Goal: Task Accomplishment & Management: Manage account settings

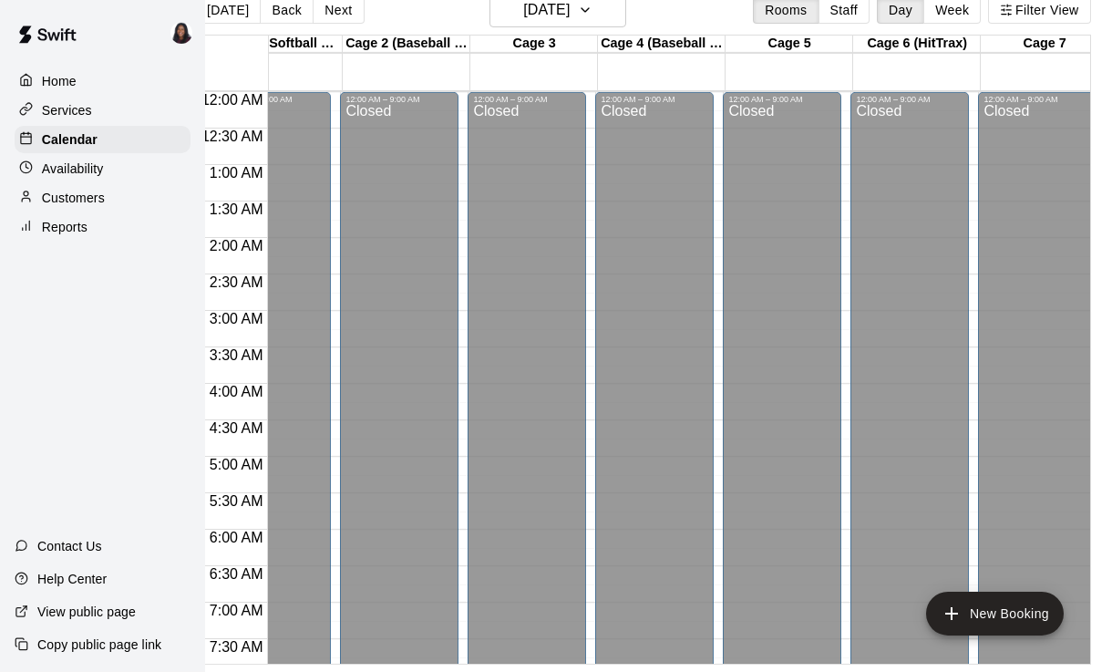
scroll to position [0, 54]
click at [98, 130] on div "Calendar" at bounding box center [103, 139] width 176 height 27
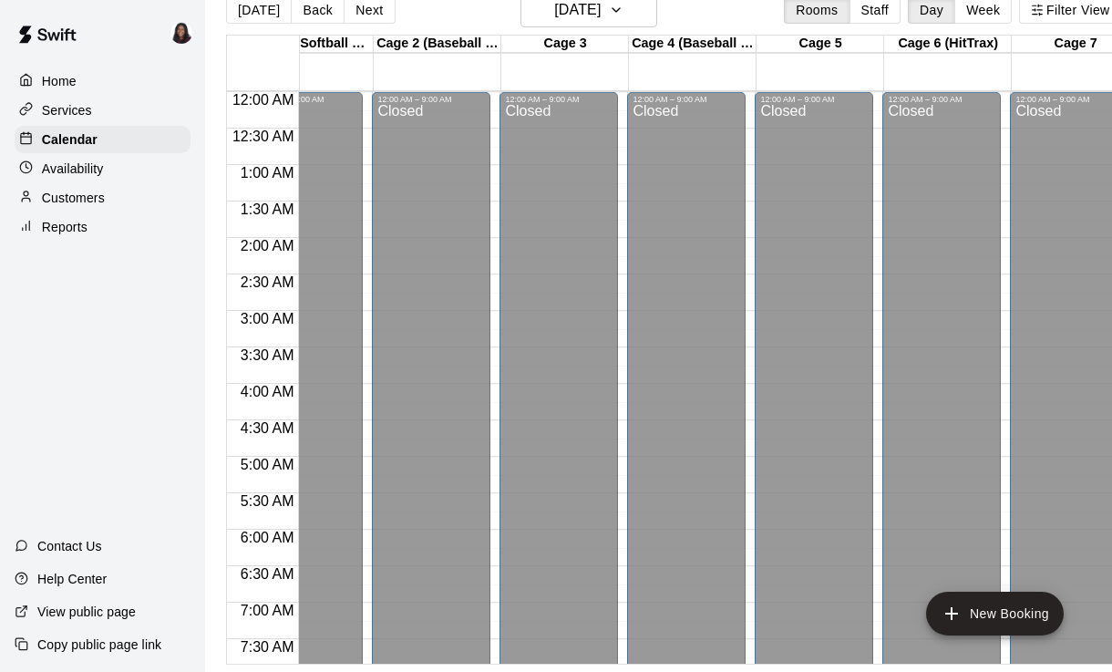
click at [84, 122] on div "Services" at bounding box center [103, 110] width 176 height 27
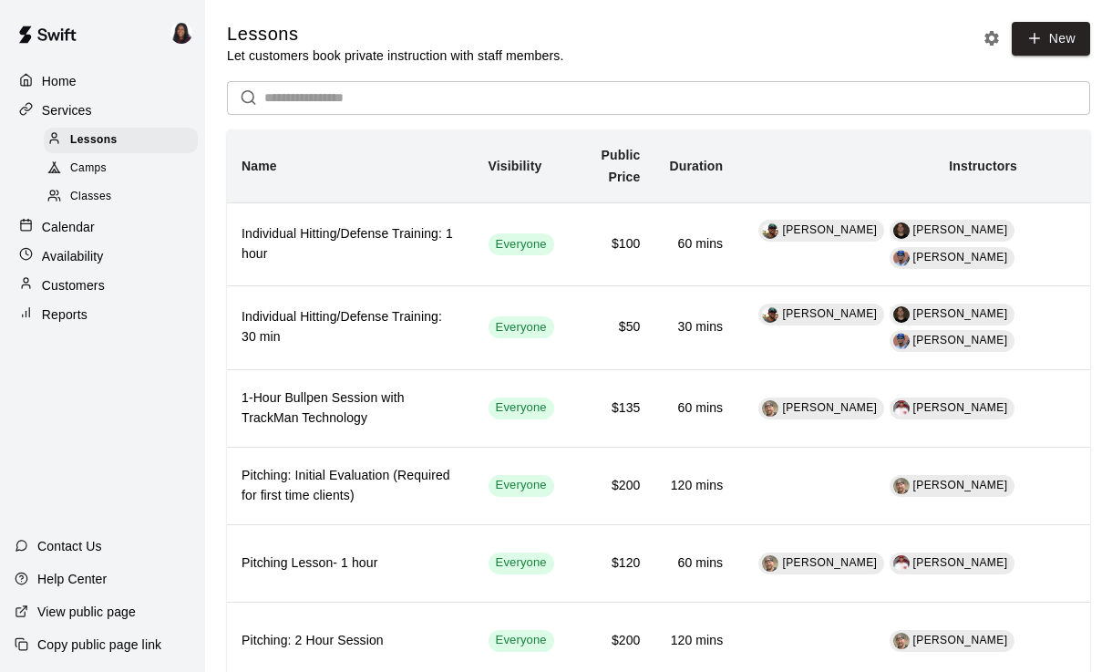
click at [86, 317] on p "Reports" at bounding box center [65, 314] width 46 height 18
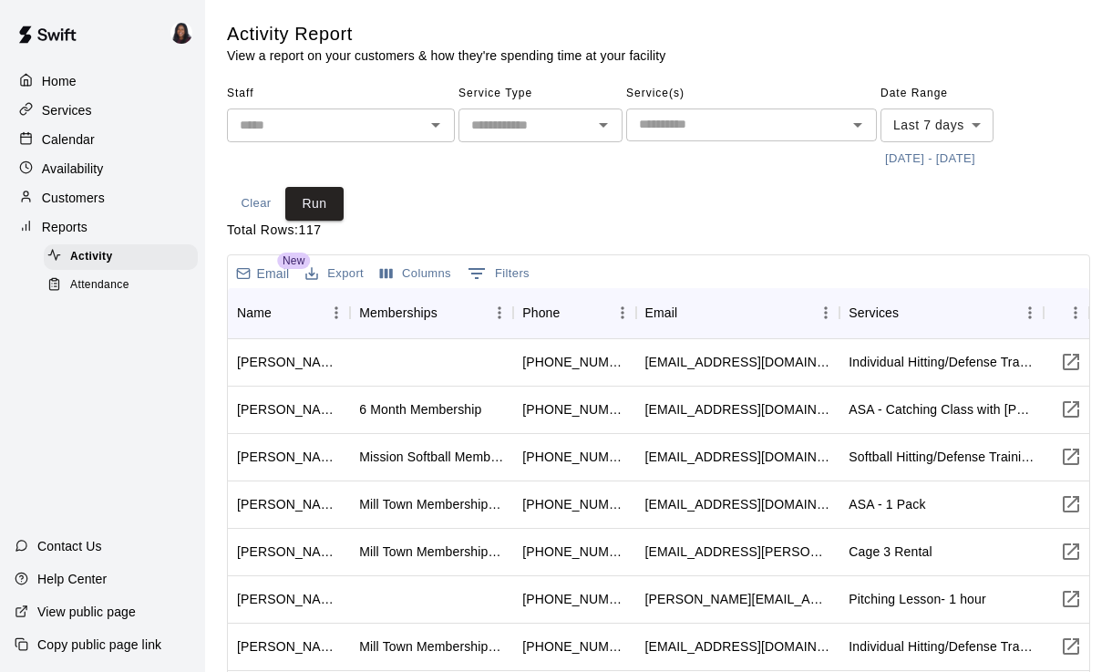
click at [91, 146] on p "Calendar" at bounding box center [68, 139] width 53 height 18
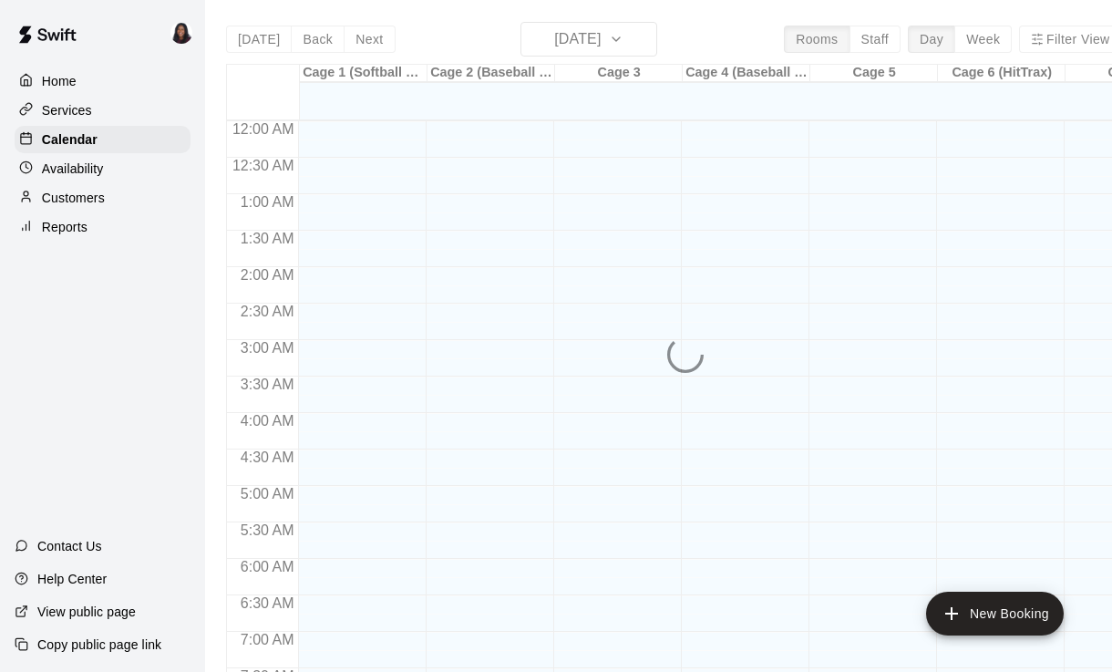
scroll to position [858, 0]
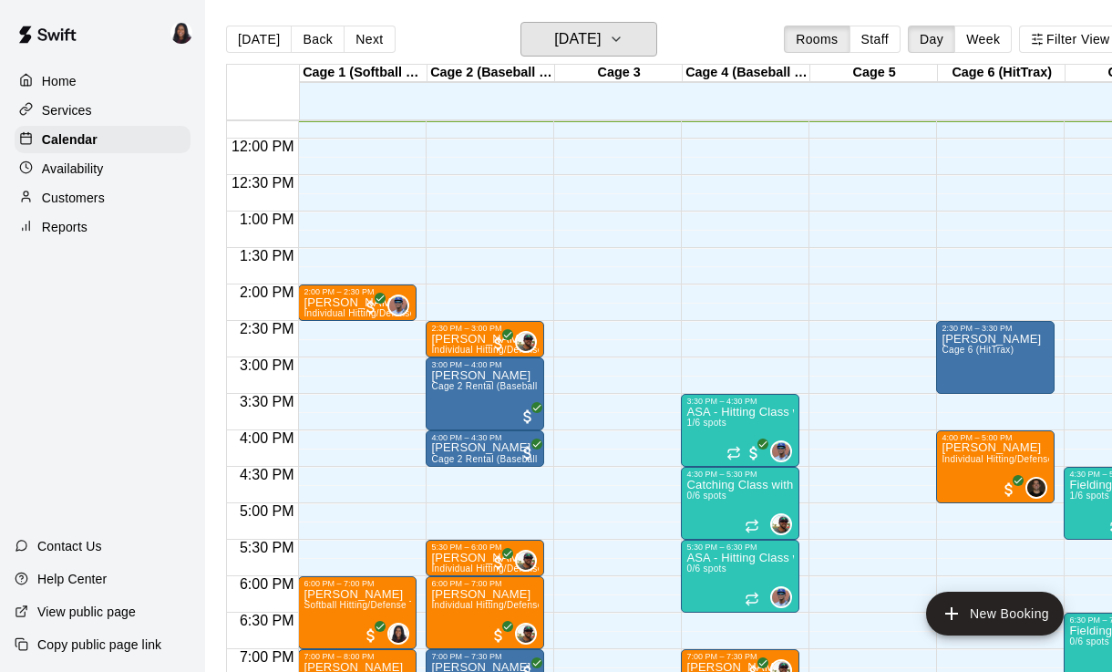
click at [610, 53] on button "[DATE]" at bounding box center [588, 39] width 137 height 35
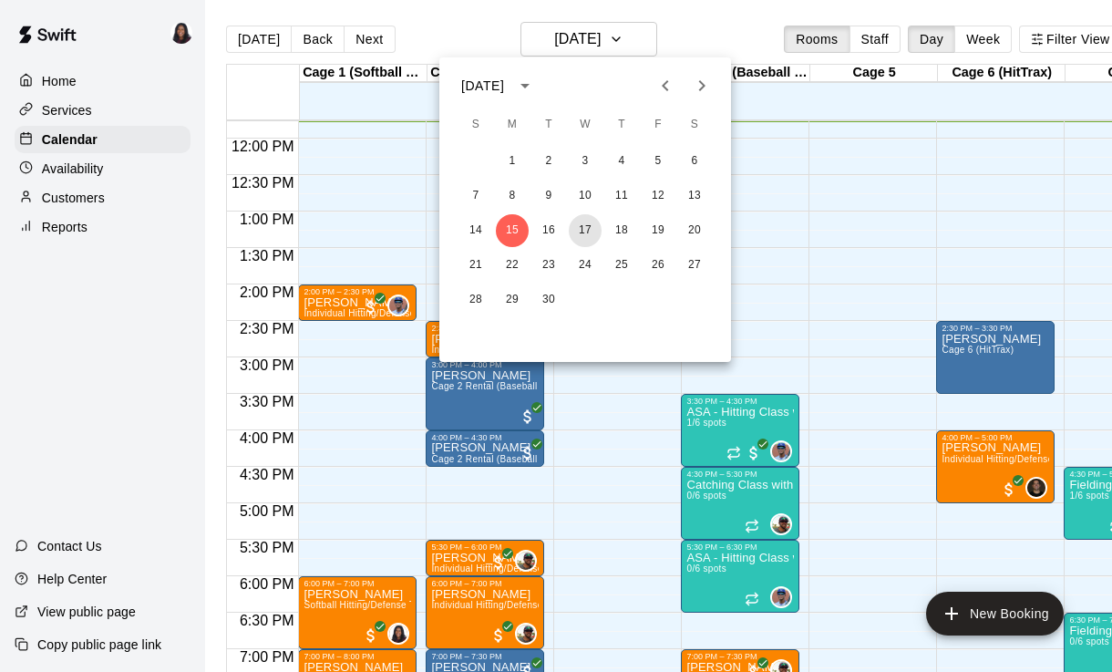
click at [586, 221] on button "17" at bounding box center [585, 230] width 33 height 33
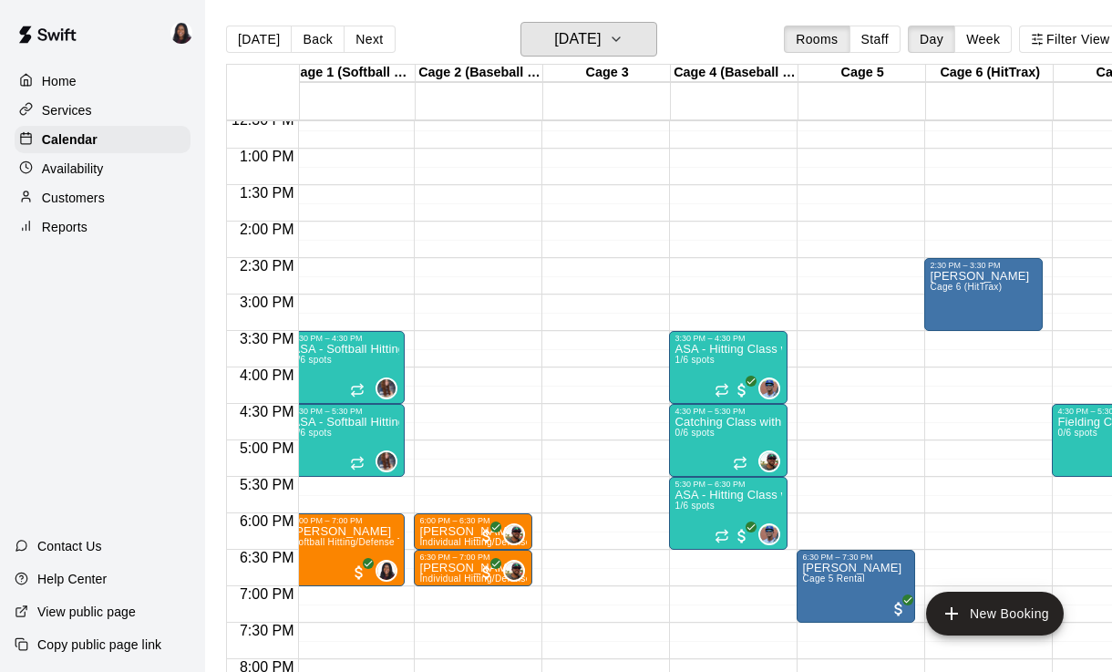
scroll to position [0, 3]
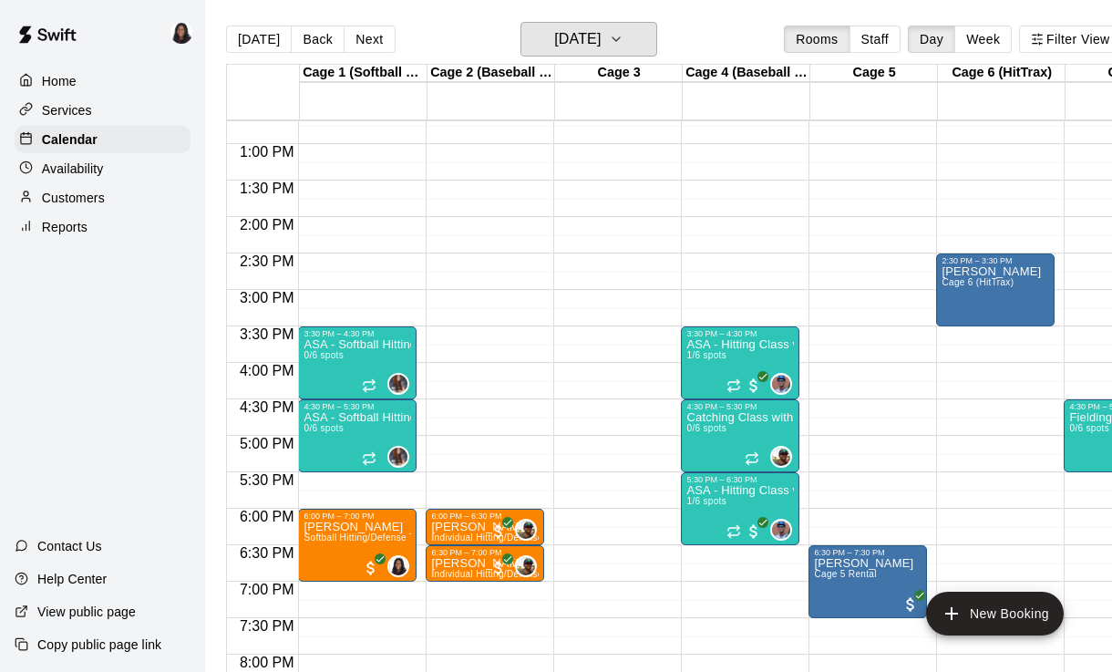
click at [601, 49] on h6 "[DATE]" at bounding box center [577, 39] width 46 height 26
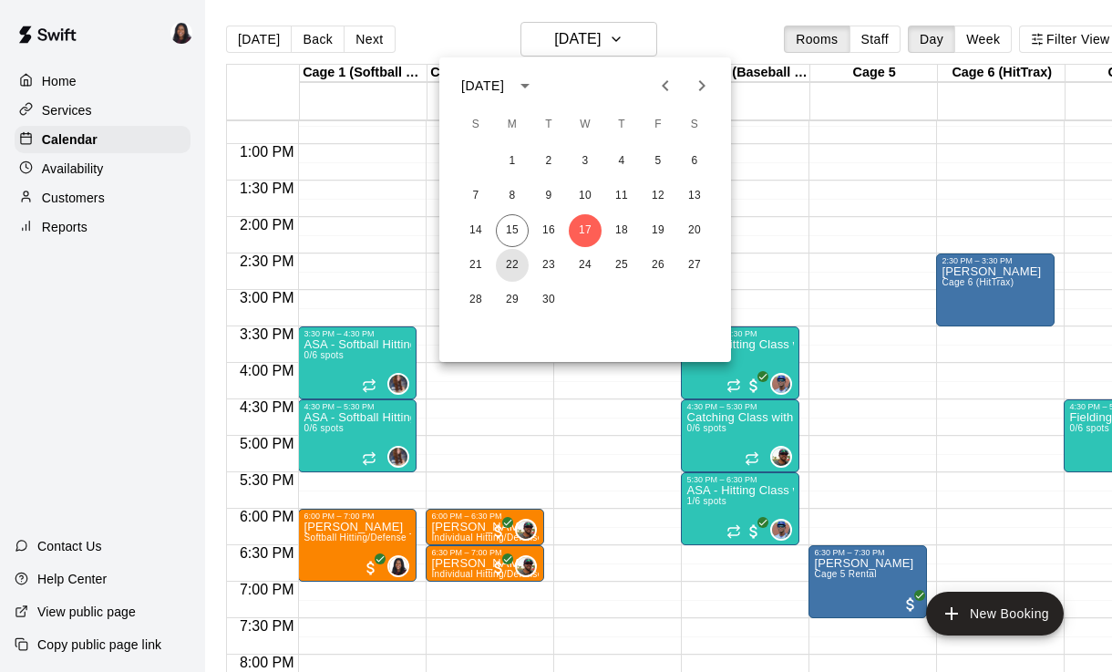
click at [514, 273] on button "22" at bounding box center [512, 265] width 33 height 33
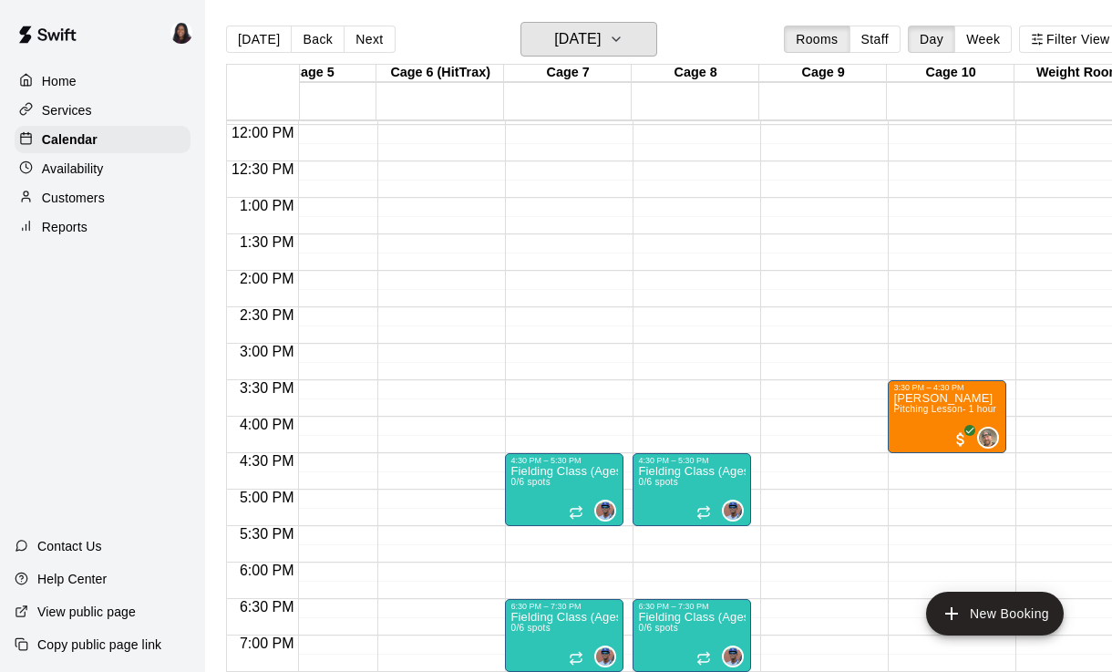
scroll to position [0, 541]
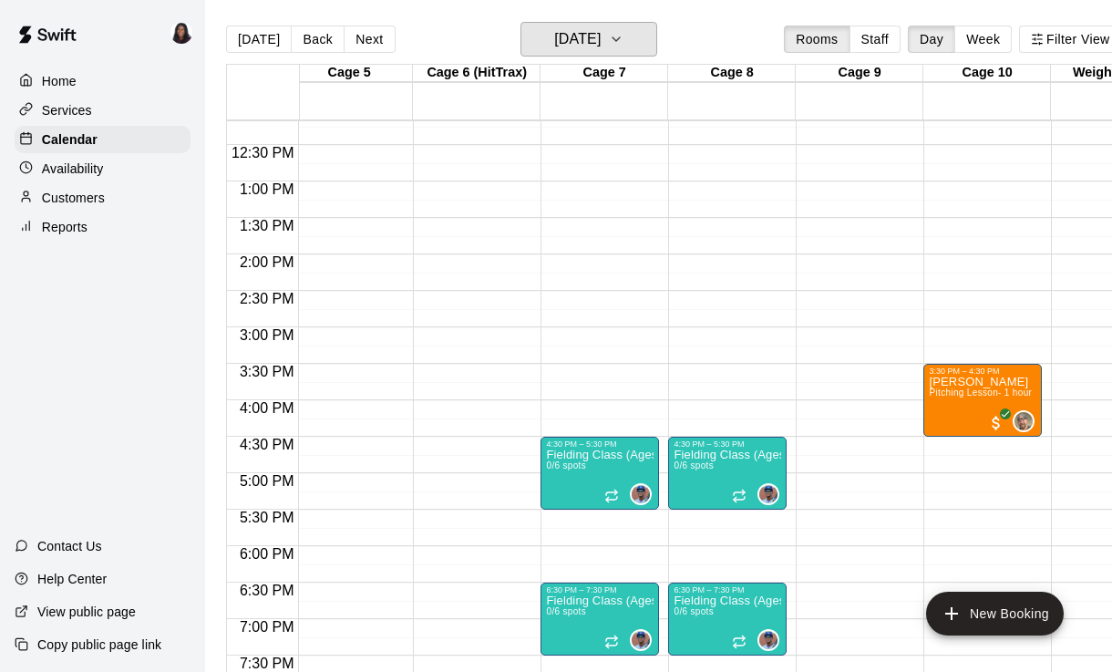
click at [632, 43] on button "[DATE]" at bounding box center [588, 39] width 137 height 35
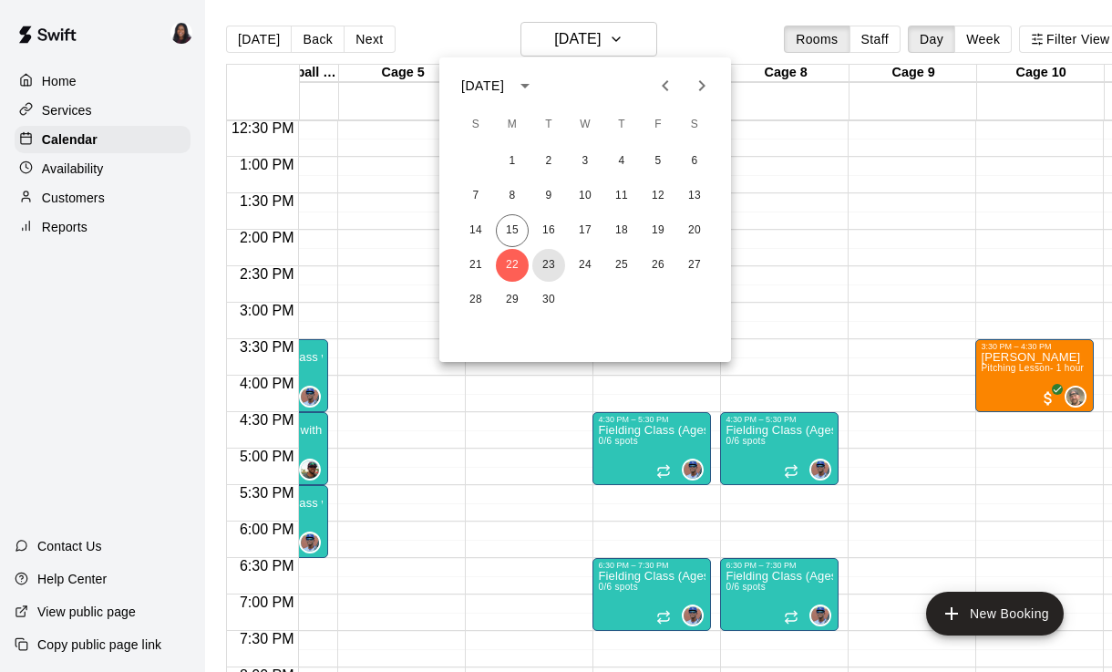
click at [556, 262] on button "23" at bounding box center [548, 265] width 33 height 33
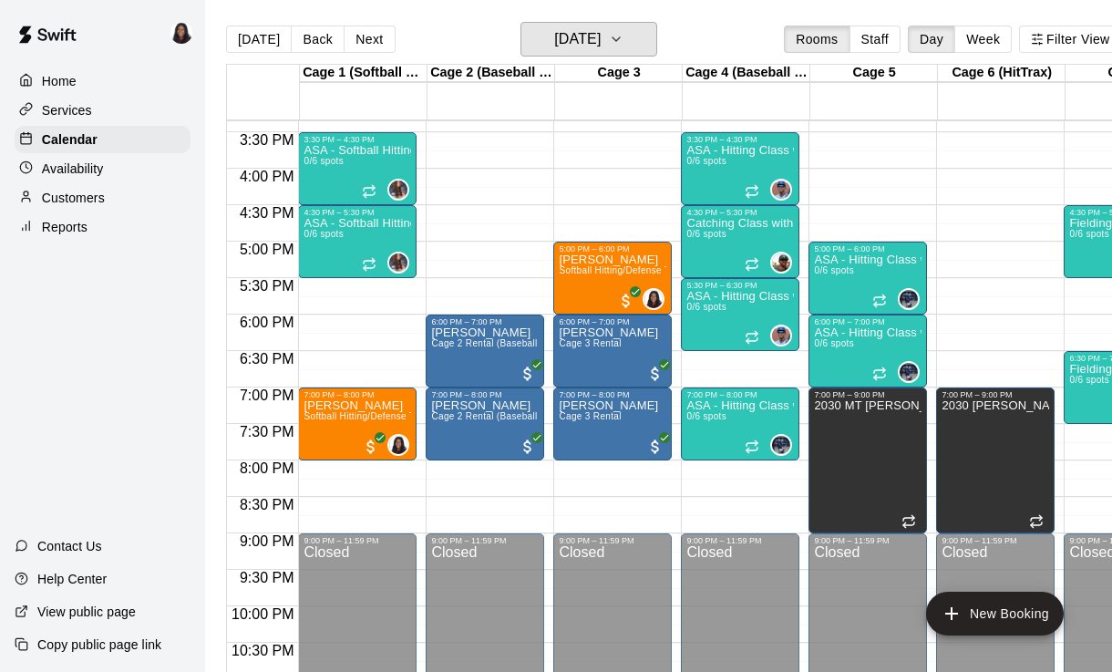
click at [601, 43] on h6 "[DATE]" at bounding box center [577, 39] width 46 height 26
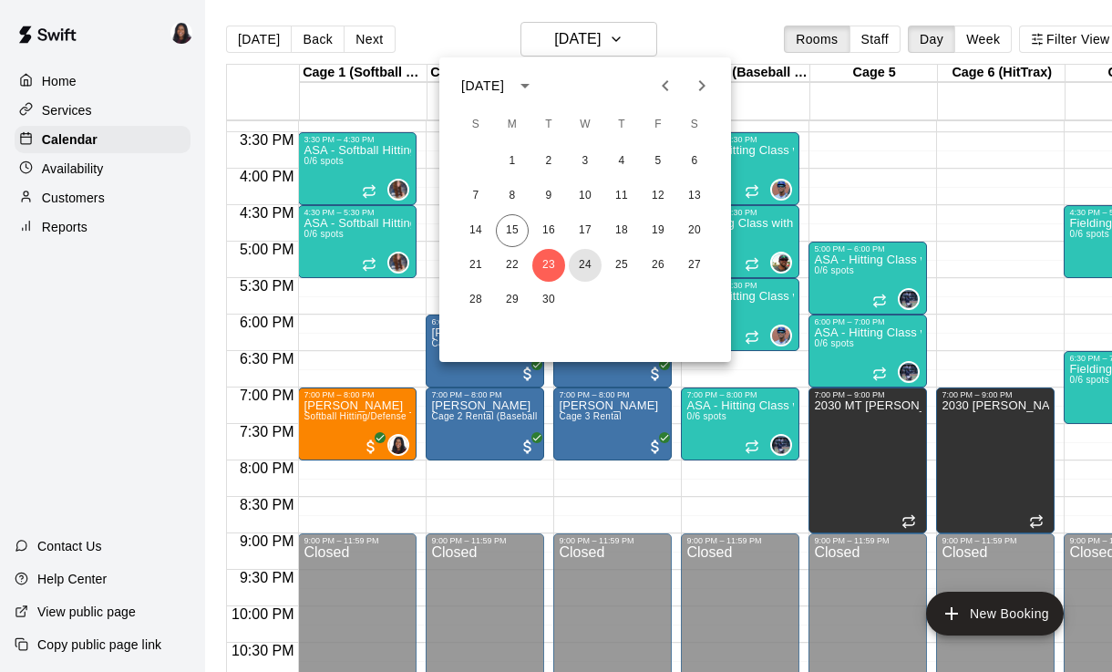
click at [595, 270] on button "24" at bounding box center [585, 265] width 33 height 33
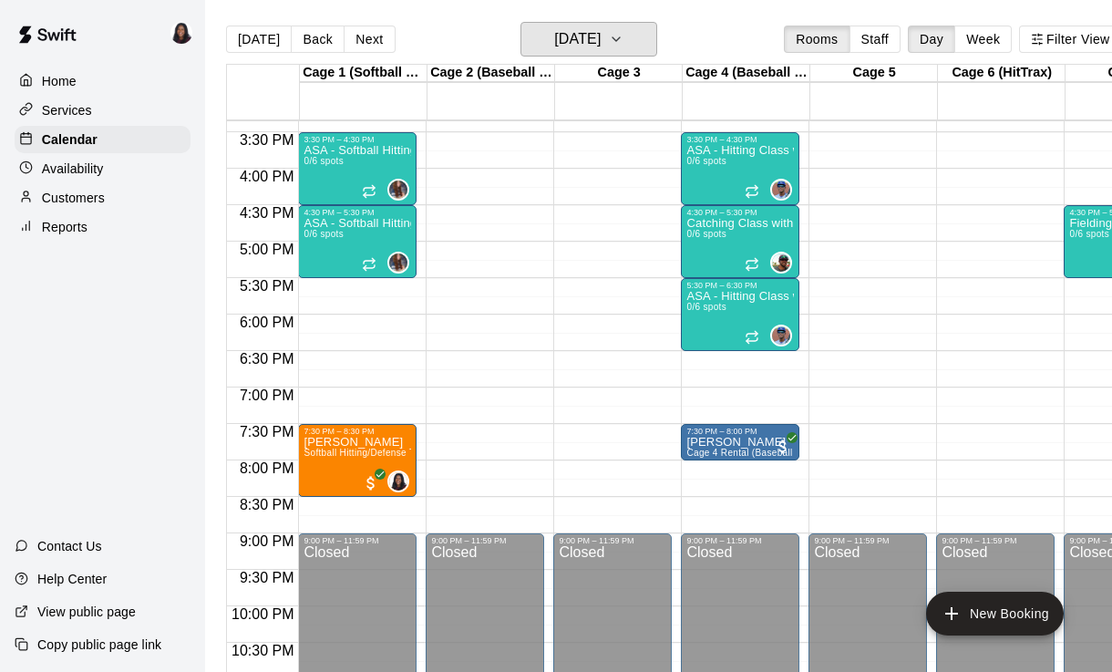
click at [601, 46] on h6 "[DATE]" at bounding box center [577, 39] width 46 height 26
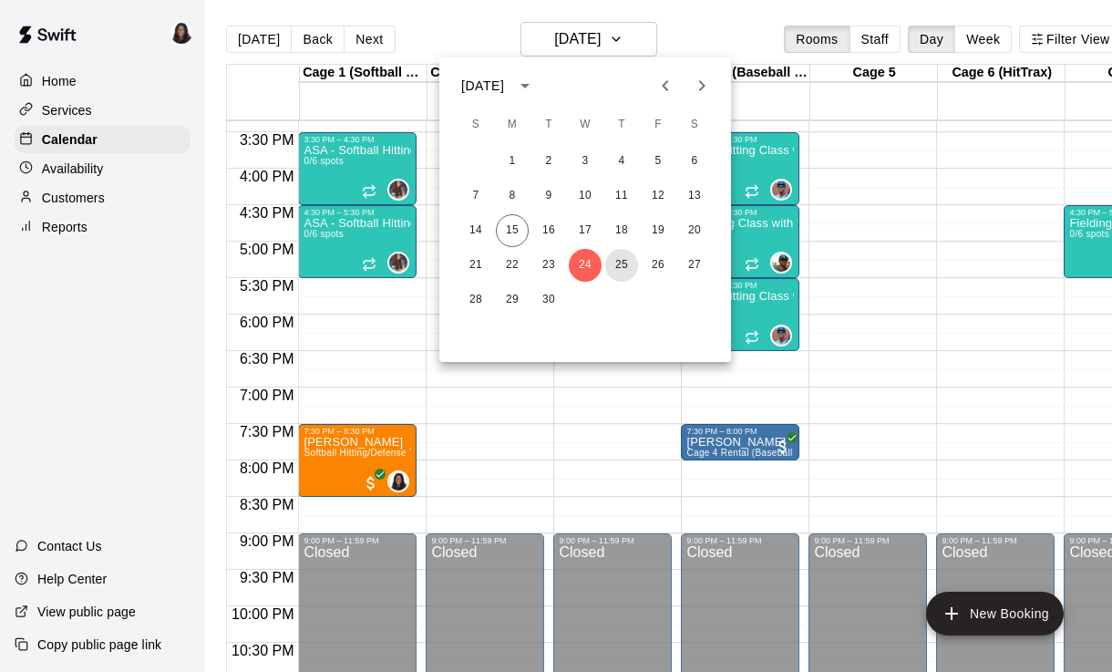
click at [626, 270] on button "25" at bounding box center [621, 265] width 33 height 33
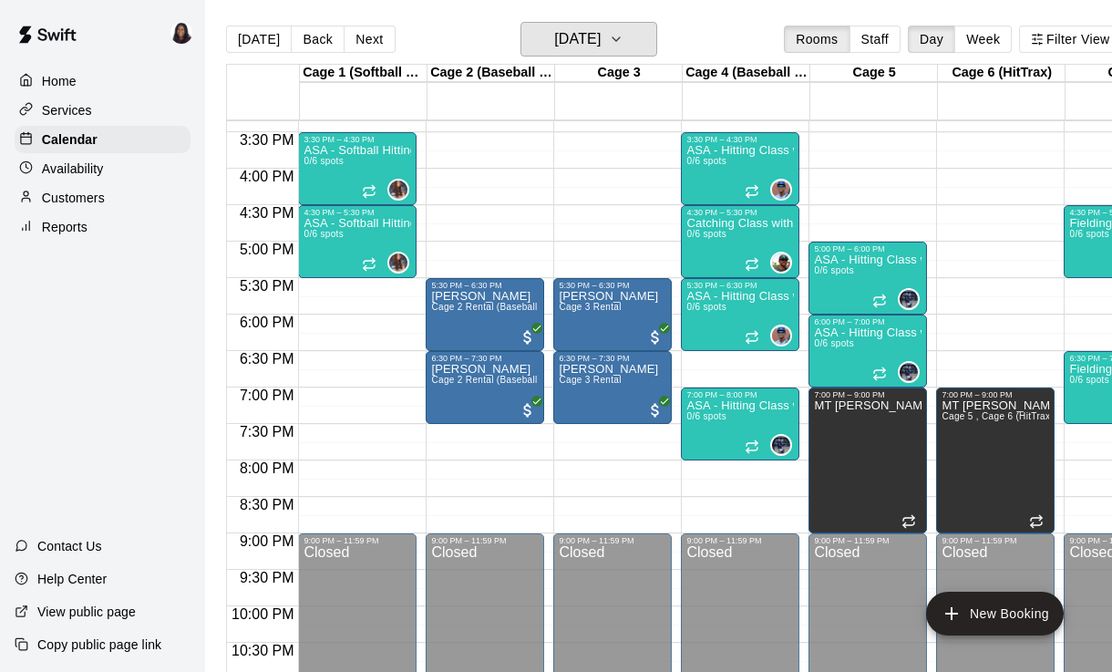
click at [634, 50] on button "[DATE]" at bounding box center [588, 39] width 137 height 35
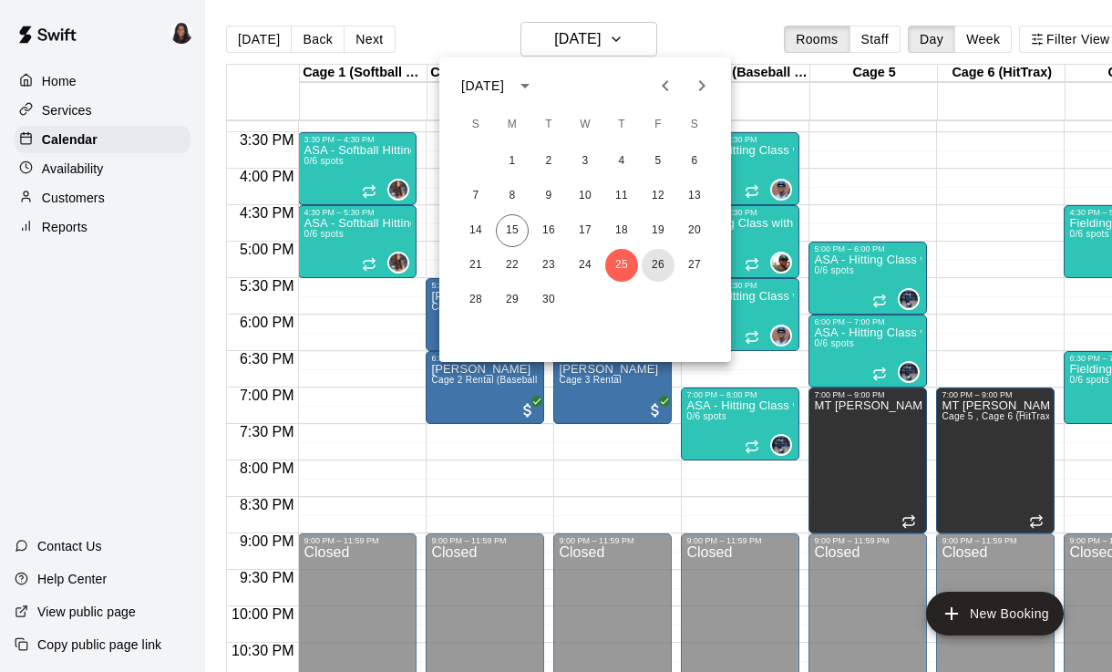
click at [663, 271] on button "26" at bounding box center [658, 265] width 33 height 33
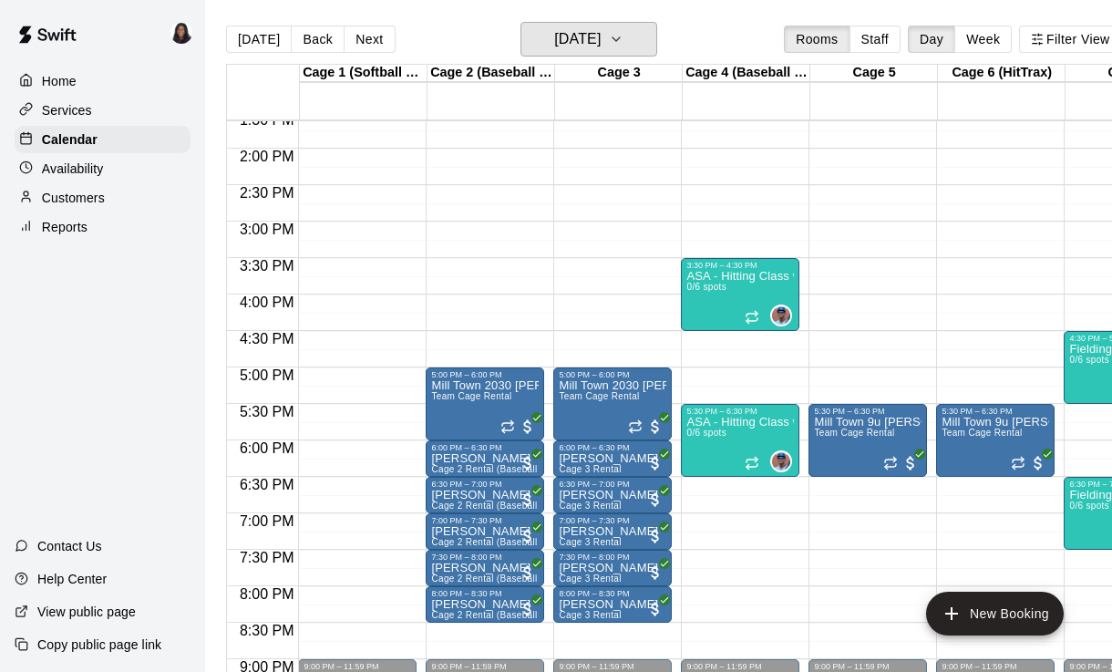
click at [623, 46] on icon "button" at bounding box center [616, 39] width 15 height 22
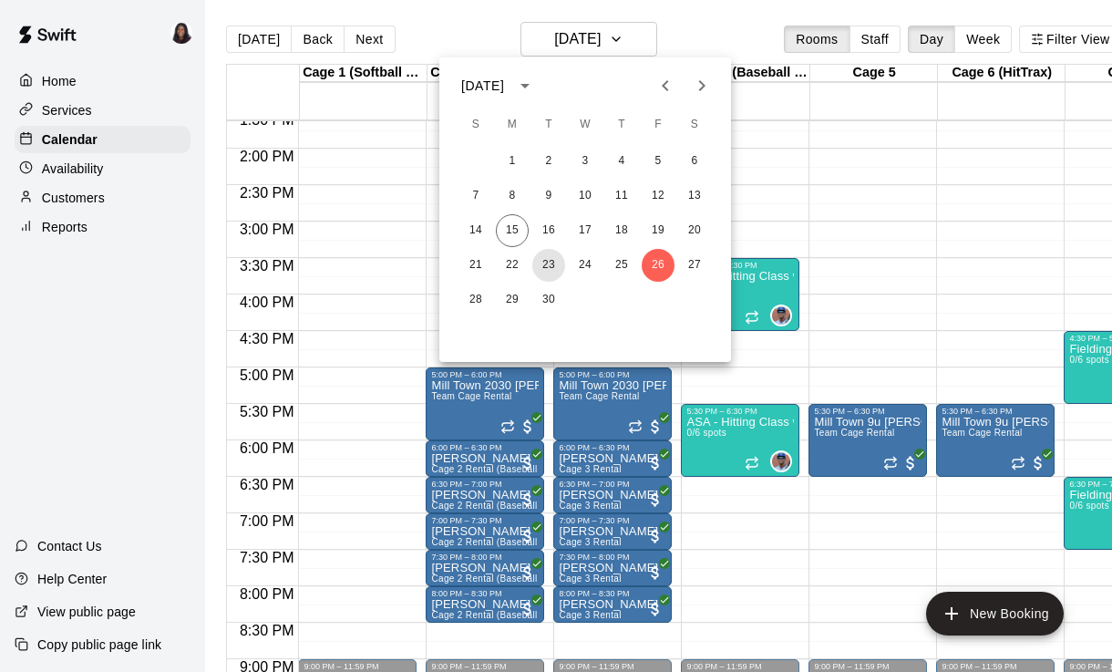
click at [558, 273] on button "23" at bounding box center [548, 265] width 33 height 33
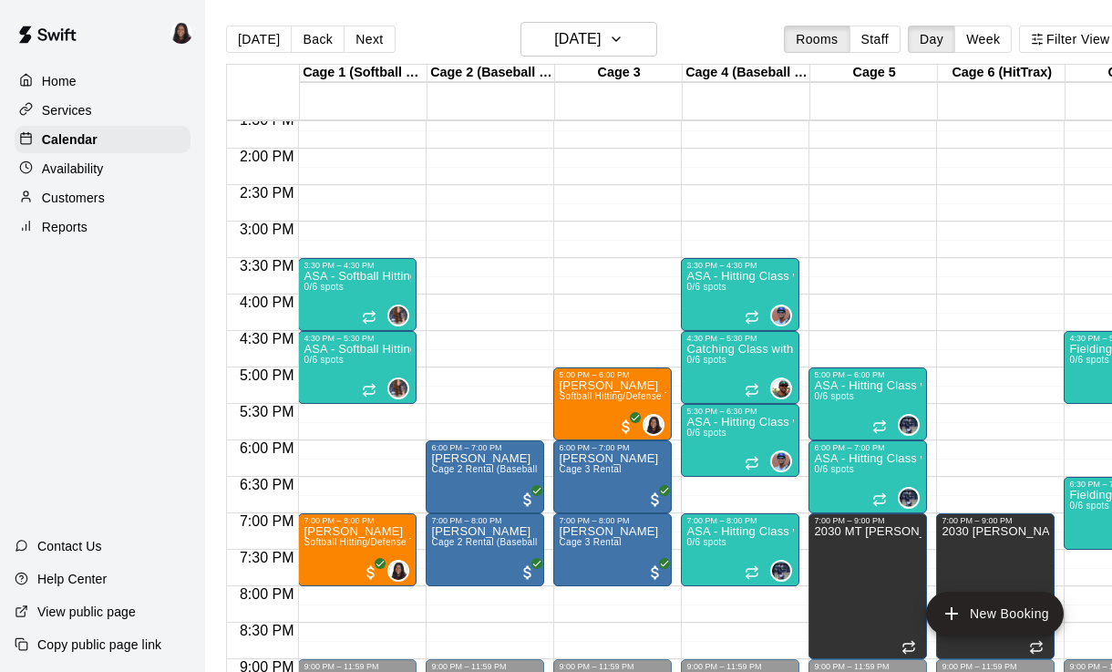
click at [355, 545] on span "Softball Hitting/Defense Training: 1 hour" at bounding box center [389, 542] width 173 height 10
click at [308, 555] on button "edit" at bounding box center [322, 552] width 36 height 36
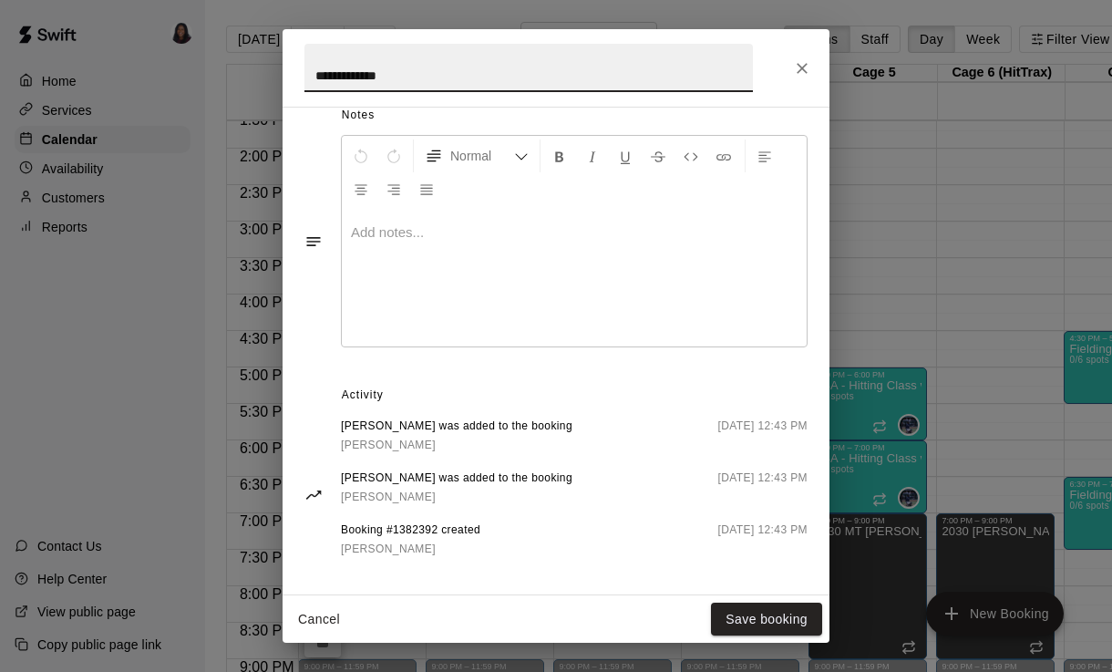
click at [880, 144] on div "**********" at bounding box center [556, 336] width 1112 height 672
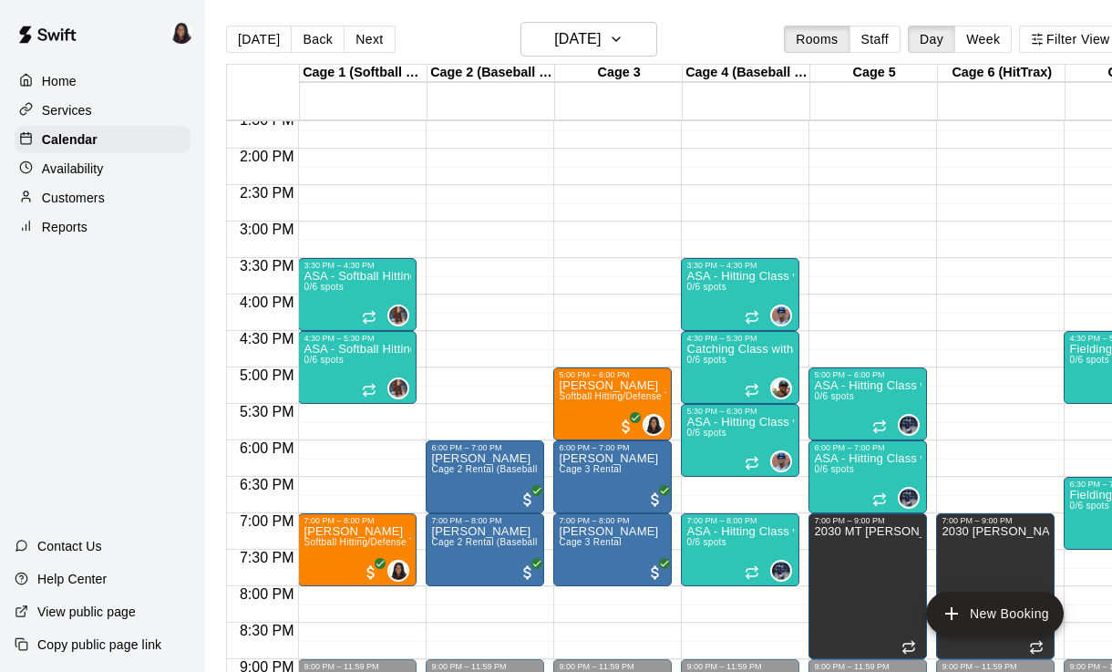
click at [324, 596] on img "edit" at bounding box center [323, 589] width 21 height 21
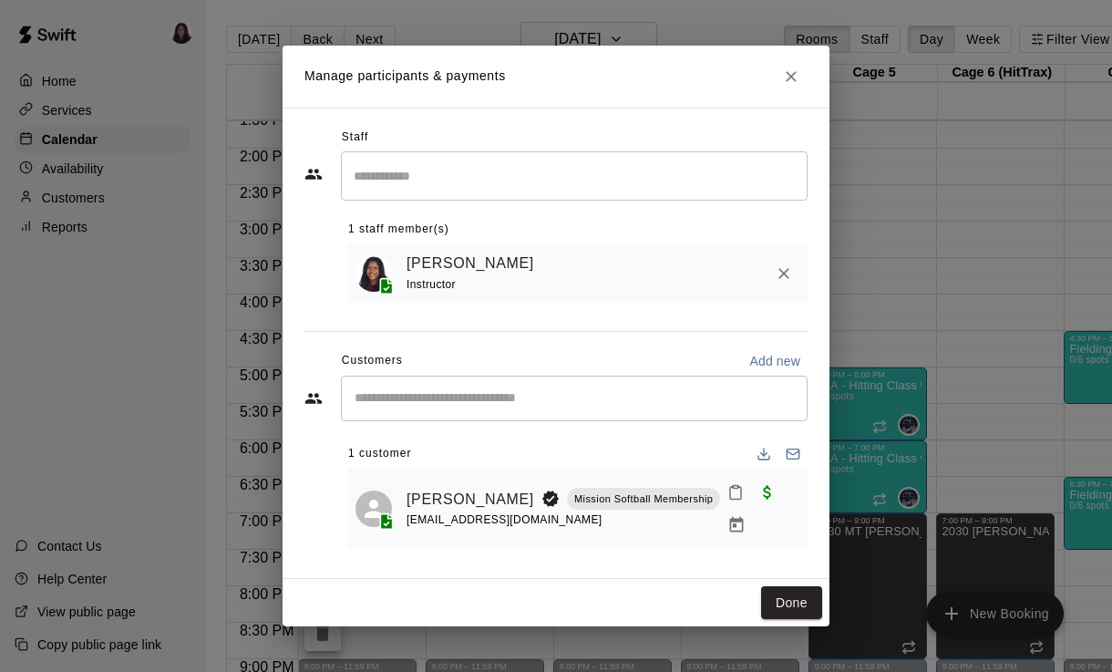
click at [423, 506] on link "[PERSON_NAME]" at bounding box center [470, 500] width 128 height 24
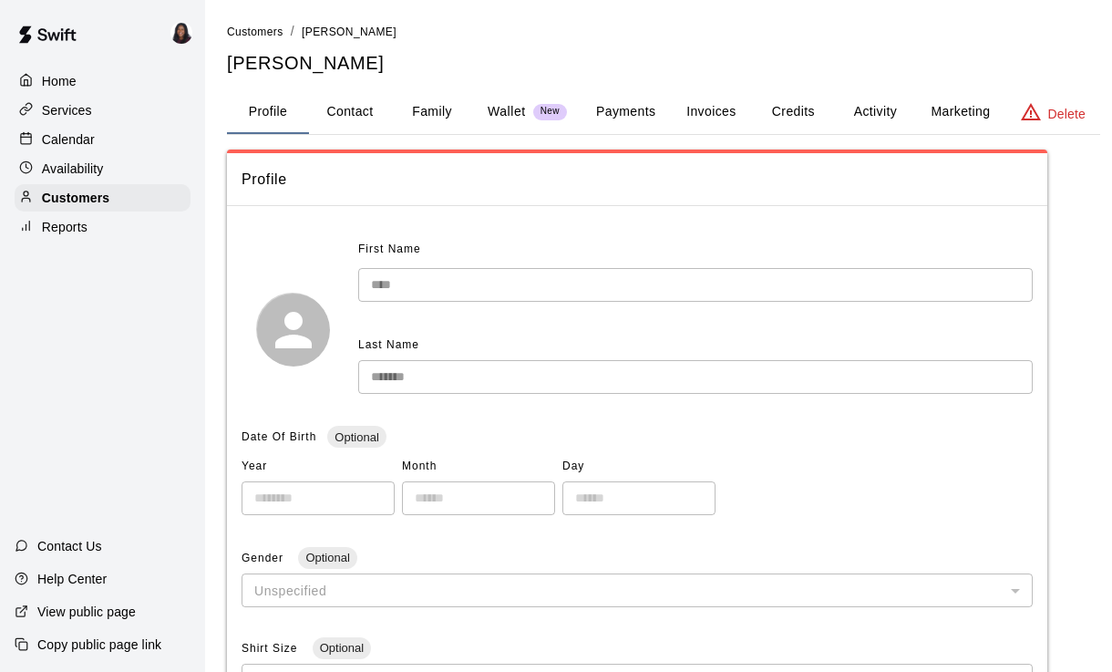
click at [354, 109] on button "Contact" at bounding box center [350, 112] width 82 height 44
select select "**"
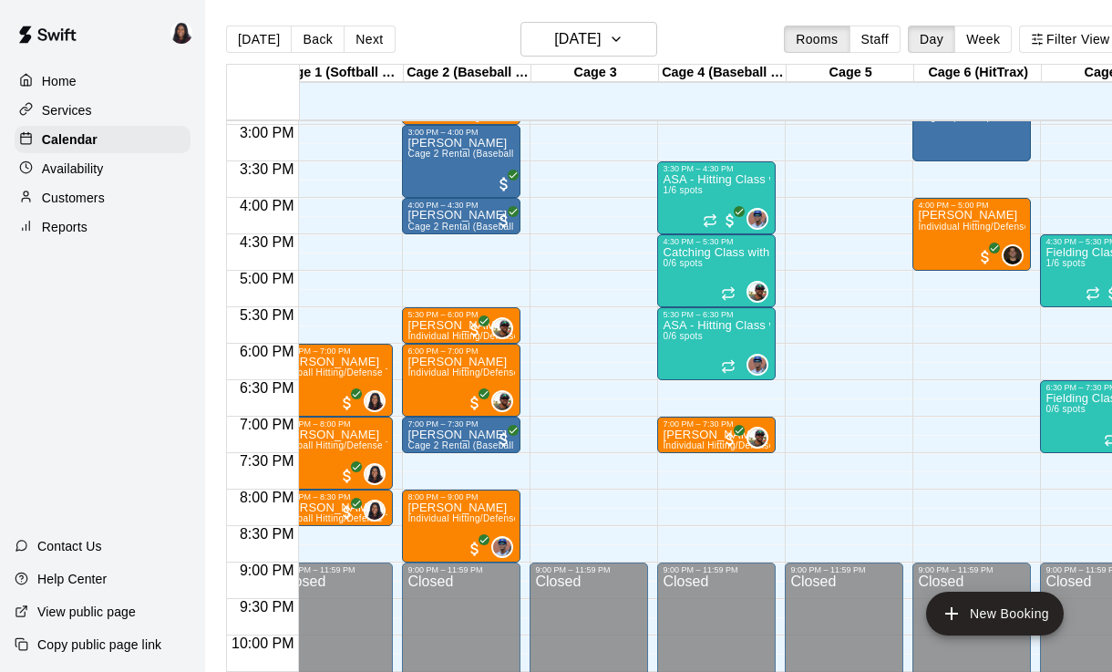
scroll to position [0, 23]
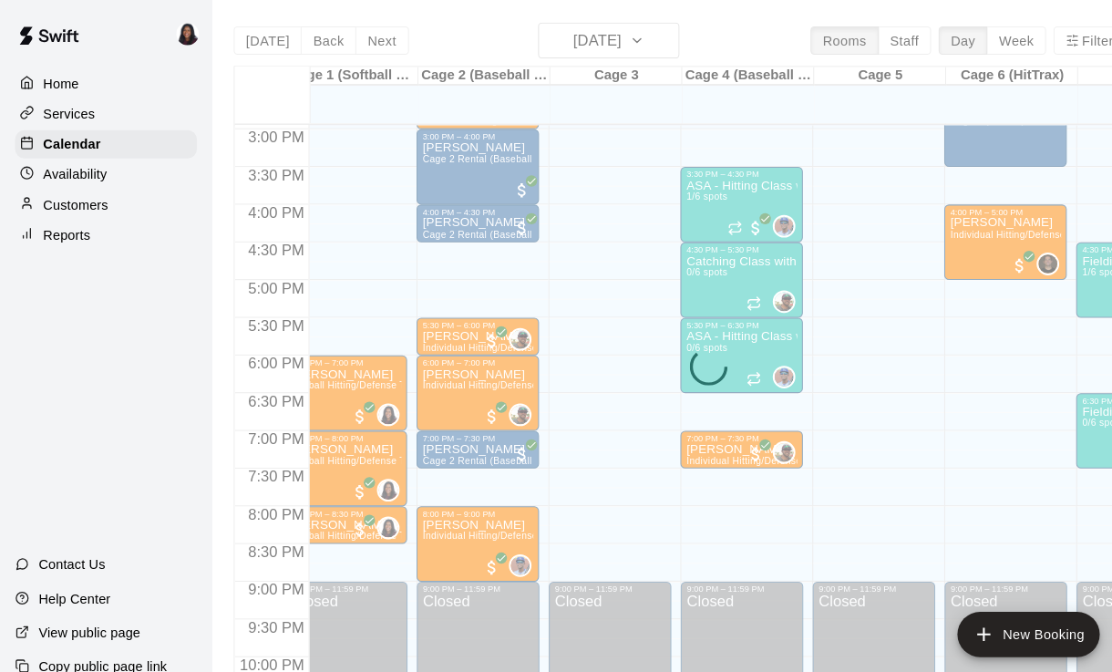
click at [637, 41] on div "[DATE] Back [DATE][DATE] Rooms Staff Day Week Filter View Cage 1 (Softball Pitc…" at bounding box center [674, 358] width 896 height 672
click at [114, 121] on div "Services" at bounding box center [103, 110] width 176 height 27
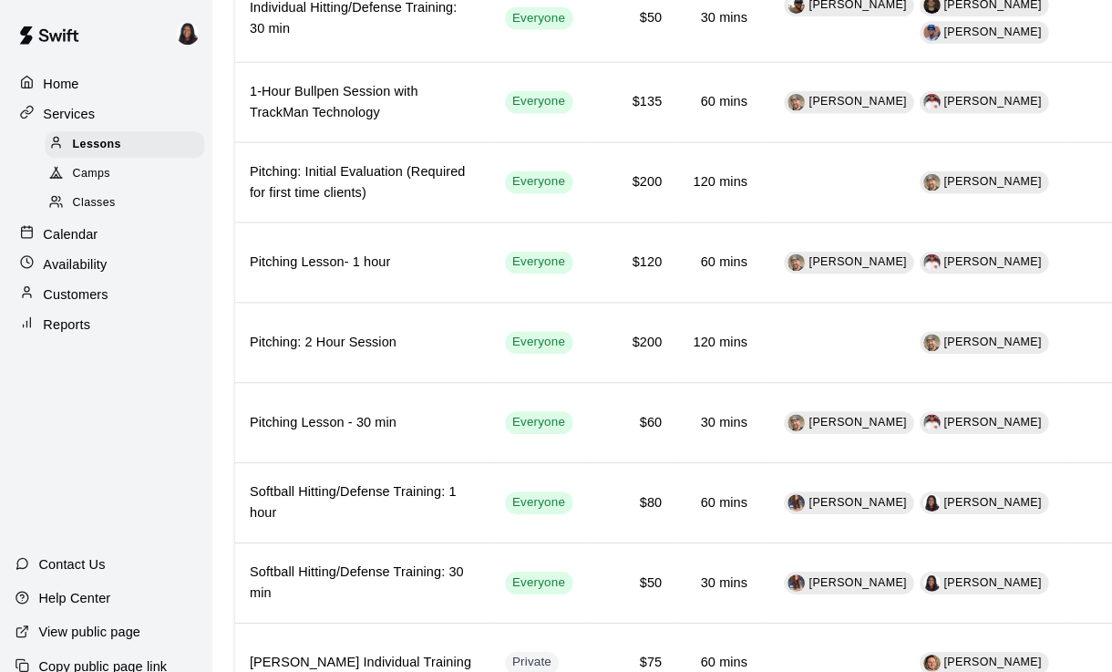
scroll to position [577, 0]
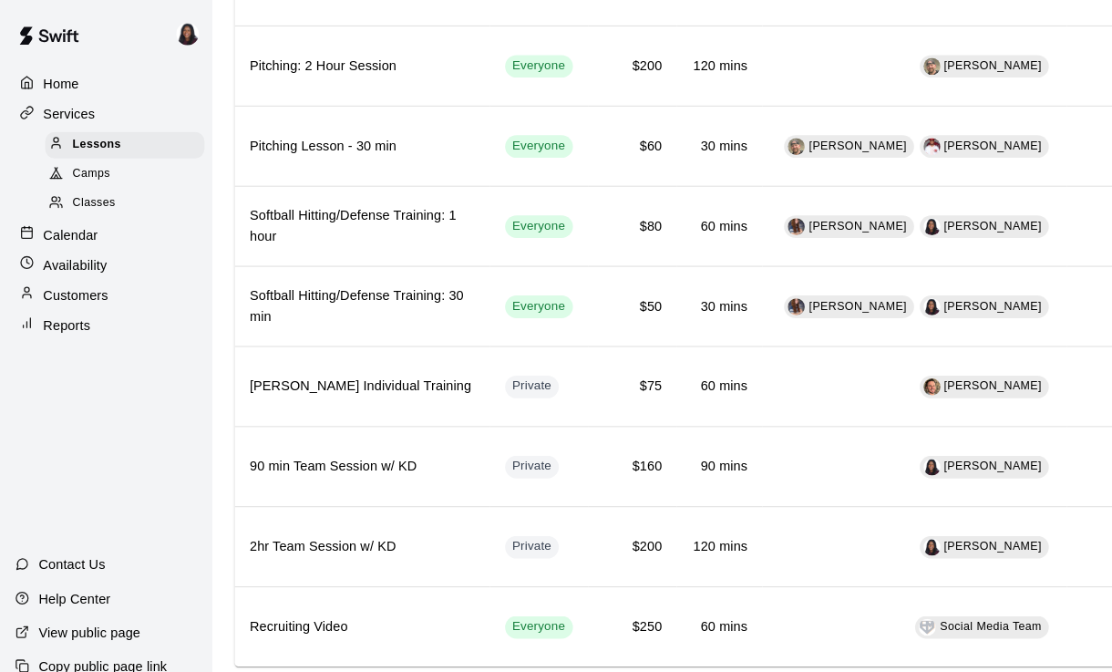
click at [52, 235] on p "Calendar" at bounding box center [68, 227] width 53 height 18
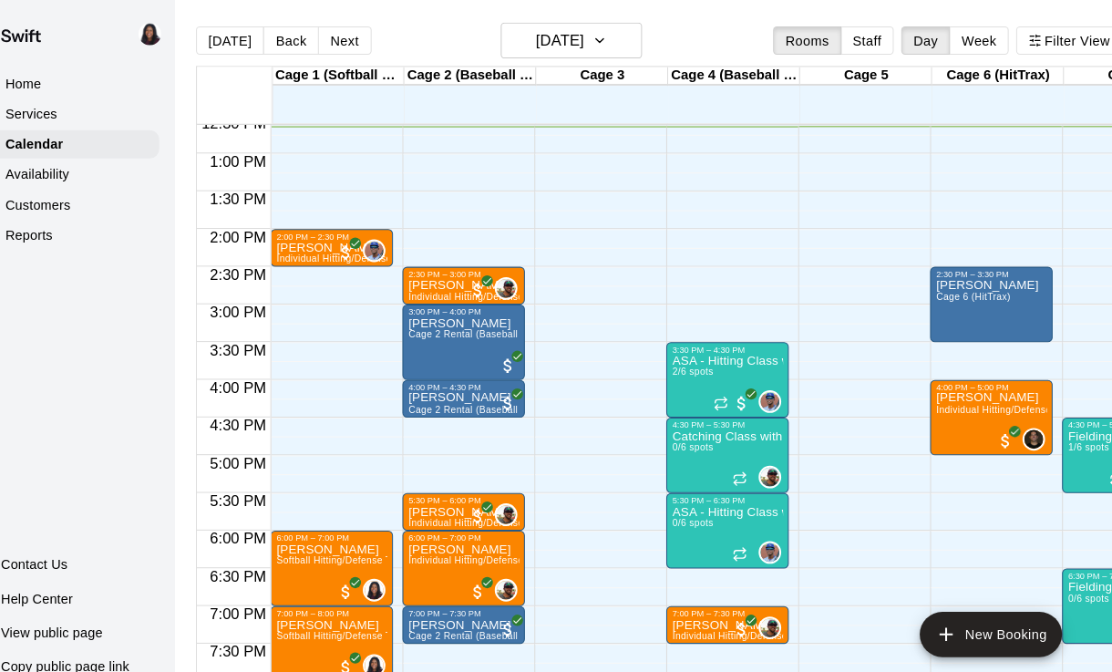
scroll to position [0, 1]
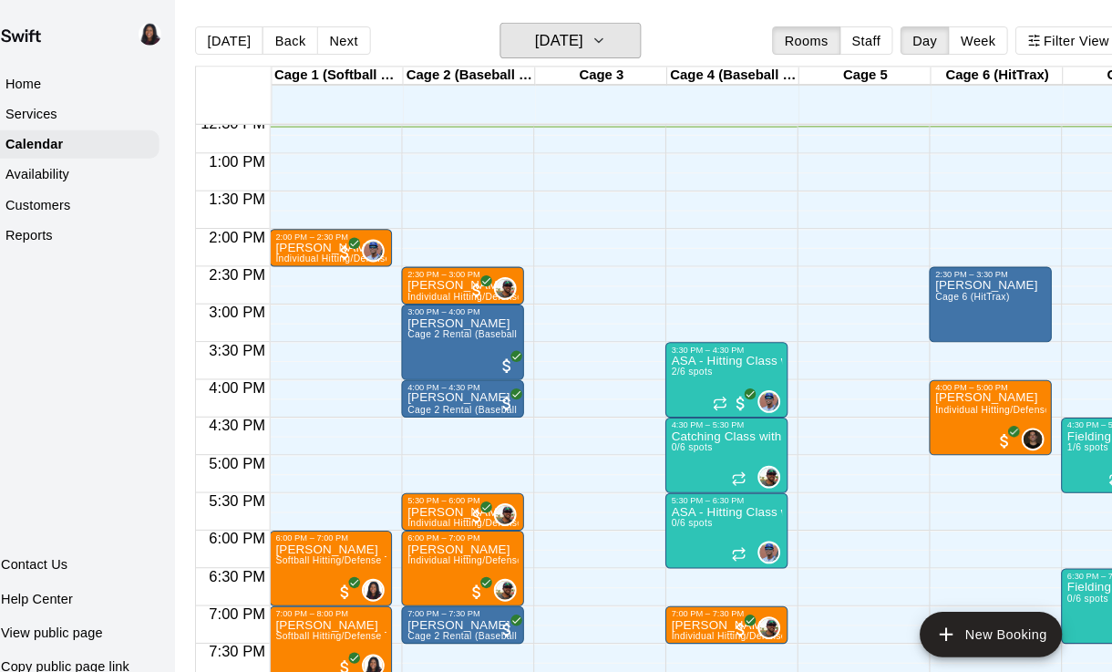
click at [521, 54] on button "[DATE]" at bounding box center [587, 39] width 137 height 35
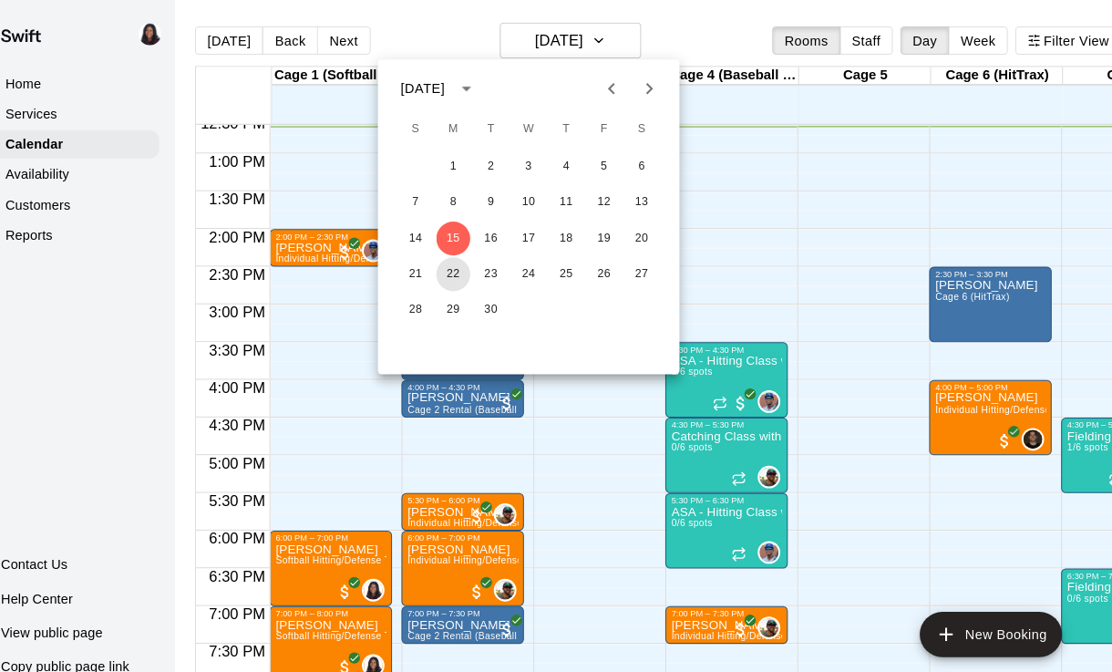
click at [458, 258] on button "22" at bounding box center [474, 265] width 33 height 33
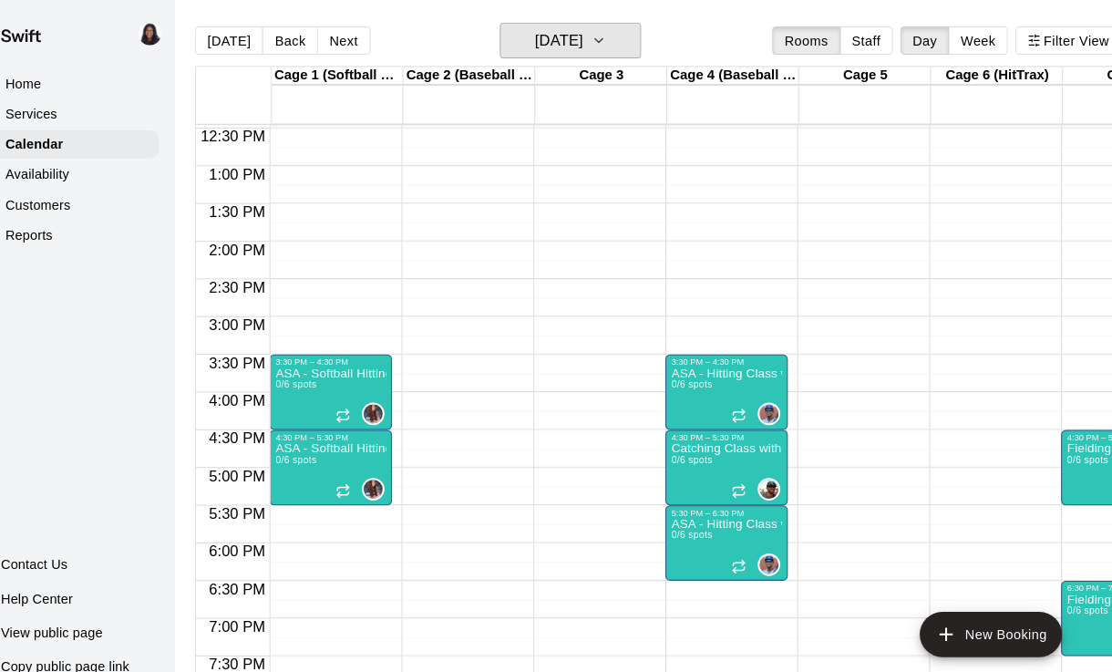
scroll to position [914, -1]
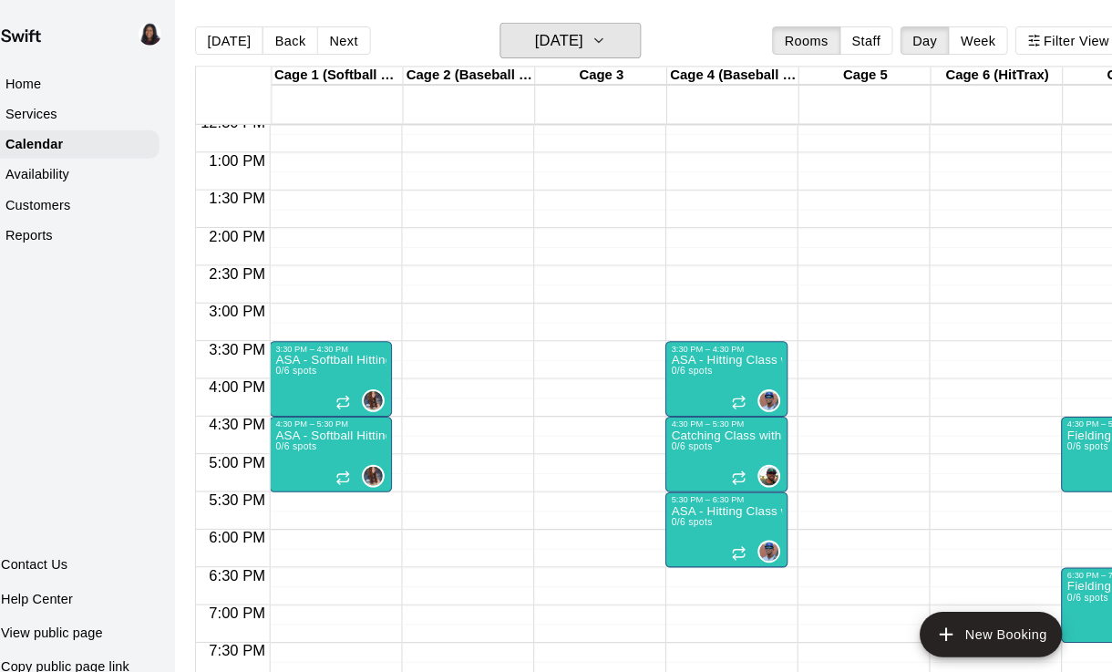
click at [612, 39] on icon "button" at bounding box center [615, 39] width 7 height 4
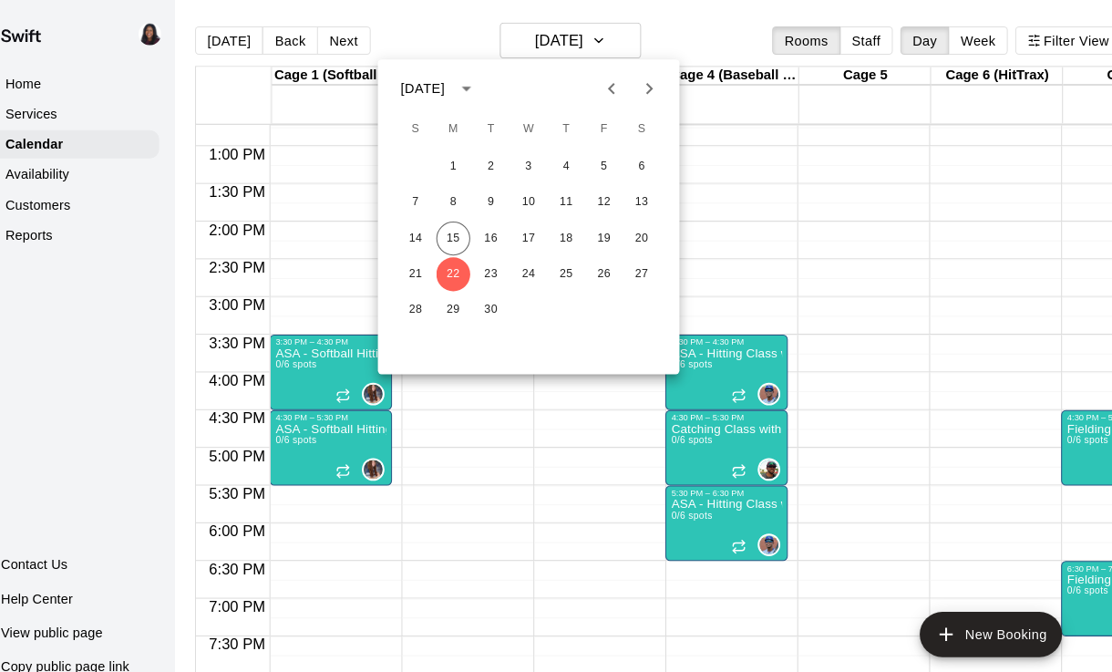
scroll to position [929, 0]
click at [495, 267] on button "23" at bounding box center [511, 265] width 33 height 33
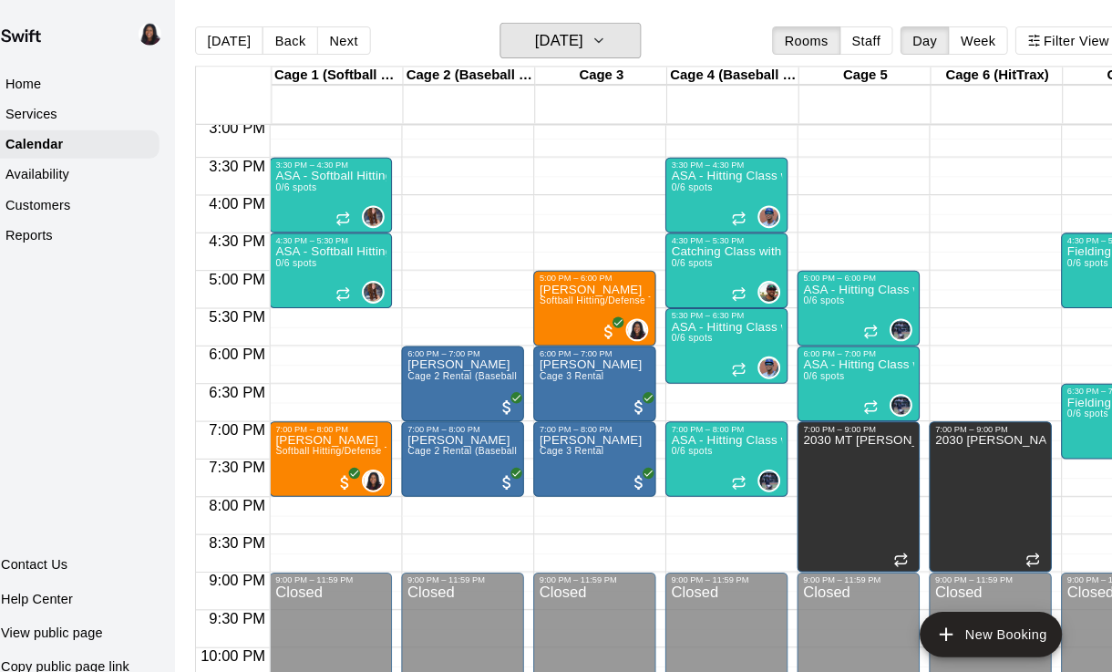
scroll to position [1100, 0]
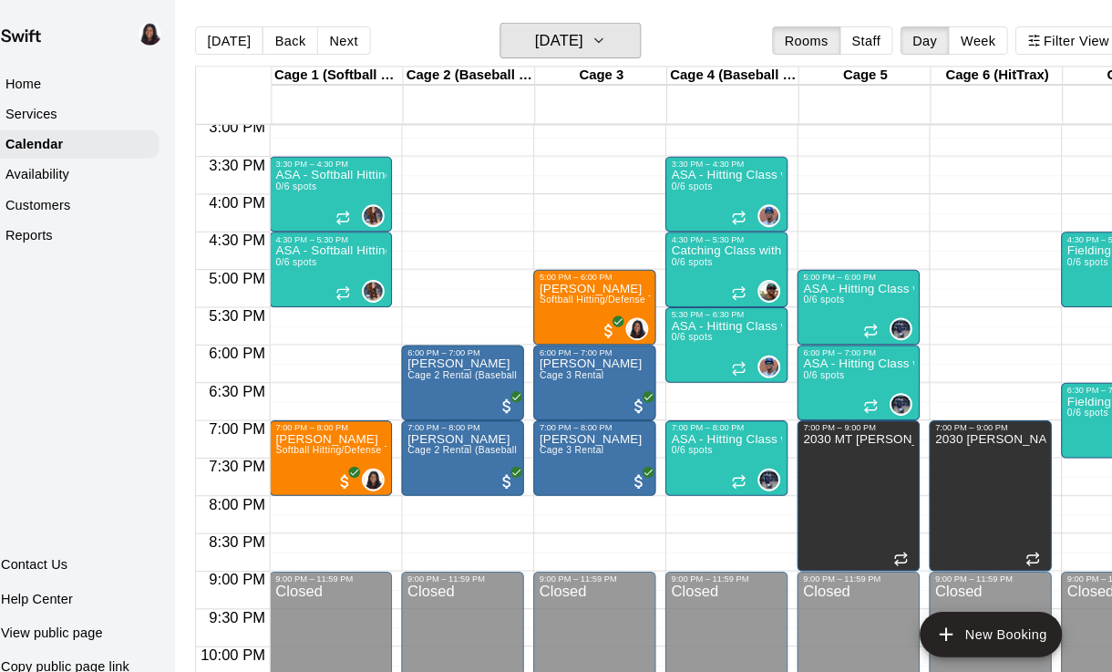
click at [585, 36] on h6 "[DATE]" at bounding box center [576, 39] width 46 height 26
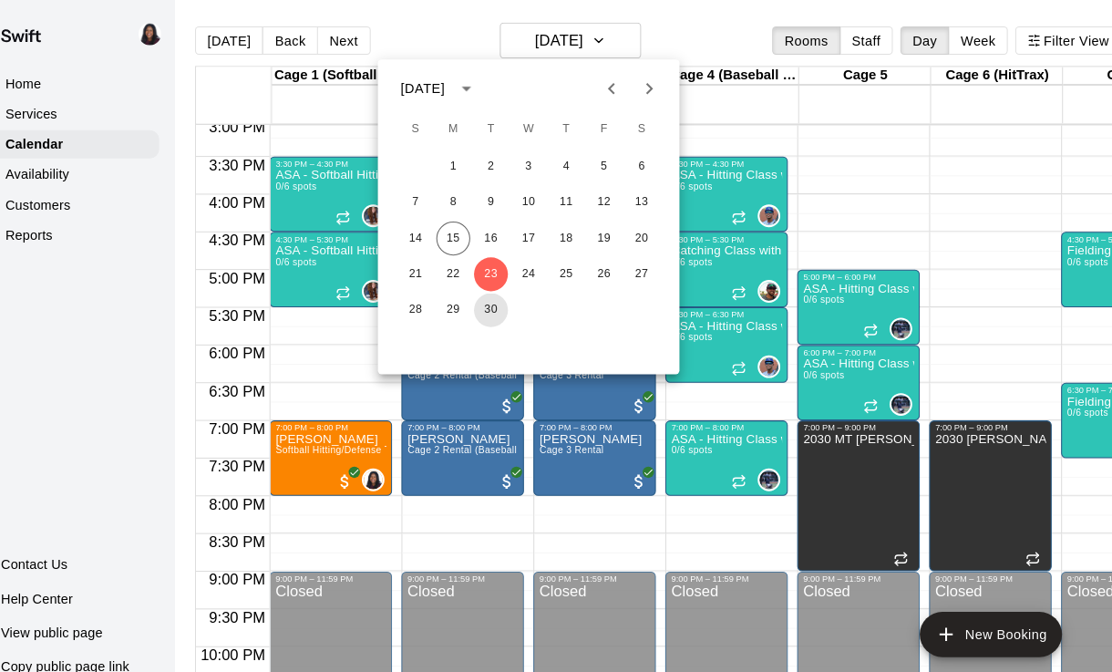
click at [495, 306] on button "30" at bounding box center [511, 299] width 33 height 33
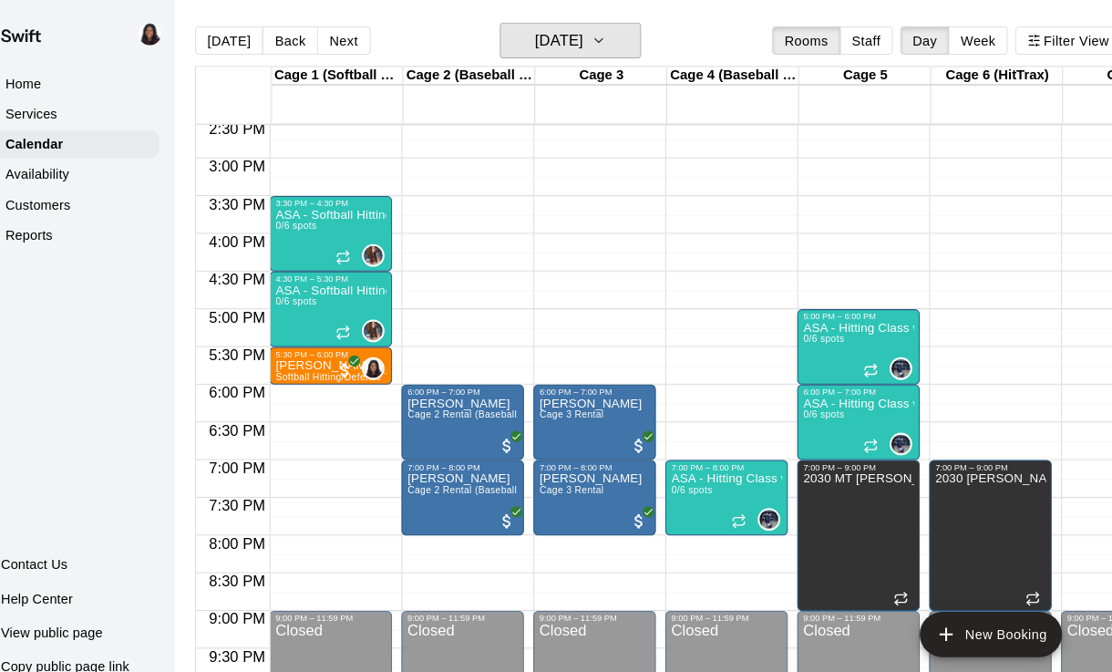
scroll to position [1060, 0]
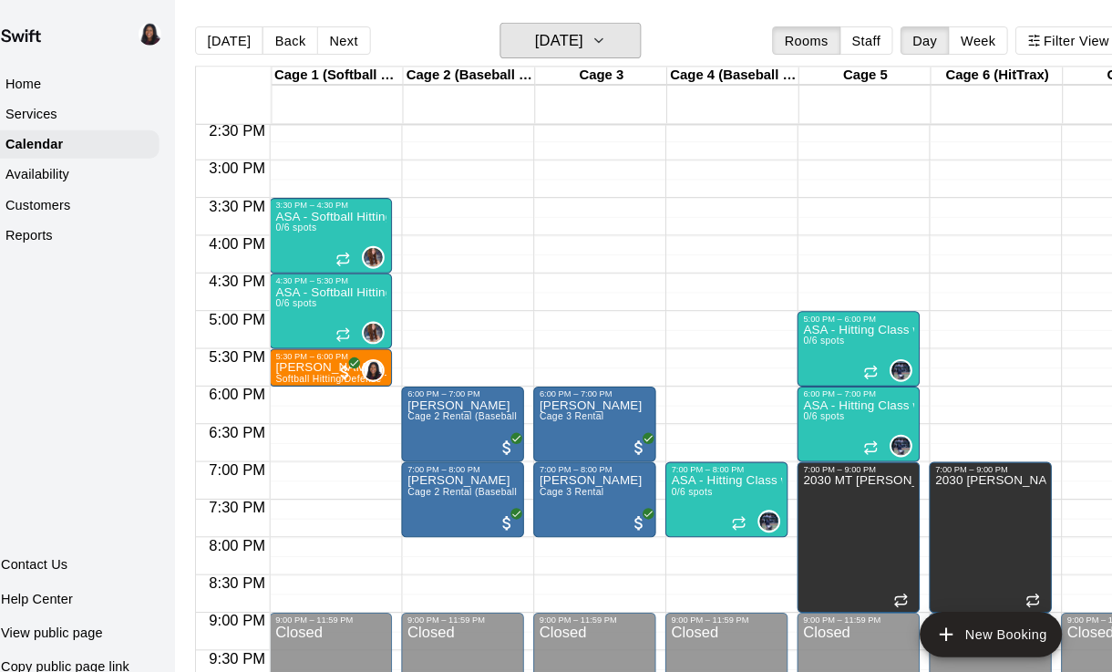
click at [571, 52] on h6 "[DATE]" at bounding box center [576, 39] width 46 height 26
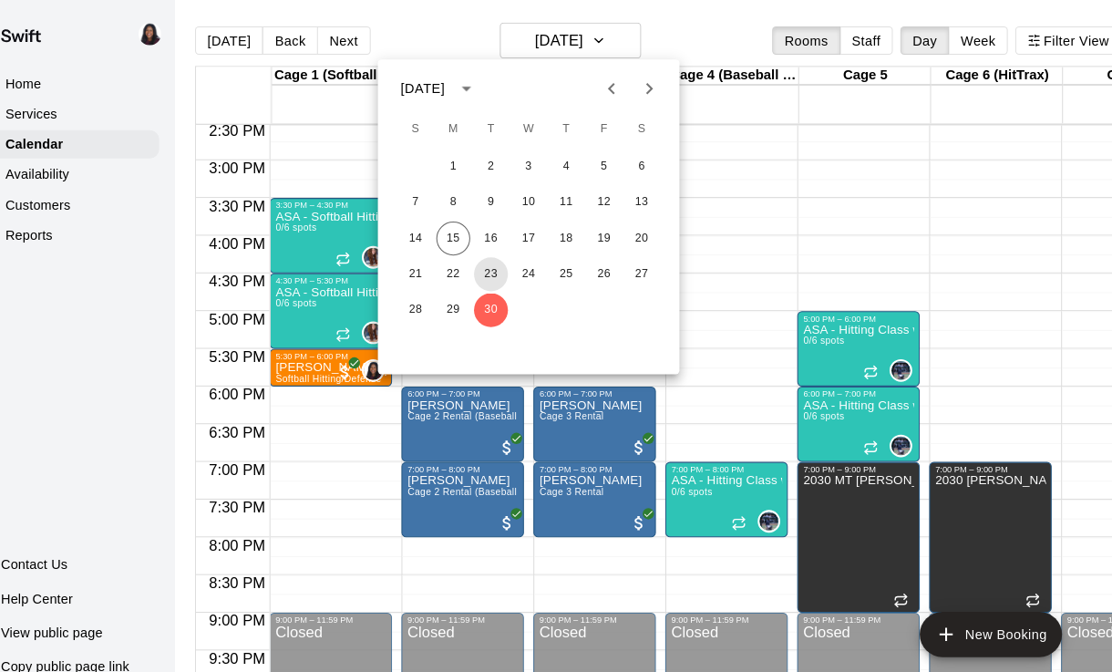
click at [495, 273] on button "23" at bounding box center [511, 265] width 33 height 33
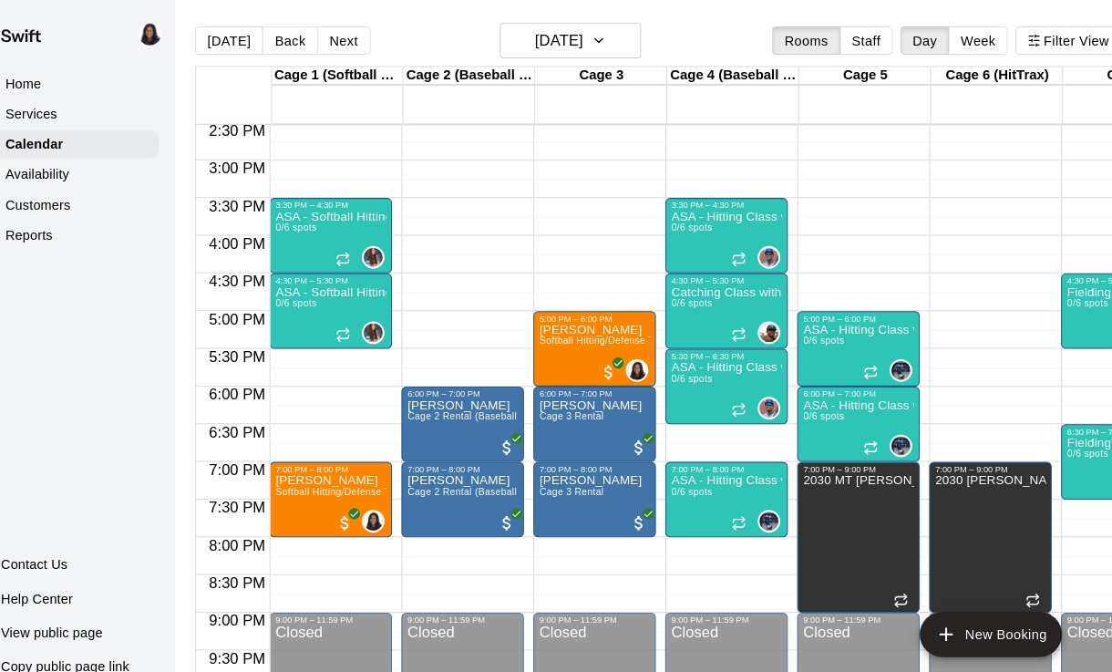
click at [616, 366] on span "All customers have paid" at bounding box center [625, 360] width 18 height 18
click at [589, 423] on img "edit" at bounding box center [599, 413] width 21 height 21
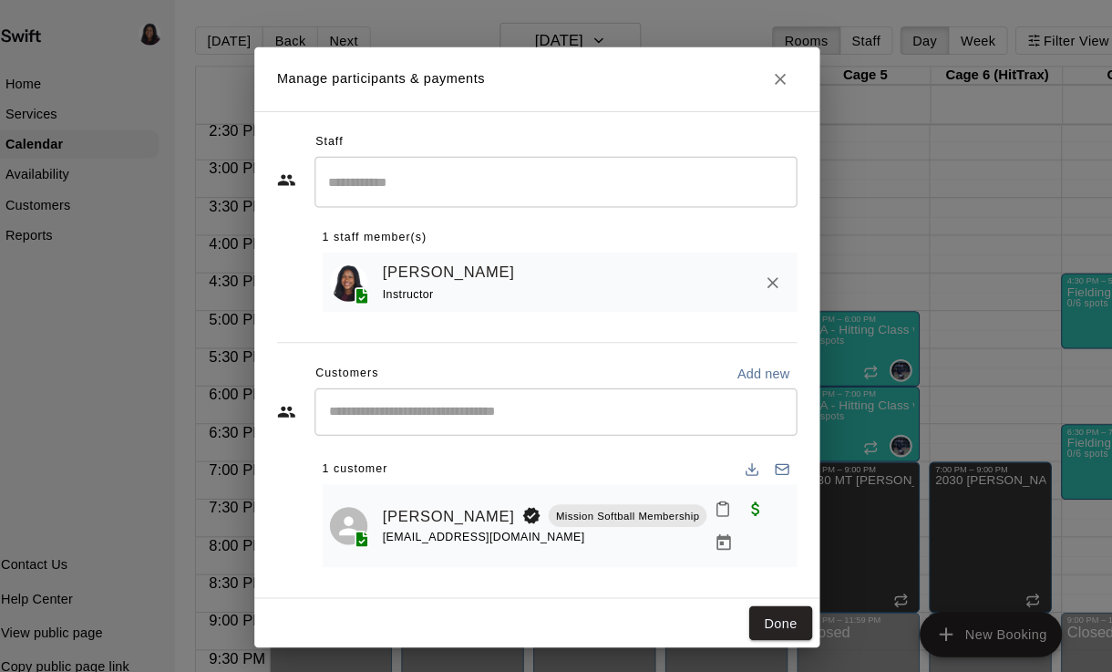
click at [406, 506] on link "[PERSON_NAME]" at bounding box center [470, 500] width 128 height 24
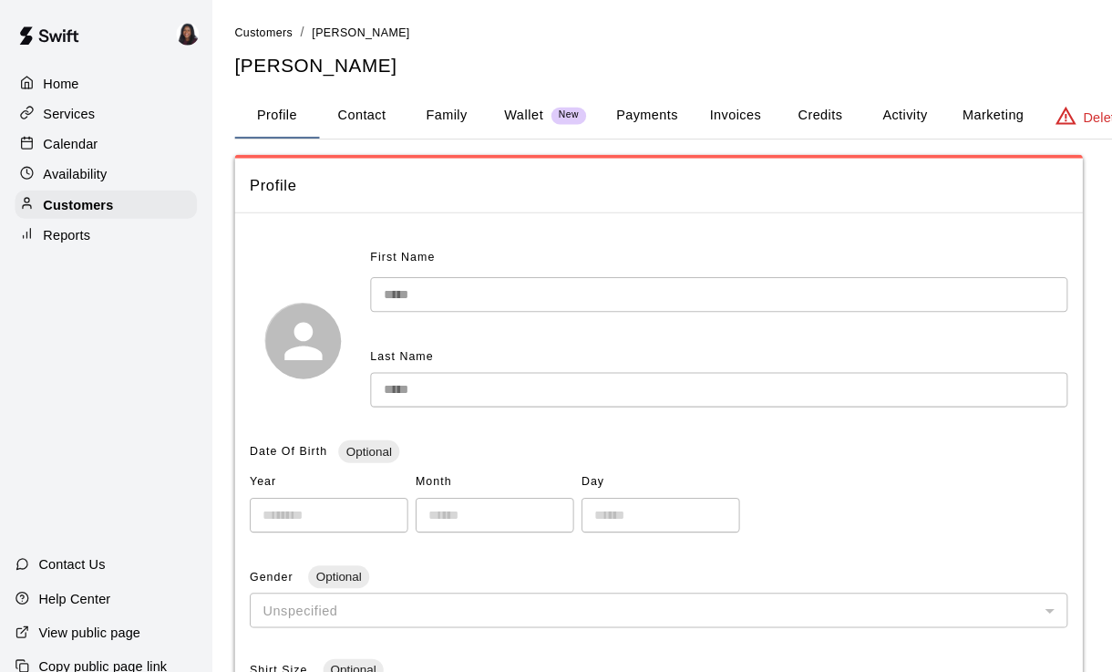
click at [337, 114] on button "Contact" at bounding box center [350, 112] width 82 height 44
select select "**"
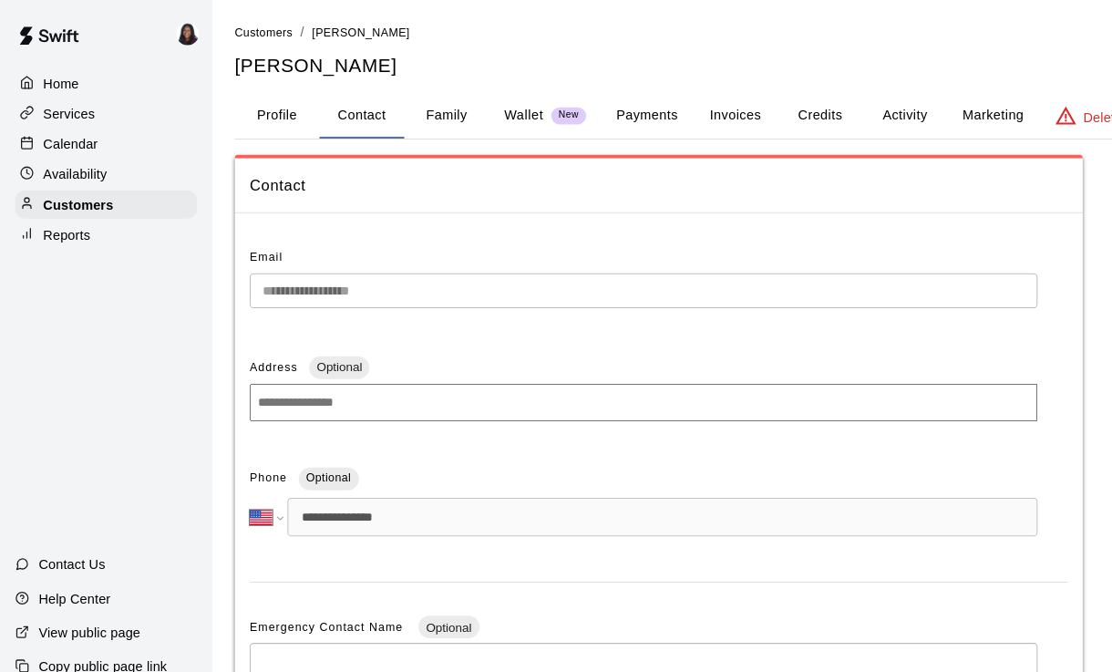
click at [273, 121] on button "Profile" at bounding box center [268, 112] width 82 height 44
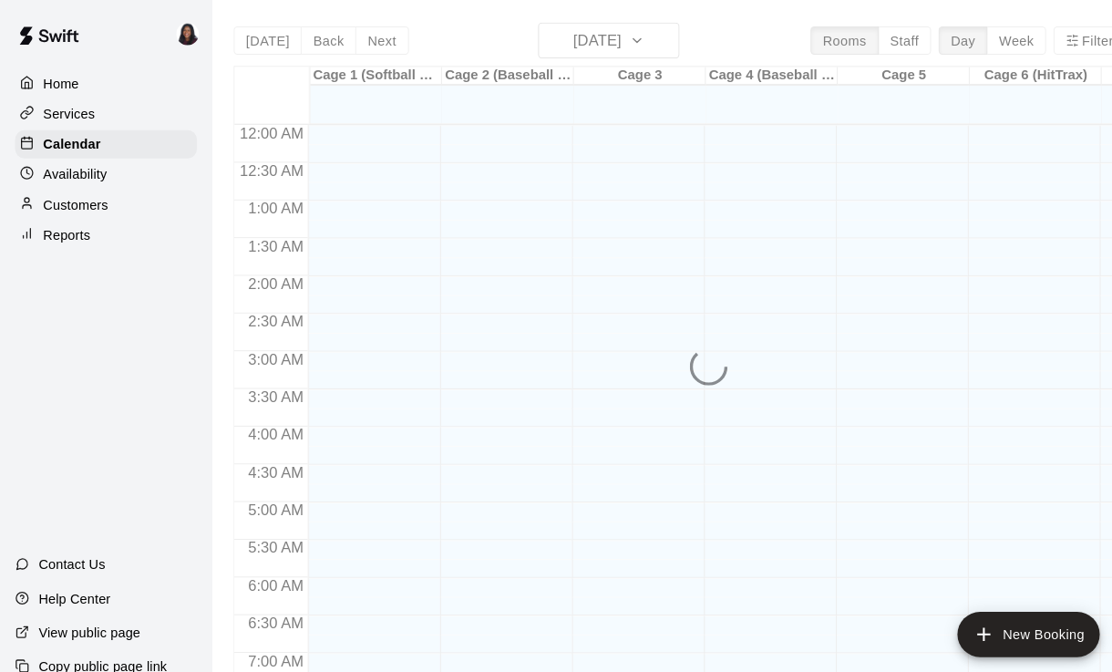
scroll to position [947, 0]
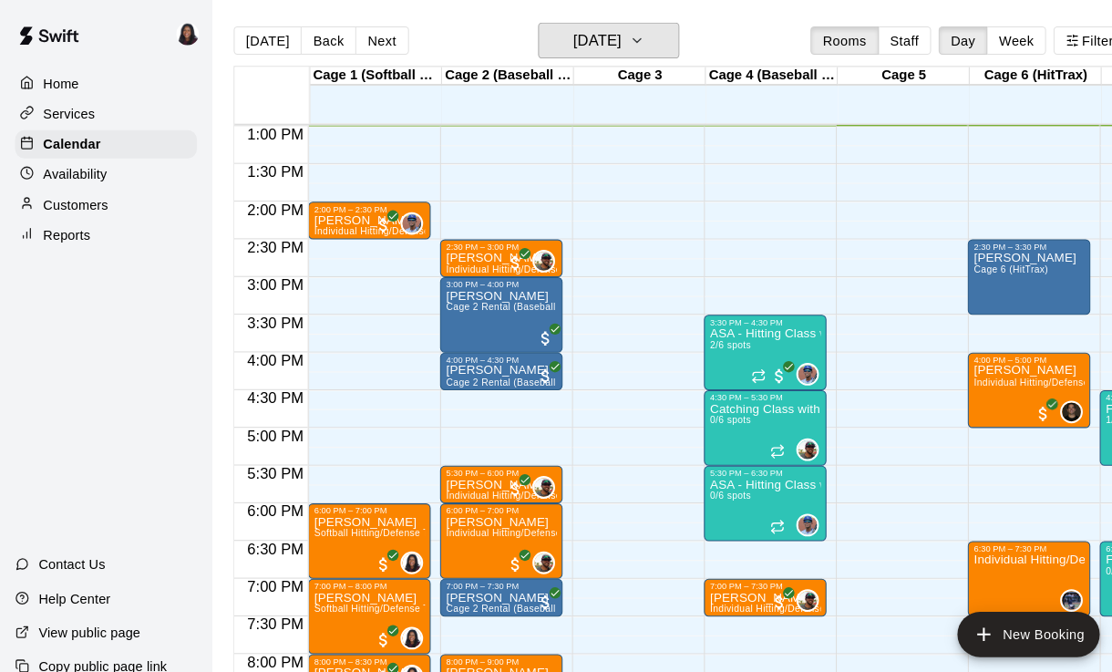
click at [601, 33] on h6 "[DATE]" at bounding box center [577, 39] width 46 height 26
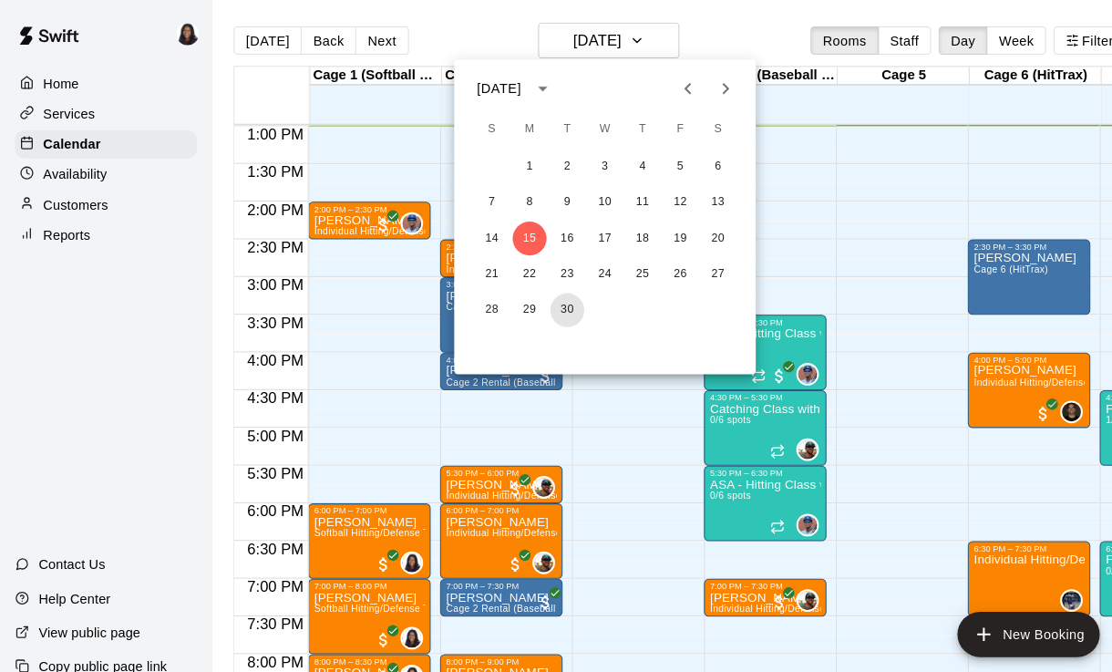
click at [539, 286] on button "30" at bounding box center [548, 299] width 33 height 33
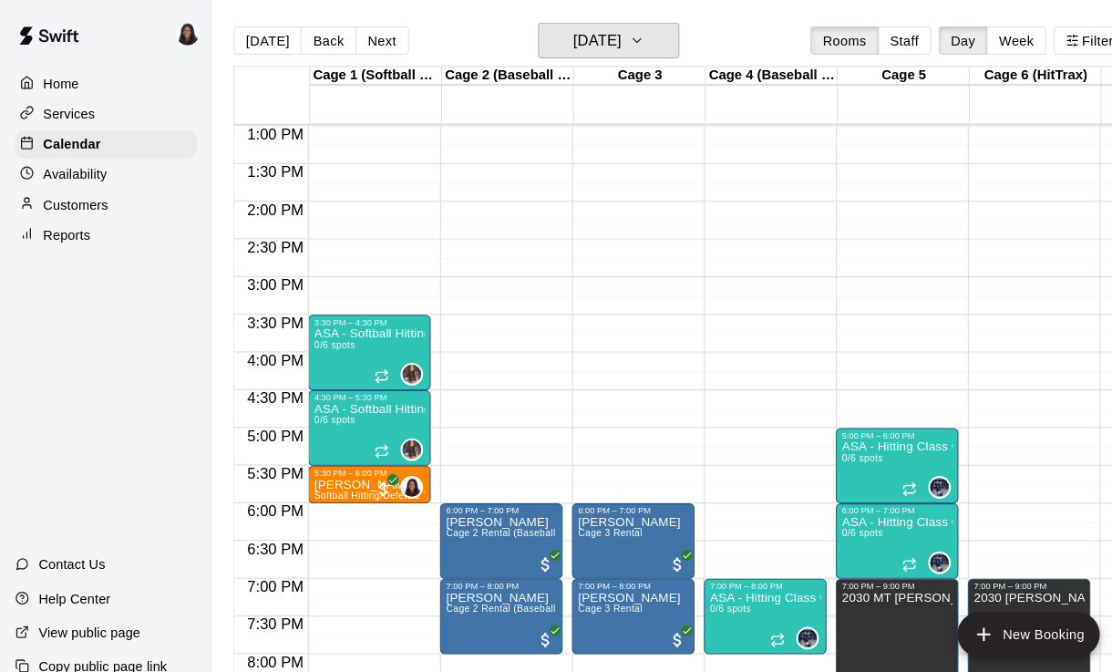
click at [595, 55] on button "[DATE]" at bounding box center [588, 39] width 137 height 35
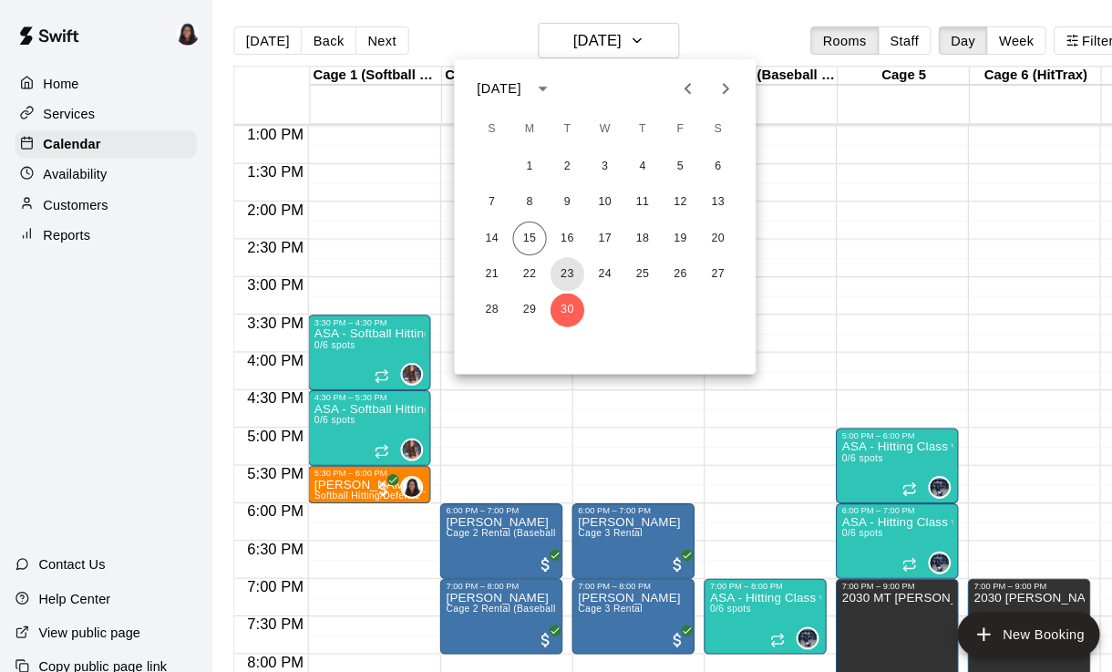
click at [540, 263] on button "23" at bounding box center [548, 265] width 33 height 33
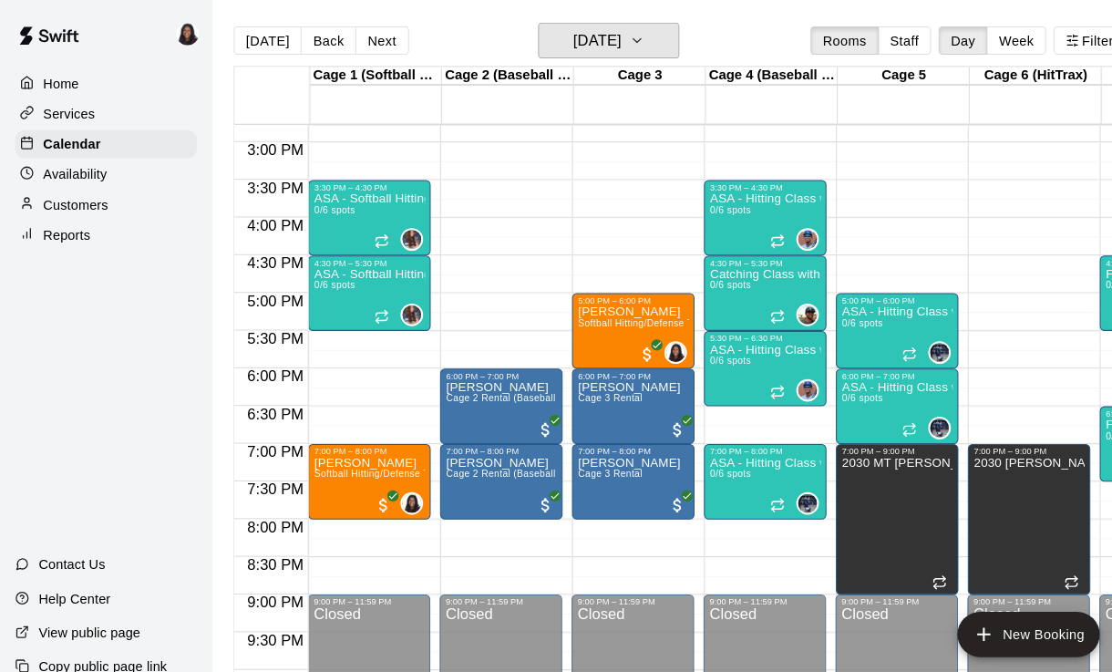
scroll to position [1078, 0]
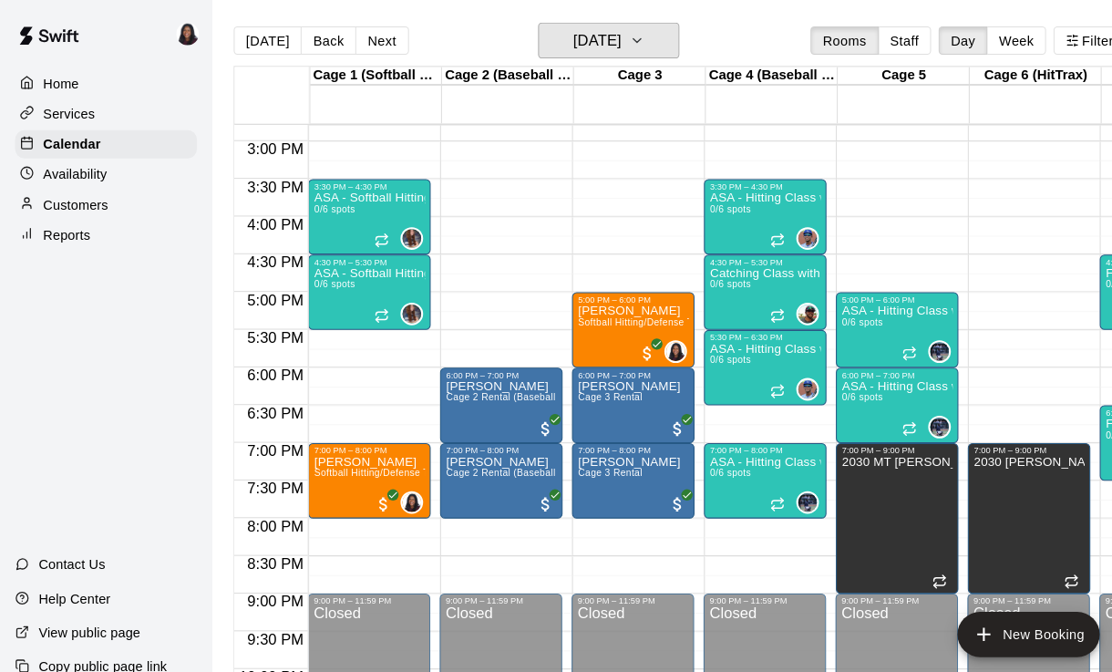
click at [601, 42] on h6 "[DATE]" at bounding box center [577, 39] width 46 height 26
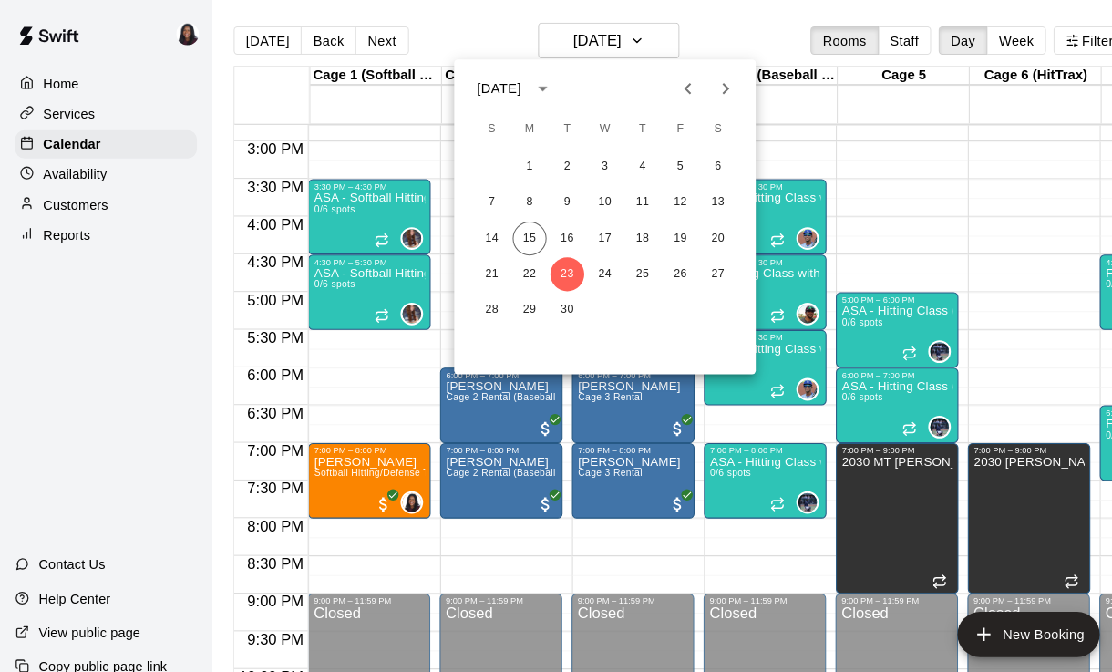
click at [828, 108] on div at bounding box center [556, 336] width 1112 height 672
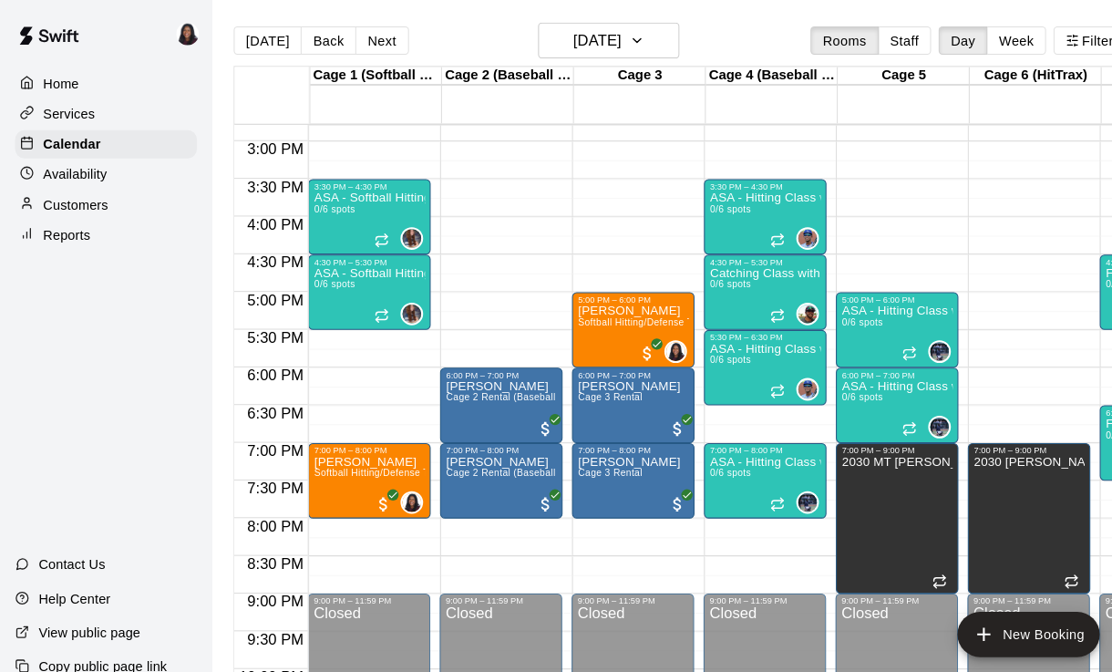
click at [334, 458] on button "edit" at bounding box center [322, 461] width 36 height 36
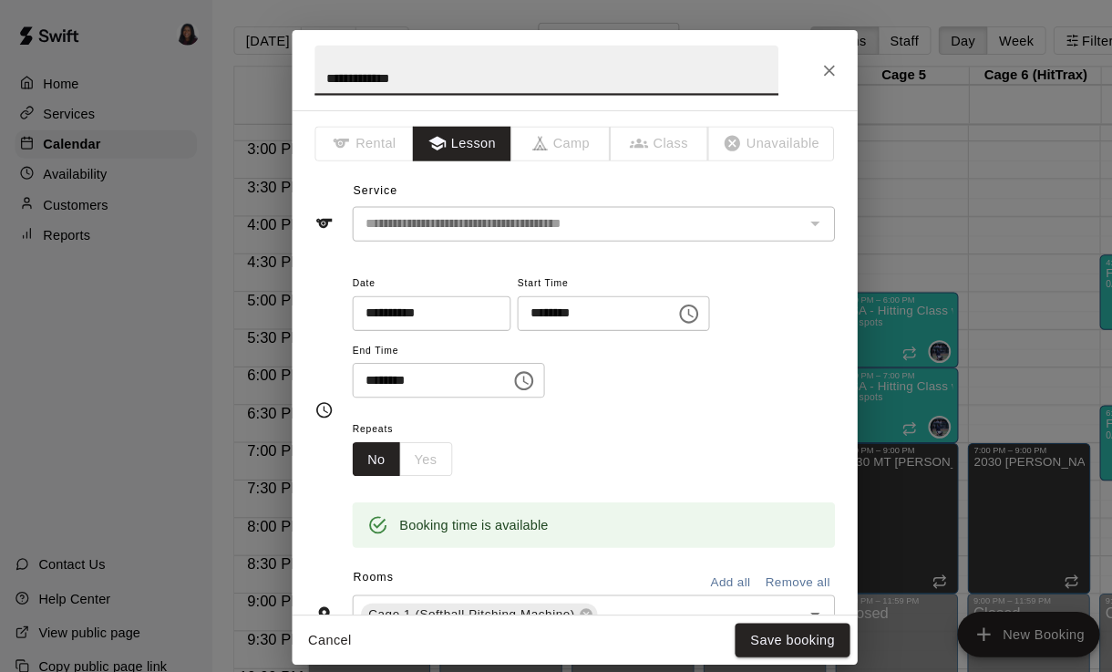
click at [432, 303] on input "**********" at bounding box center [411, 303] width 140 height 34
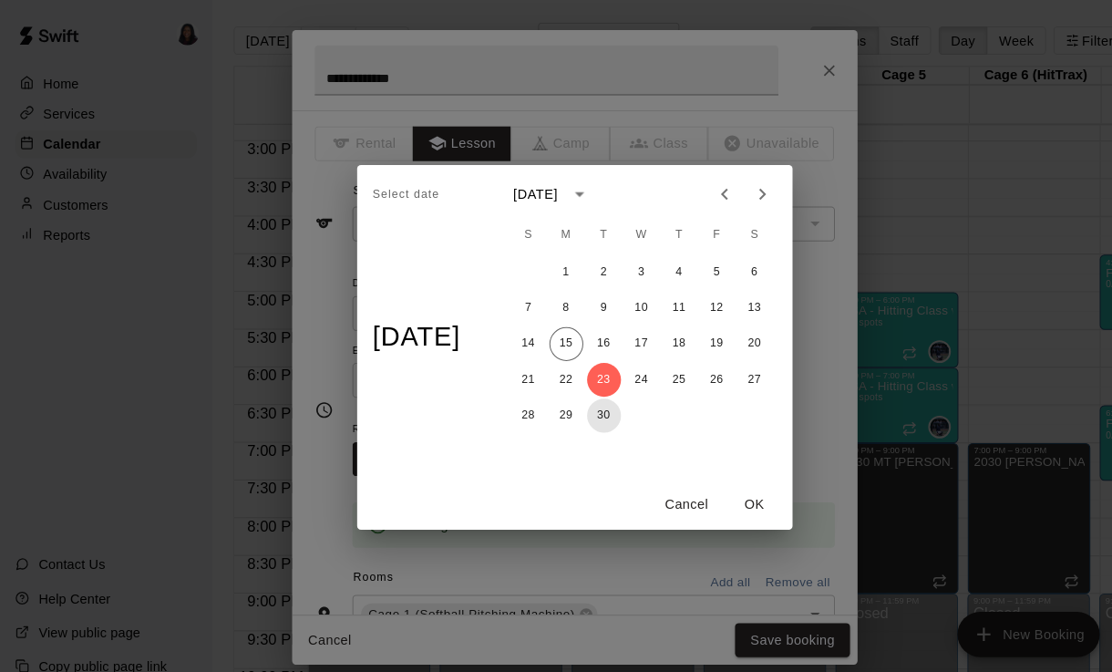
click at [591, 400] on button "30" at bounding box center [584, 402] width 33 height 33
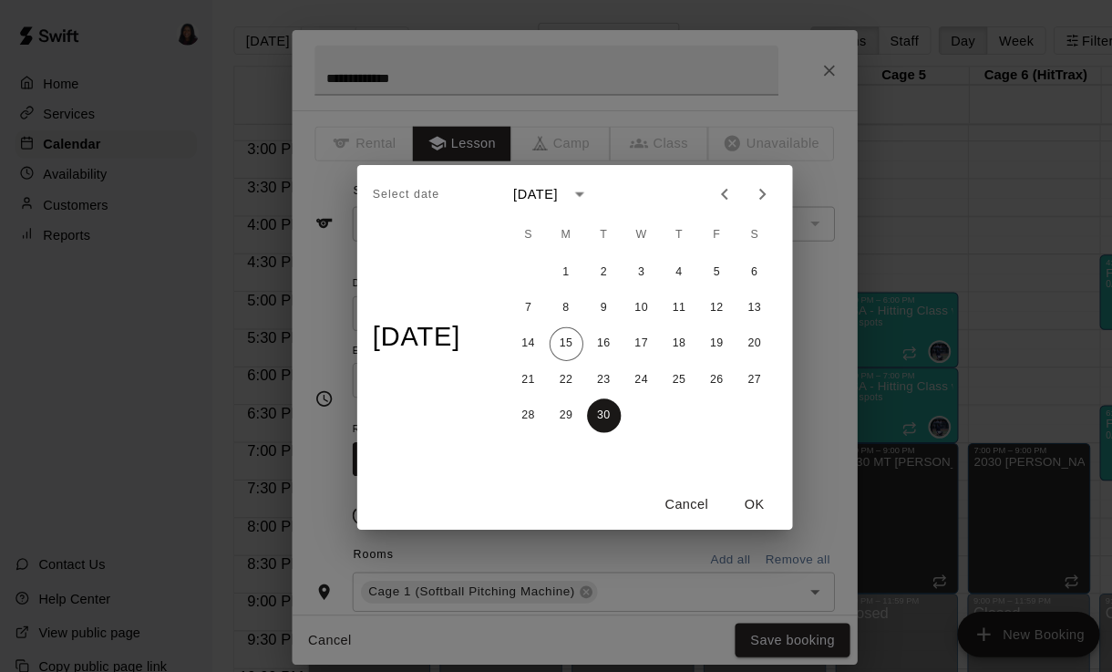
type input "**********"
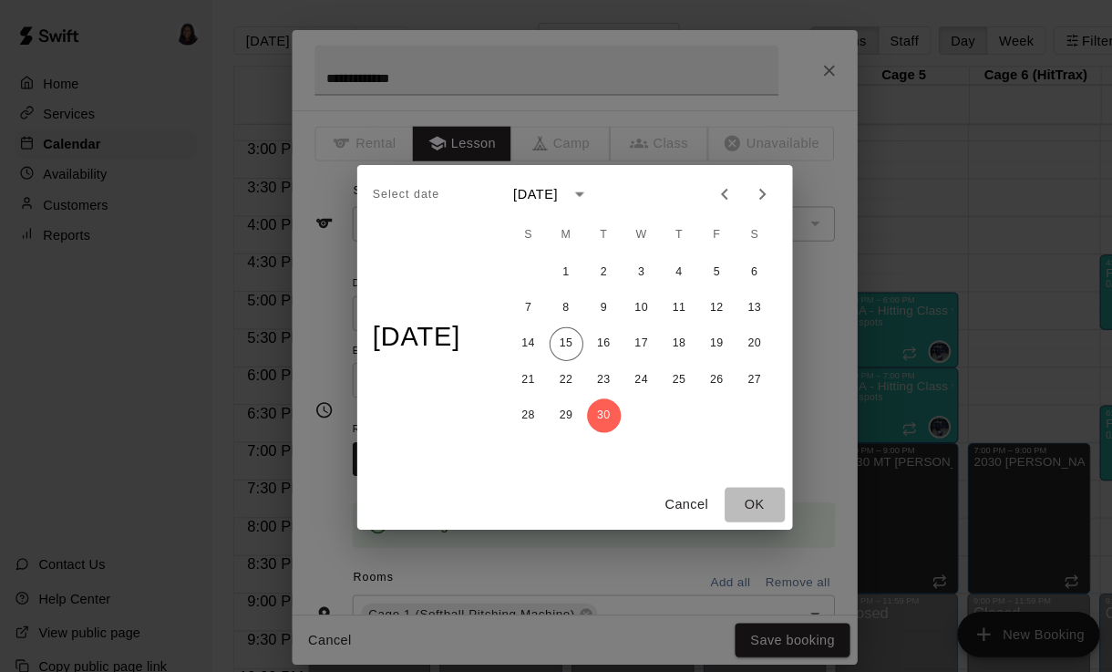
click at [744, 489] on button "OK" at bounding box center [730, 488] width 58 height 34
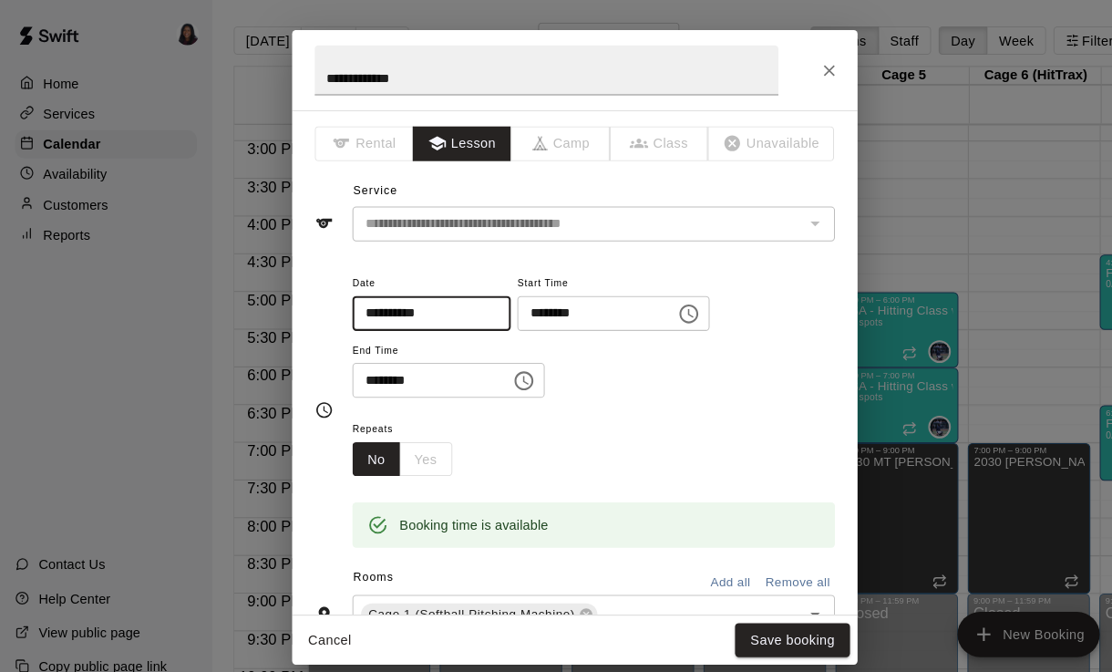
click at [789, 620] on button "Save booking" at bounding box center [766, 619] width 111 height 34
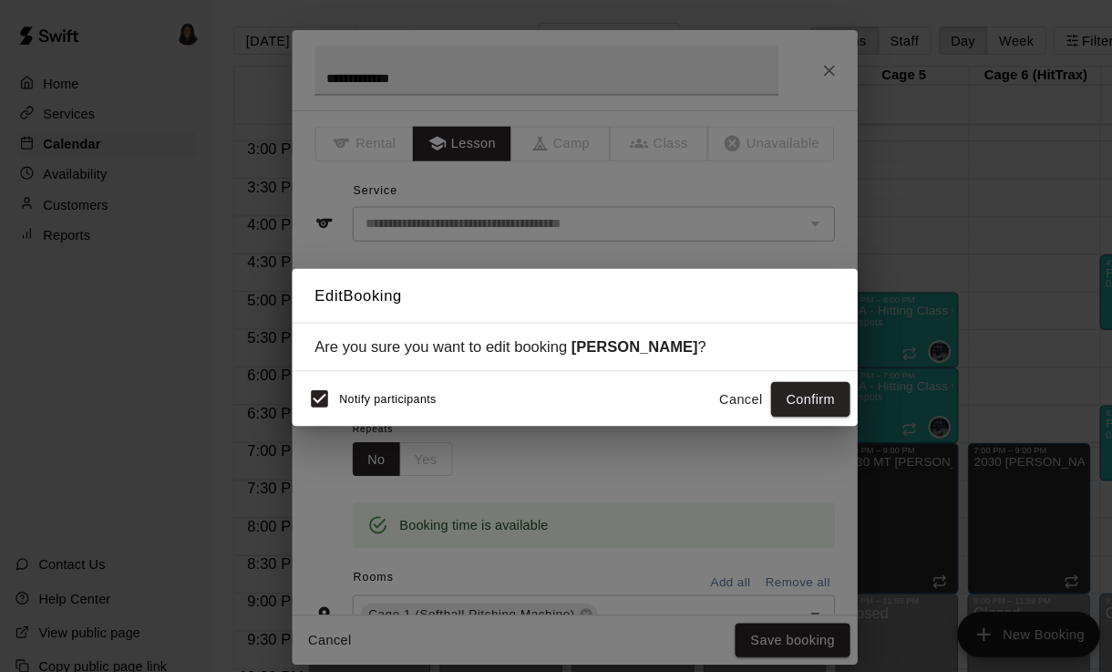
click at [787, 389] on button "Confirm" at bounding box center [784, 386] width 77 height 34
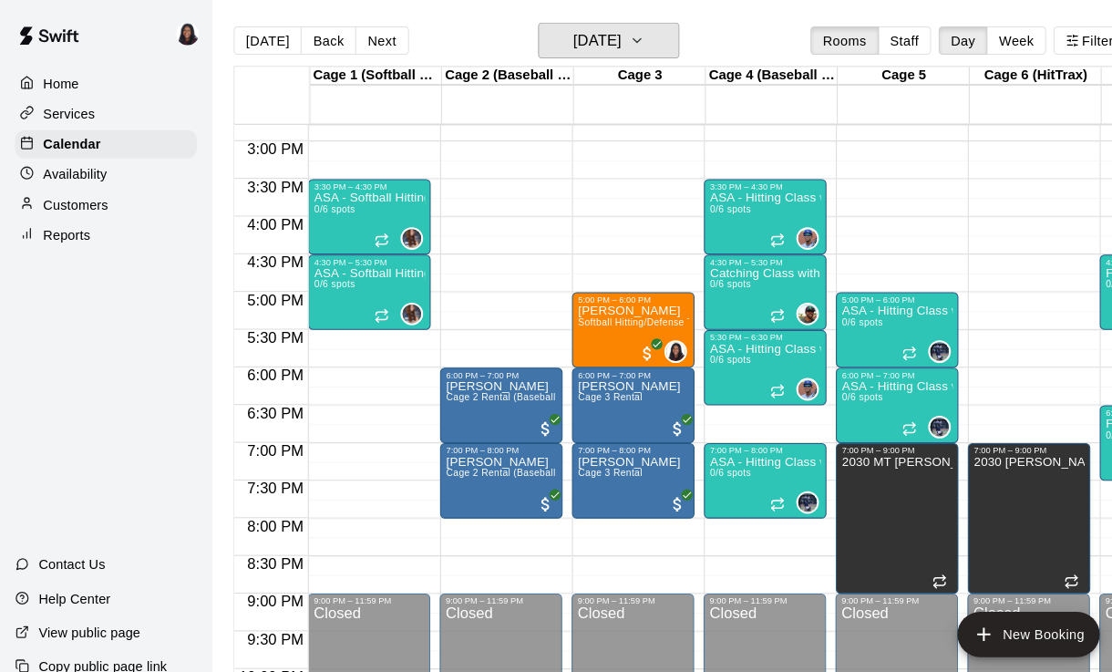
click at [608, 54] on button "[DATE]" at bounding box center [588, 39] width 137 height 35
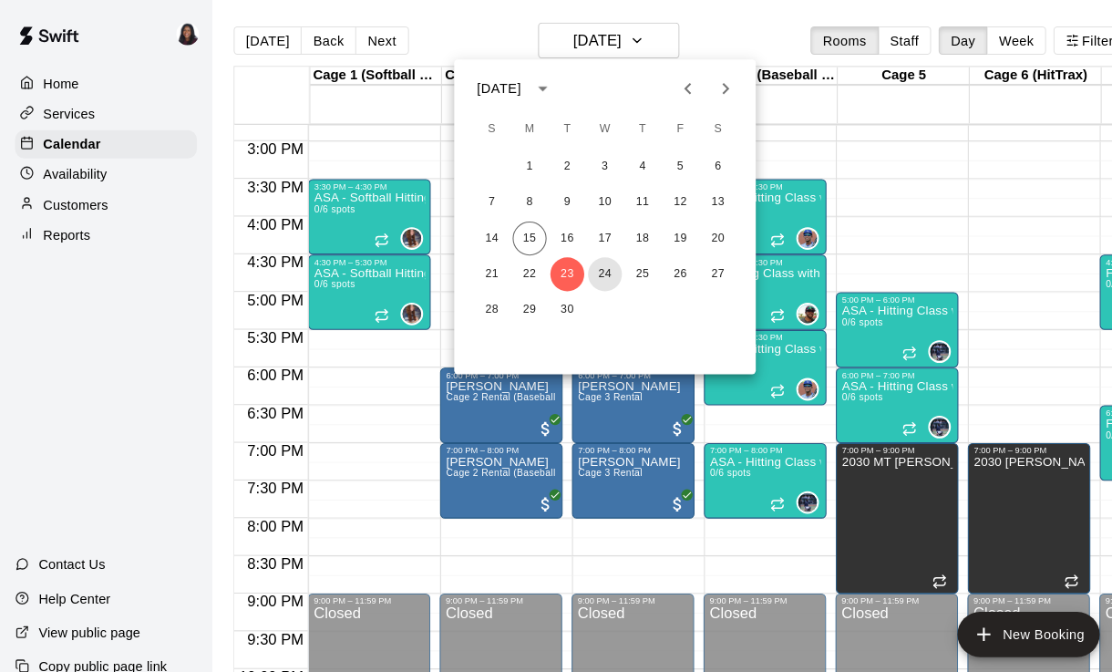
click at [583, 280] on button "24" at bounding box center [585, 265] width 33 height 33
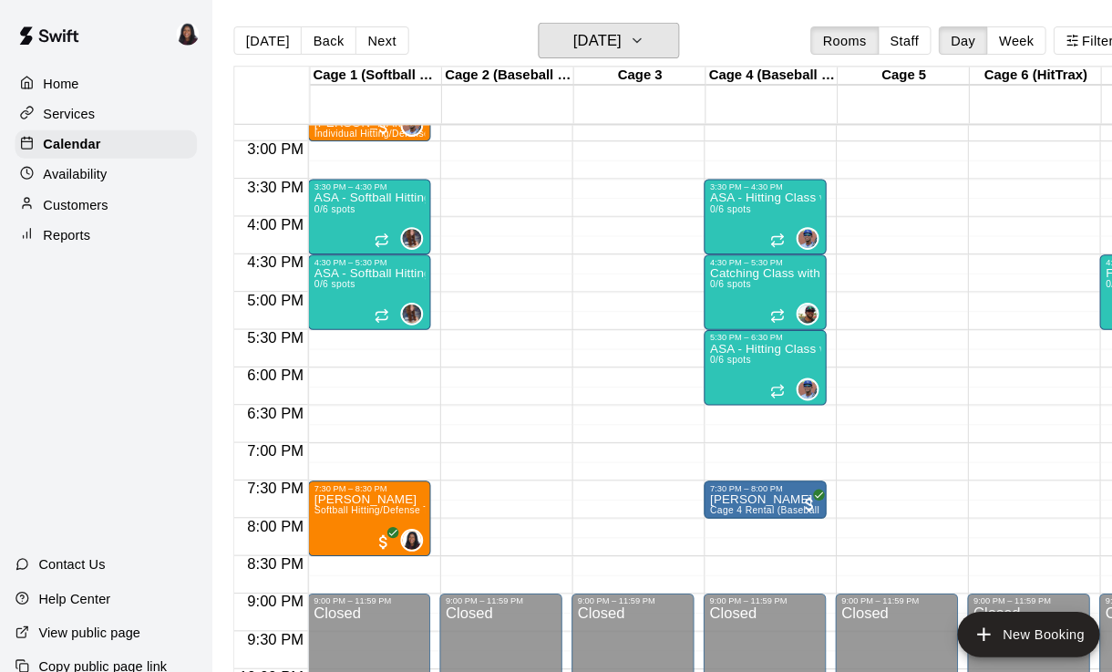
click at [601, 48] on h6 "[DATE]" at bounding box center [577, 39] width 46 height 26
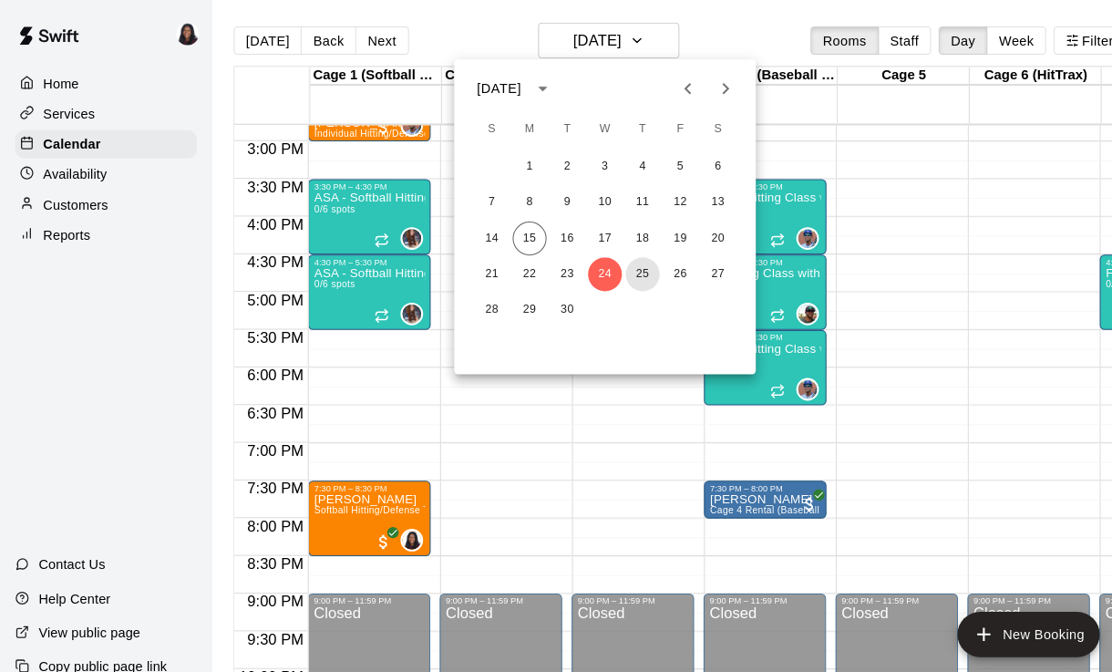
click at [607, 272] on button "25" at bounding box center [621, 265] width 33 height 33
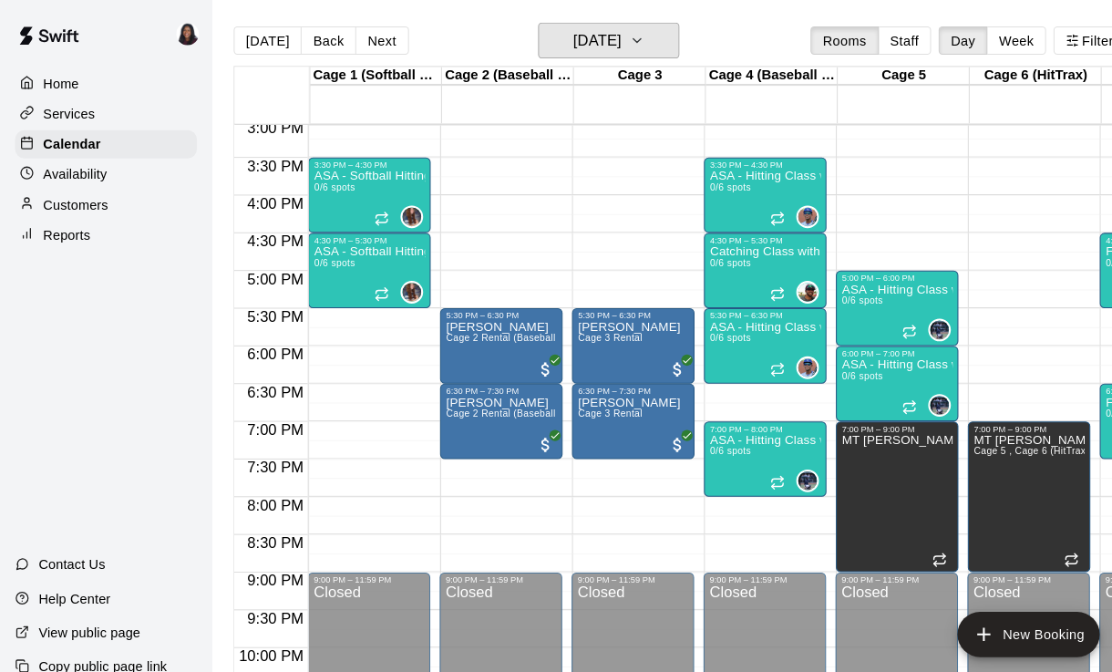
scroll to position [1100, 0]
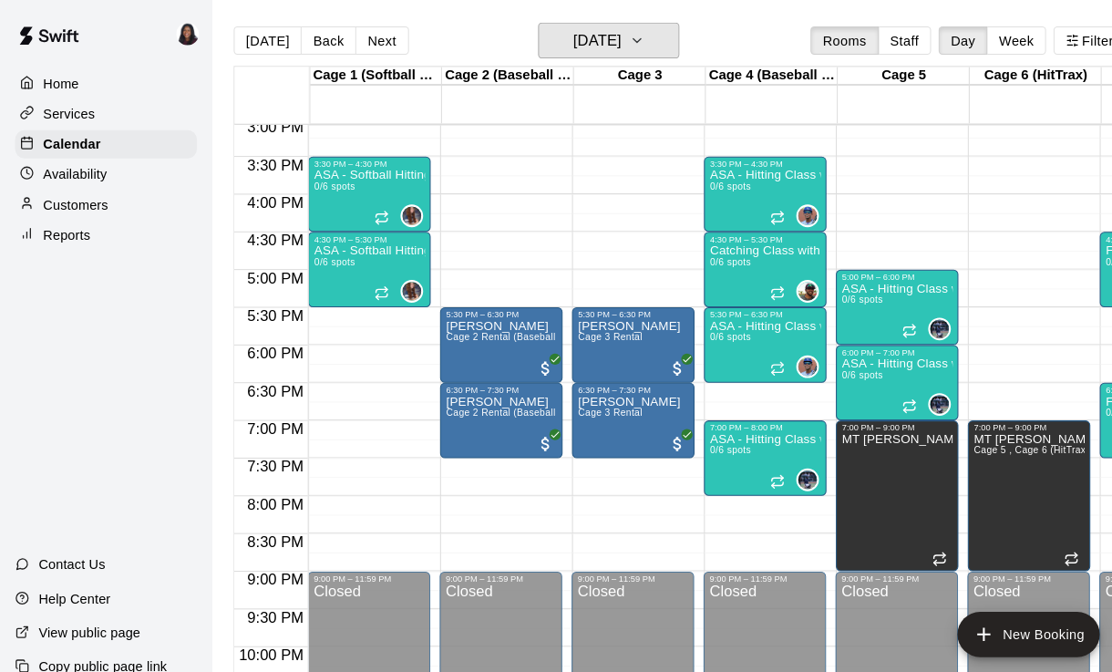
click at [621, 53] on button "[DATE]" at bounding box center [588, 39] width 137 height 35
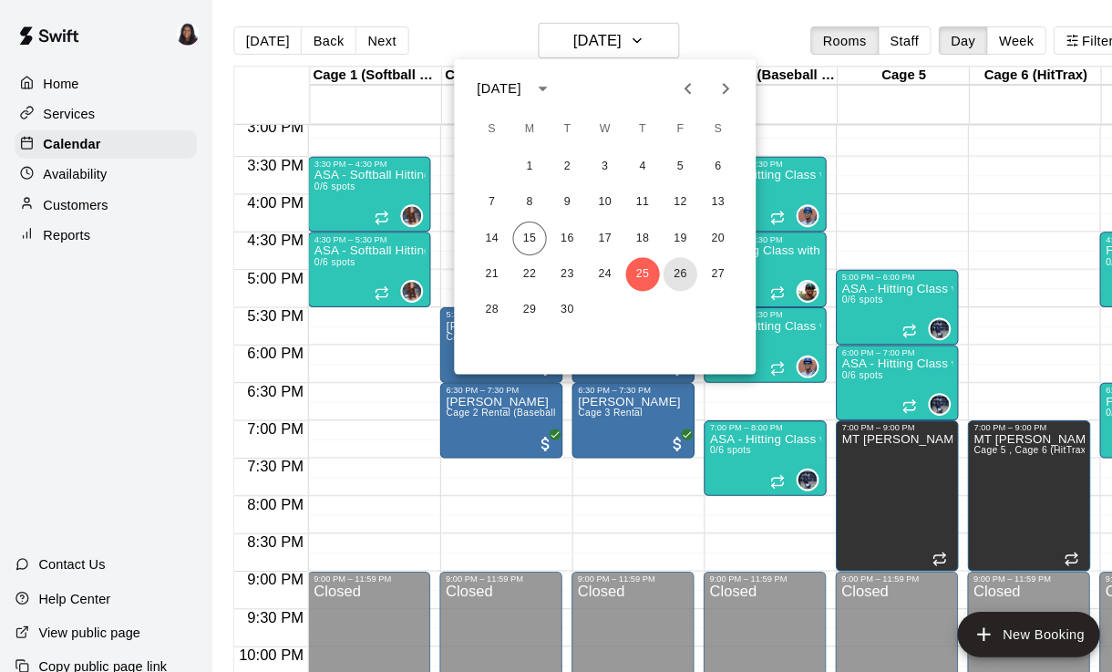
click at [661, 270] on button "26" at bounding box center [658, 265] width 33 height 33
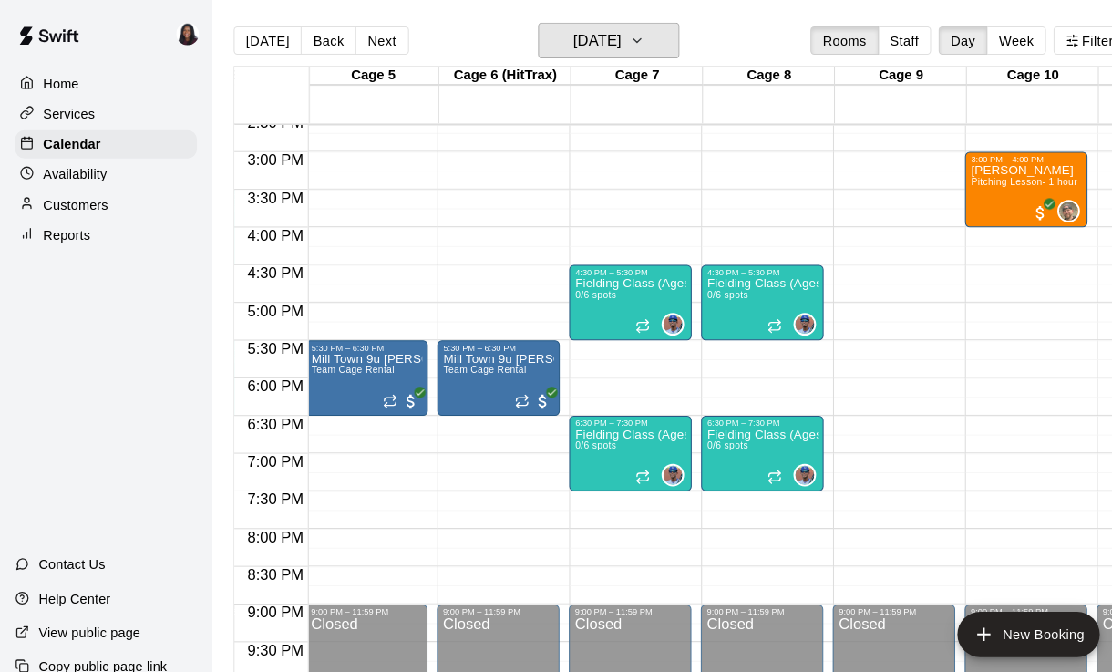
scroll to position [0, 545]
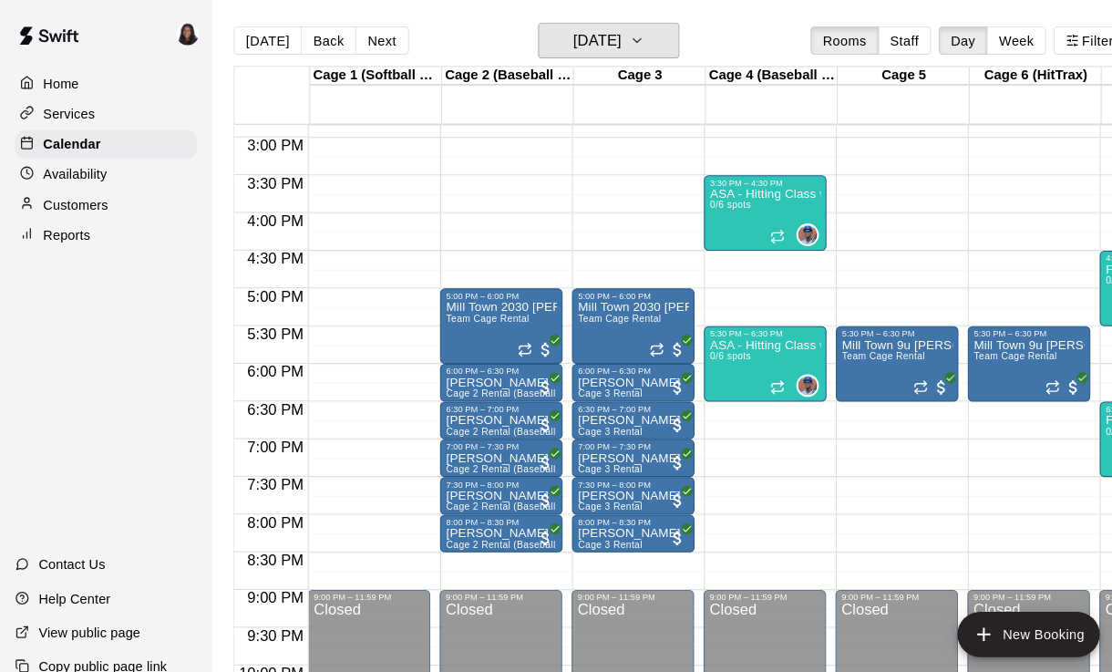
click at [585, 55] on button "[DATE]" at bounding box center [588, 39] width 137 height 35
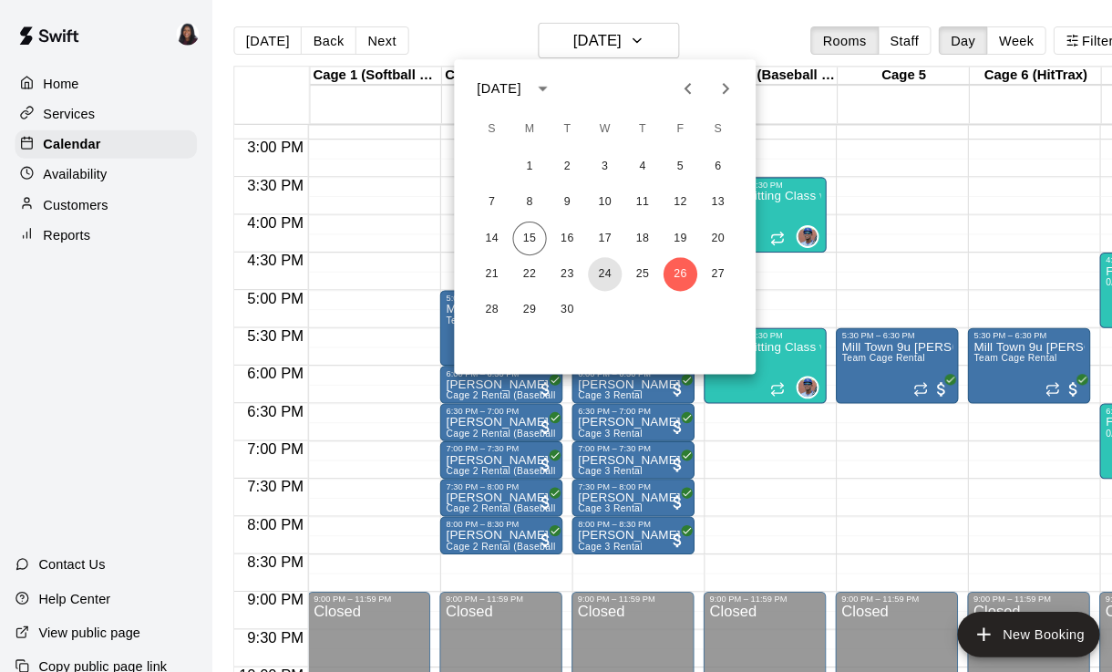
click at [572, 272] on button "24" at bounding box center [585, 265] width 33 height 33
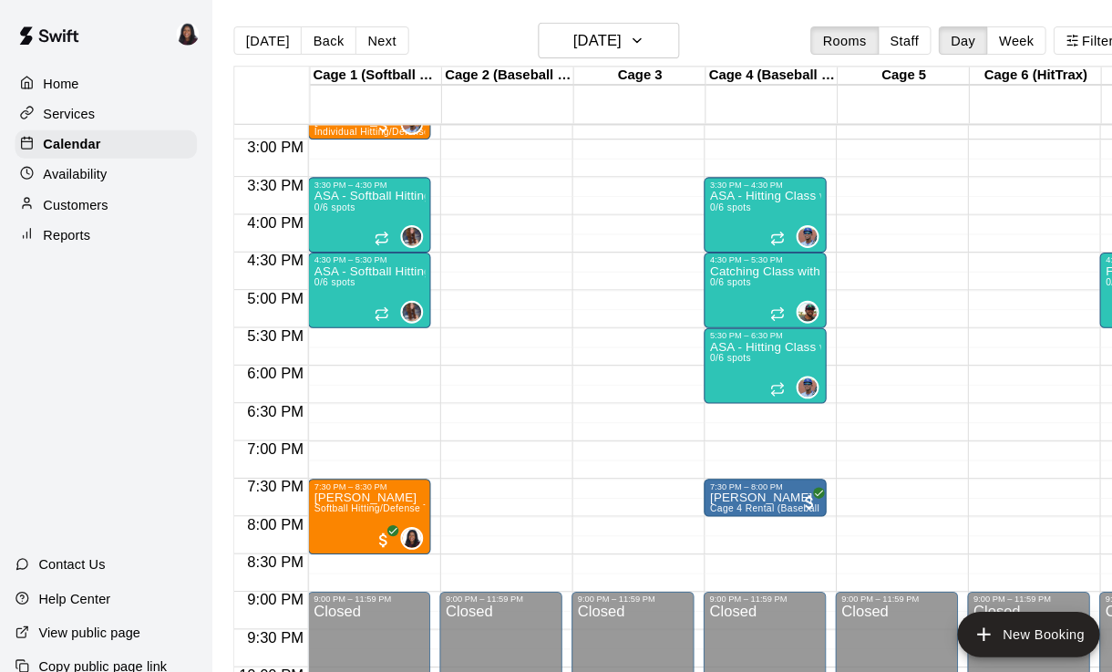
click at [105, 176] on div "Availability" at bounding box center [103, 168] width 176 height 27
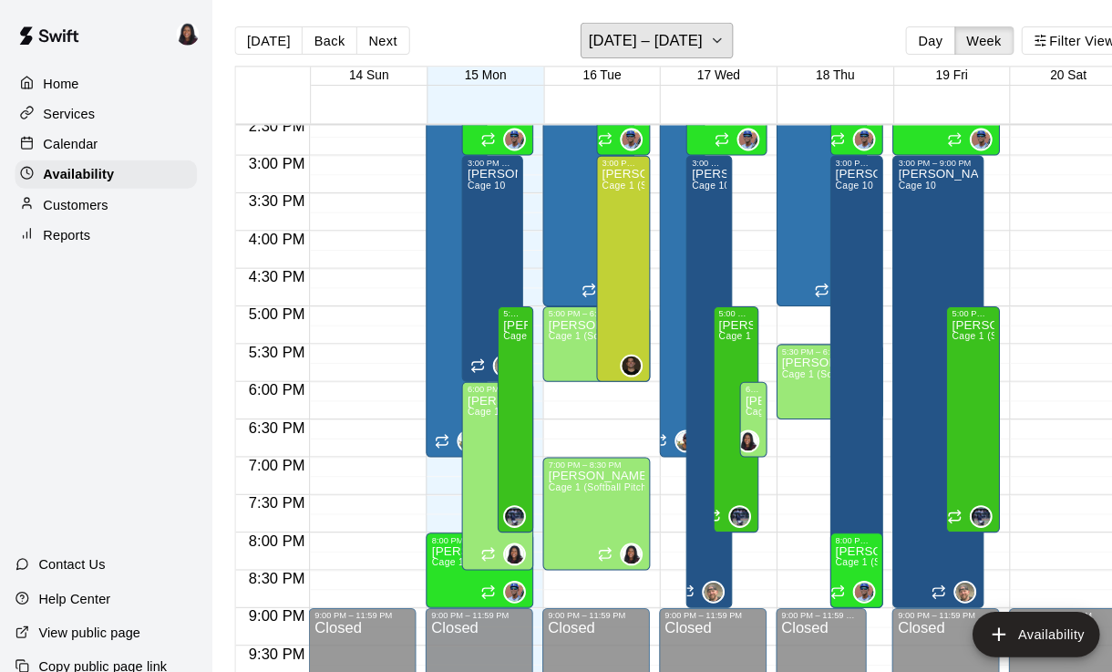
click at [653, 42] on h6 "[DATE] – [DATE]" at bounding box center [625, 39] width 110 height 26
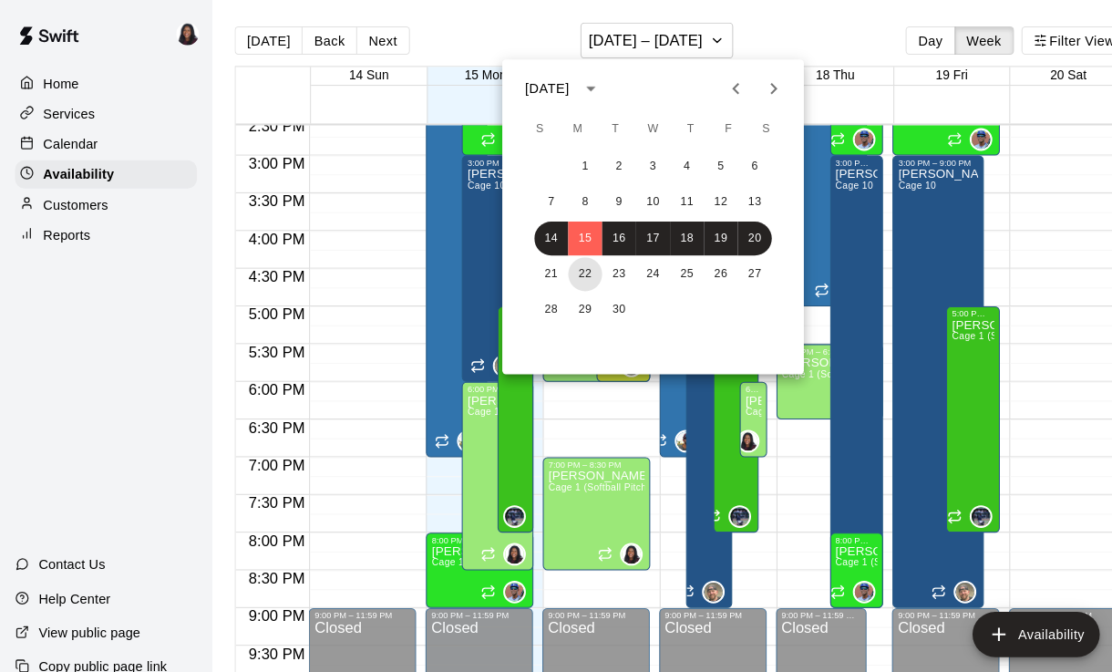
click at [577, 276] on button "22" at bounding box center [566, 265] width 33 height 33
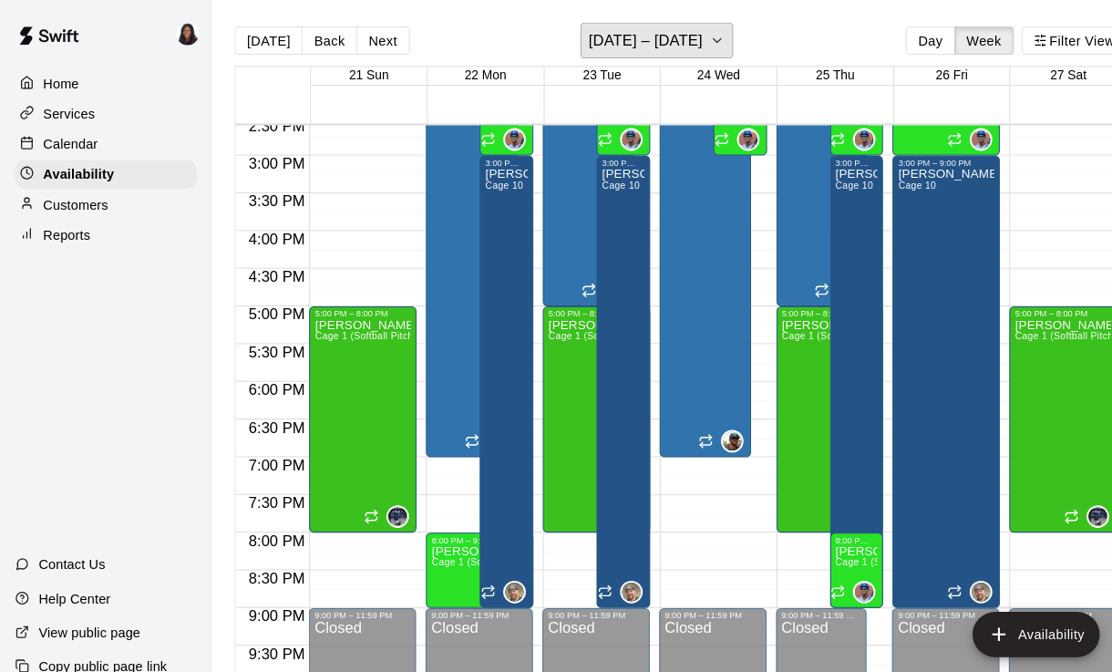
click at [650, 55] on button "[DATE] – [DATE]" at bounding box center [635, 39] width 149 height 35
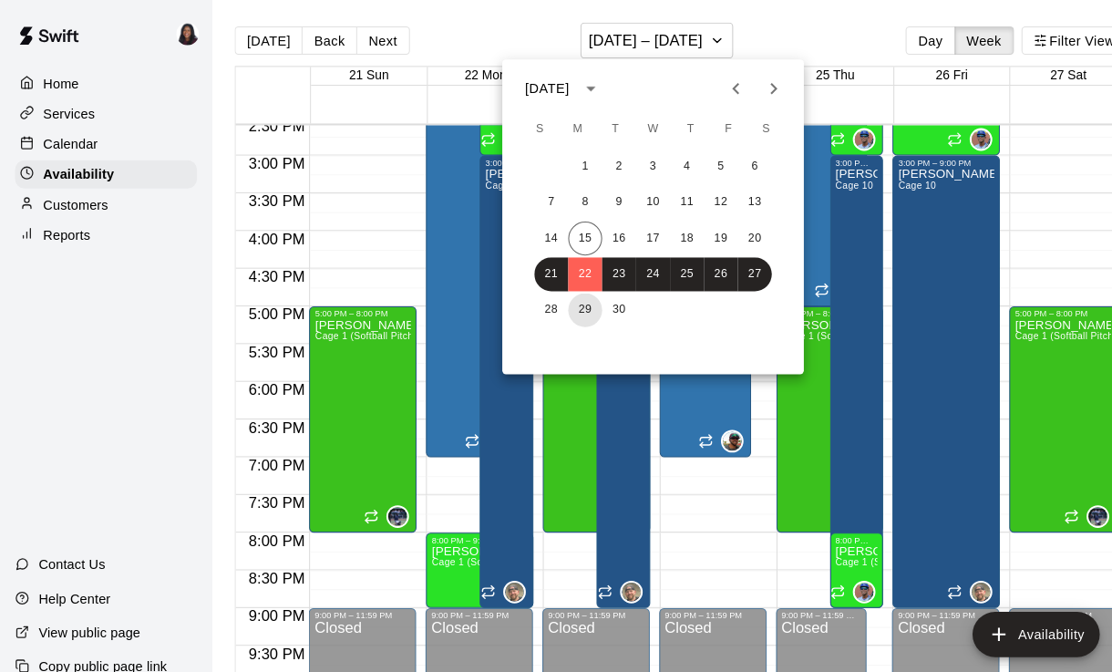
click at [563, 294] on button "29" at bounding box center [566, 299] width 33 height 33
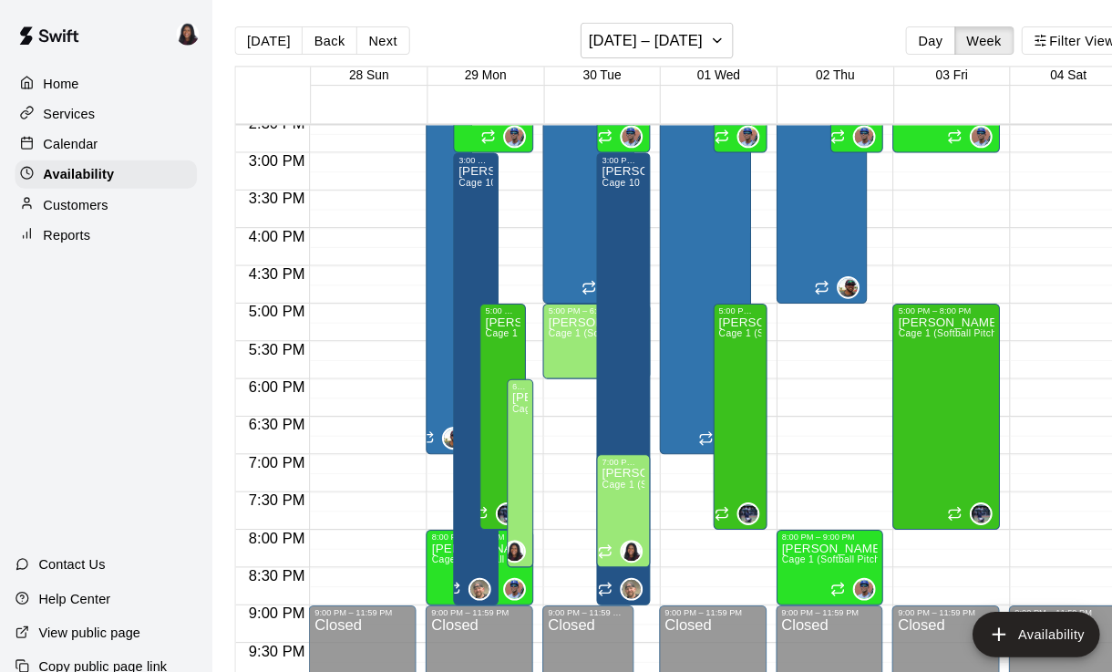
click at [975, 614] on icon "add" at bounding box center [966, 613] width 22 height 22
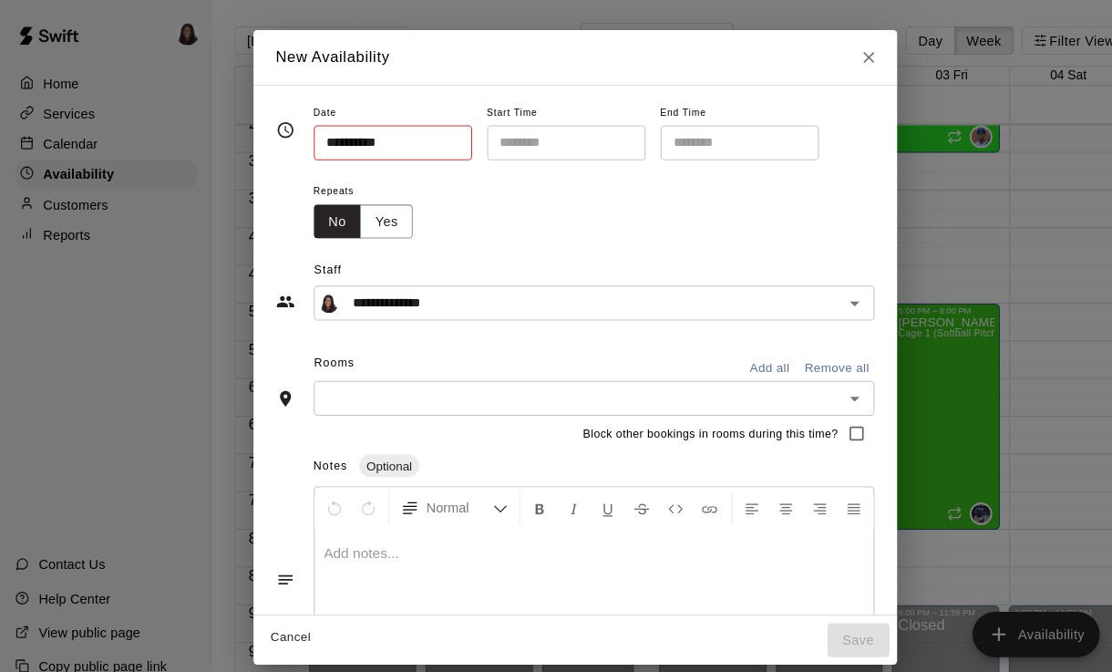
type input "**********"
type input "********"
click at [387, 138] on input "**********" at bounding box center [373, 138] width 140 height 34
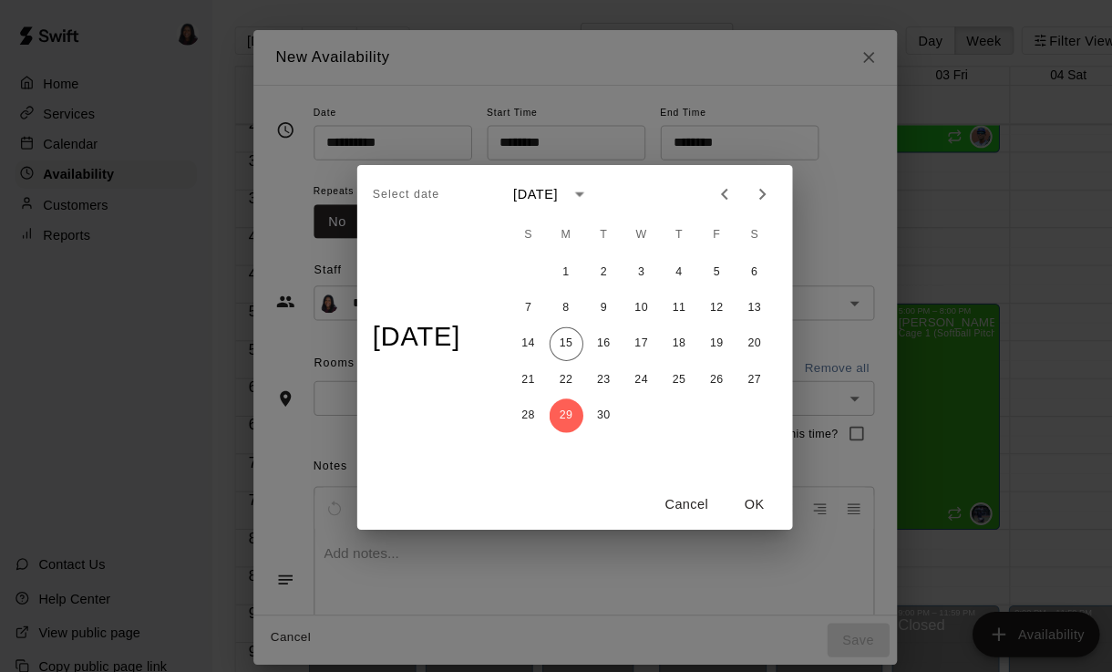
click at [748, 184] on icon "Next month" at bounding box center [737, 188] width 22 height 22
click at [636, 262] on button "1" at bounding box center [620, 263] width 33 height 33
type input "**********"
click at [718, 491] on button "OK" at bounding box center [730, 488] width 58 height 34
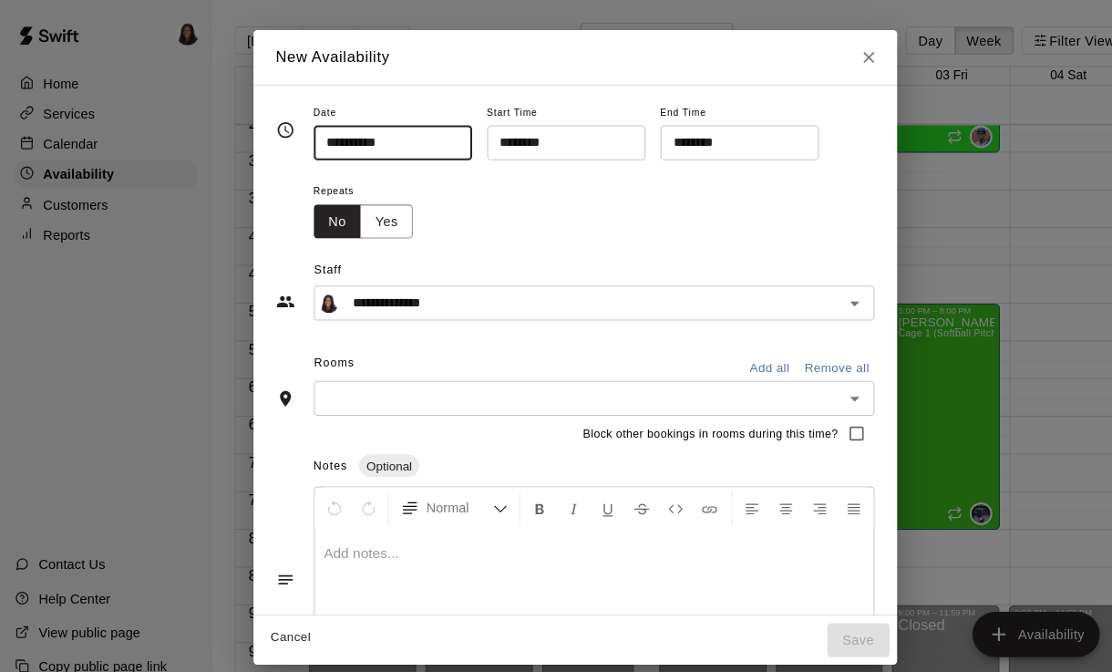
click at [524, 131] on input "********" at bounding box center [541, 138] width 140 height 34
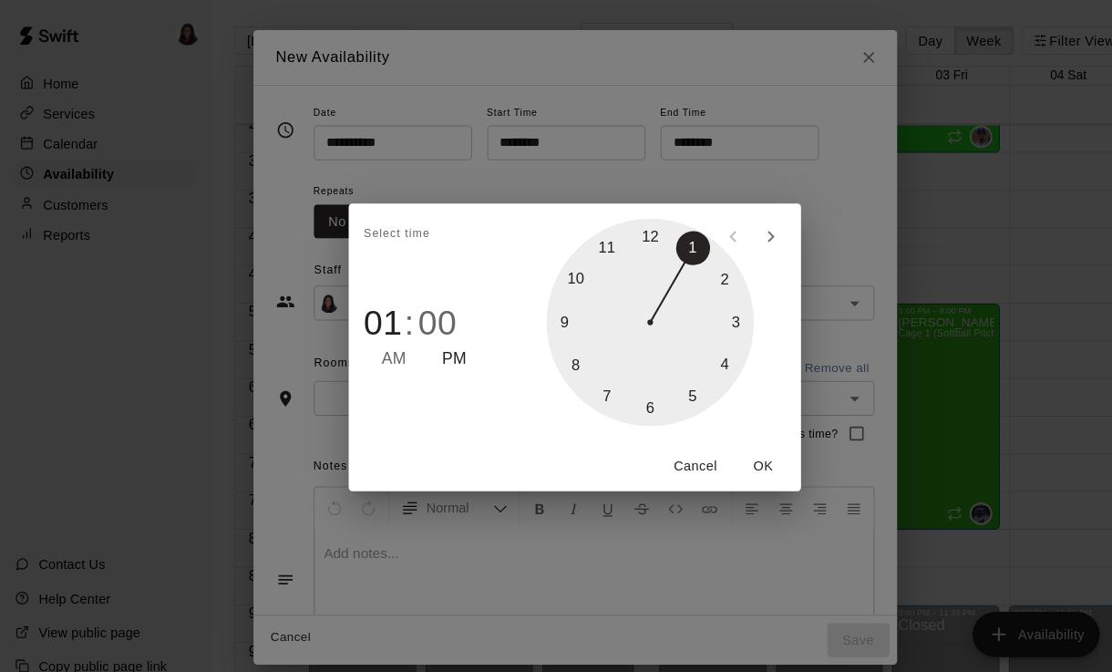
click at [634, 406] on div at bounding box center [629, 311] width 201 height 201
type input "********"
click at [713, 233] on icon "open previous view" at bounding box center [709, 229] width 22 height 22
click at [674, 383] on div at bounding box center [629, 311] width 201 height 201
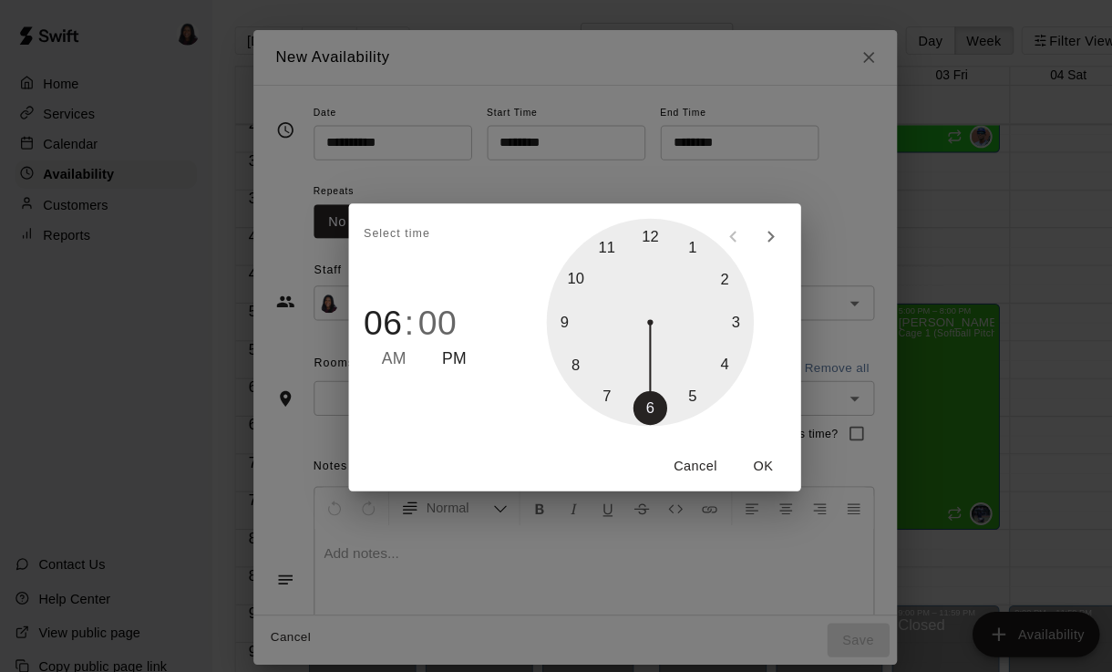
type input "********"
click at [756, 466] on button "OK" at bounding box center [738, 451] width 58 height 34
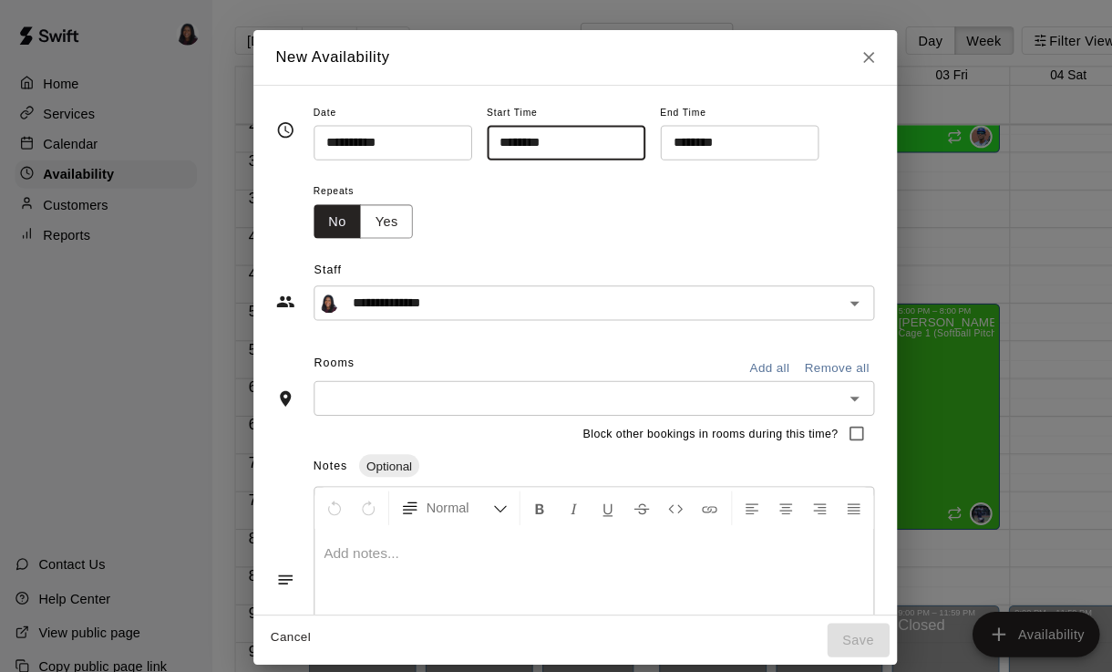
click at [722, 149] on input "********" at bounding box center [709, 138] width 140 height 34
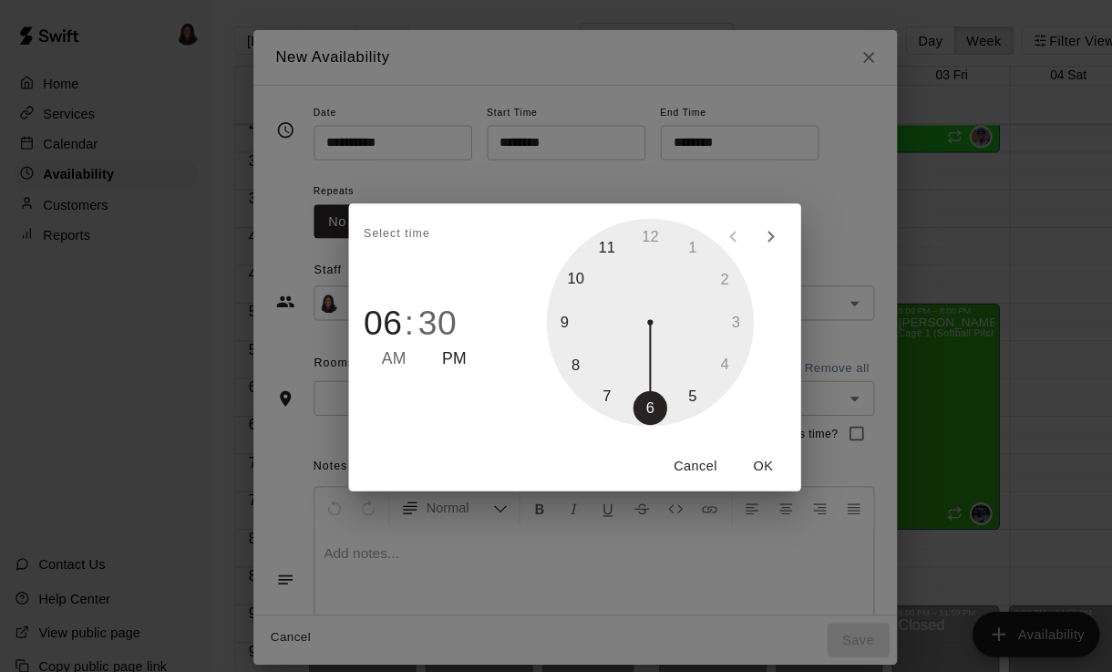
click at [587, 380] on div at bounding box center [629, 311] width 201 height 201
click at [636, 217] on div at bounding box center [629, 311] width 201 height 201
click at [621, 221] on div at bounding box center [629, 311] width 201 height 201
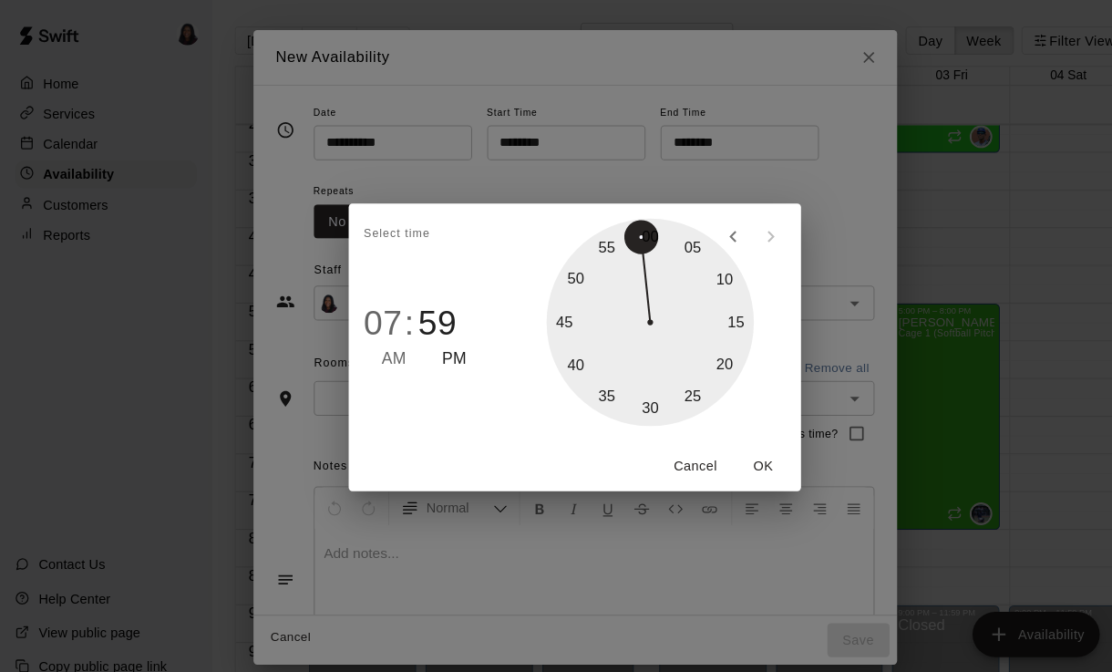
click at [638, 219] on div at bounding box center [629, 311] width 201 height 201
click at [629, 224] on div at bounding box center [629, 311] width 201 height 201
type input "********"
click at [734, 445] on button "OK" at bounding box center [738, 451] width 58 height 34
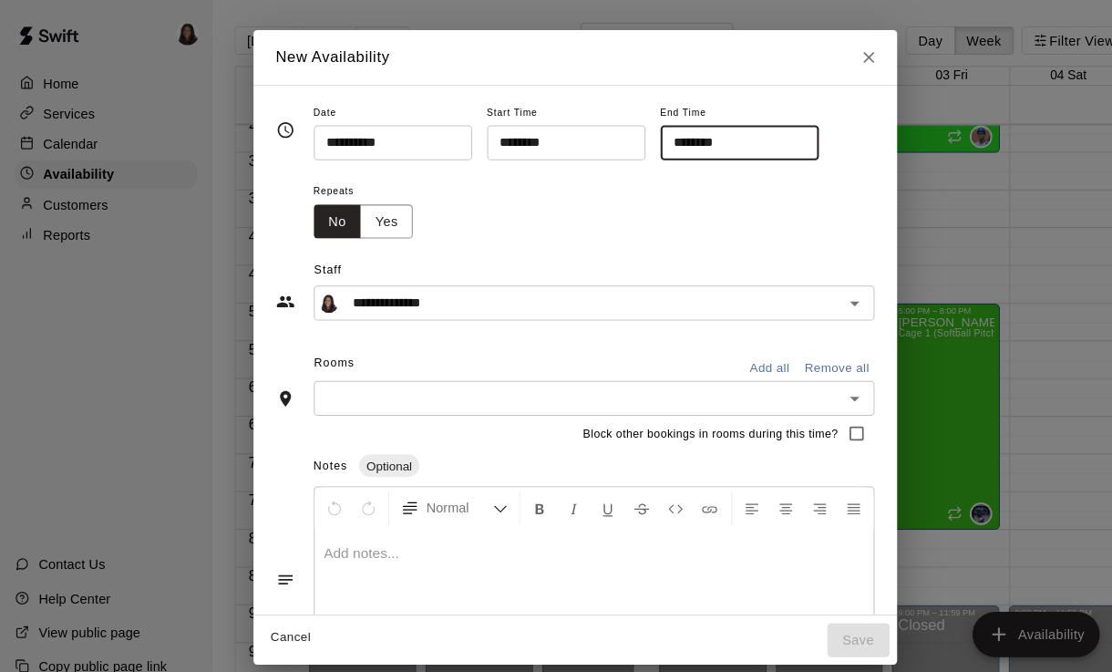
click at [383, 205] on button "Yes" at bounding box center [373, 215] width 51 height 34
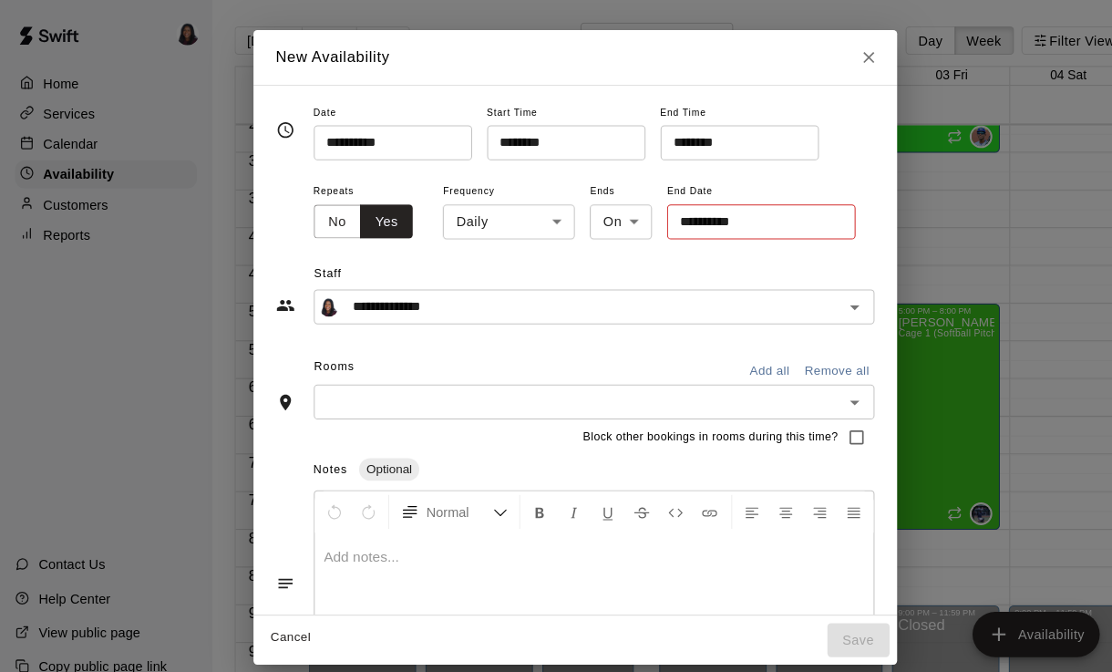
click at [716, 216] on input "**********" at bounding box center [730, 215] width 170 height 34
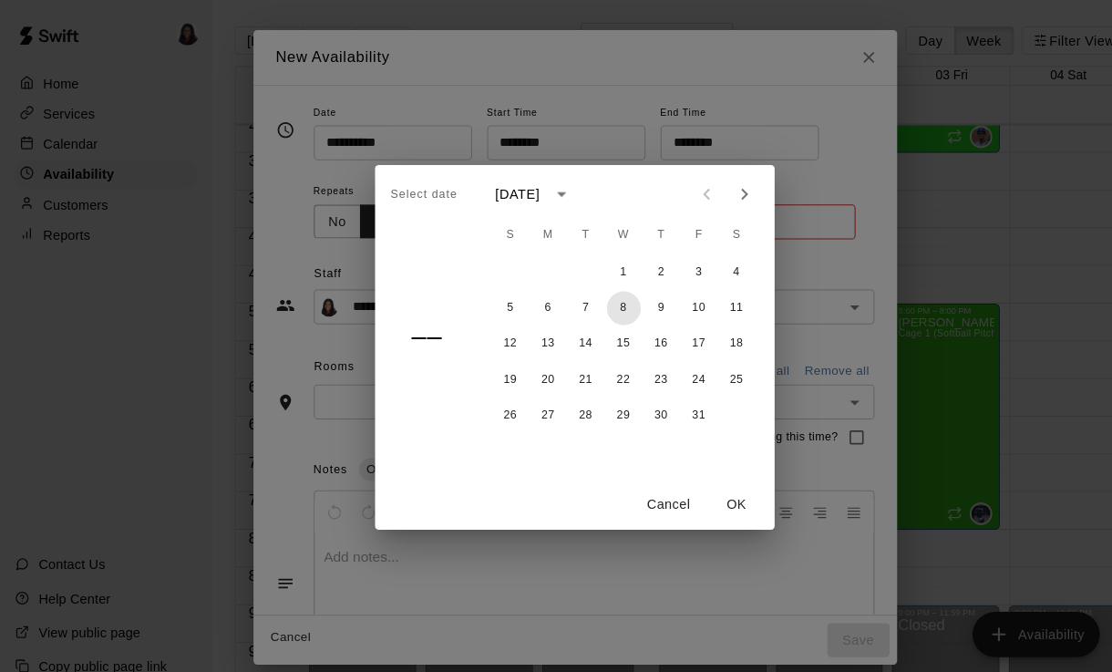
click at [609, 293] on button "8" at bounding box center [603, 298] width 33 height 33
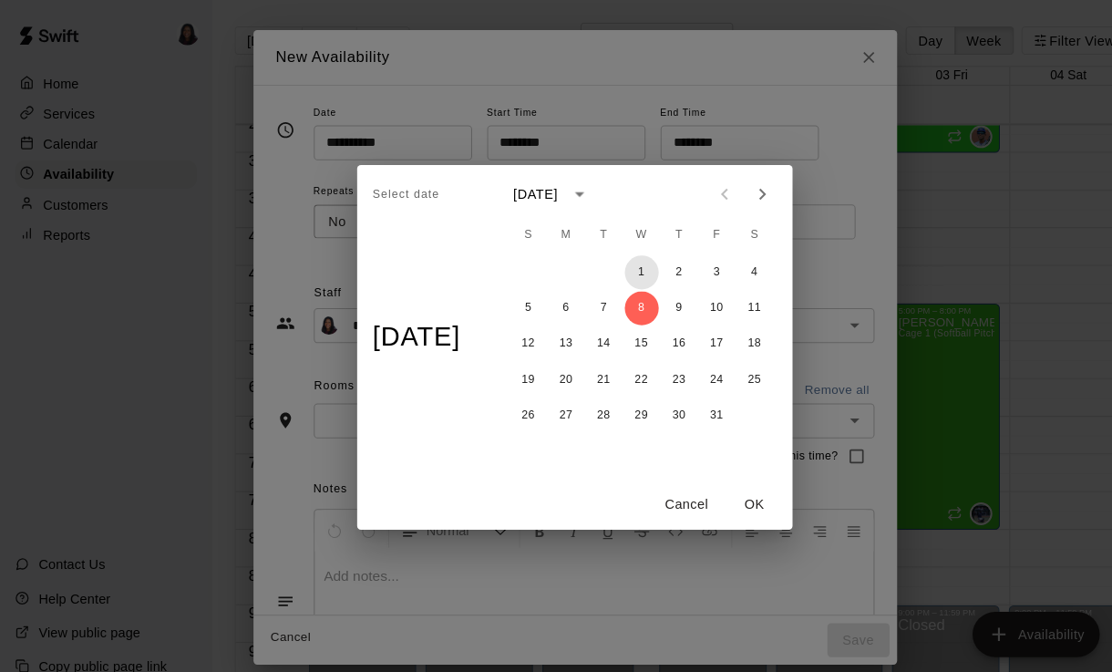
click at [627, 268] on button "1" at bounding box center [620, 263] width 33 height 33
click at [742, 491] on button "OK" at bounding box center [730, 488] width 58 height 34
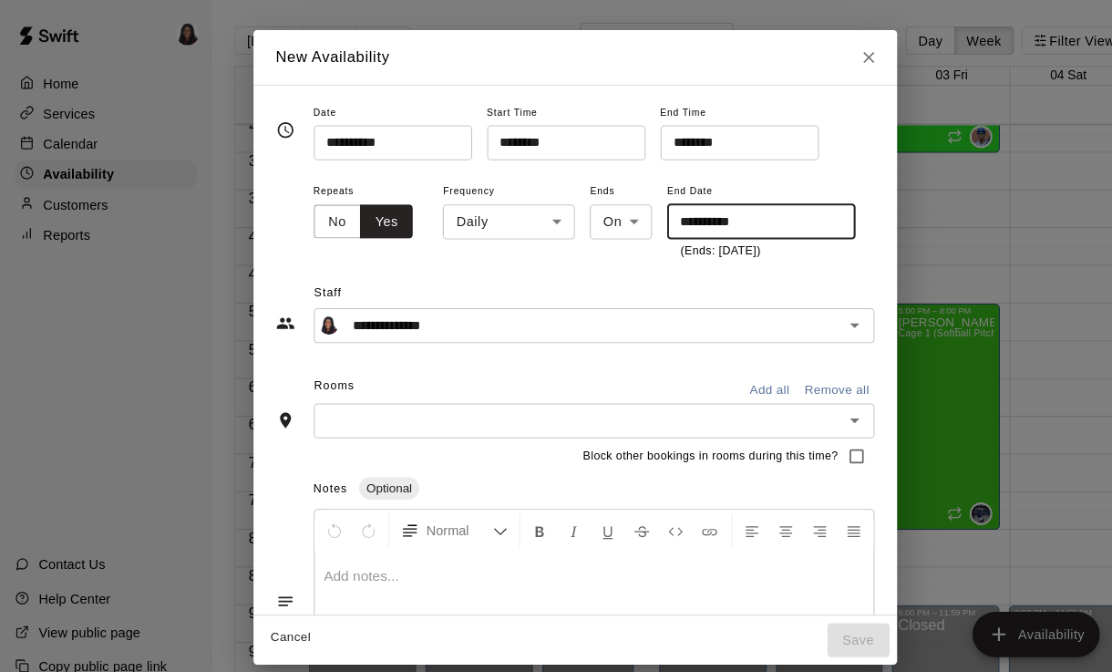
click at [709, 229] on input "**********" at bounding box center [730, 215] width 170 height 34
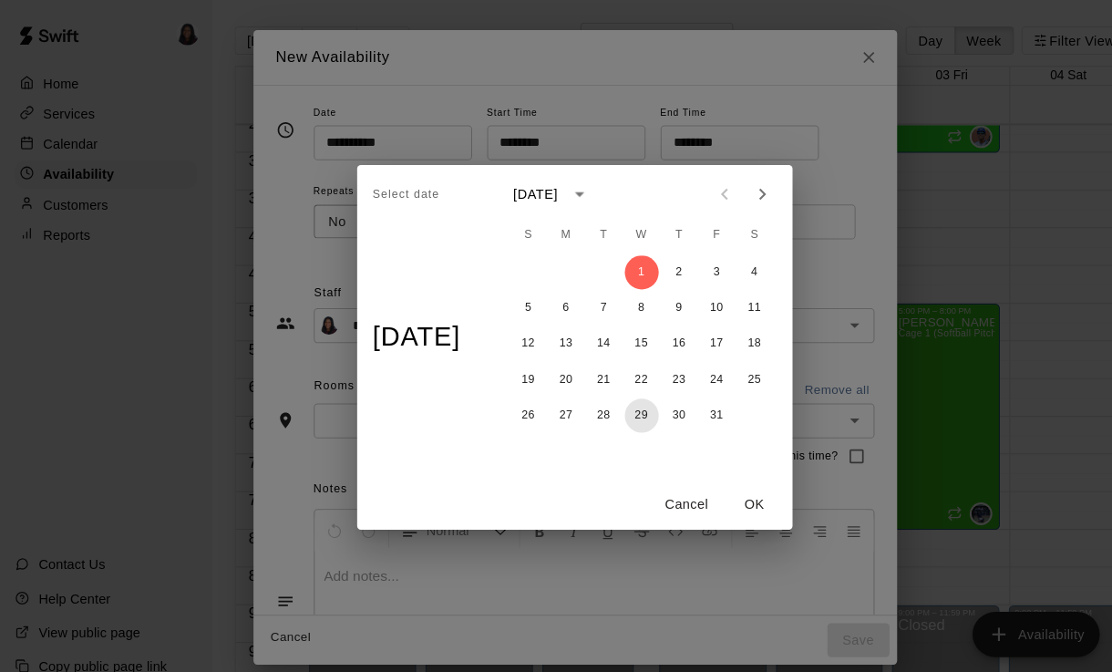
click at [631, 404] on button "29" at bounding box center [620, 402] width 33 height 33
click at [759, 491] on button "OK" at bounding box center [730, 488] width 58 height 34
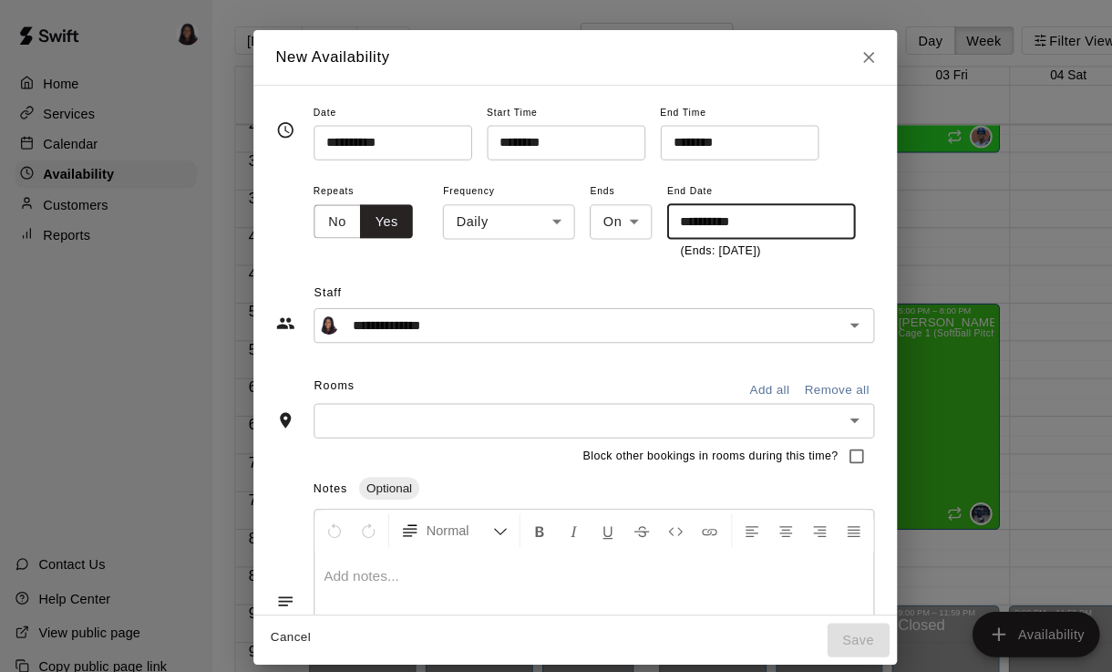
click at [727, 217] on input "**********" at bounding box center [730, 215] width 170 height 34
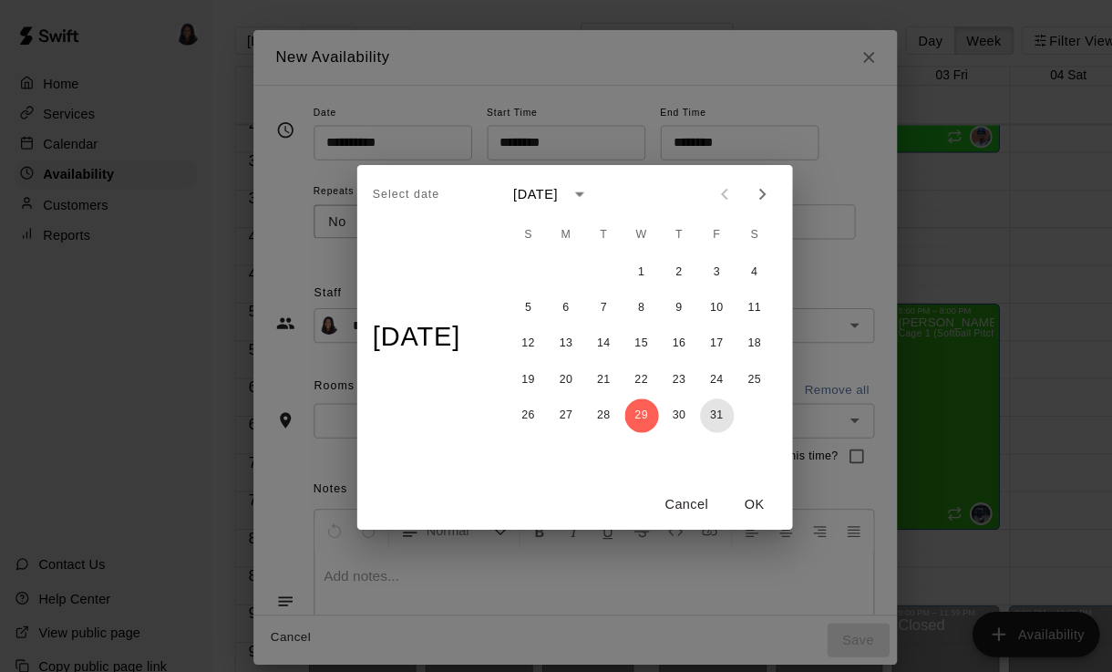
click at [710, 403] on button "31" at bounding box center [693, 402] width 33 height 33
type input "**********"
click at [752, 485] on button "OK" at bounding box center [730, 488] width 58 height 34
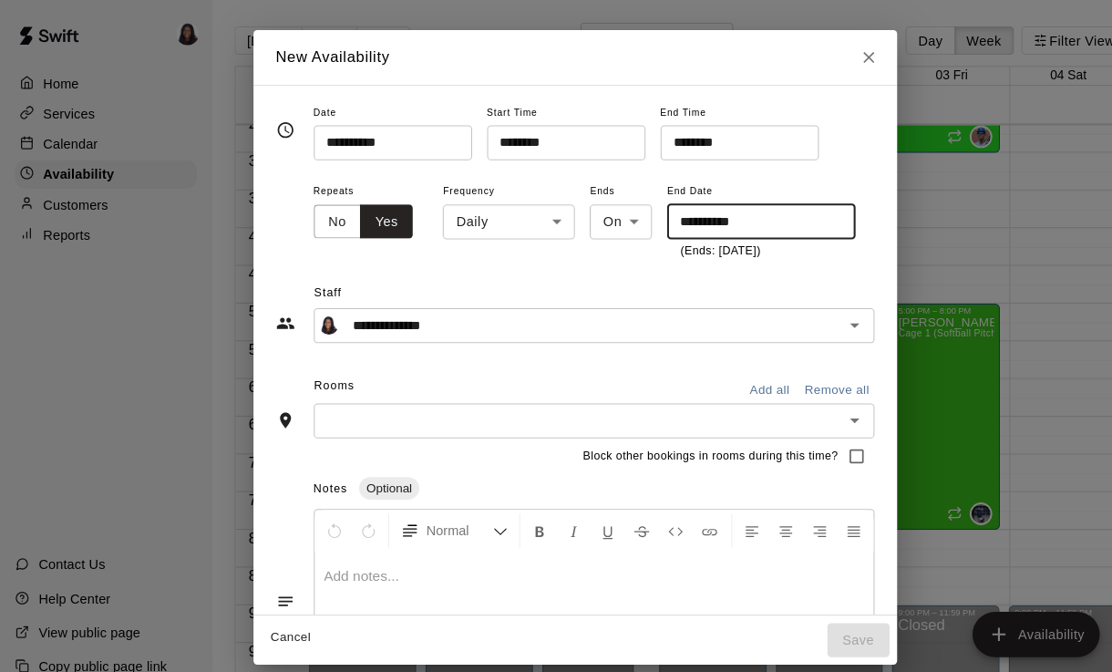
click at [593, 396] on input "text" at bounding box center [559, 407] width 501 height 23
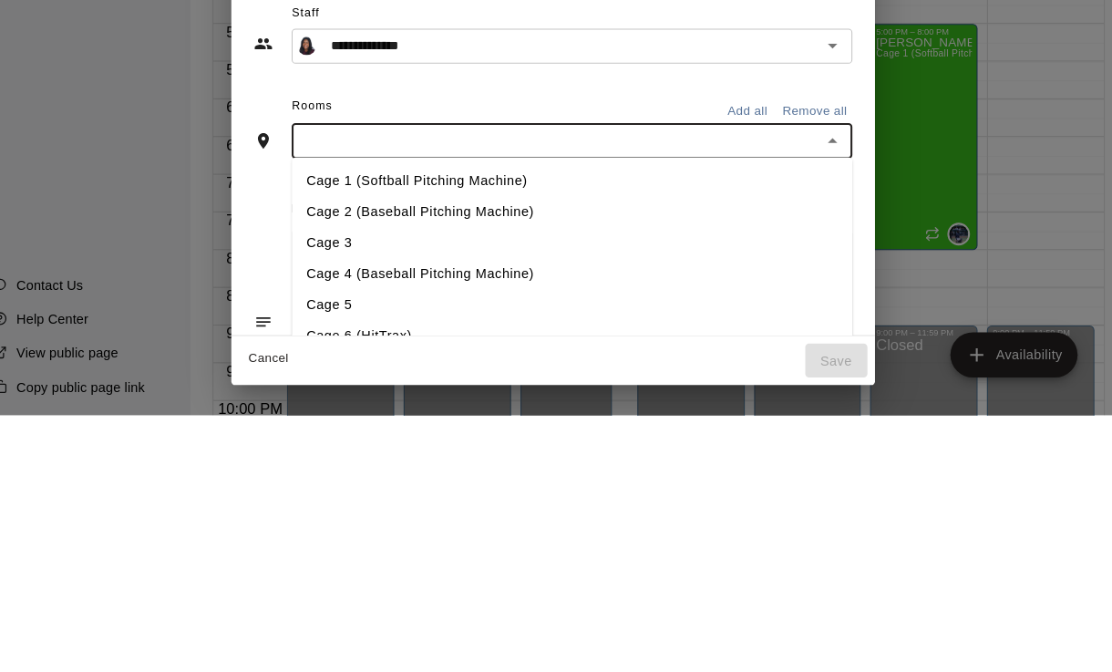
click at [716, 364] on button "Add all" at bounding box center [744, 378] width 58 height 28
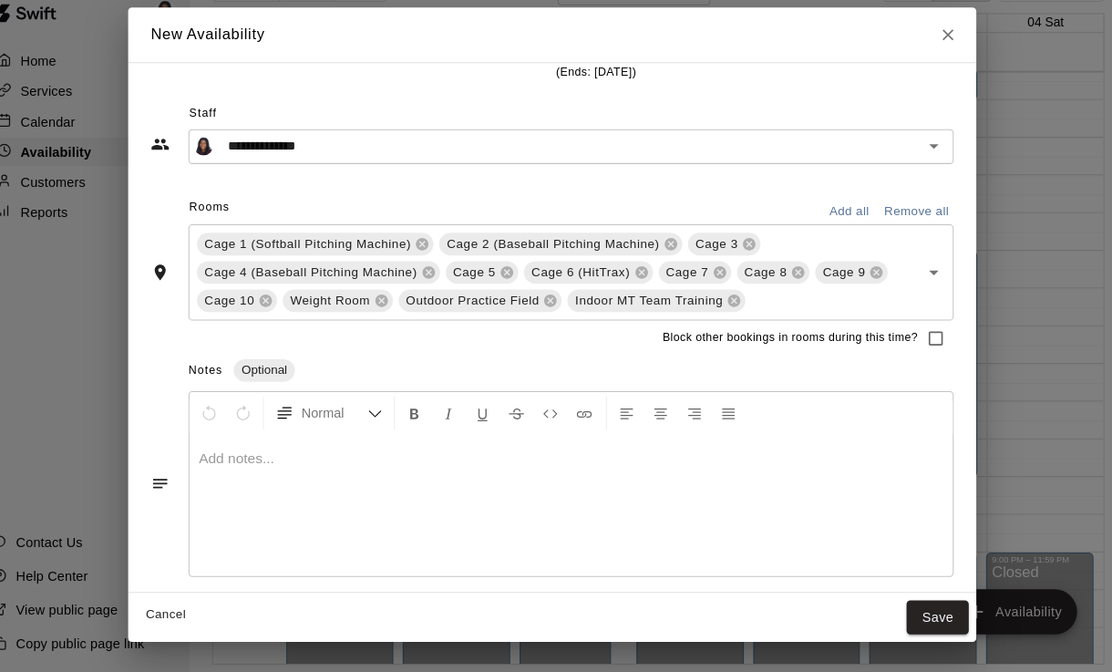
scroll to position [150, 0]
click at [900, 602] on button "Save" at bounding box center [929, 619] width 60 height 34
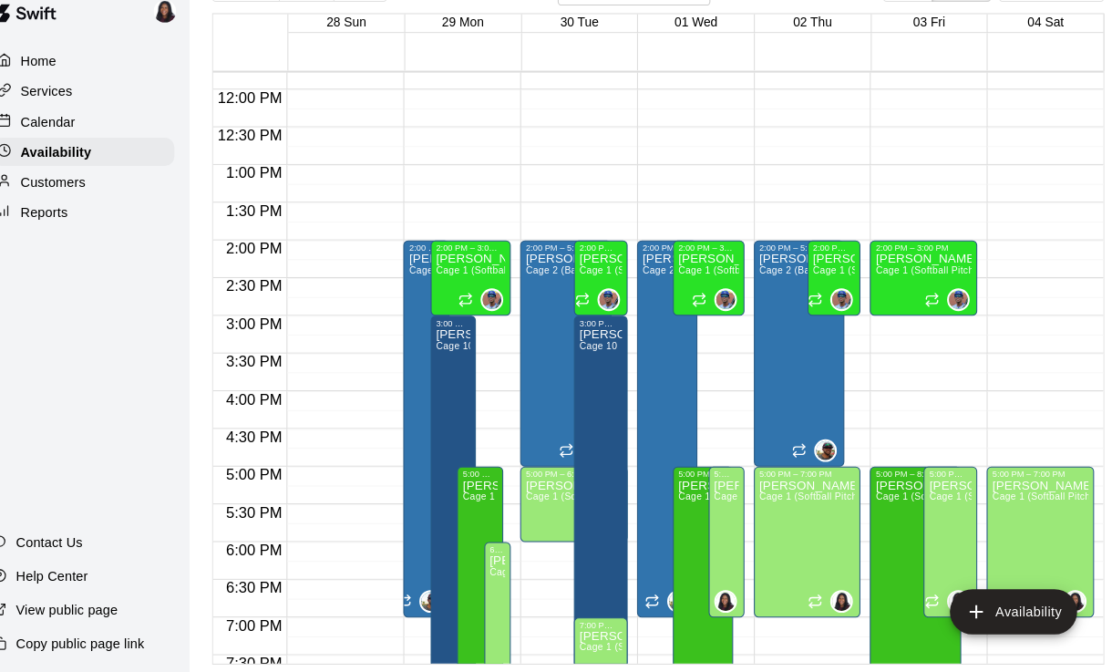
scroll to position [861, 0]
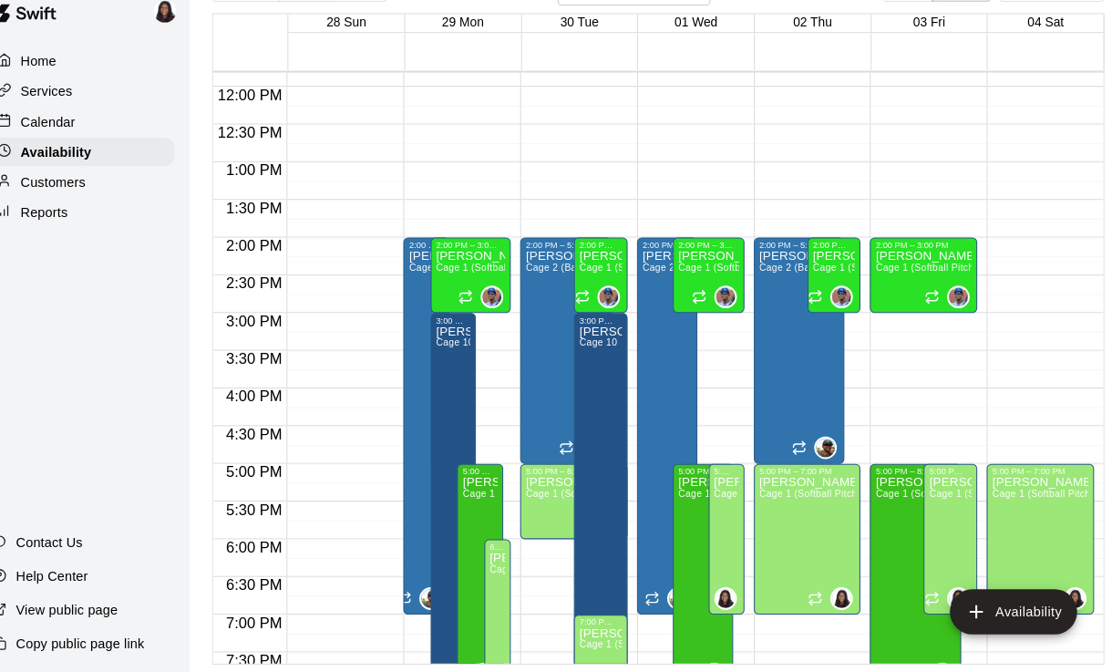
click at [746, 457] on icon "delete" at bounding box center [752, 465] width 13 height 16
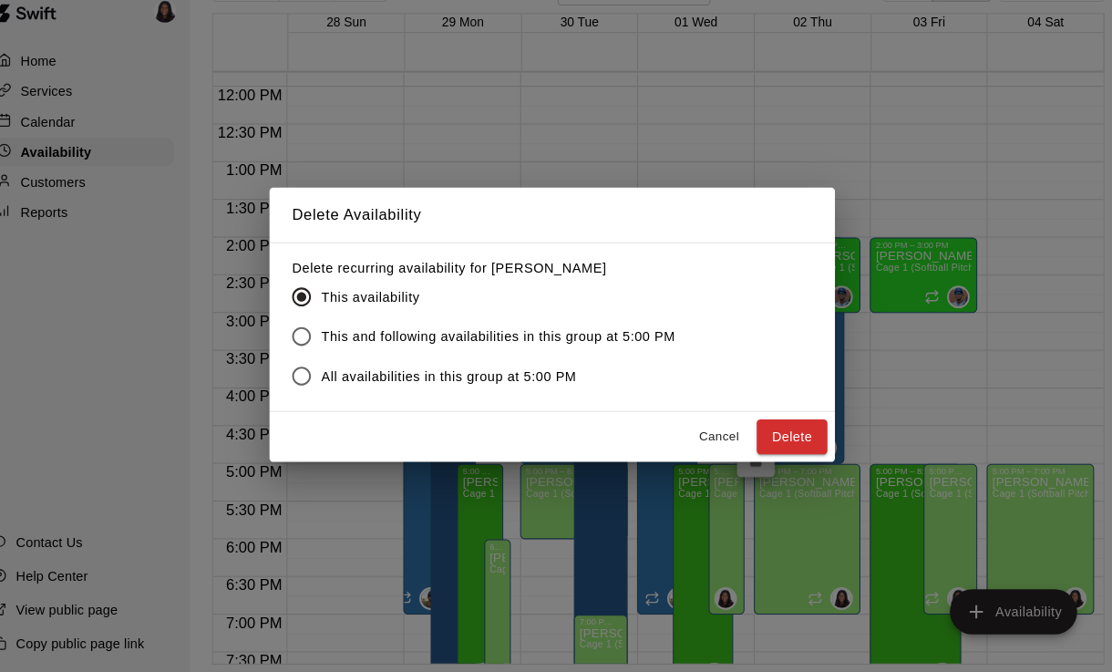
click at [626, 338] on span "This and following availabilities in this group at 5:00 PM" at bounding box center [504, 347] width 343 height 19
click at [772, 427] on button "Delete" at bounding box center [788, 444] width 68 height 34
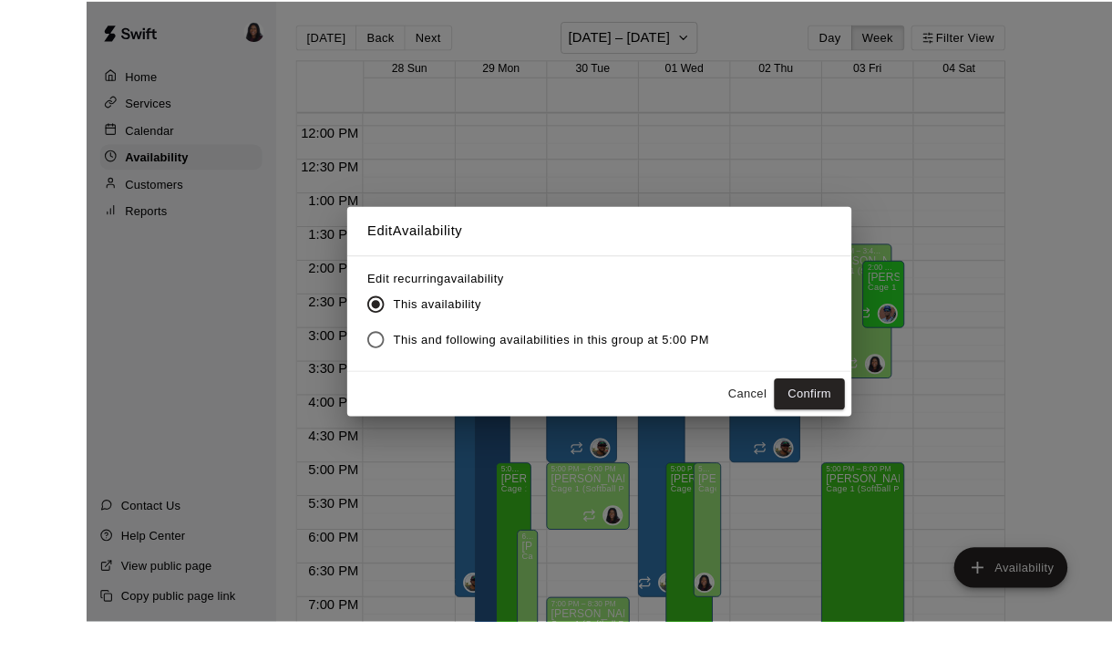
scroll to position [88, 0]
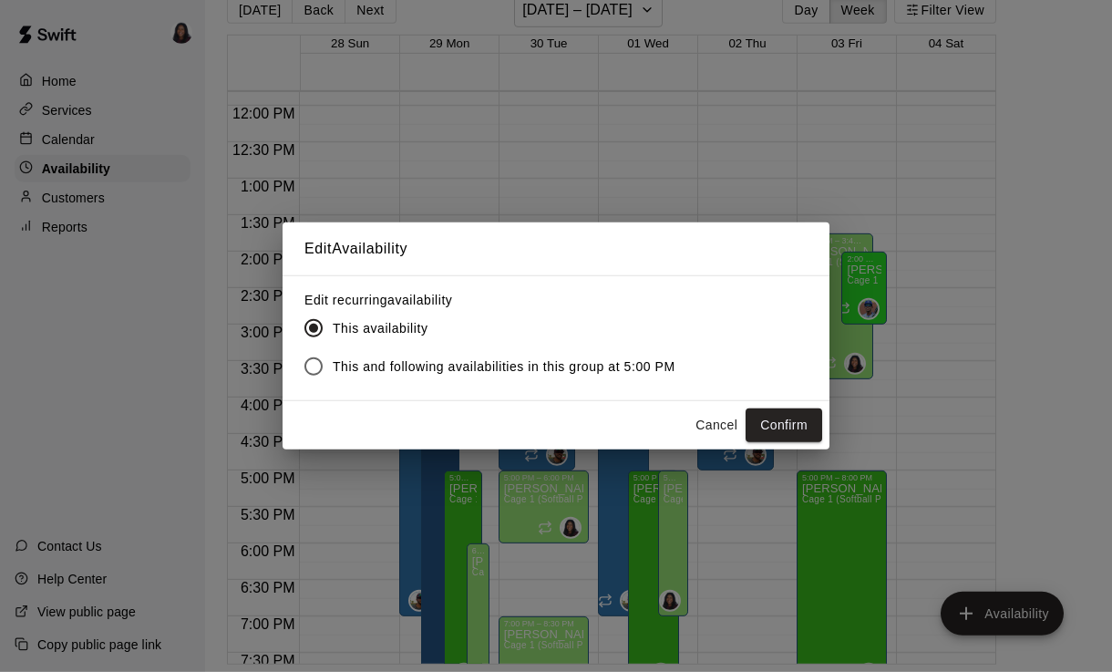
click at [707, 422] on button "Cancel" at bounding box center [716, 425] width 58 height 34
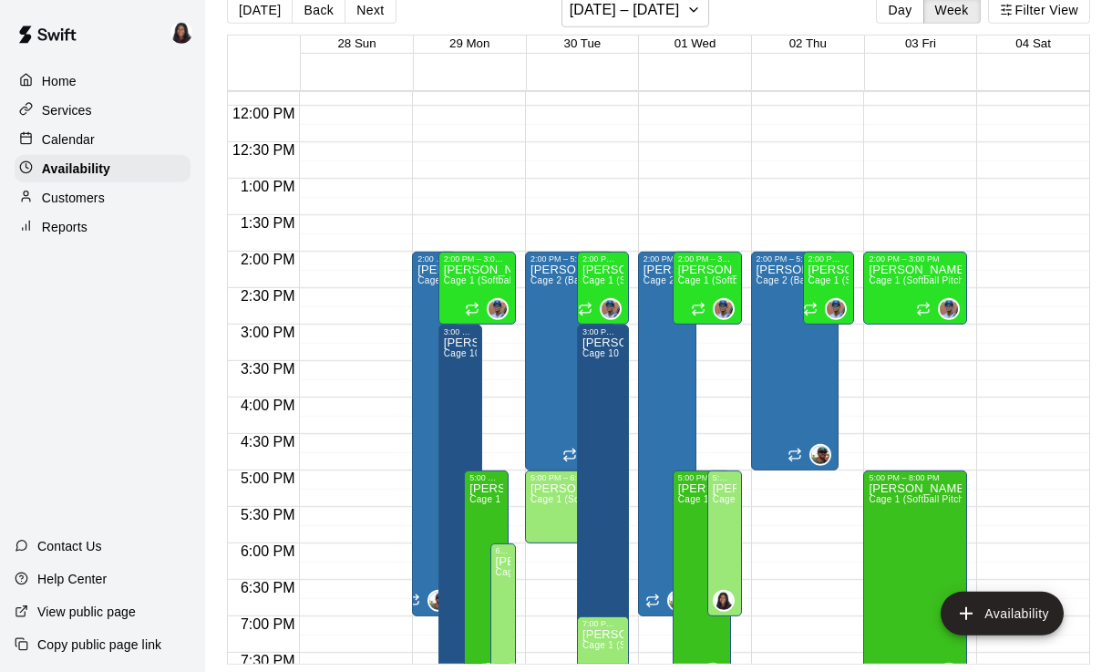
click at [732, 451] on icon "edit" at bounding box center [731, 443] width 22 height 22
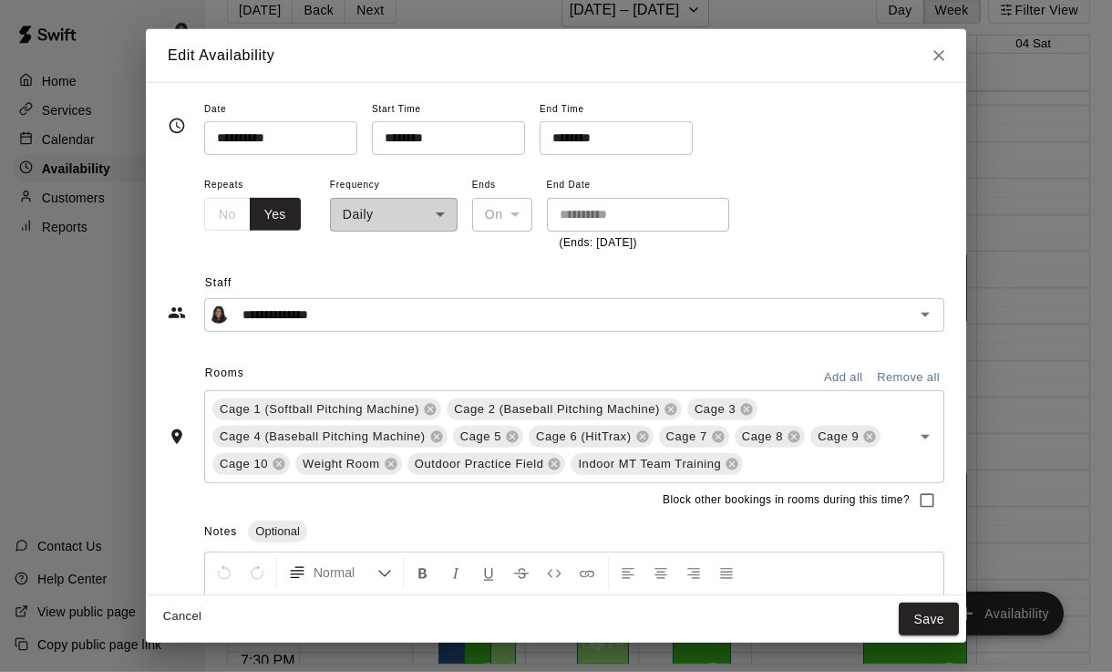
click at [411, 221] on div "**********" at bounding box center [394, 212] width 128 height 79
click at [403, 216] on div "**********" at bounding box center [394, 212] width 128 height 79
click at [437, 221] on div "**********" at bounding box center [394, 212] width 128 height 79
click at [401, 208] on div "**********" at bounding box center [394, 212] width 128 height 79
click at [419, 216] on div "**********" at bounding box center [394, 212] width 128 height 79
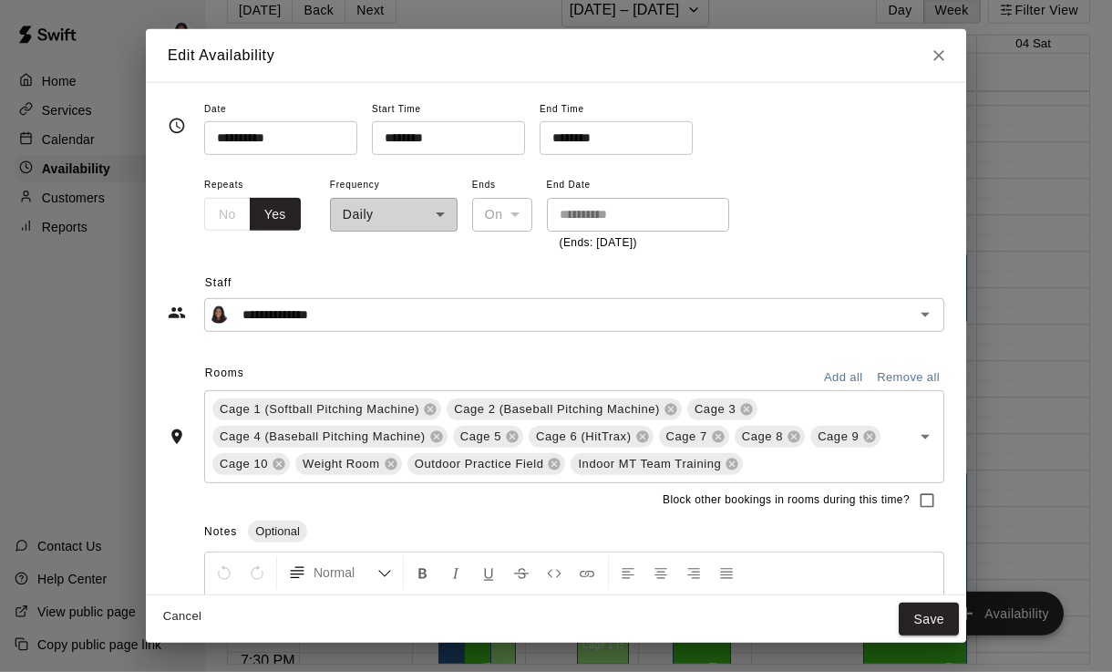
click at [945, 32] on div "Edit Availability" at bounding box center [556, 55] width 820 height 53
click at [939, 57] on icon "Close" at bounding box center [939, 55] width 18 height 18
type input "**********"
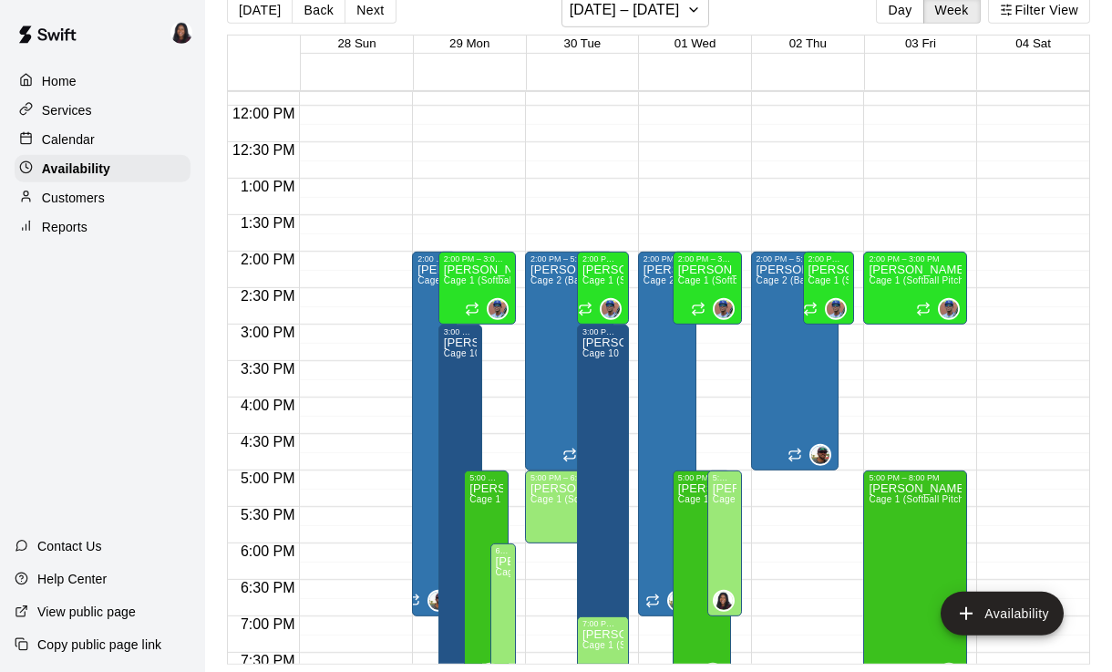
click at [745, 488] on button "delete" at bounding box center [731, 486] width 36 height 36
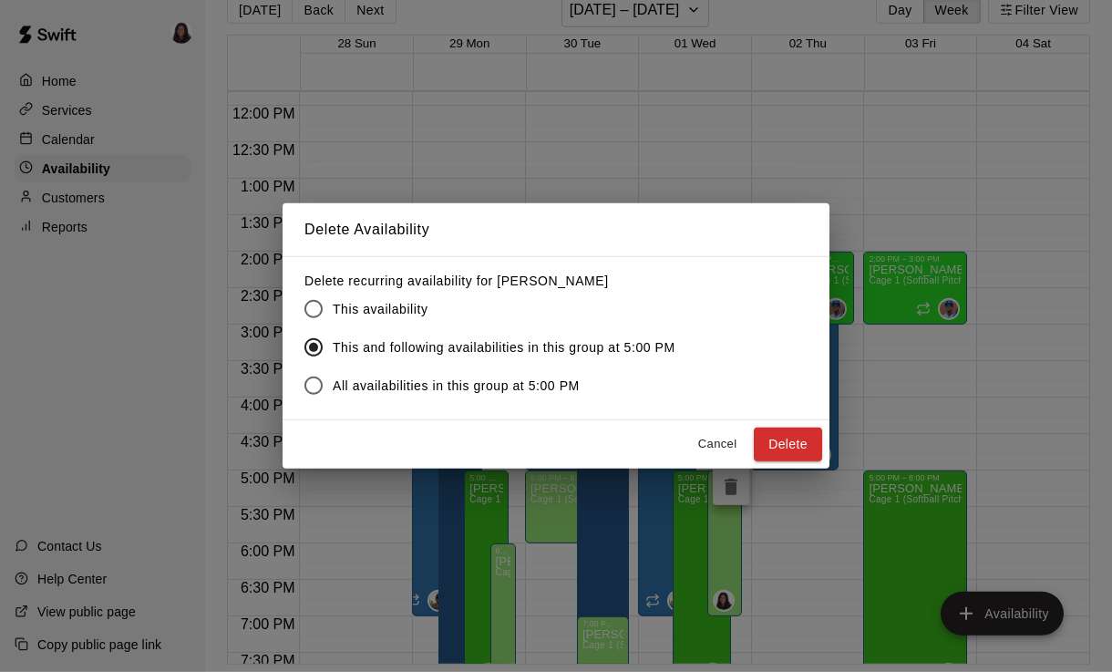
click at [791, 444] on button "Delete" at bounding box center [788, 444] width 68 height 34
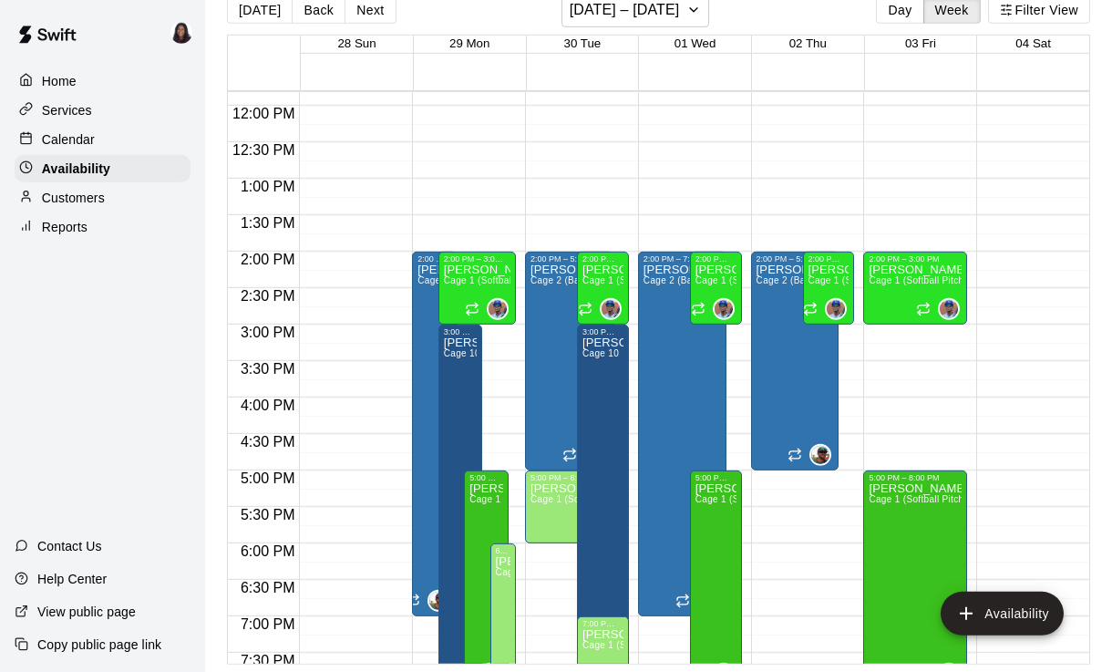
click at [994, 604] on button "Availability" at bounding box center [1002, 613] width 123 height 44
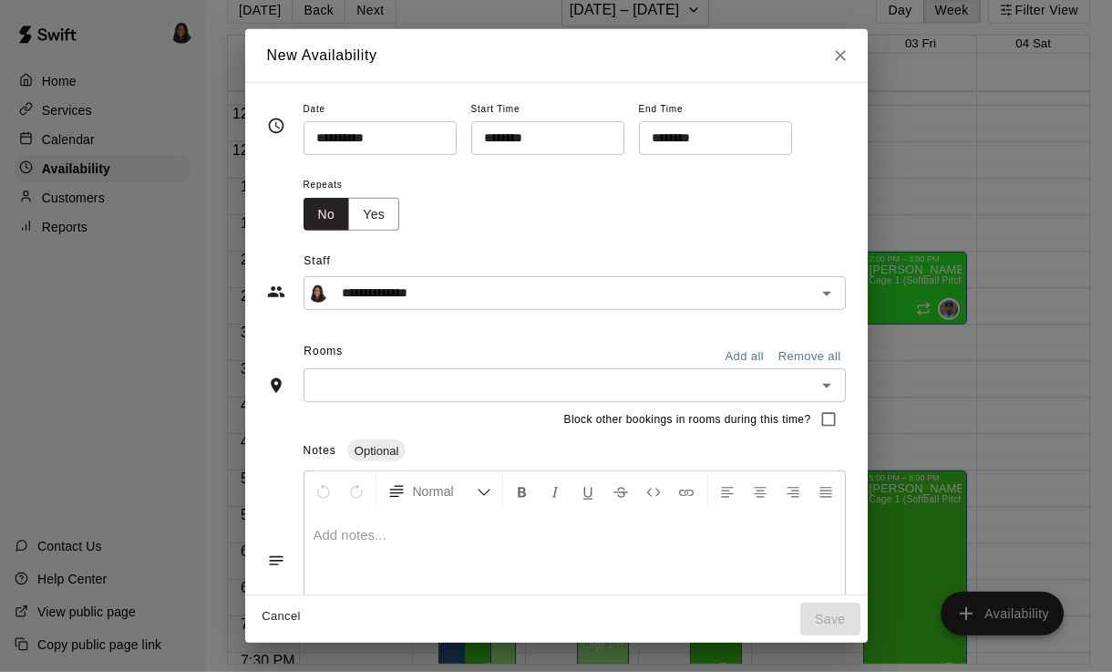
click at [390, 128] on input "**********" at bounding box center [373, 138] width 140 height 34
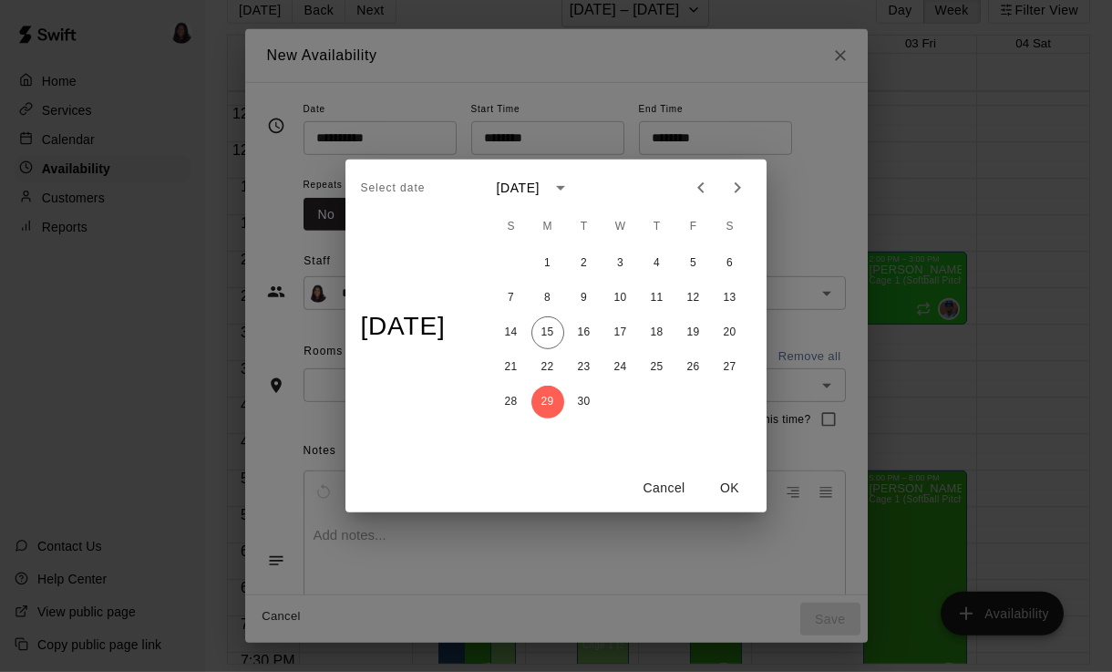
click at [748, 183] on icon "Next month" at bounding box center [737, 188] width 22 height 22
click at [632, 262] on button "1" at bounding box center [620, 263] width 33 height 33
type input "**********"
click at [739, 488] on button "OK" at bounding box center [730, 488] width 58 height 34
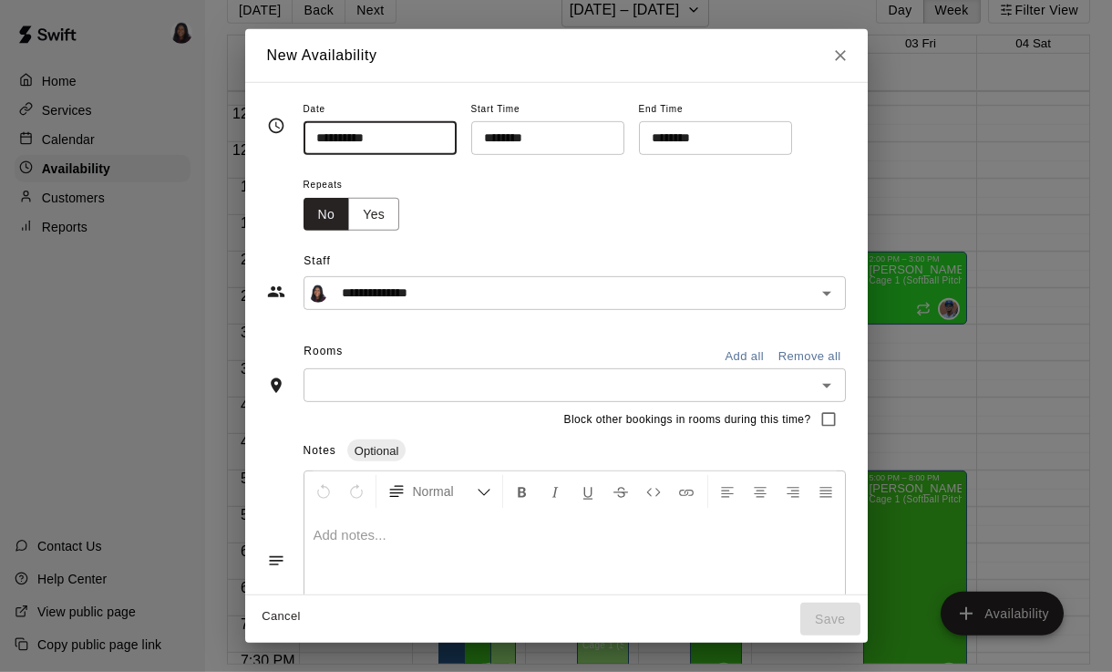
click at [548, 131] on input "********" at bounding box center [541, 138] width 140 height 34
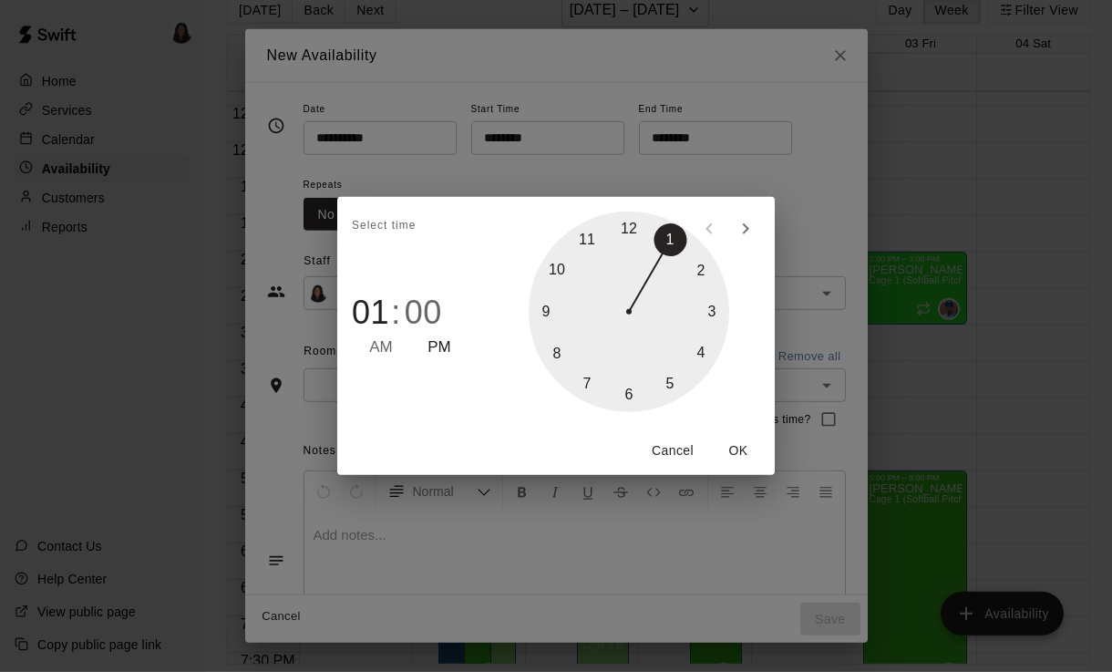
click at [675, 390] on div at bounding box center [629, 311] width 201 height 201
type input "********"
click at [746, 458] on button "OK" at bounding box center [738, 451] width 58 height 34
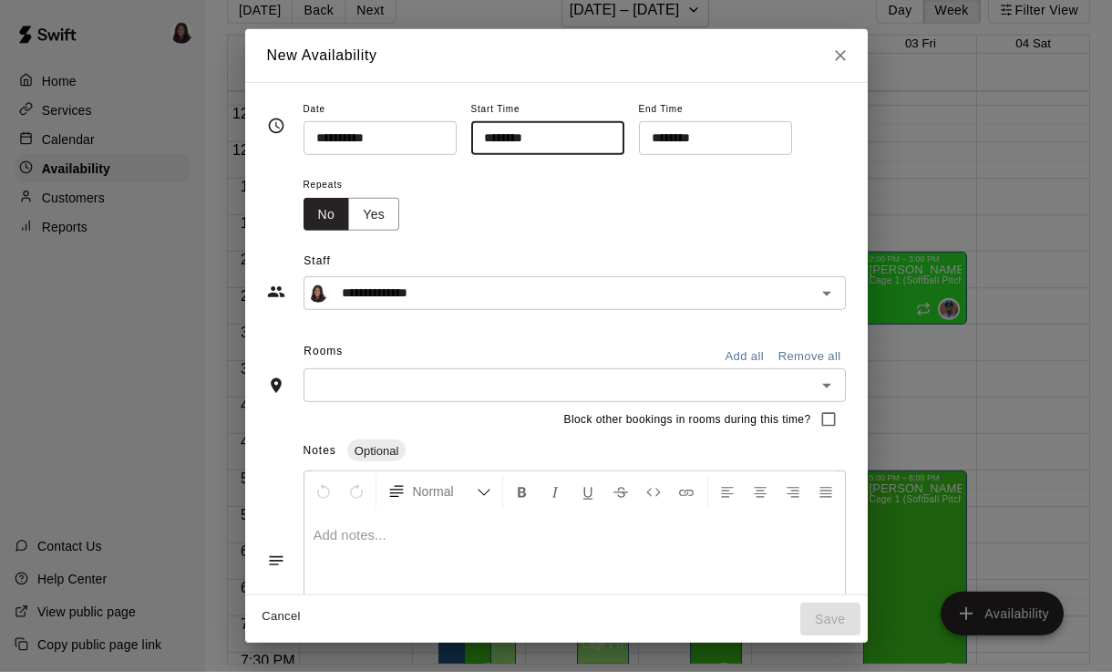
click at [690, 135] on input "********" at bounding box center [709, 138] width 140 height 34
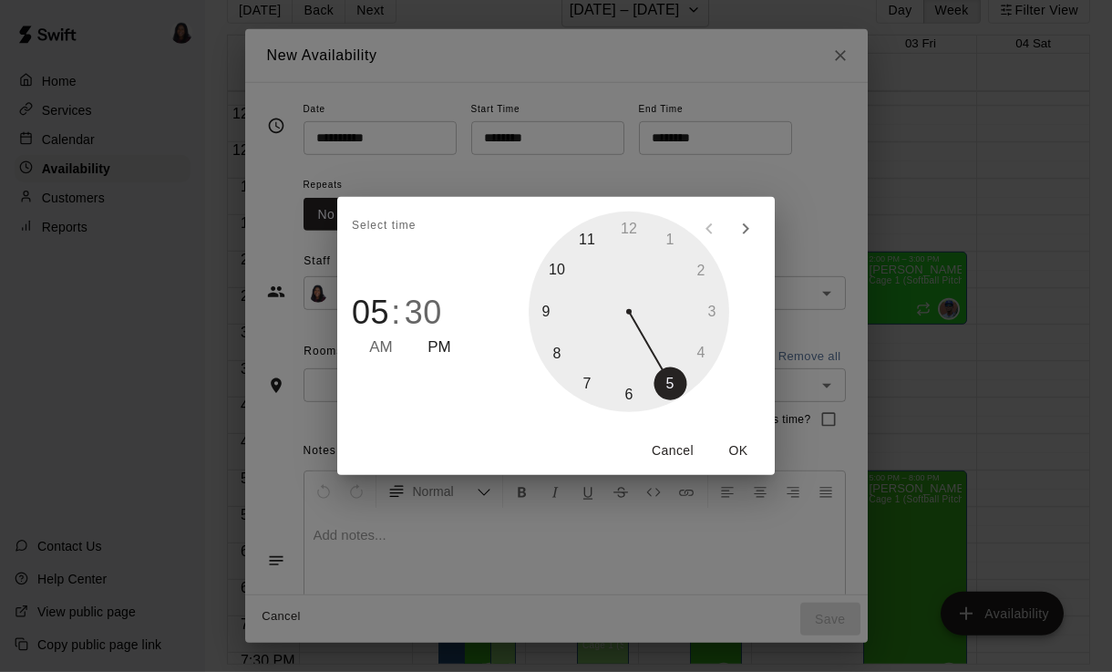
click at [579, 389] on div at bounding box center [629, 311] width 201 height 201
click at [637, 241] on div at bounding box center [629, 311] width 201 height 201
click at [635, 219] on div at bounding box center [629, 311] width 201 height 201
click at [630, 224] on div at bounding box center [629, 311] width 201 height 201
type input "********"
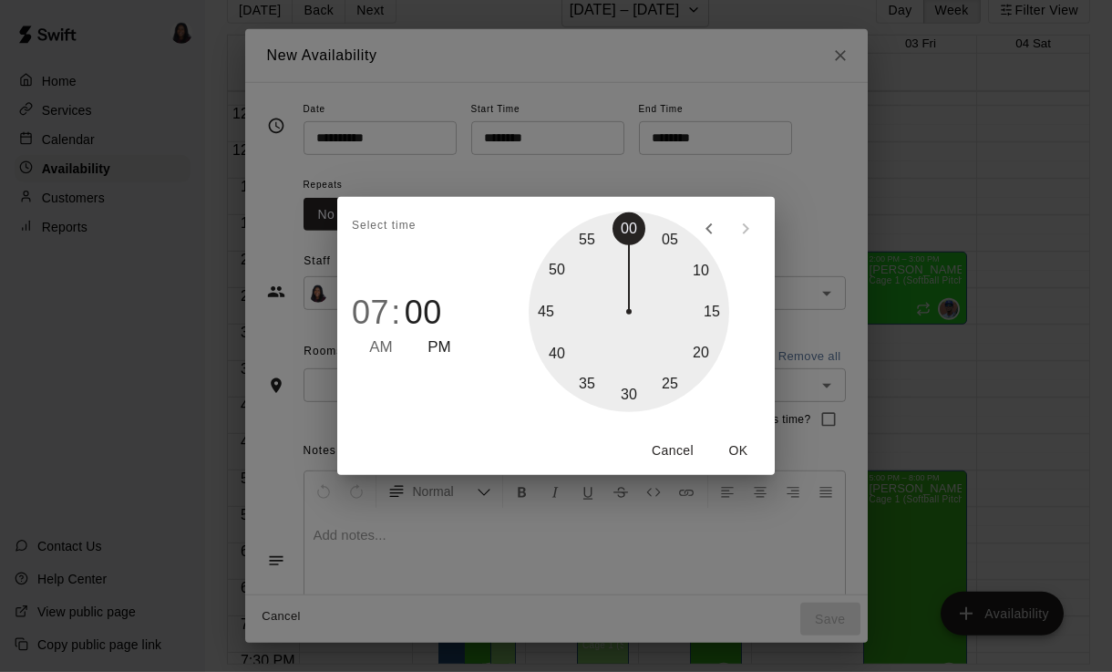
click at [751, 446] on button "OK" at bounding box center [738, 451] width 58 height 34
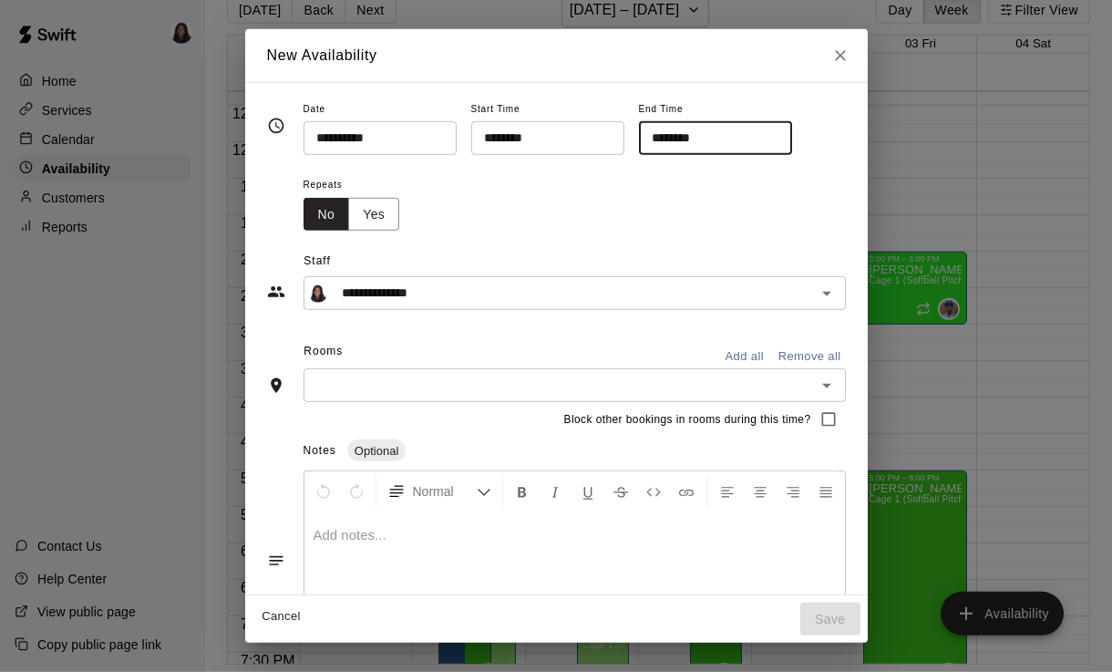
click at [382, 214] on button "Yes" at bounding box center [373, 215] width 51 height 34
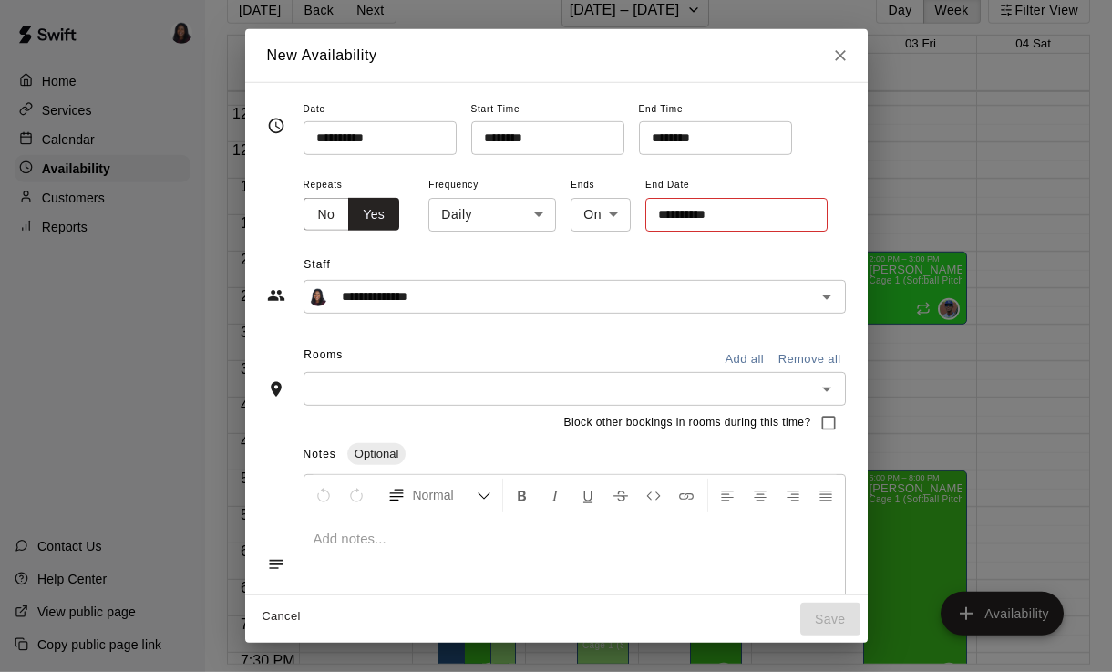
click at [510, 211] on body "Home Services Calendar Availability Customers Reports Contact Us Help Center Vi…" at bounding box center [556, 321] width 1112 height 701
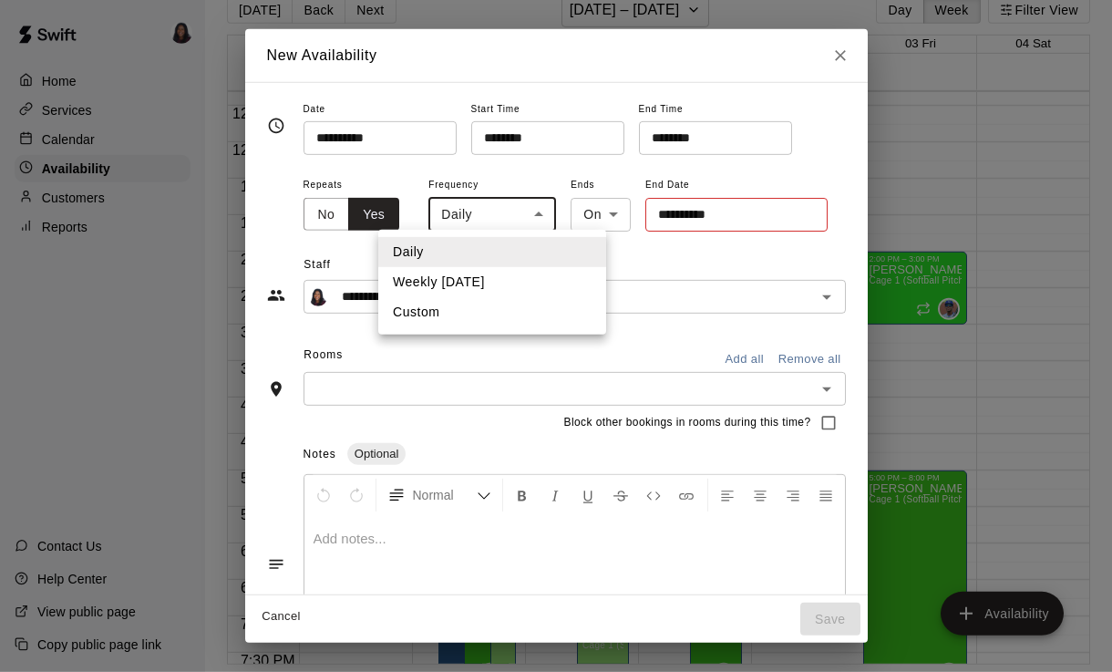
click at [533, 293] on li "Weekly [DATE]" at bounding box center [492, 282] width 228 height 30
type input "******"
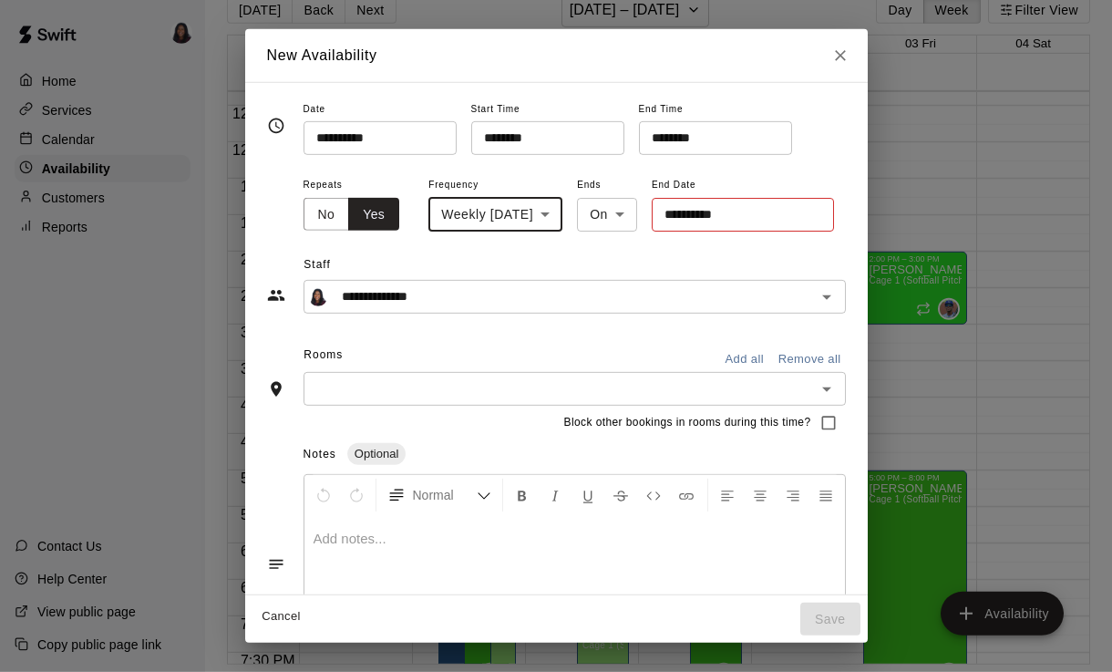
click at [641, 220] on body "Home Services Calendar Availability Customers Reports Contact Us Help Center Vi…" at bounding box center [556, 321] width 1112 height 701
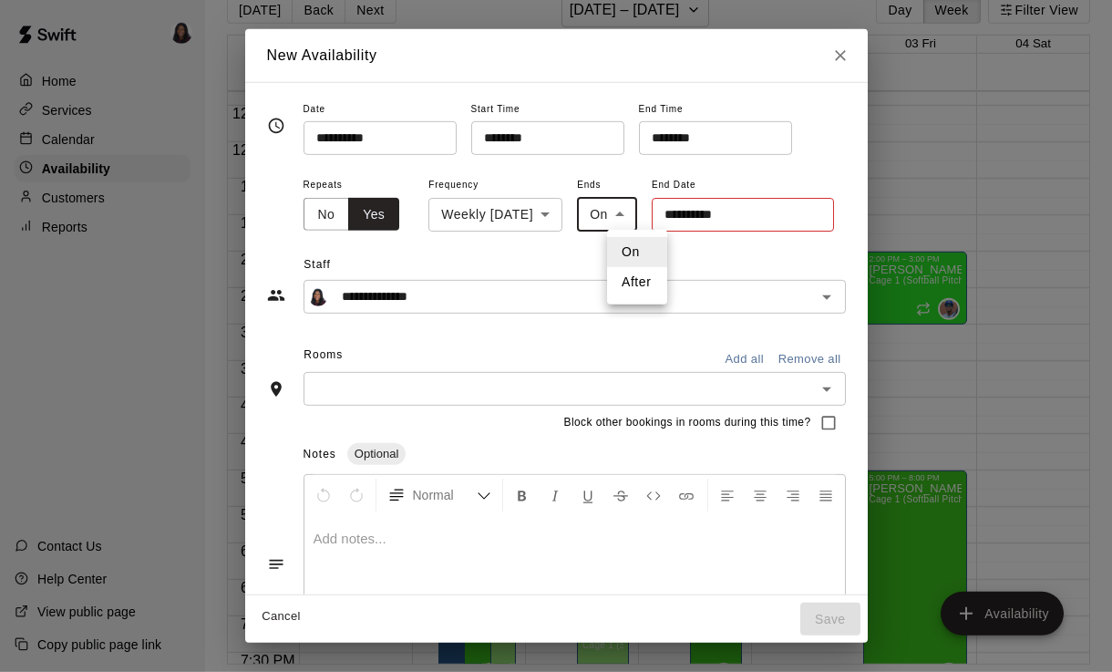
click at [735, 216] on div at bounding box center [556, 336] width 1112 height 672
click at [765, 210] on input "**********" at bounding box center [737, 215] width 170 height 34
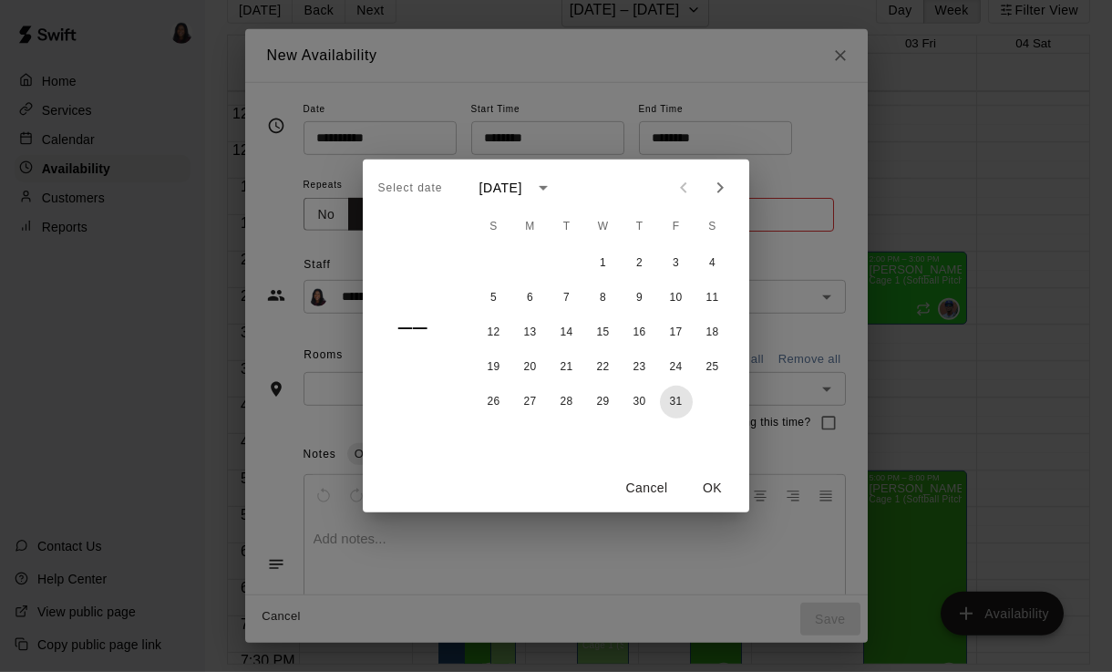
click at [670, 399] on button "31" at bounding box center [676, 402] width 33 height 33
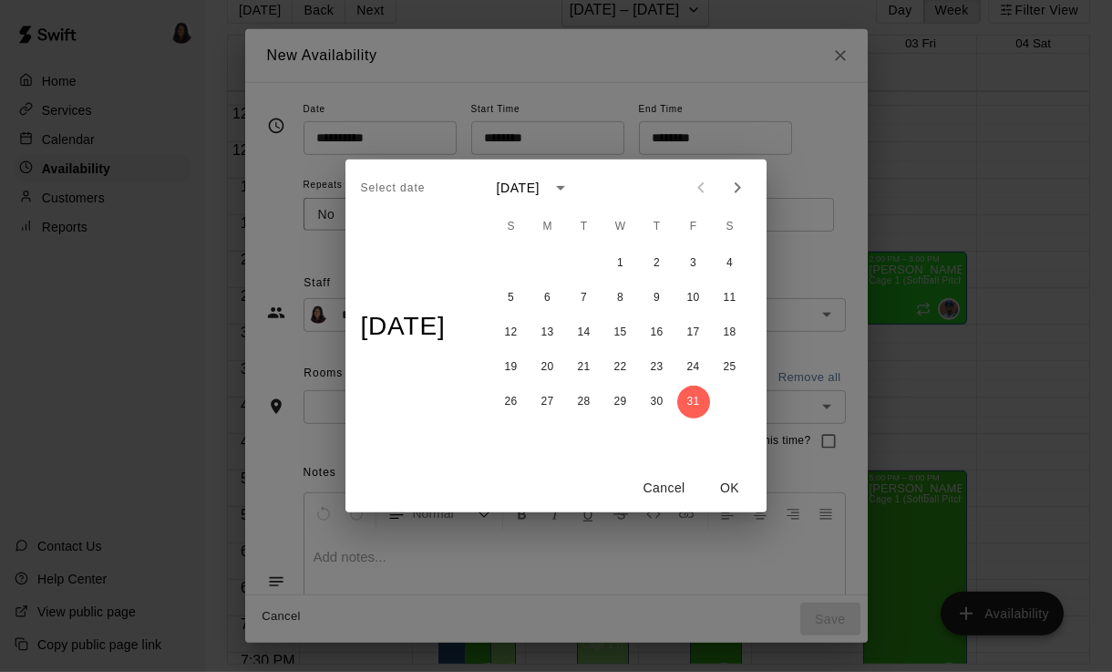
click at [742, 488] on button "OK" at bounding box center [730, 488] width 58 height 34
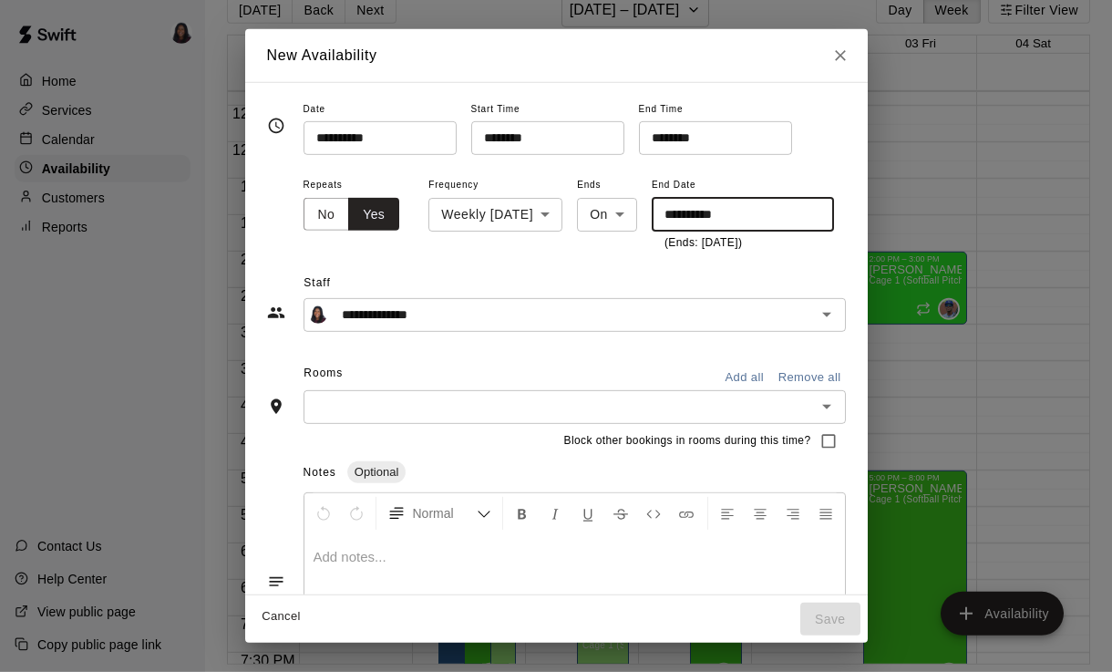
click at [755, 208] on input "**********" at bounding box center [737, 215] width 170 height 34
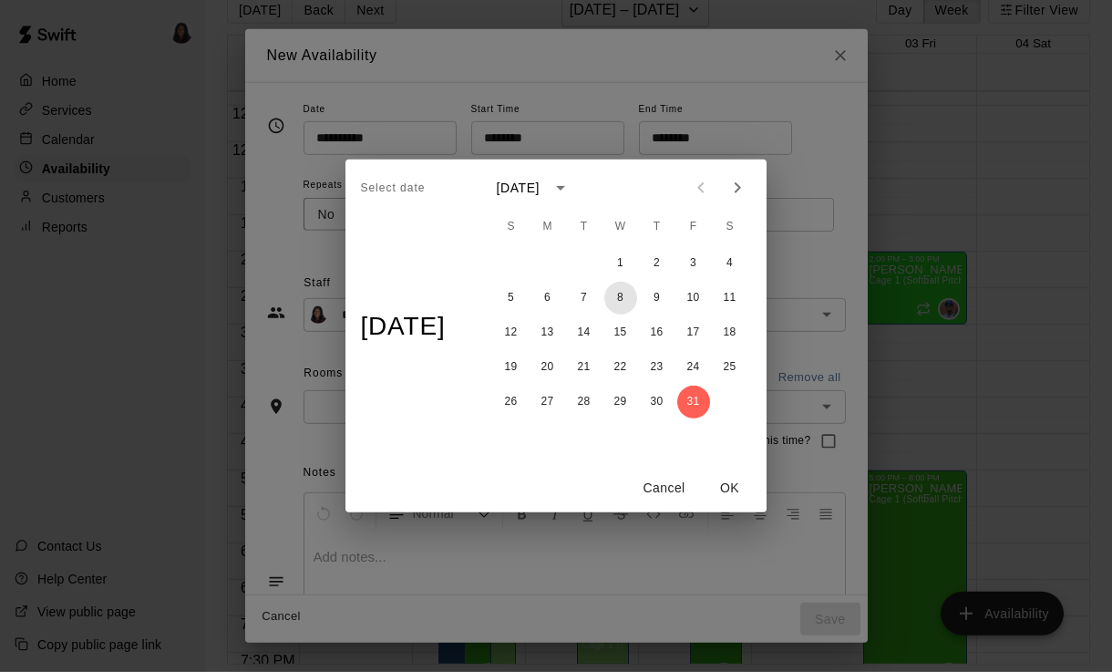
click at [631, 303] on button "8" at bounding box center [620, 298] width 33 height 33
type input "**********"
click at [739, 488] on button "OK" at bounding box center [730, 488] width 58 height 34
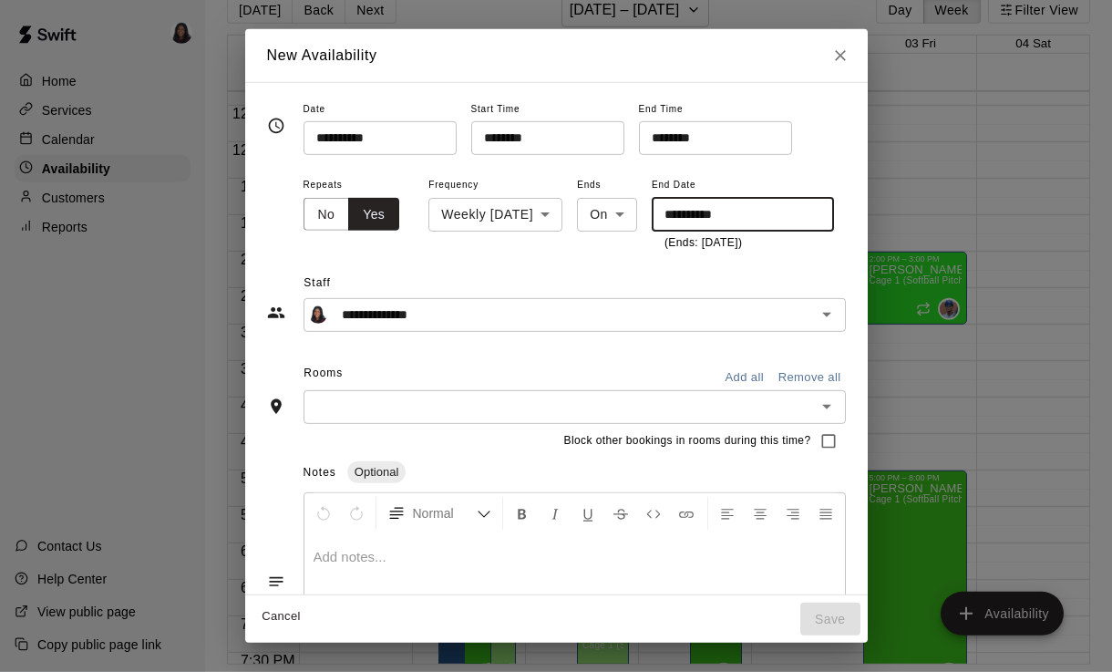
click at [757, 378] on button "Add all" at bounding box center [744, 378] width 58 height 28
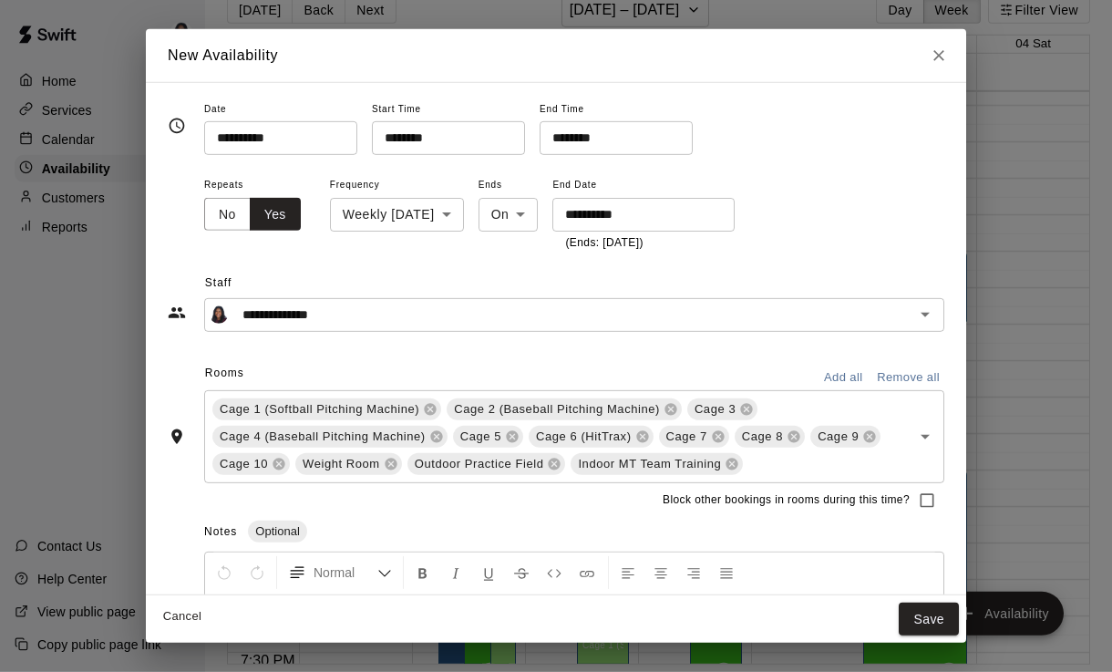
click at [930, 612] on button "Save" at bounding box center [929, 619] width 60 height 34
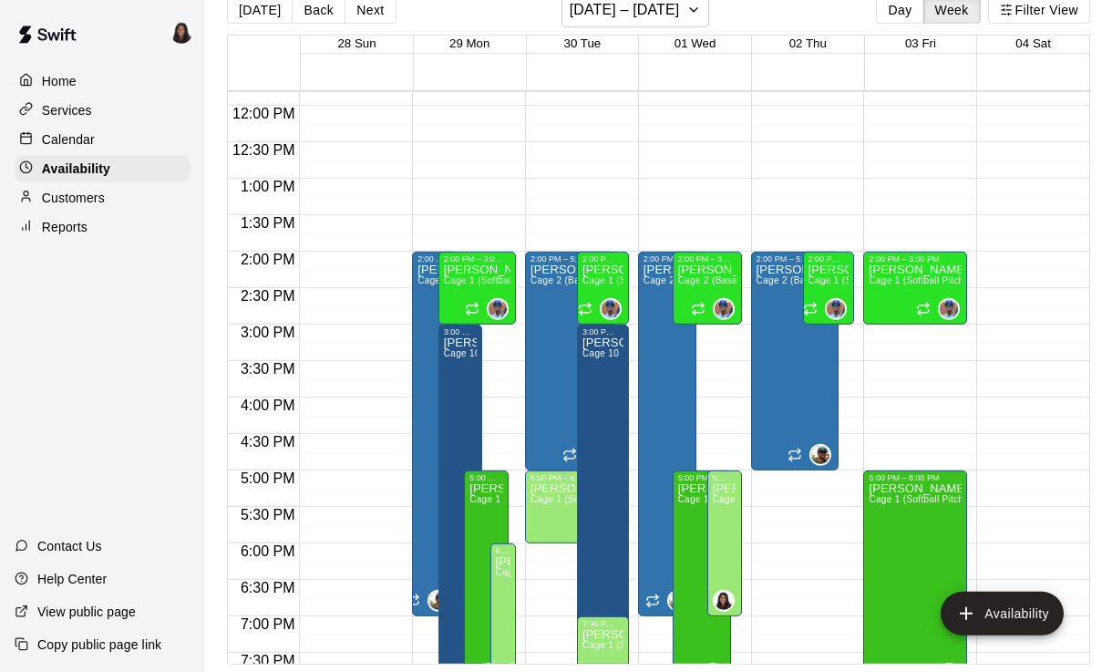
click at [992, 599] on button "Availability" at bounding box center [1002, 613] width 123 height 44
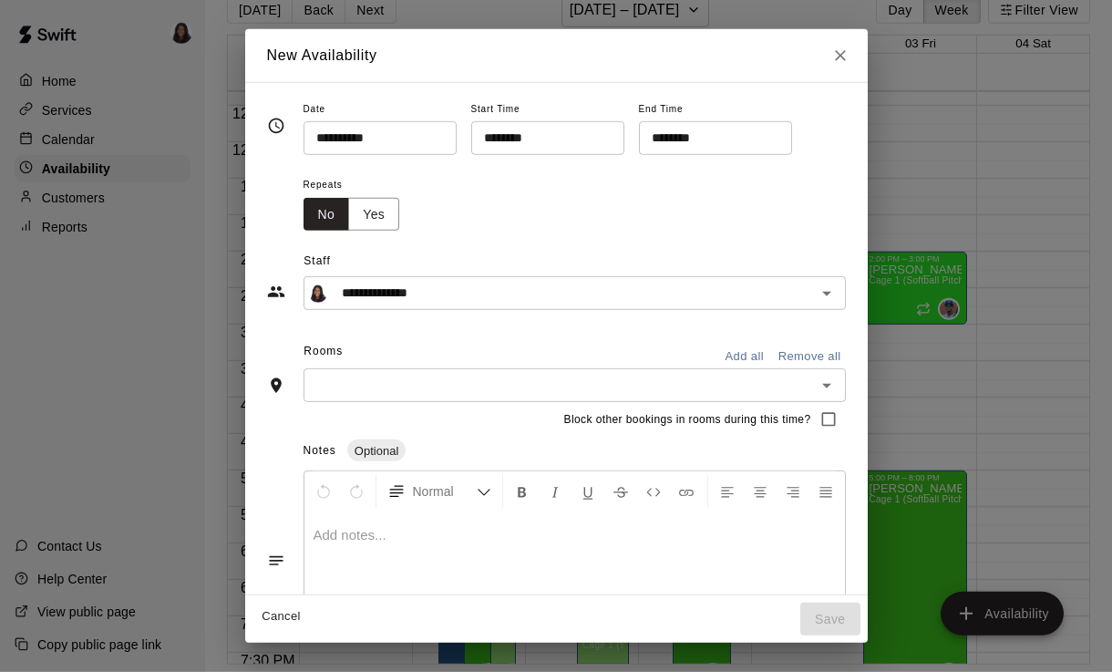
click at [392, 137] on input "**********" at bounding box center [373, 138] width 140 height 34
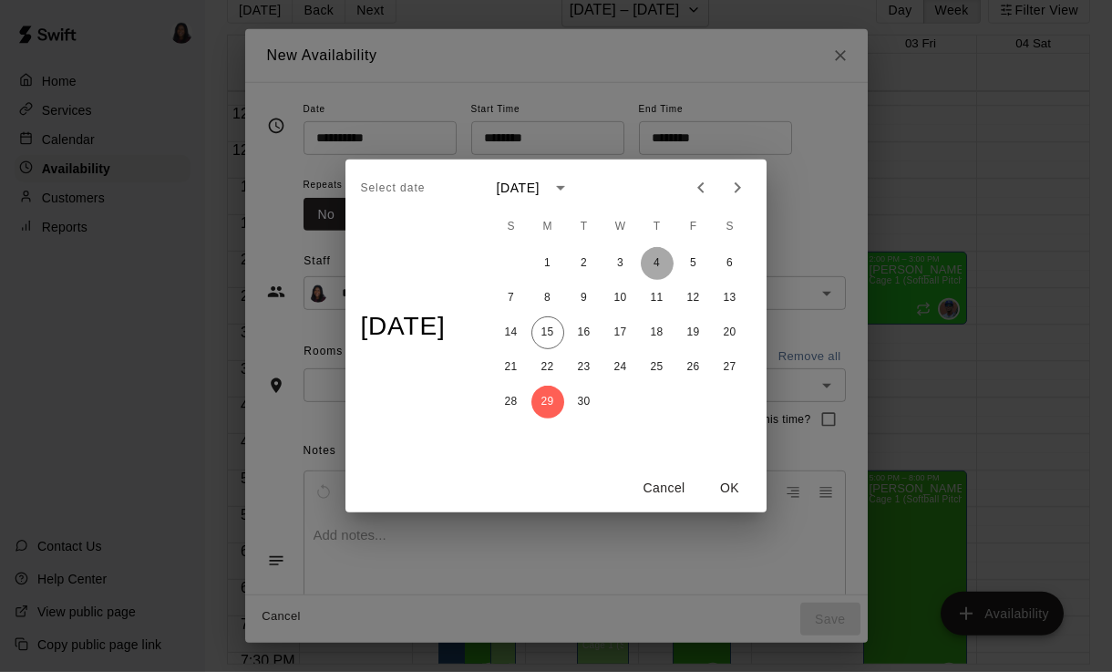
click at [663, 261] on button "4" at bounding box center [657, 263] width 33 height 33
type input "**********"
click at [738, 493] on button "OK" at bounding box center [730, 488] width 58 height 34
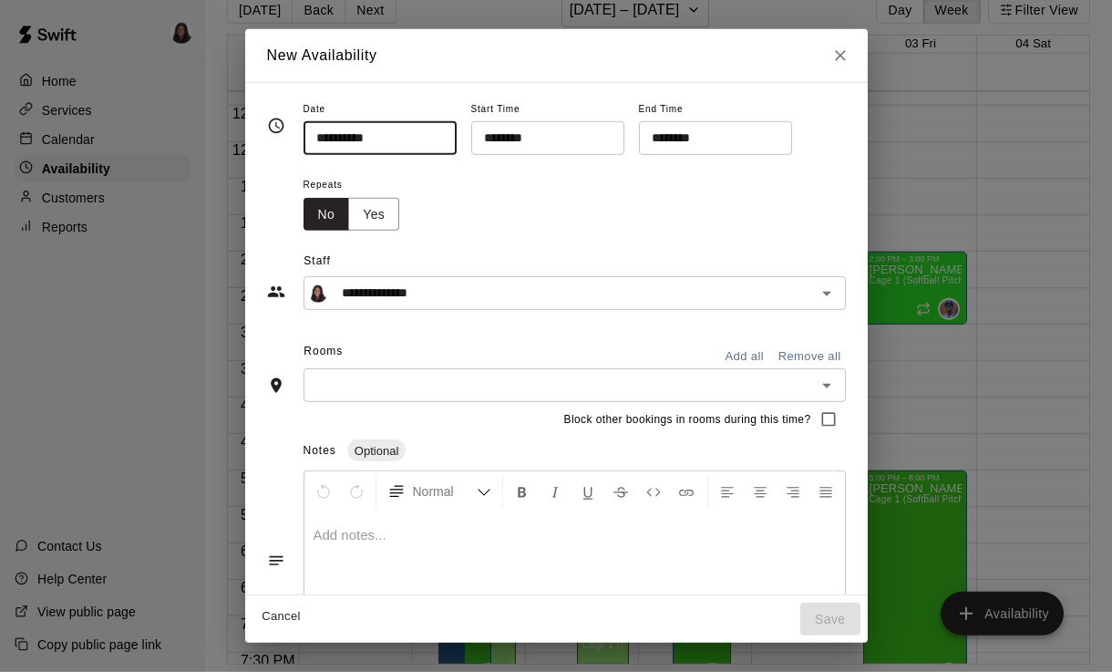
click at [534, 137] on input "********" at bounding box center [541, 138] width 140 height 34
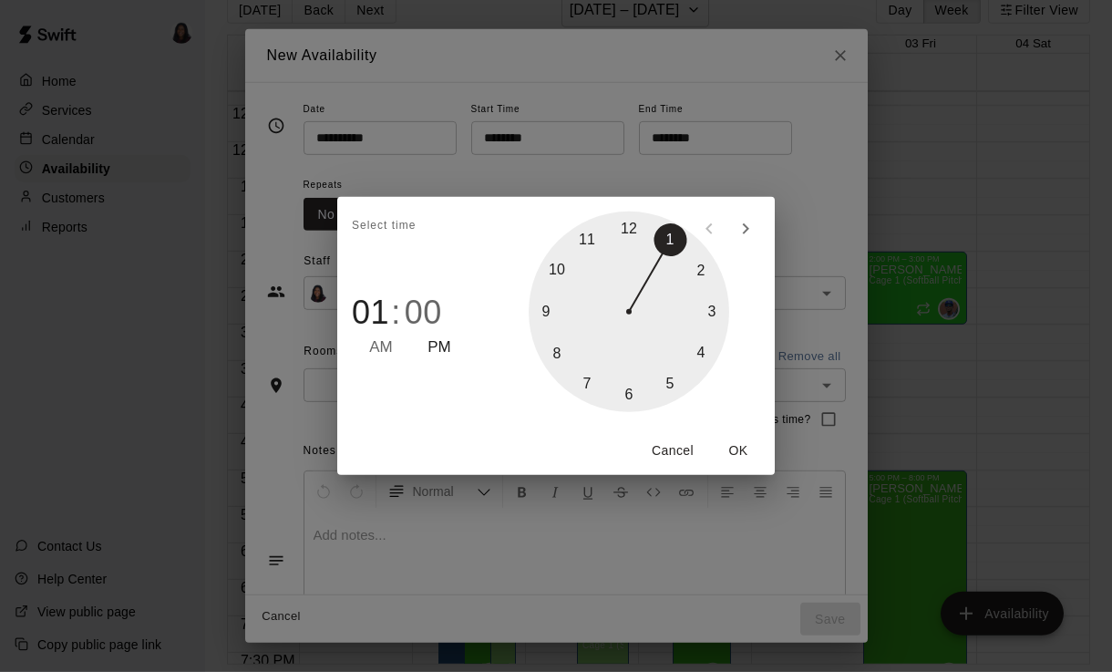
click at [666, 389] on div at bounding box center [629, 311] width 201 height 201
type input "********"
click at [743, 446] on button "OK" at bounding box center [738, 451] width 58 height 34
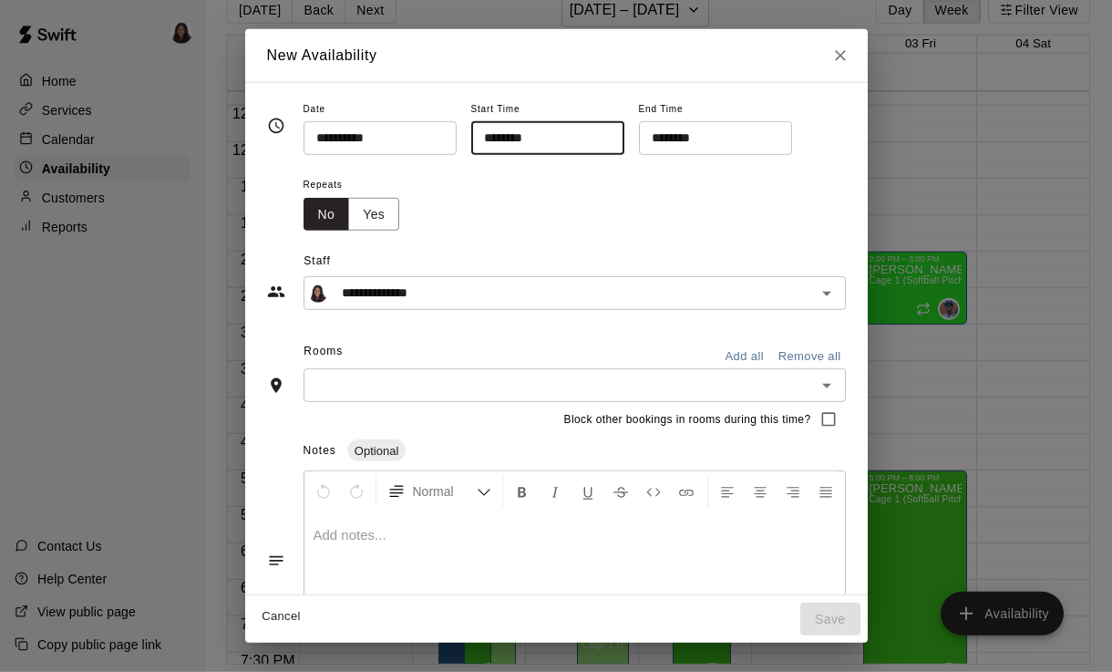
click at [680, 134] on input "********" at bounding box center [709, 138] width 140 height 34
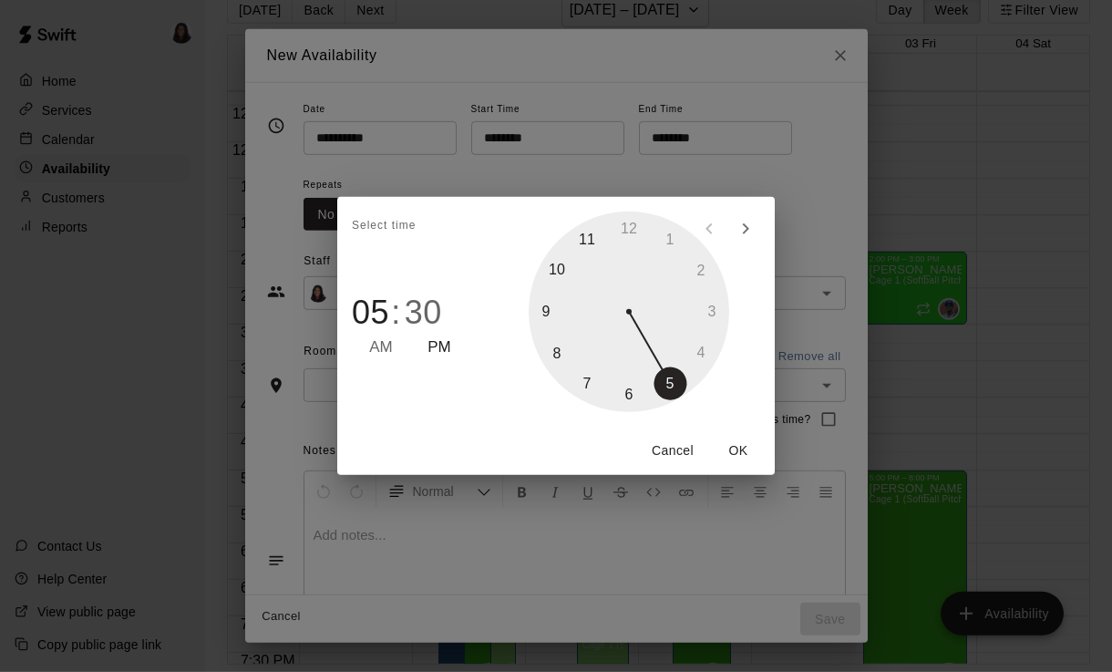
click at [634, 398] on div at bounding box center [629, 311] width 201 height 201
click at [621, 229] on div at bounding box center [629, 311] width 201 height 201
click at [621, 226] on div at bounding box center [629, 311] width 201 height 201
click at [636, 221] on div at bounding box center [629, 311] width 201 height 201
click at [634, 214] on div at bounding box center [629, 311] width 201 height 201
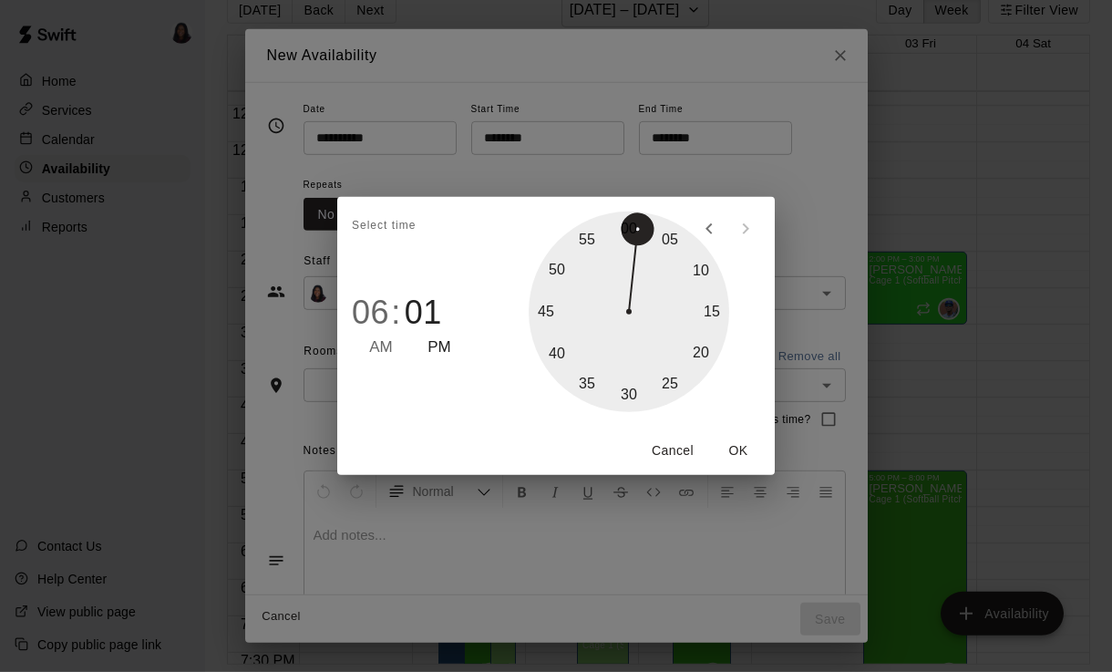
click at [624, 209] on div "05 10 15 20 25 30 35 40 45 50 55 00" at bounding box center [629, 312] width 292 height 230
click at [633, 209] on div "05 10 15 20 25 30 35 40 45 50 55 00" at bounding box center [629, 312] width 292 height 230
click at [638, 214] on div at bounding box center [629, 311] width 201 height 201
click at [633, 227] on div at bounding box center [629, 311] width 201 height 201
click at [632, 217] on div at bounding box center [629, 311] width 201 height 201
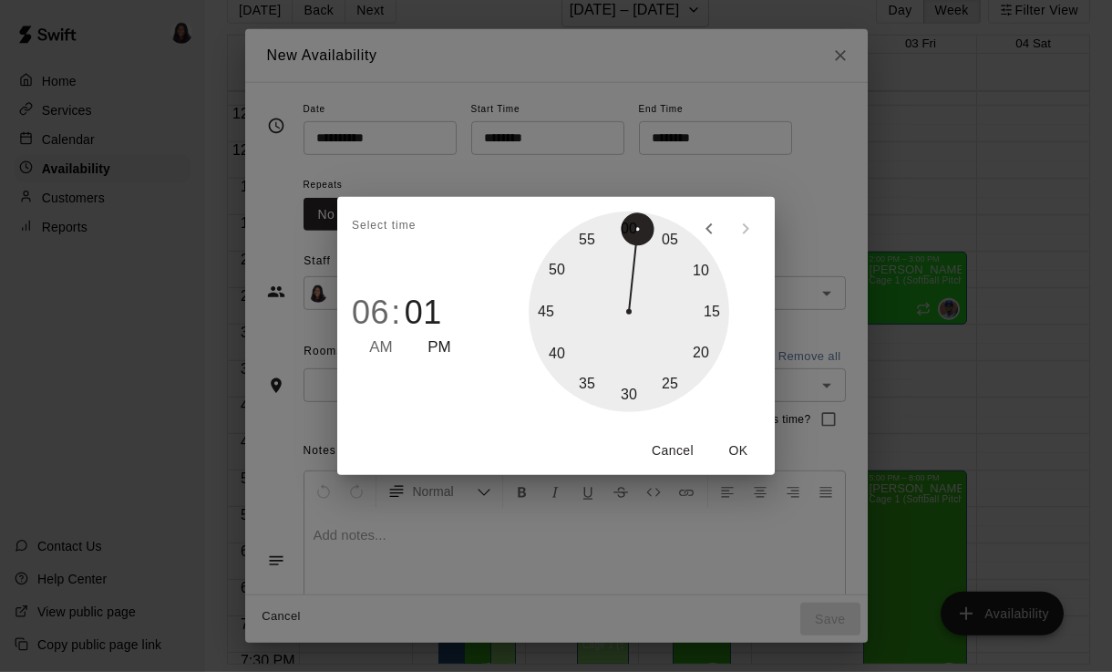
type input "********"
click at [742, 446] on button "OK" at bounding box center [738, 451] width 58 height 34
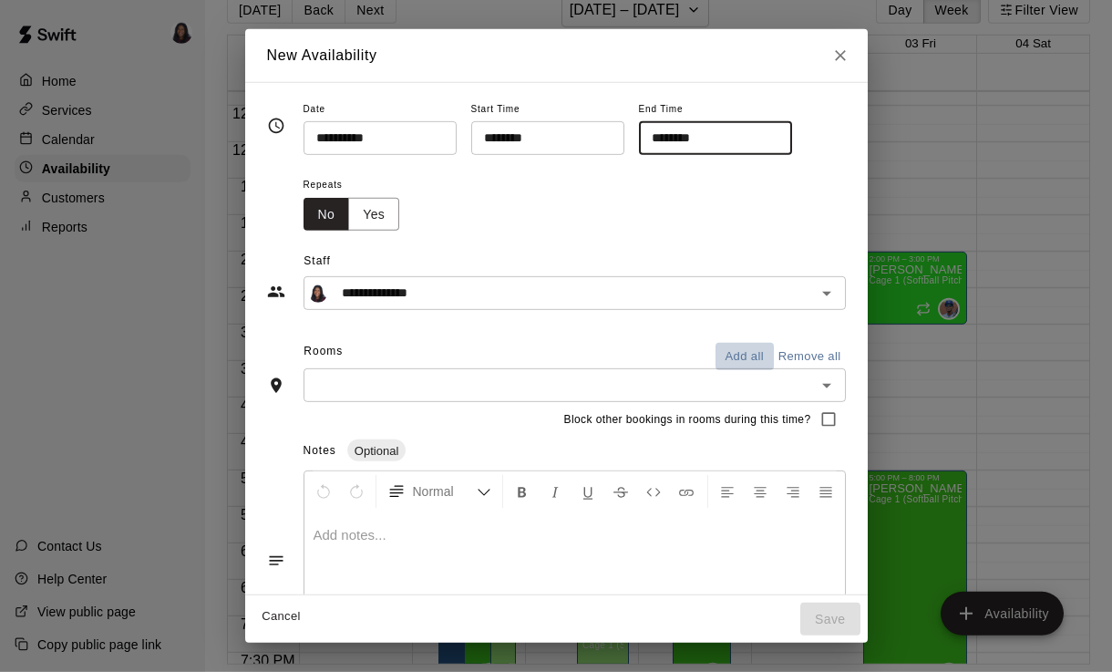
click at [739, 363] on button "Add all" at bounding box center [744, 357] width 58 height 28
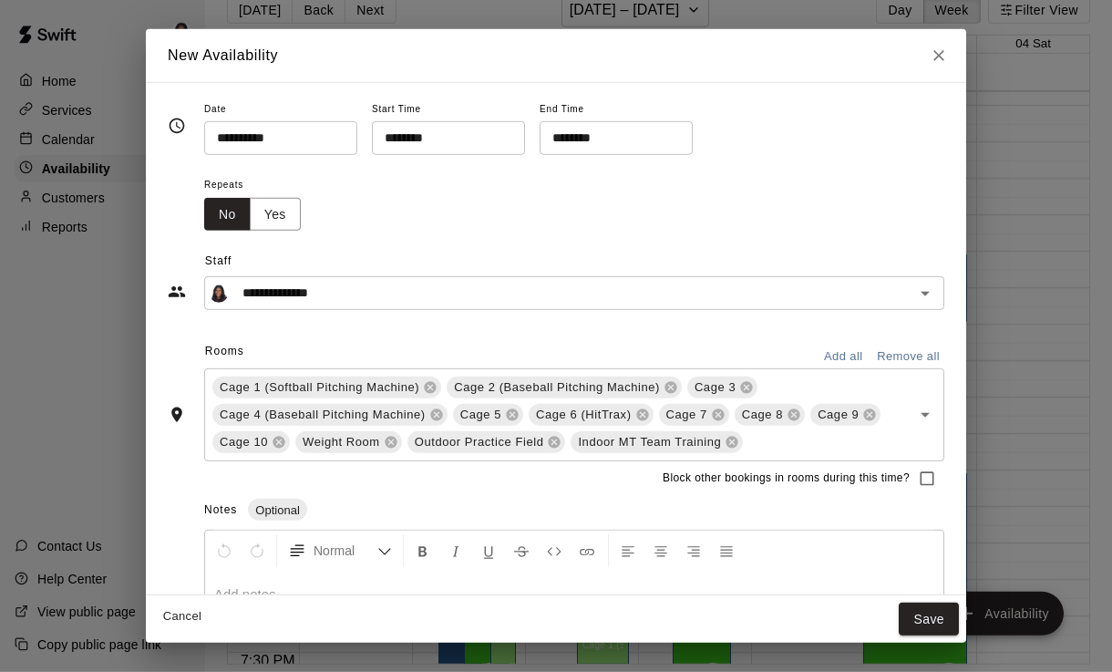
click at [273, 212] on button "Yes" at bounding box center [275, 215] width 51 height 34
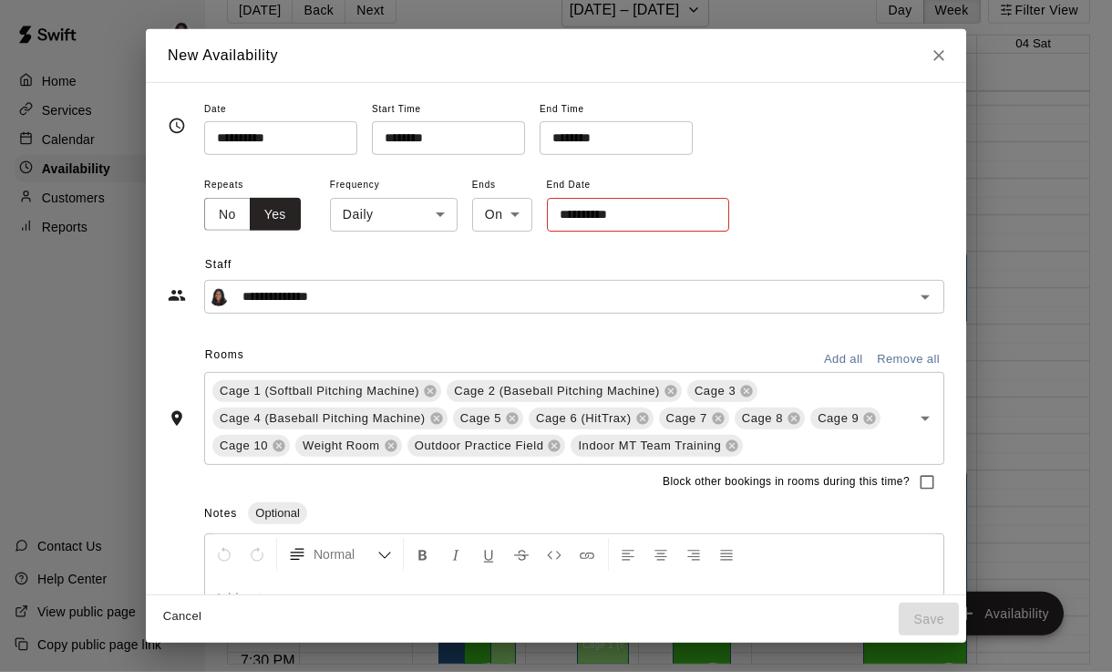
click at [408, 208] on body "Home Services Calendar Availability Customers Reports Contact Us Help Center Vi…" at bounding box center [556, 321] width 1112 height 701
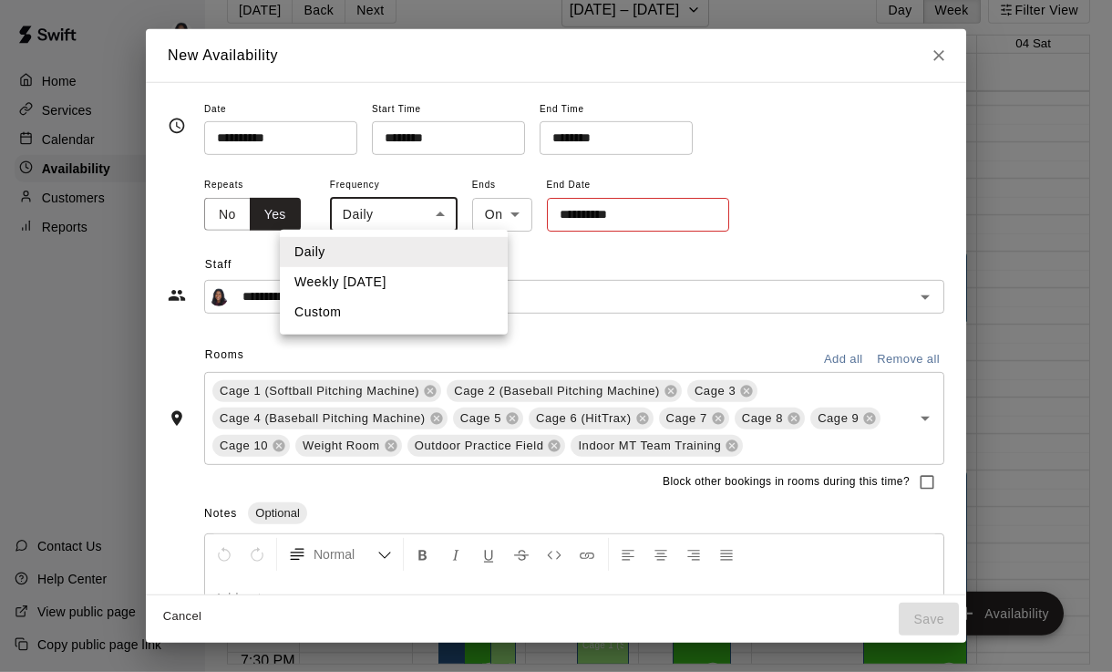
click at [459, 279] on li "Weekly [DATE]" at bounding box center [394, 282] width 228 height 30
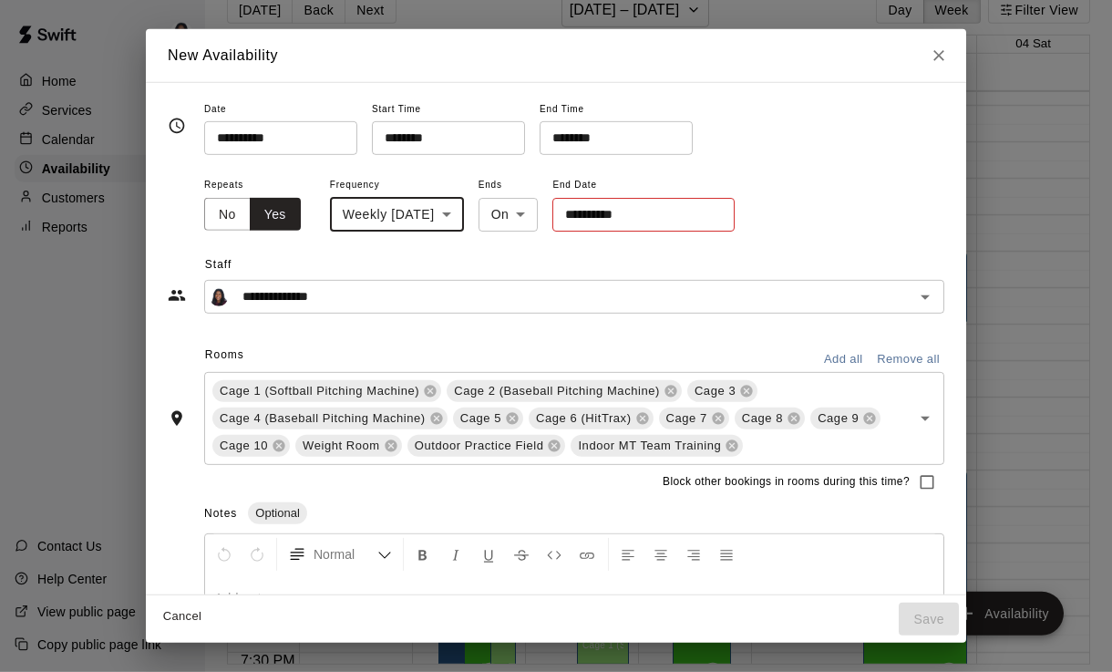
type input "******"
click at [658, 214] on input "**********" at bounding box center [637, 215] width 170 height 34
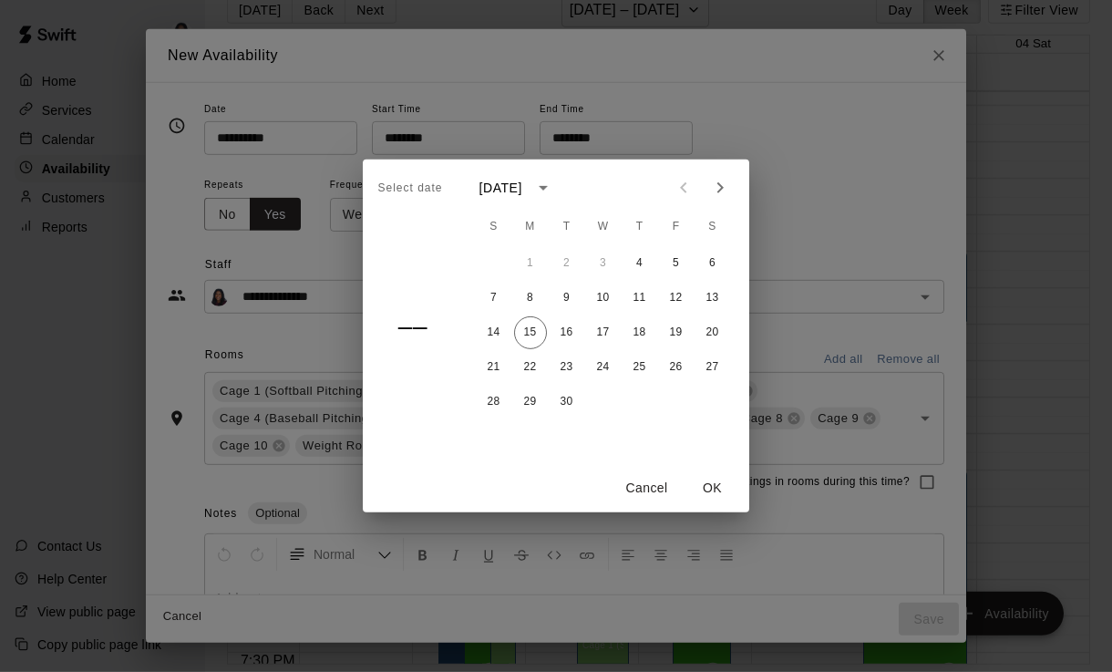
click at [735, 182] on button "Next month" at bounding box center [720, 188] width 36 height 36
click at [632, 293] on button "9" at bounding box center [639, 298] width 33 height 33
type input "**********"
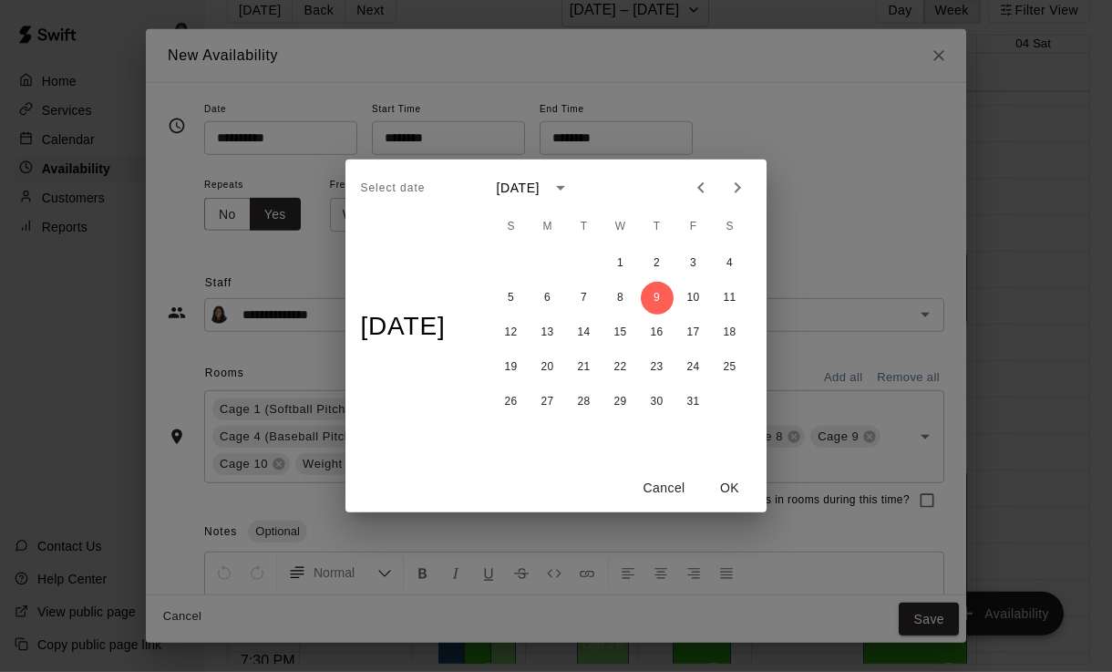
click at [739, 492] on button "OK" at bounding box center [730, 488] width 58 height 34
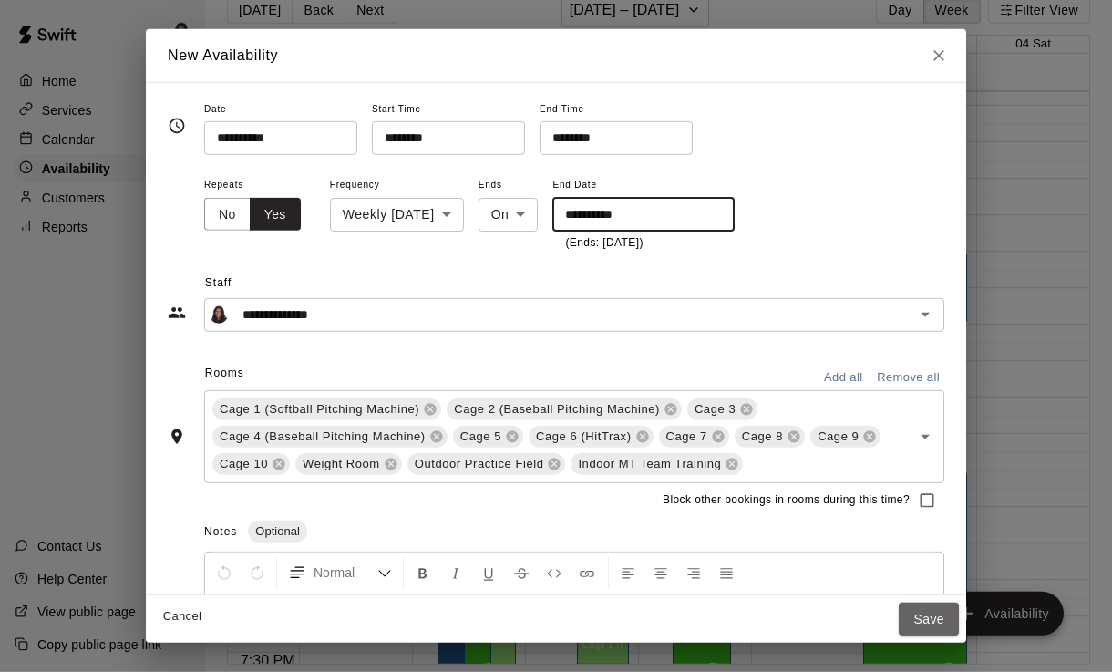
click at [942, 626] on button "Save" at bounding box center [929, 619] width 60 height 34
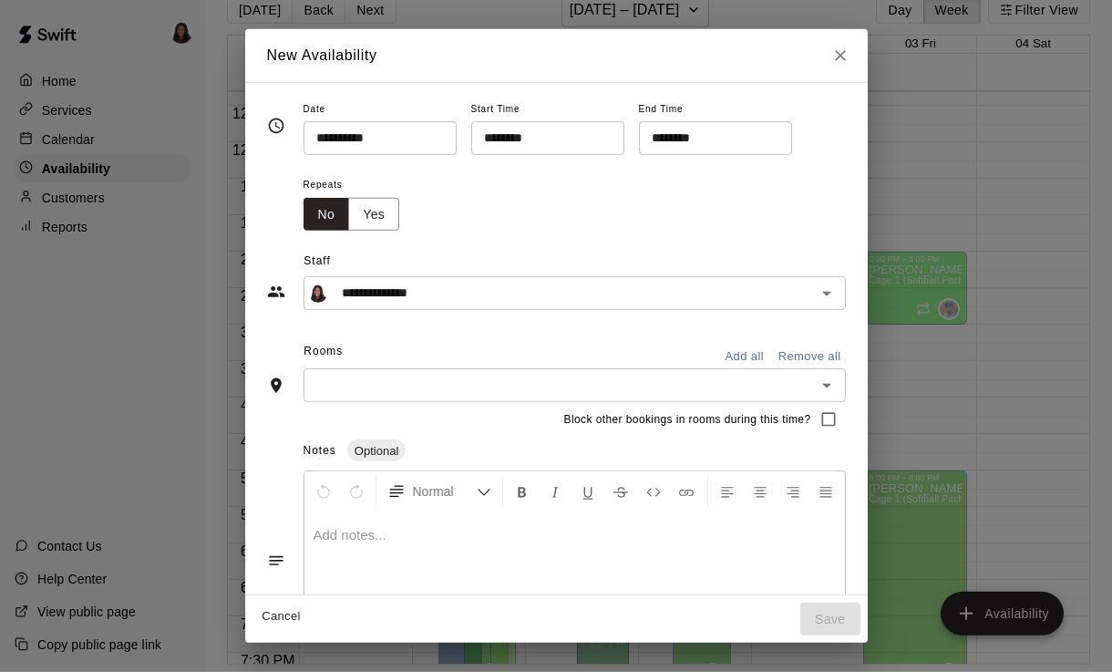
click at [836, 69] on button "Close" at bounding box center [840, 55] width 33 height 33
type input "**********"
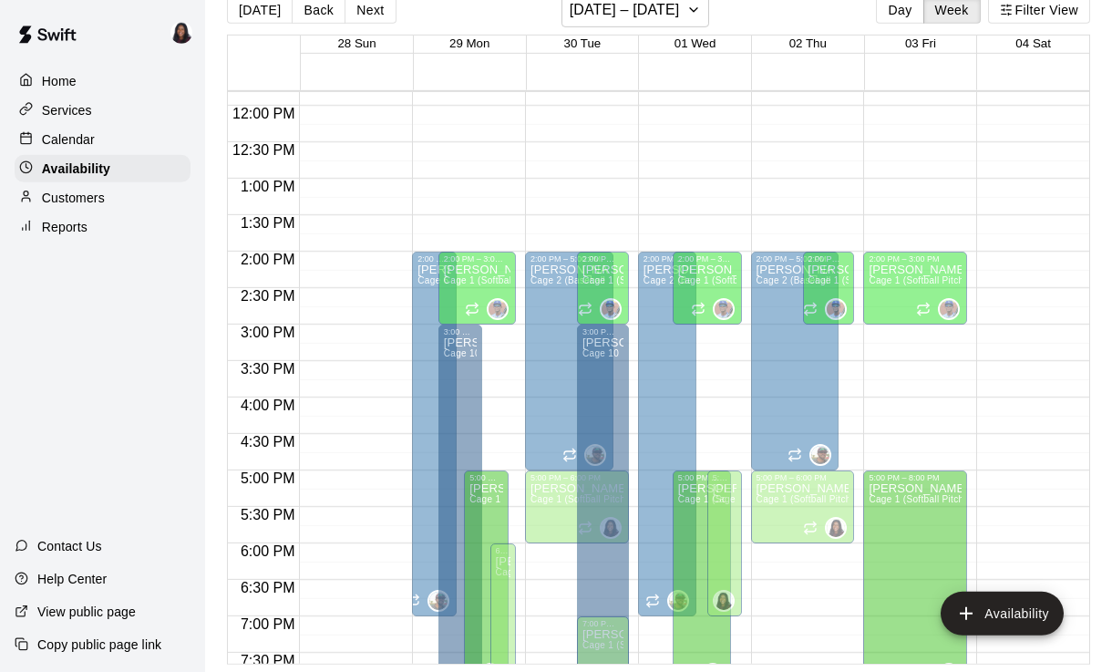
click at [1023, 305] on div "12:00 AM – 9:00 AM Closed 9:00 PM – 11:59 PM Closed" at bounding box center [1028, 106] width 104 height 1750
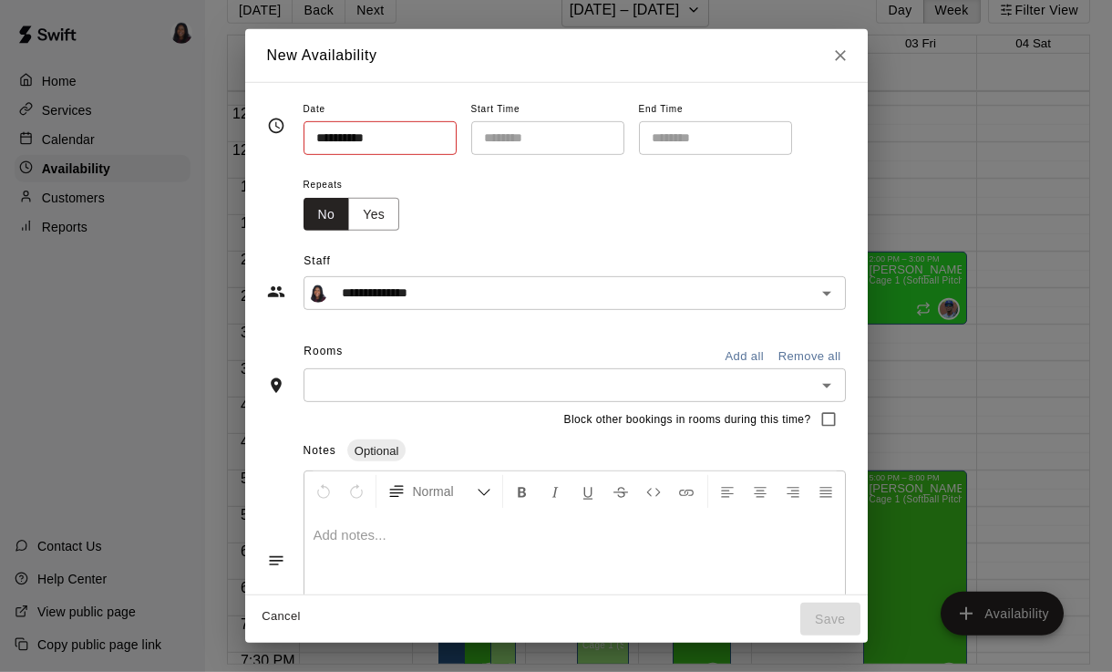
type input "**********"
type input "********"
click at [84, 139] on div "**********" at bounding box center [556, 336] width 1112 height 672
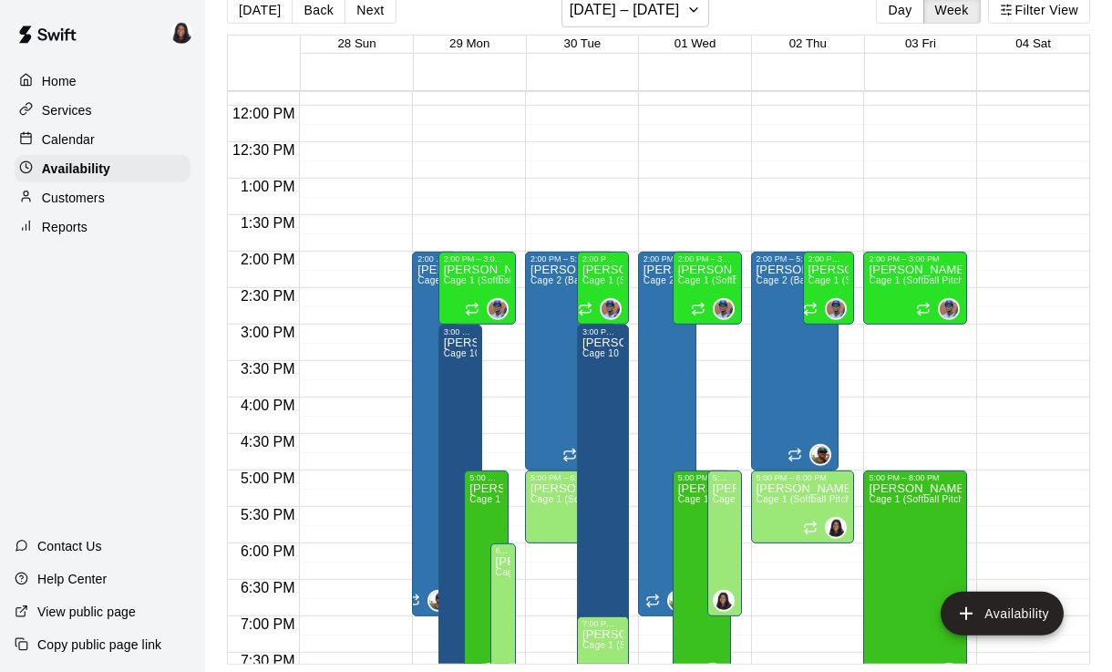
type input "**********"
click at [78, 137] on p "Calendar" at bounding box center [68, 139] width 53 height 18
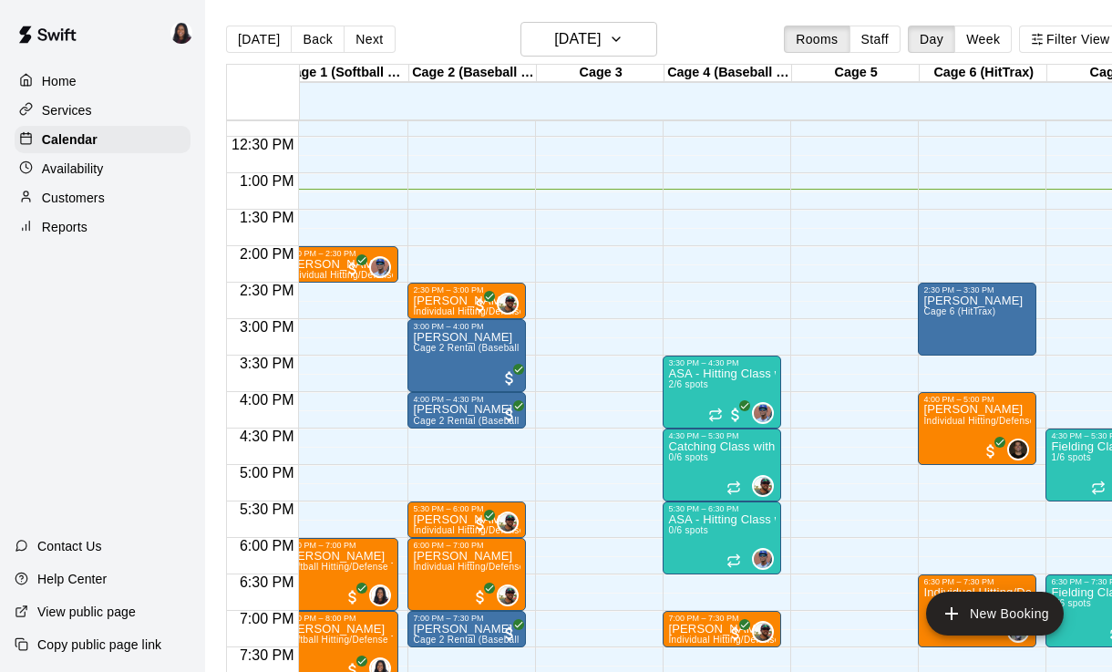
scroll to position [0, 20]
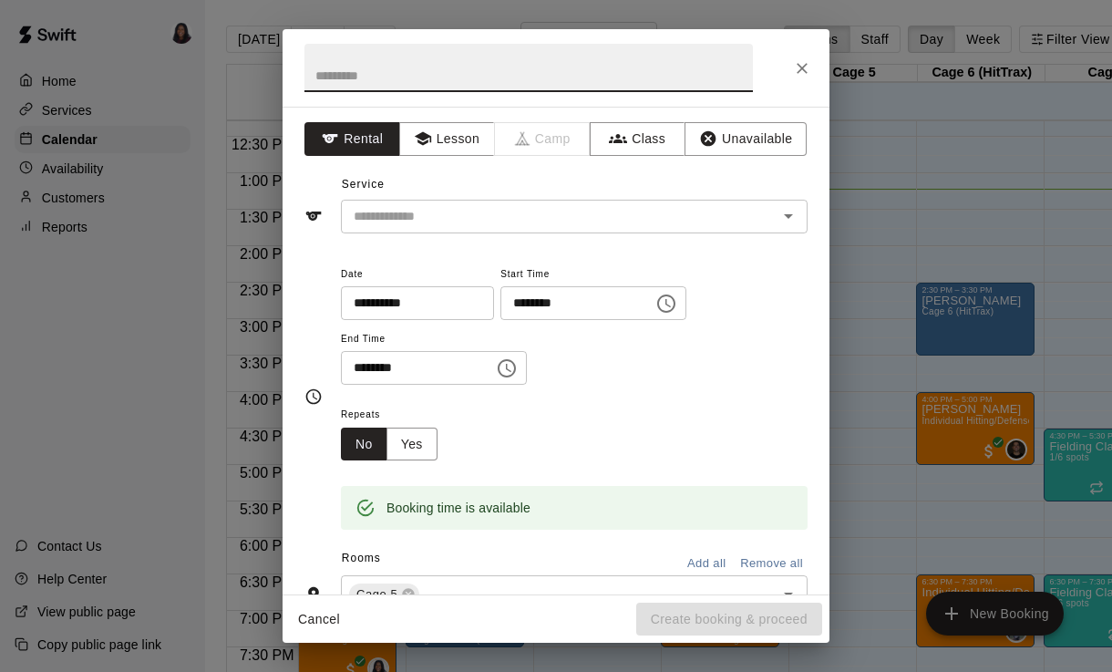
click at [1044, 301] on div "**********" at bounding box center [556, 336] width 1112 height 672
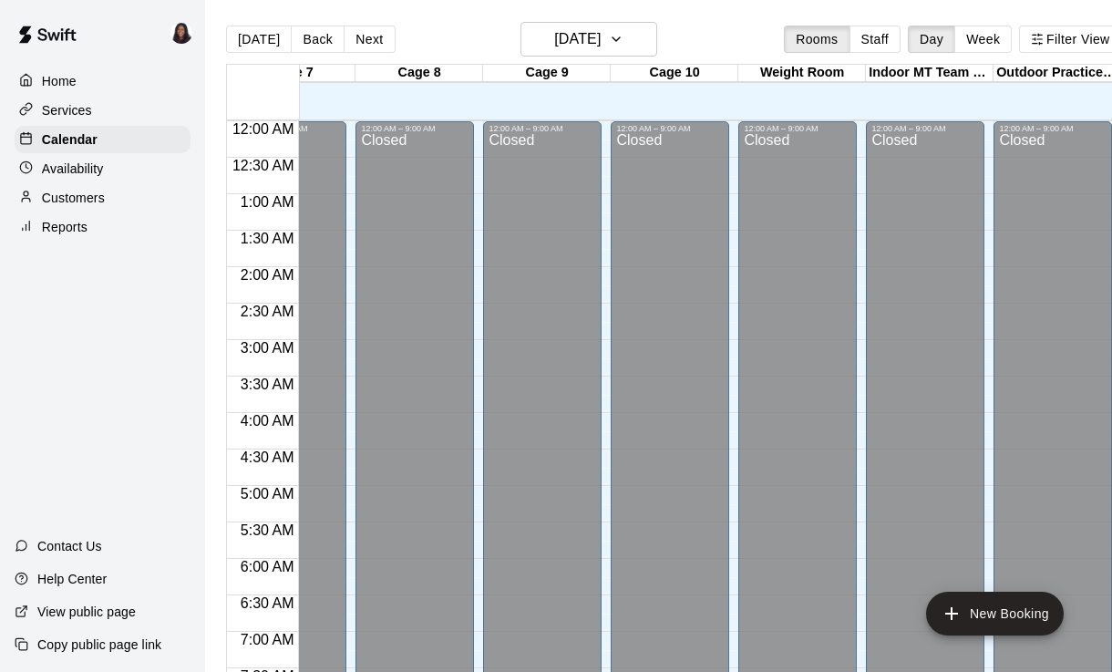
scroll to position [0, 837]
click at [69, 157] on div "Availability" at bounding box center [103, 168] width 176 height 27
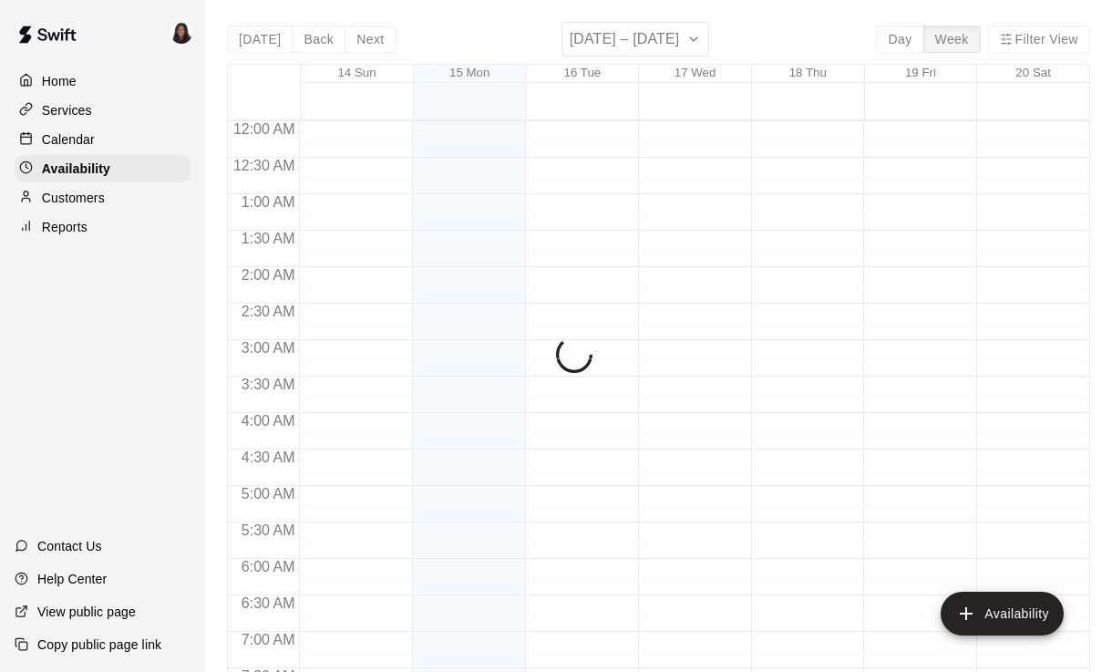
scroll to position [964, 0]
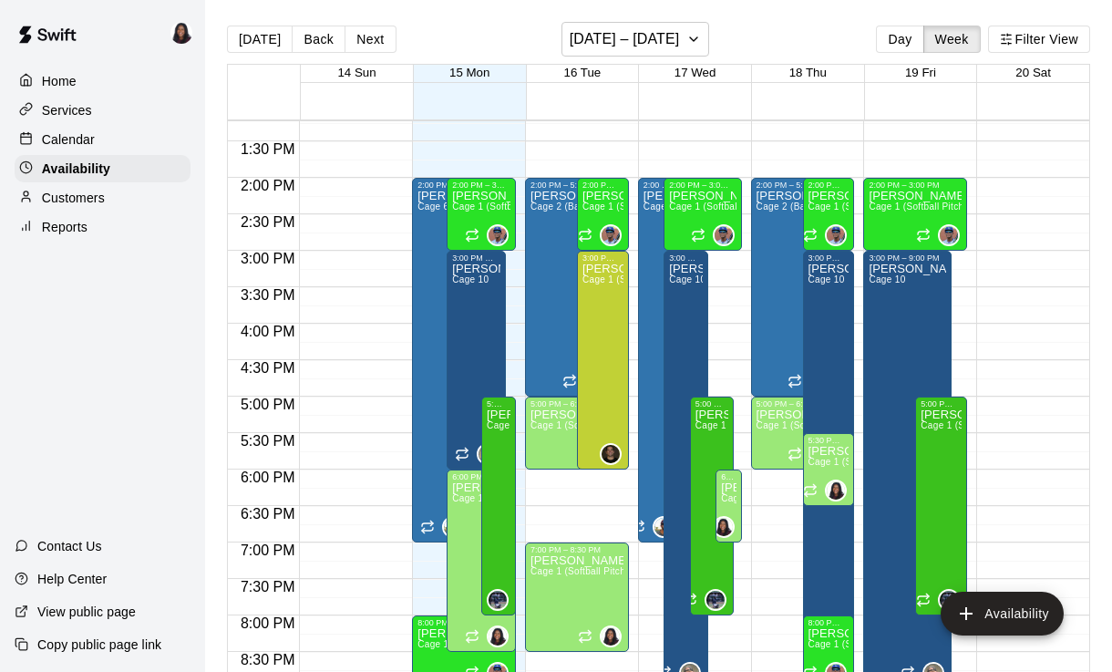
click at [67, 232] on p "Reports" at bounding box center [65, 227] width 46 height 18
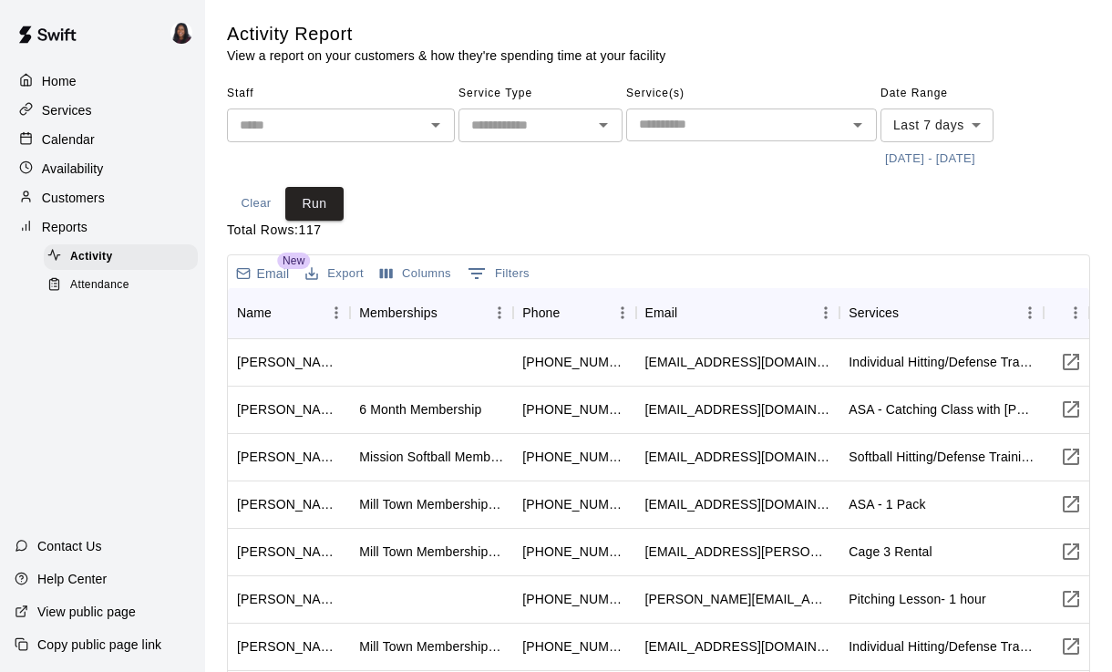
click at [66, 166] on p "Availability" at bounding box center [73, 168] width 62 height 18
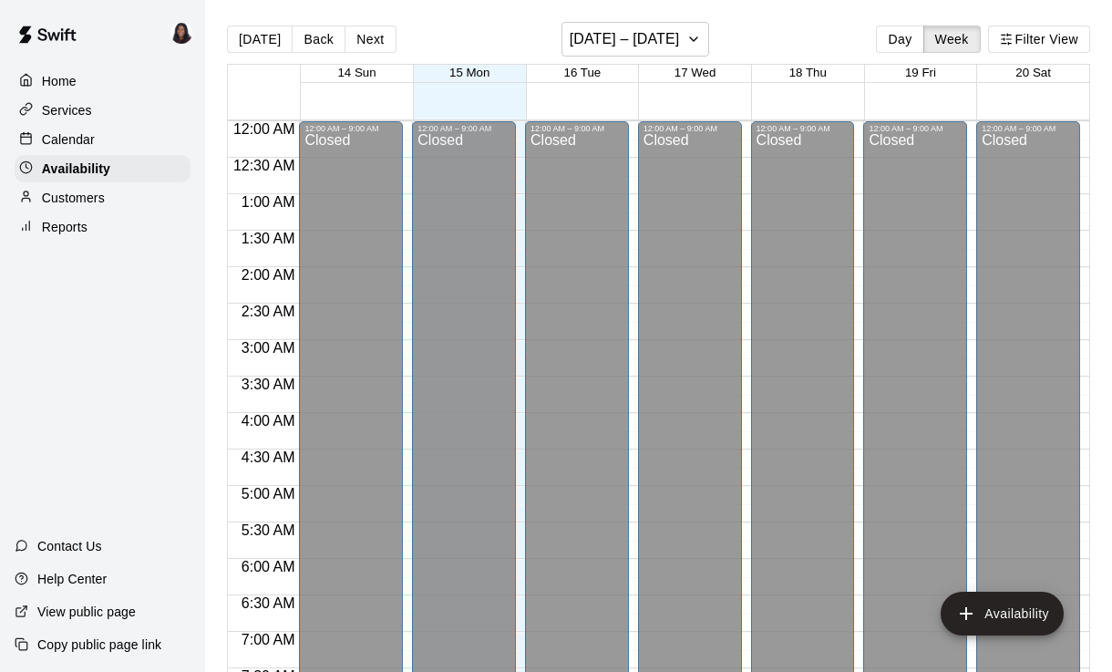
scroll to position [964, 0]
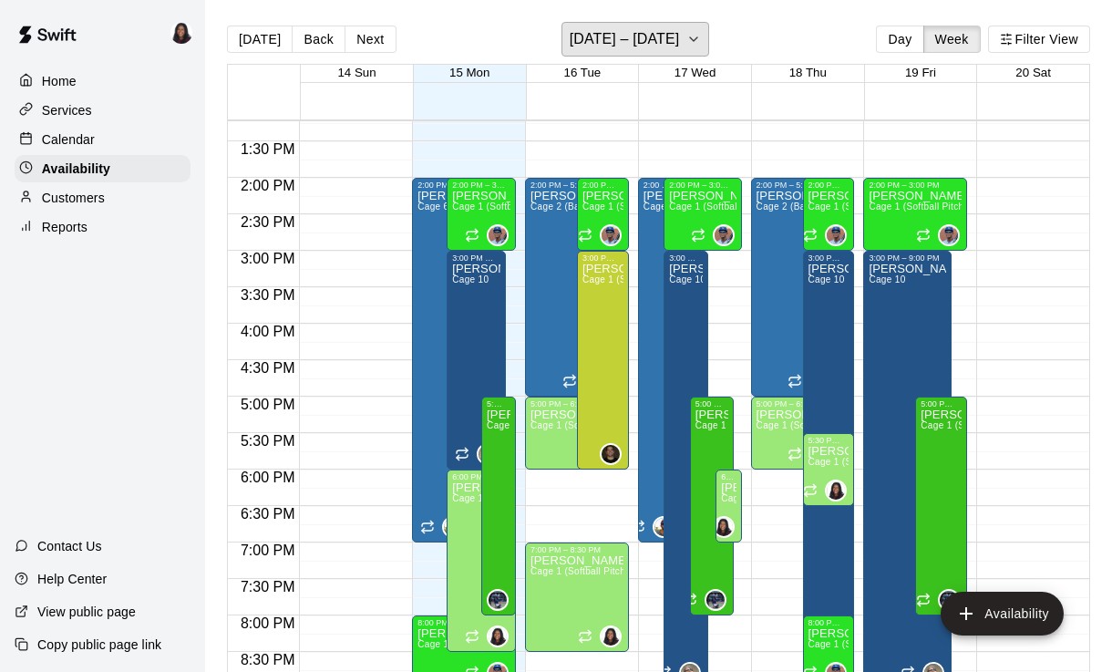
click at [630, 40] on h6 "[DATE] – [DATE]" at bounding box center [625, 39] width 110 height 26
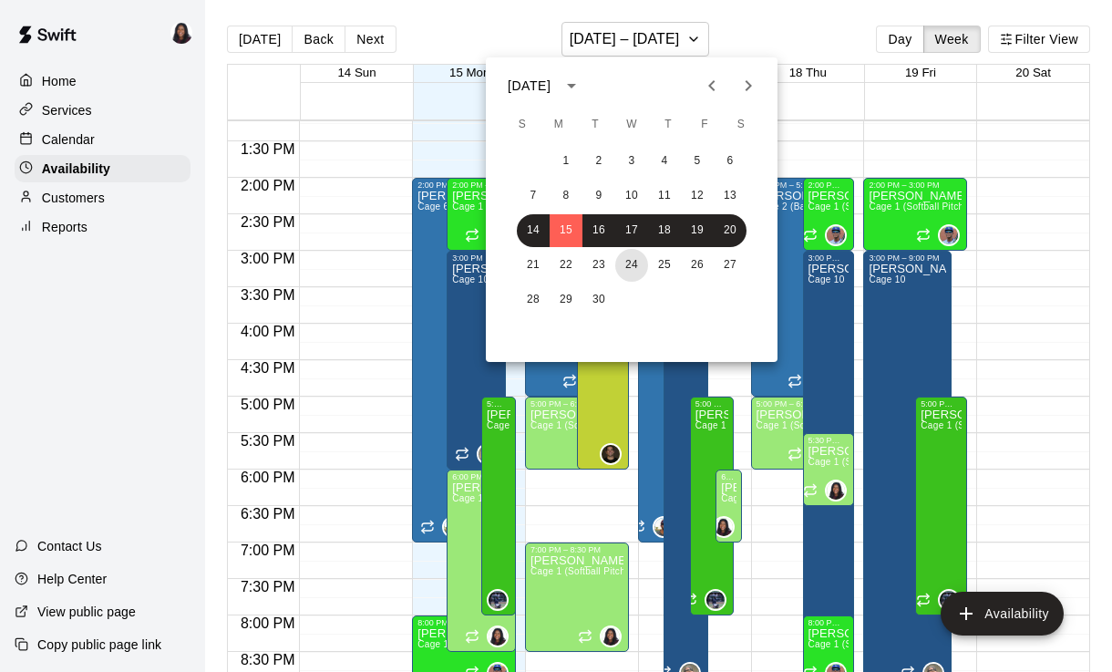
click at [632, 258] on button "24" at bounding box center [631, 265] width 33 height 33
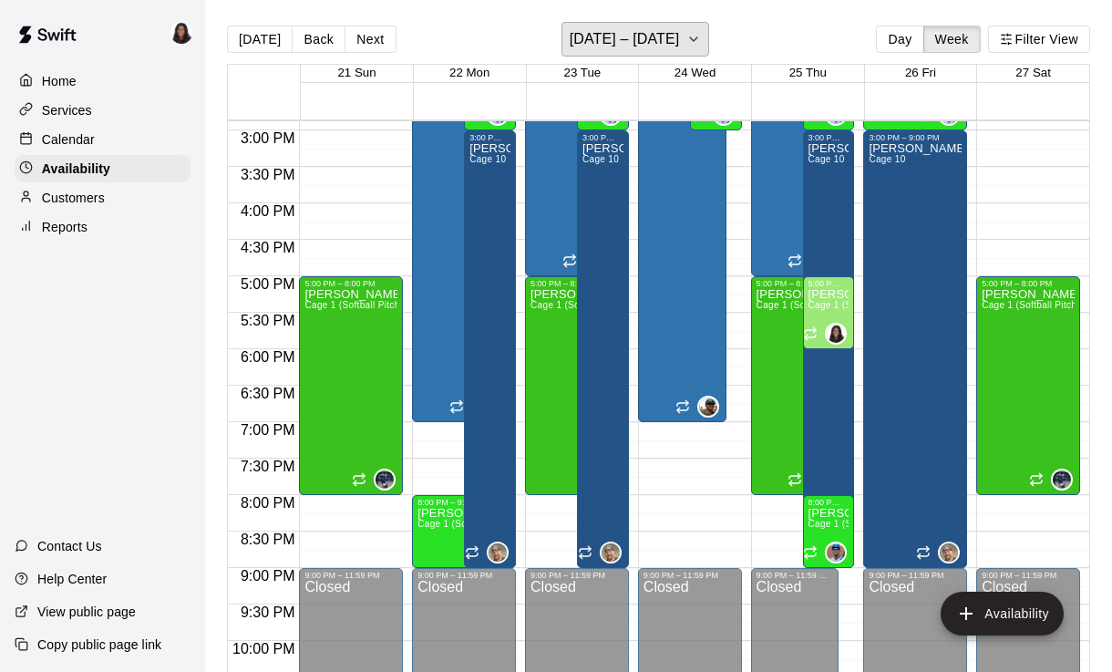
scroll to position [1100, 0]
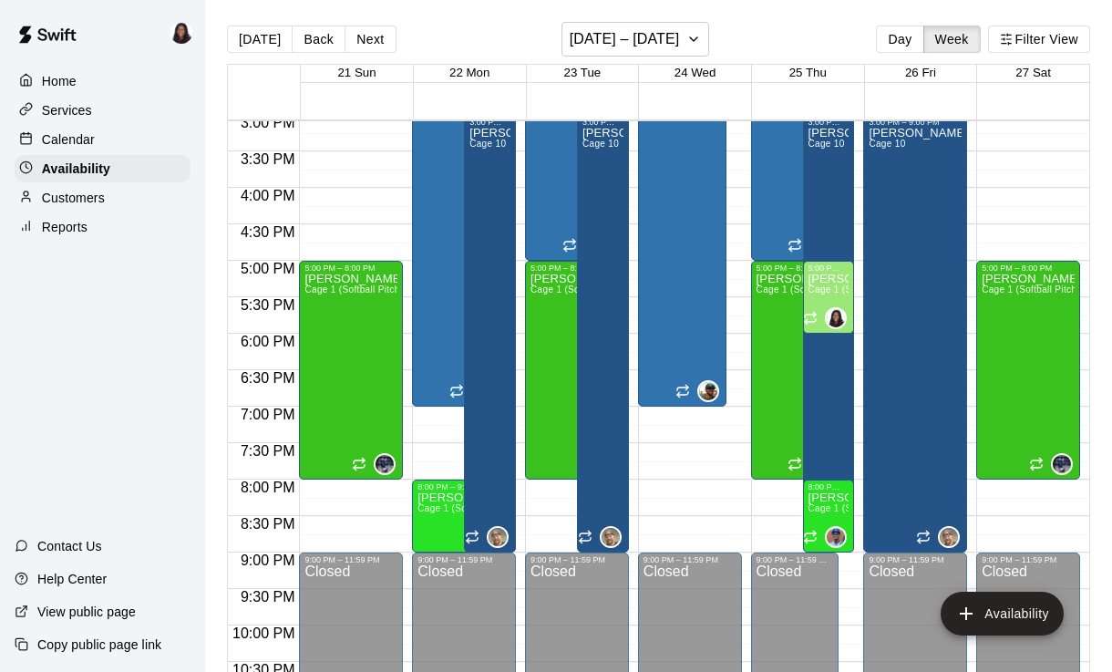
click at [80, 149] on p "Calendar" at bounding box center [68, 139] width 53 height 18
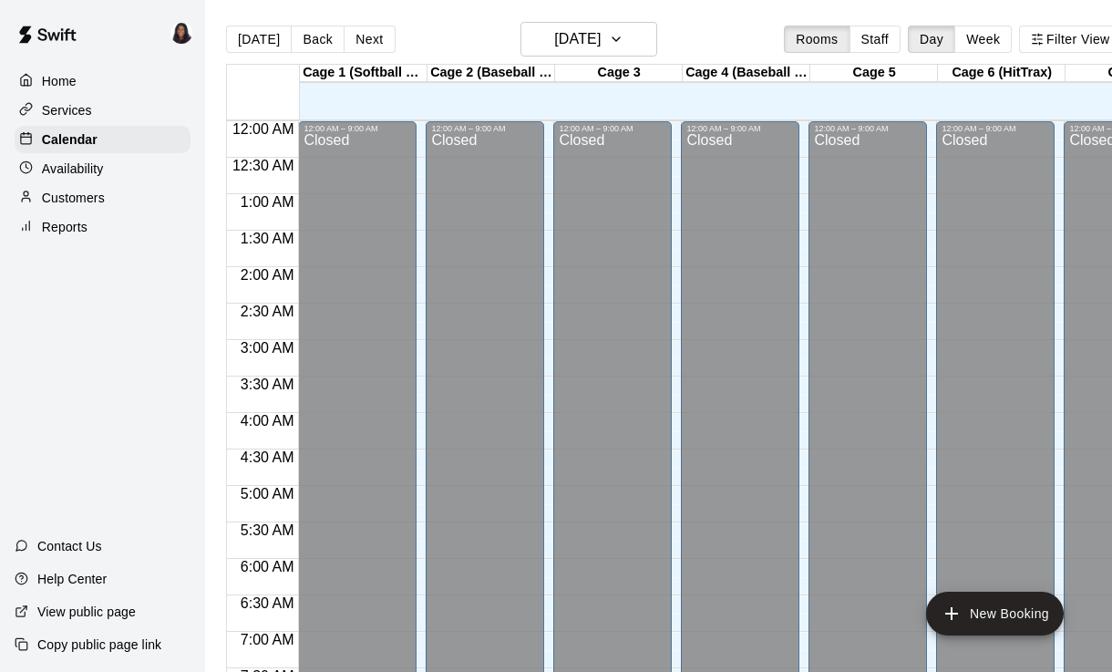
scroll to position [964, 0]
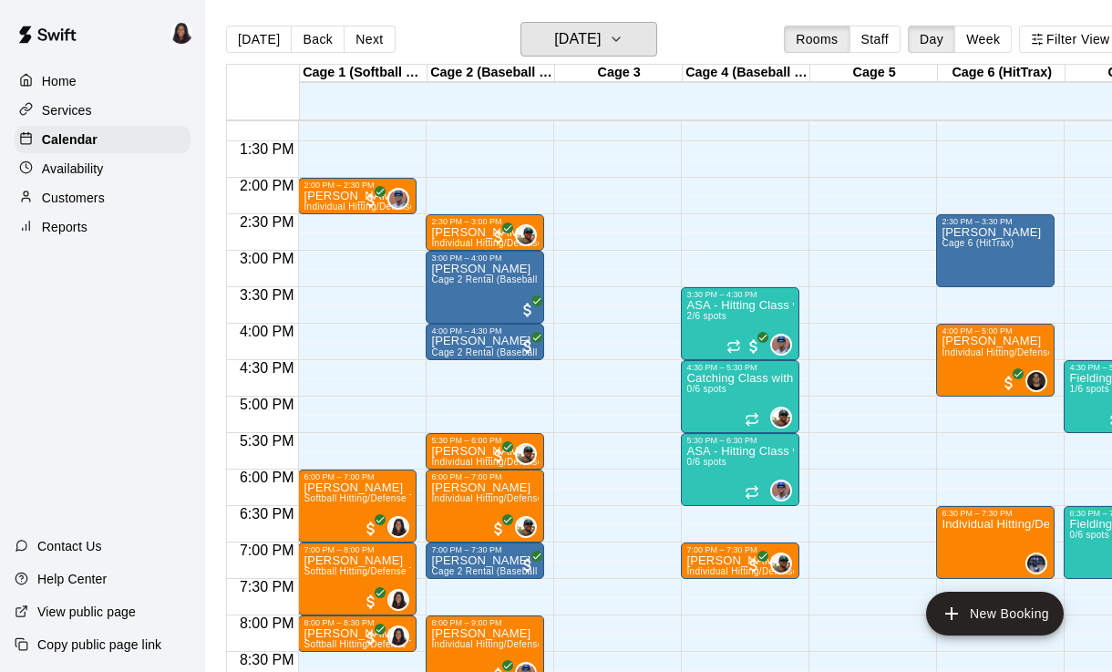
click at [586, 26] on button "[DATE]" at bounding box center [588, 39] width 137 height 35
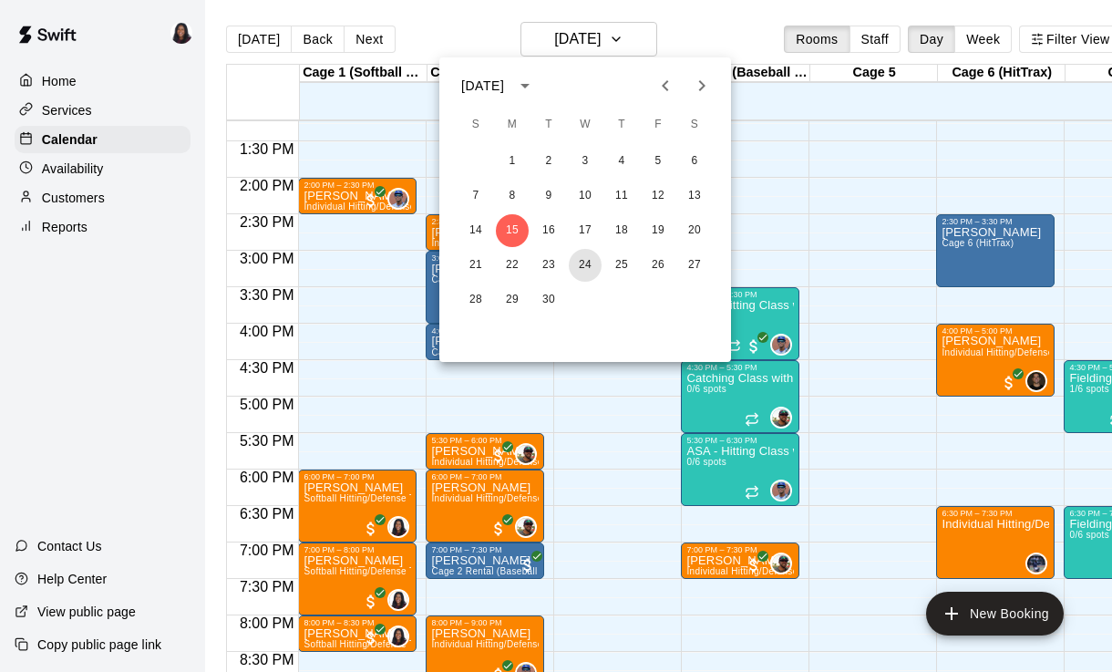
click at [575, 274] on button "24" at bounding box center [585, 265] width 33 height 33
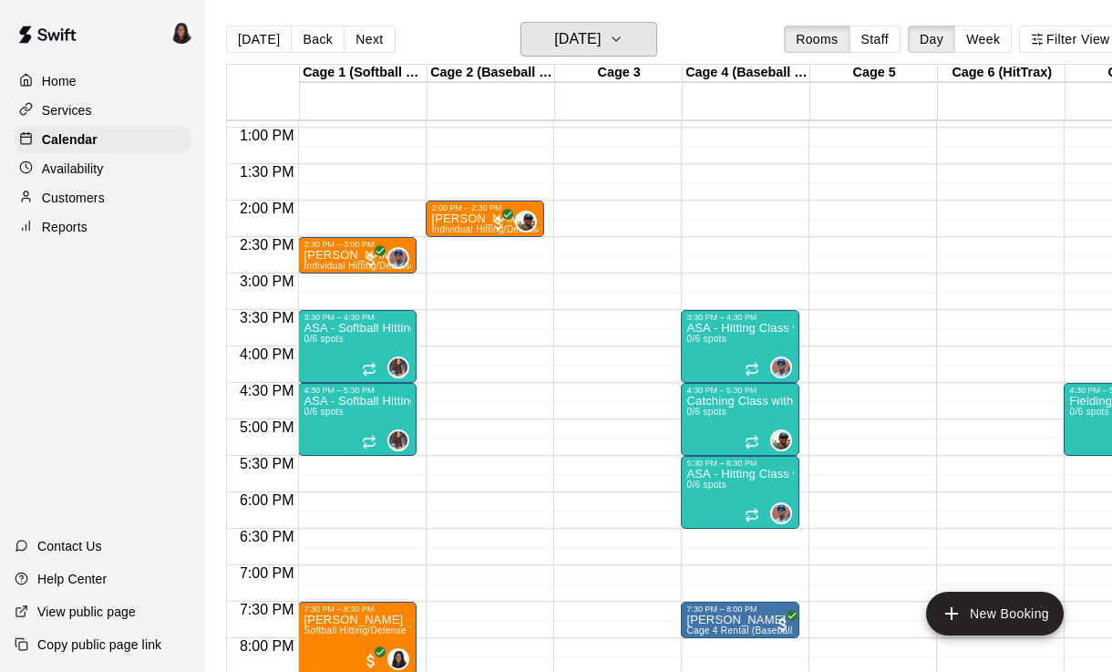
scroll to position [941, 0]
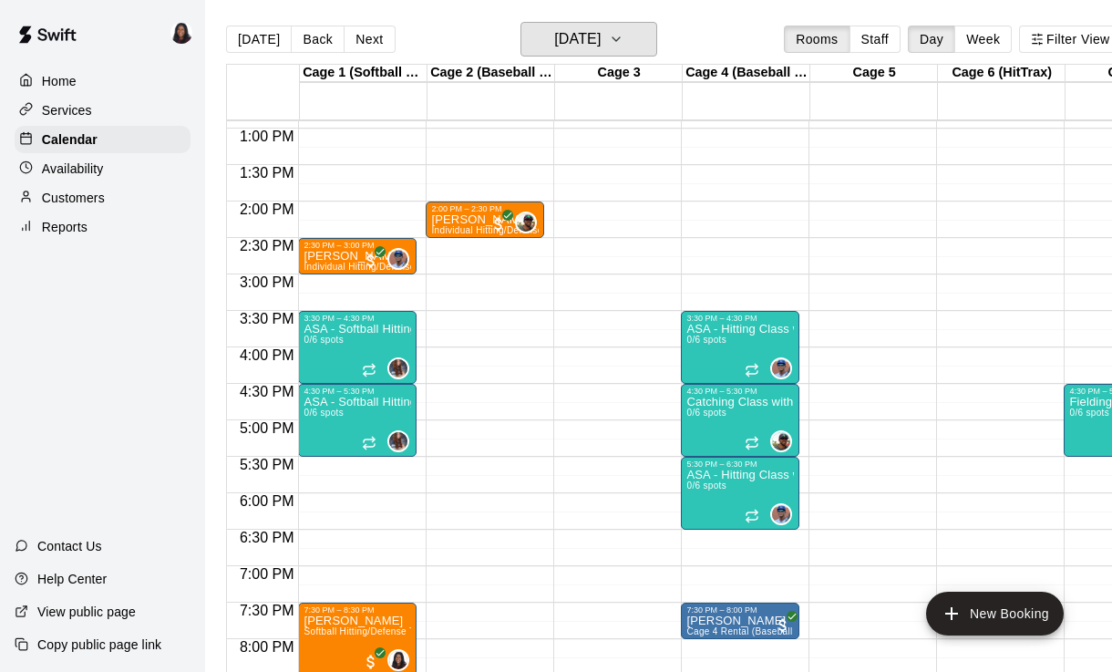
click at [640, 44] on button "[DATE]" at bounding box center [588, 39] width 137 height 35
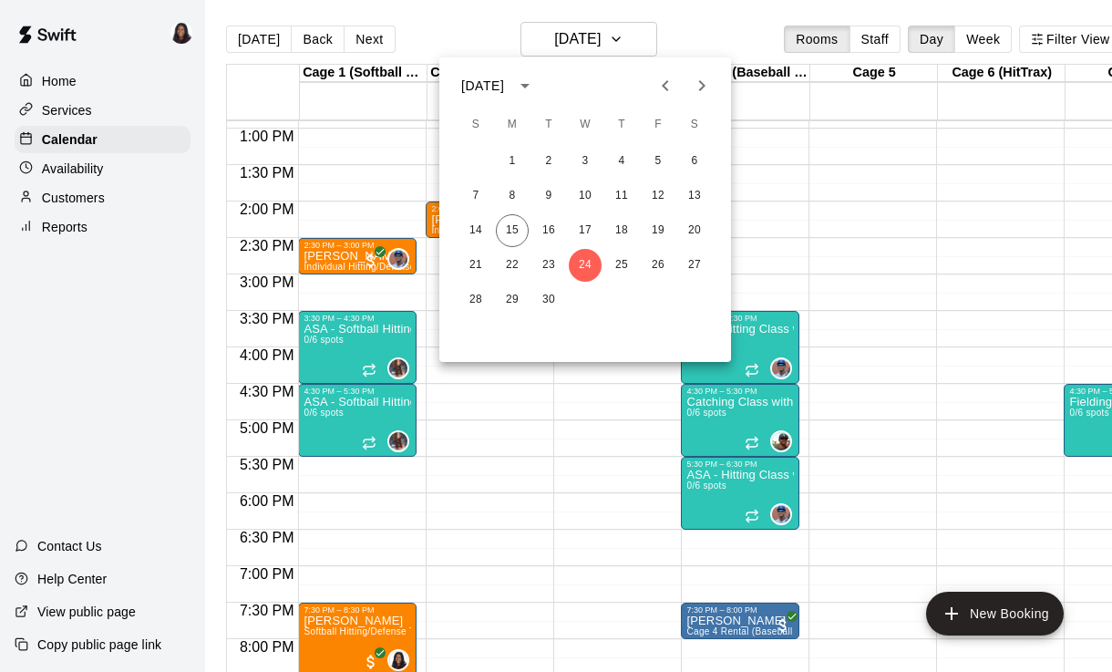
click at [643, 50] on div at bounding box center [556, 336] width 1112 height 672
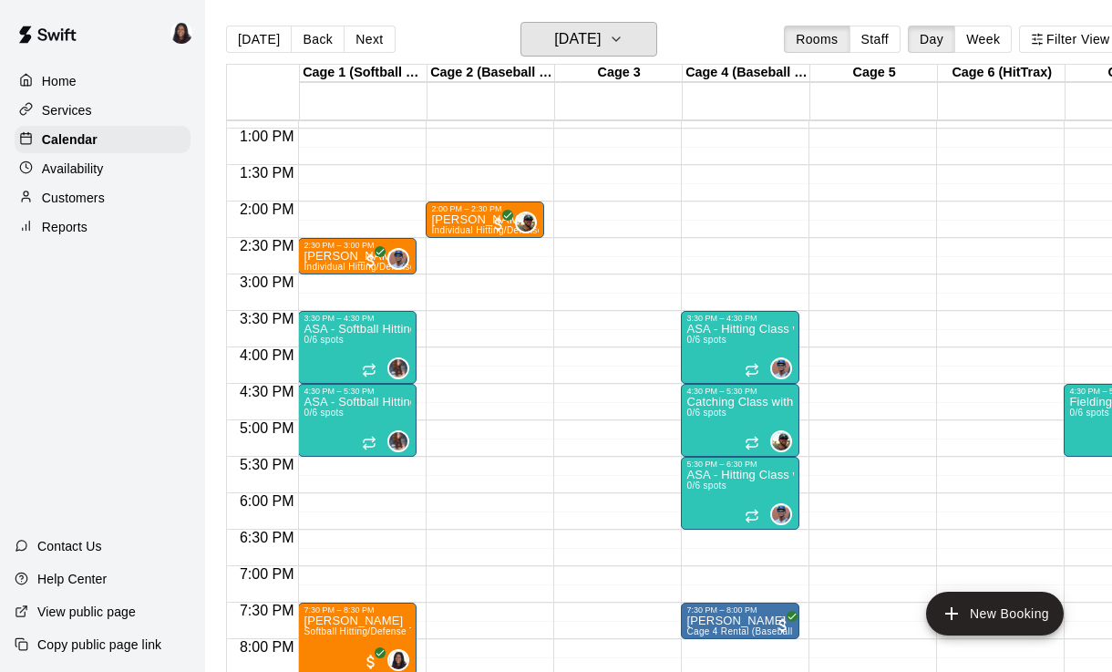
click at [601, 32] on h6 "[DATE]" at bounding box center [577, 39] width 46 height 26
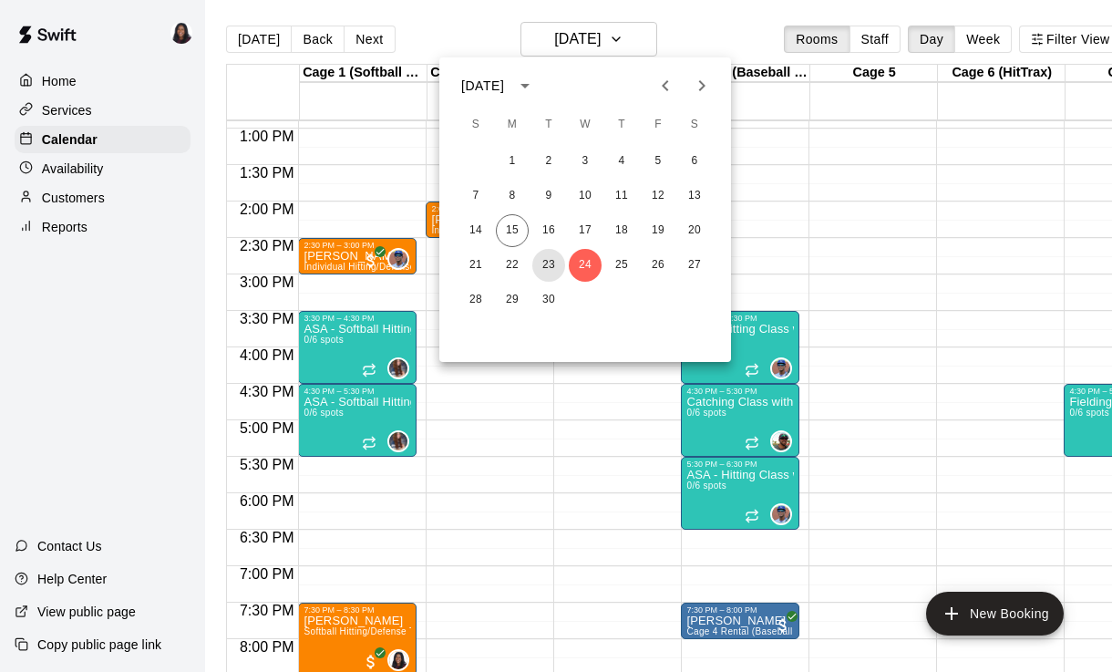
click at [546, 270] on button "23" at bounding box center [548, 265] width 33 height 33
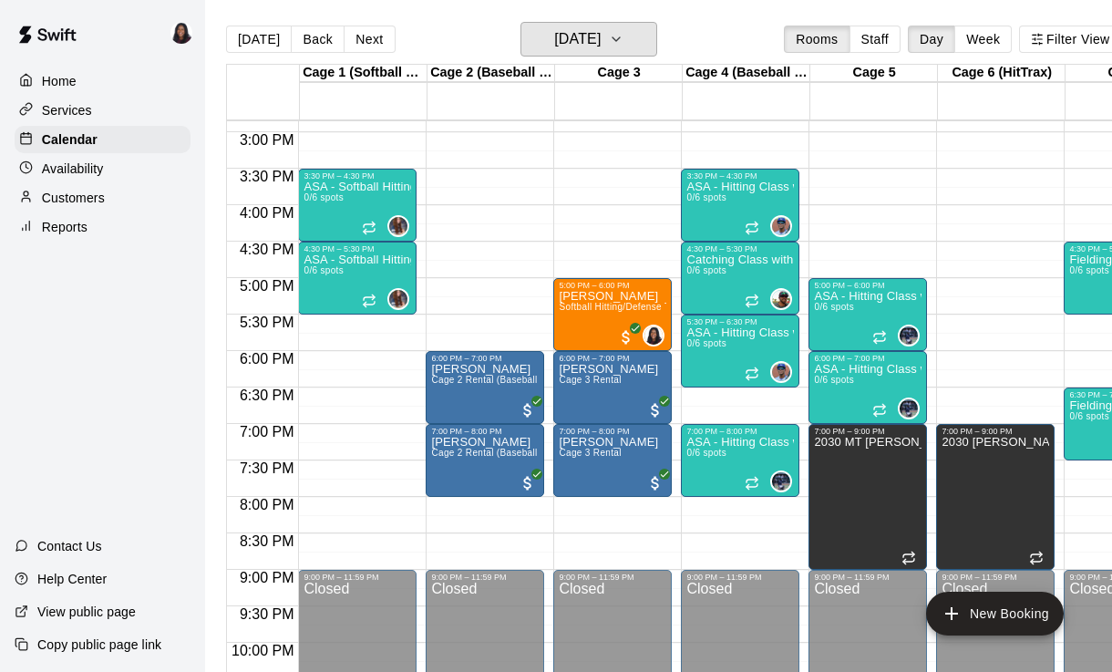
scroll to position [1078, -1]
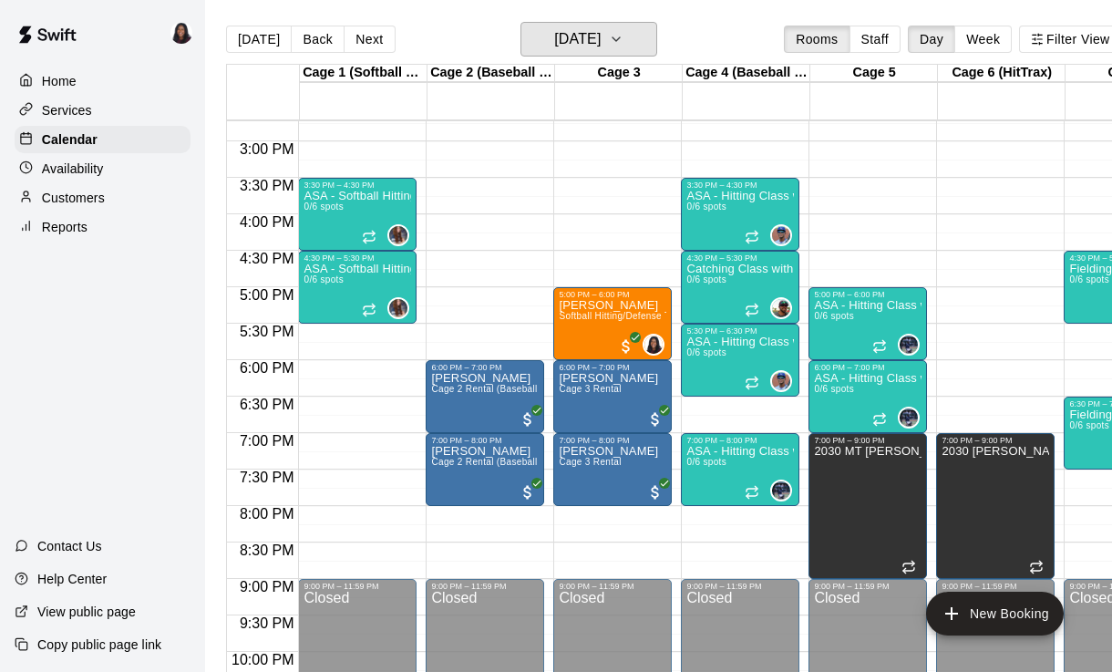
click at [601, 38] on h6 "[DATE]" at bounding box center [577, 39] width 46 height 26
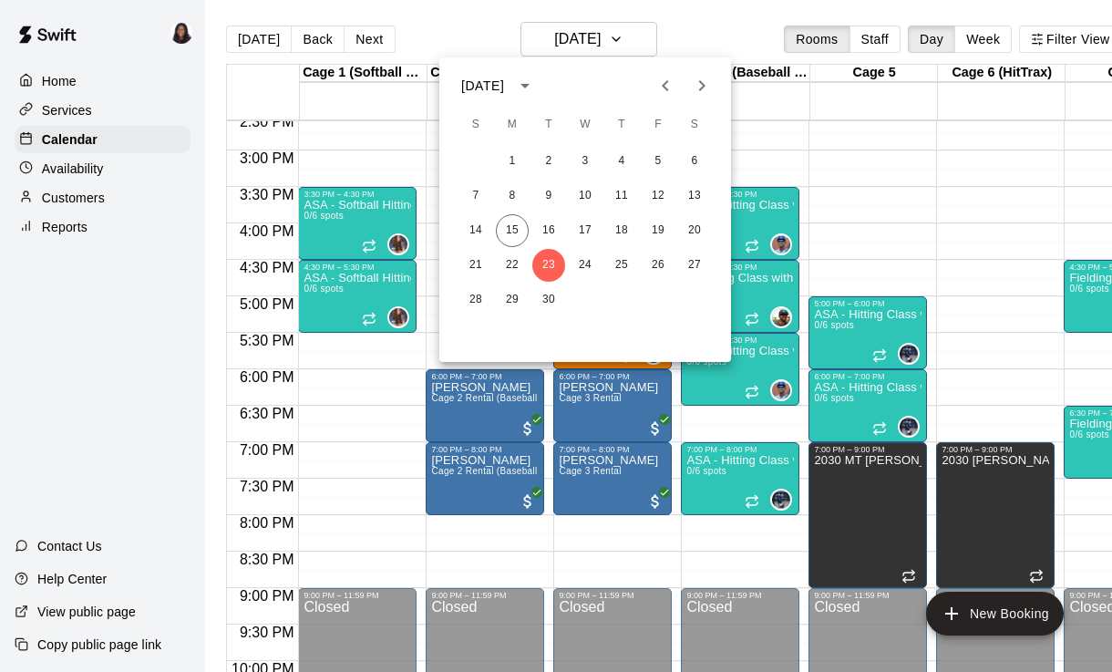
scroll to position [1063, 0]
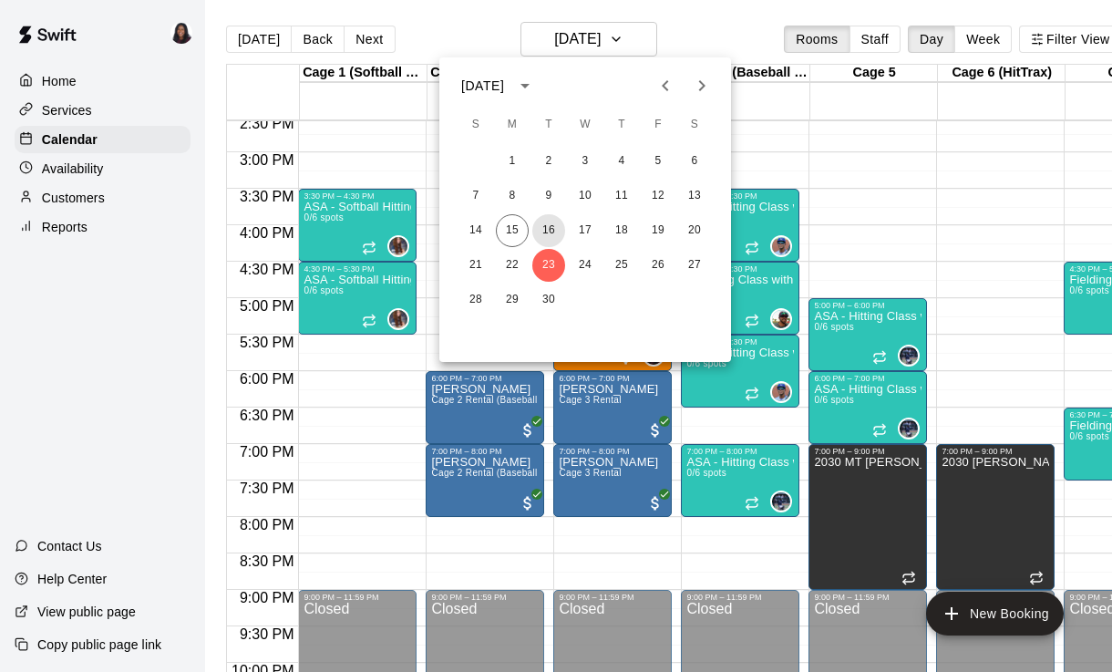
click at [543, 229] on button "16" at bounding box center [548, 230] width 33 height 33
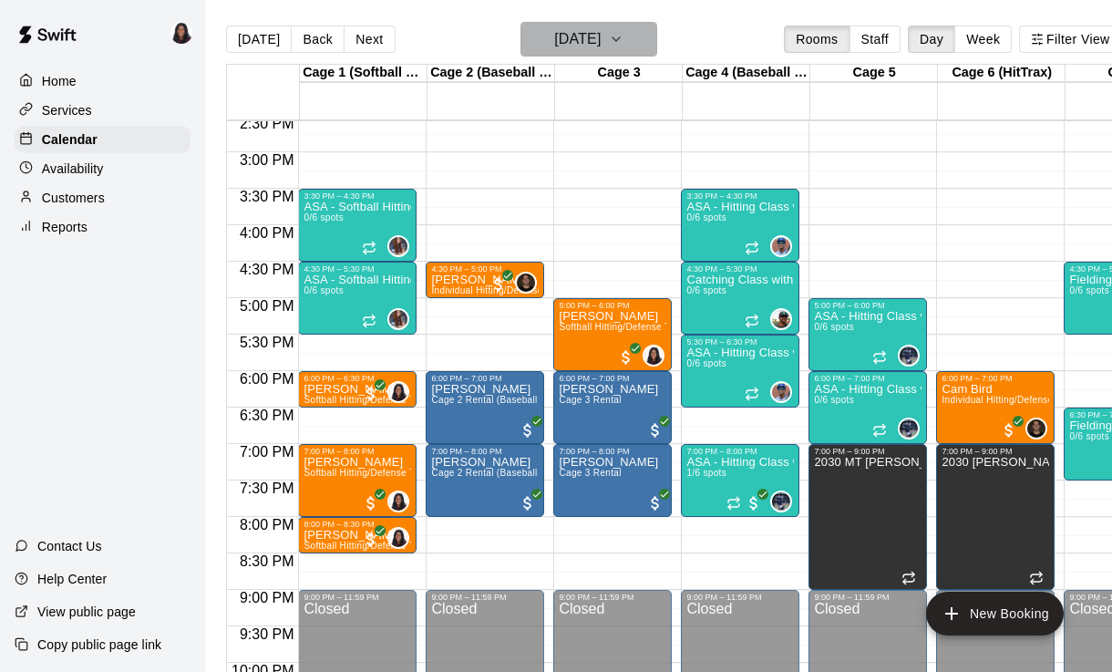
click at [601, 43] on h6 "[DATE]" at bounding box center [577, 39] width 46 height 26
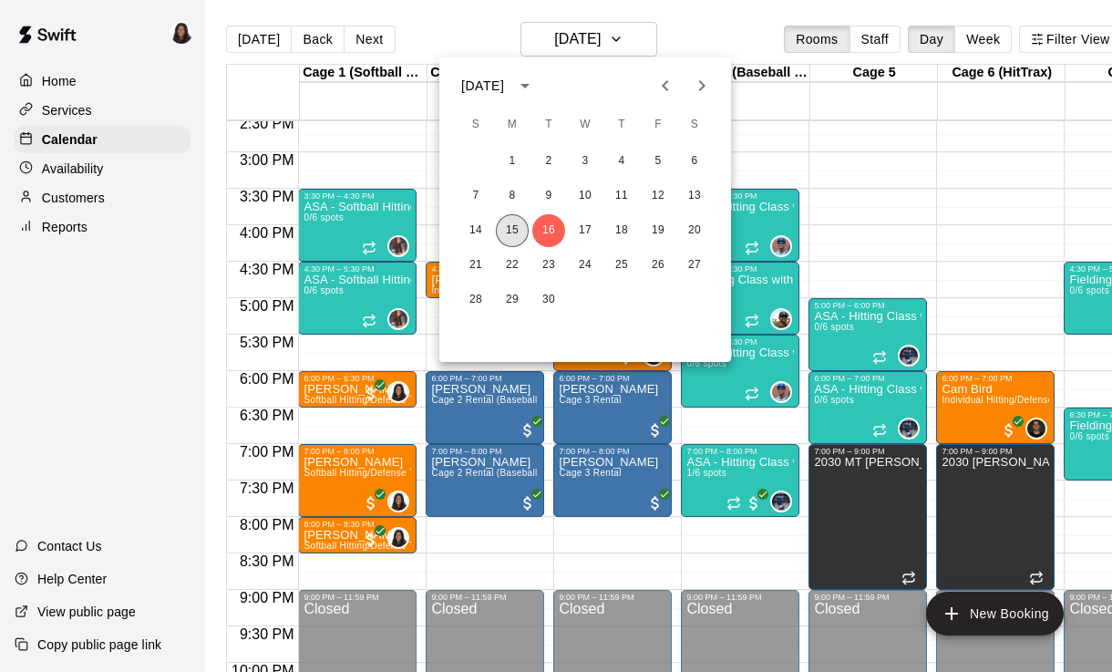
click at [517, 237] on button "15" at bounding box center [512, 230] width 33 height 33
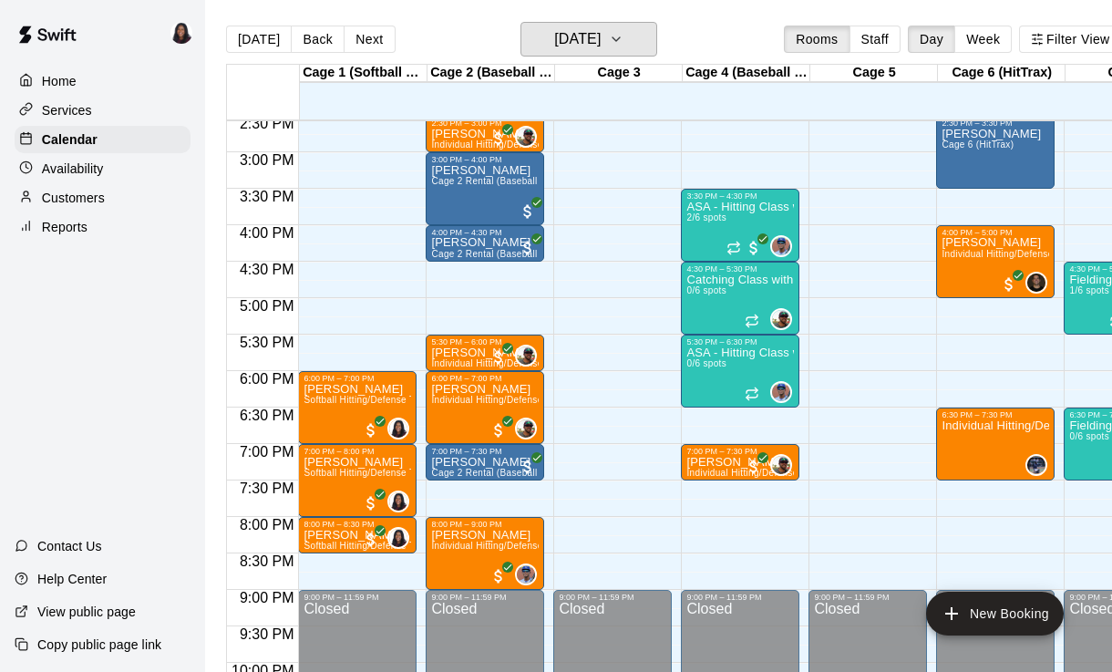
click at [601, 40] on h6 "[DATE]" at bounding box center [577, 39] width 46 height 26
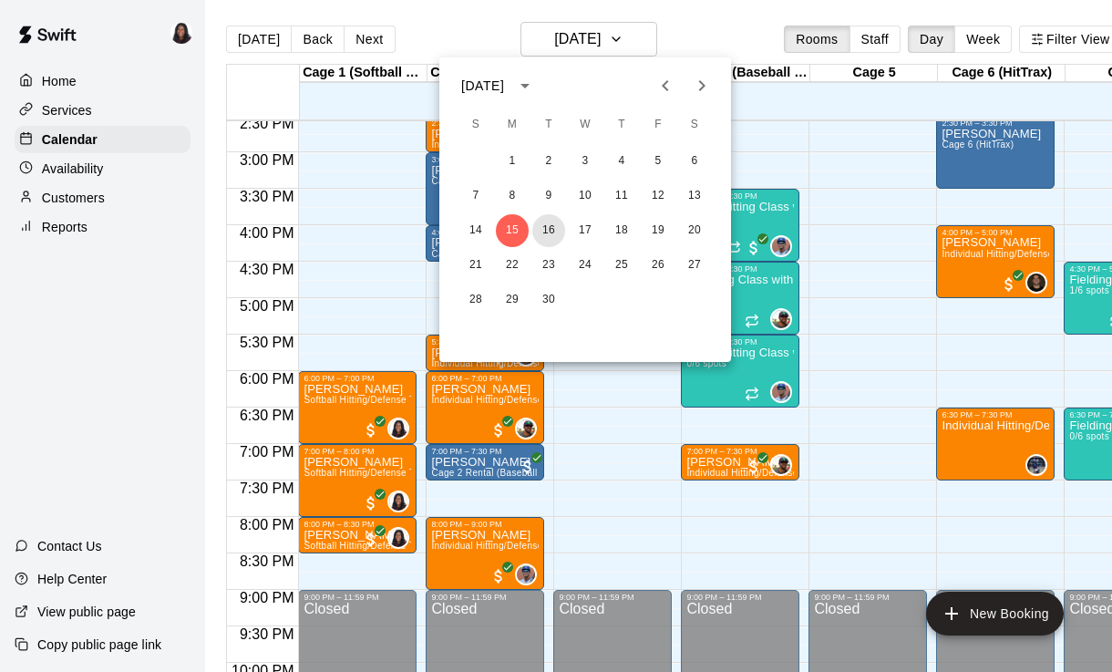
click at [550, 227] on button "16" at bounding box center [548, 230] width 33 height 33
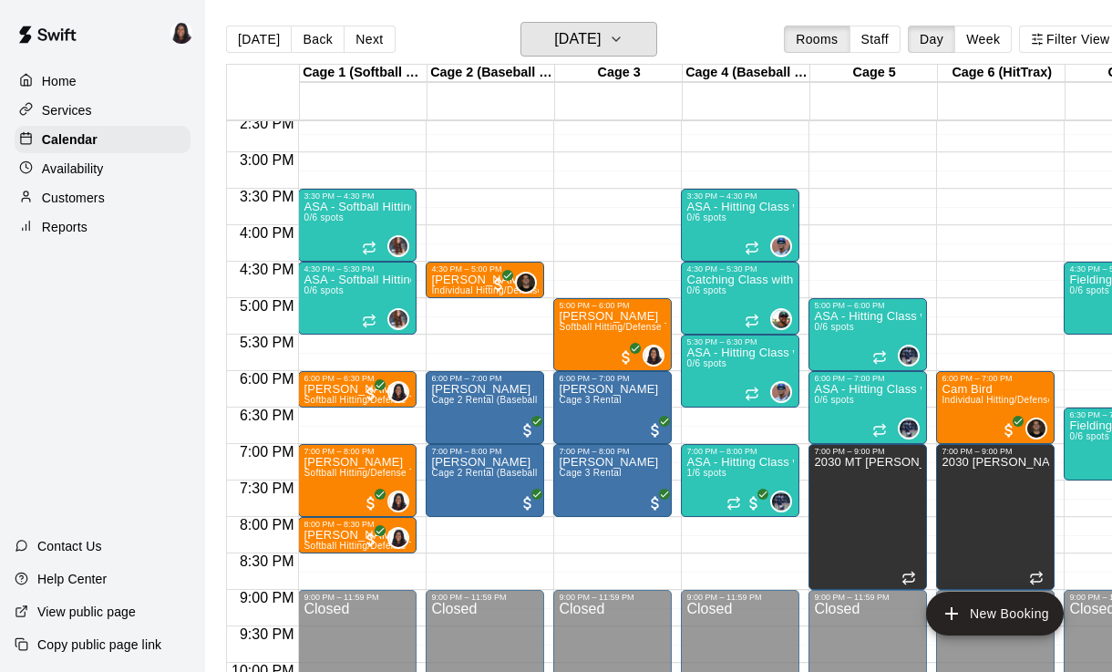
click at [601, 30] on h6 "[DATE]" at bounding box center [577, 39] width 46 height 26
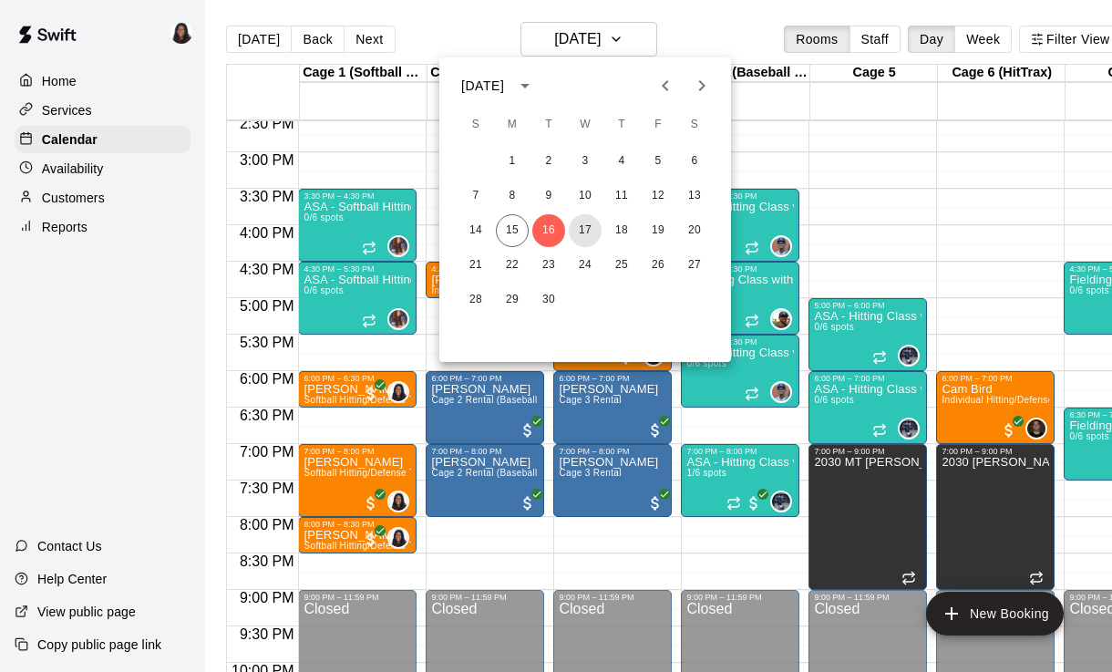
click at [588, 235] on button "17" at bounding box center [585, 230] width 33 height 33
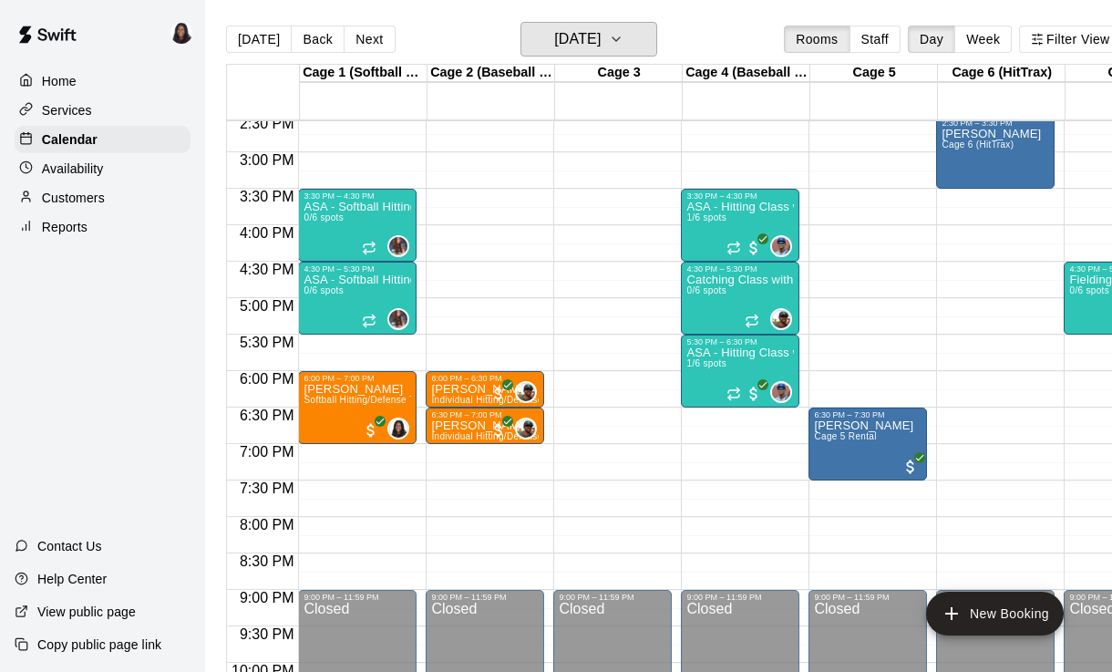
click at [601, 32] on h6 "[DATE]" at bounding box center [577, 39] width 46 height 26
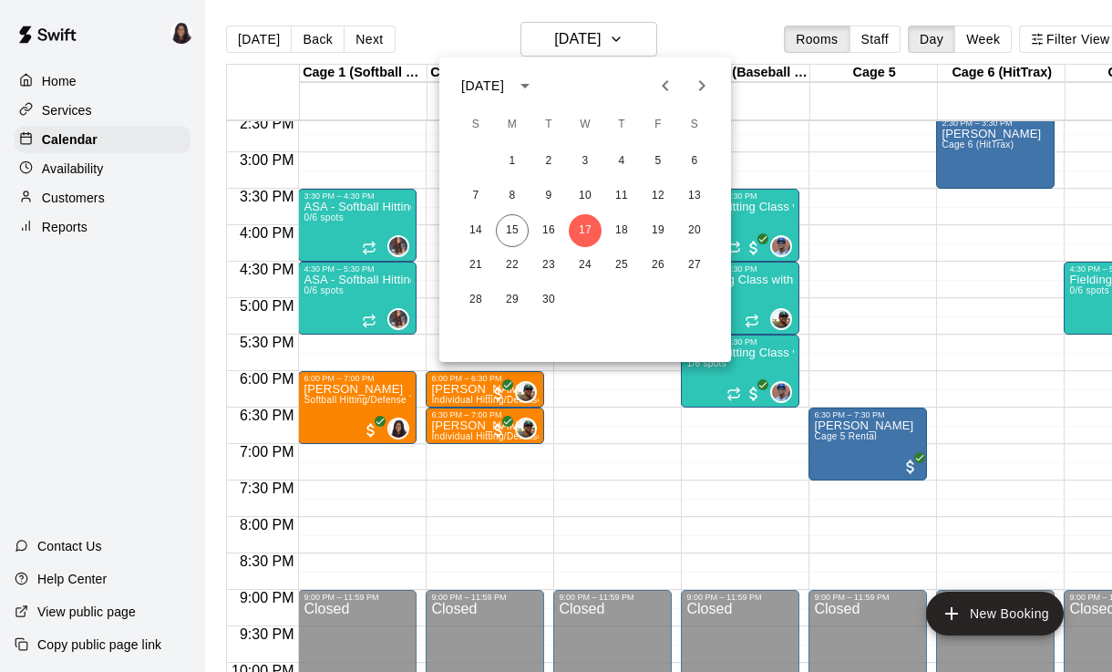
click at [697, 89] on icon "Next month" at bounding box center [702, 86] width 22 height 22
click at [582, 162] on button "1" at bounding box center [585, 161] width 33 height 33
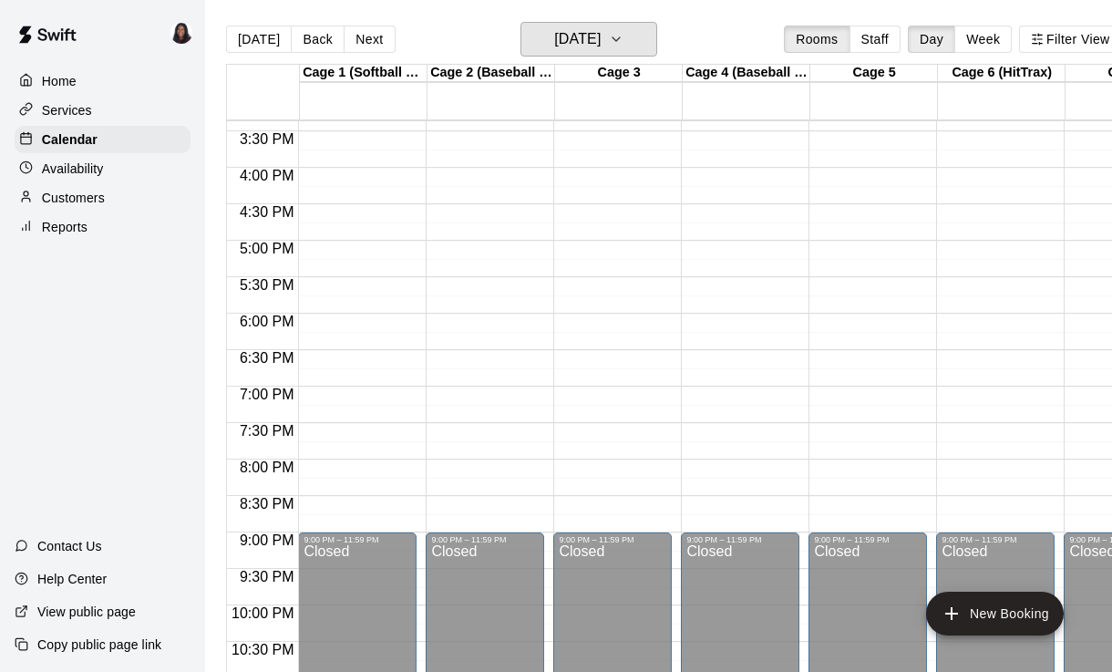
scroll to position [1119, 0]
click at [642, 32] on button "[DATE]" at bounding box center [588, 39] width 137 height 35
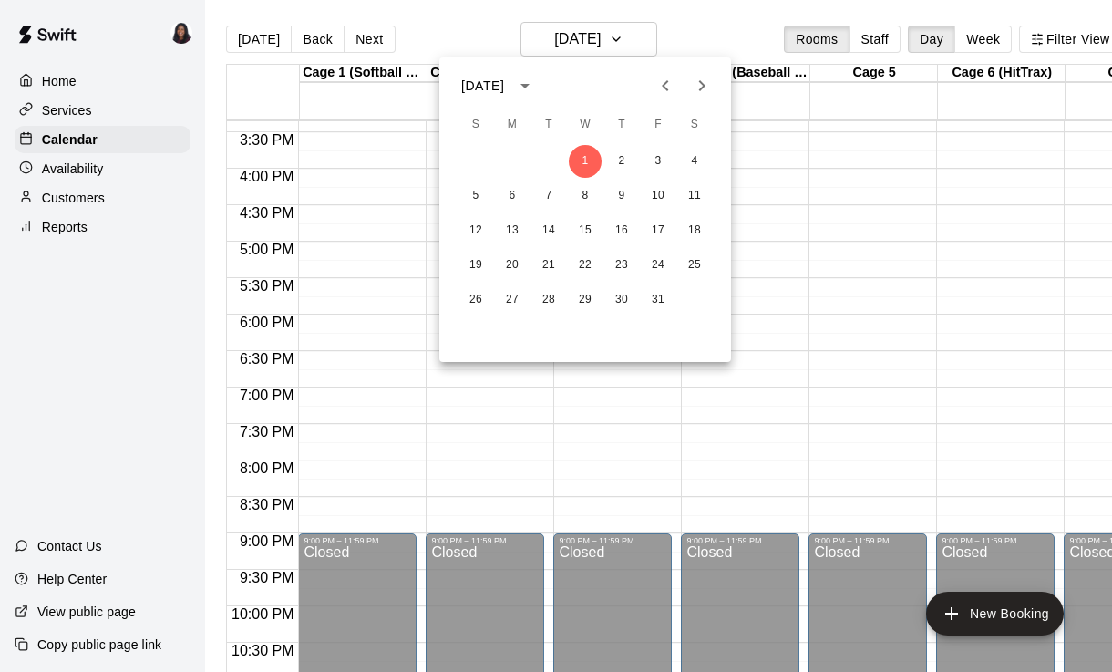
click at [623, 35] on div at bounding box center [556, 336] width 1112 height 672
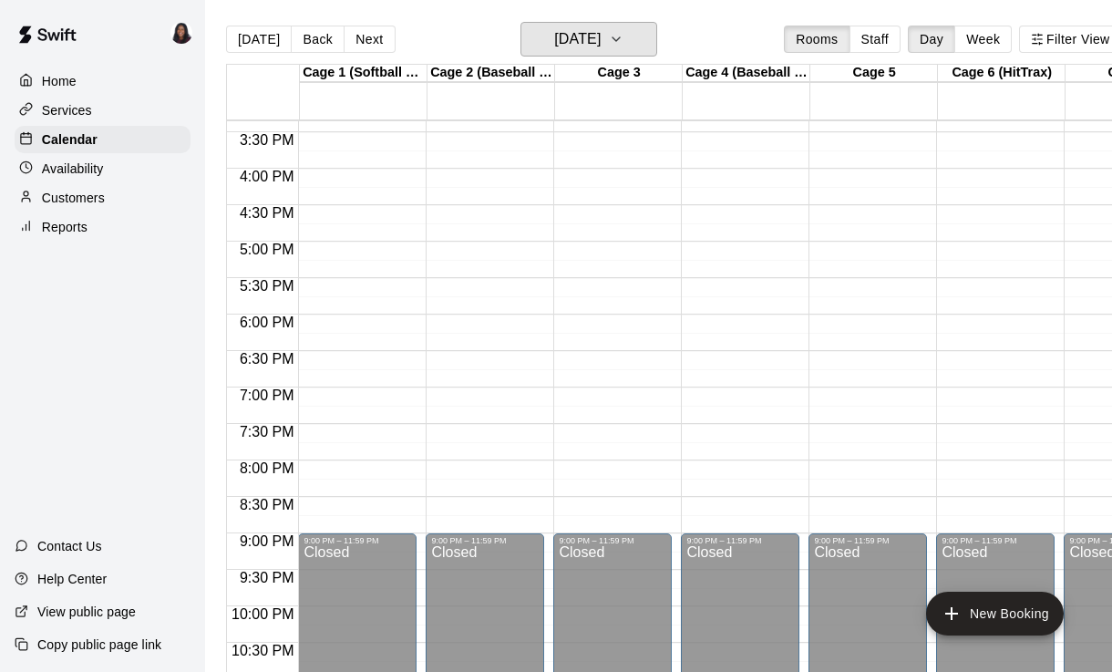
click at [601, 37] on h6 "[DATE]" at bounding box center [577, 39] width 46 height 26
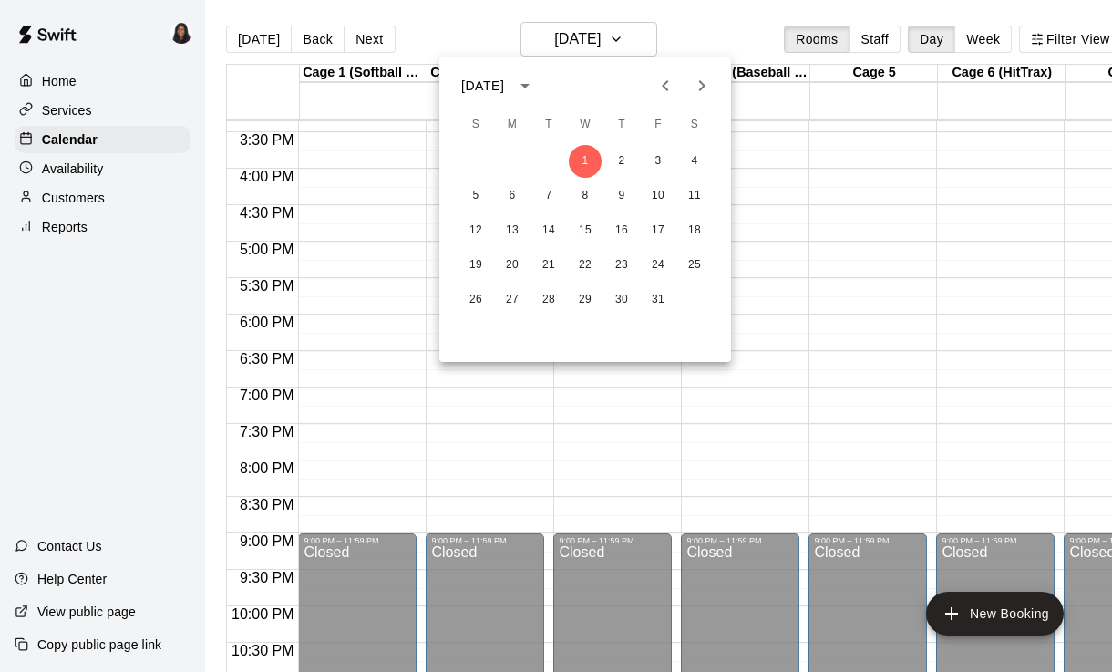
click at [653, 86] on button "Previous month" at bounding box center [665, 85] width 36 height 36
click at [588, 267] on button "24" at bounding box center [585, 265] width 33 height 33
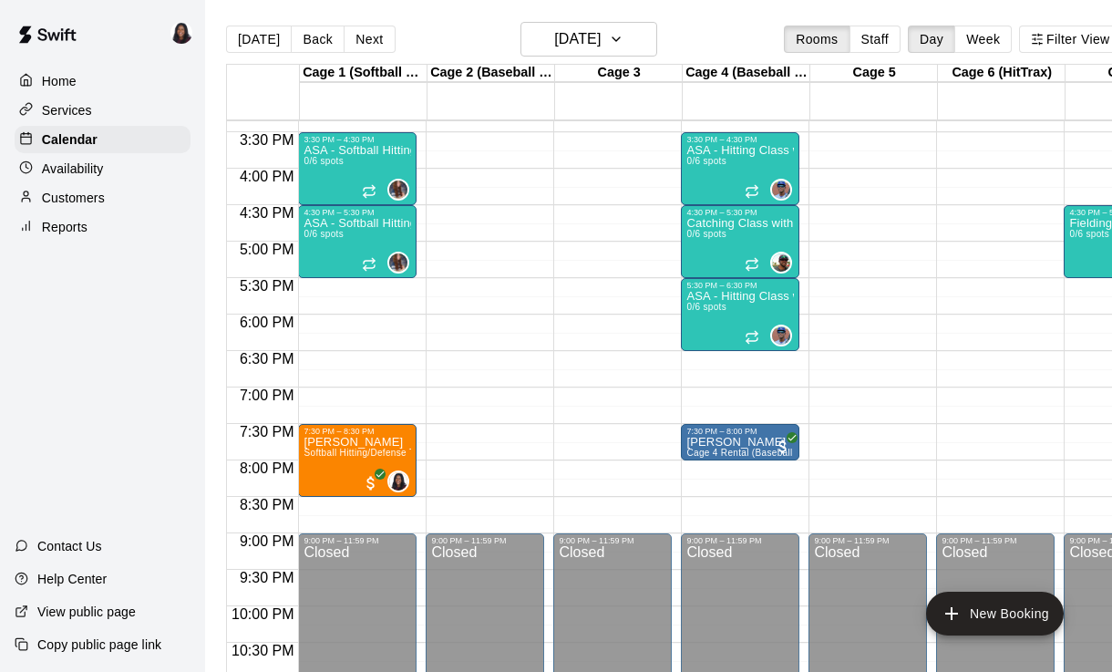
click at [372, 453] on span "Softball Hitting/Defense Training: 1 hour" at bounding box center [389, 452] width 173 height 10
click at [317, 477] on icon "edit" at bounding box center [323, 468] width 22 height 22
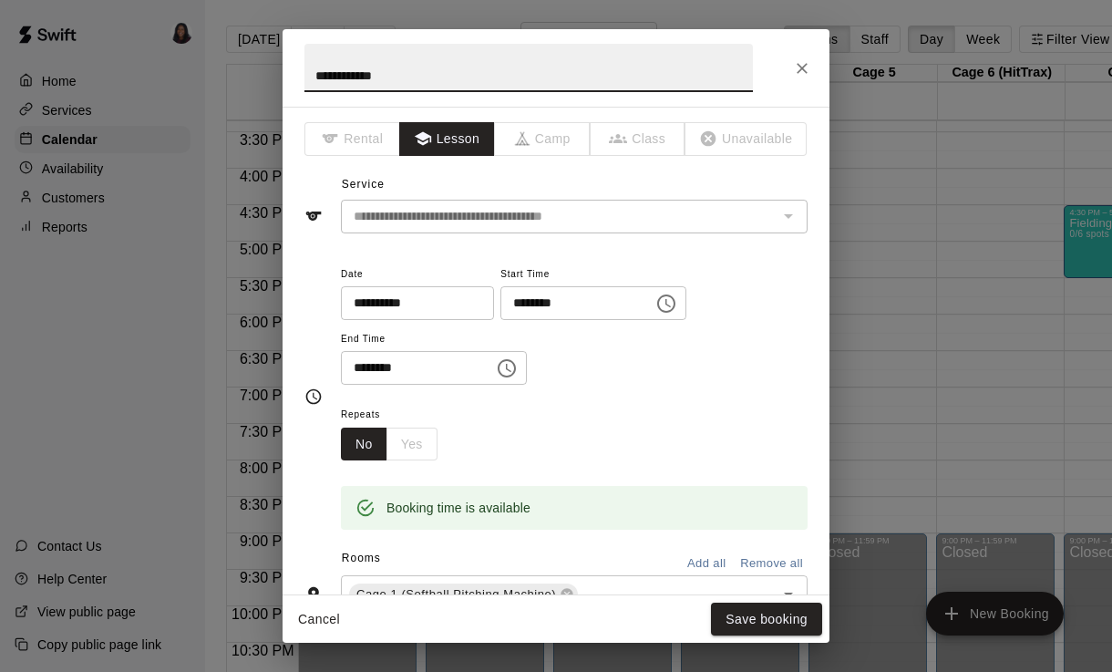
click at [424, 306] on input "**********" at bounding box center [411, 303] width 140 height 34
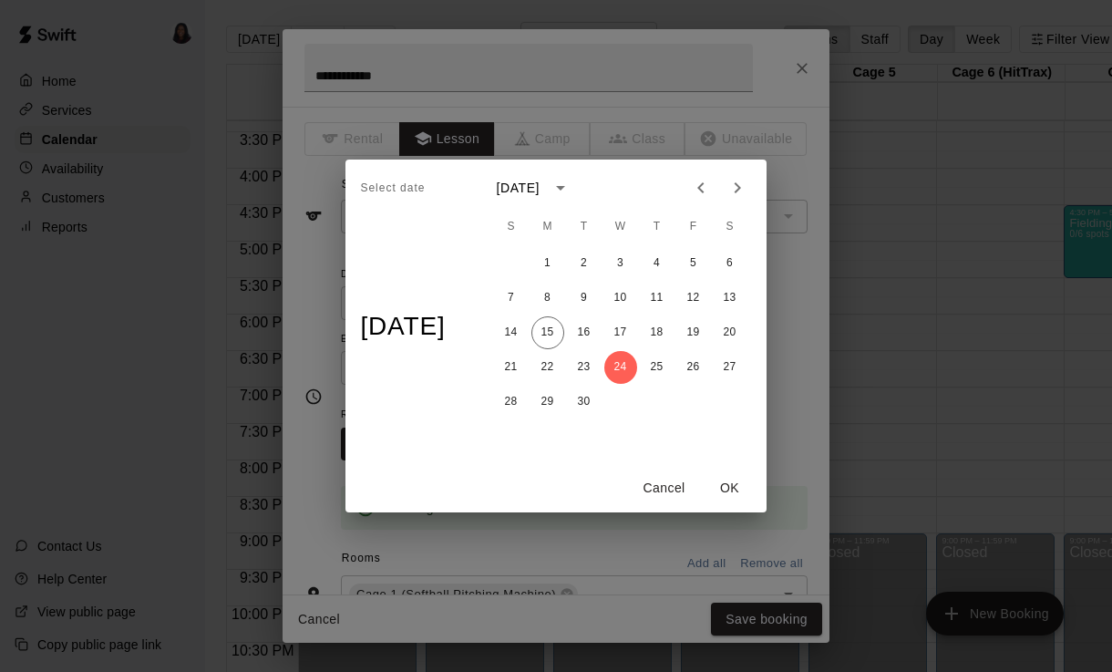
click at [738, 185] on icon "Next month" at bounding box center [737, 188] width 22 height 22
click at [632, 261] on button "1" at bounding box center [620, 263] width 33 height 33
type input "**********"
click at [739, 487] on button "OK" at bounding box center [730, 488] width 58 height 34
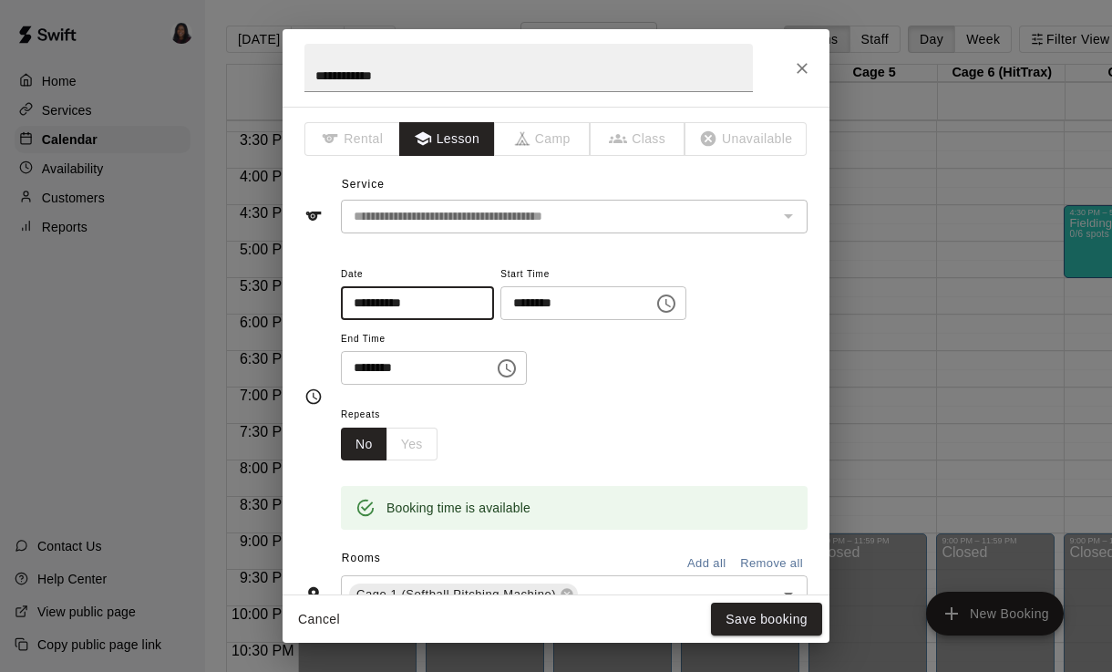
click at [787, 620] on button "Save booking" at bounding box center [766, 619] width 111 height 34
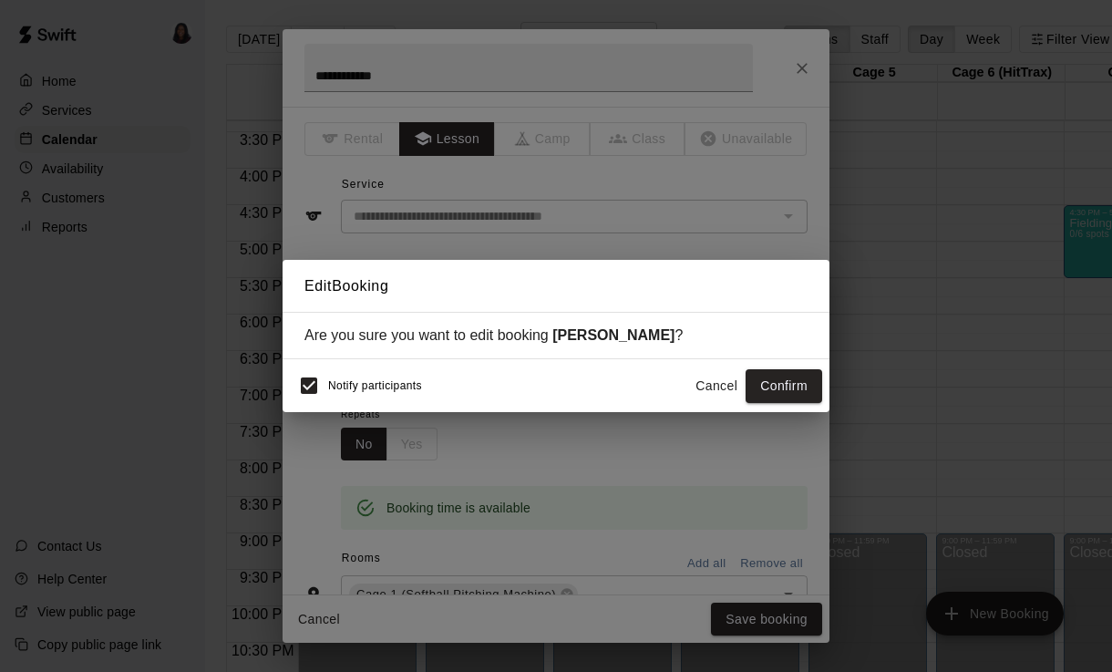
click at [796, 379] on button "Confirm" at bounding box center [784, 386] width 77 height 34
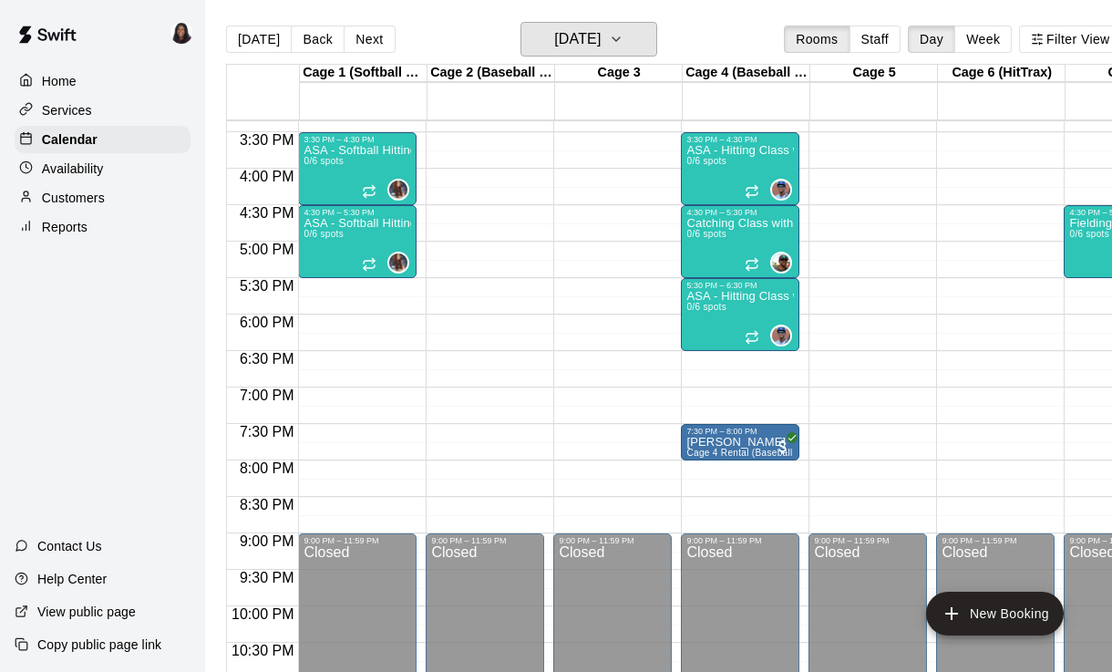
click at [641, 30] on button "[DATE]" at bounding box center [588, 39] width 137 height 35
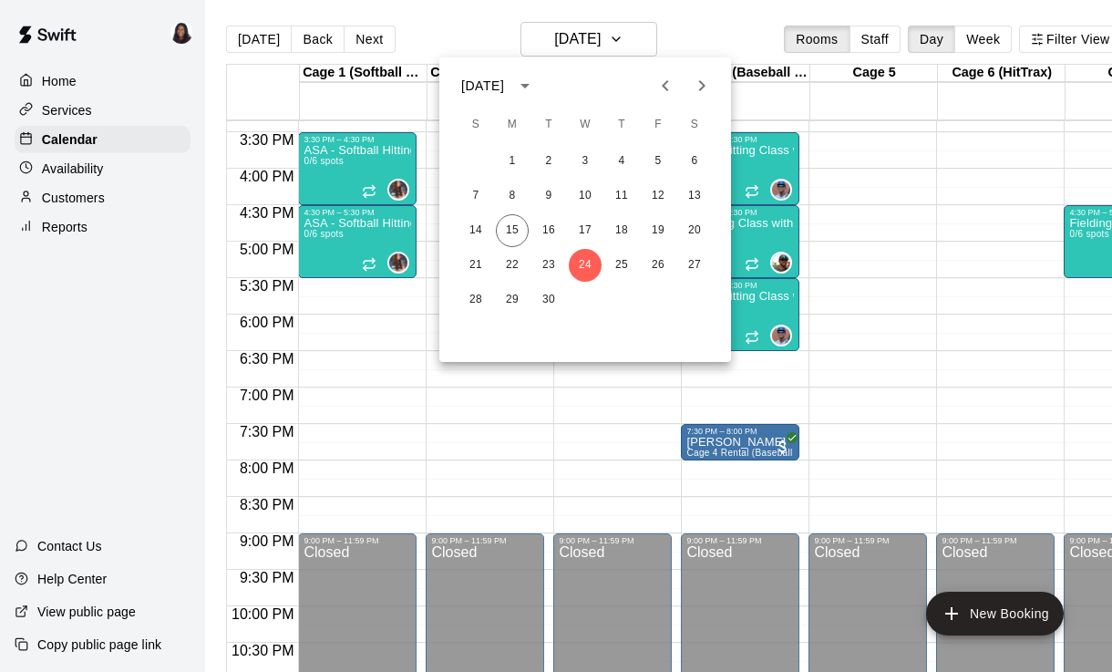
click at [701, 99] on button "Next month" at bounding box center [702, 85] width 36 height 36
click at [581, 162] on button "1" at bounding box center [585, 161] width 33 height 33
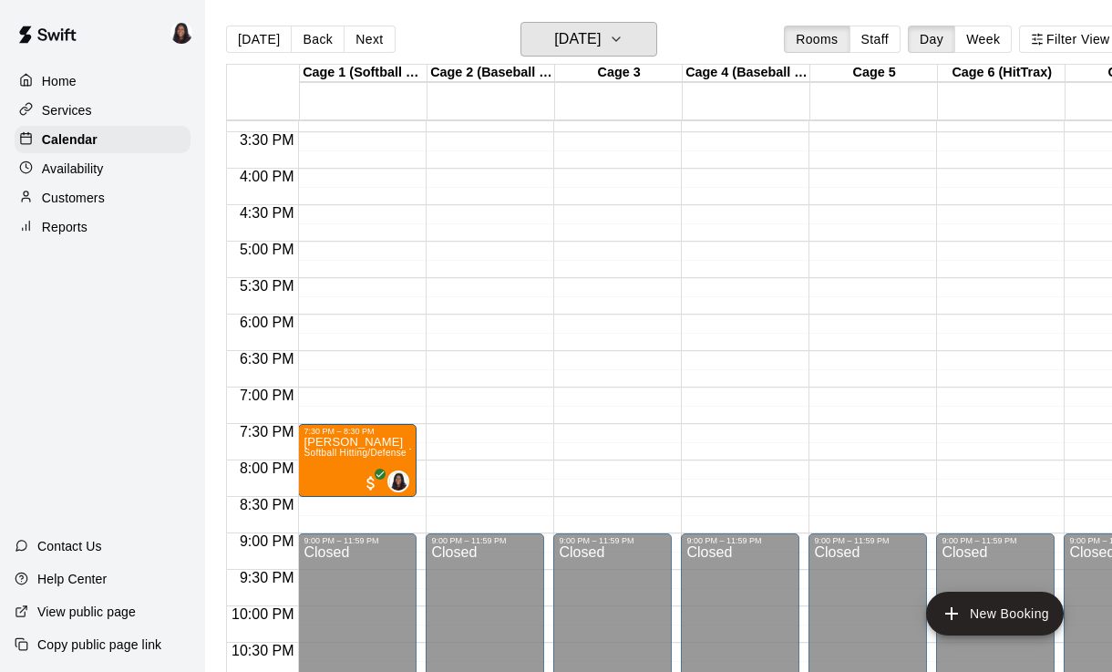
scroll to position [0, 9]
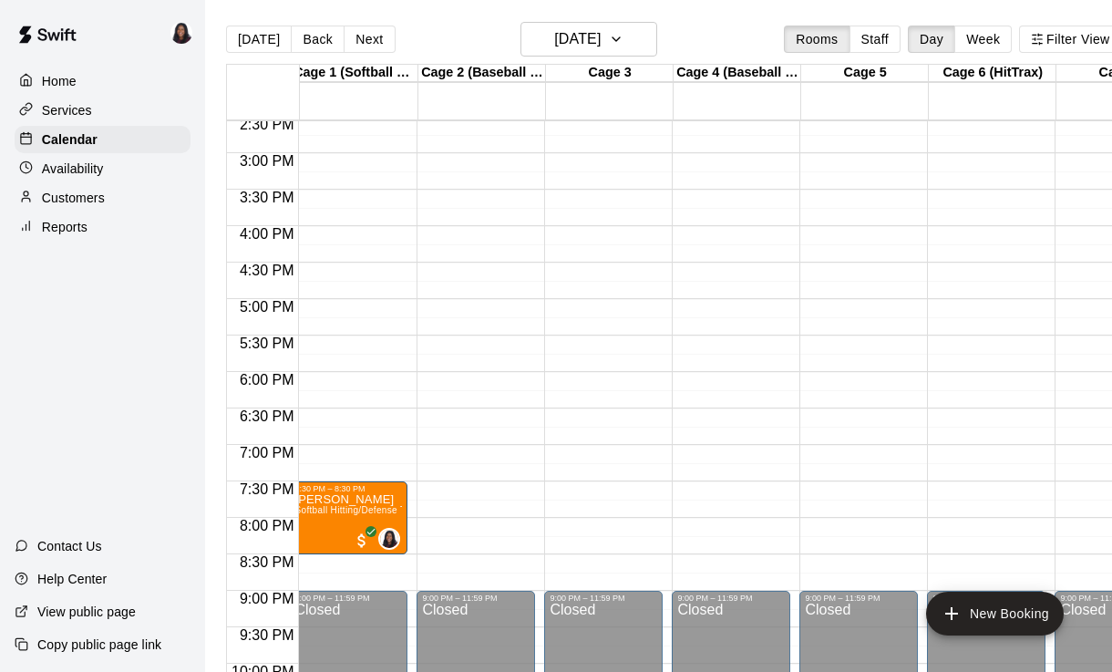
click at [622, 15] on main "[DATE] Back [DATE][DATE] Rooms Staff Day Week Filter View Cage 1 (Softball Pitc…" at bounding box center [674, 350] width 938 height 701
click at [640, 46] on button "[DATE]" at bounding box center [588, 39] width 137 height 35
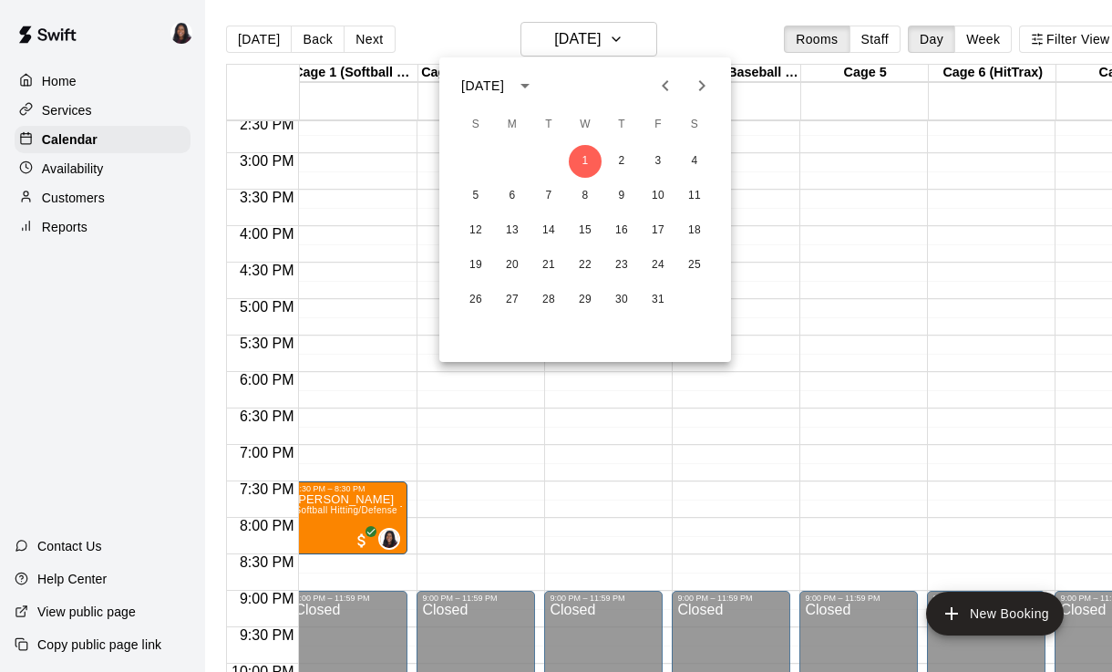
click at [656, 91] on icon "Previous month" at bounding box center [665, 86] width 22 height 22
click at [613, 50] on div at bounding box center [556, 336] width 1112 height 672
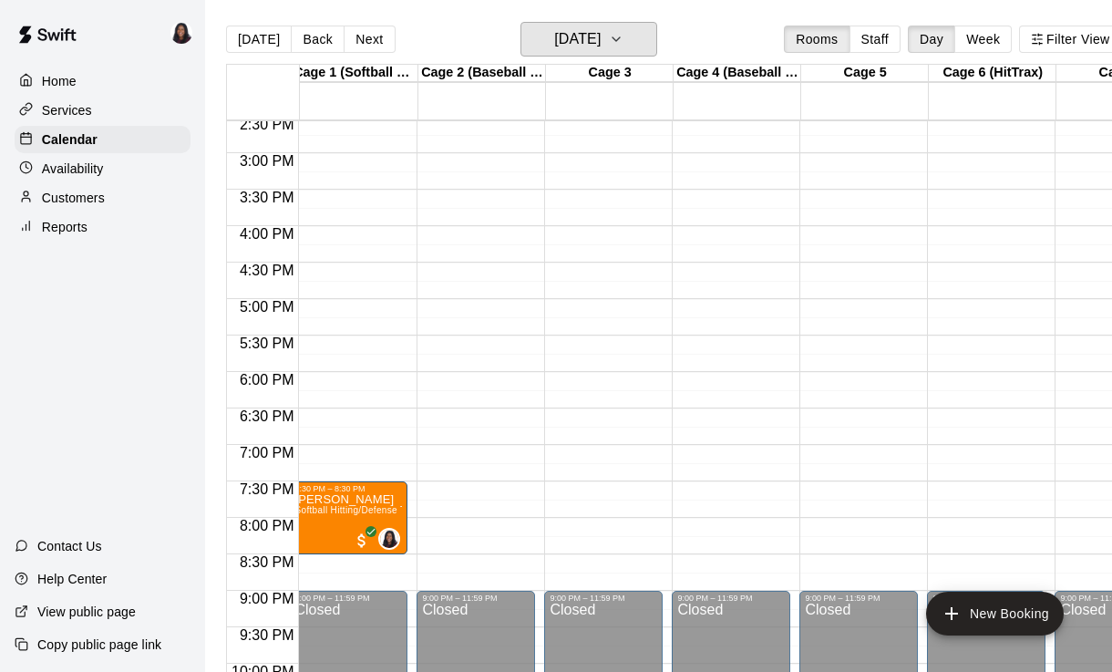
click at [641, 24] on button "[DATE]" at bounding box center [588, 39] width 137 height 35
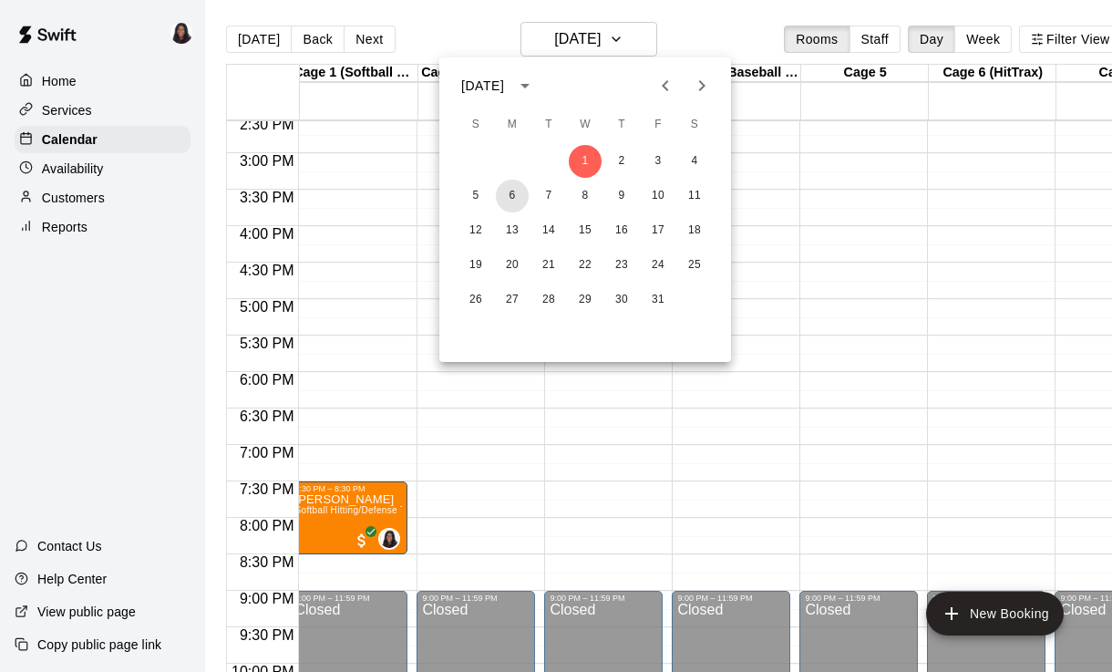
click at [512, 198] on button "6" at bounding box center [512, 196] width 33 height 33
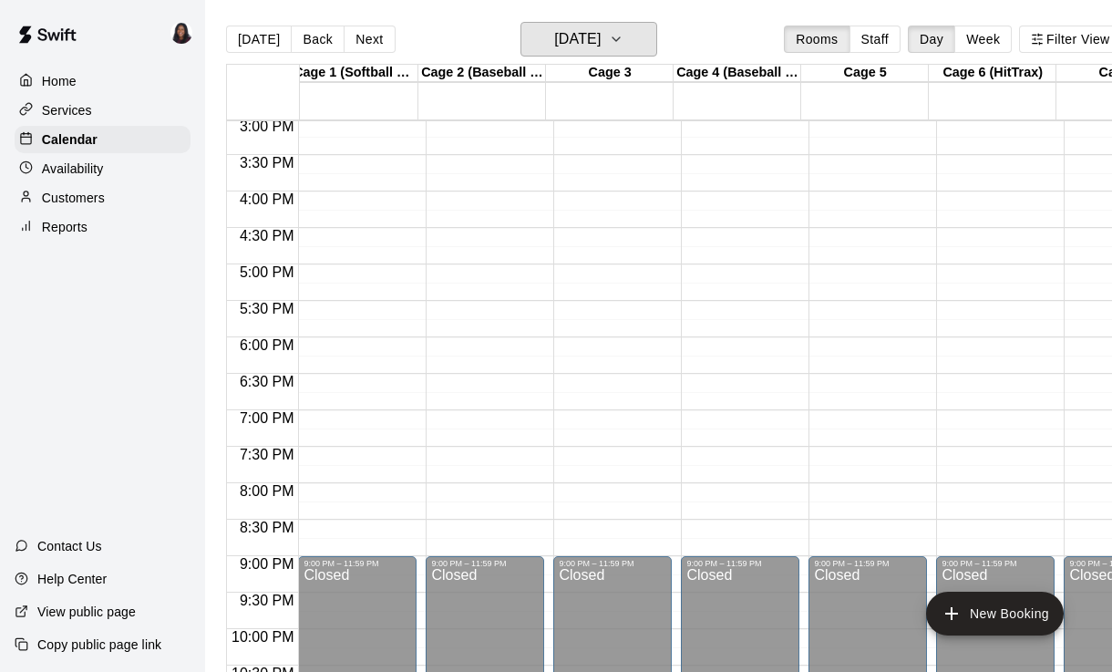
scroll to position [0, 0]
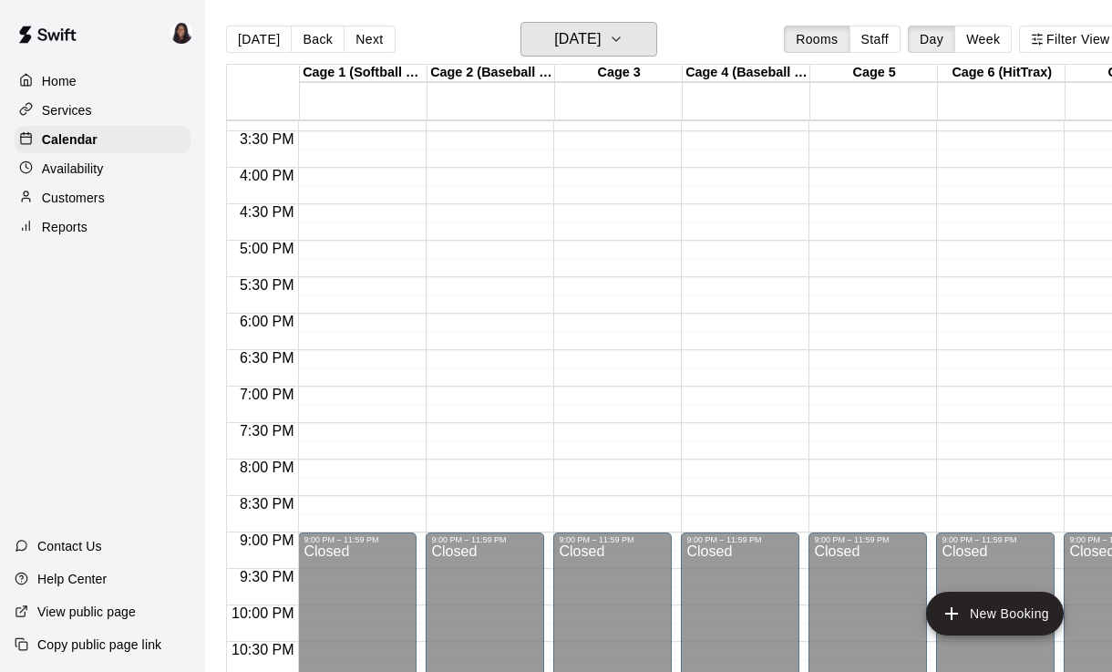
click at [592, 40] on h6 "[DATE]" at bounding box center [577, 39] width 46 height 26
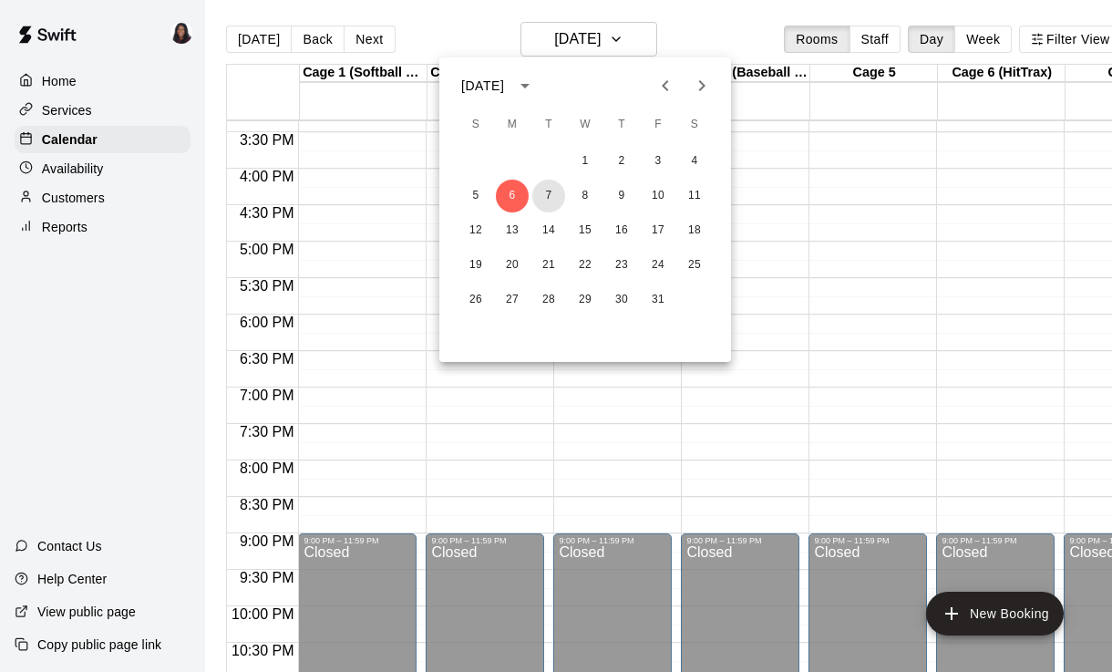
click at [562, 193] on button "7" at bounding box center [548, 196] width 33 height 33
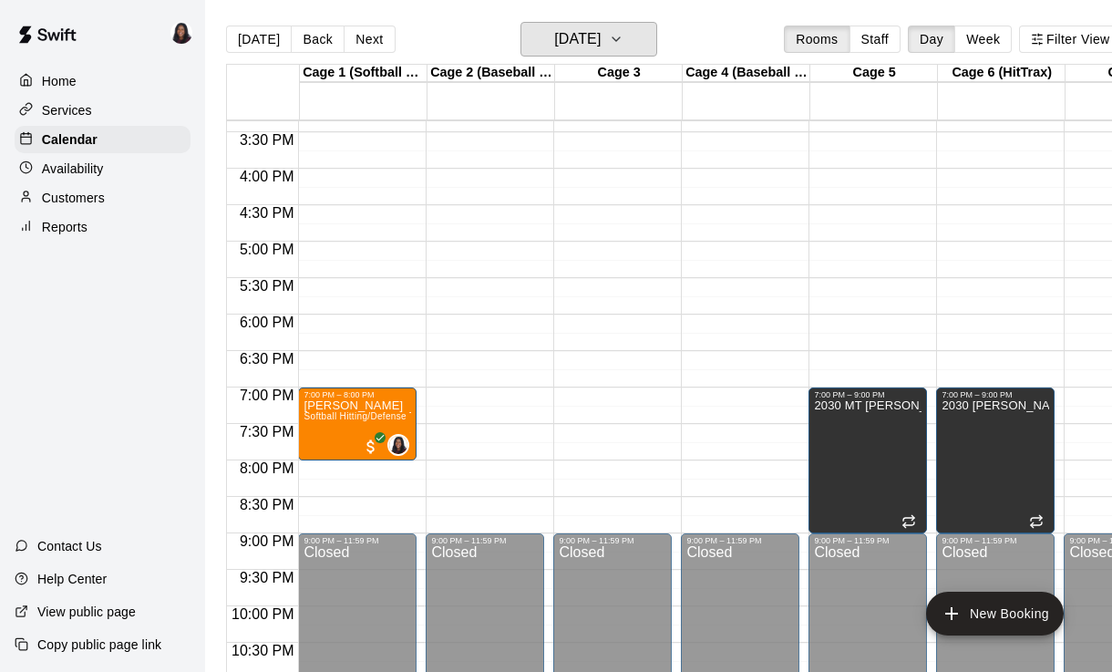
click at [588, 38] on h6 "[DATE]" at bounding box center [577, 39] width 46 height 26
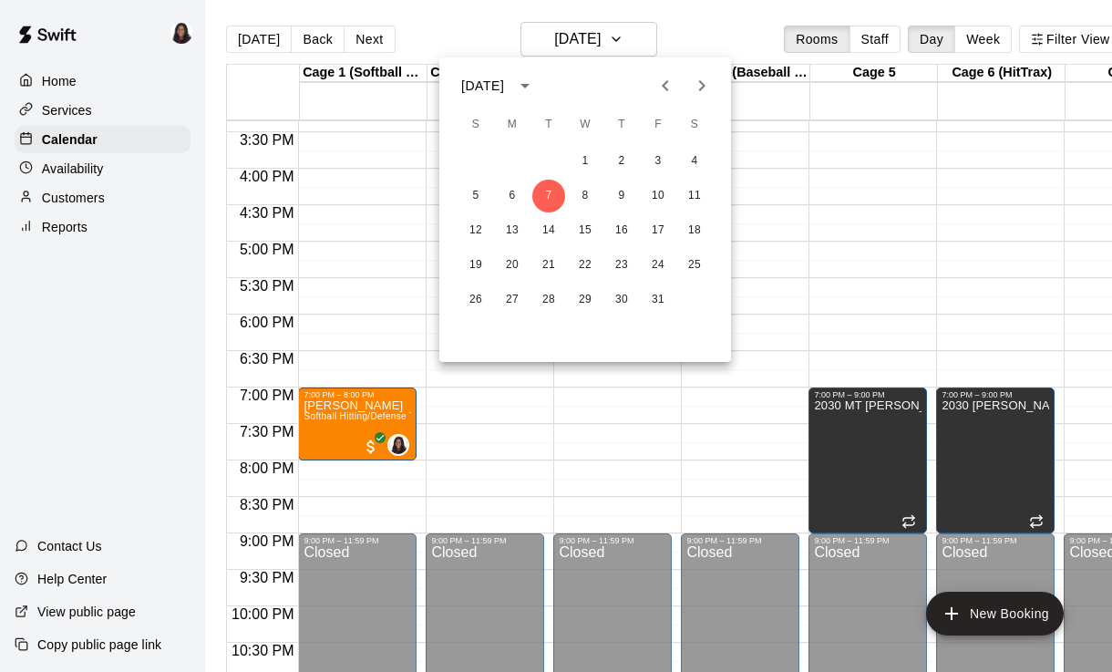
click at [676, 73] on button "Previous month" at bounding box center [665, 85] width 36 height 36
click at [515, 231] on button "15" at bounding box center [512, 230] width 33 height 33
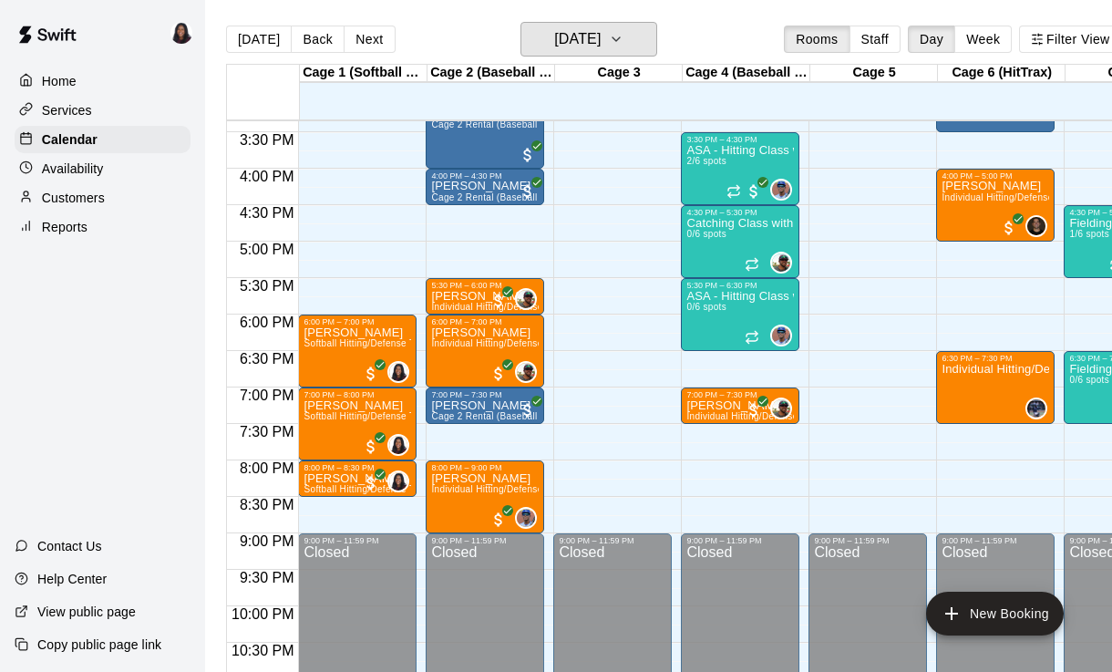
click at [601, 43] on h6 "[DATE]" at bounding box center [577, 39] width 46 height 26
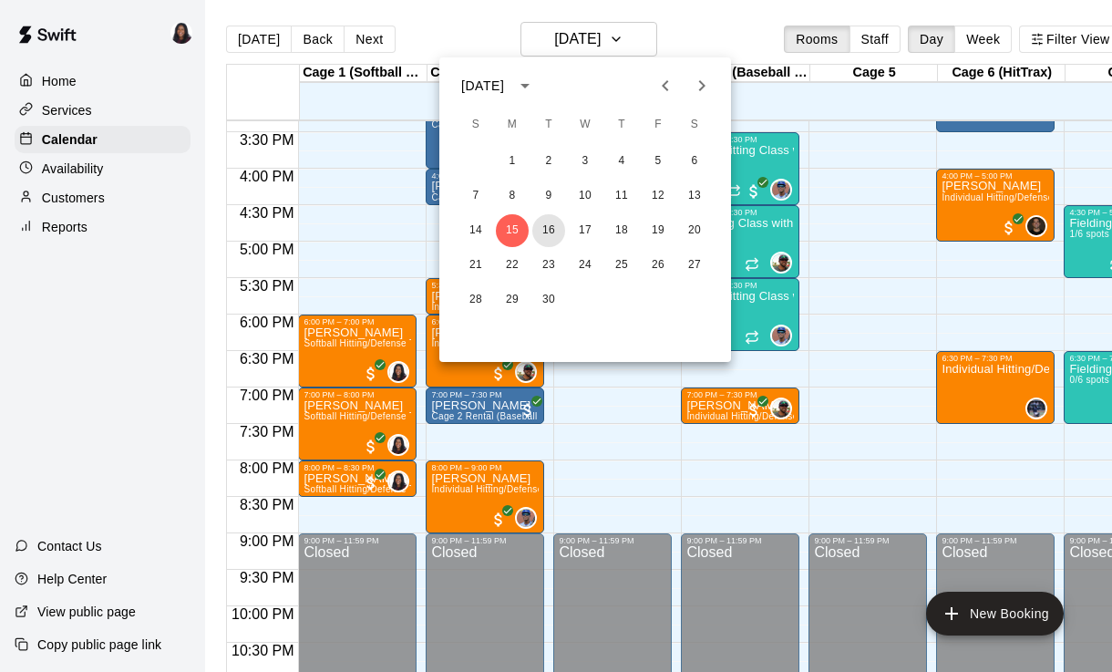
click at [540, 219] on button "16" at bounding box center [548, 230] width 33 height 33
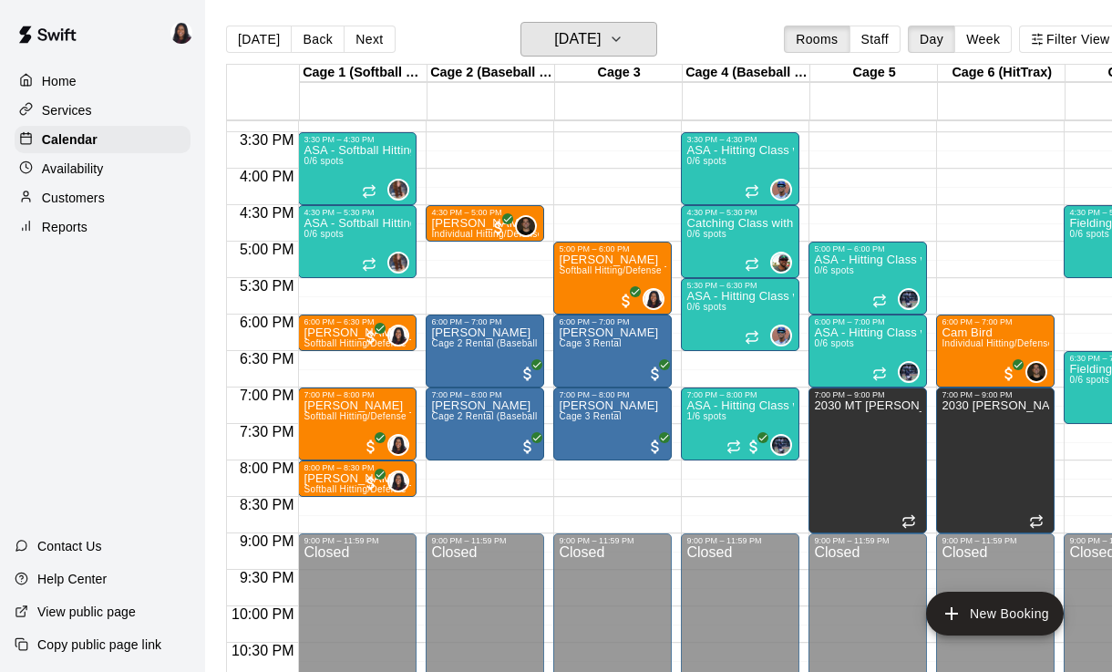
click at [634, 41] on button "[DATE]" at bounding box center [588, 39] width 137 height 35
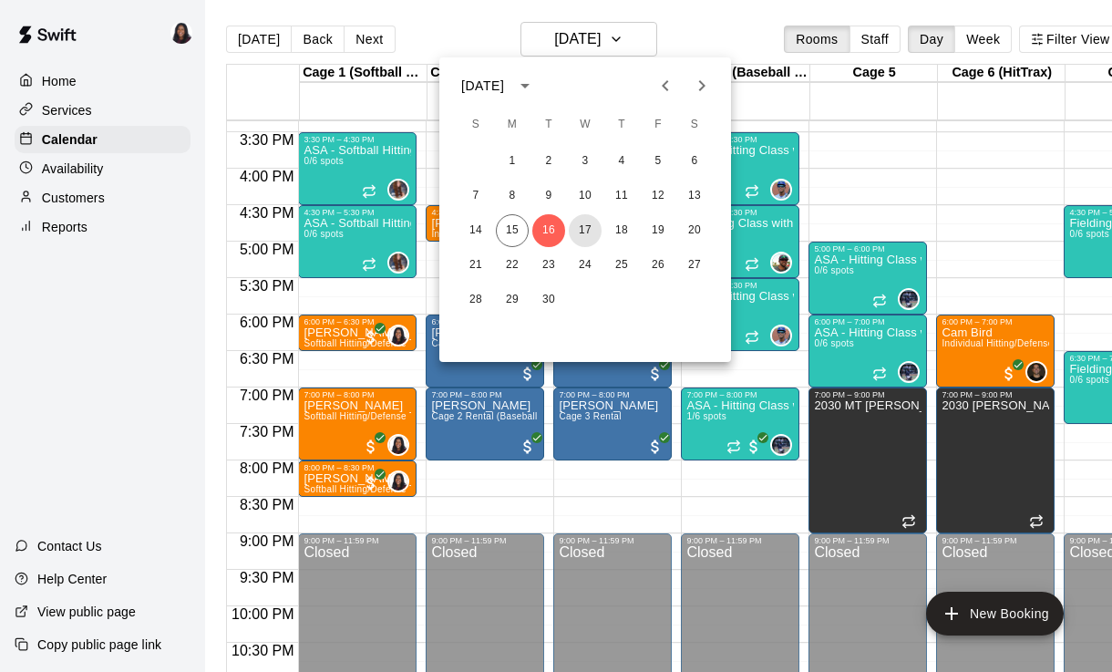
click at [581, 241] on button "17" at bounding box center [585, 230] width 33 height 33
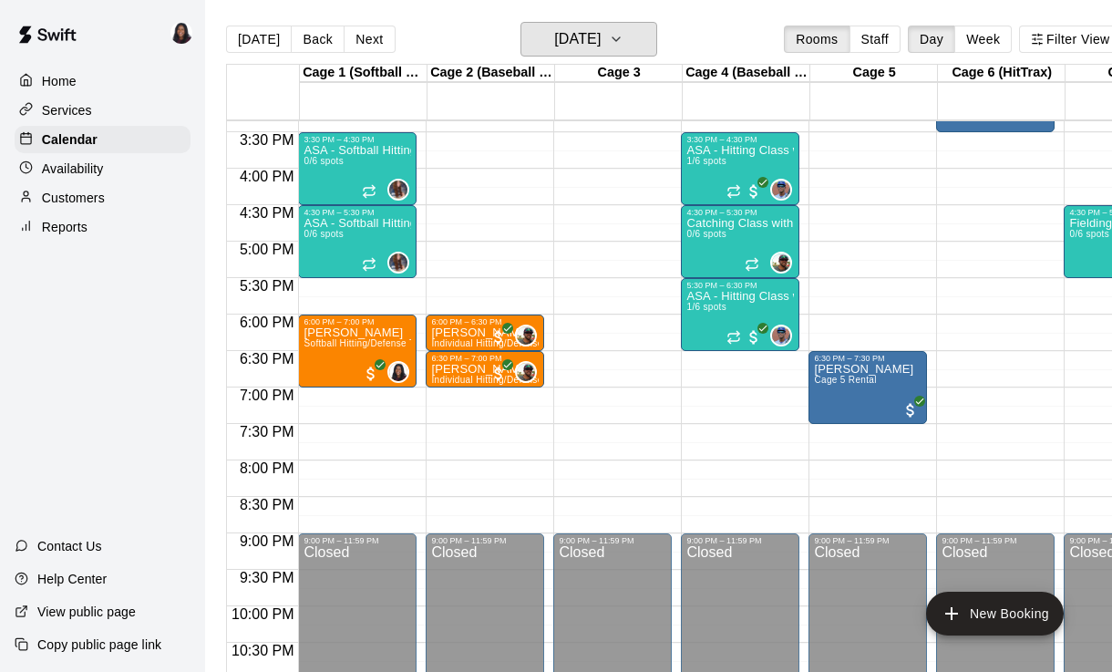
click at [621, 57] on button "[DATE]" at bounding box center [588, 39] width 137 height 35
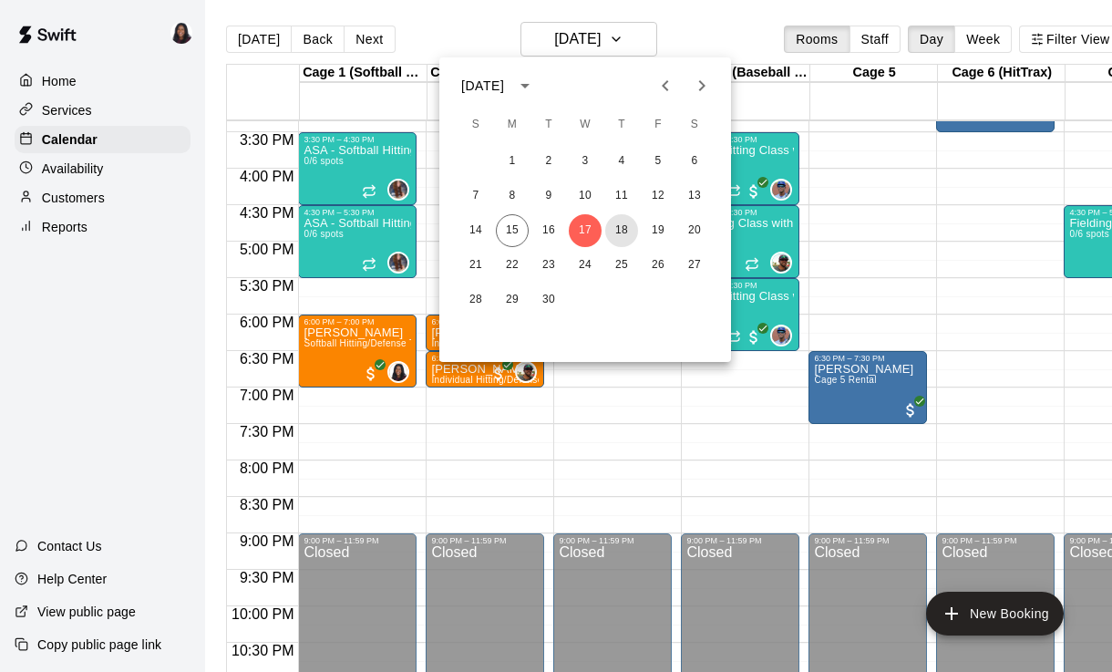
click at [614, 231] on button "18" at bounding box center [621, 230] width 33 height 33
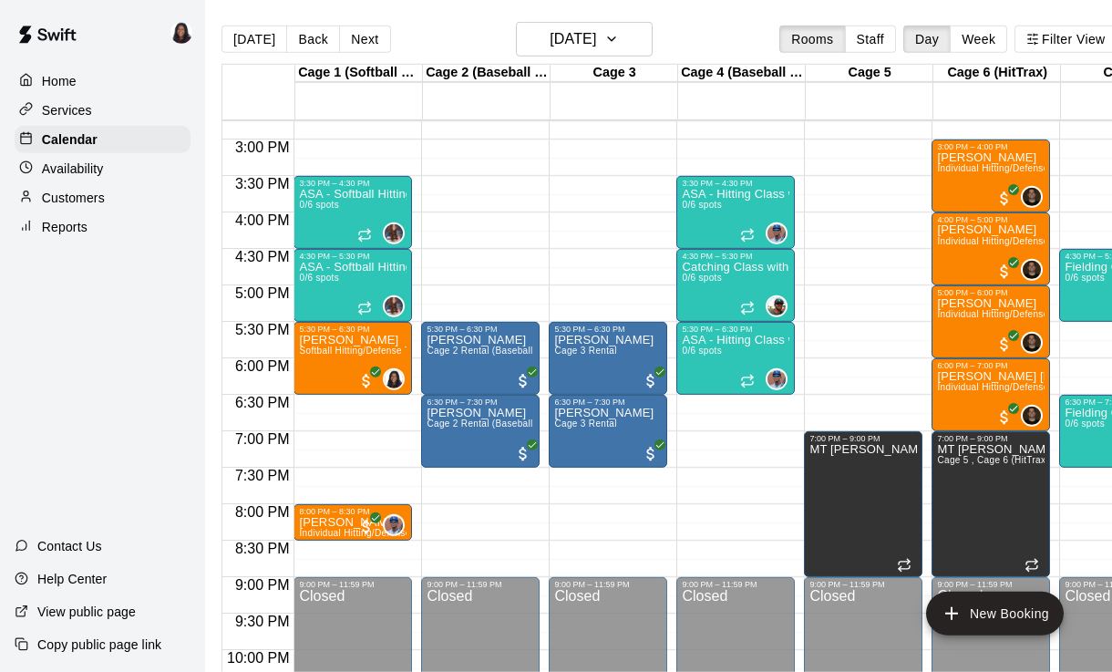
scroll to position [1075, 0]
click at [596, 35] on h6 "[DATE]" at bounding box center [573, 39] width 46 height 26
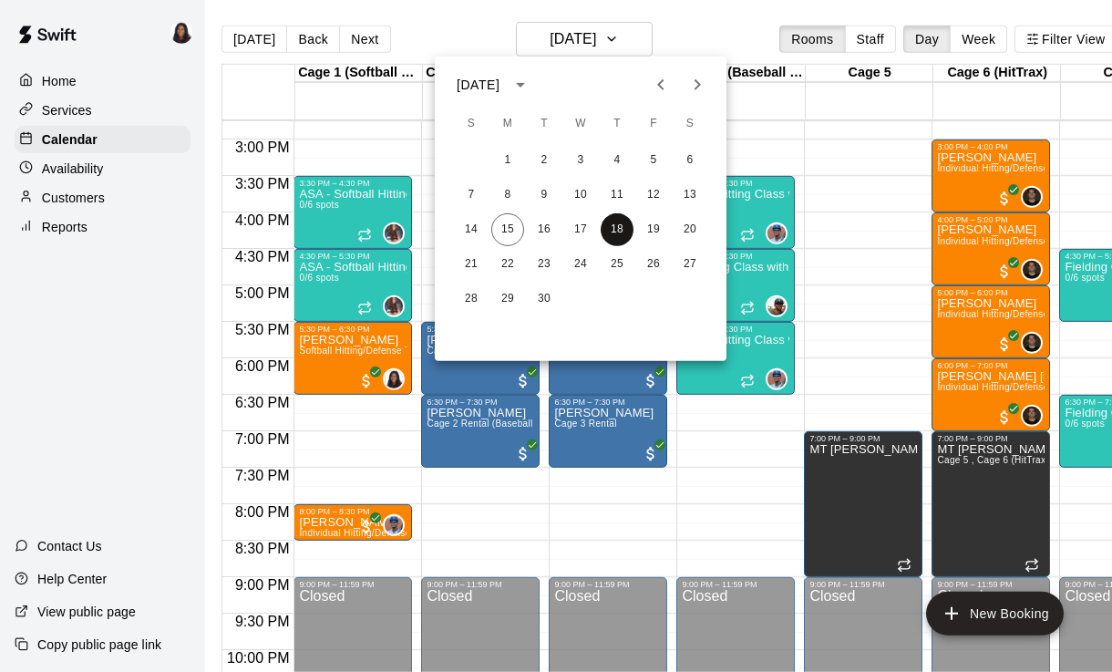
click at [617, 230] on button "18" at bounding box center [617, 229] width 33 height 33
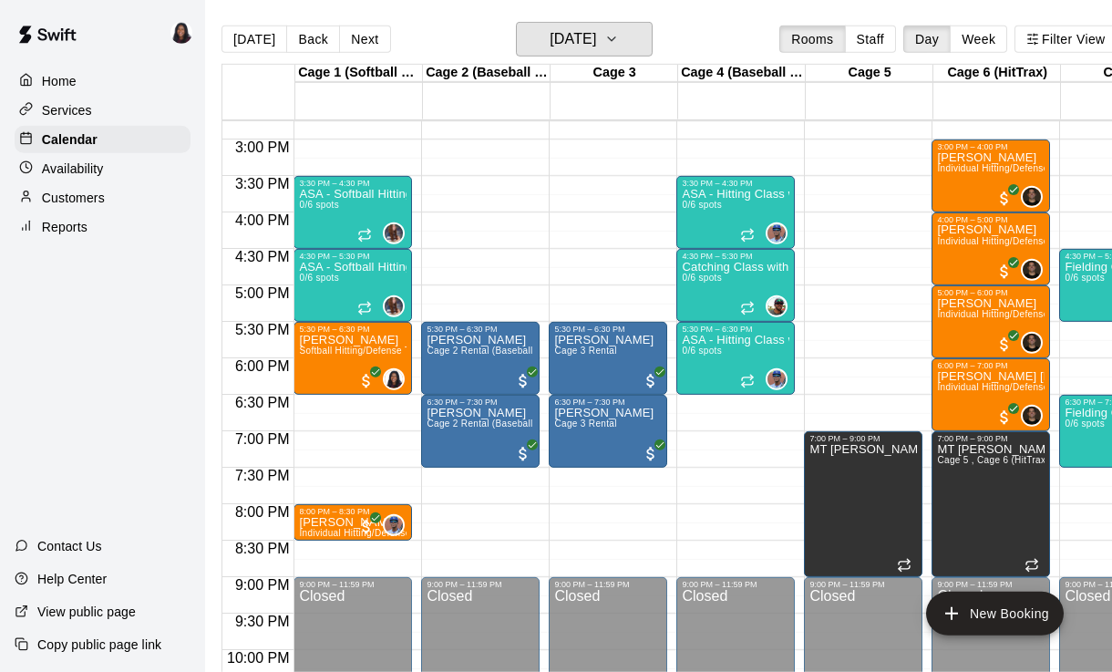
click at [607, 53] on button "[DATE]" at bounding box center [584, 39] width 137 height 35
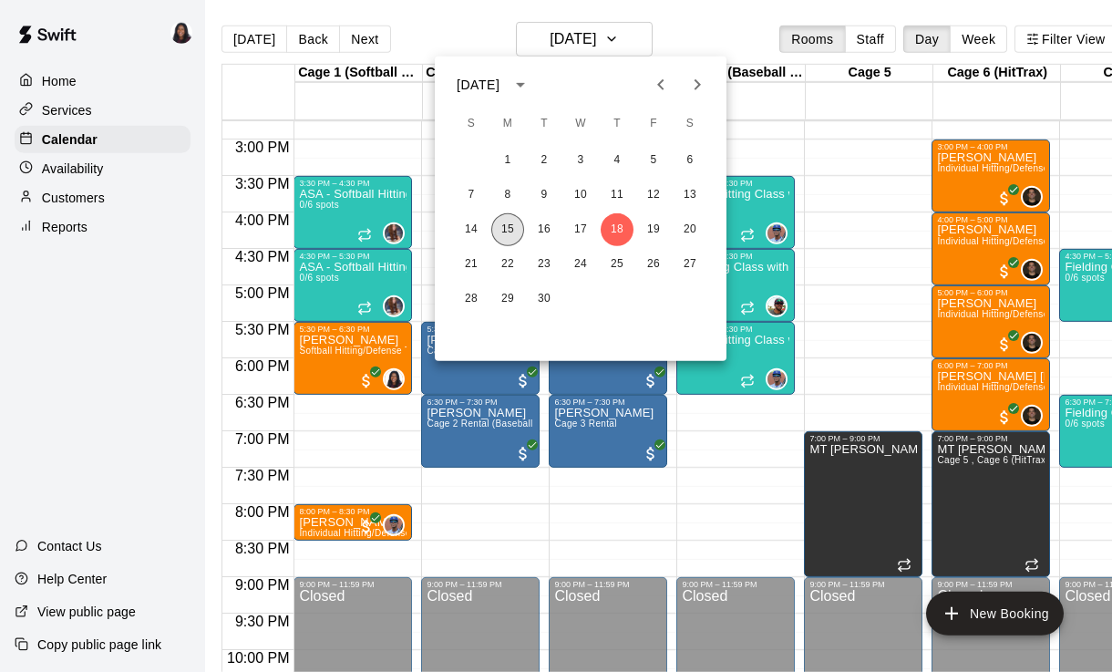
click at [503, 231] on button "15" at bounding box center [507, 229] width 33 height 33
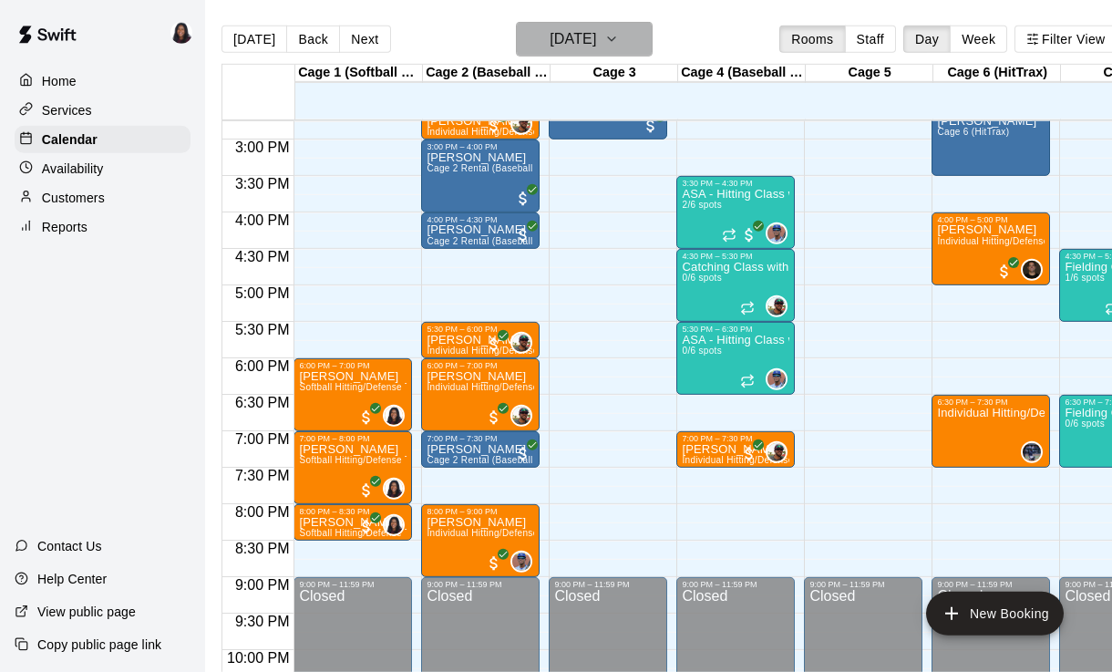
click at [596, 47] on h6 "[DATE]" at bounding box center [573, 39] width 46 height 26
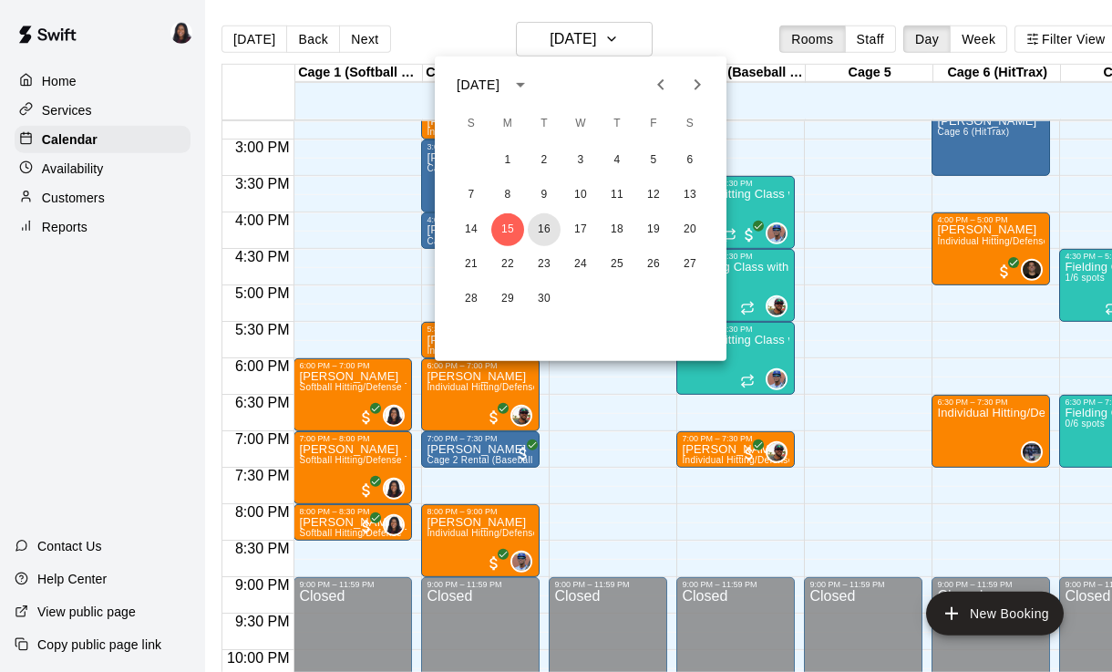
click at [542, 222] on button "16" at bounding box center [544, 229] width 33 height 33
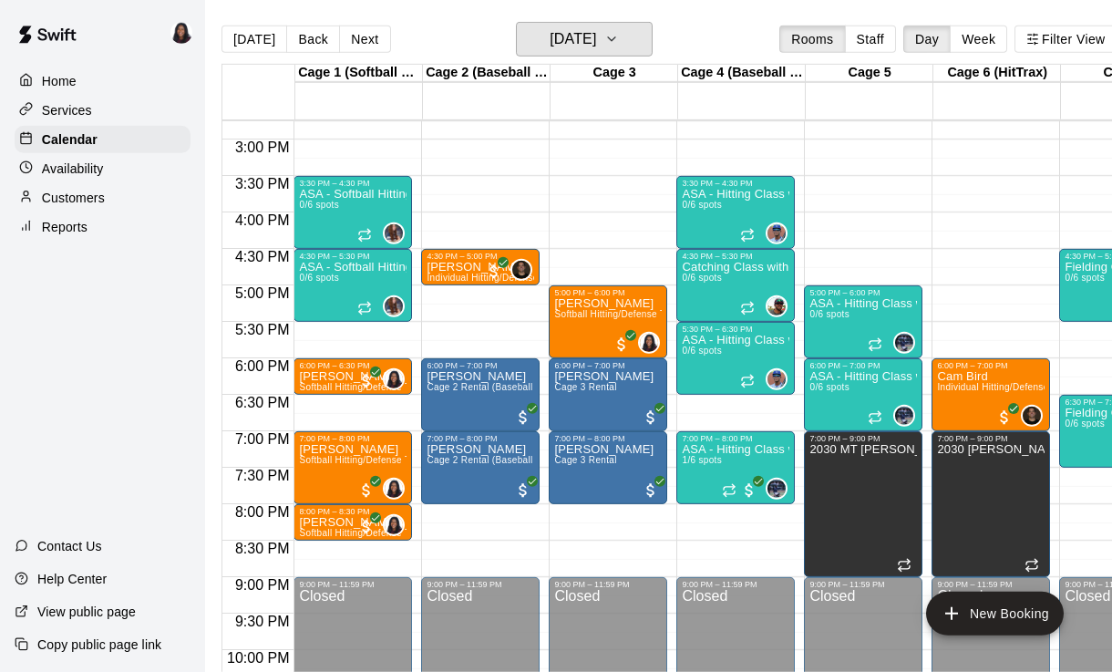
click at [596, 35] on h6 "[DATE]" at bounding box center [573, 39] width 46 height 26
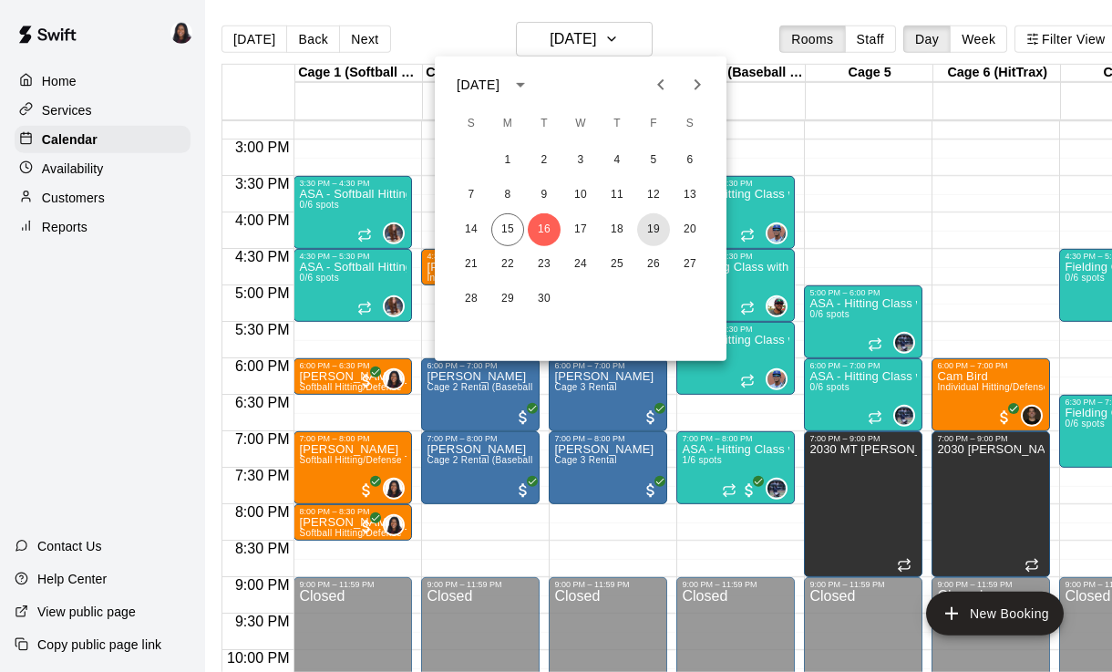
click at [652, 231] on button "19" at bounding box center [653, 229] width 33 height 33
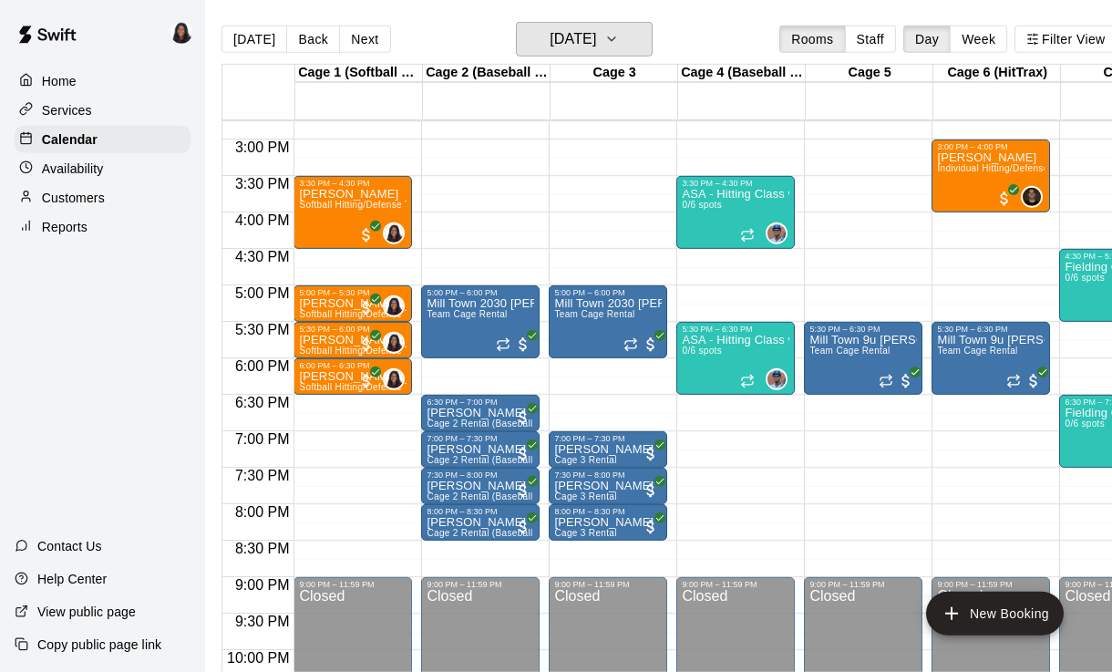
click at [596, 30] on h6 "[DATE]" at bounding box center [573, 39] width 46 height 26
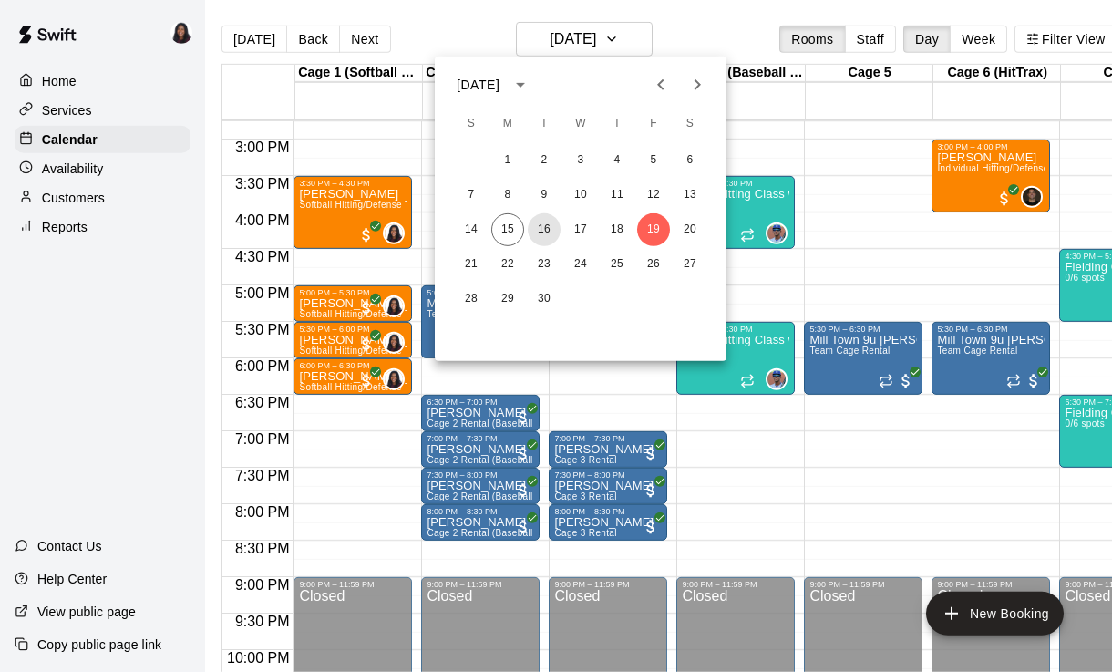
click at [536, 232] on button "16" at bounding box center [544, 229] width 33 height 33
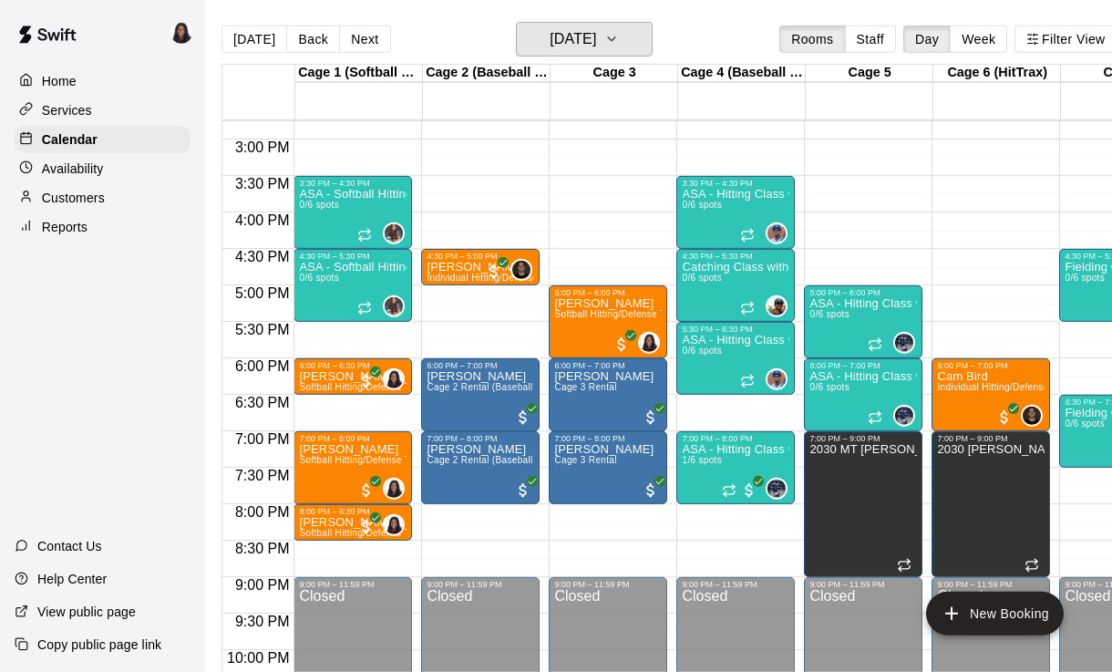
click at [568, 43] on h6 "[DATE]" at bounding box center [573, 39] width 46 height 26
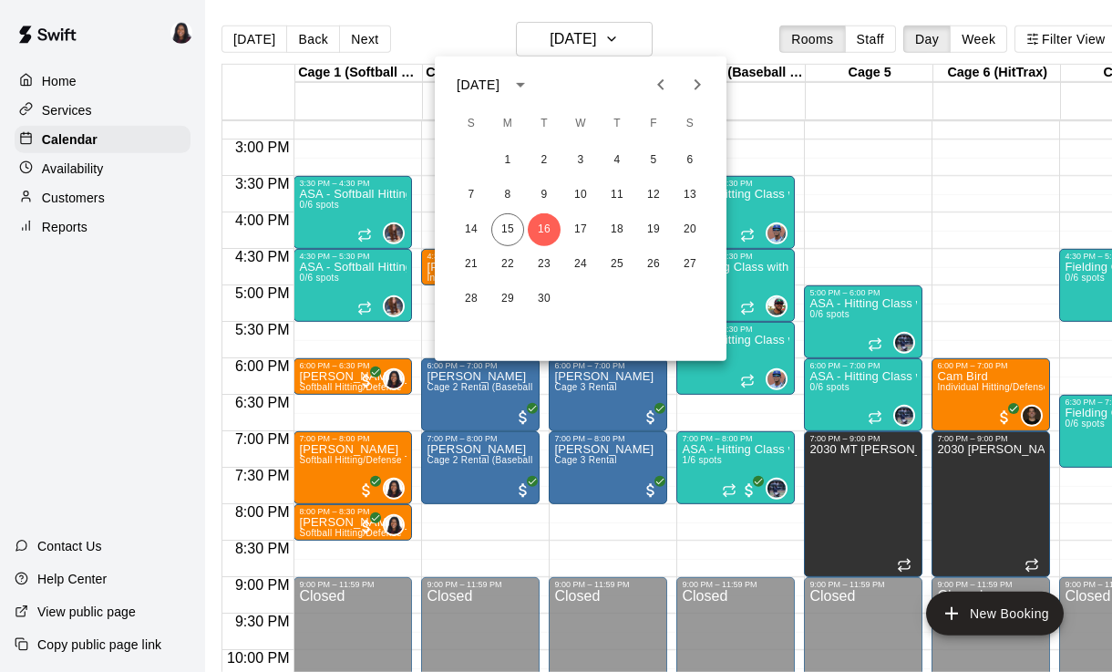
click at [365, 388] on div at bounding box center [556, 336] width 1112 height 672
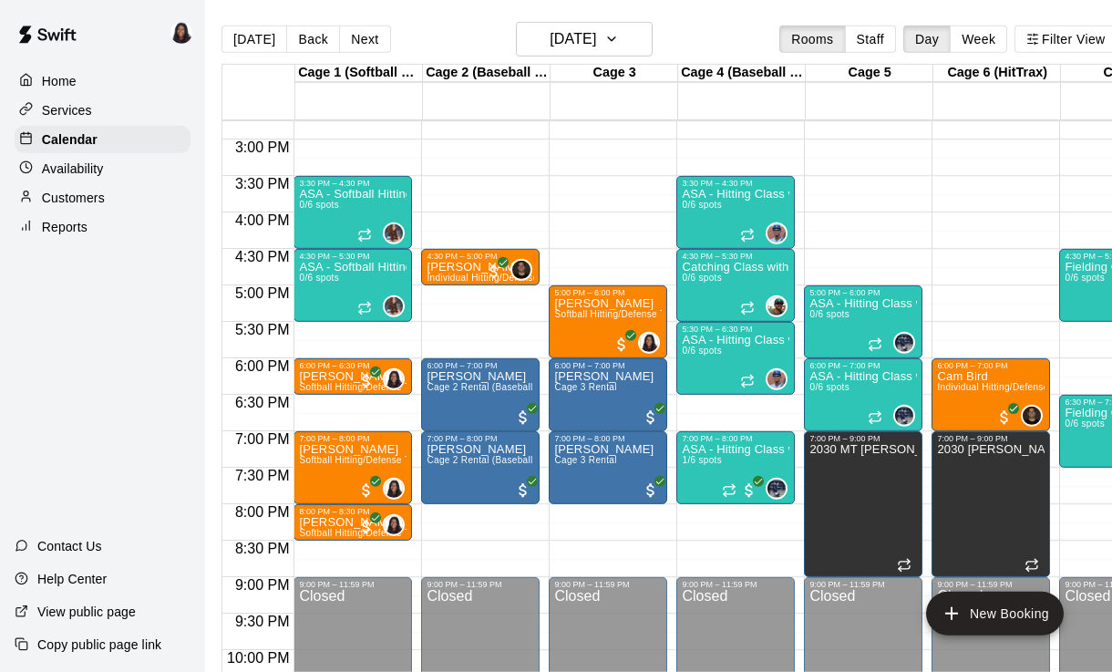
click at [370, 386] on span "All customers have paid" at bounding box center [366, 381] width 18 height 18
click at [387, 390] on button "edit" at bounding box center [376, 390] width 36 height 36
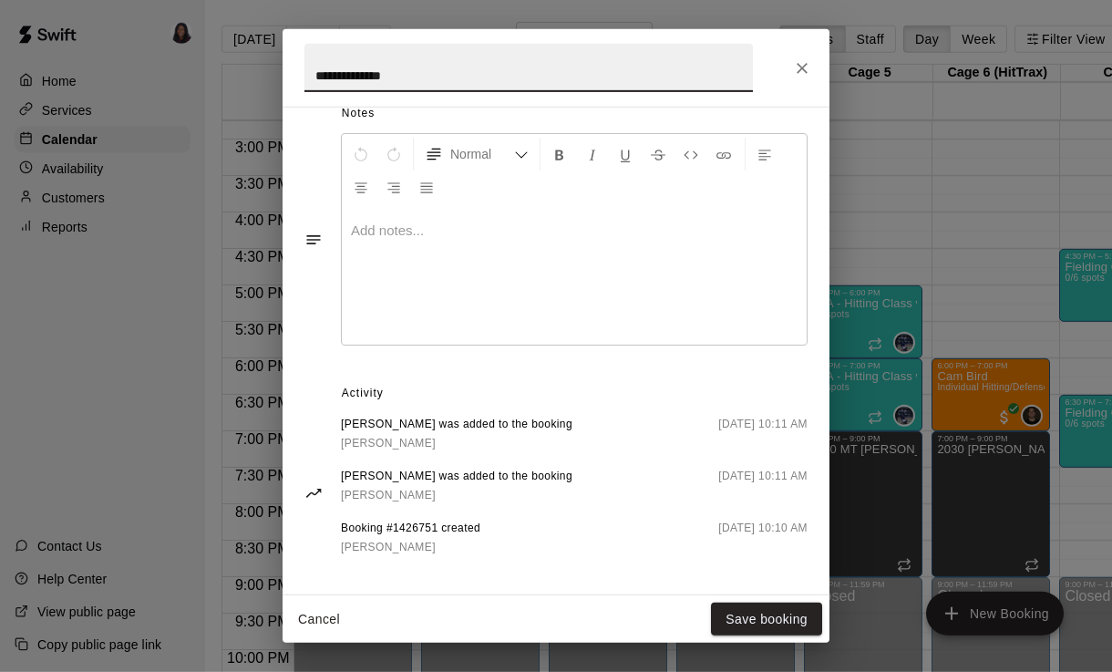
click at [824, 65] on div "**********" at bounding box center [556, 67] width 547 height 77
click at [811, 66] on button "Close" at bounding box center [802, 68] width 33 height 33
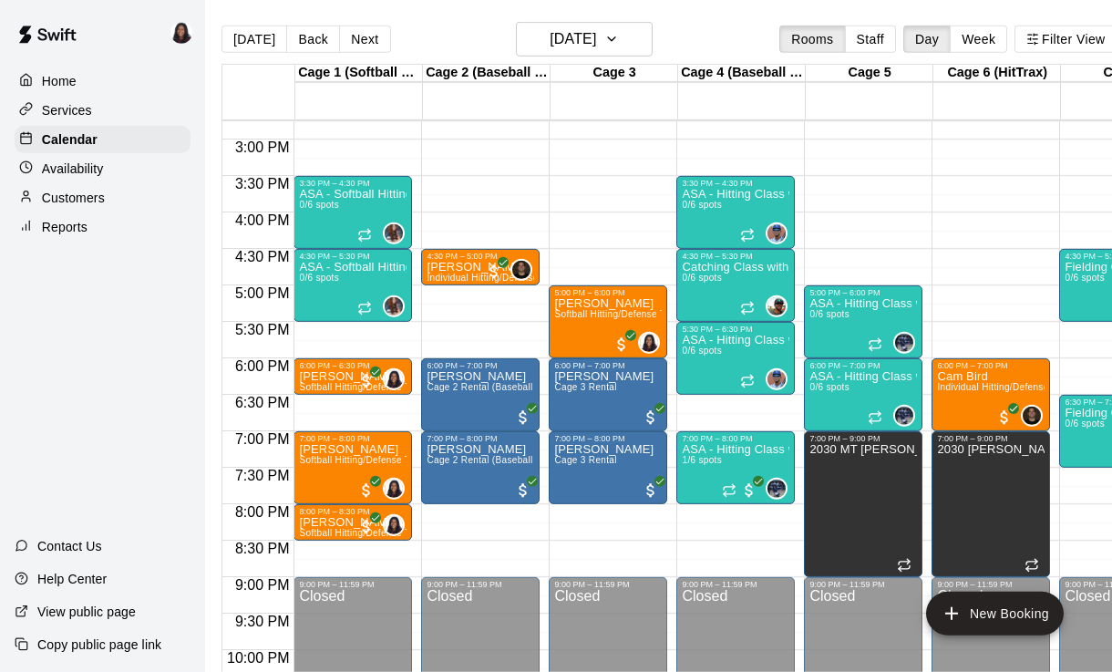
click at [364, 368] on div "0" at bounding box center [380, 379] width 47 height 22
click at [377, 432] on img "edit" at bounding box center [376, 429] width 21 height 21
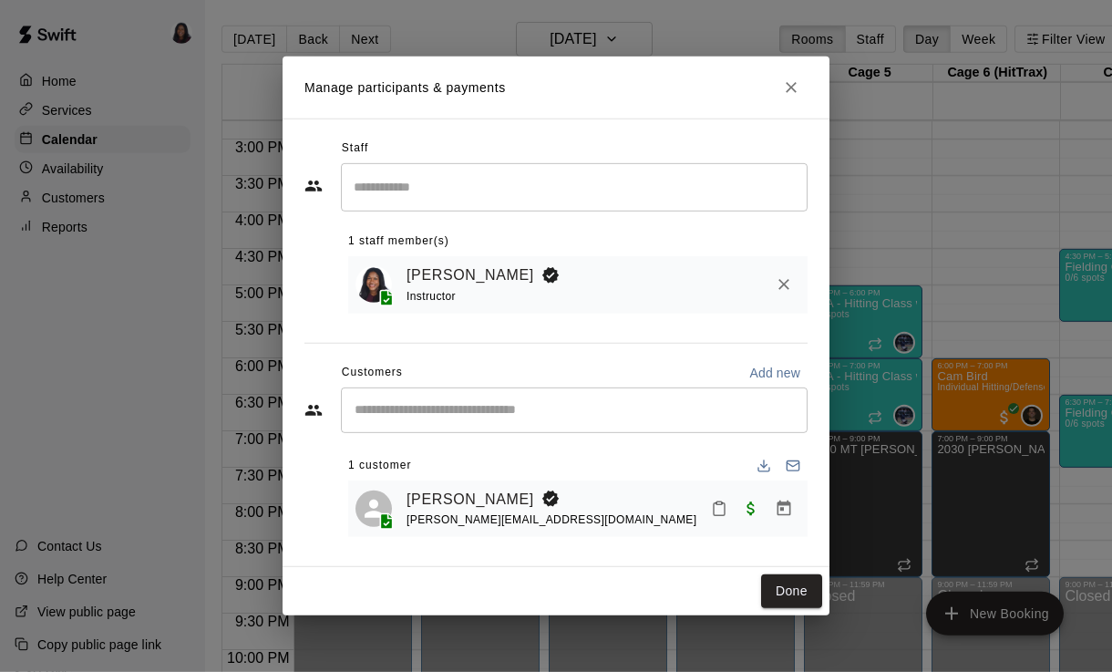
click at [784, 576] on button "Done" at bounding box center [791, 591] width 61 height 34
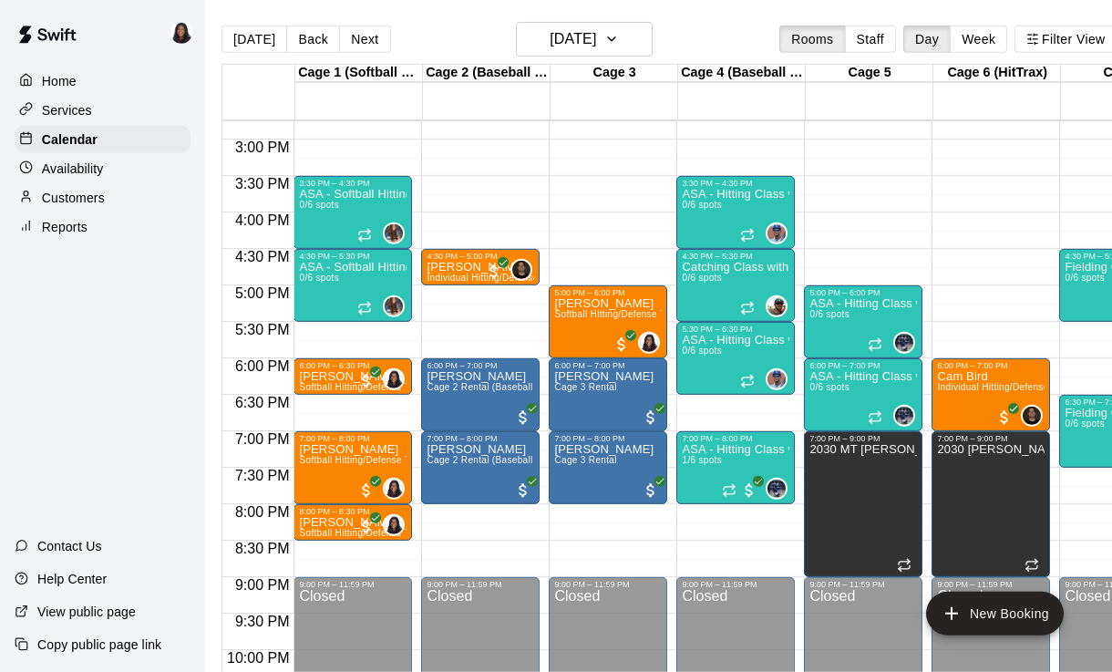
click at [346, 376] on p "[PERSON_NAME]" at bounding box center [353, 376] width 108 height 0
click at [316, 400] on icon "edit" at bounding box center [318, 396] width 16 height 16
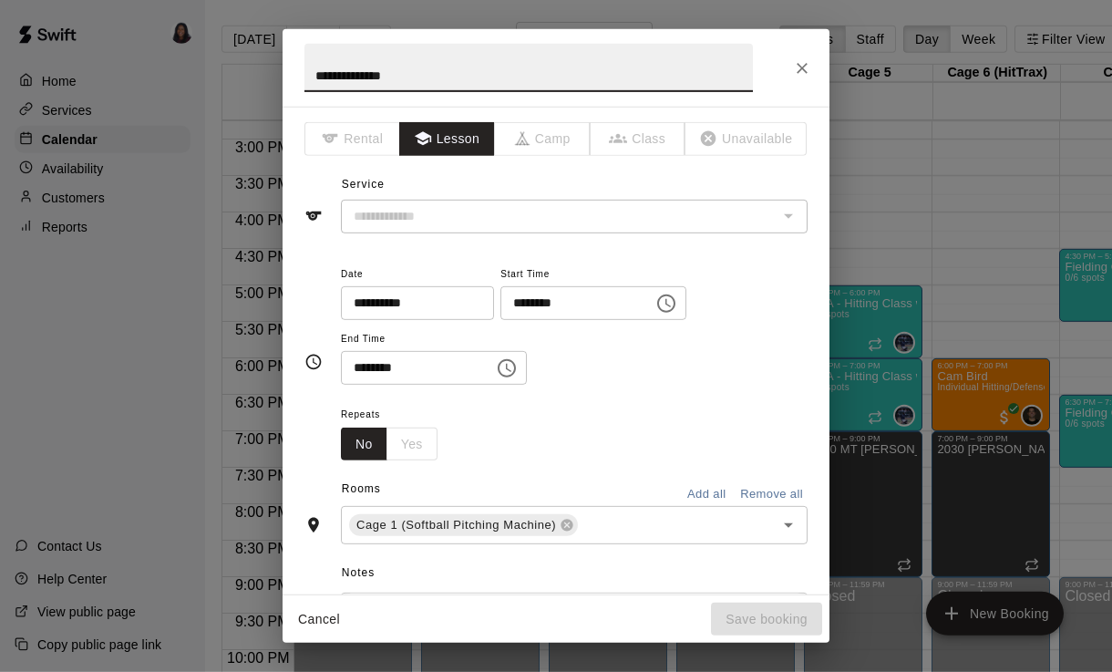
type input "**********"
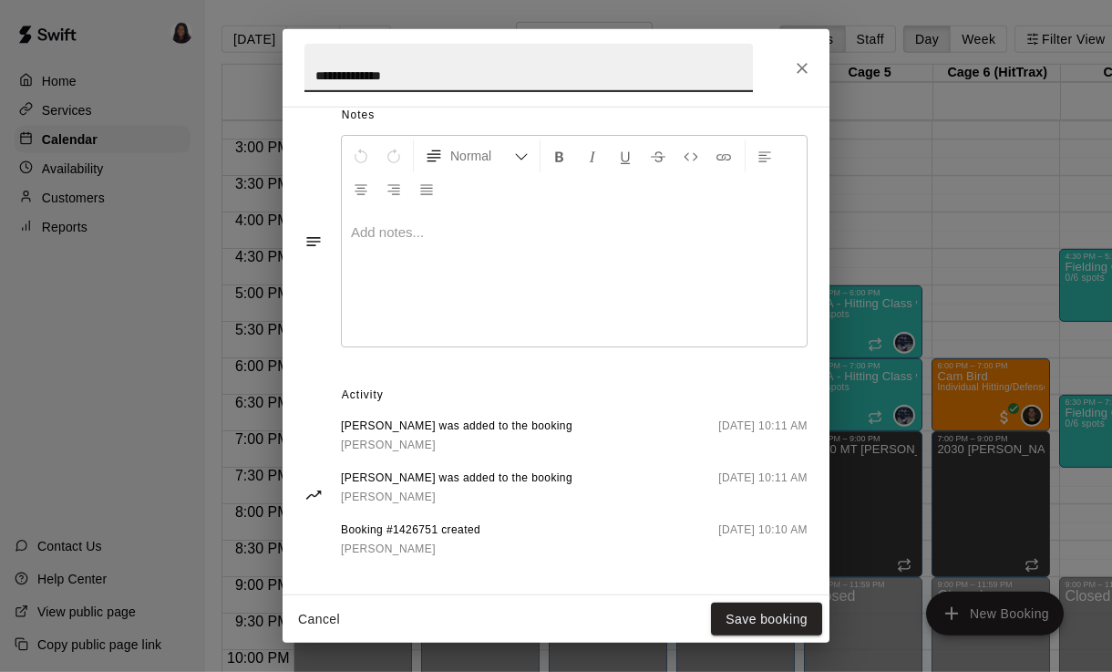
click at [787, 68] on button "Close" at bounding box center [802, 68] width 33 height 33
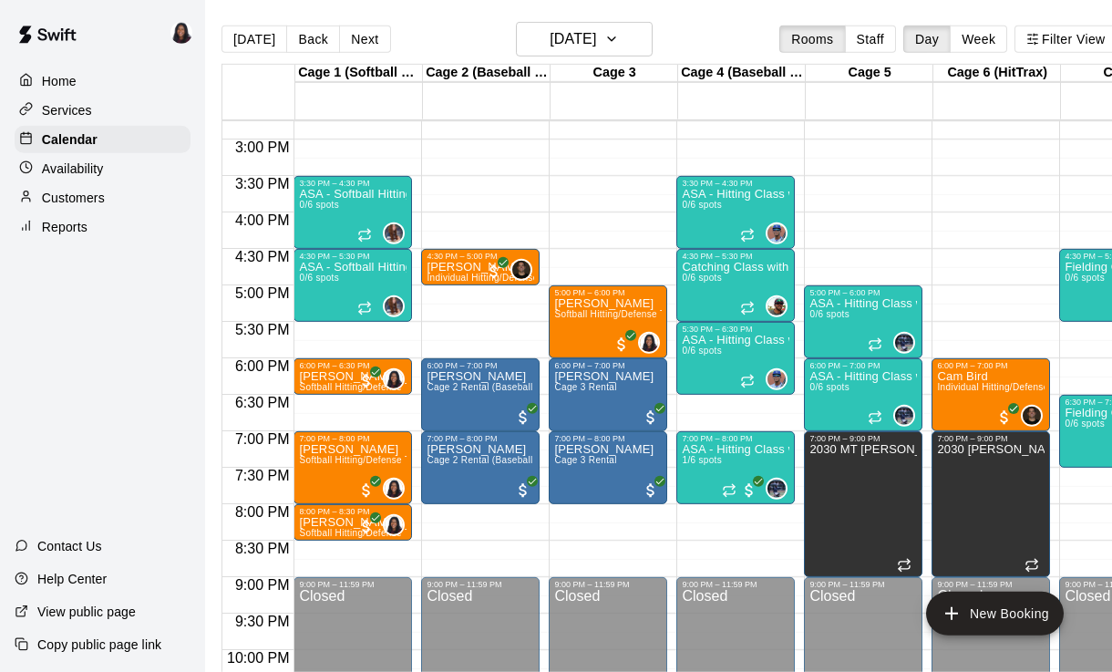
scroll to position [0, 3]
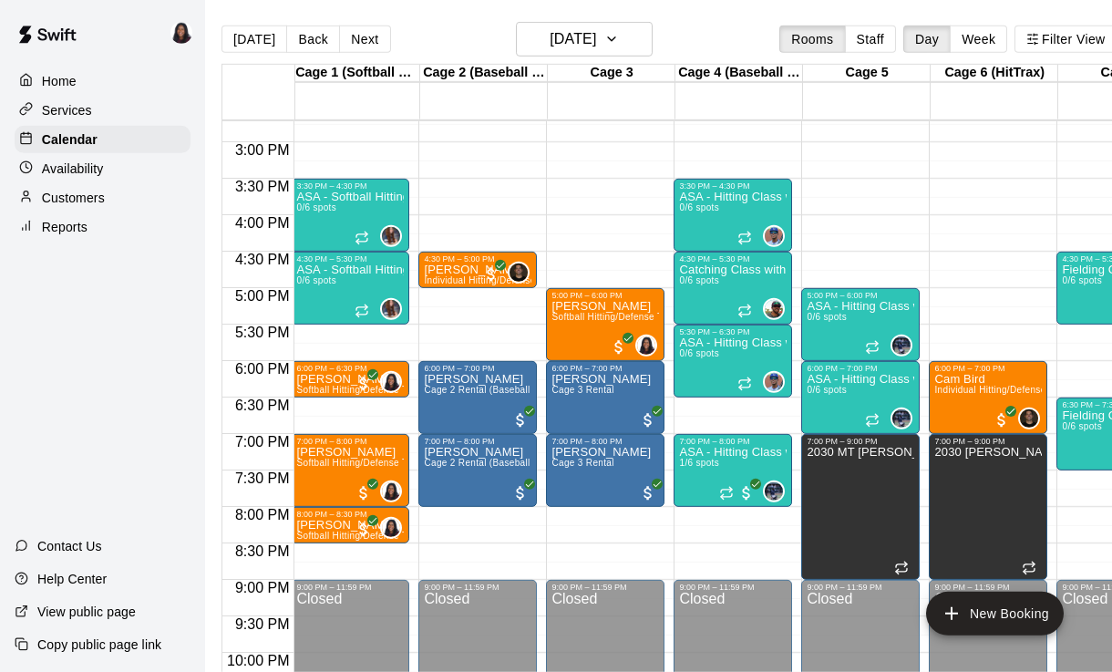
click at [346, 372] on div "6:00 PM – 6:30 PM" at bounding box center [350, 368] width 108 height 9
click at [324, 473] on icon "delete" at bounding box center [315, 469] width 22 height 22
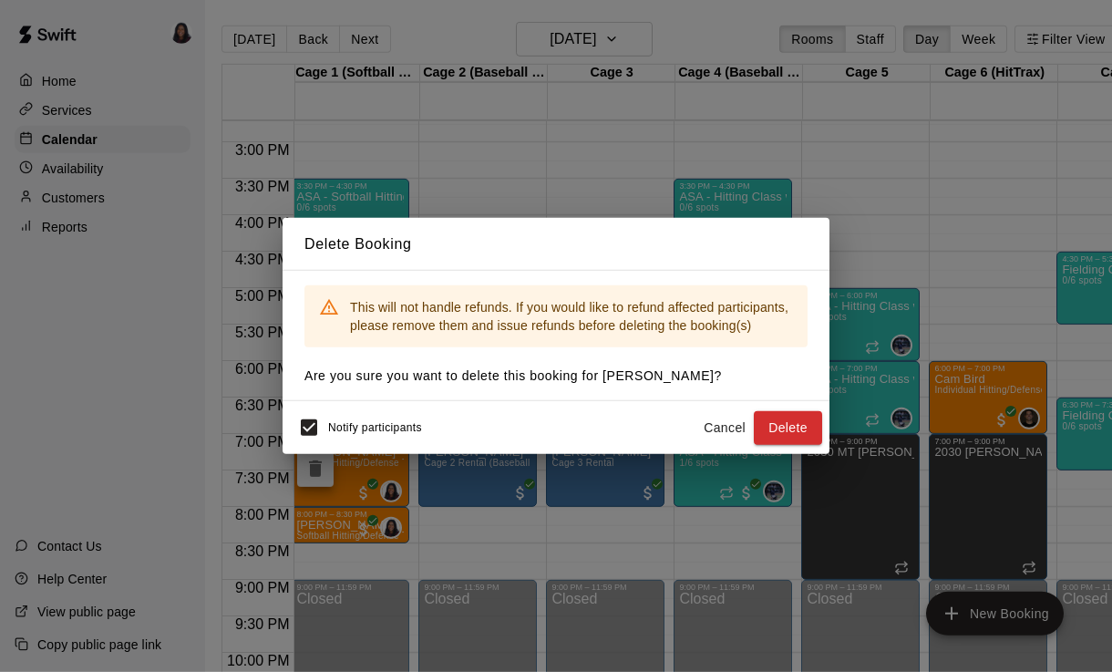
click at [795, 421] on button "Delete" at bounding box center [788, 428] width 68 height 34
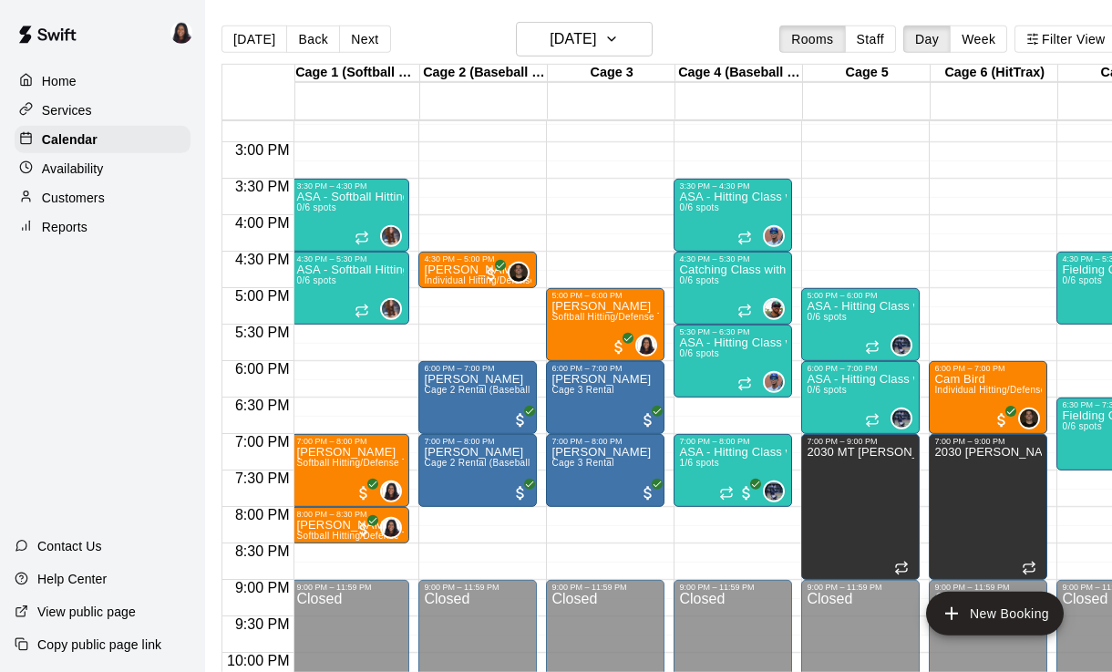
click at [981, 614] on button "New Booking" at bounding box center [995, 613] width 138 height 44
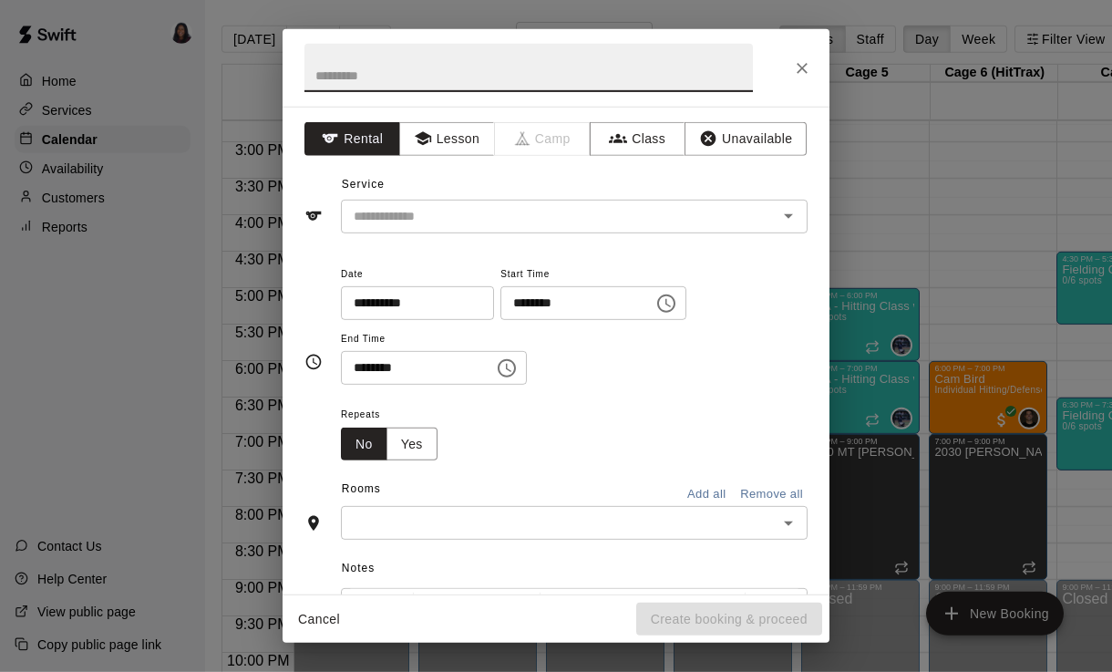
click at [613, 73] on input "text" at bounding box center [528, 68] width 448 height 48
type input "**********"
click at [462, 151] on button "Lesson" at bounding box center [447, 139] width 96 height 34
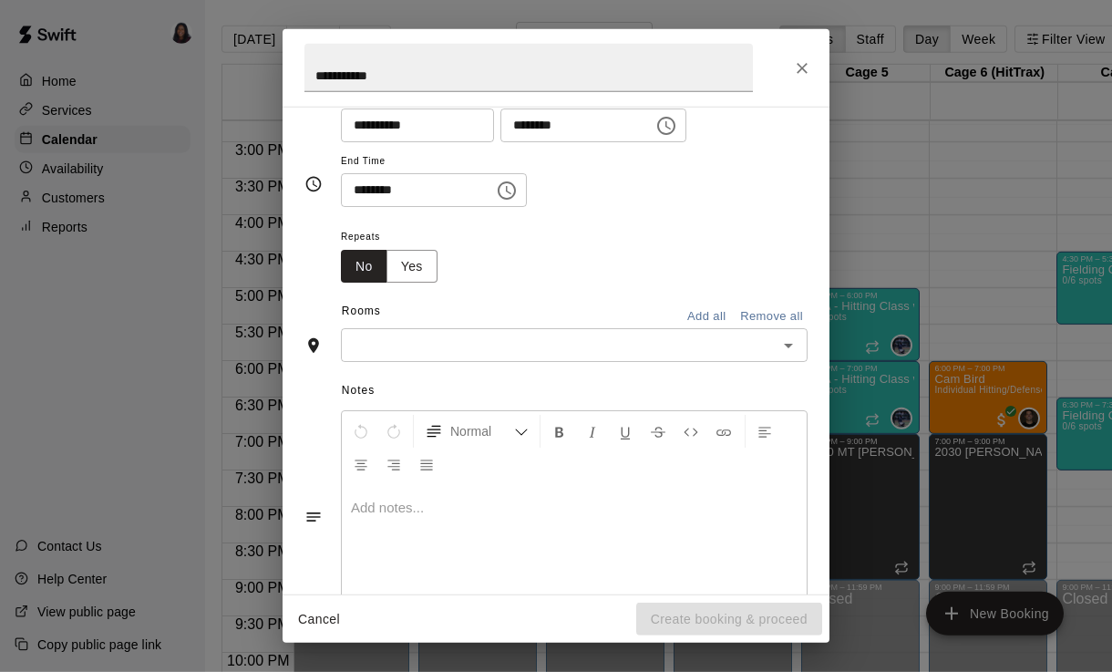
scroll to position [179, 0]
click at [626, 338] on input "text" at bounding box center [559, 344] width 426 height 23
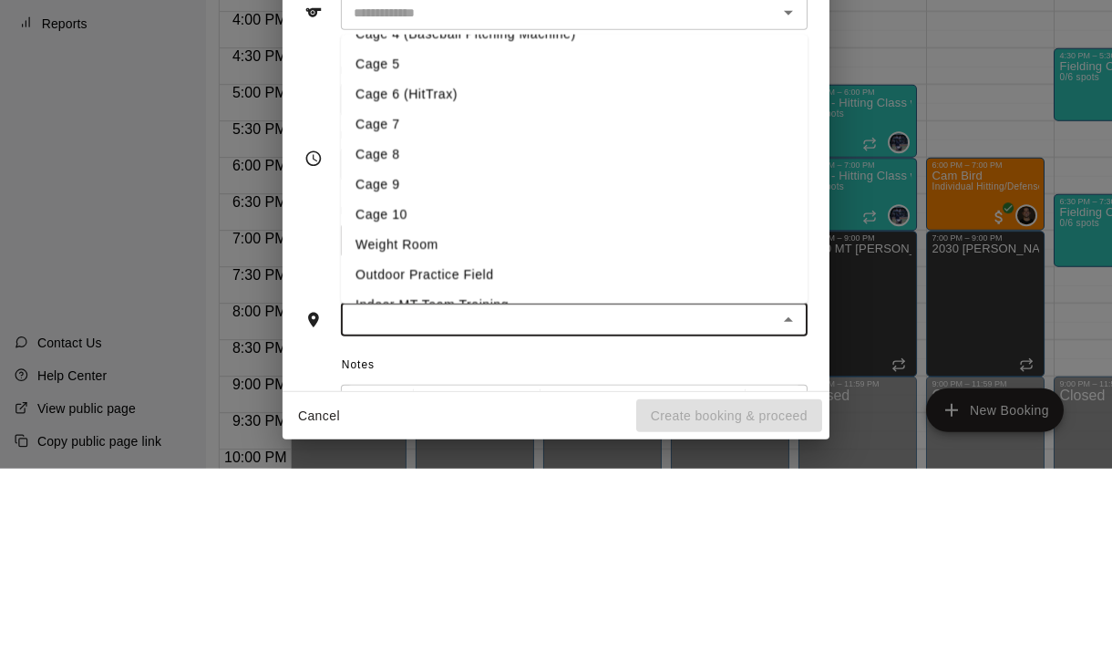
scroll to position [-6, 0]
click at [721, 433] on li "Weight Room" at bounding box center [574, 448] width 467 height 30
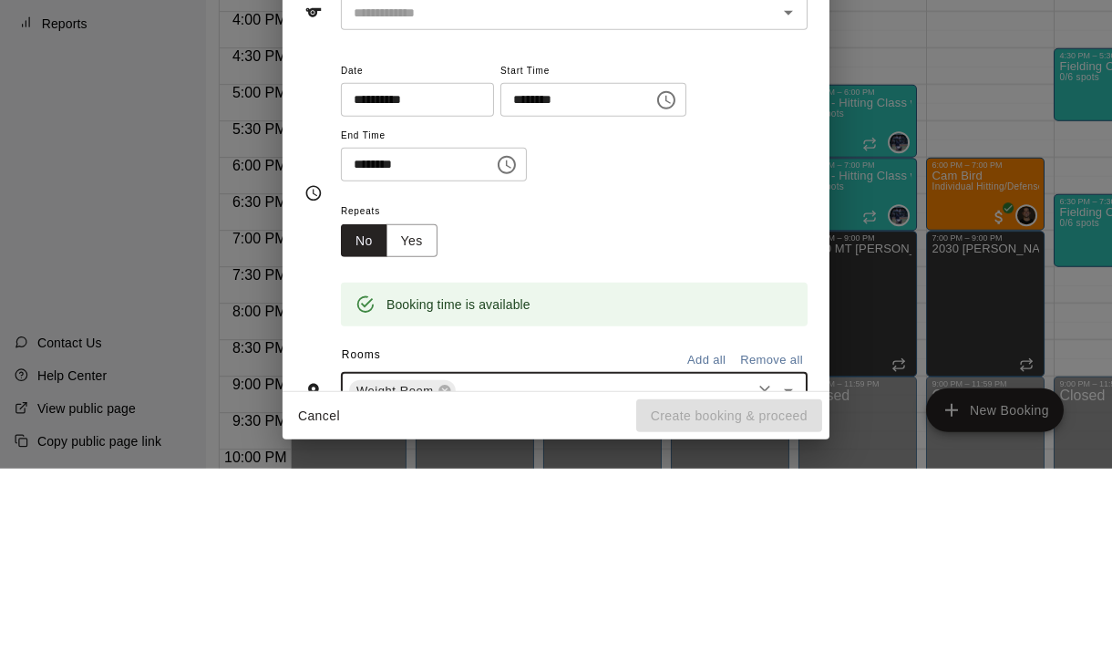
scroll to position [0, 0]
click at [974, 170] on div "**********" at bounding box center [556, 336] width 1112 height 672
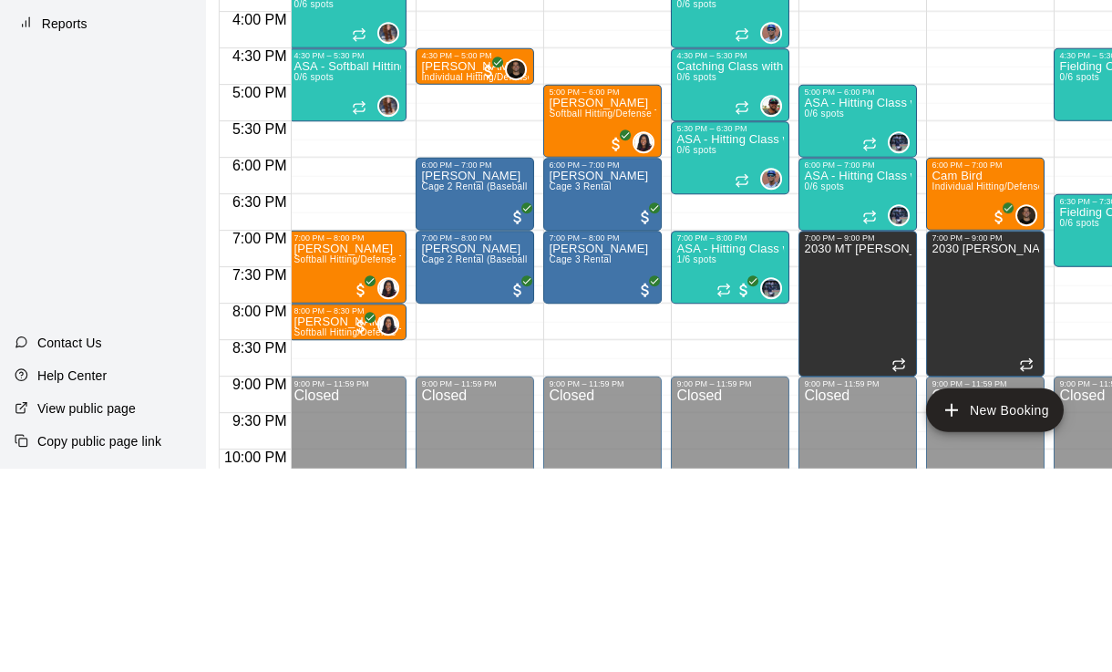
scroll to position [88, 8]
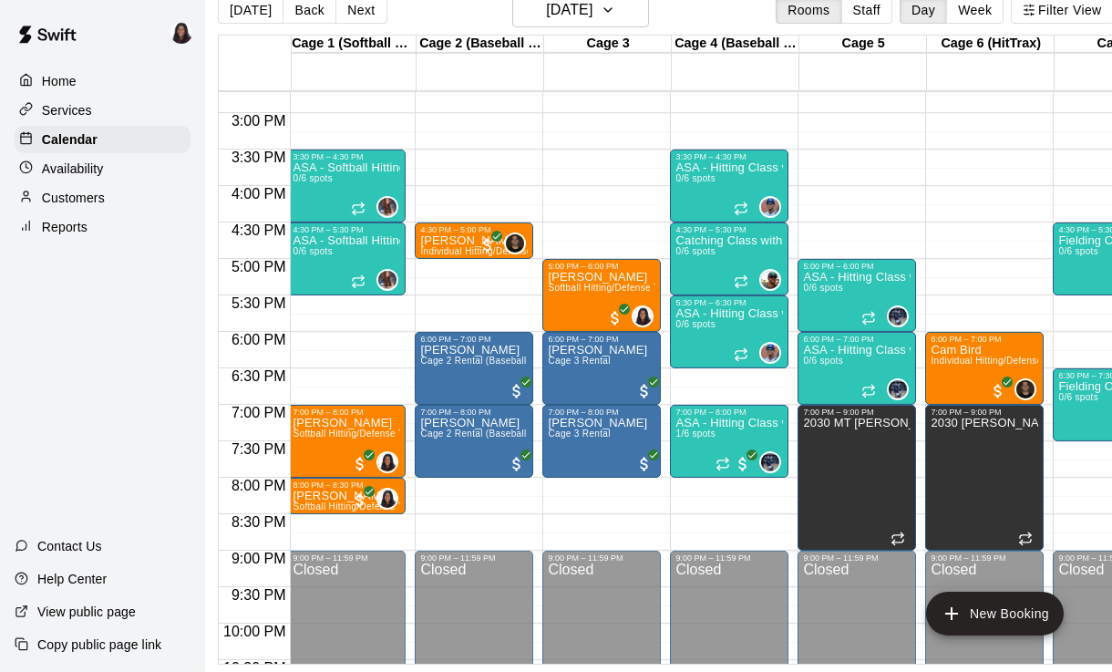
click at [971, 615] on button "New Booking" at bounding box center [995, 613] width 138 height 44
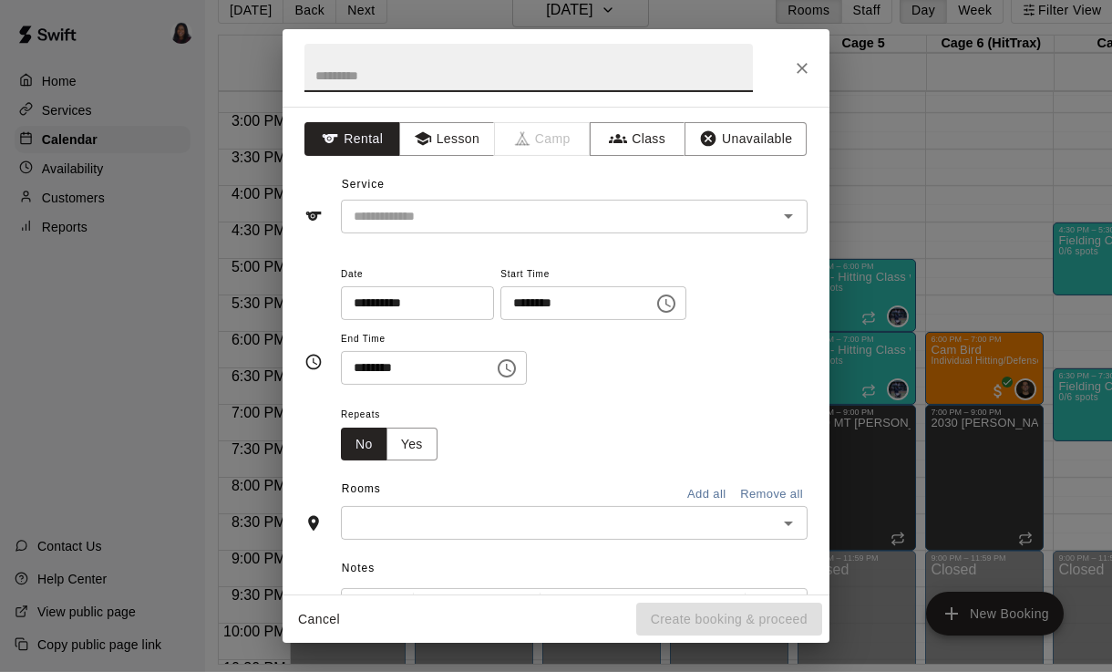
click at [648, 316] on button "Choose time, selected time is 1:00 PM" at bounding box center [666, 303] width 36 height 36
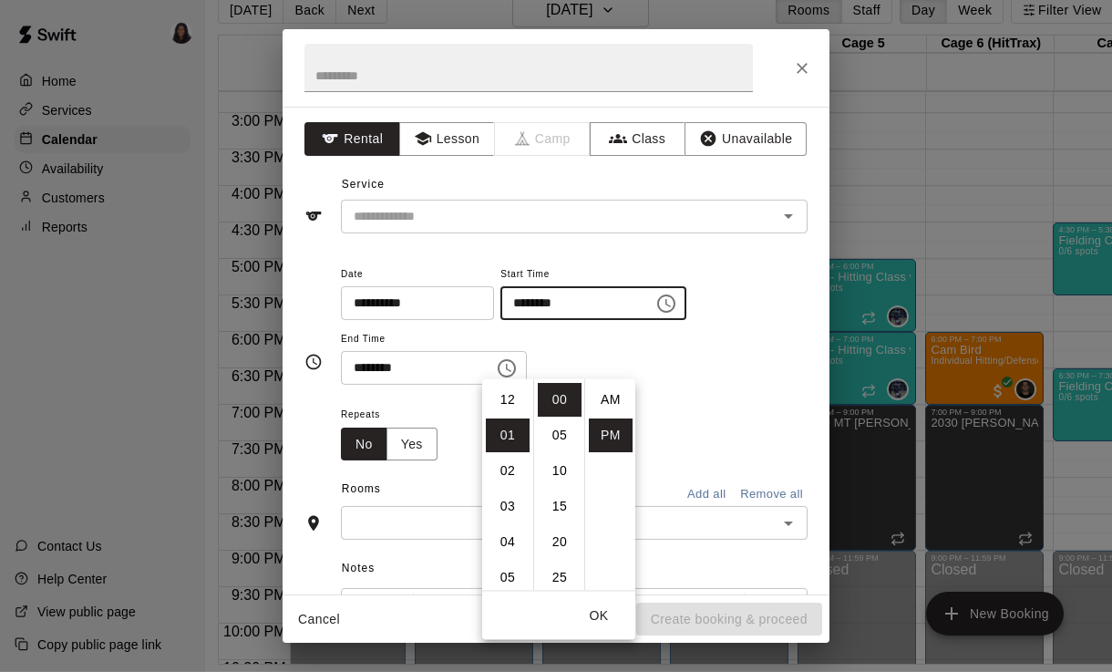
scroll to position [33, 0]
click at [512, 488] on li "06" at bounding box center [508, 505] width 44 height 34
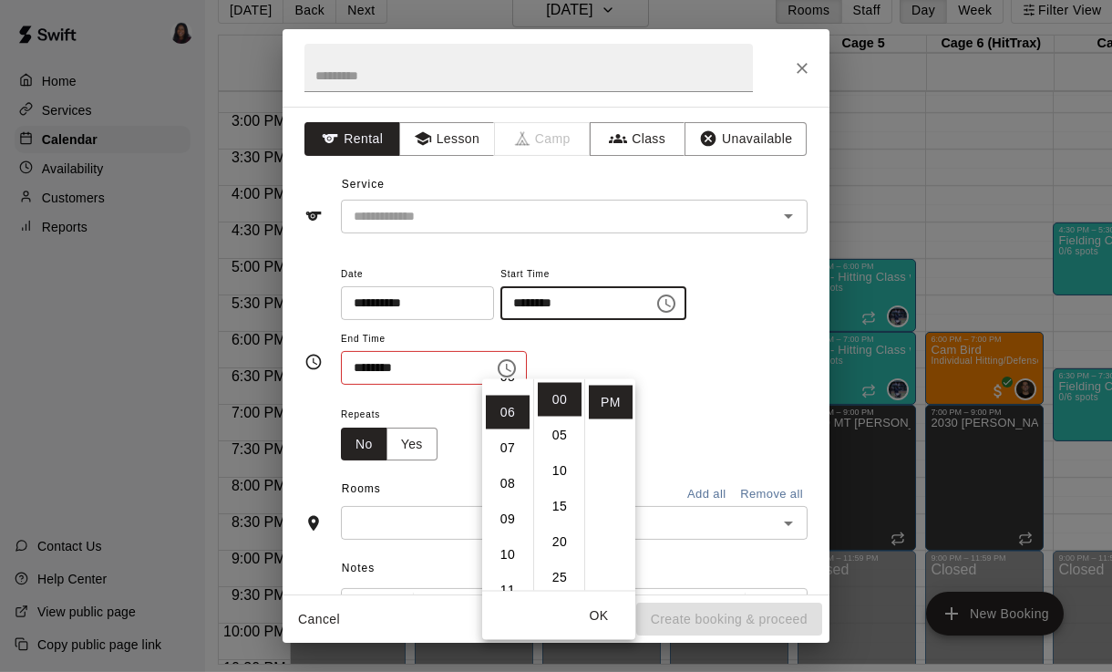
scroll to position [213, 0]
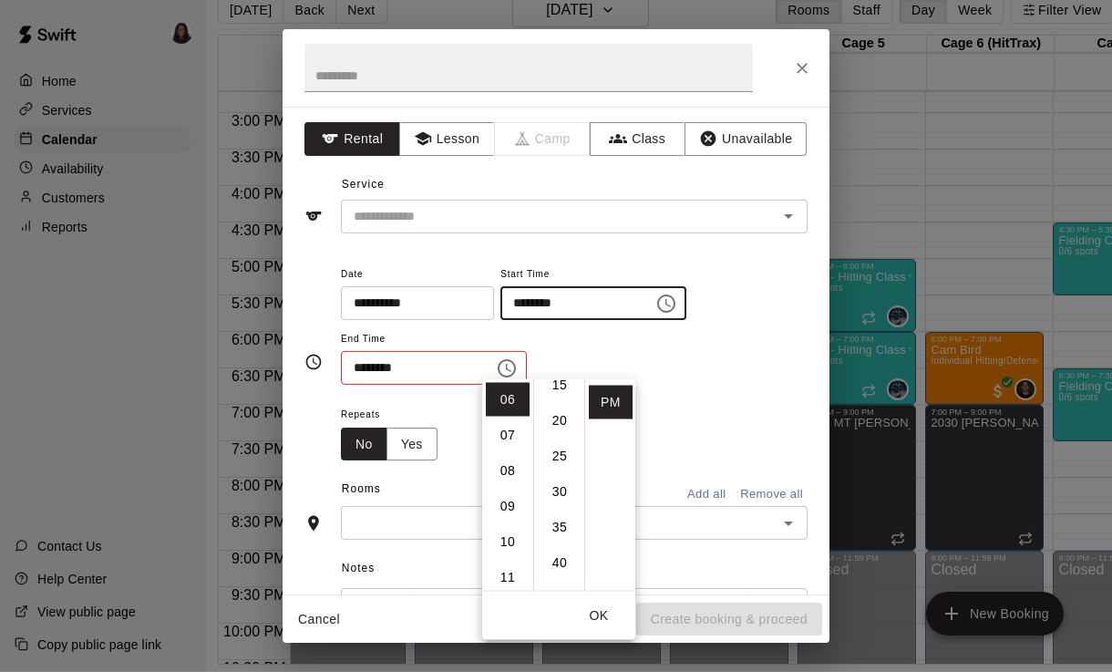
click at [558, 475] on li "30" at bounding box center [560, 492] width 44 height 34
type input "********"
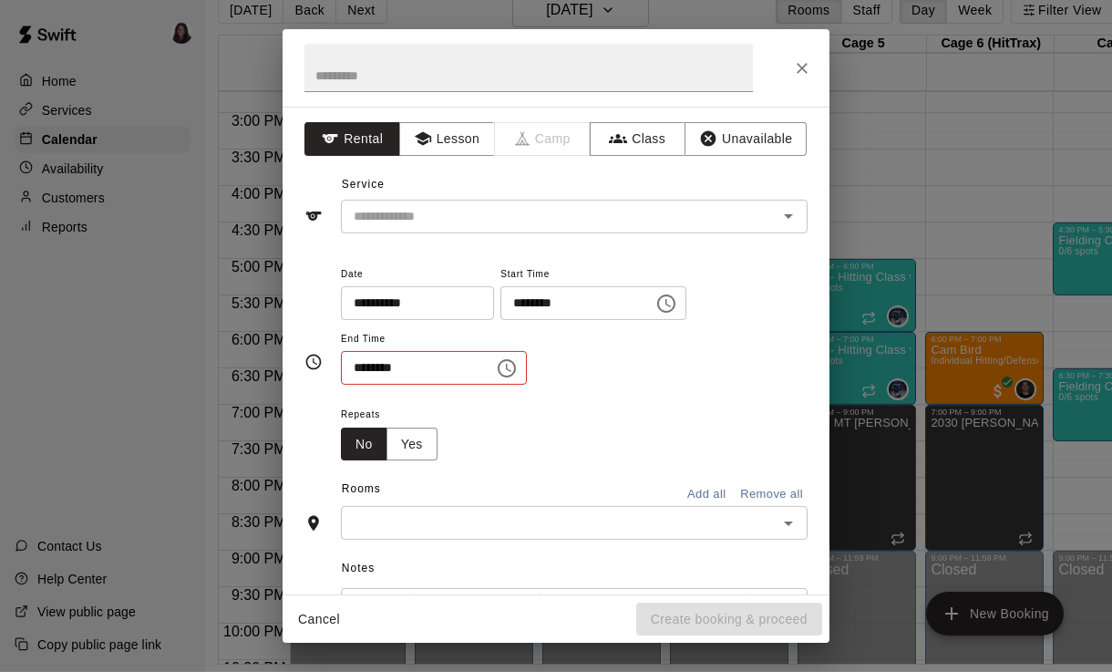
click at [418, 358] on input "********" at bounding box center [411, 368] width 140 height 34
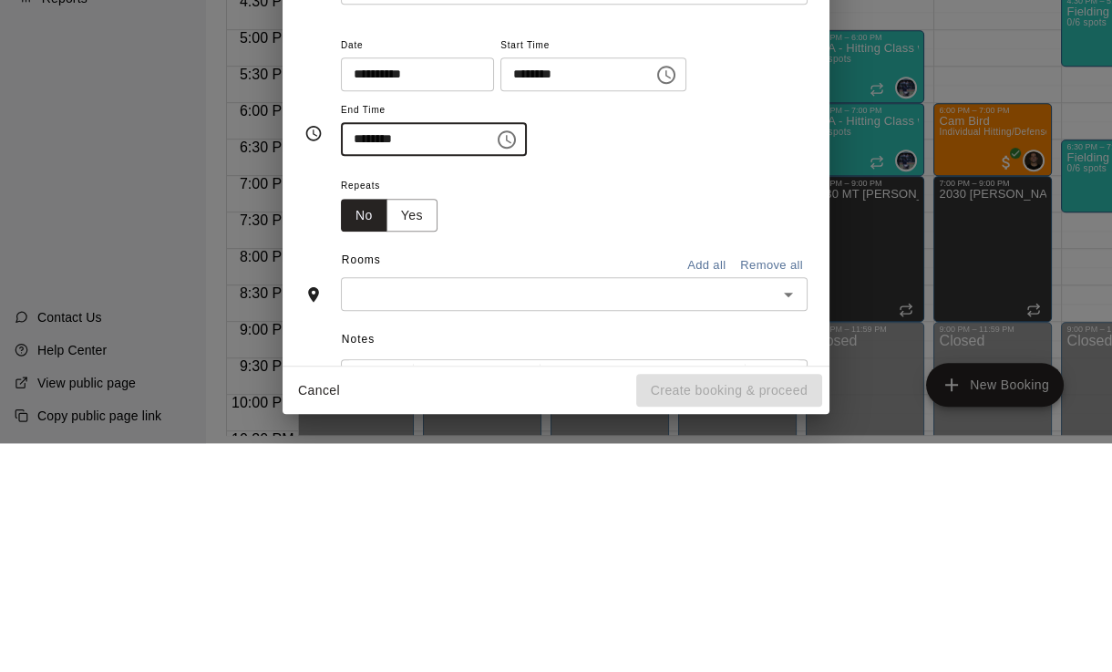
click at [498, 359] on icon "Choose time, selected time is 7:30 PM" at bounding box center [507, 368] width 18 height 18
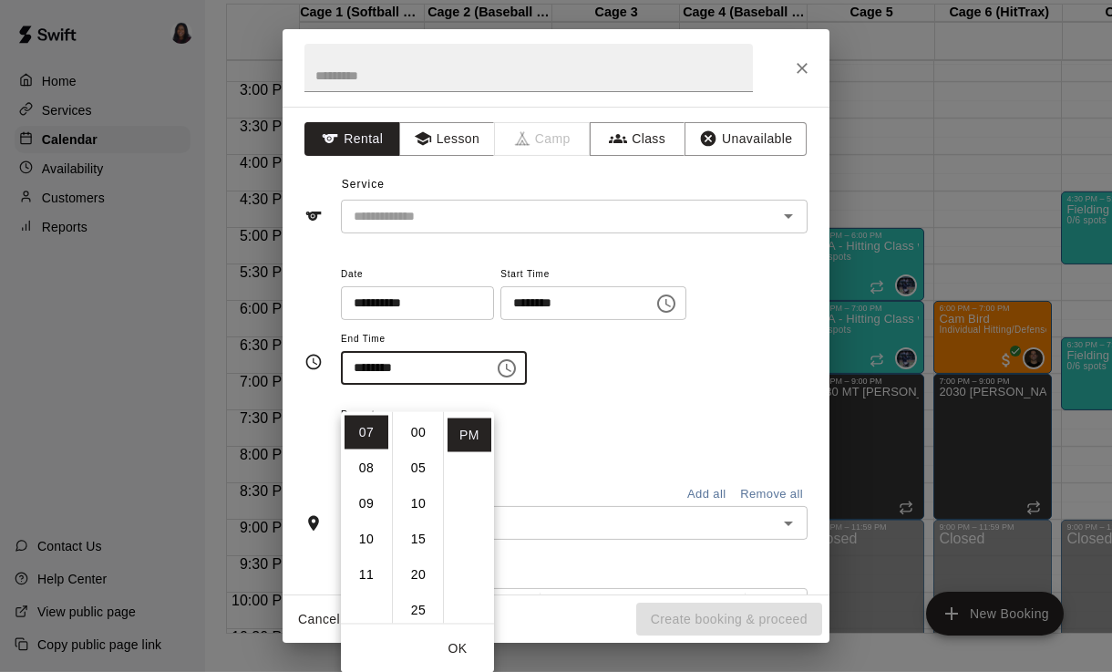
scroll to position [0, 0]
click at [415, 416] on li "00" at bounding box center [418, 433] width 44 height 34
type input "********"
click at [638, 63] on input "text" at bounding box center [528, 68] width 448 height 48
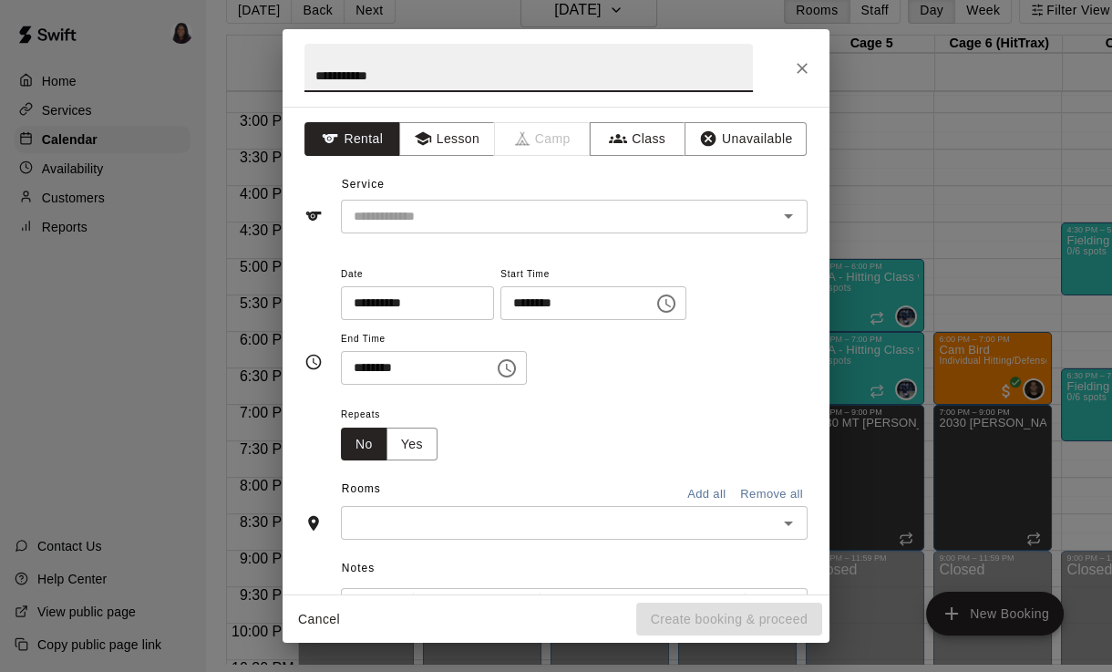
type input "**********"
click at [459, 136] on button "Lesson" at bounding box center [447, 139] width 96 height 34
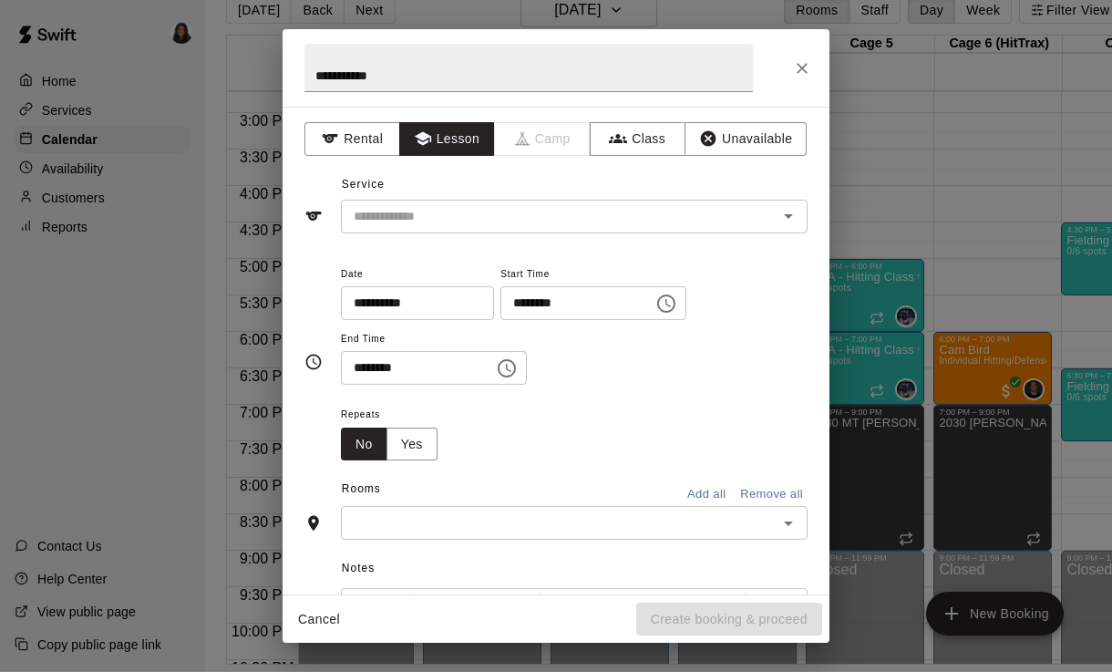
click at [705, 223] on input "text" at bounding box center [547, 216] width 402 height 23
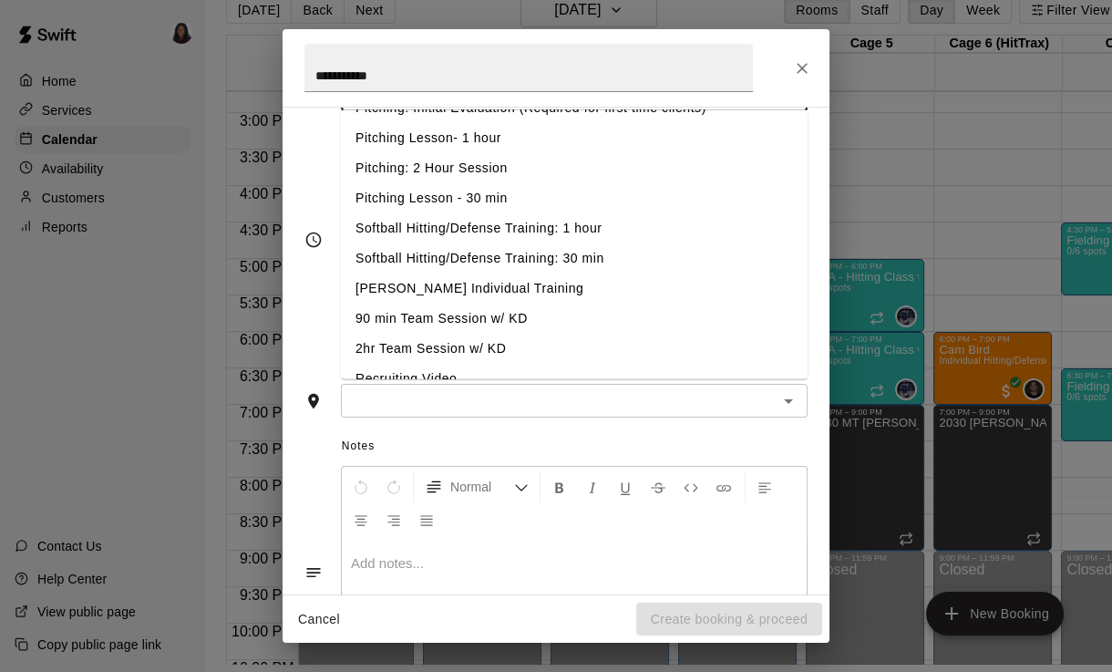
scroll to position [113, 0]
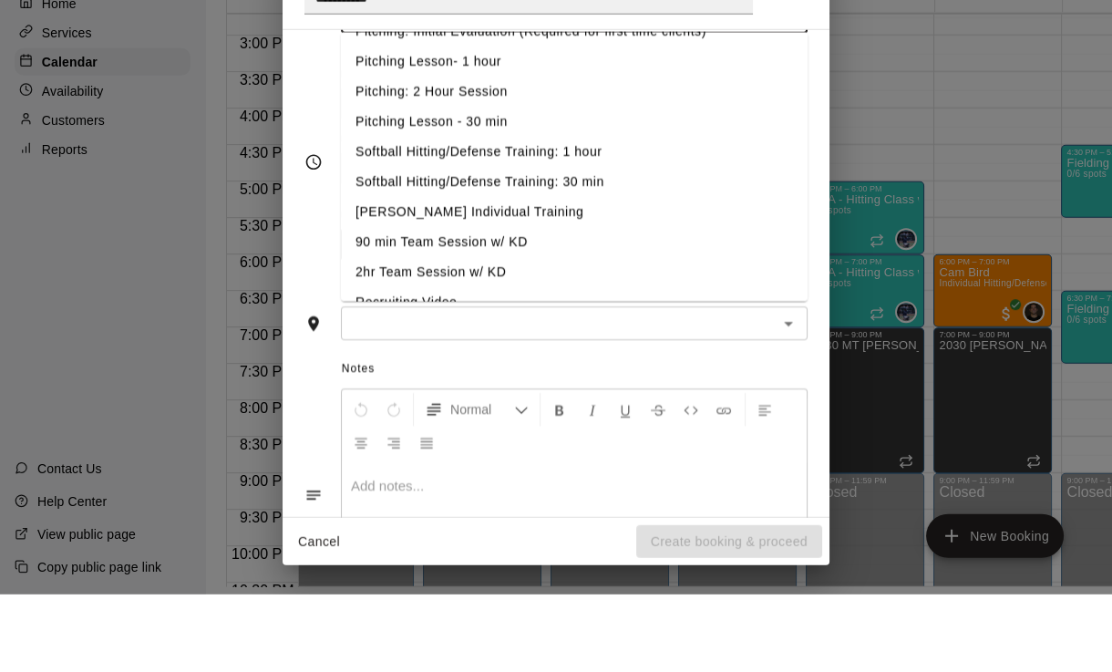
click at [629, 245] on li "Softball Hitting/Defense Training: 30 min" at bounding box center [574, 260] width 467 height 30
type input "**********"
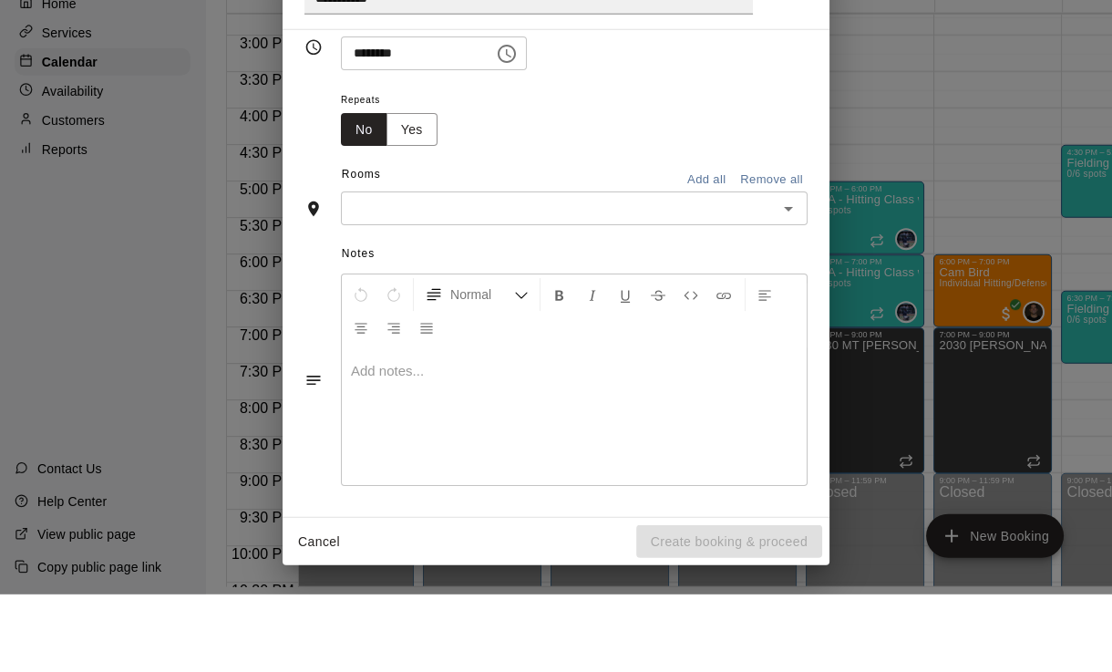
scroll to position [235, 0]
click at [653, 276] on input "text" at bounding box center [559, 287] width 426 height 23
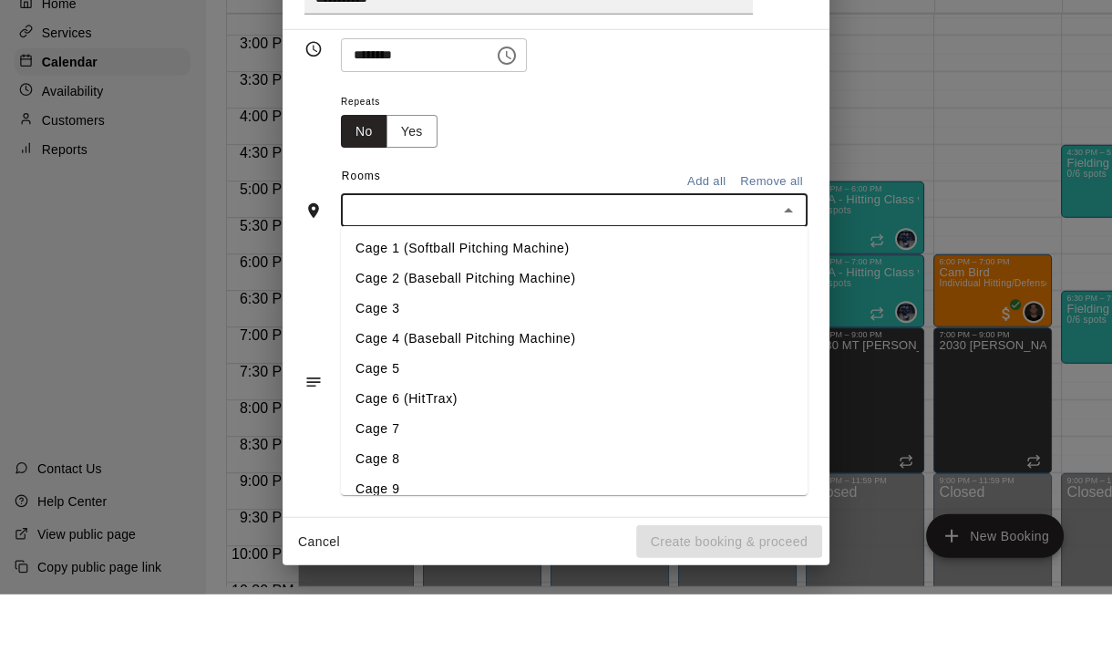
click at [592, 311] on li "Cage 1 (Softball Pitching Machine)" at bounding box center [574, 326] width 467 height 30
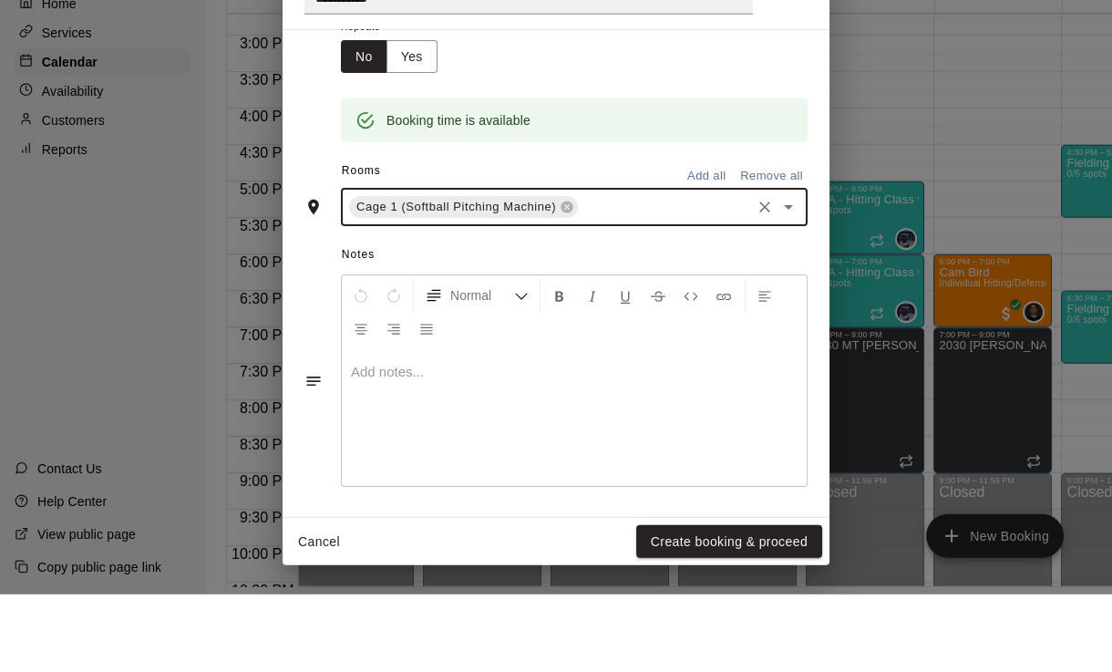
scroll to position [309, 0]
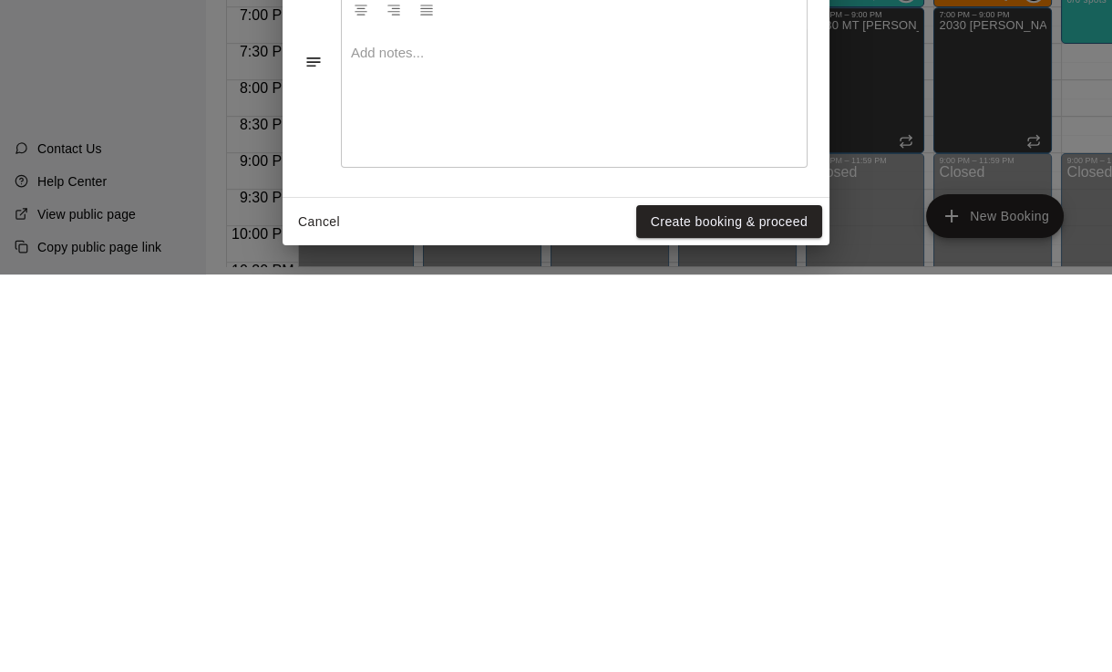
click at [782, 602] on button "Create booking & proceed" at bounding box center [729, 619] width 186 height 34
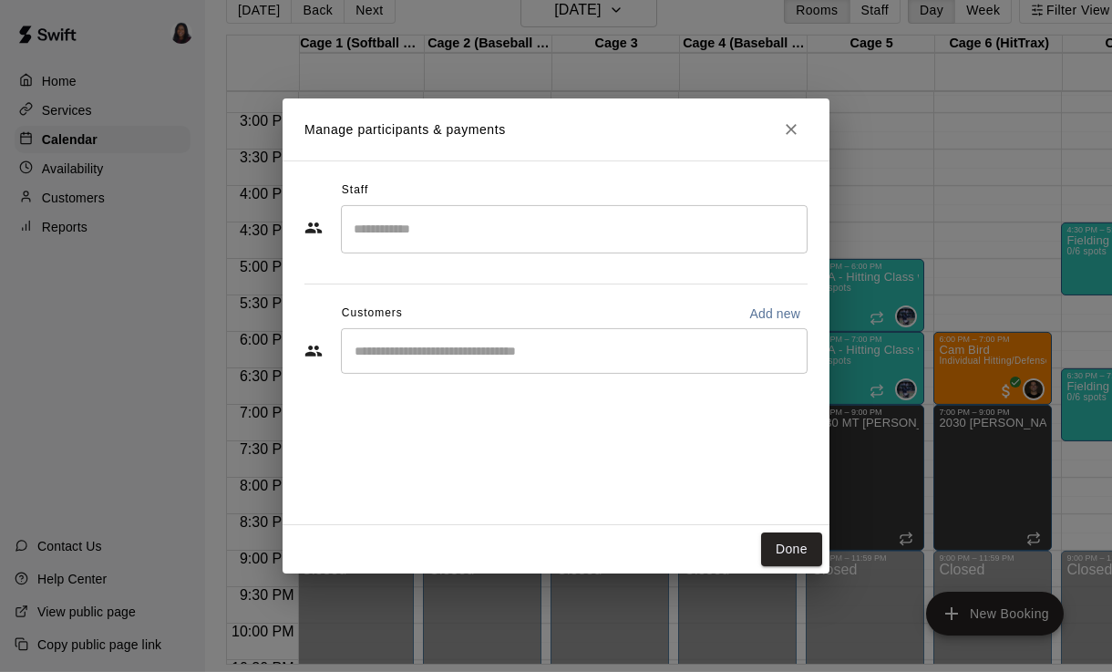
click at [673, 231] on input "Search staff" at bounding box center [574, 229] width 450 height 32
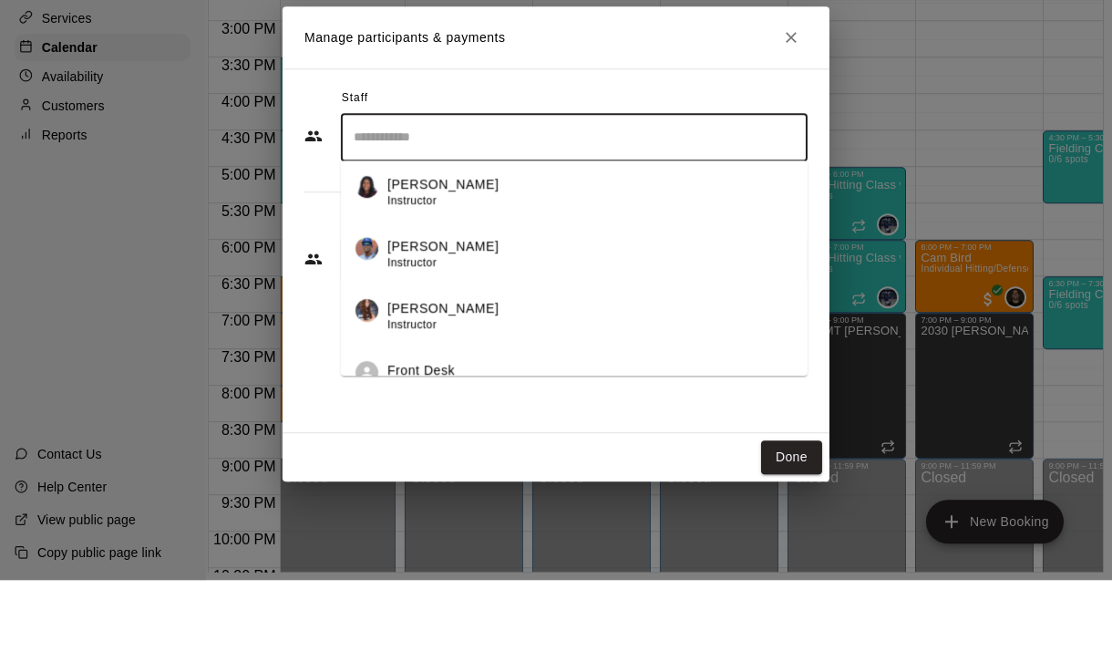
scroll to position [211, 0]
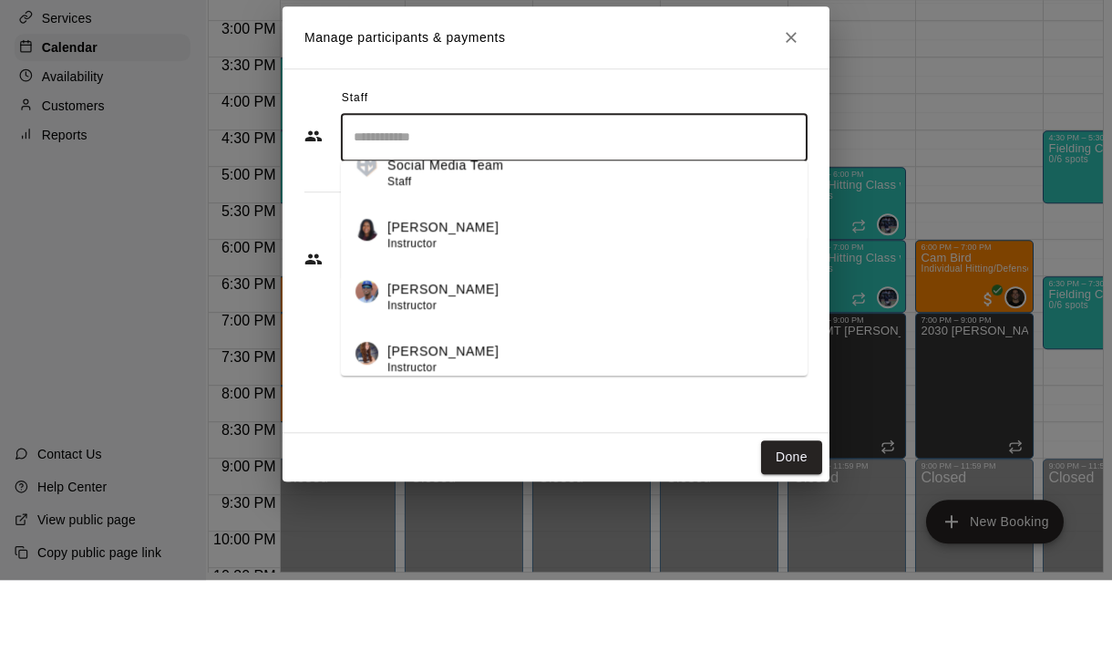
click at [606, 310] on div "[PERSON_NAME] Instructor" at bounding box center [590, 328] width 406 height 36
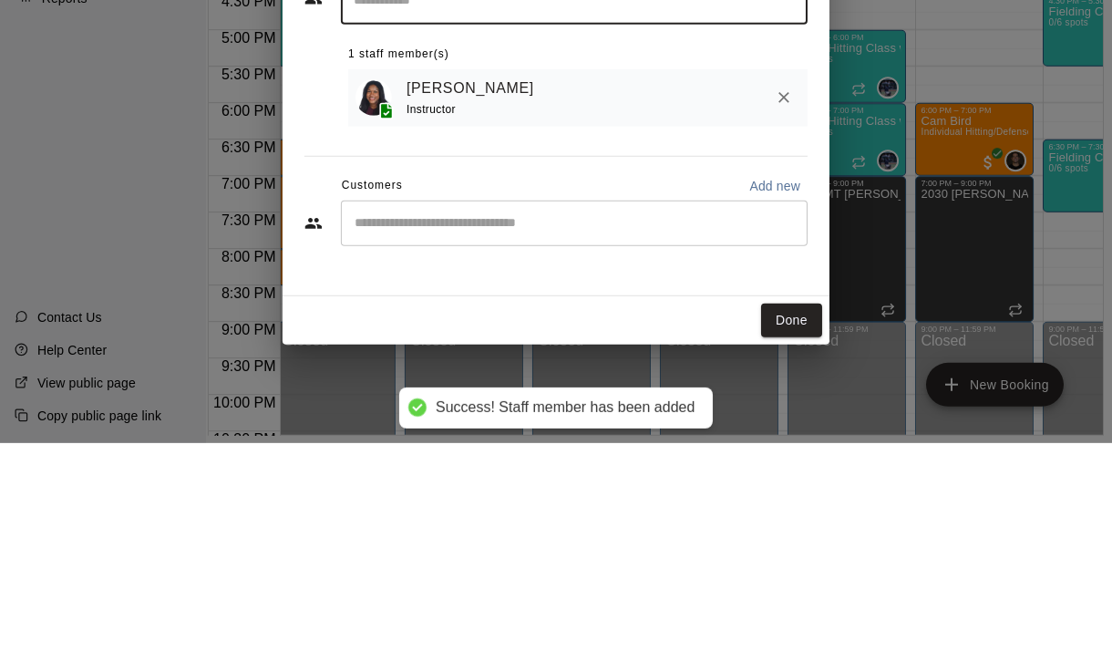
click at [616, 443] on input "Start typing to search customers..." at bounding box center [574, 452] width 450 height 18
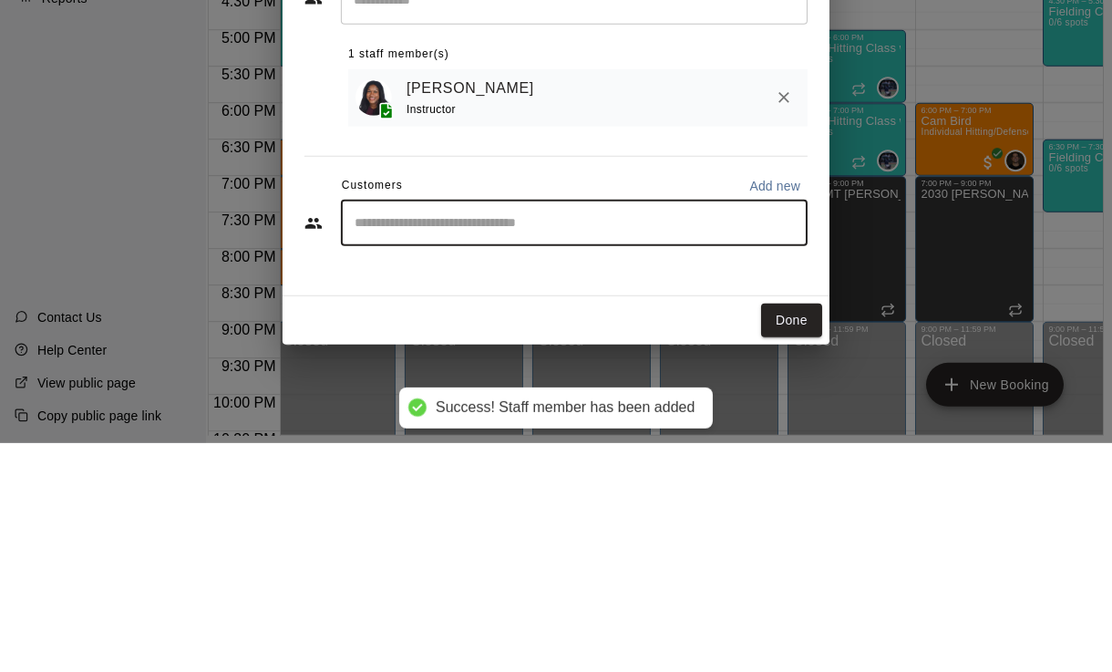
scroll to position [88, 30]
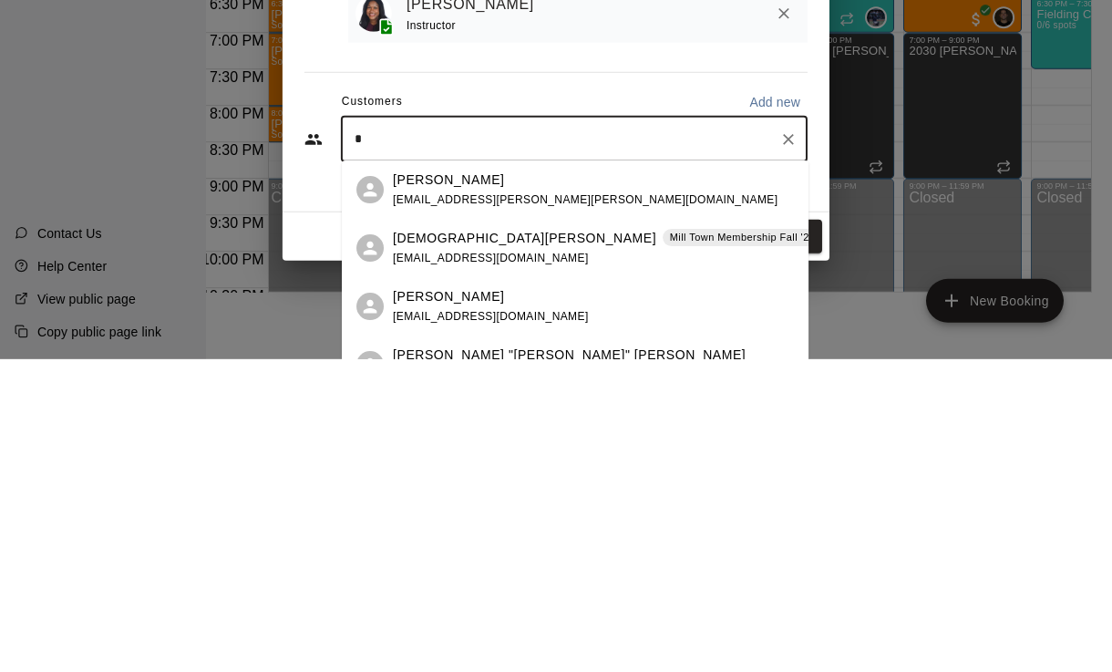
type input "**"
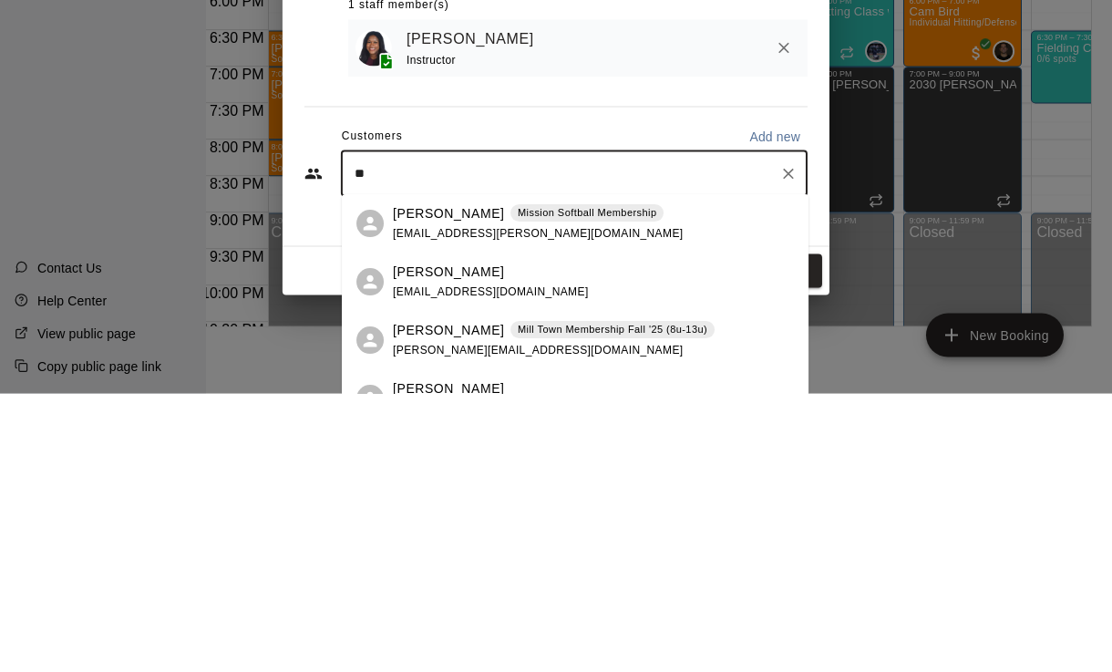
click at [462, 506] on span "[EMAIL_ADDRESS][PERSON_NAME][DOMAIN_NAME]" at bounding box center [538, 512] width 290 height 13
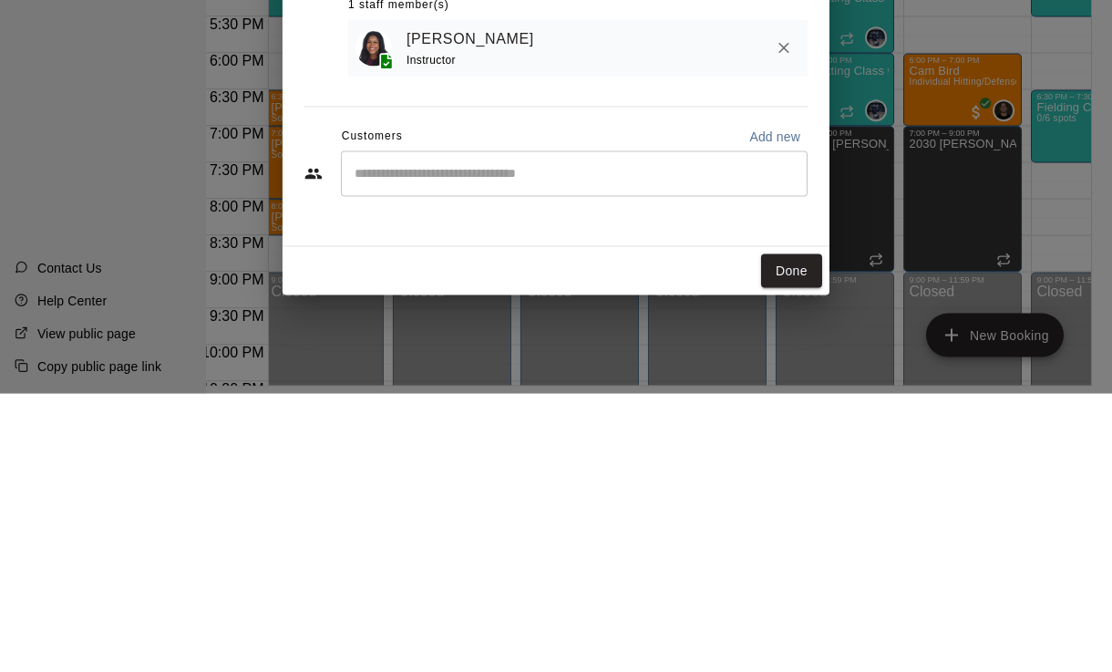
scroll to position [88, 31]
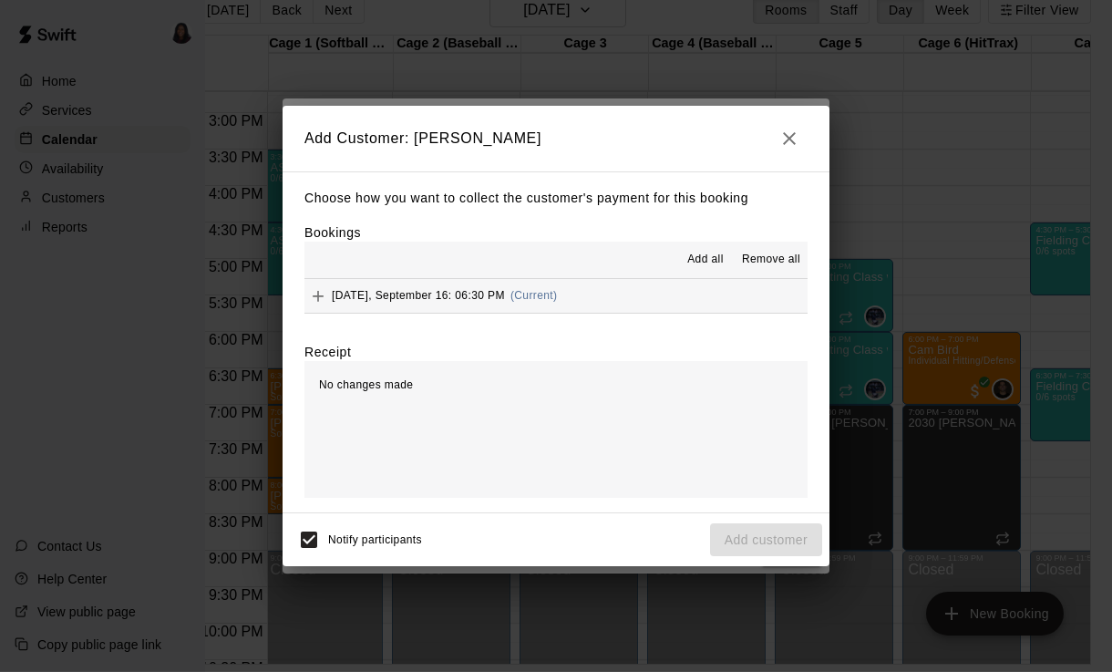
click at [533, 307] on div "[DATE], September 16: 06:30 PM (Current)" at bounding box center [430, 296] width 252 height 27
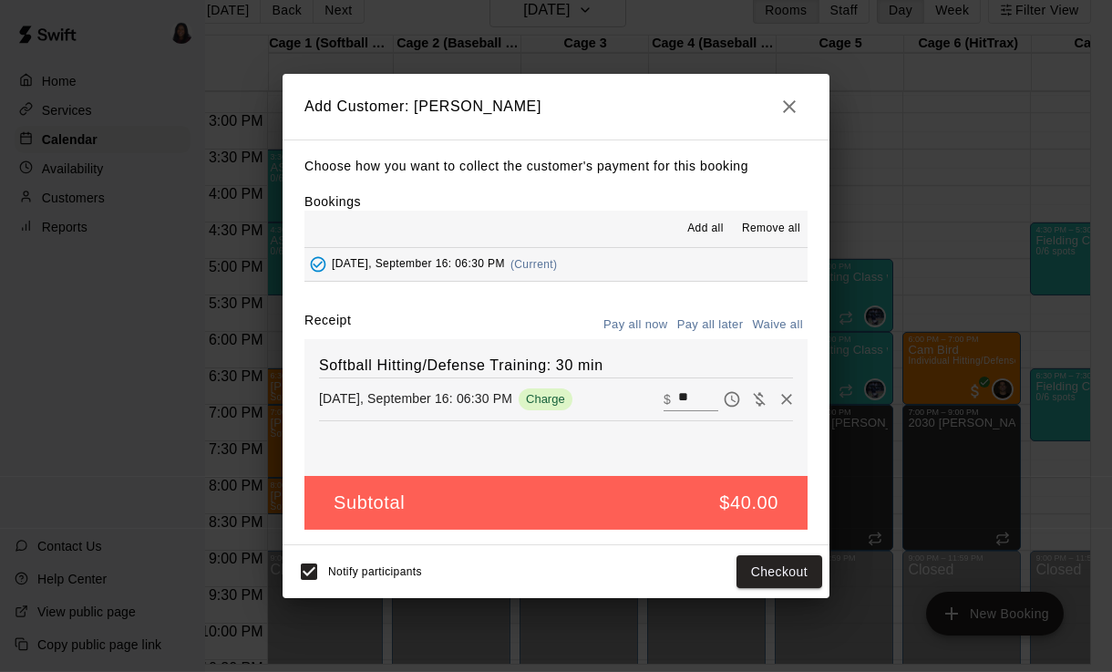
click at [713, 330] on button "Pay all later" at bounding box center [711, 325] width 76 height 28
click at [647, 324] on button "Pay all now" at bounding box center [636, 325] width 74 height 28
click at [783, 563] on button "Checkout" at bounding box center [779, 572] width 86 height 34
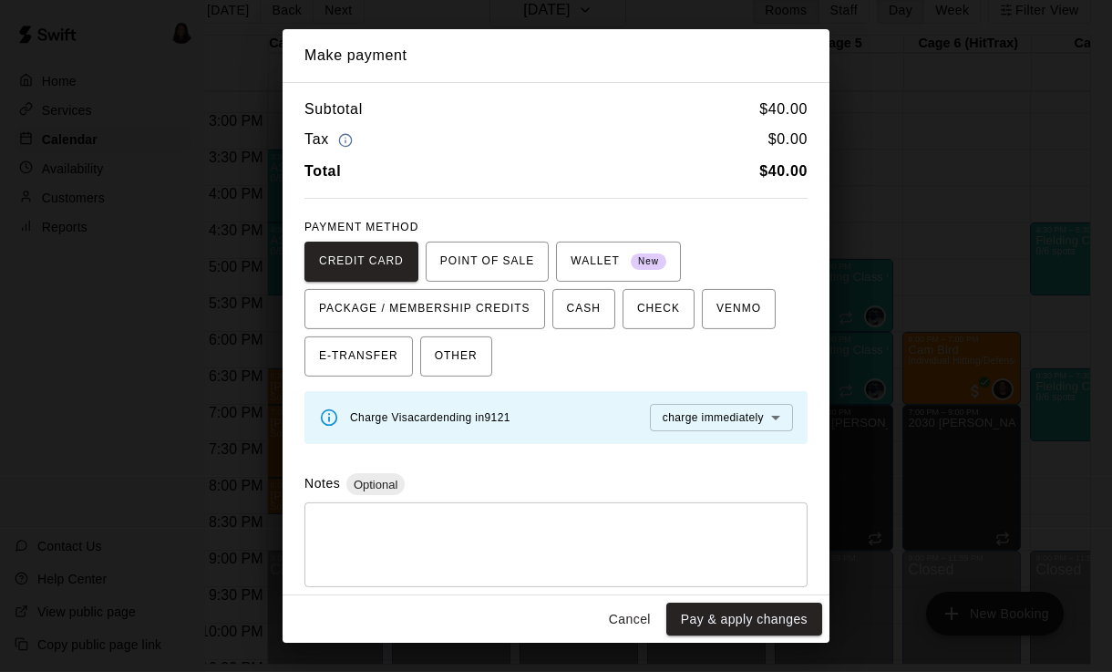
click at [756, 410] on body "Home Services Calendar Availability Customers Reports Contact Us Help Center Vi…" at bounding box center [525, 321] width 1112 height 701
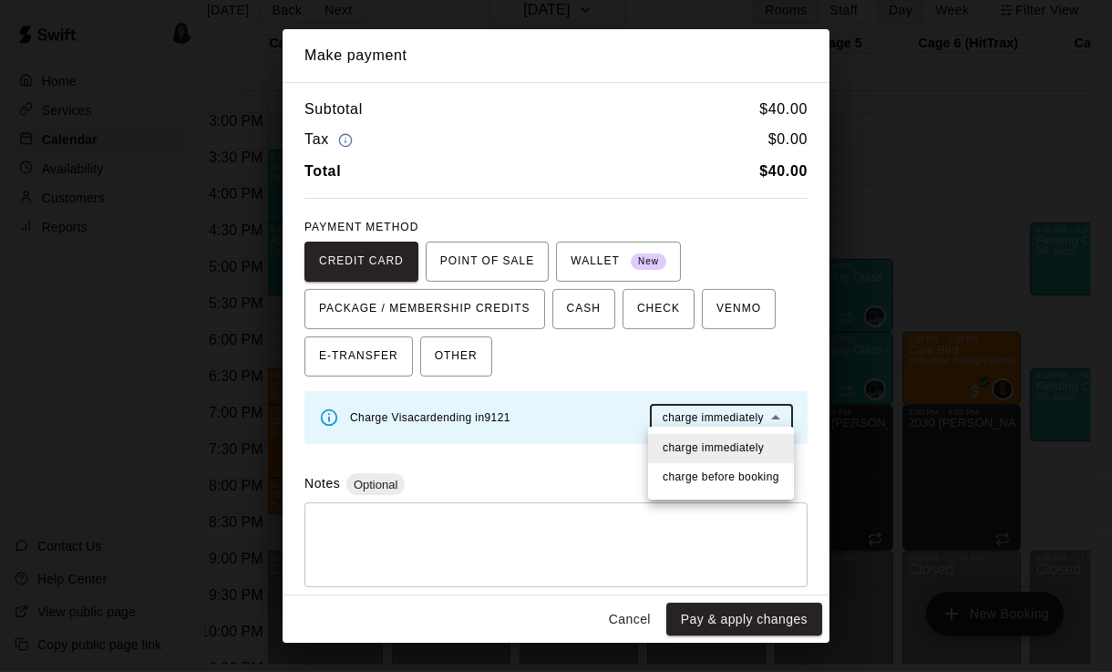
click at [763, 484] on span "charge before booking" at bounding box center [721, 477] width 117 height 18
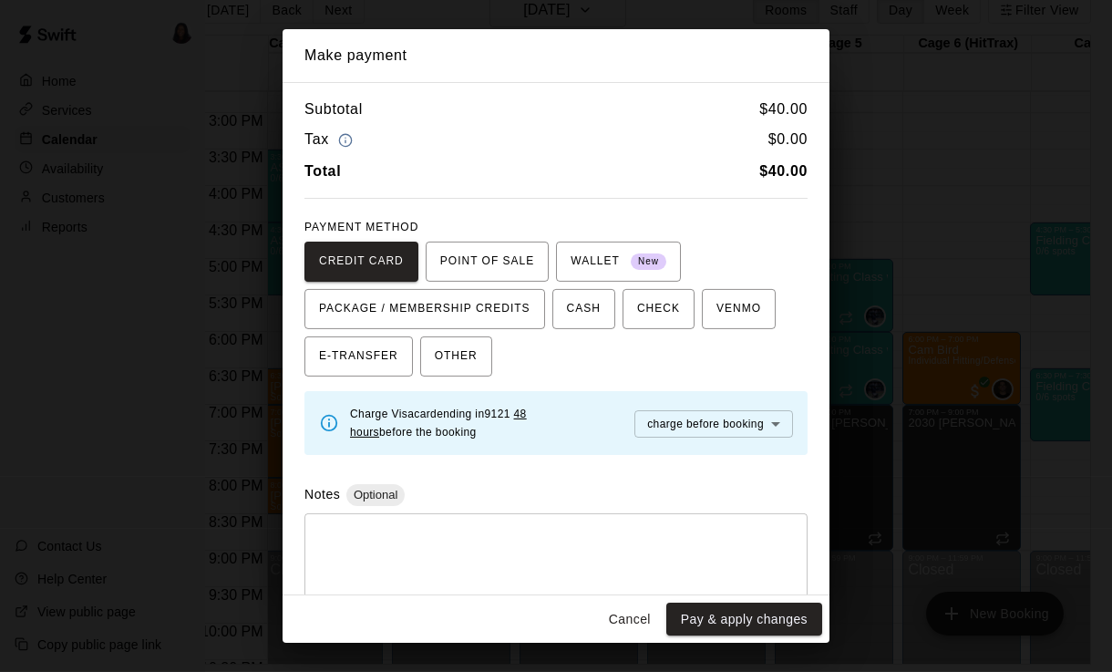
click at [752, 618] on button "Pay & apply changes" at bounding box center [744, 619] width 156 height 34
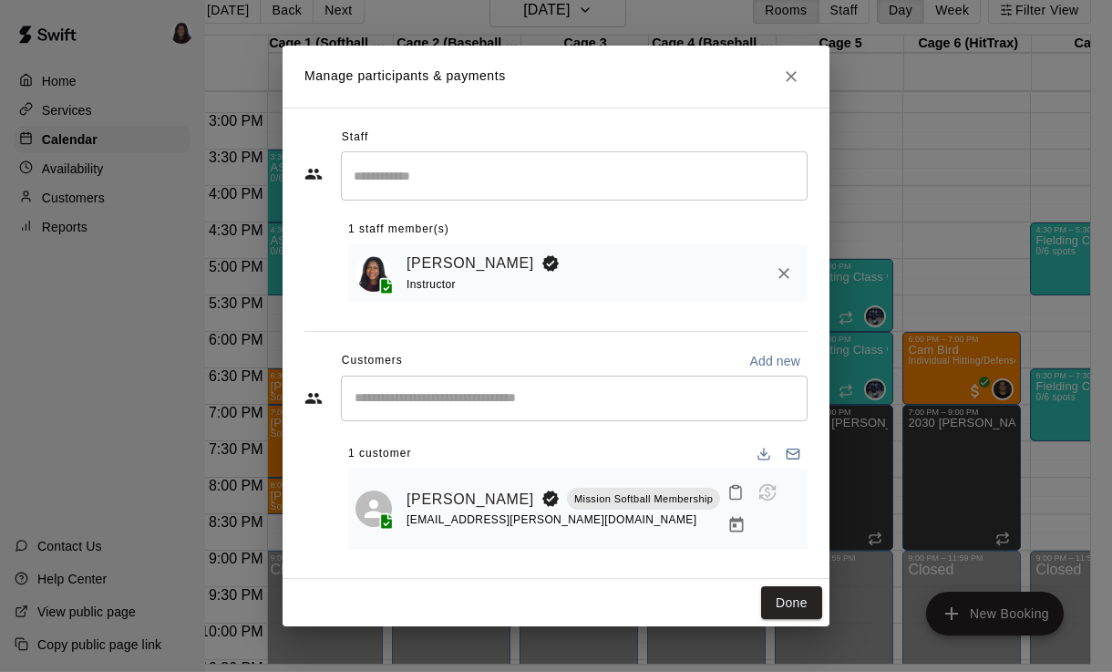
click at [807, 82] on button "Close" at bounding box center [791, 76] width 33 height 33
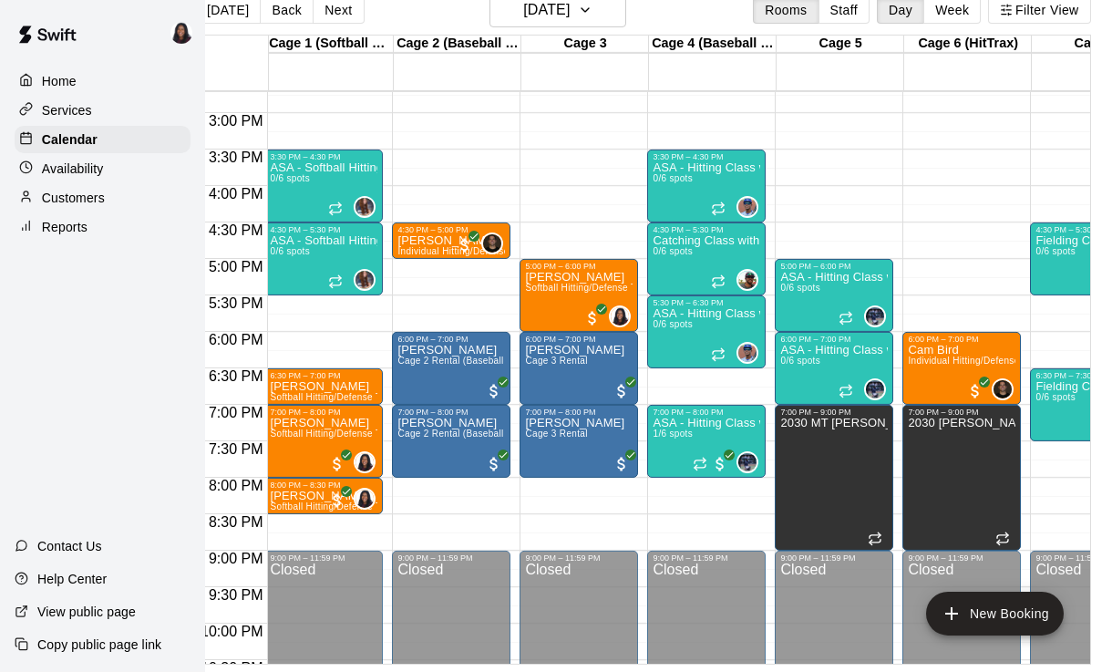
click at [957, 603] on icon "add" at bounding box center [952, 613] width 22 height 22
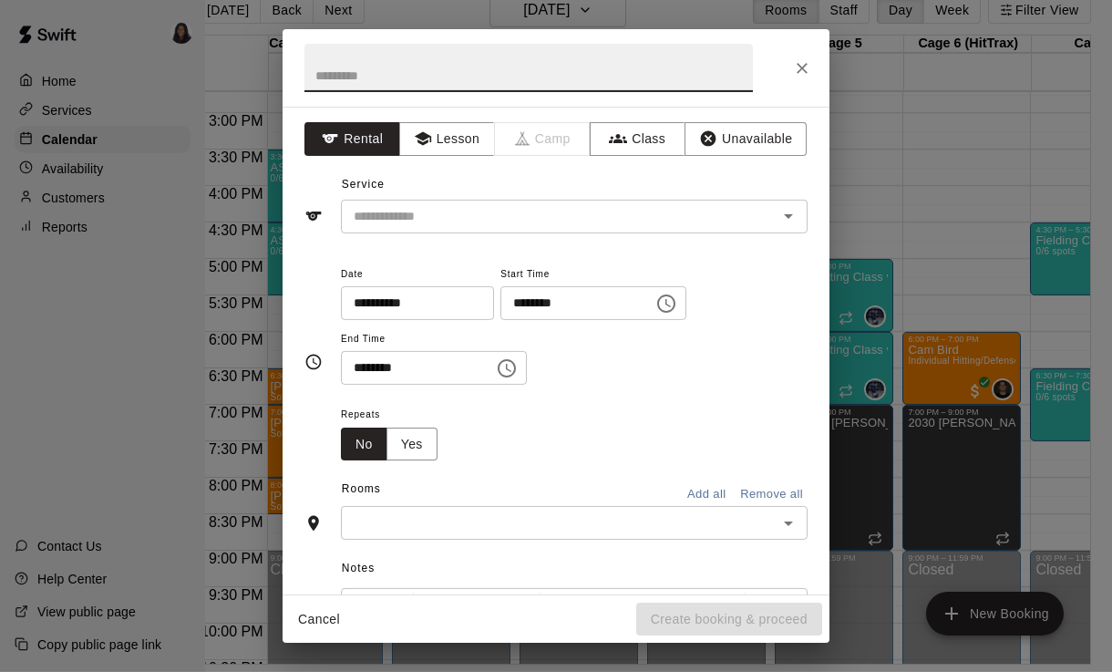
click at [629, 68] on input "text" at bounding box center [528, 68] width 448 height 48
type input "**********"
click at [448, 146] on button "Lesson" at bounding box center [447, 139] width 96 height 34
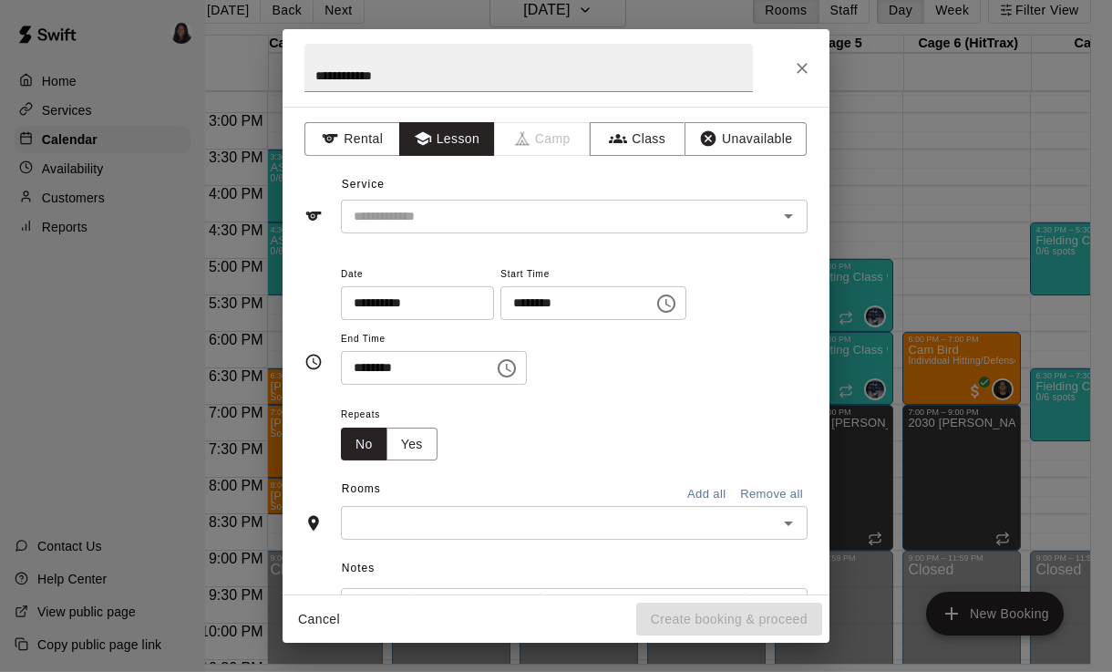
click at [681, 226] on input "text" at bounding box center [547, 216] width 402 height 23
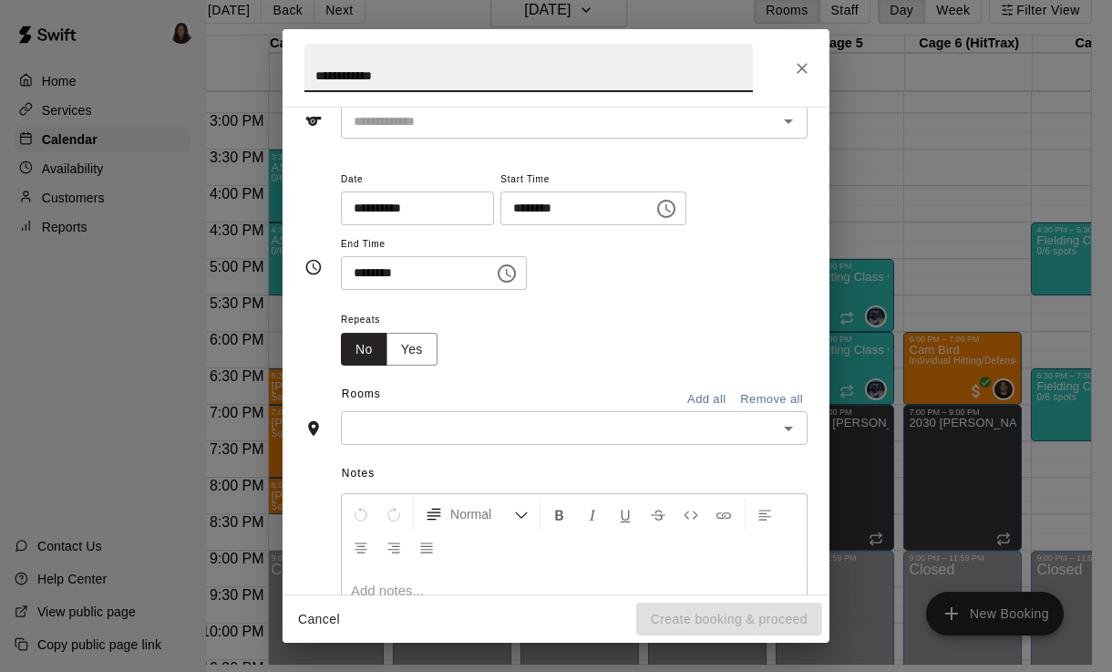
scroll to position [96, 0]
click at [655, 202] on icon "Choose time, selected time is 1:00 PM" at bounding box center [666, 208] width 22 height 22
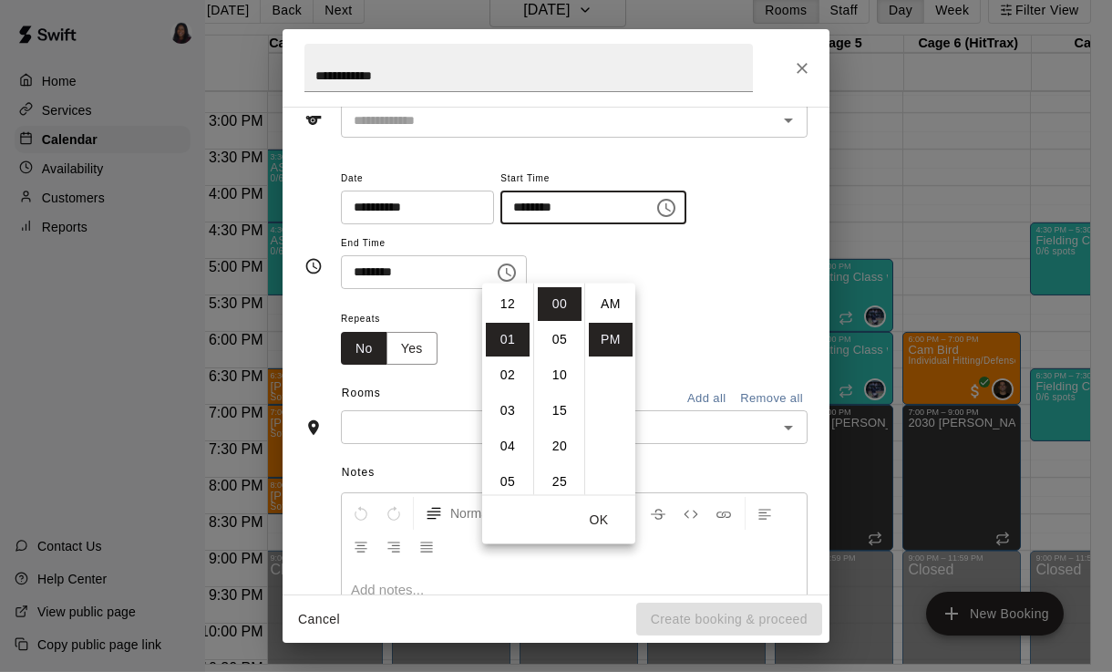
scroll to position [33, 0]
click at [513, 465] on li "06" at bounding box center [508, 482] width 44 height 34
type input "********"
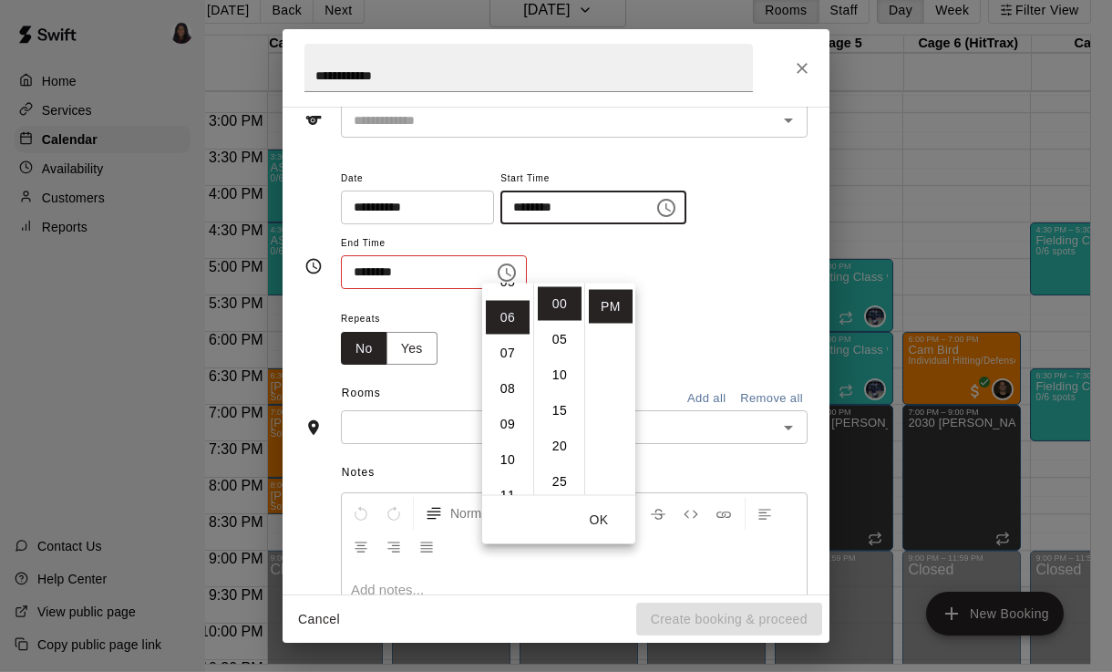
scroll to position [213, 0]
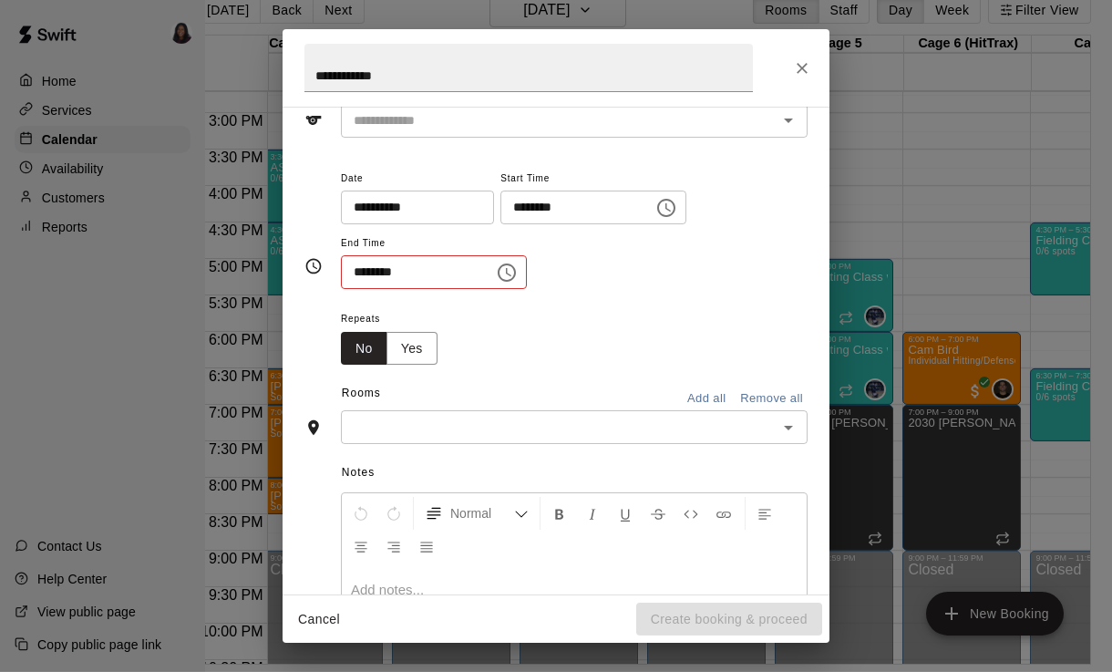
click at [734, 272] on div "**********" at bounding box center [574, 228] width 467 height 123
click at [460, 266] on input "********" at bounding box center [411, 272] width 140 height 34
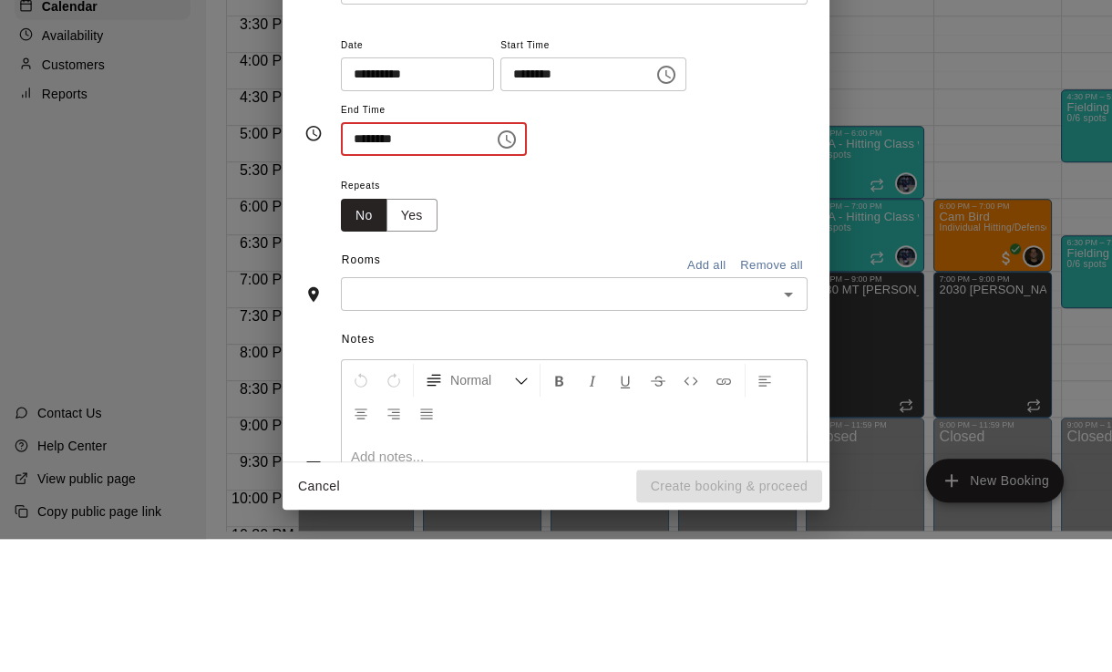
click at [496, 262] on icon "Choose time, selected time is 1:30 PM" at bounding box center [507, 273] width 22 height 22
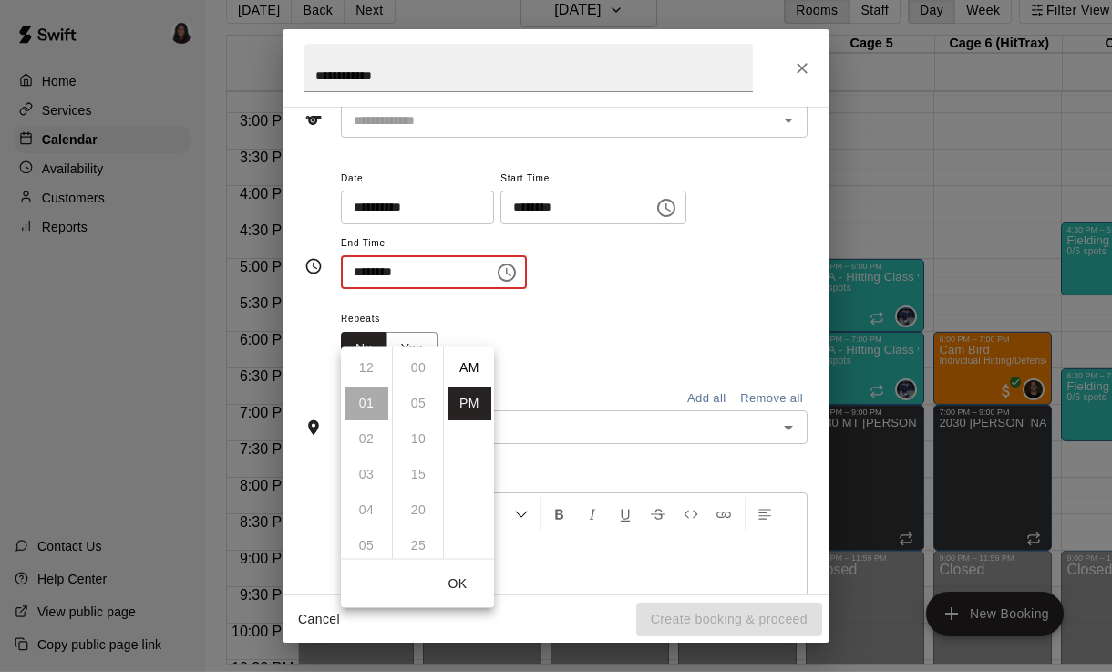
scroll to position [33, 0]
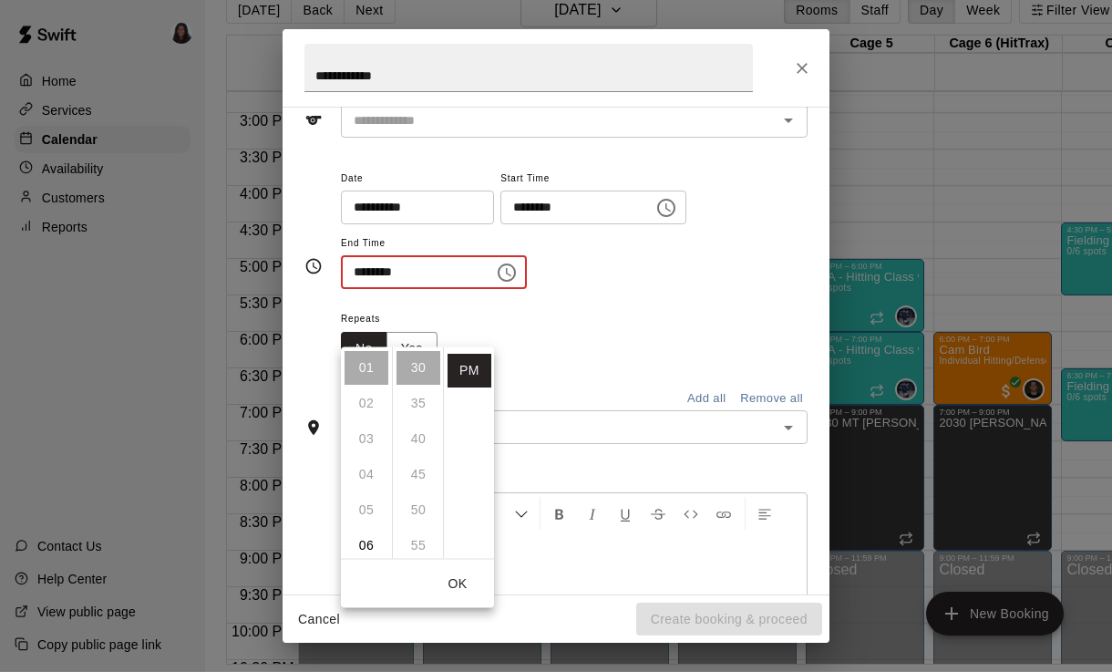
click at [368, 529] on li "06" at bounding box center [367, 546] width 44 height 34
type input "********"
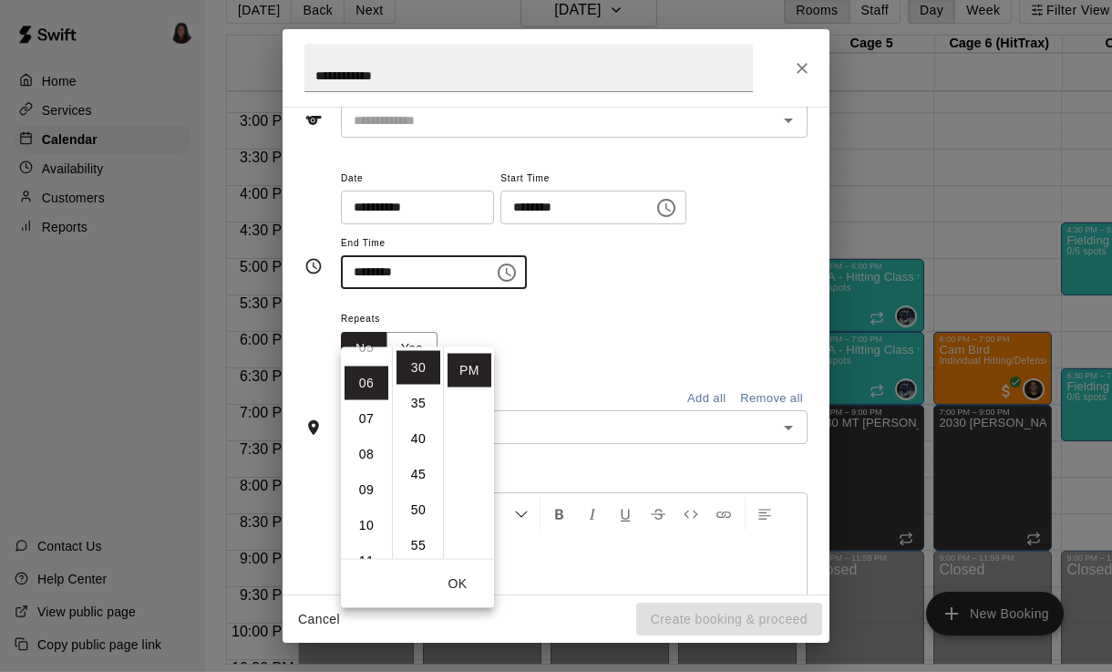
scroll to position [213, 0]
click at [460, 567] on button "OK" at bounding box center [457, 584] width 58 height 34
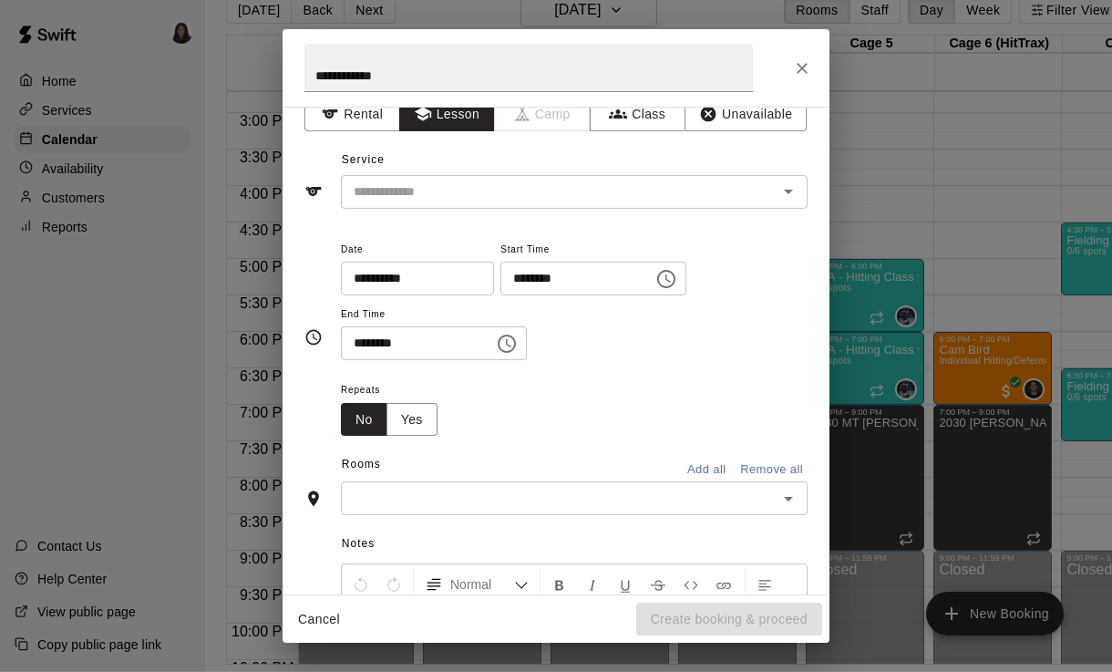
scroll to position [16, 0]
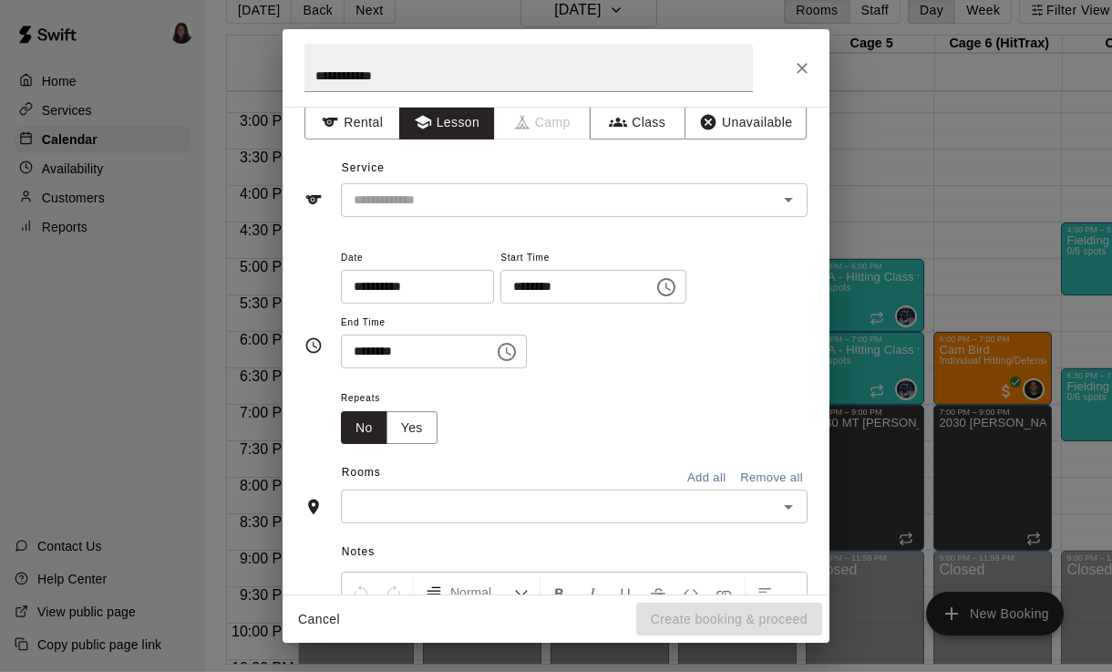
click at [641, 204] on input "text" at bounding box center [547, 200] width 402 height 23
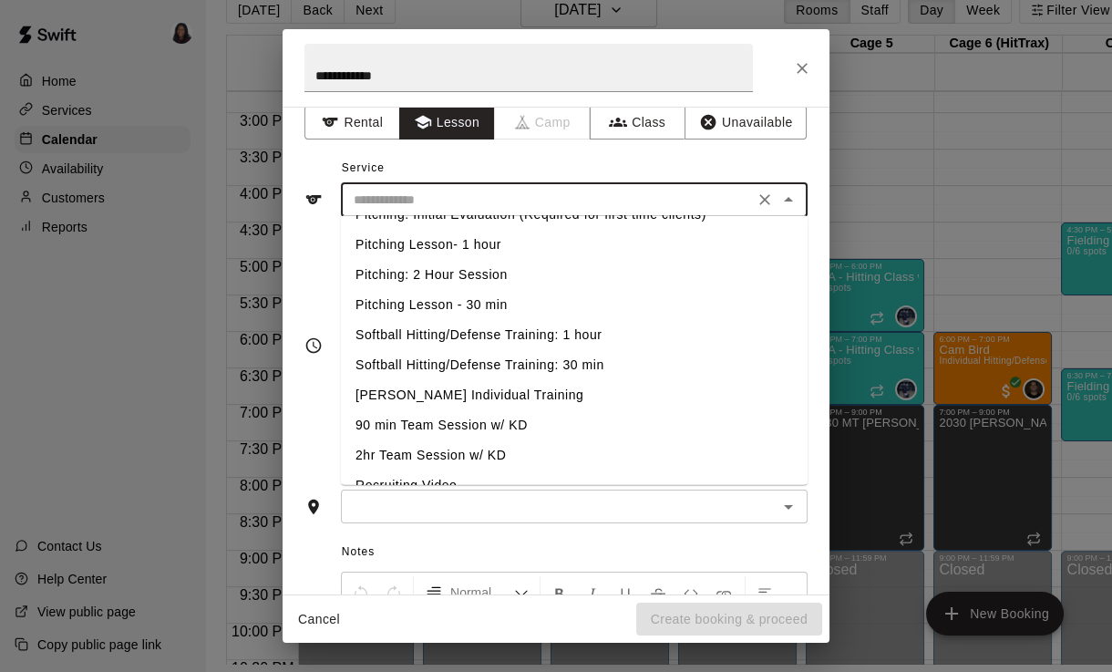
scroll to position [113, 0]
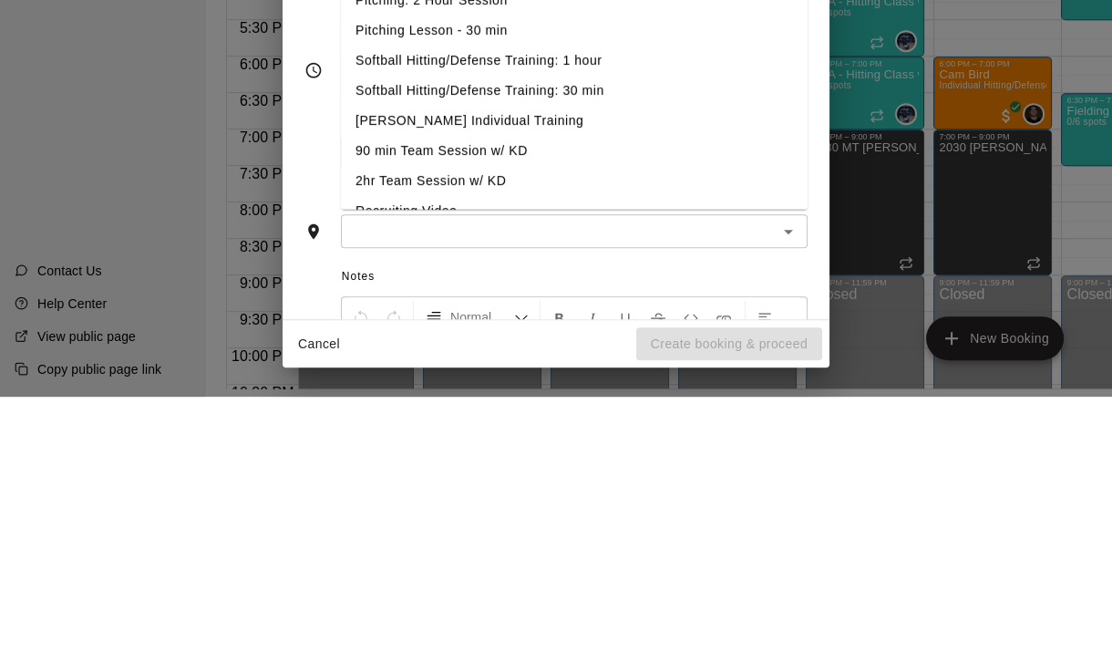
click at [626, 351] on li "Softball Hitting/Defense Training: 30 min" at bounding box center [574, 366] width 467 height 30
type input "**********"
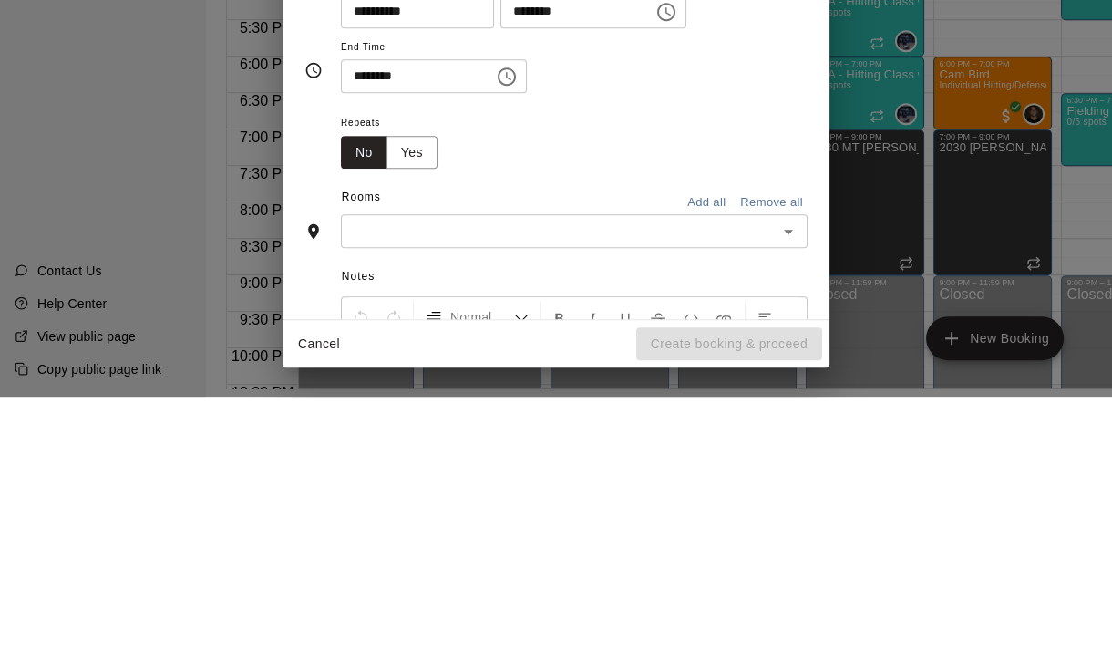
click at [670, 495] on input "text" at bounding box center [559, 506] width 426 height 23
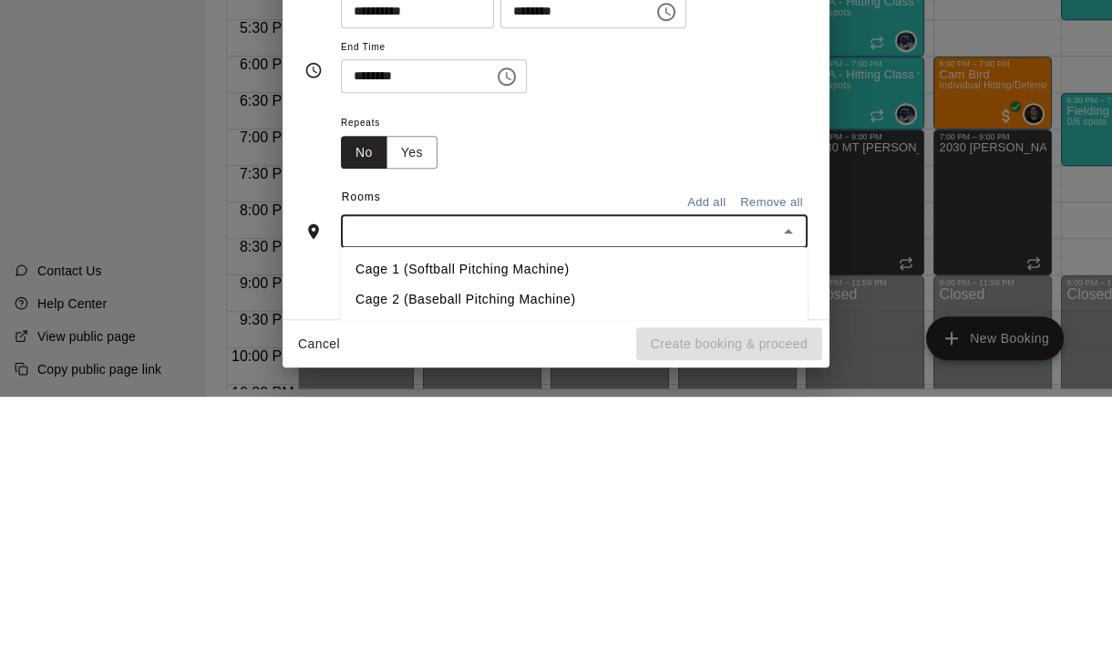
scroll to position [88, 3]
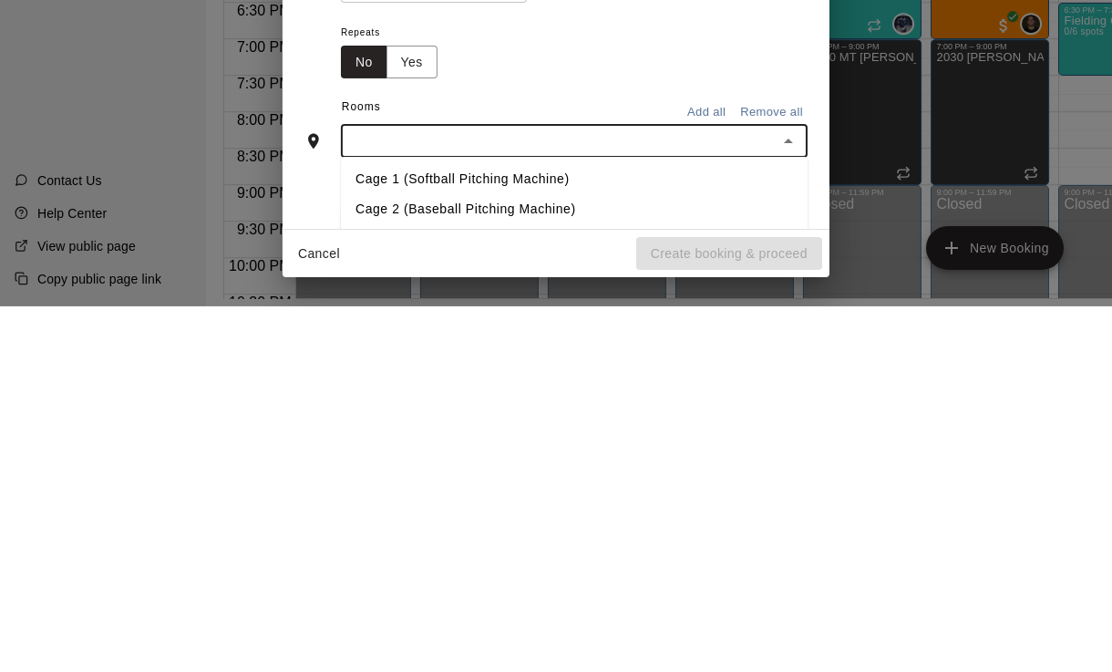
click at [602, 530] on li "Cage 1 (Softball Pitching Machine)" at bounding box center [574, 545] width 467 height 30
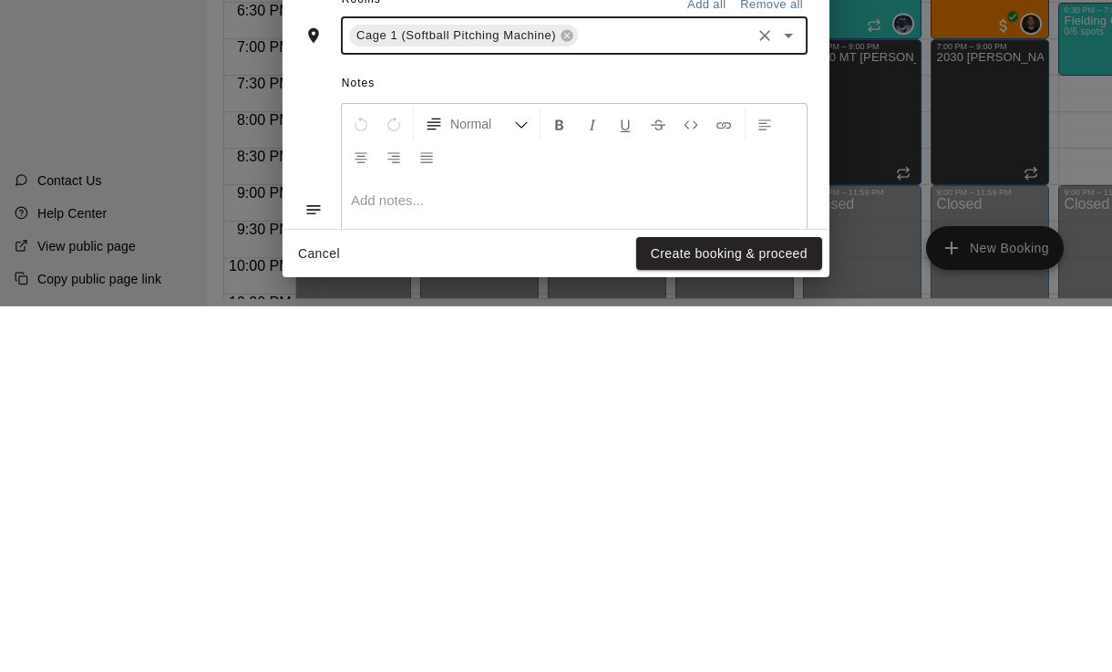
scroll to position [200, 0]
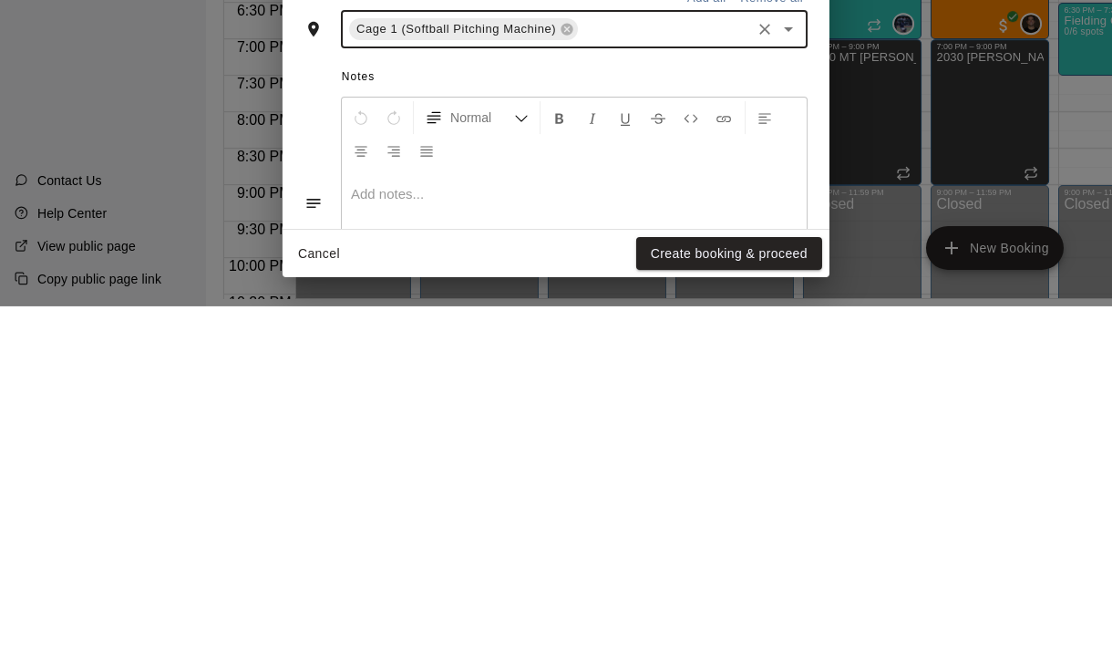
click at [754, 602] on button "Create booking & proceed" at bounding box center [729, 619] width 186 height 34
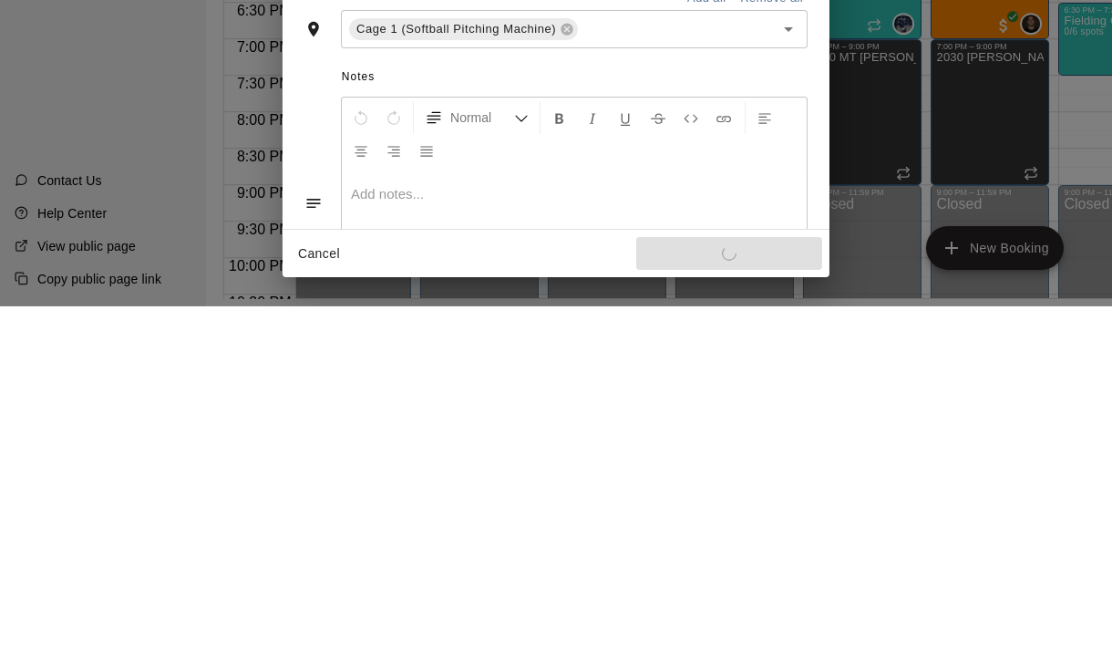
scroll to position [88, 4]
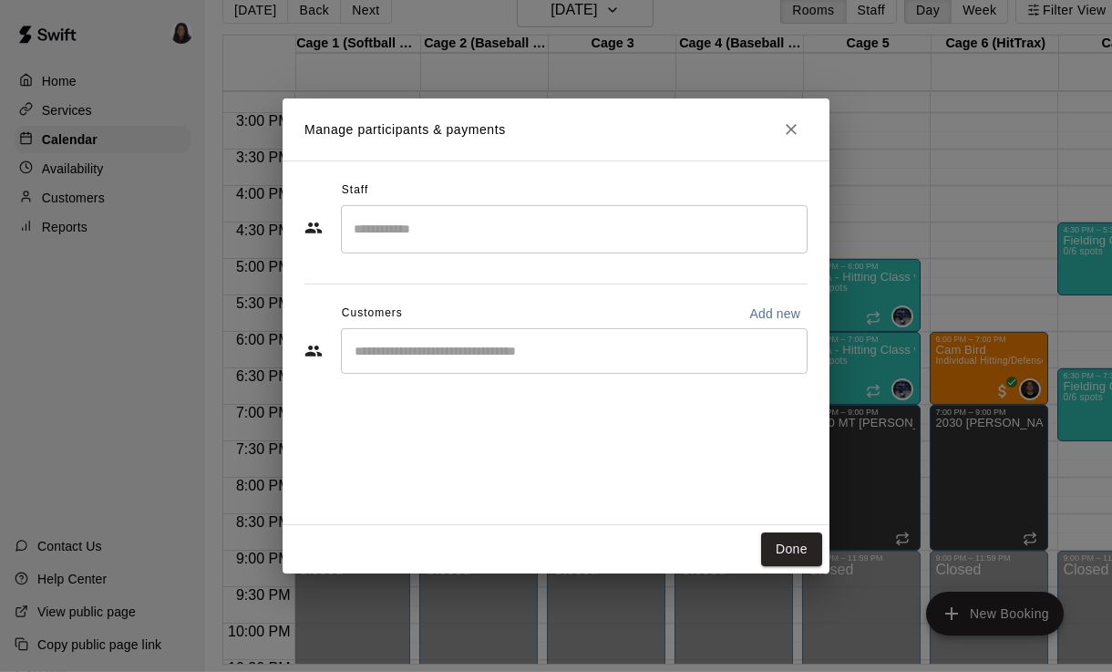
click at [623, 226] on input "Search staff" at bounding box center [574, 229] width 450 height 32
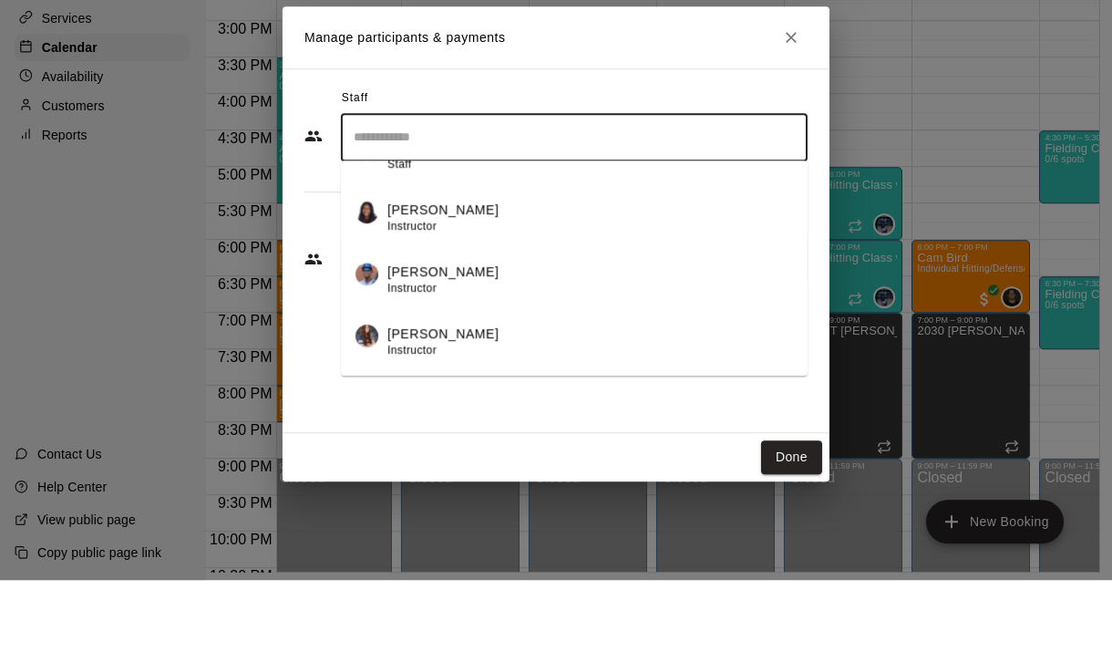
scroll to position [229, 0]
click at [597, 292] on div "[PERSON_NAME] Instructor" at bounding box center [590, 310] width 406 height 36
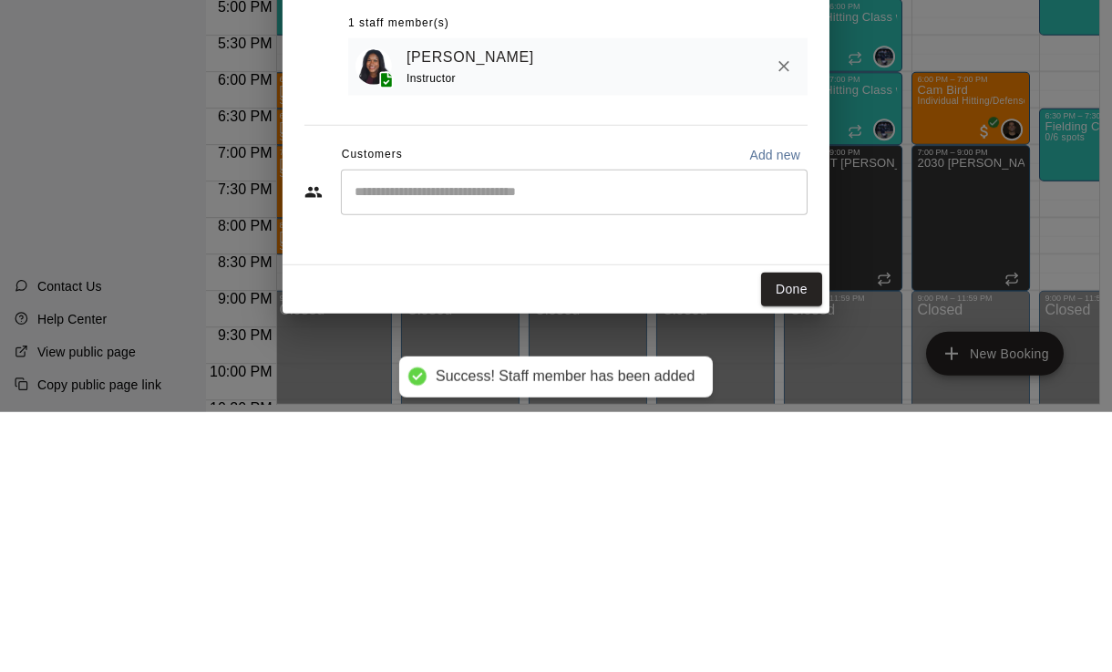
click at [648, 443] on input "Start typing to search customers..." at bounding box center [574, 452] width 450 height 18
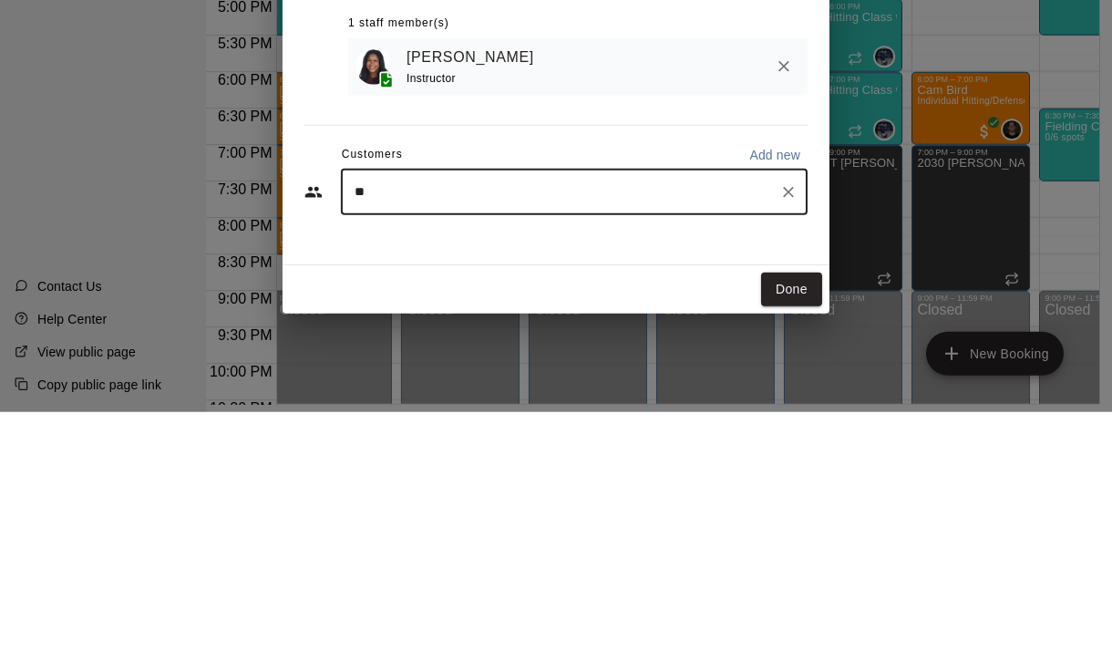
type input "***"
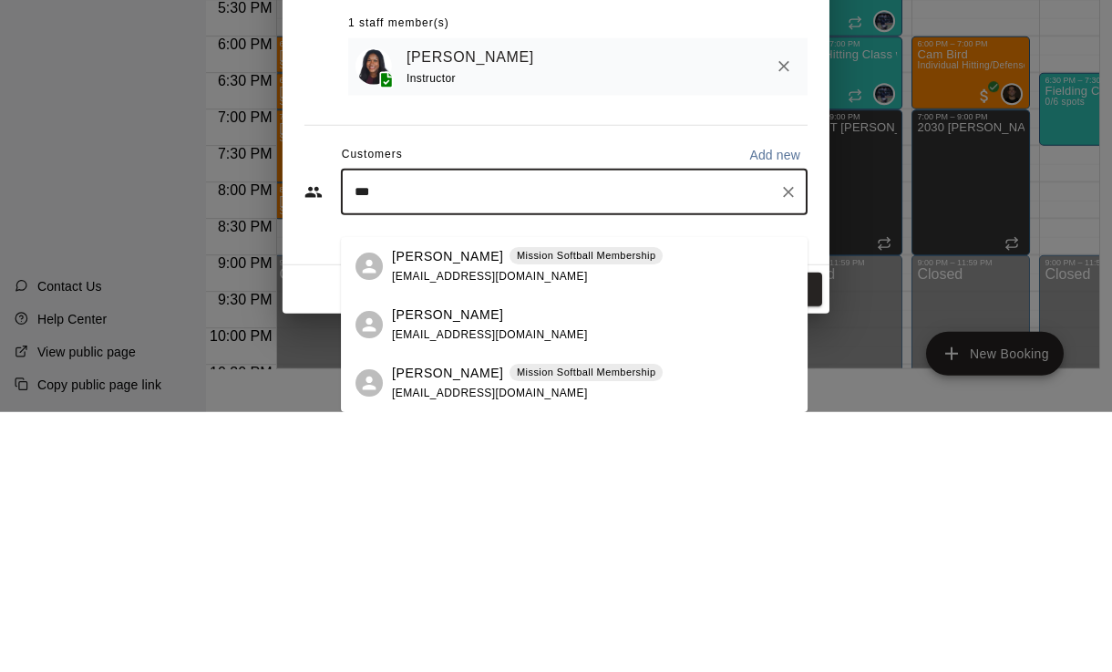
click at [675, 507] on div "[PERSON_NAME] Mission Softball Membership [EMAIL_ADDRESS][DOMAIN_NAME]" at bounding box center [592, 526] width 401 height 39
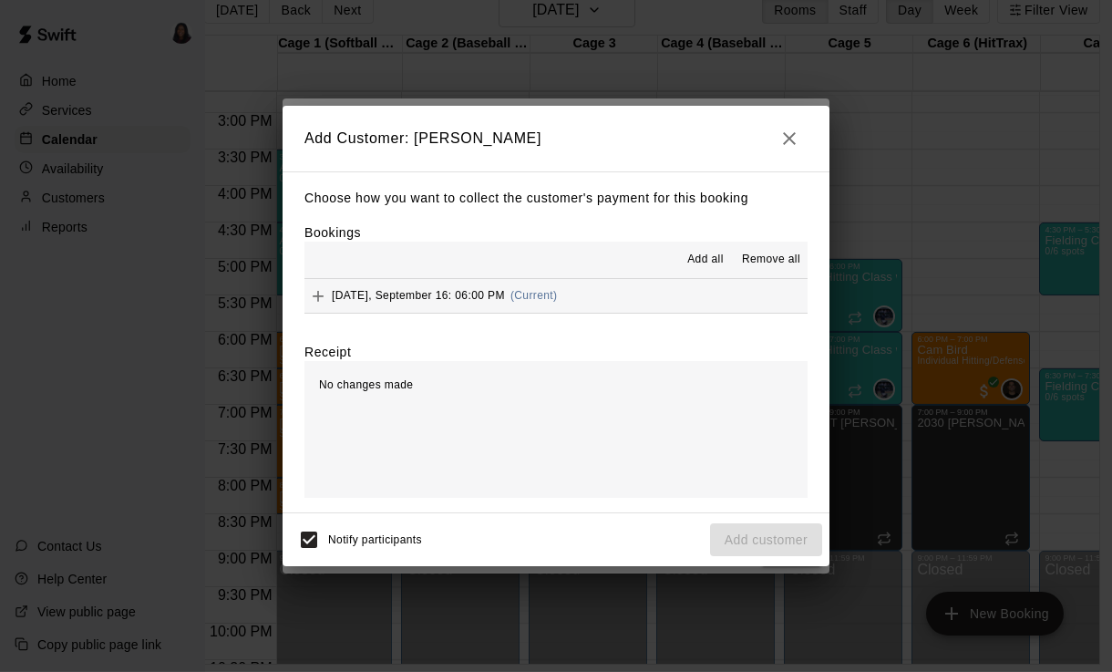
click at [697, 290] on button "[DATE], September 16: 06:00 PM (Current)" at bounding box center [555, 296] width 503 height 34
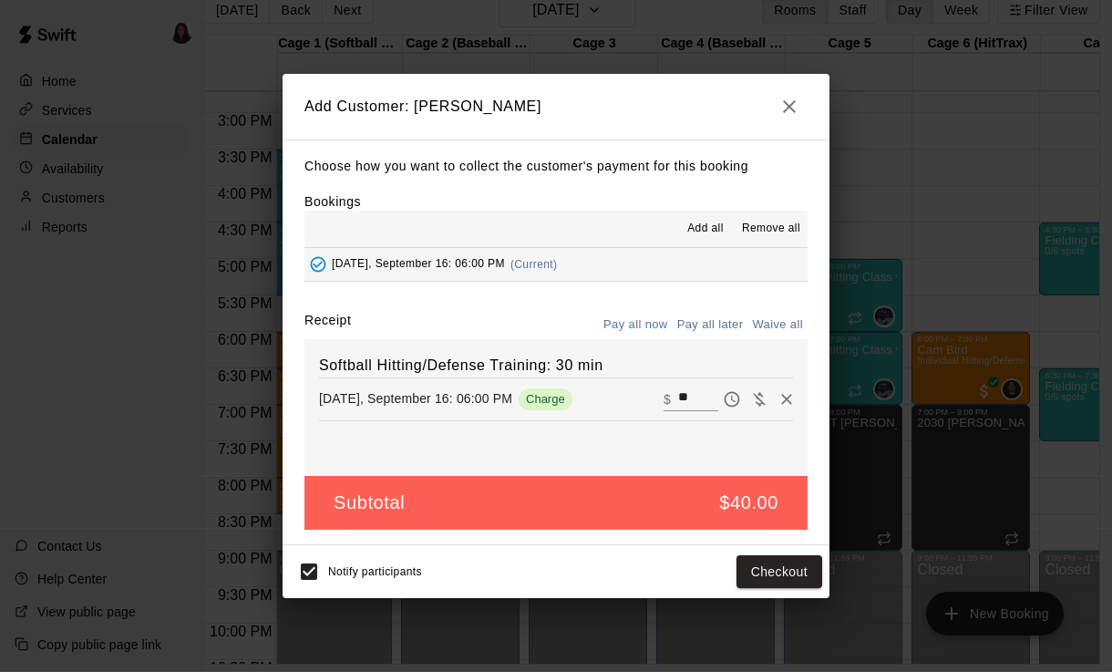
click at [786, 577] on button "Checkout" at bounding box center [779, 572] width 86 height 34
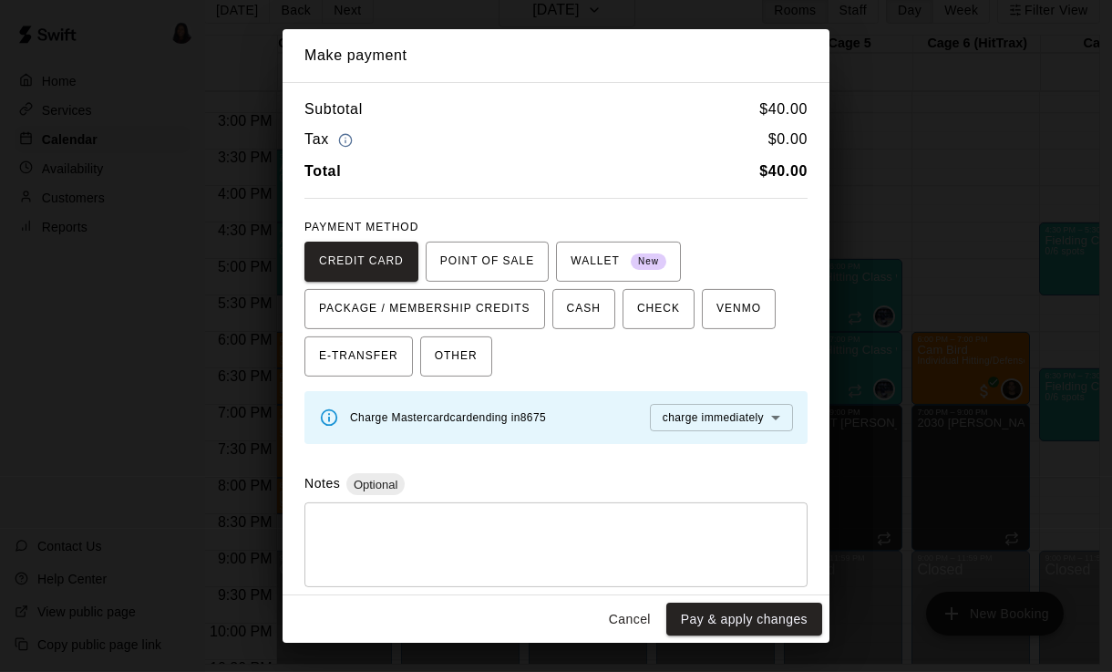
click at [740, 416] on body "Home Services Calendar Availability Customers Reports Contact Us Help Center Vi…" at bounding box center [534, 321] width 1112 height 701
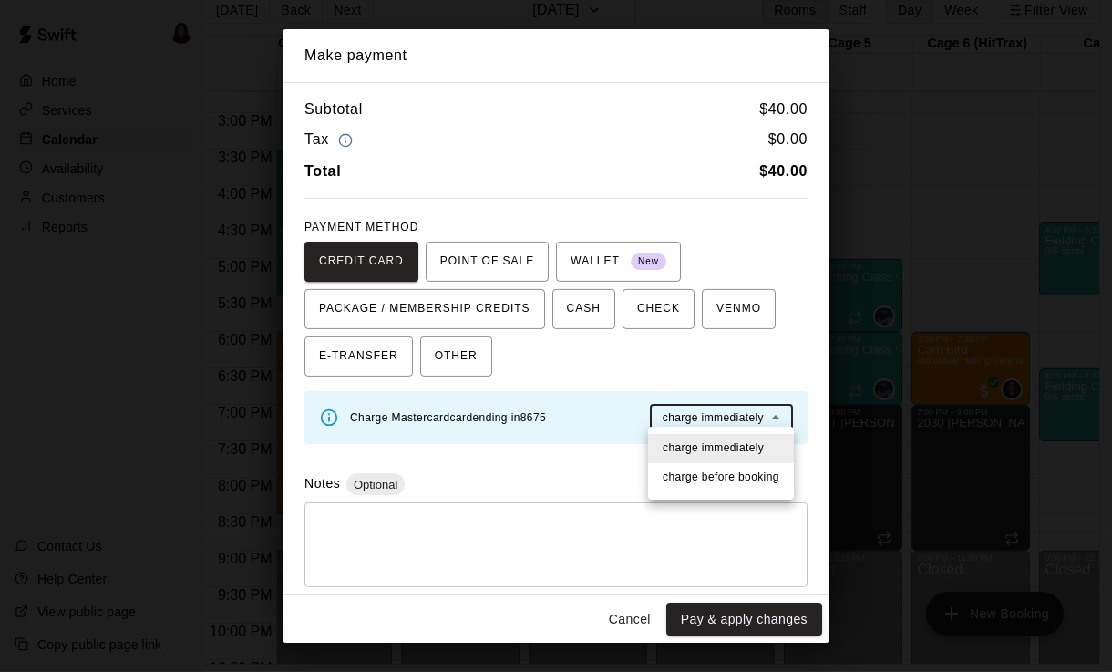
click at [756, 477] on span "charge before booking" at bounding box center [721, 477] width 117 height 18
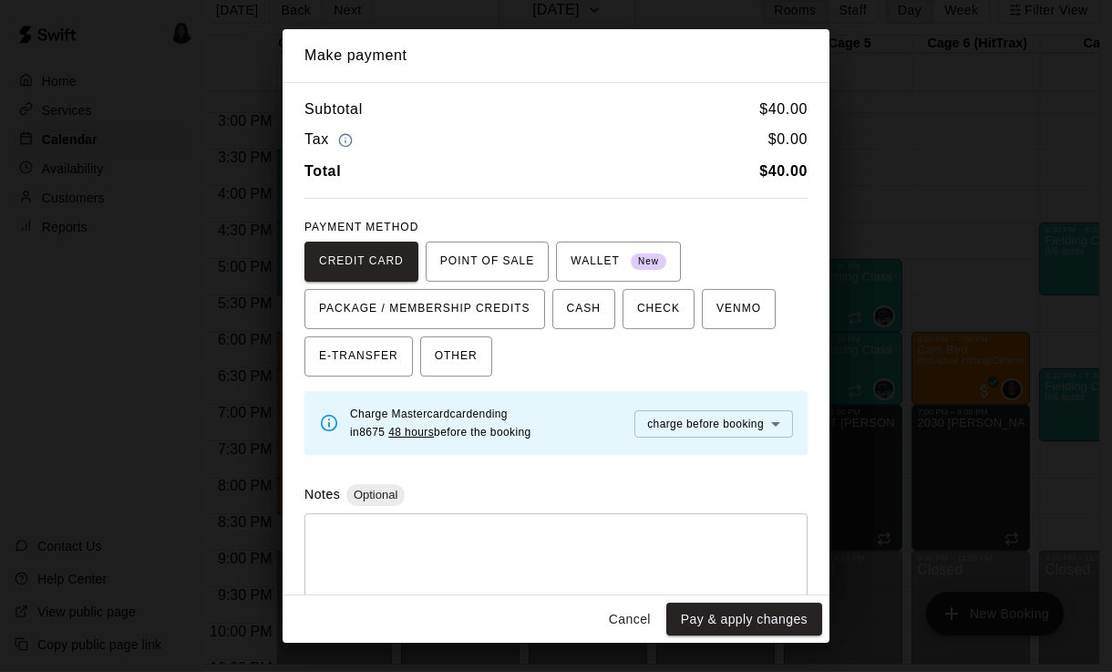
click at [754, 618] on button "Pay & apply changes" at bounding box center [744, 619] width 156 height 34
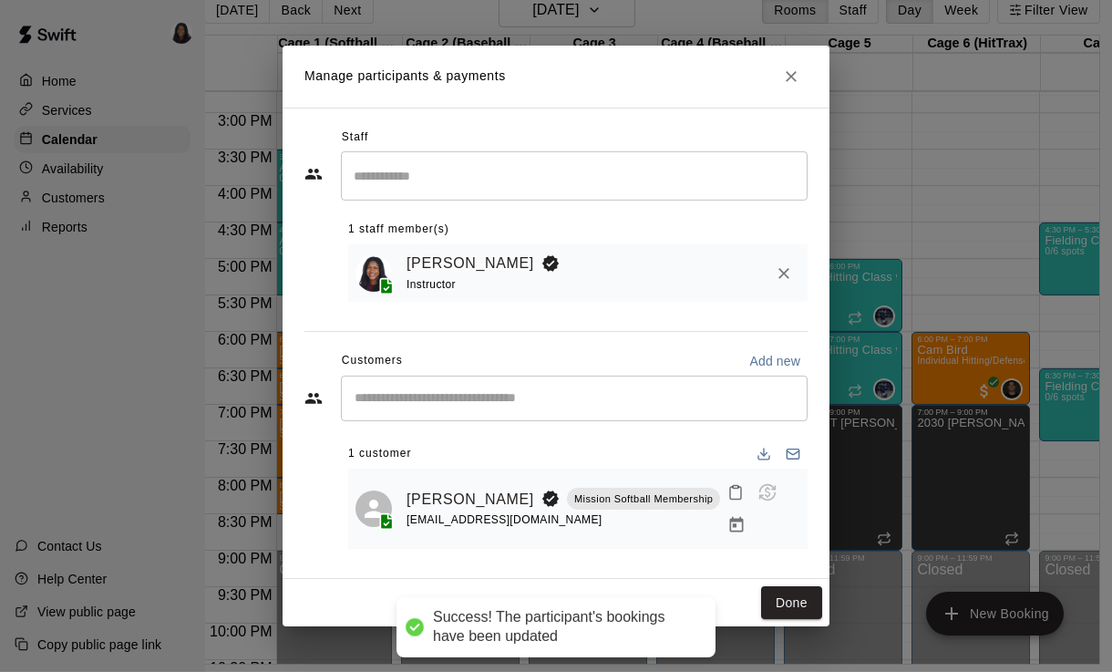
click at [796, 597] on button "Done" at bounding box center [791, 603] width 61 height 34
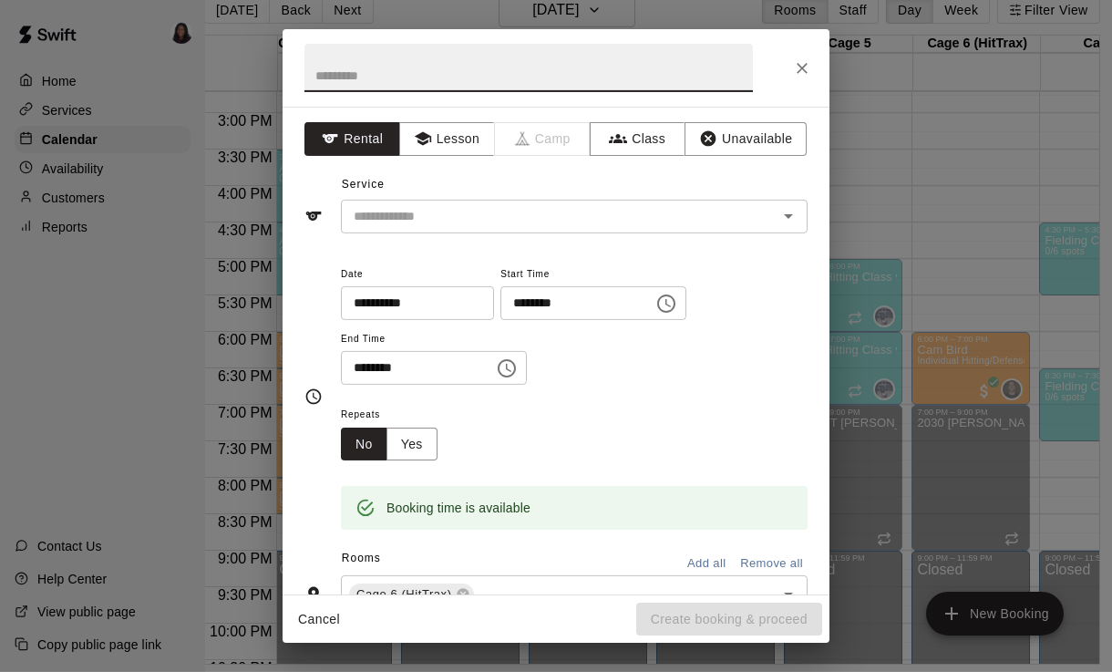
click at [789, 57] on button "Close" at bounding box center [802, 68] width 33 height 33
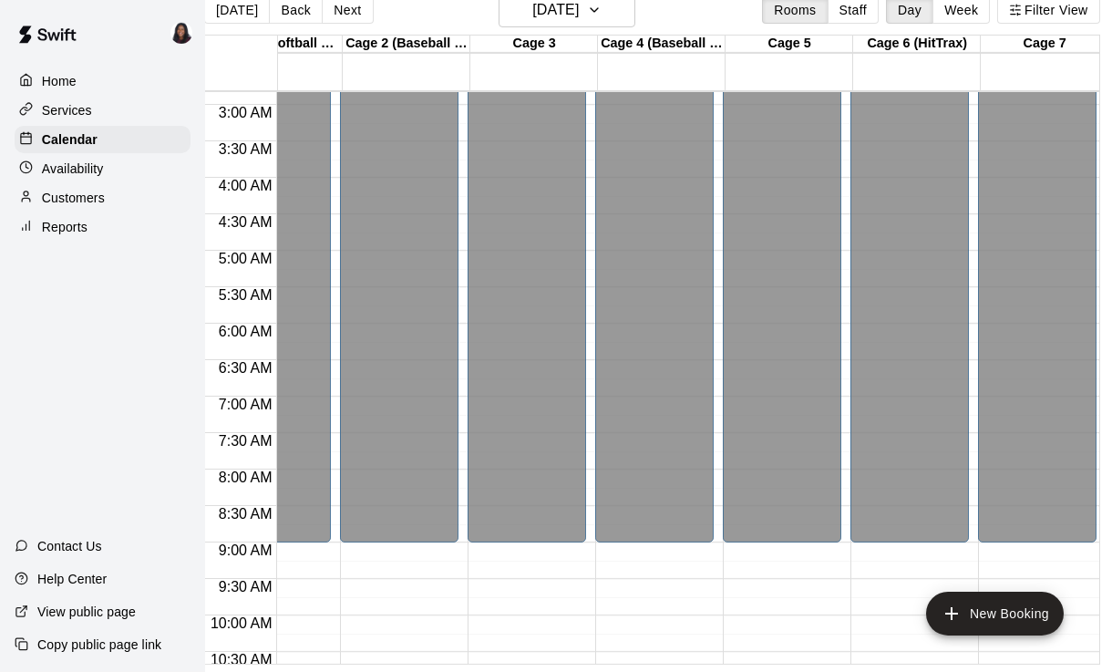
scroll to position [0, 71]
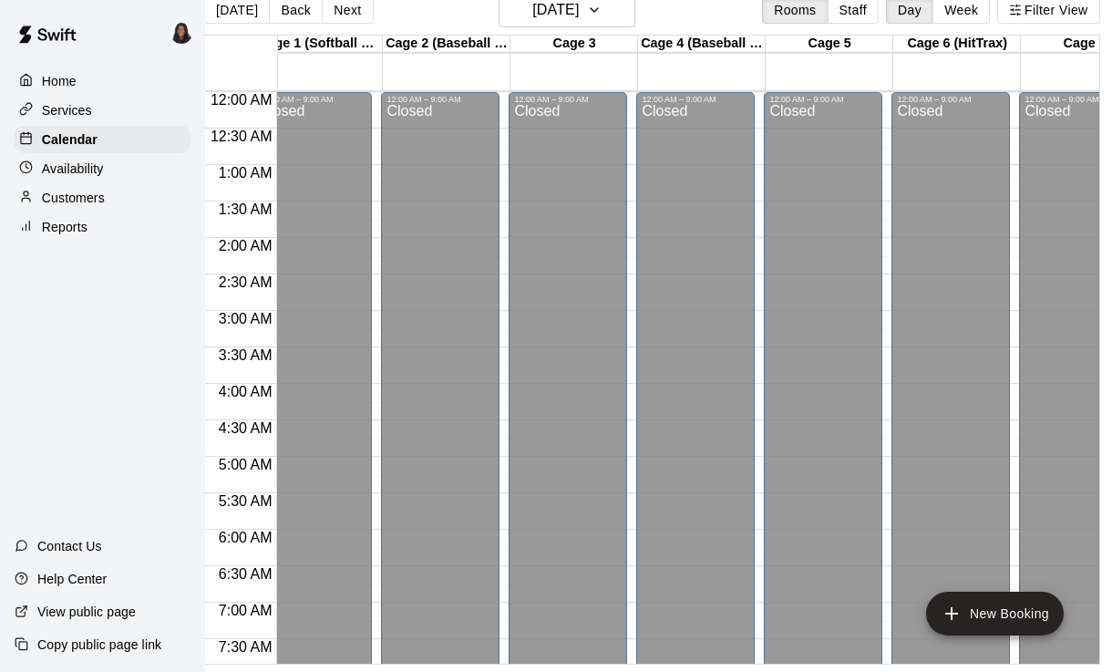
click at [83, 77] on div "Home" at bounding box center [103, 80] width 176 height 27
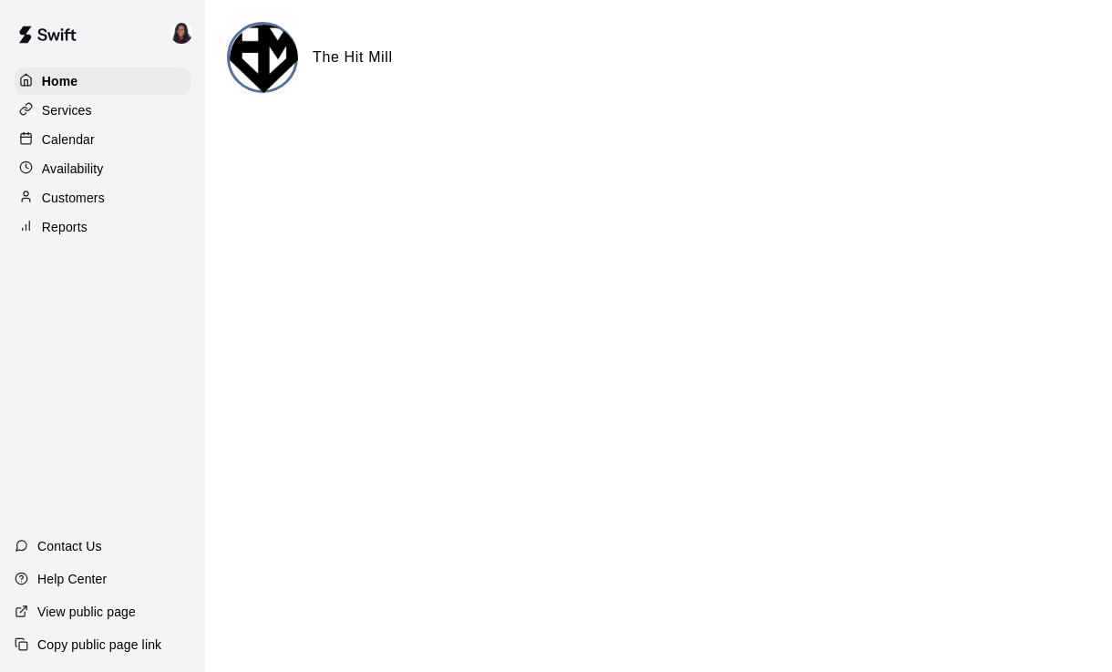
click at [102, 144] on div "Calendar" at bounding box center [103, 139] width 176 height 27
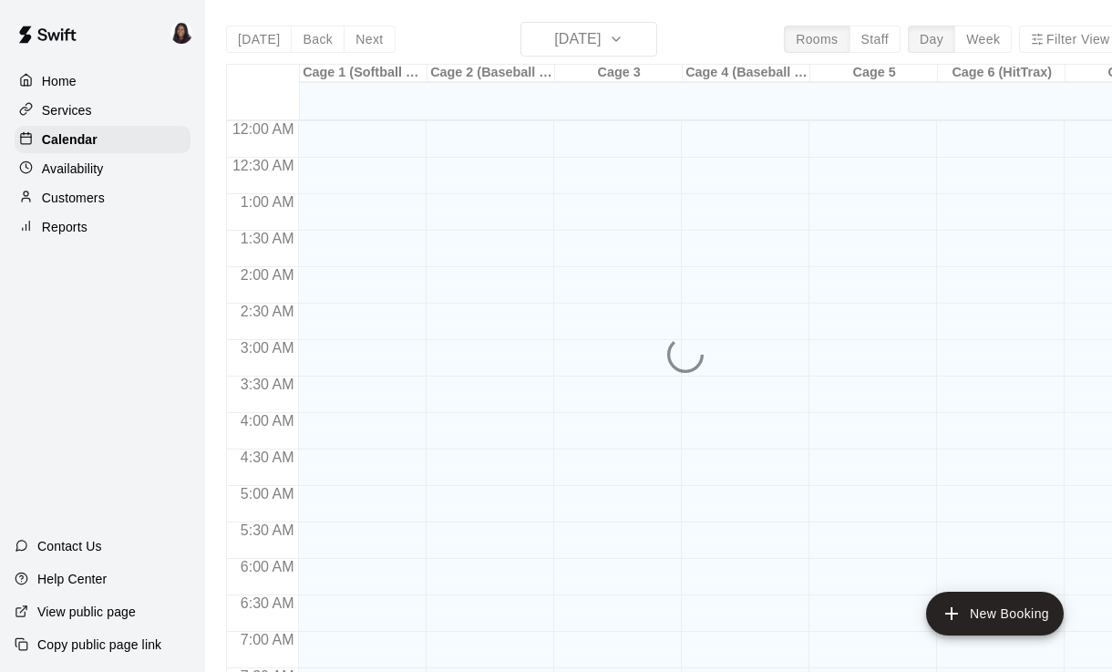
scroll to position [1025, 0]
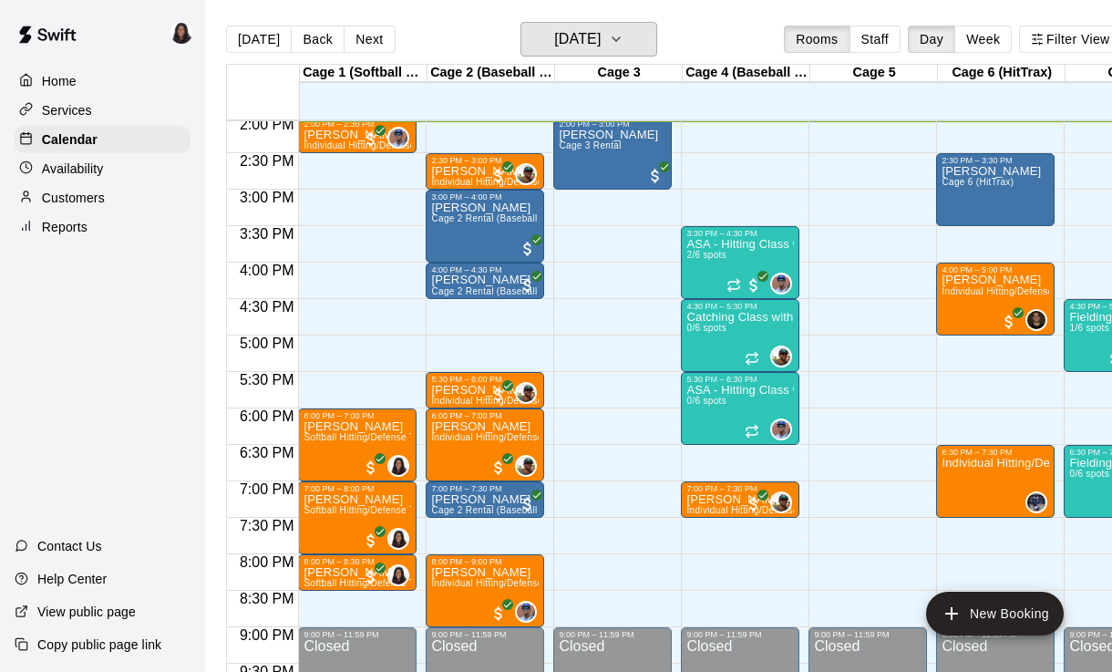
click at [601, 38] on h6 "[DATE]" at bounding box center [577, 39] width 46 height 26
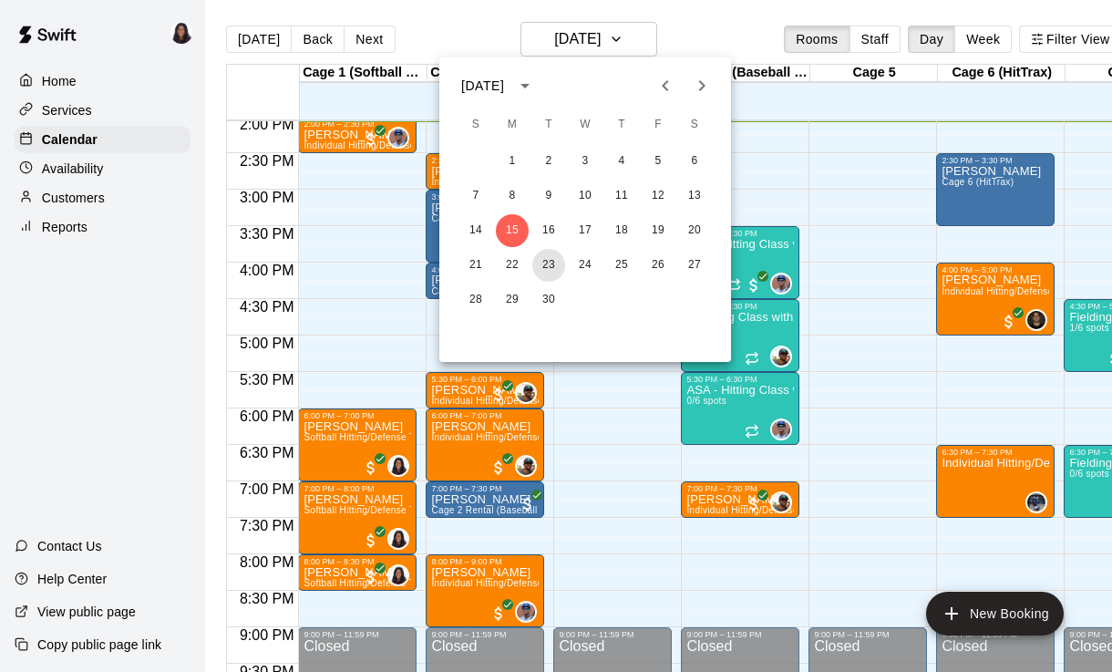
click at [560, 271] on button "23" at bounding box center [548, 265] width 33 height 33
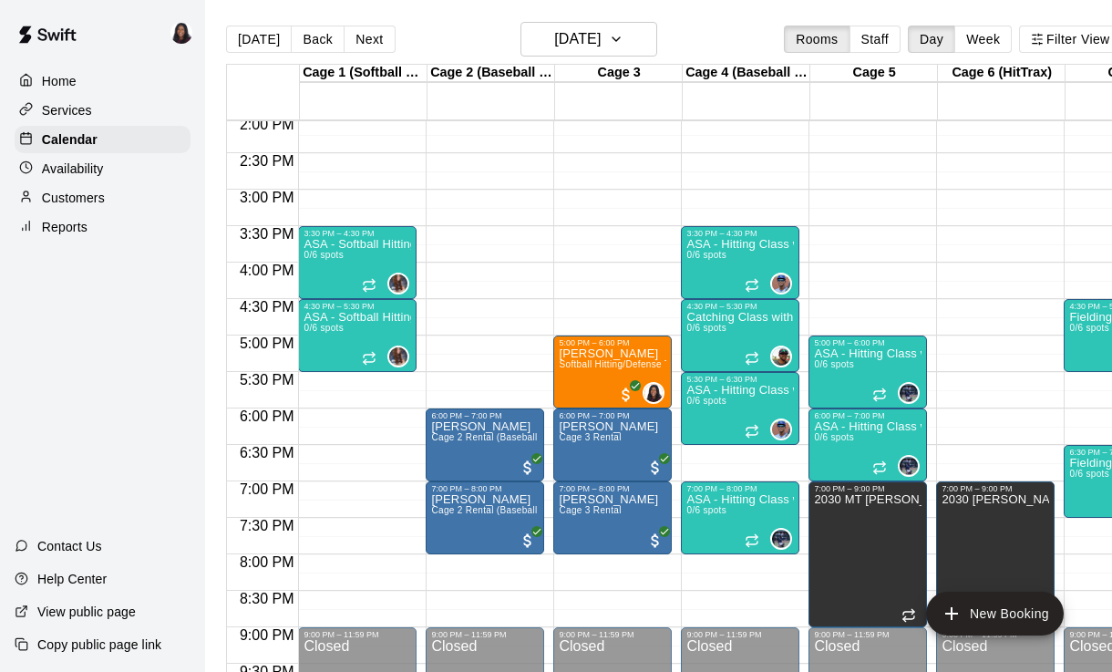
click at [651, 374] on div "[PERSON_NAME] Softball Hitting/Defense Training: 1 hour" at bounding box center [613, 683] width 108 height 672
click at [657, 386] on div at bounding box center [556, 336] width 1112 height 672
click at [646, 385] on img "KaDedra Temple" at bounding box center [653, 393] width 18 height 18
click at [653, 411] on icon "edit" at bounding box center [664, 403] width 22 height 22
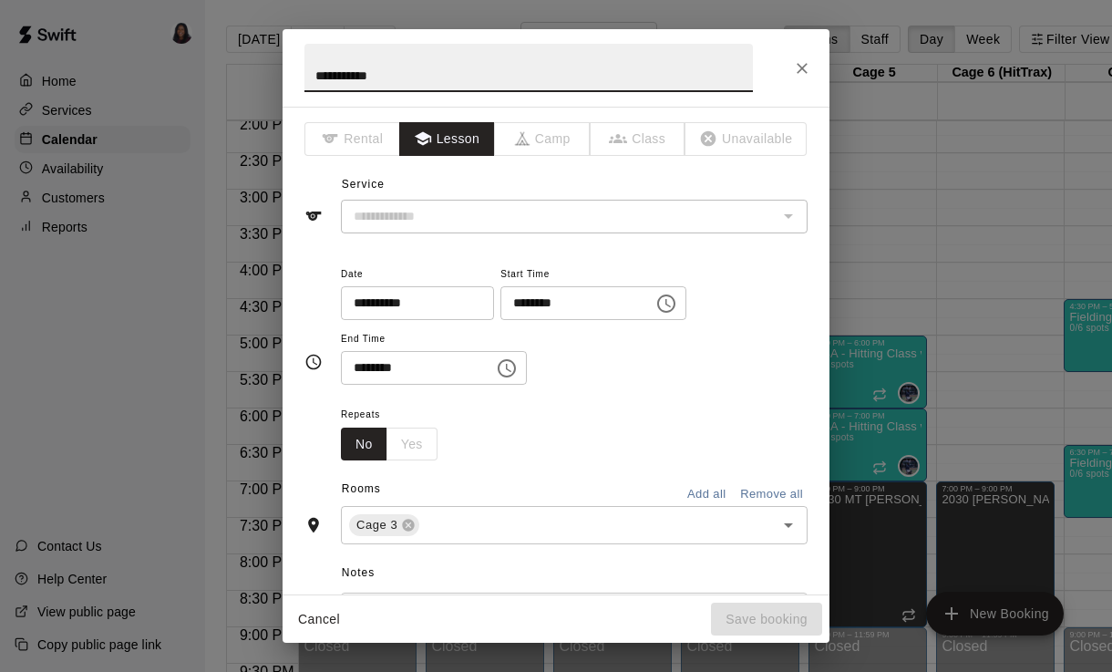
type input "**********"
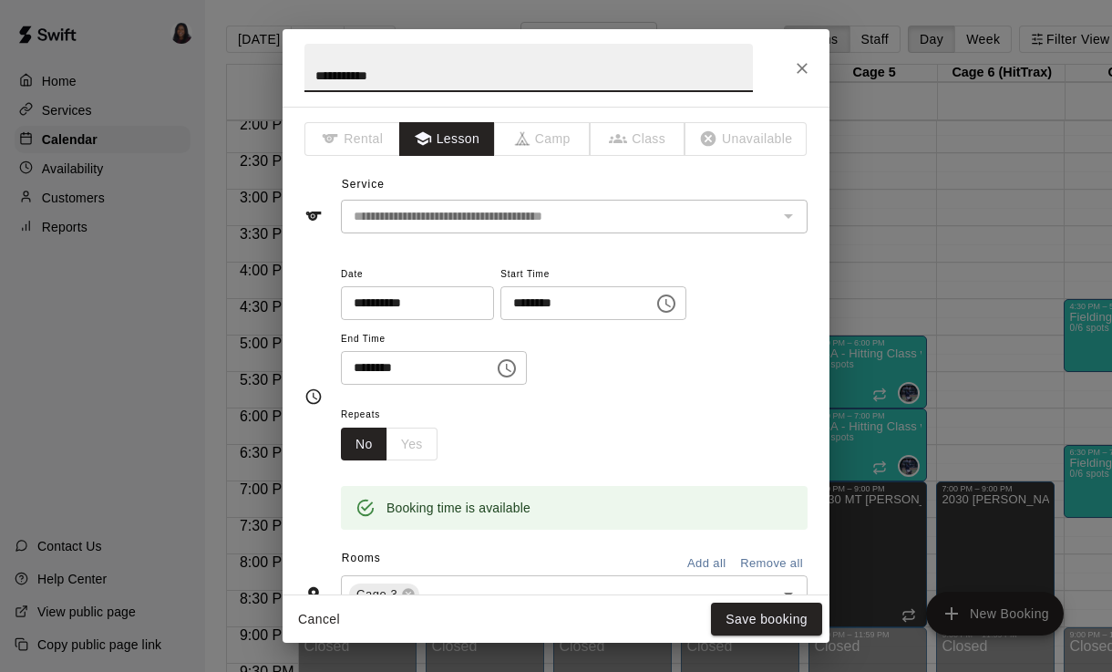
click at [776, 82] on div "**********" at bounding box center [556, 67] width 547 height 77
click at [831, 49] on div "**********" at bounding box center [556, 336] width 1112 height 672
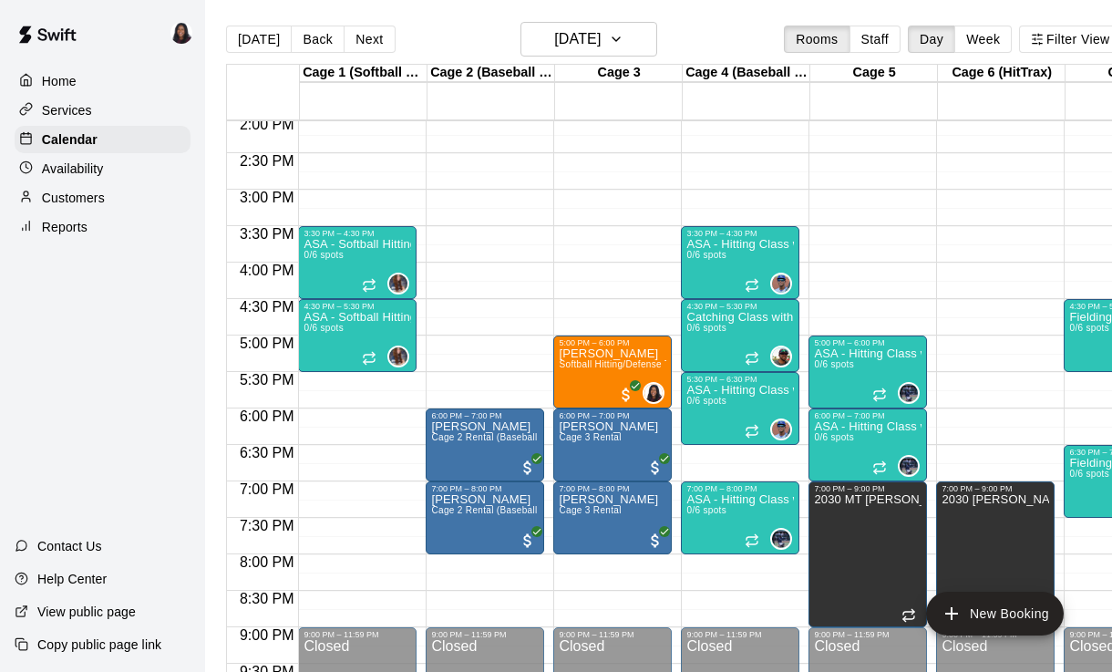
click at [793, 67] on icon "Close" at bounding box center [802, 68] width 18 height 18
click at [622, 369] on span "Softball Hitting/Defense Training: 1 hour" at bounding box center [645, 364] width 173 height 10
click at [587, 375] on icon "edit" at bounding box center [578, 379] width 22 height 22
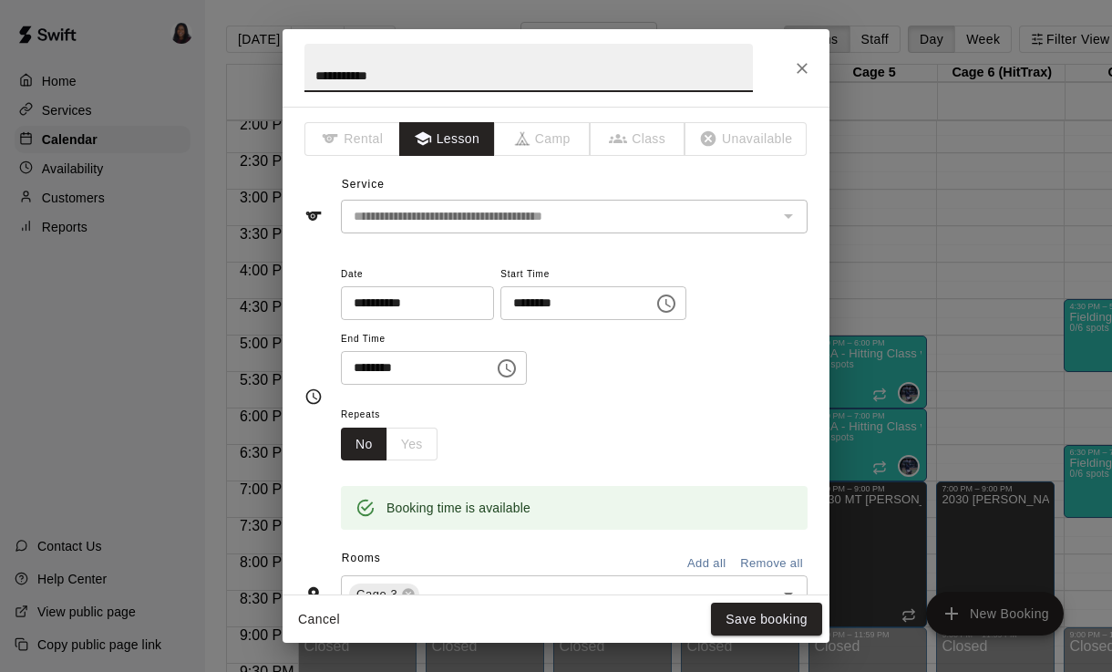
click at [811, 52] on div "**********" at bounding box center [556, 67] width 547 height 77
click at [799, 54] on button "Close" at bounding box center [802, 68] width 33 height 33
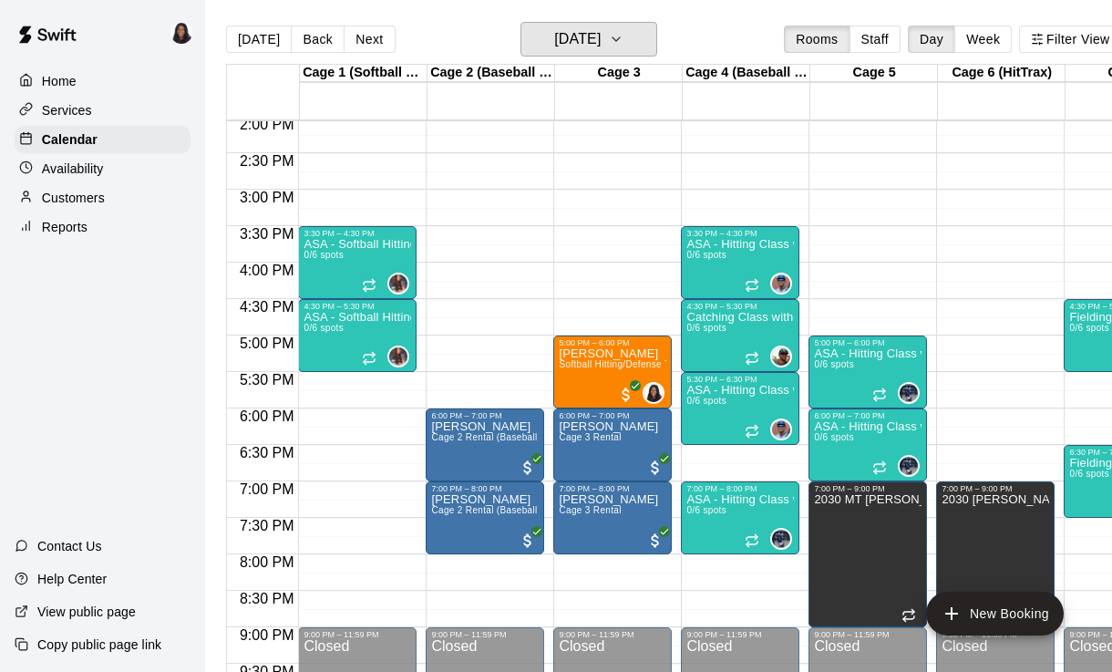
click at [618, 25] on button "[DATE]" at bounding box center [588, 39] width 137 height 35
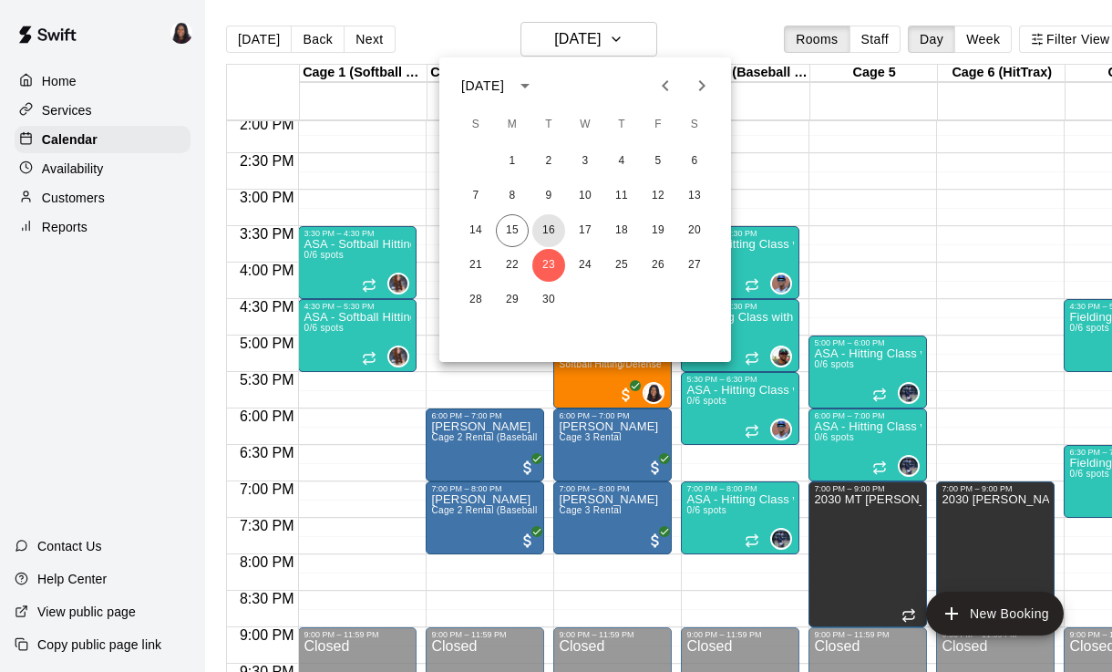
click at [543, 229] on button "16" at bounding box center [548, 230] width 33 height 33
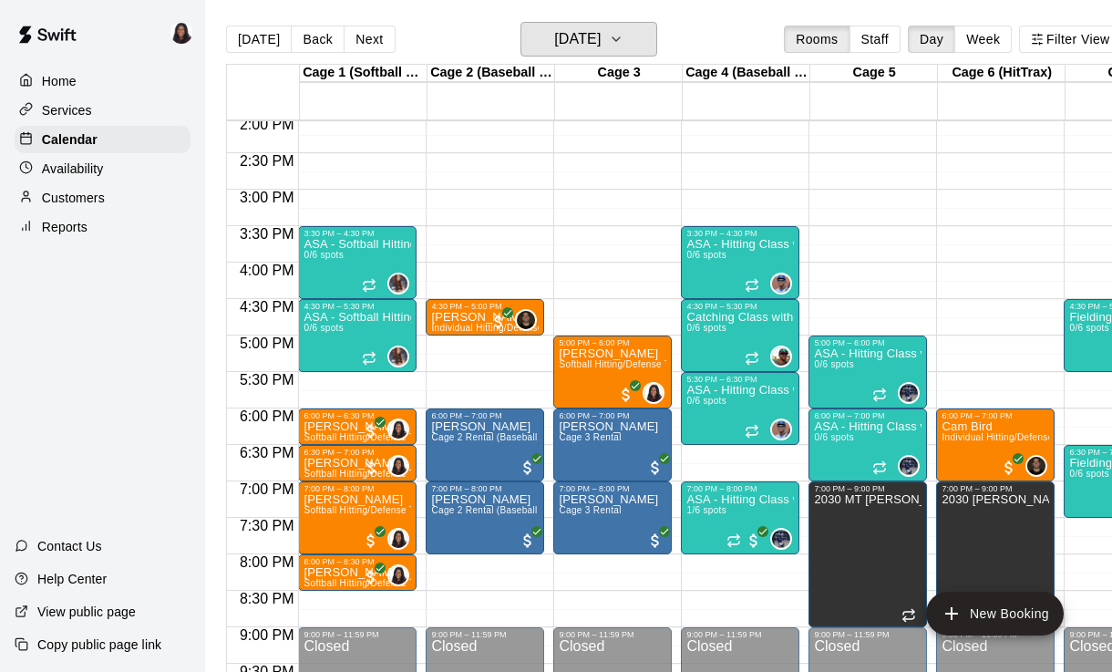
click at [629, 42] on button "[DATE]" at bounding box center [588, 39] width 137 height 35
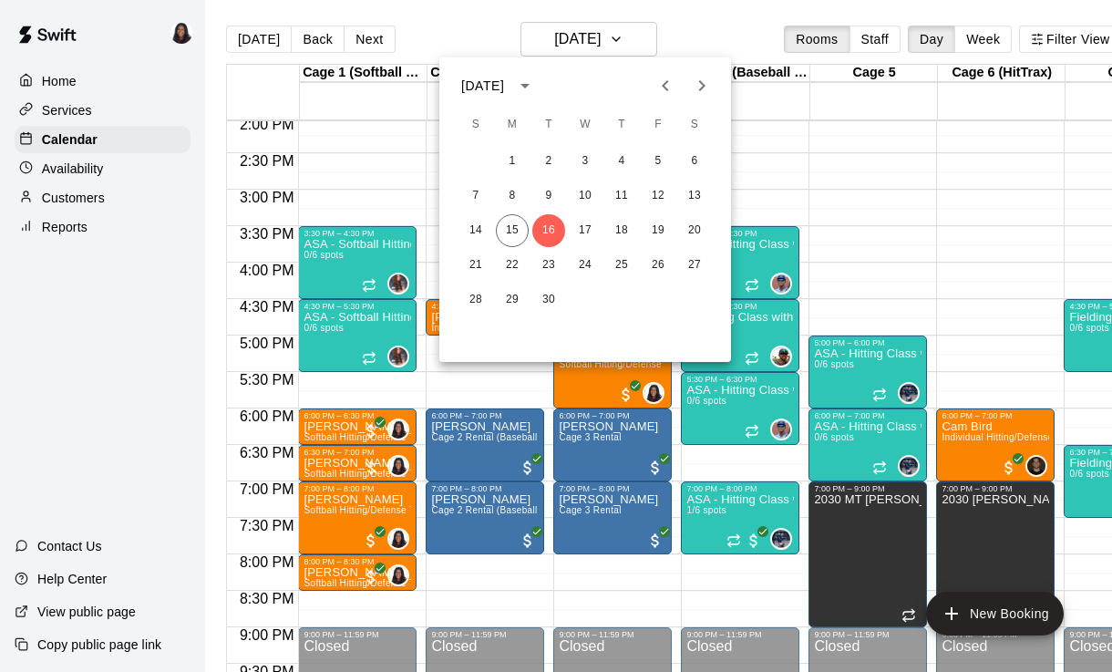
click at [695, 80] on icon "Next month" at bounding box center [702, 86] width 22 height 22
click at [659, 169] on button "3" at bounding box center [658, 161] width 33 height 33
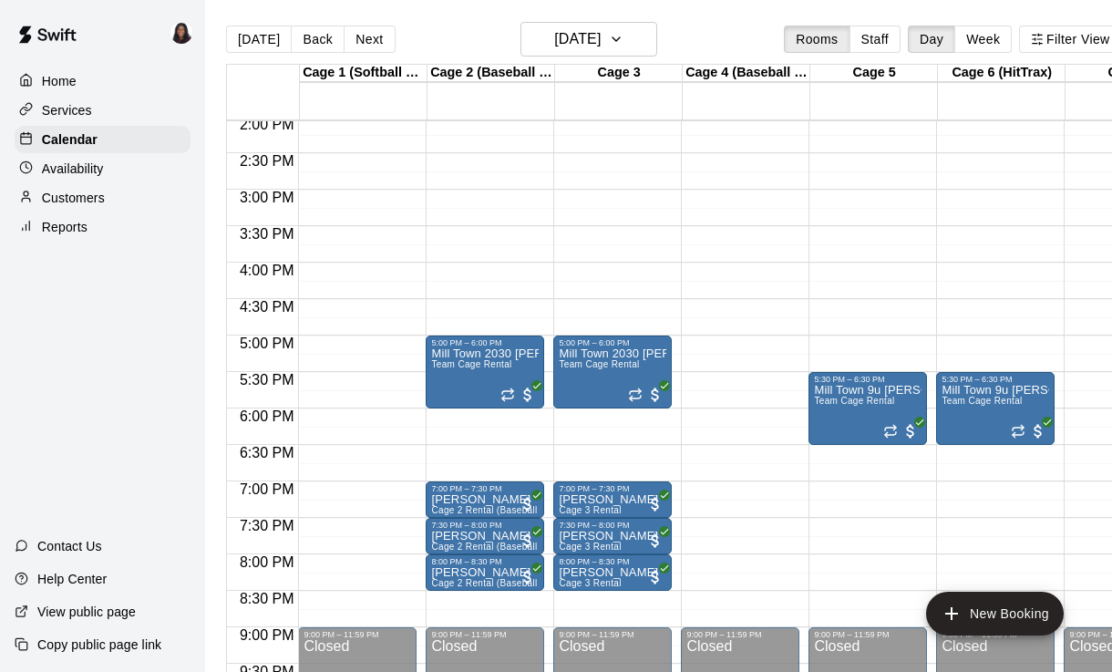
click at [987, 596] on button "New Booking" at bounding box center [995, 613] width 138 height 44
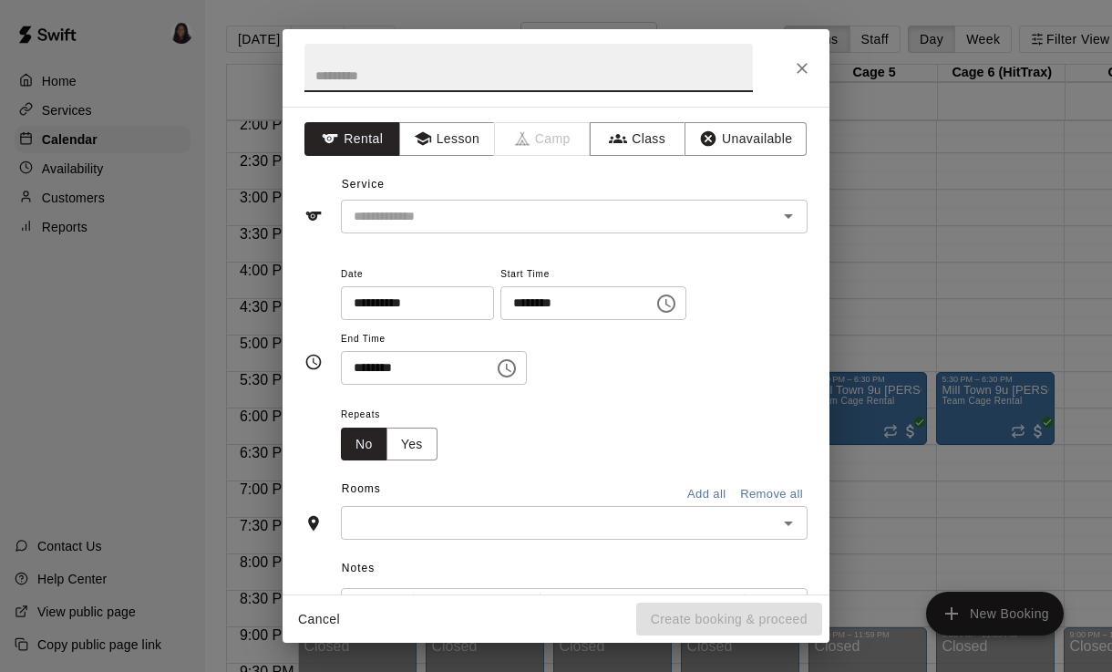
click at [676, 87] on input "text" at bounding box center [528, 68] width 448 height 48
type input "**********"
click at [445, 137] on button "Lesson" at bounding box center [447, 139] width 96 height 34
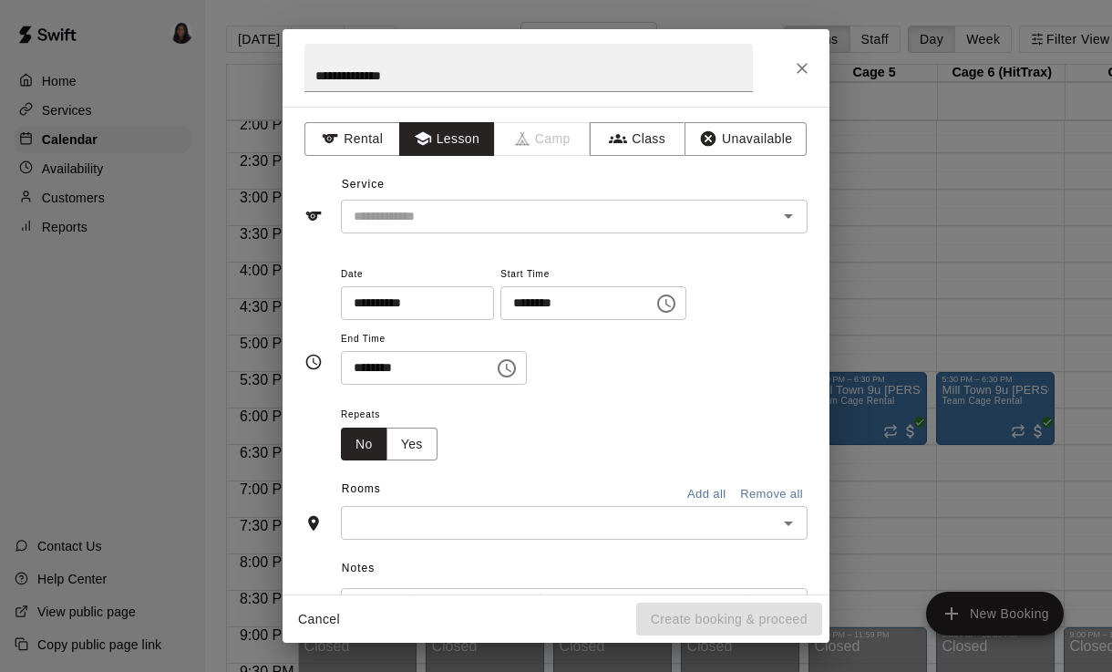
click at [617, 221] on input "text" at bounding box center [547, 216] width 402 height 23
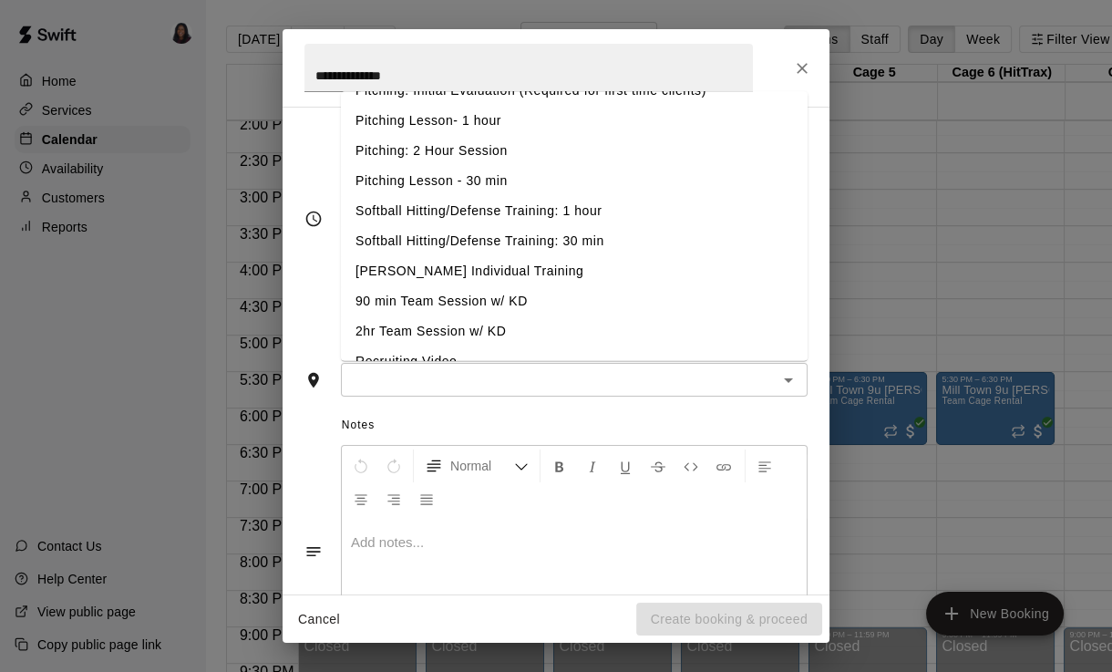
scroll to position [137, 0]
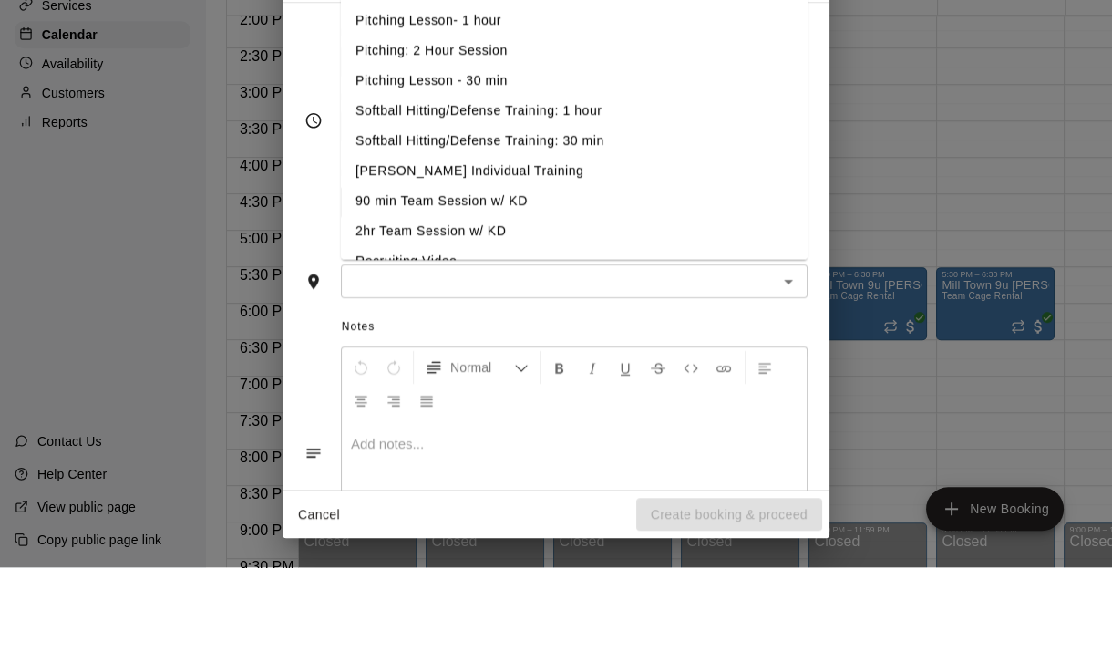
click at [606, 231] on li "Softball Hitting/Defense Training: 30 min" at bounding box center [574, 246] width 467 height 30
type input "**********"
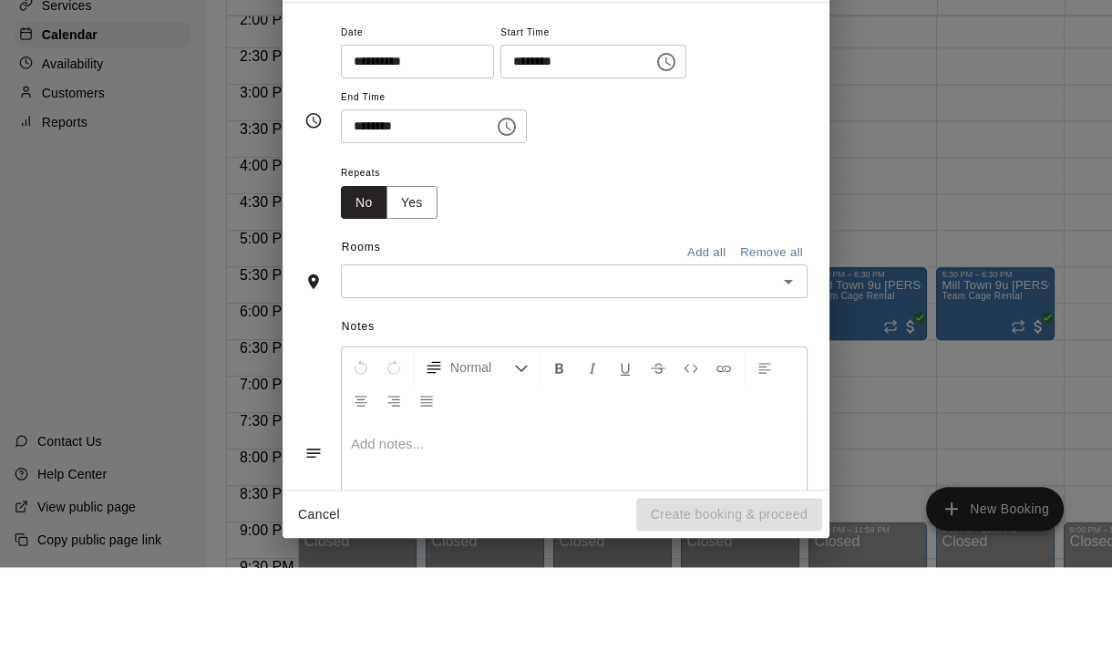
click at [605, 149] on input "********" at bounding box center [570, 166] width 140 height 34
click at [655, 156] on icon "Choose time, selected time is 2:00 PM" at bounding box center [666, 167] width 22 height 22
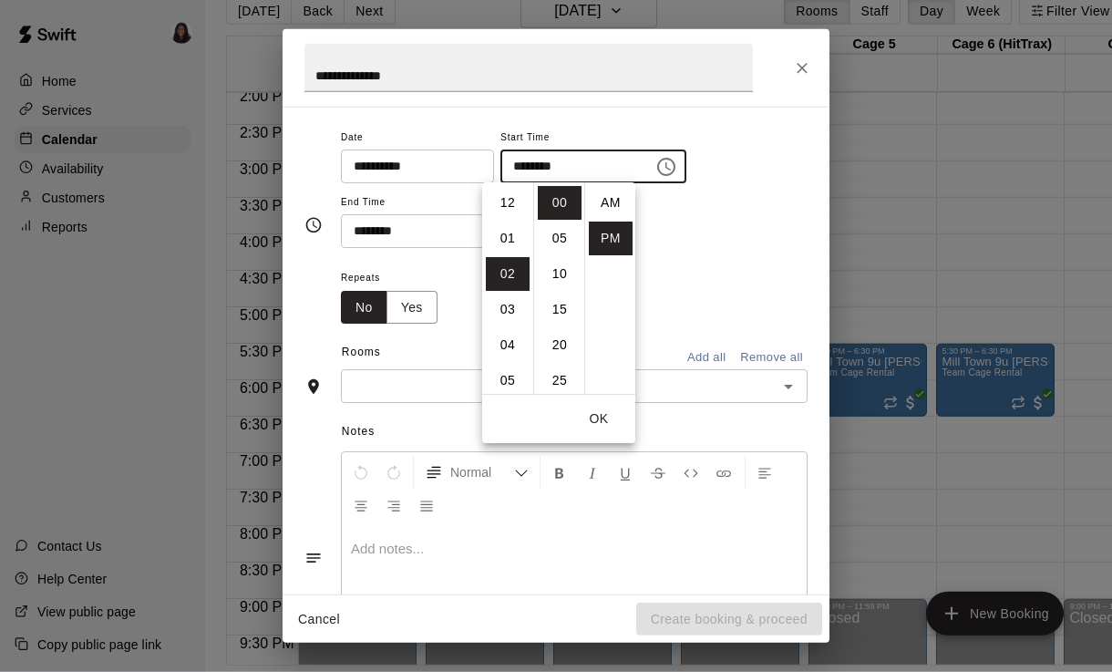
scroll to position [33, 0]
click at [519, 309] on li "05" at bounding box center [508, 310] width 44 height 34
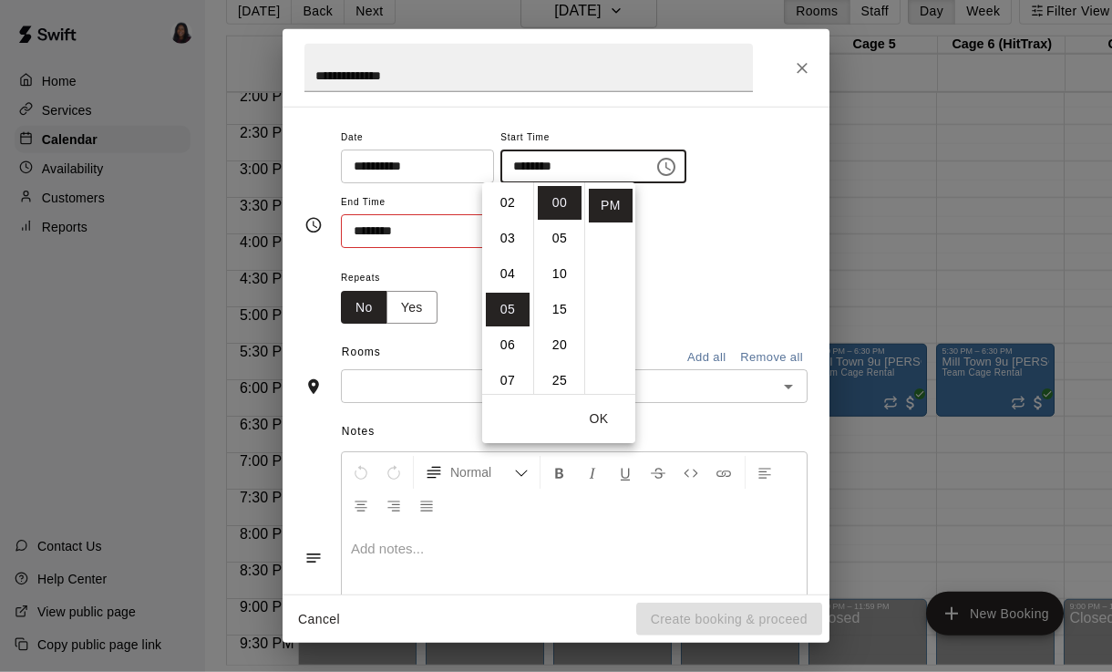
type input "********"
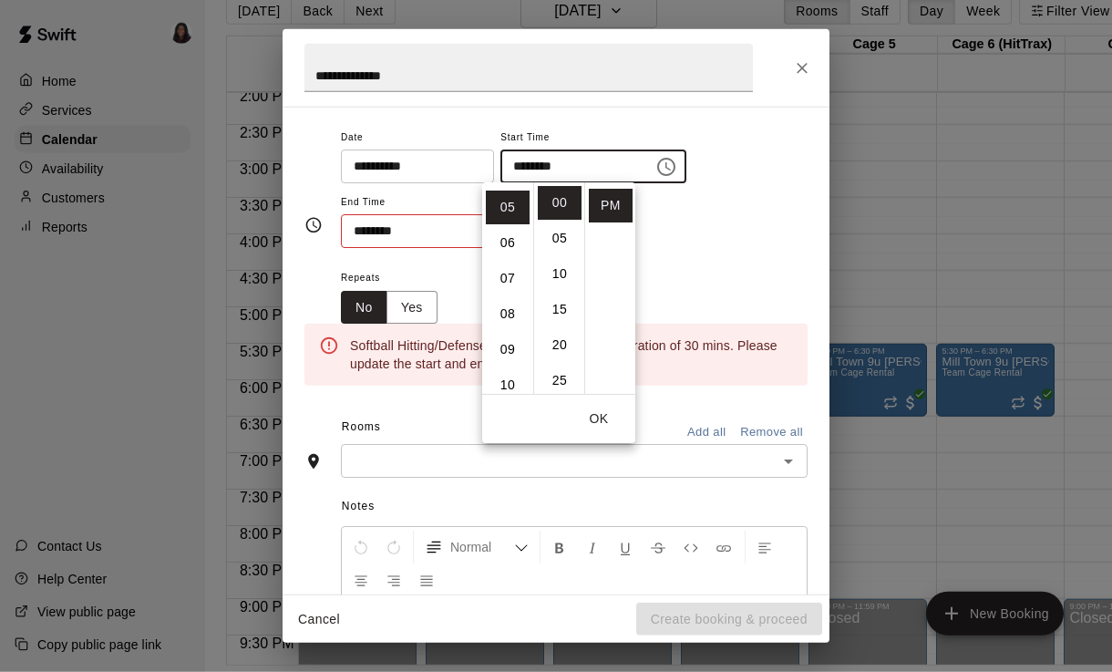
scroll to position [178, 0]
click at [446, 232] on input "********" at bounding box center [411, 231] width 140 height 34
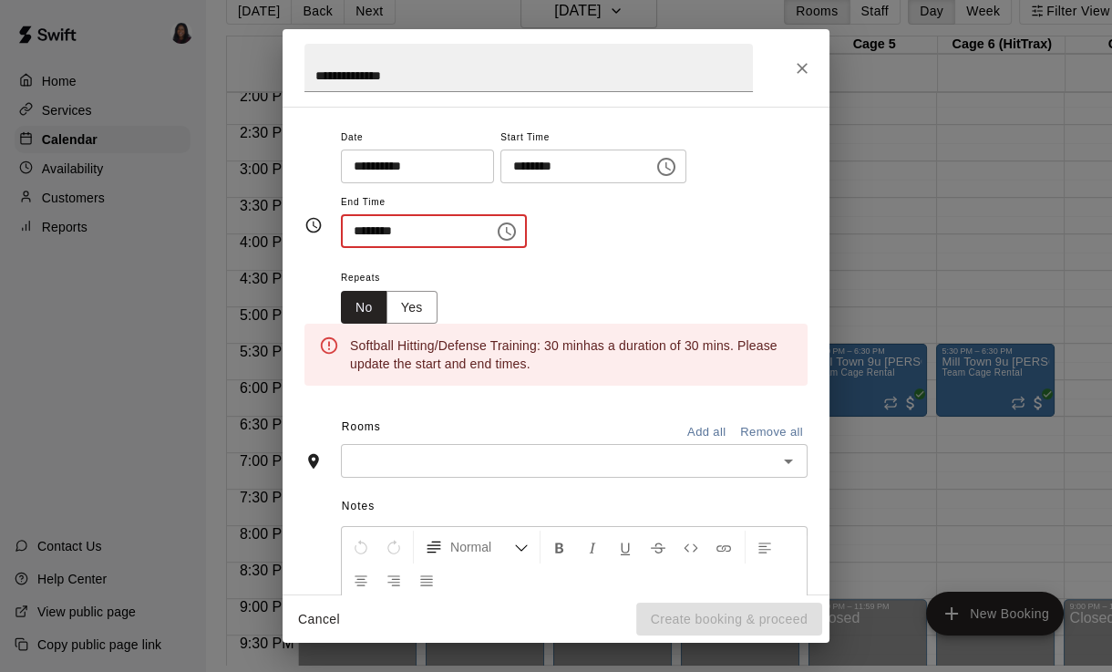
type input "********"
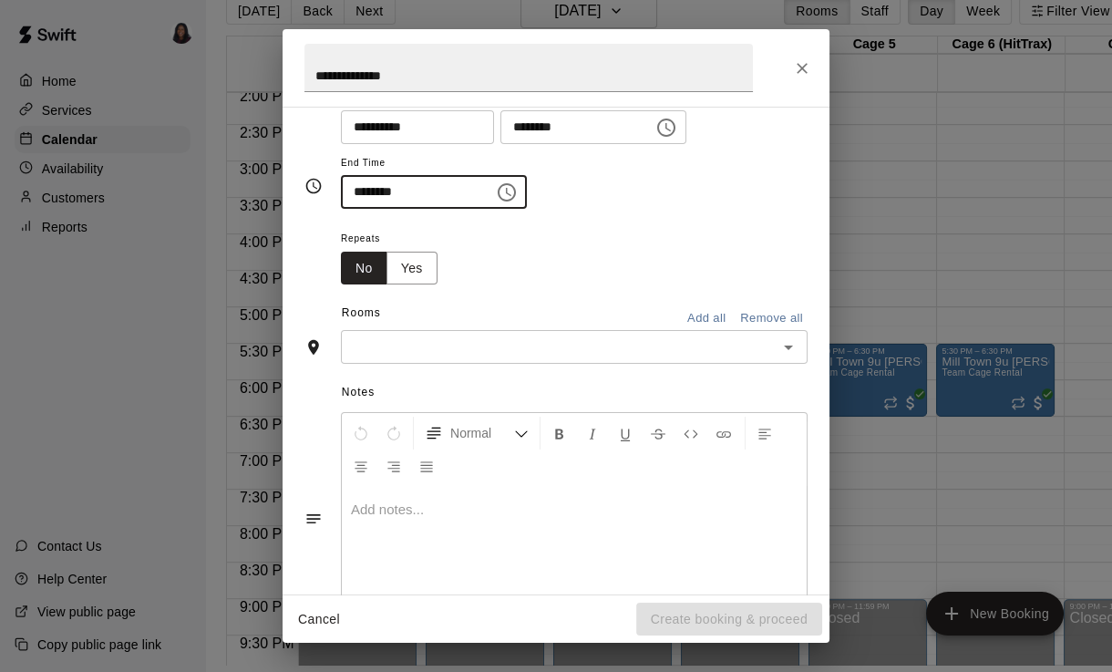
scroll to position [175, 0]
click at [715, 324] on button "Add all" at bounding box center [706, 319] width 58 height 28
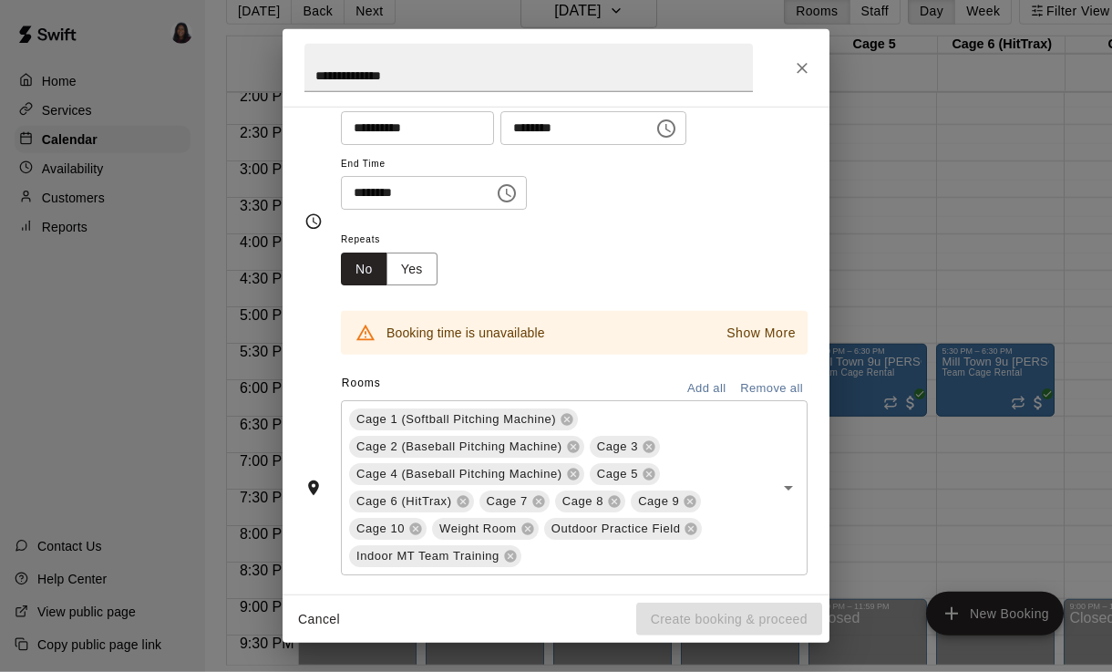
click at [782, 395] on button "Remove all" at bounding box center [771, 389] width 72 height 28
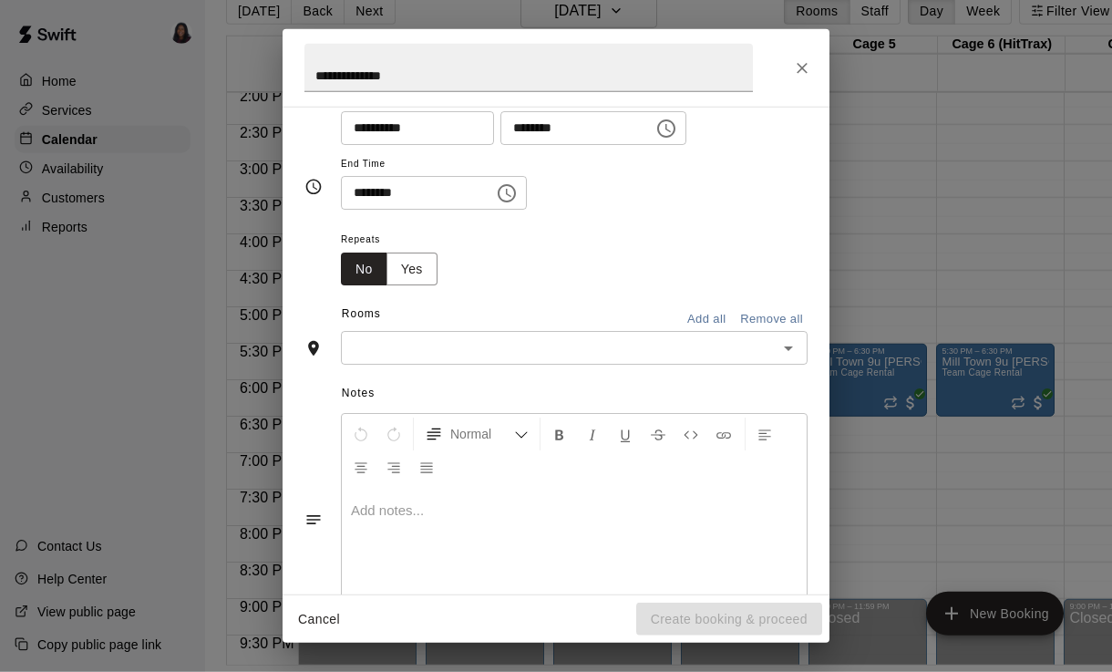
click at [591, 347] on input "text" at bounding box center [559, 347] width 426 height 23
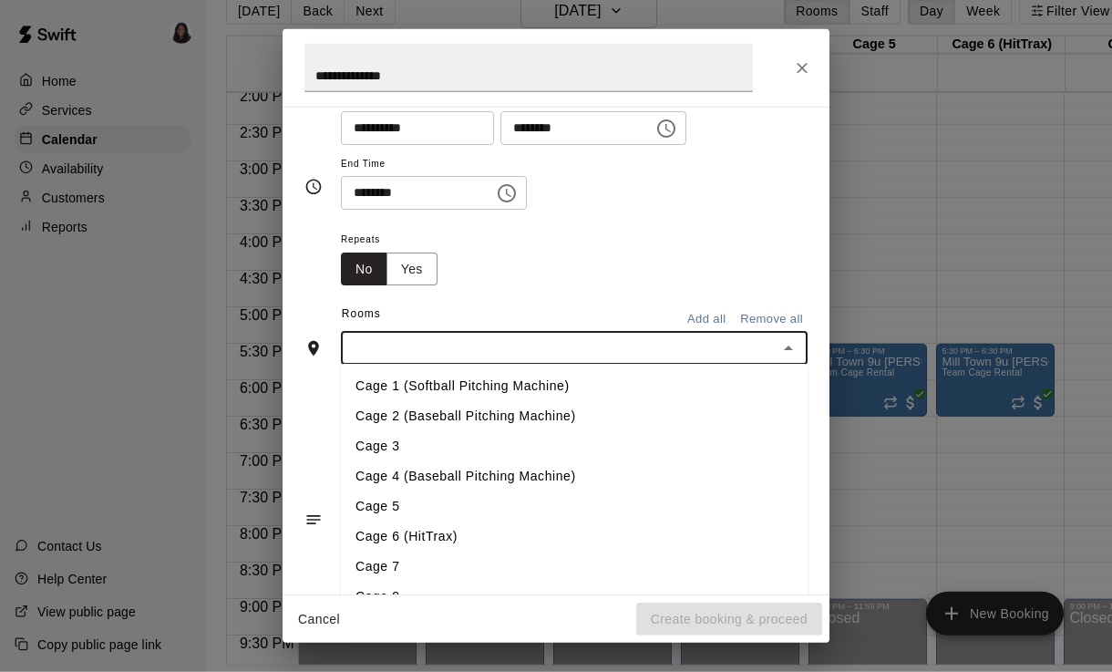
scroll to position [28, 3]
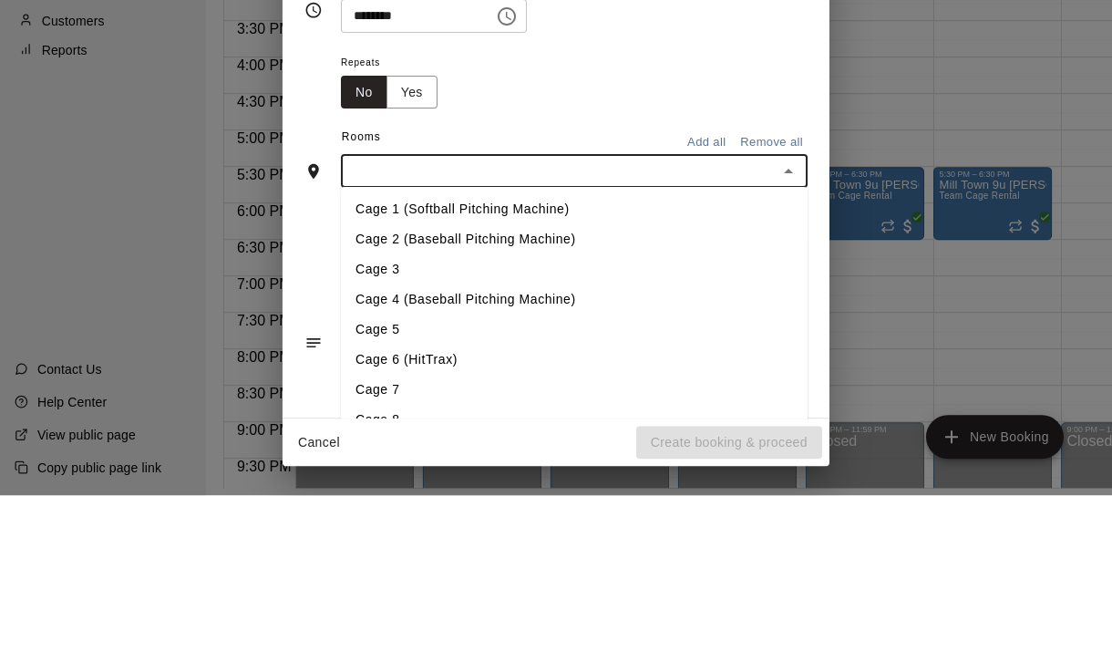
click at [591, 401] on li "Cage 2 (Baseball Pitching Machine)" at bounding box center [574, 416] width 467 height 30
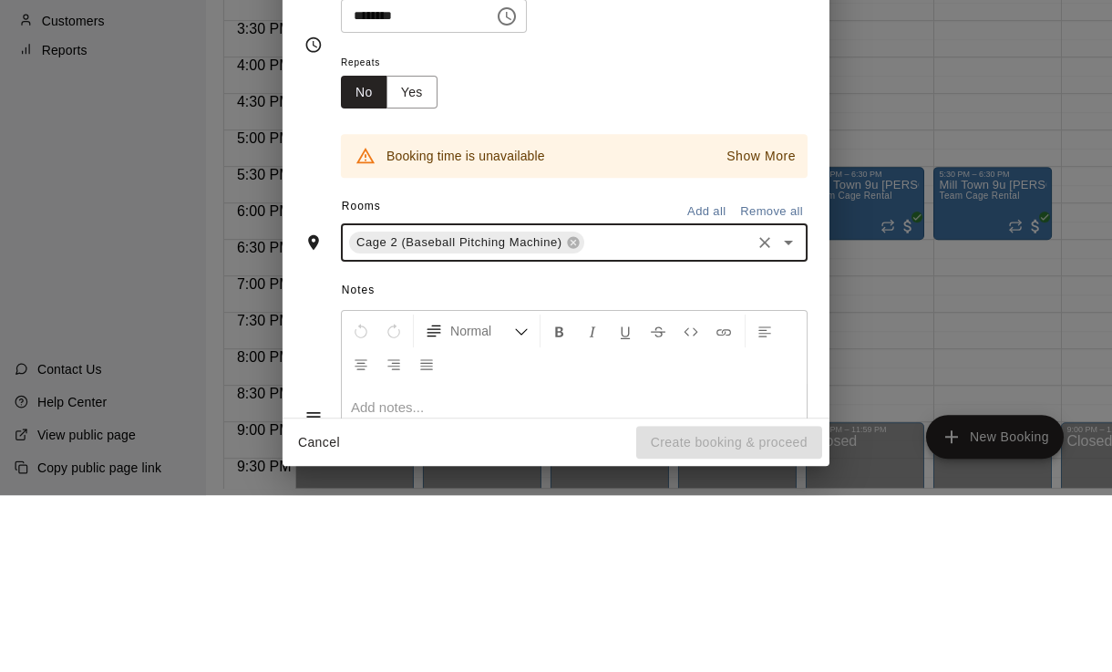
click at [746, 408] on input "text" at bounding box center [667, 419] width 161 height 23
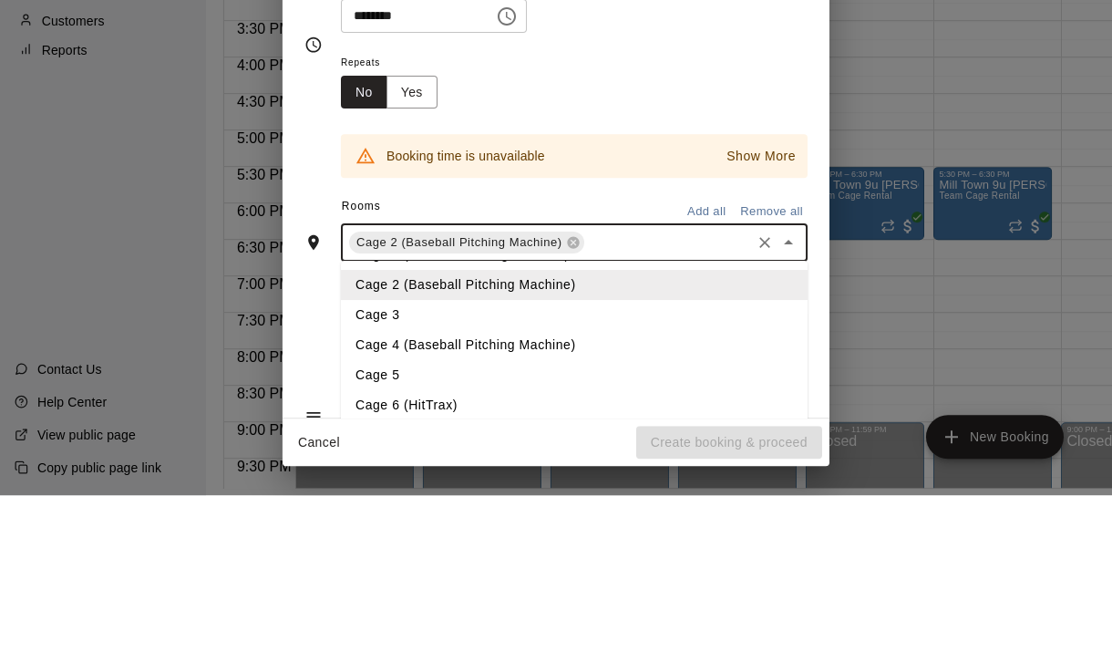
scroll to position [26, 0]
click at [591, 448] on li "Cage 2 (Baseball Pitching Machine)" at bounding box center [574, 463] width 467 height 30
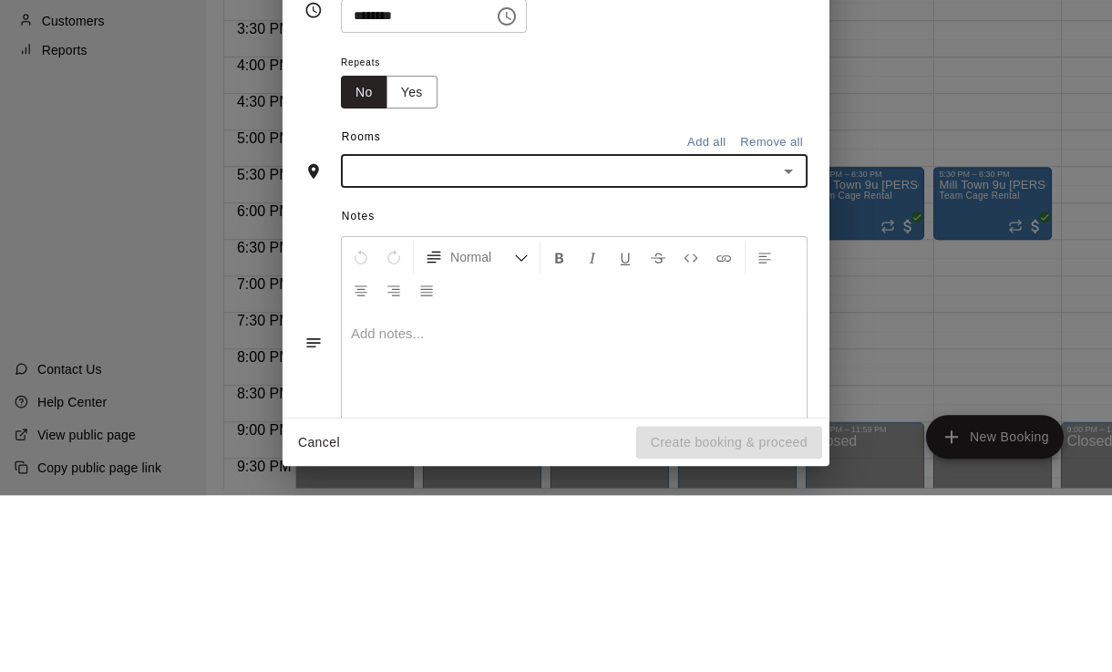
click at [631, 336] on input "text" at bounding box center [559, 347] width 426 height 23
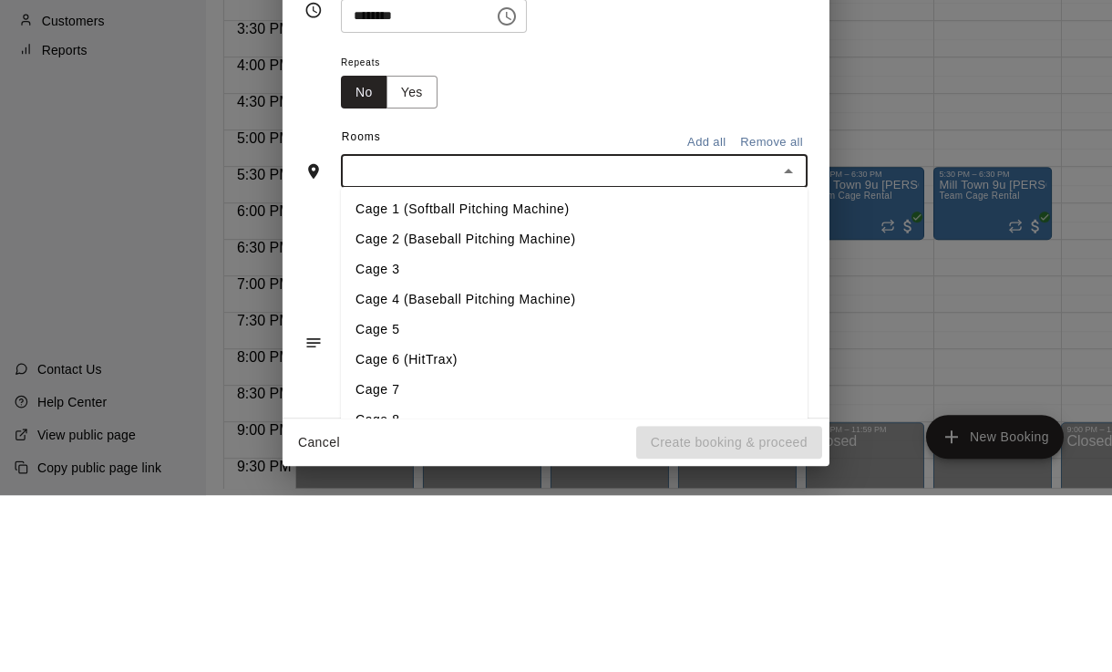
click at [546, 401] on li "Cage 2 (Baseball Pitching Machine)" at bounding box center [574, 416] width 467 height 30
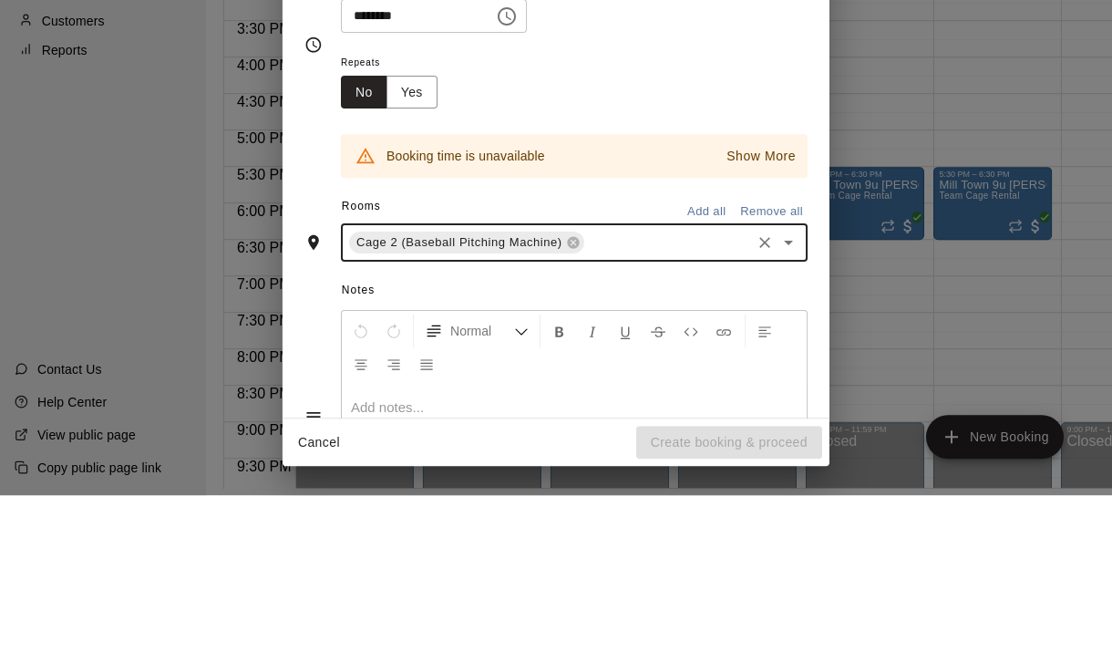
click at [641, 408] on input "text" at bounding box center [667, 419] width 161 height 23
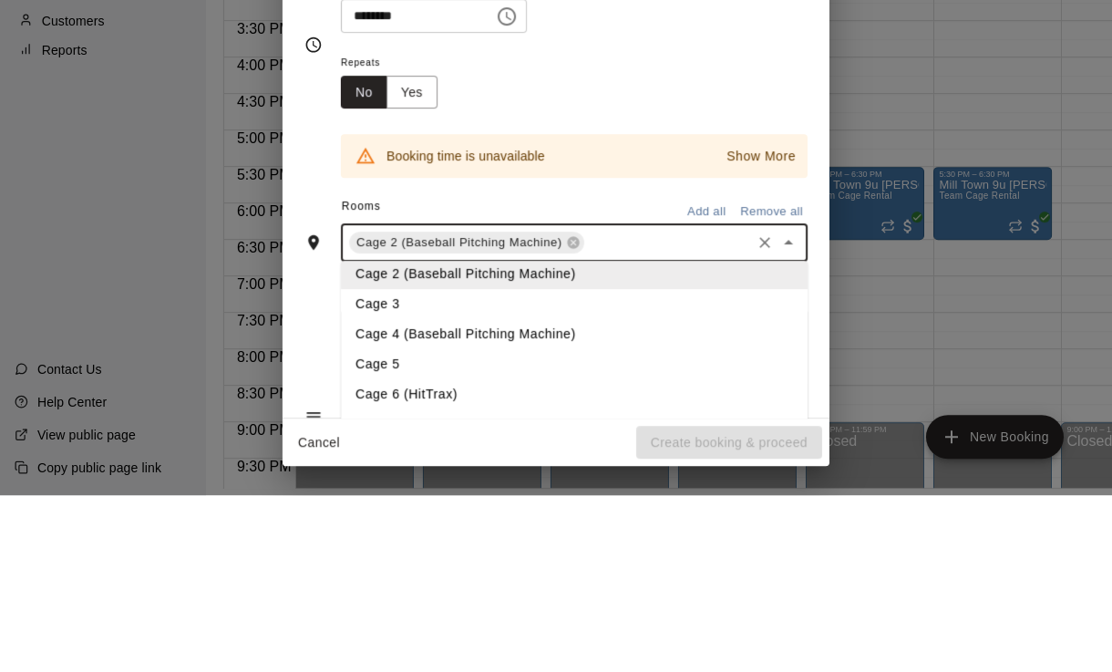
scroll to position [49, 0]
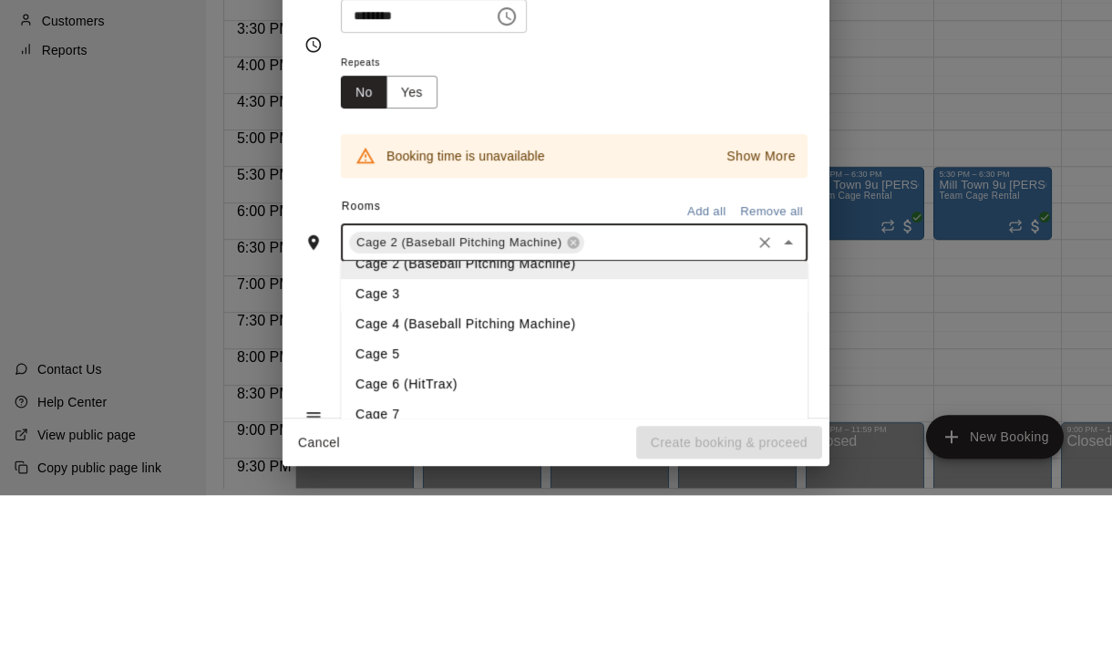
click at [524, 456] on li "Cage 3" at bounding box center [574, 471] width 467 height 30
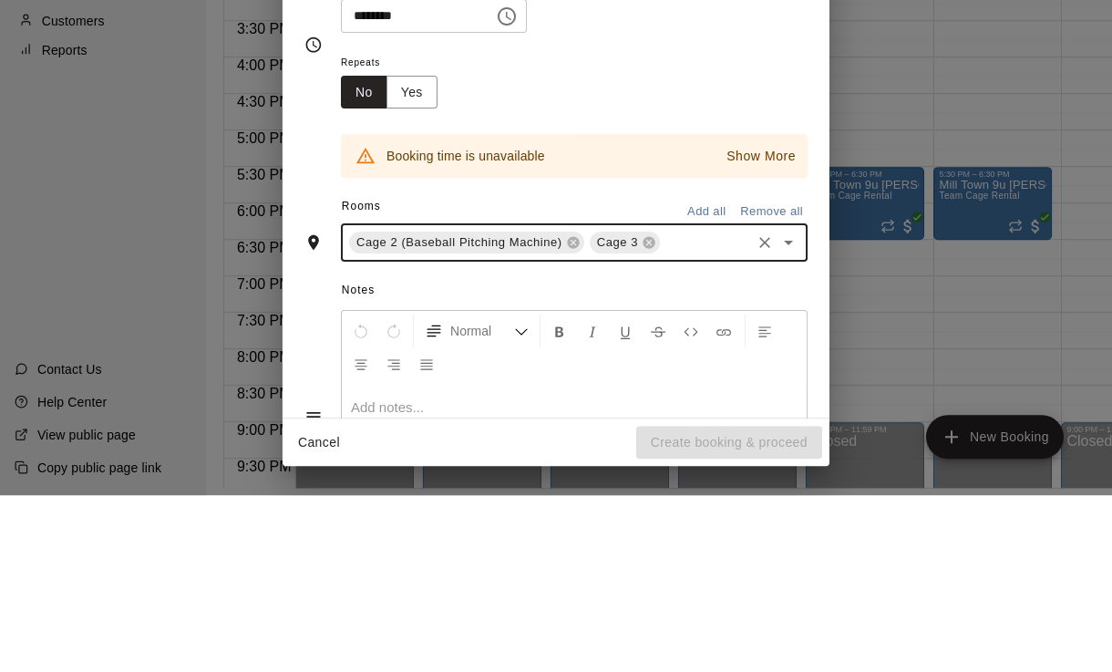
click at [568, 414] on icon at bounding box center [573, 420] width 12 height 12
click at [406, 414] on icon at bounding box center [409, 420] width 12 height 12
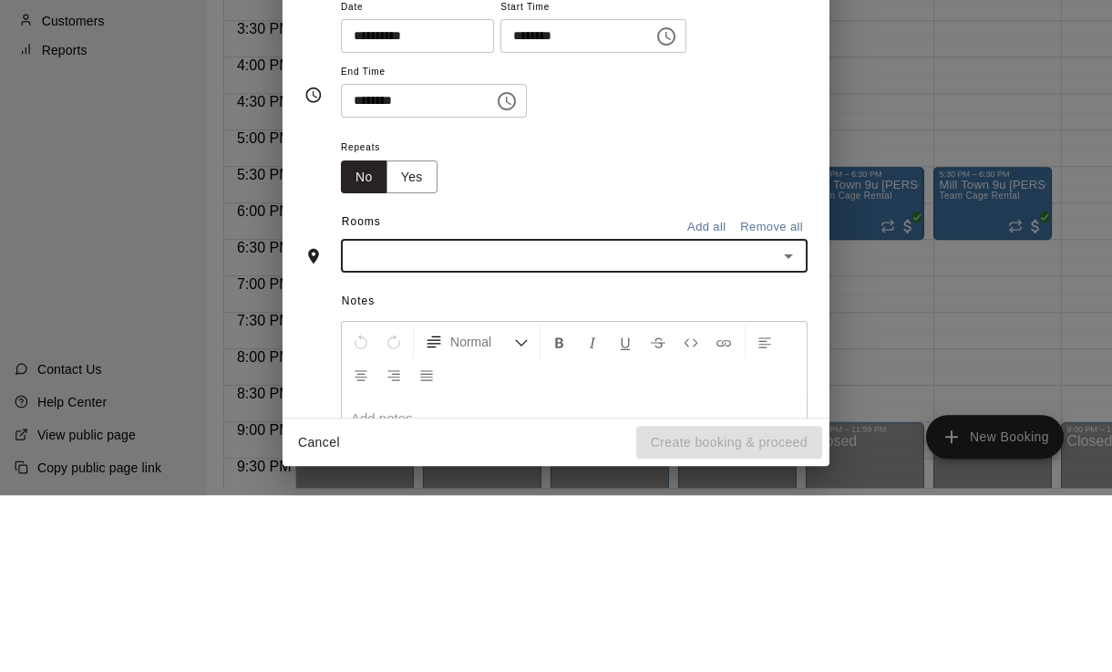
scroll to position [107, 0]
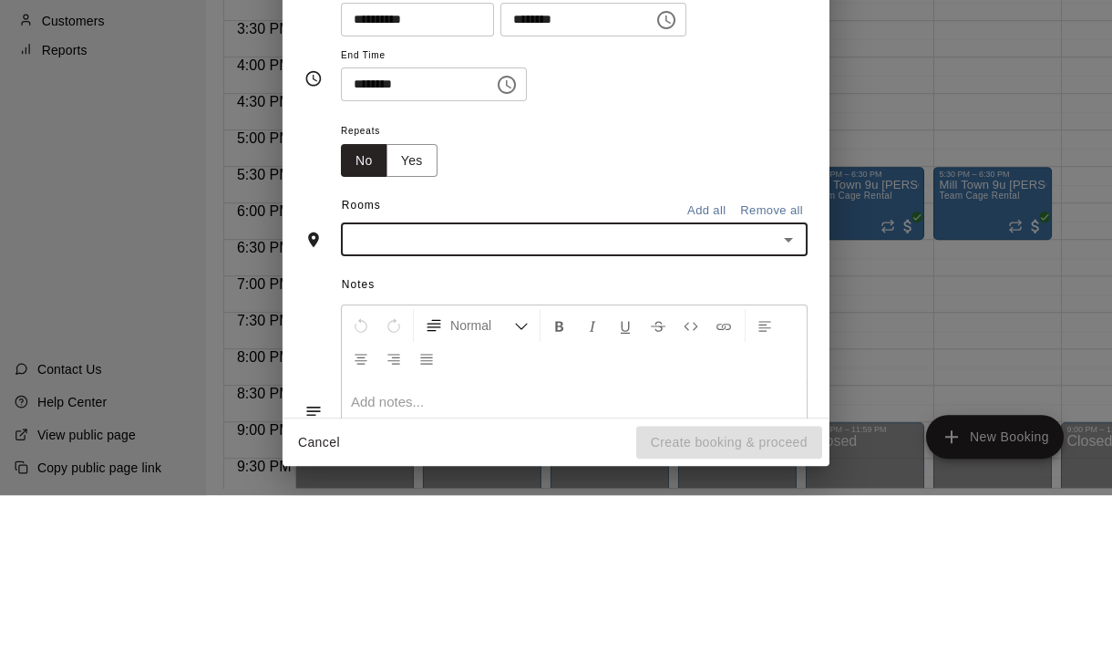
click at [615, 405] on input "text" at bounding box center [559, 416] width 426 height 23
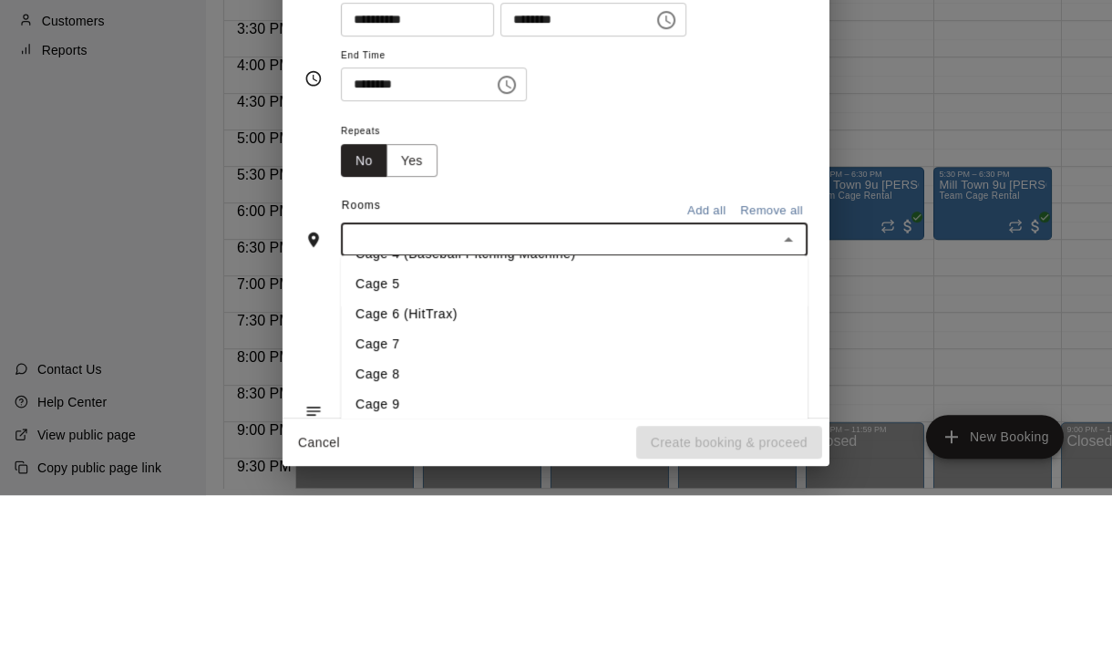
scroll to position [113, 0]
click at [405, 447] on li "Cage 5" at bounding box center [574, 462] width 467 height 30
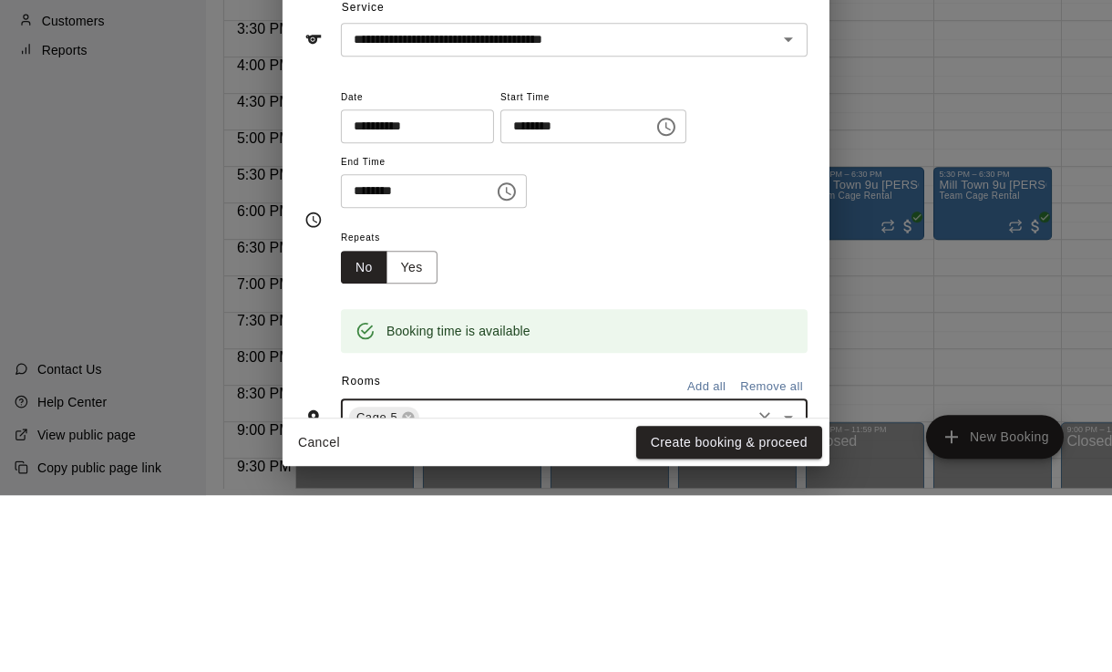
scroll to position [0, 0]
click at [710, 403] on div "Repeats No Yes" at bounding box center [574, 431] width 467 height 57
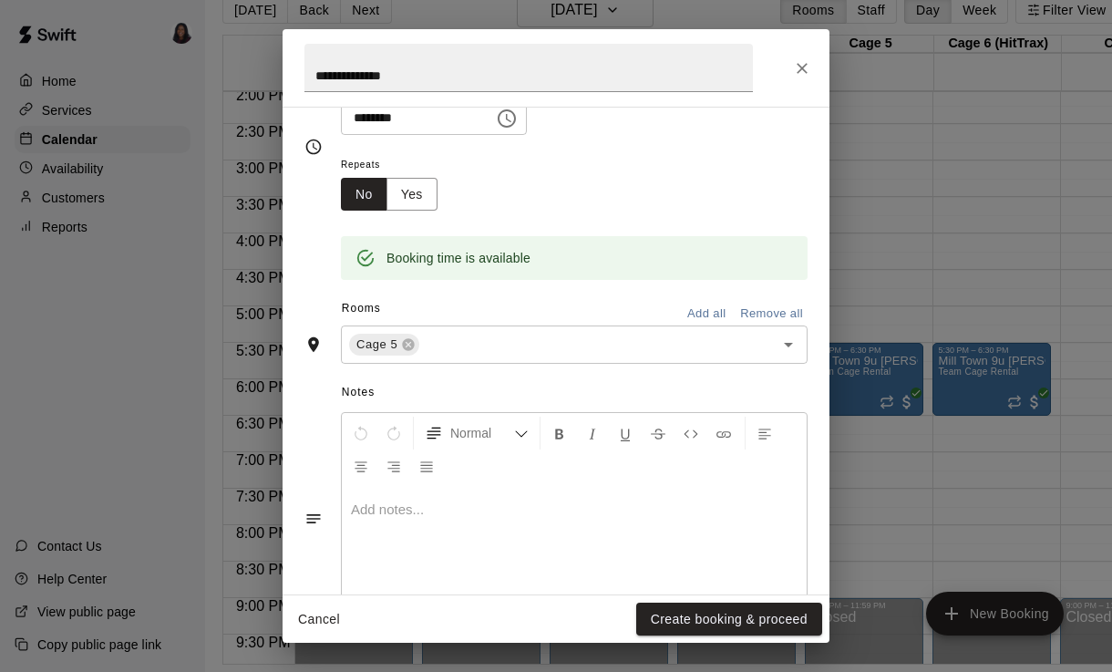
scroll to position [249, 0]
click at [788, 636] on button "Create booking & proceed" at bounding box center [729, 619] width 186 height 34
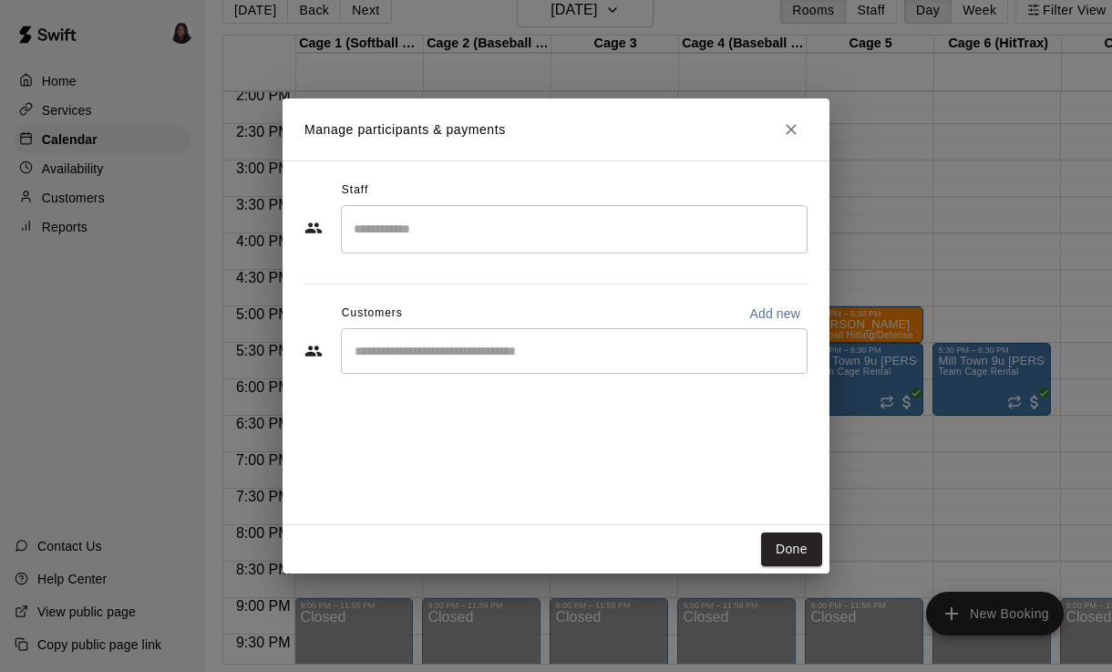
click at [655, 245] on input "Search staff" at bounding box center [574, 229] width 450 height 32
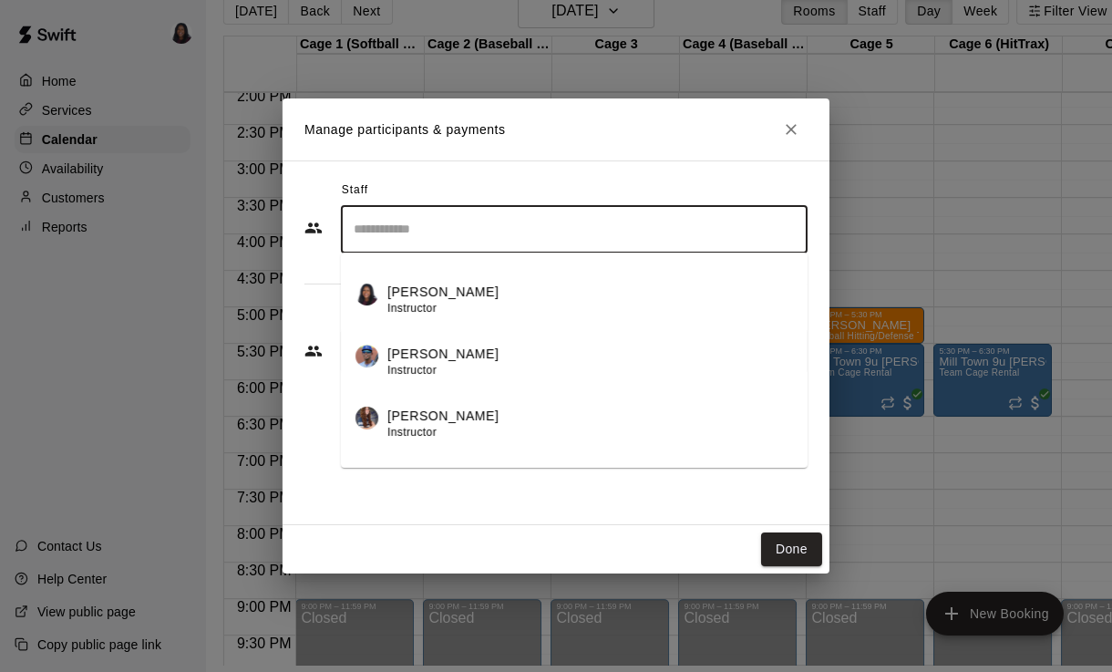
scroll to position [262, 0]
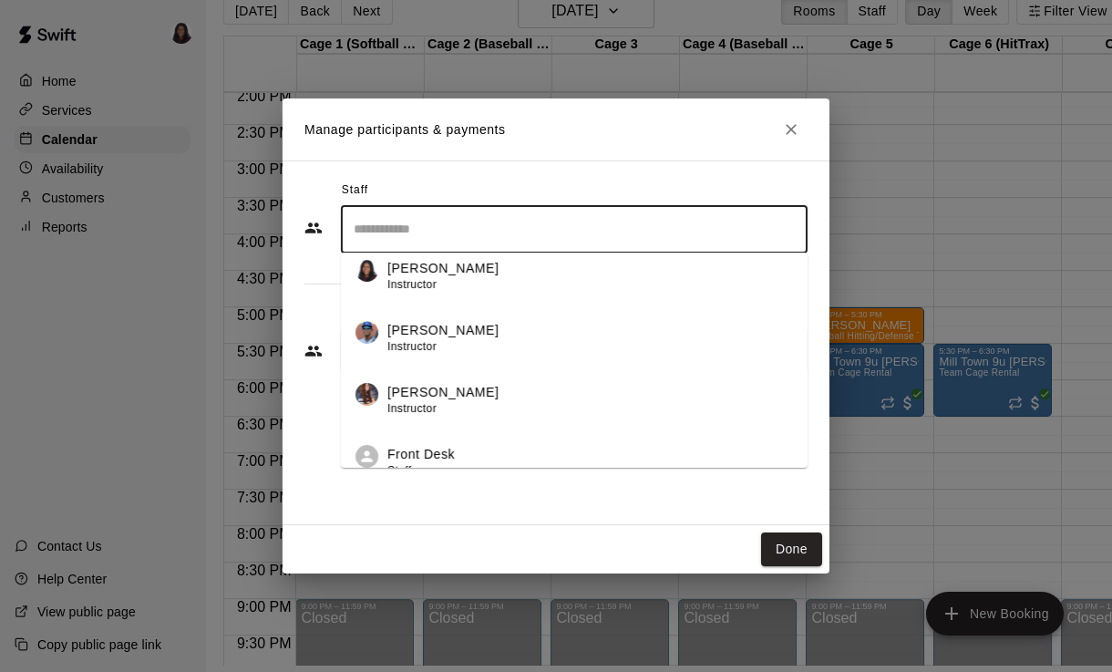
click at [516, 294] on div "[PERSON_NAME] Instructor" at bounding box center [590, 277] width 406 height 36
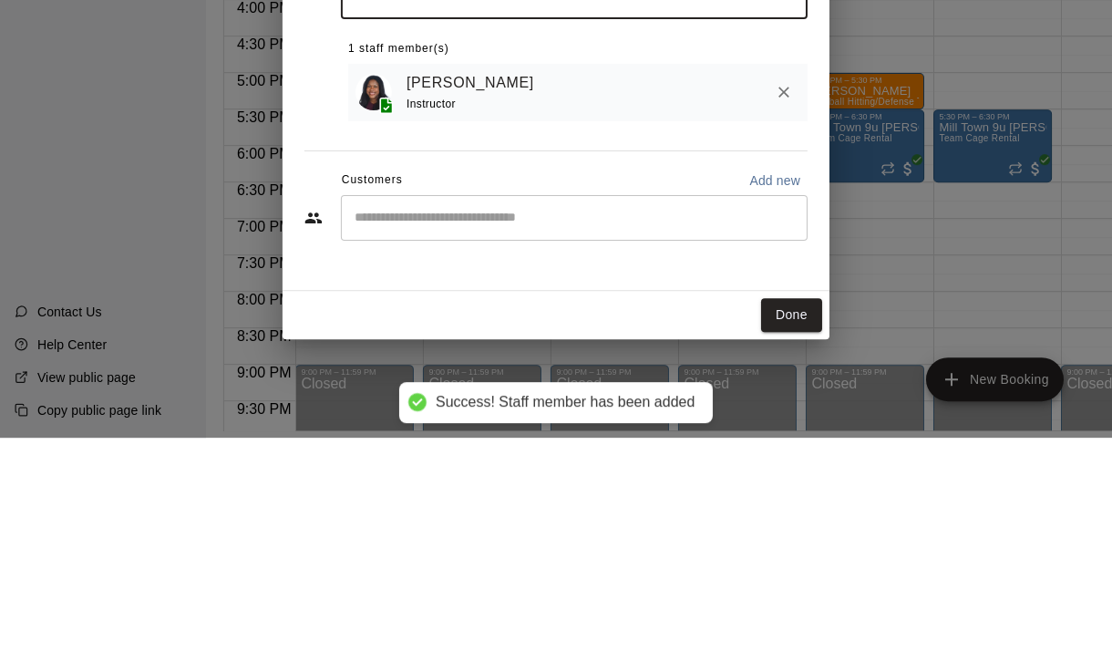
click at [569, 429] on div "​" at bounding box center [574, 452] width 467 height 46
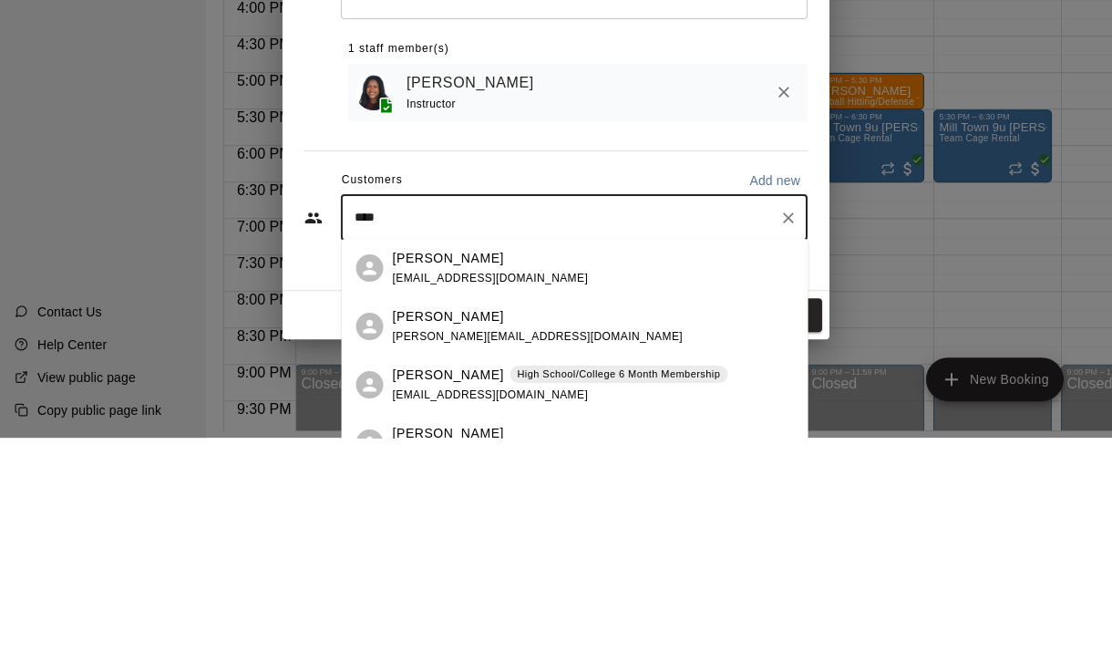
type input "*****"
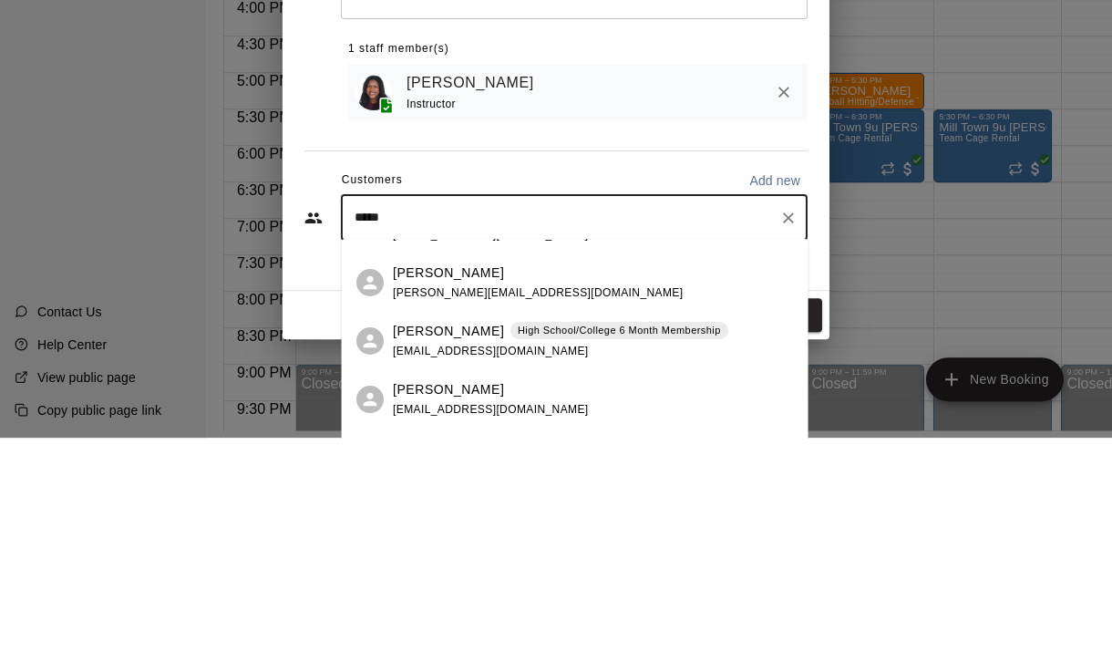
scroll to position [45, 0]
click at [601, 497] on div "[PERSON_NAME] [PERSON_NAME][EMAIL_ADDRESS][DOMAIN_NAME]" at bounding box center [593, 516] width 401 height 39
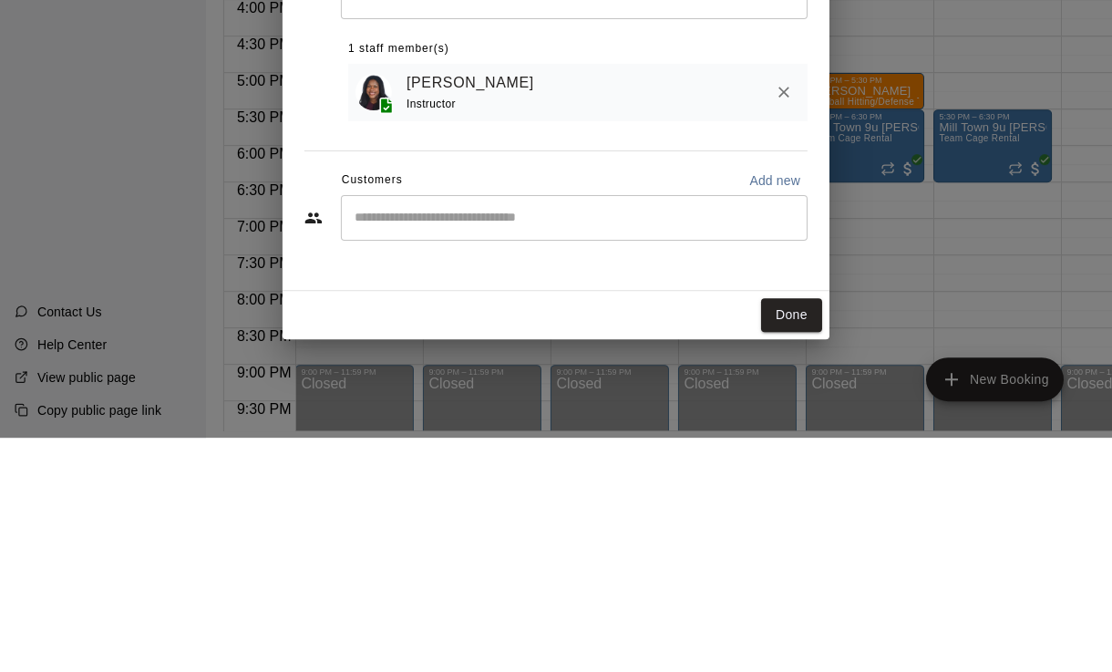
scroll to position [28, 4]
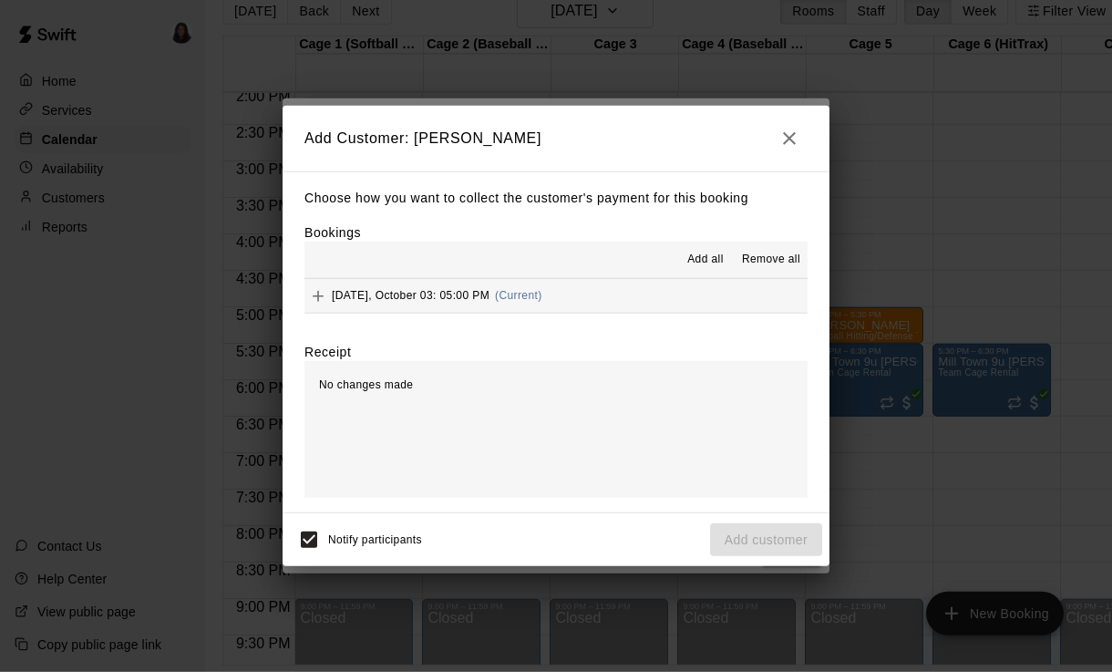
click at [705, 269] on span "Add all" at bounding box center [705, 260] width 36 height 18
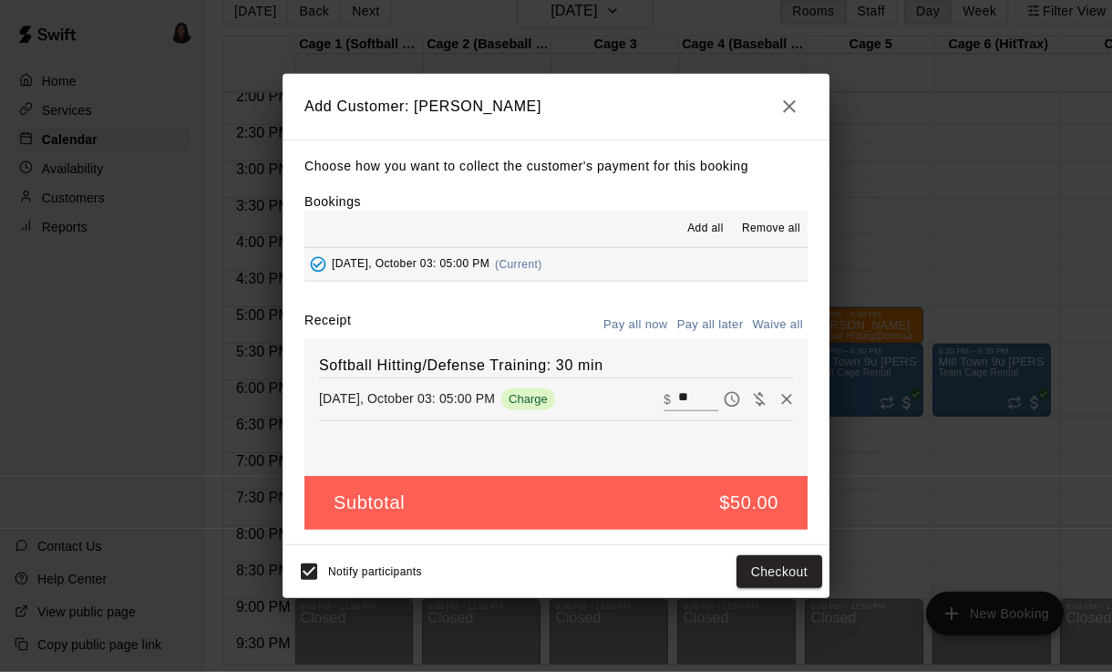
click at [784, 339] on button "Waive all" at bounding box center [777, 325] width 60 height 28
type input "*"
click at [779, 589] on button "Add customer" at bounding box center [766, 572] width 112 height 34
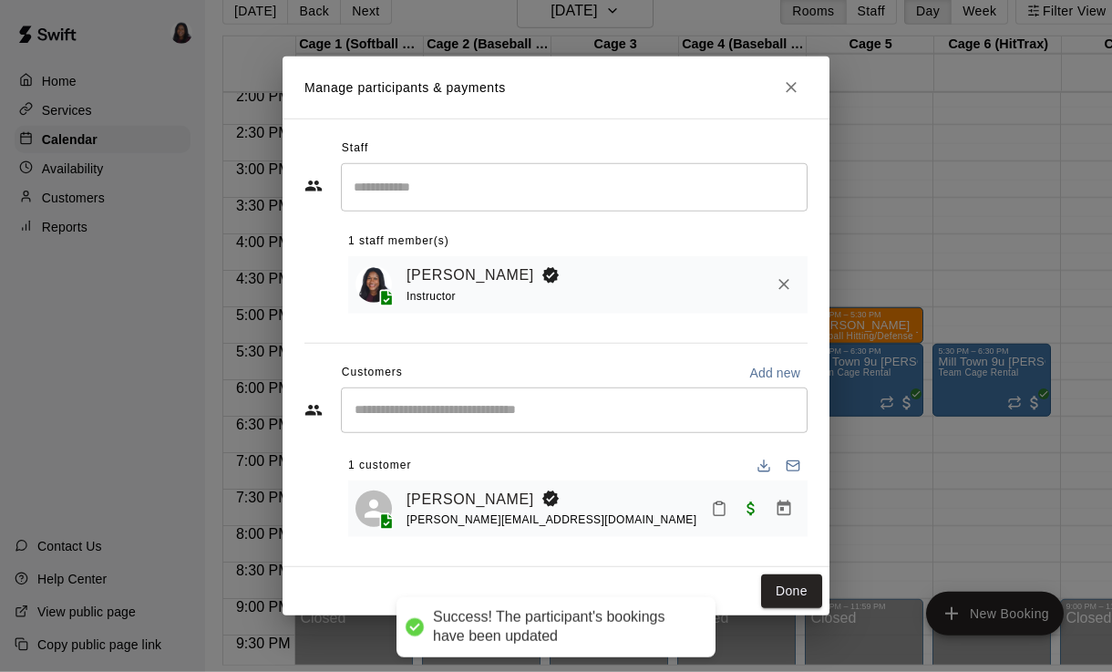
click at [774, 608] on button "Done" at bounding box center [791, 591] width 61 height 34
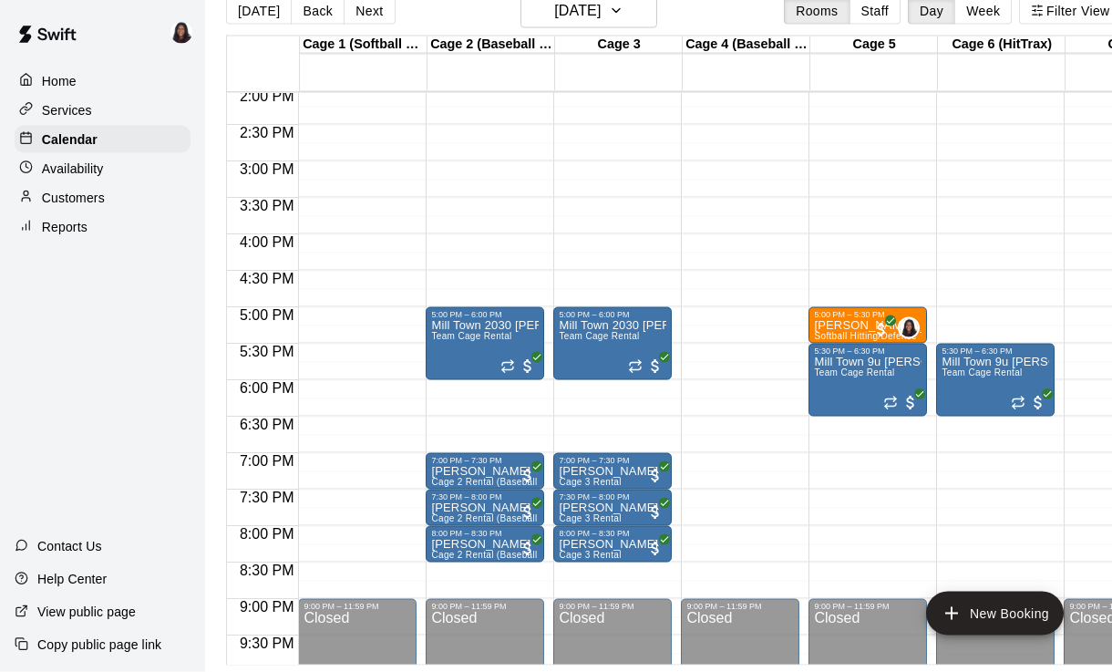
scroll to position [28, 0]
click at [826, 317] on div "5:00 PM – 5:30 PM" at bounding box center [868, 314] width 108 height 9
click at [836, 326] on icon "edit" at bounding box center [833, 328] width 16 height 16
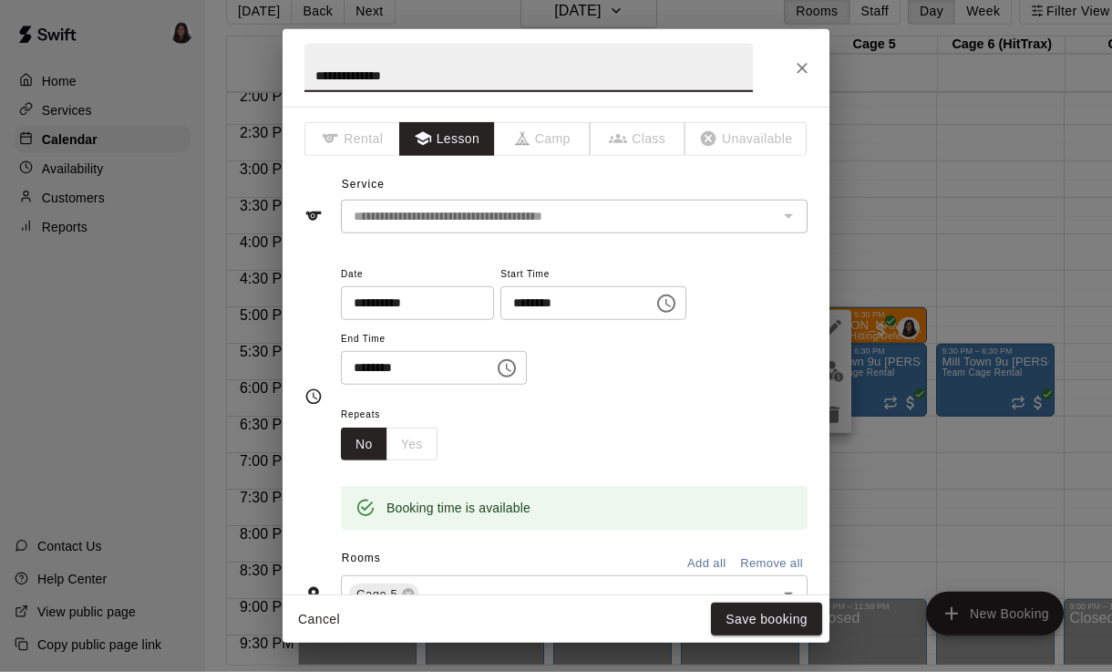
click at [409, 592] on icon at bounding box center [409, 595] width 12 height 12
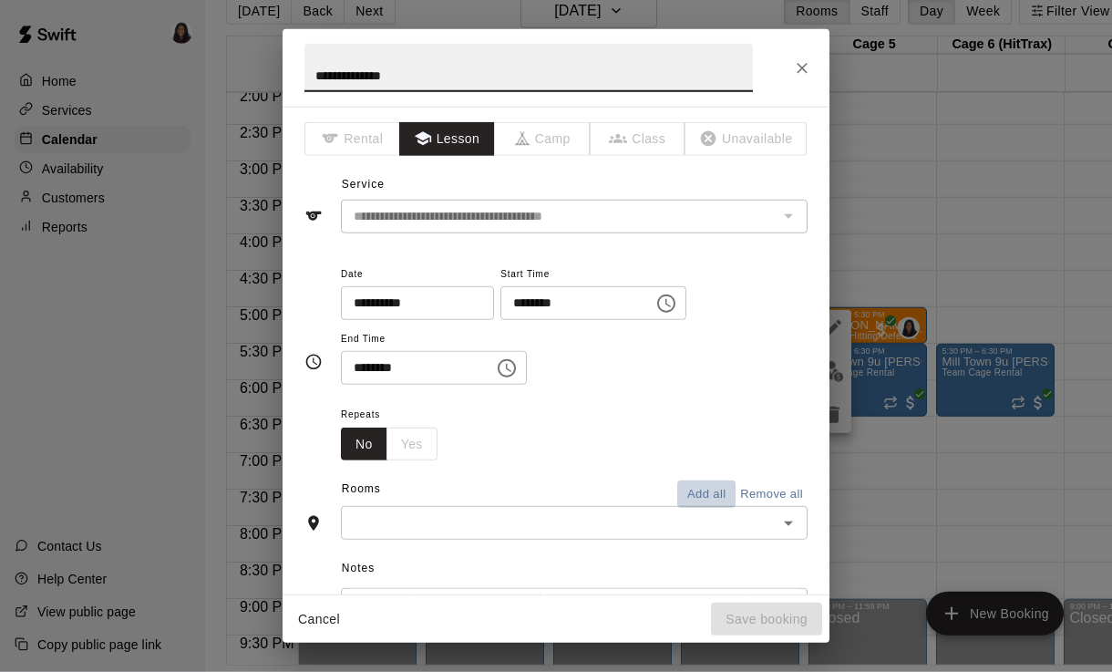
click at [704, 498] on button "Add all" at bounding box center [706, 494] width 58 height 28
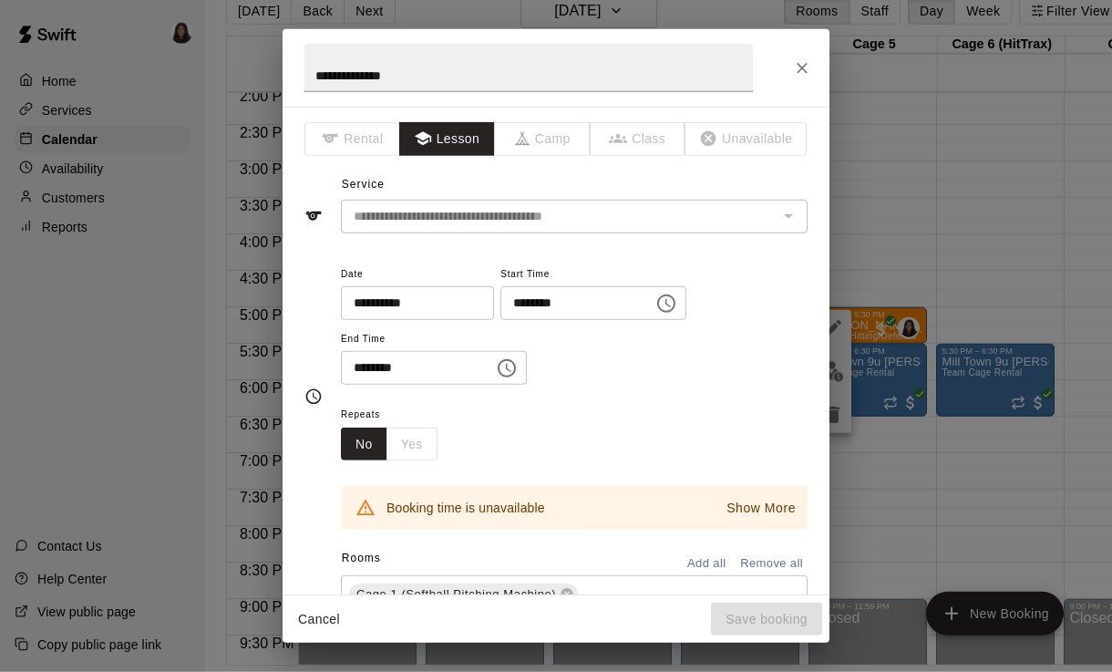
click at [773, 565] on button "Remove all" at bounding box center [771, 564] width 72 height 28
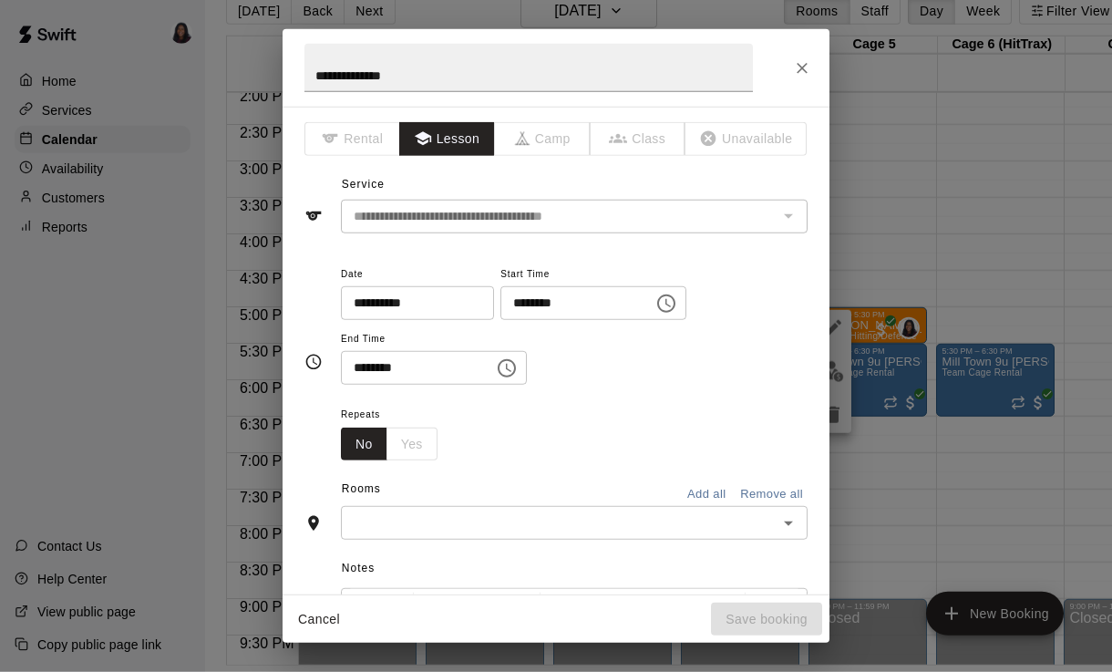
click at [509, 517] on input "text" at bounding box center [559, 522] width 426 height 23
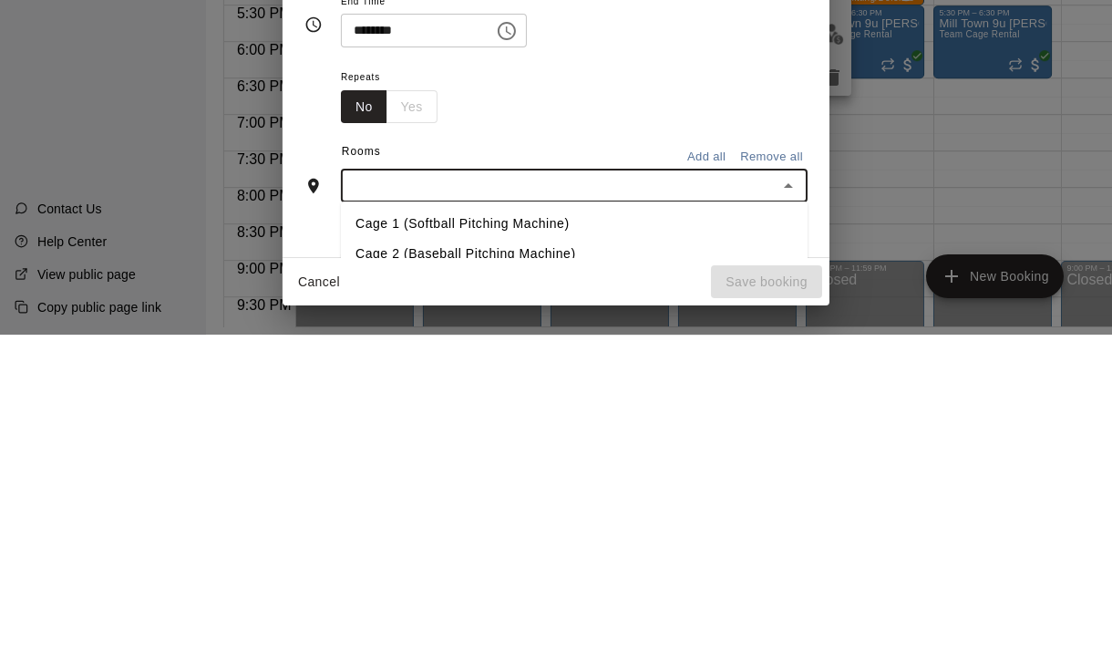
click at [538, 546] on li "Cage 1 (Softball Pitching Machine)" at bounding box center [574, 561] width 467 height 30
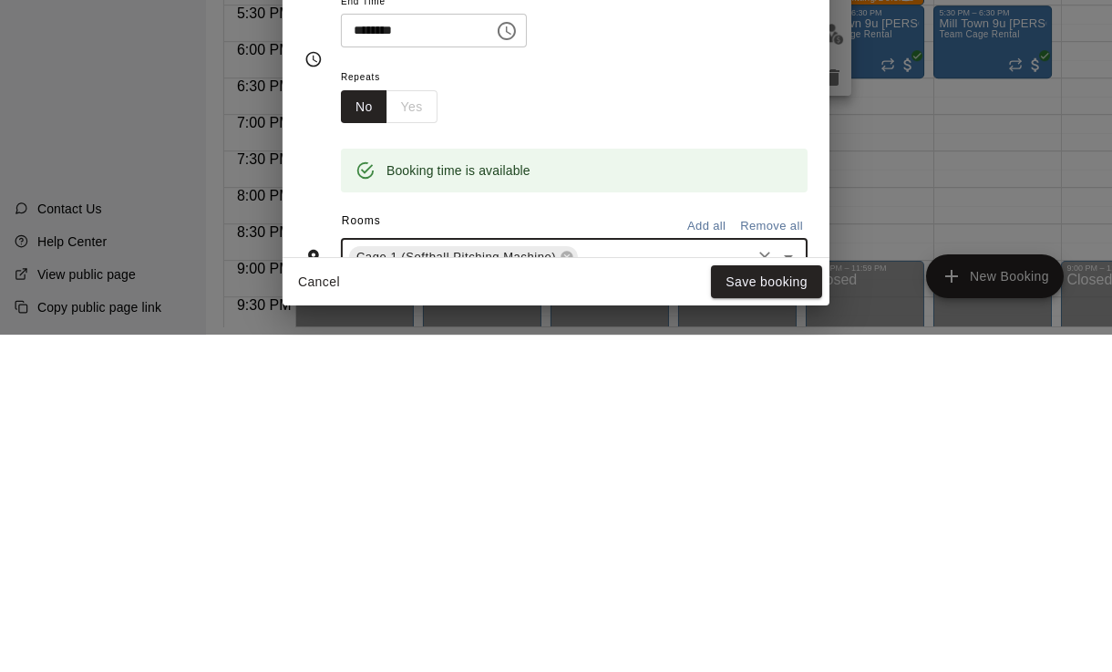
click at [757, 602] on button "Save booking" at bounding box center [766, 619] width 111 height 34
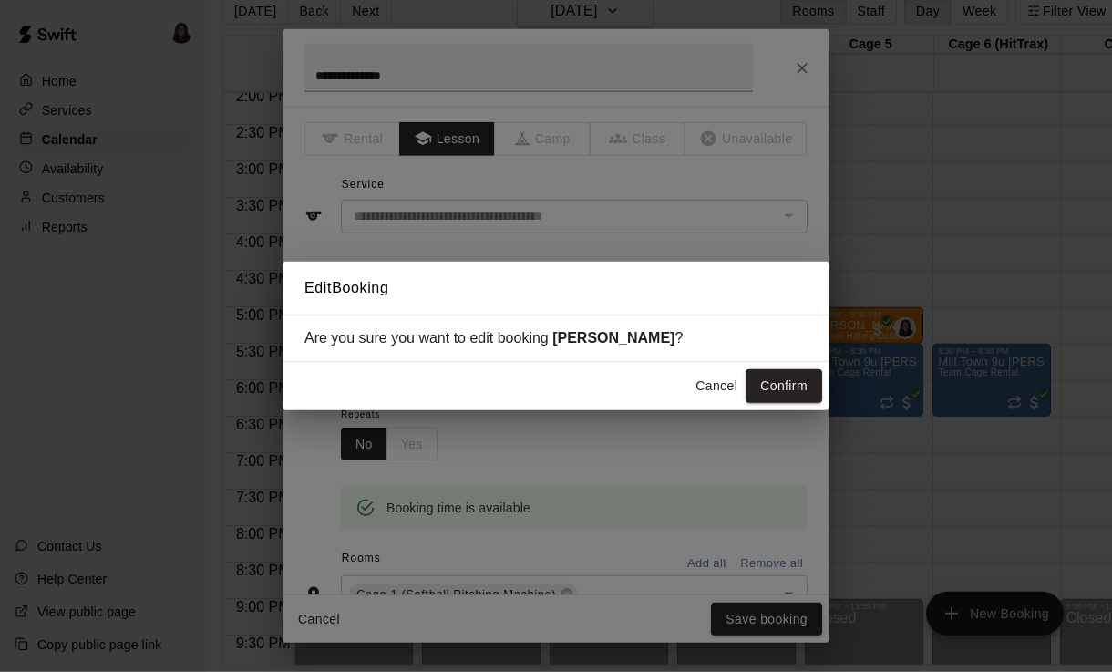
click at [756, 403] on button "Confirm" at bounding box center [784, 386] width 77 height 34
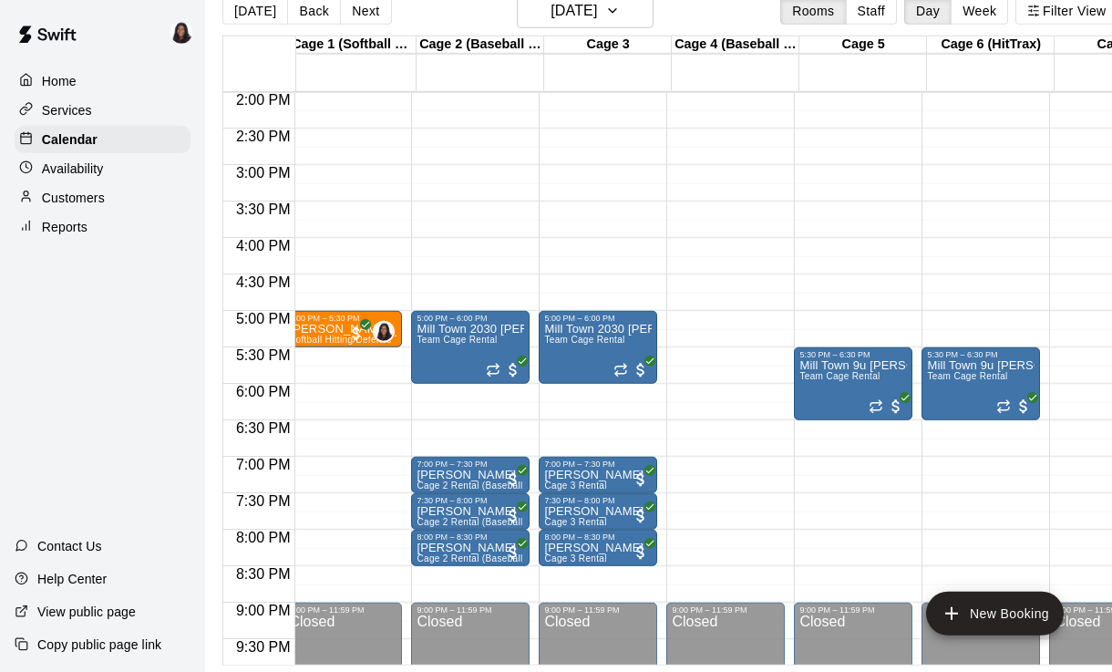
scroll to position [1023, 7]
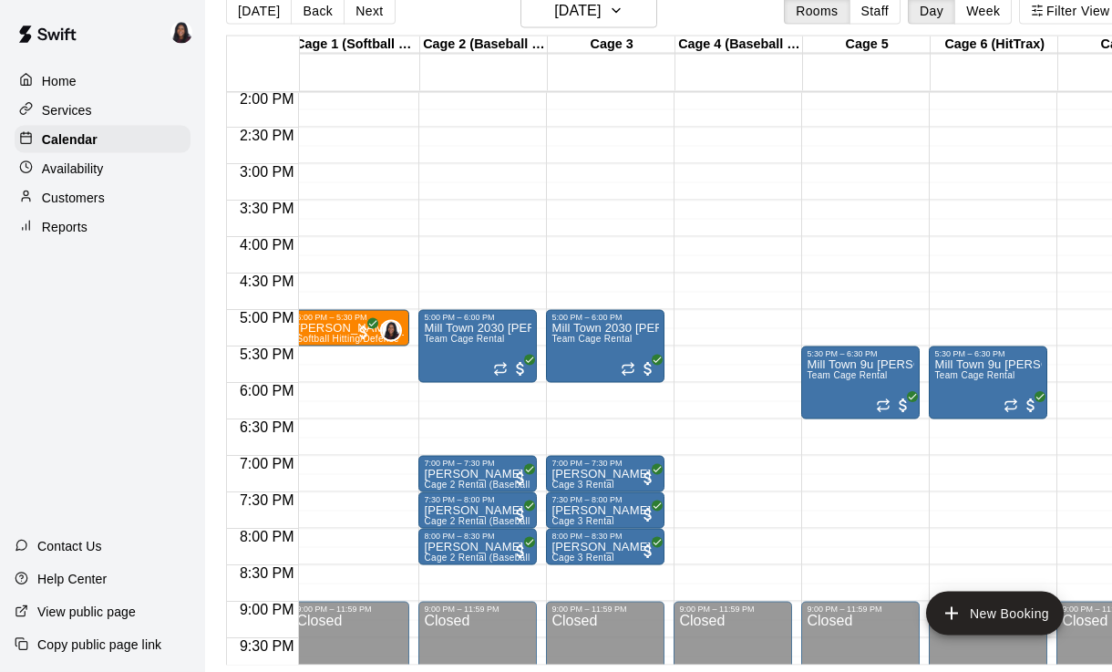
scroll to position [28, 0]
click at [605, 27] on button "[DATE]" at bounding box center [588, 11] width 137 height 35
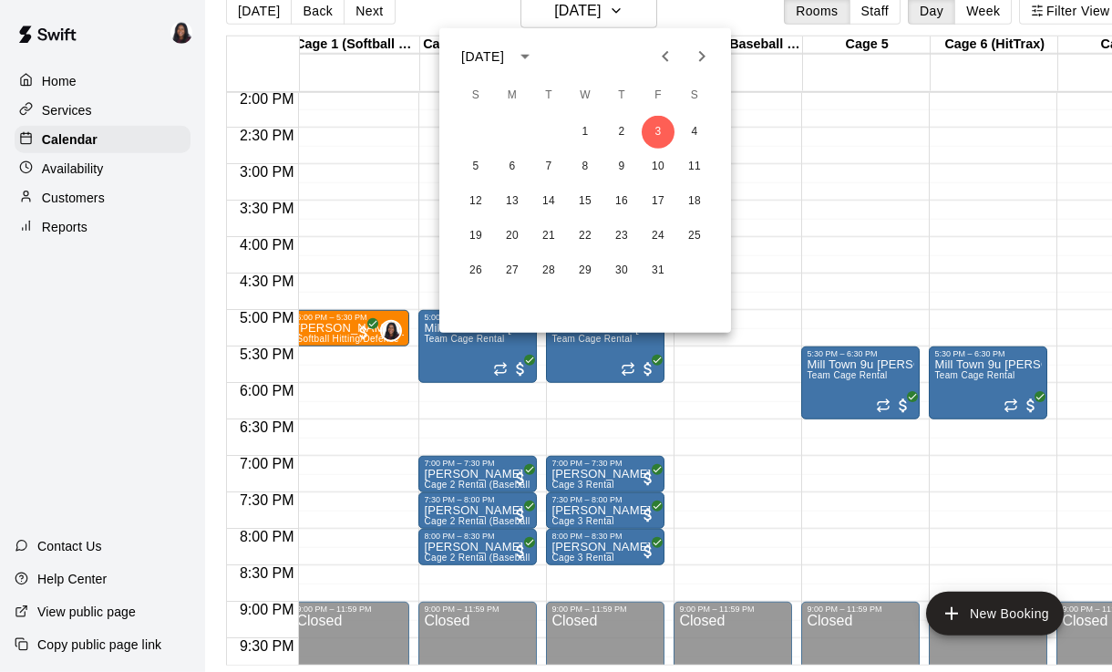
click at [653, 67] on button "Previous month" at bounding box center [665, 56] width 36 height 36
click at [898, 166] on div at bounding box center [556, 336] width 1112 height 672
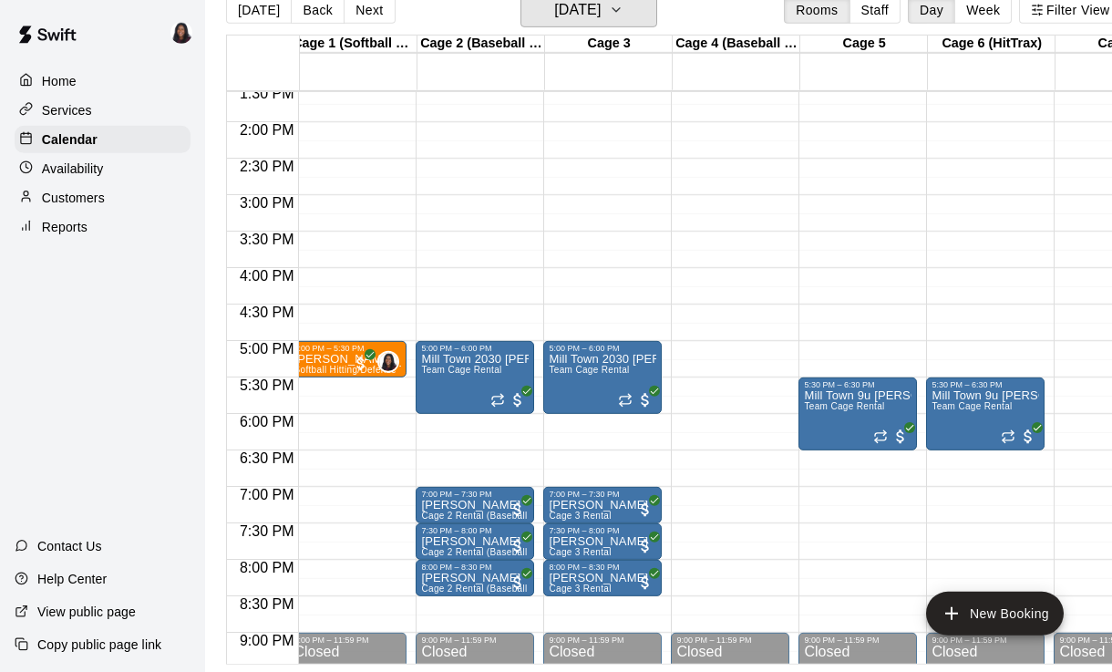
scroll to position [88, 0]
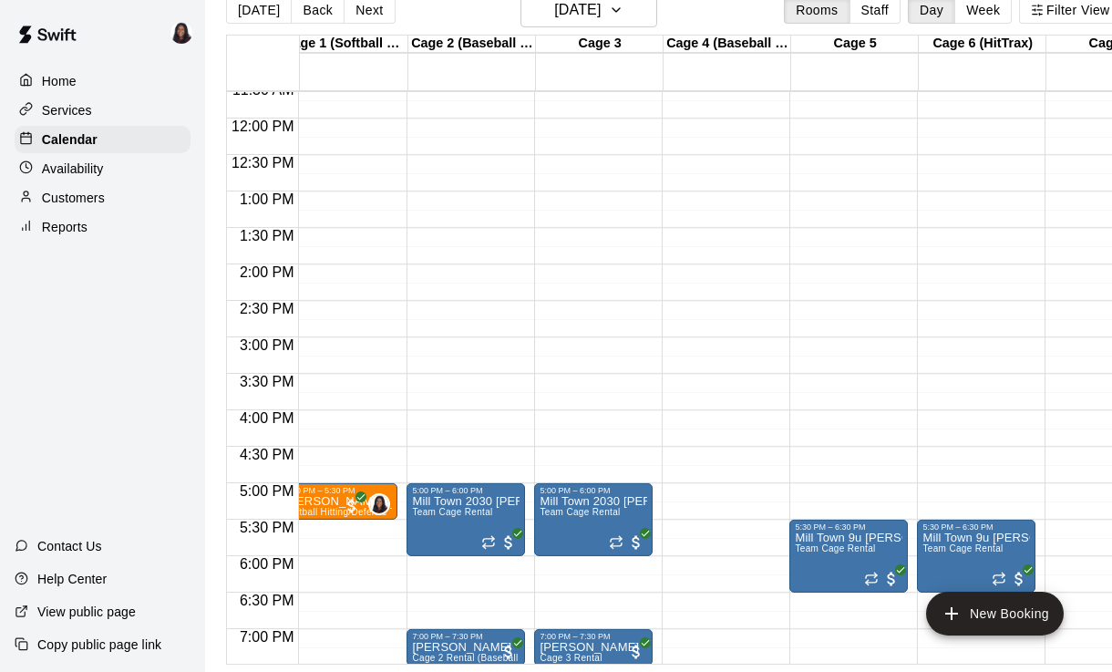
scroll to position [843, 19]
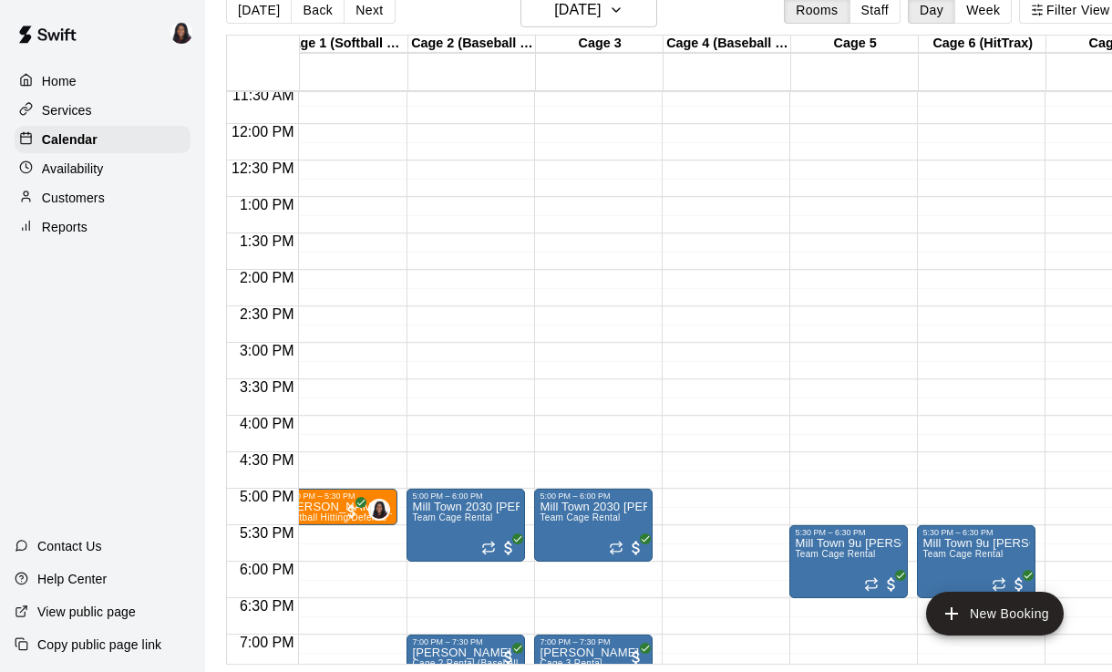
click at [804, 275] on div "12:00 AM – 9:00 AM Closed 5:30 PM – 6:30 PM [GEOGRAPHIC_DATA] 9u [PERSON_NAME] …" at bounding box center [848, 124] width 118 height 1750
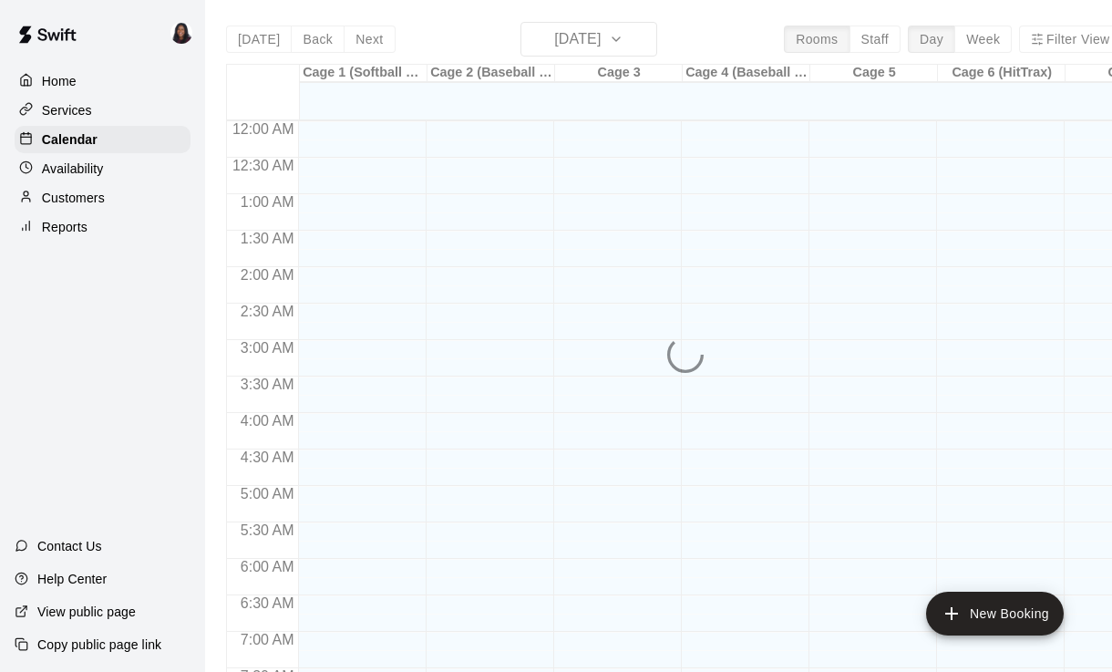
scroll to position [1036, 0]
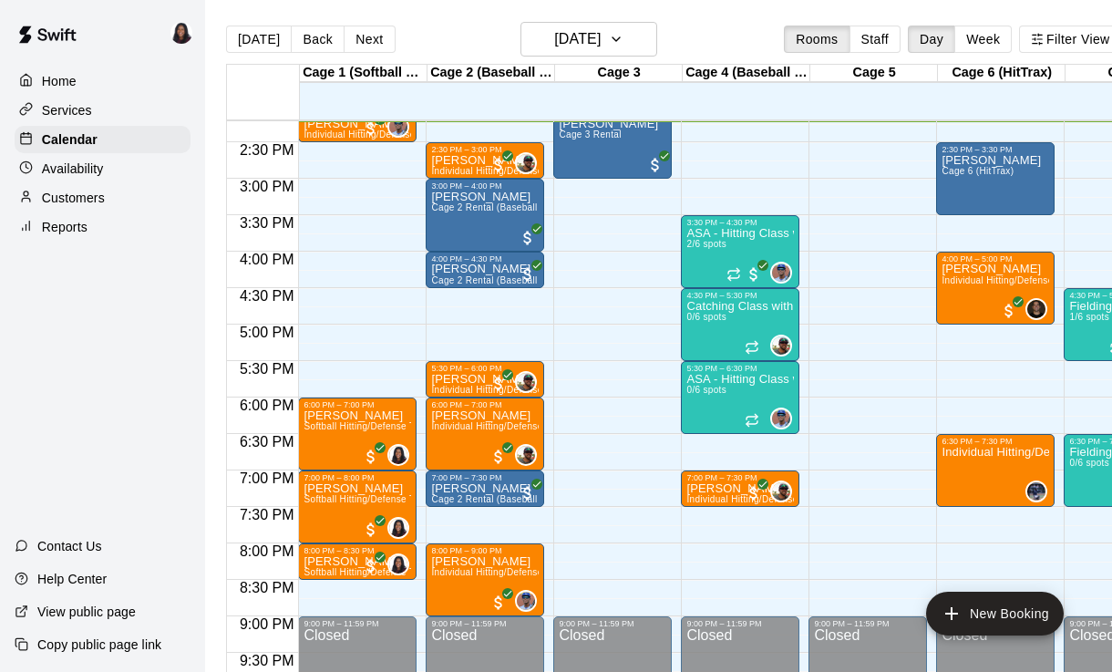
click at [617, 13] on main "[DATE] Back [DATE][DATE] Rooms Staff Day Week Filter View Cage 1 (Softball Pitc…" at bounding box center [674, 350] width 938 height 701
click at [632, 34] on button "[DATE]" at bounding box center [588, 39] width 137 height 35
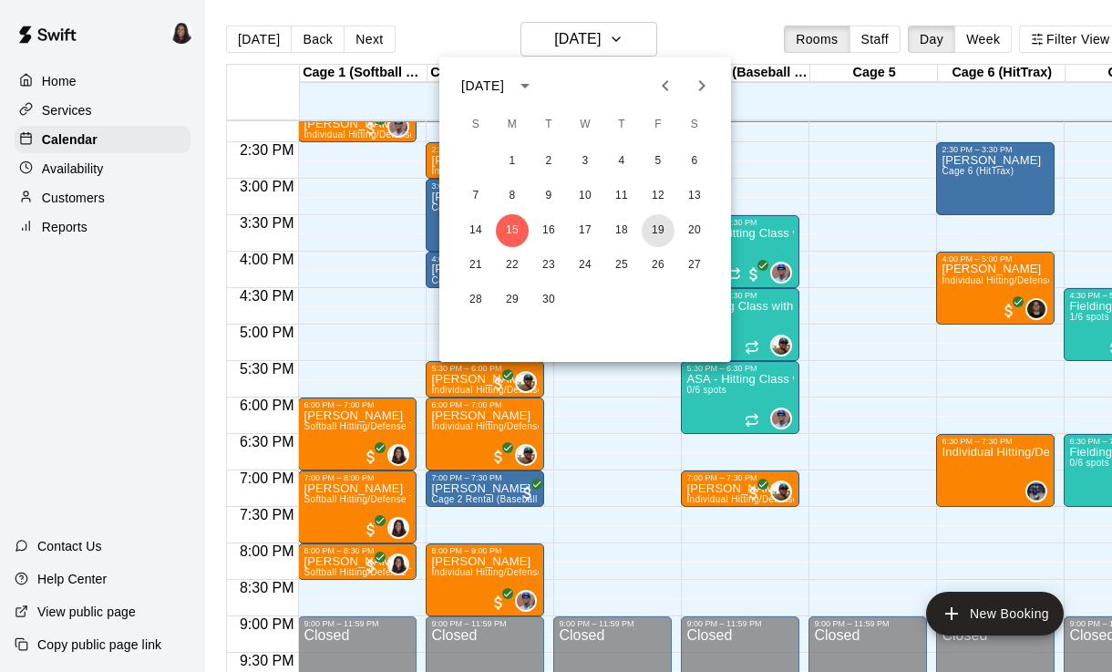
click at [661, 232] on button "19" at bounding box center [658, 230] width 33 height 33
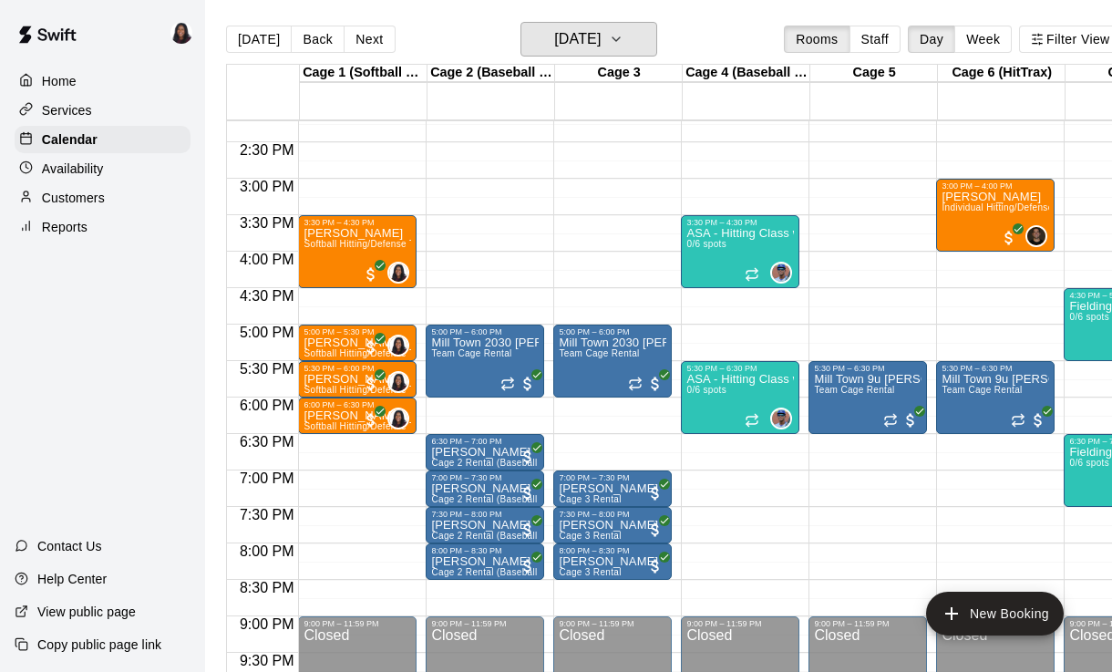
click at [601, 47] on h6 "[DATE]" at bounding box center [577, 39] width 46 height 26
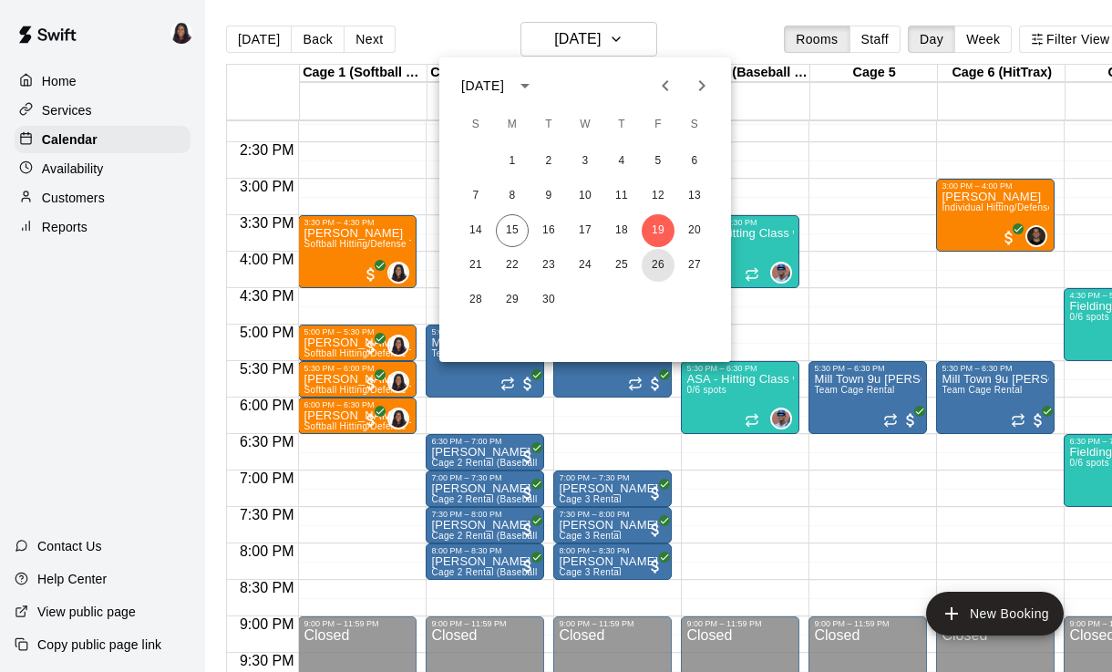
click at [656, 272] on button "26" at bounding box center [658, 265] width 33 height 33
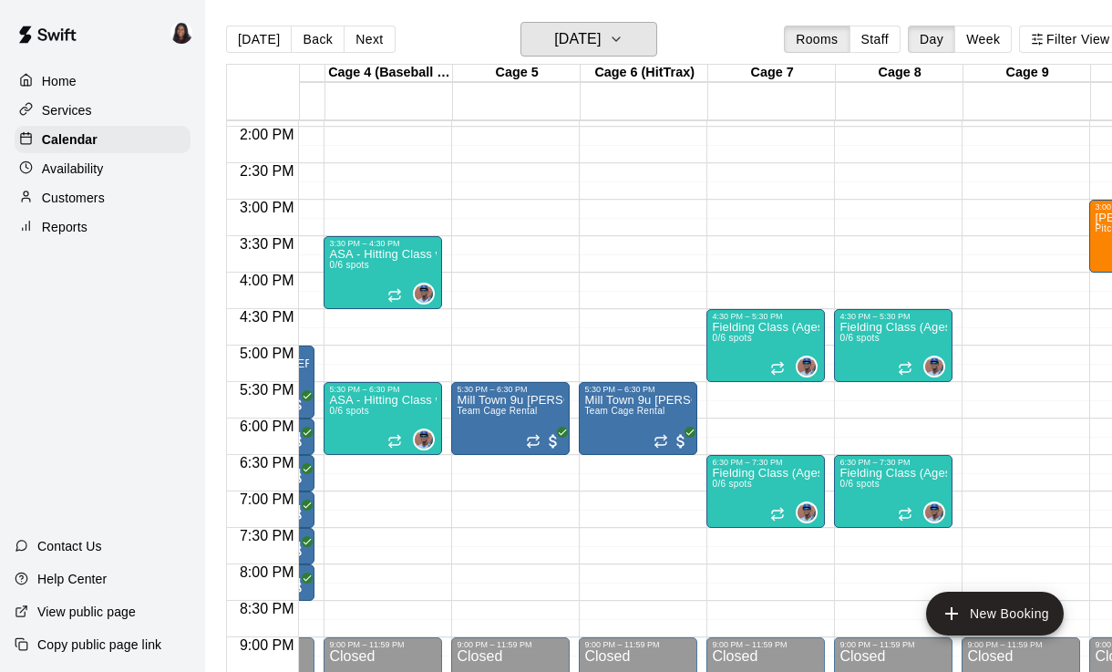
scroll to position [0, 353]
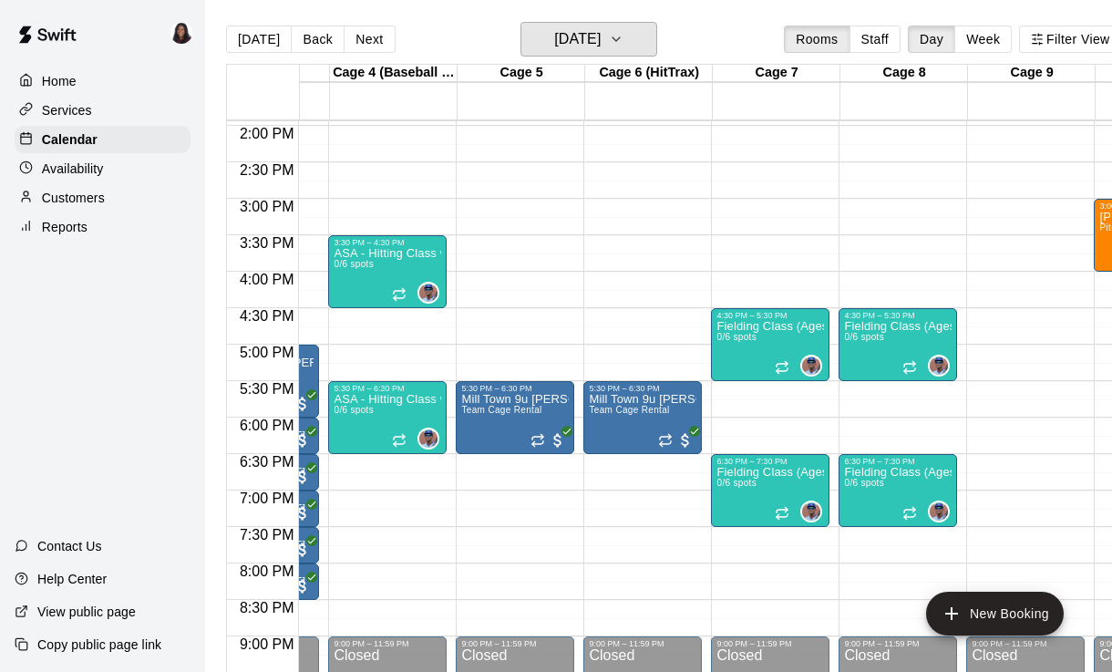
click at [593, 27] on h6 "[DATE]" at bounding box center [577, 39] width 46 height 26
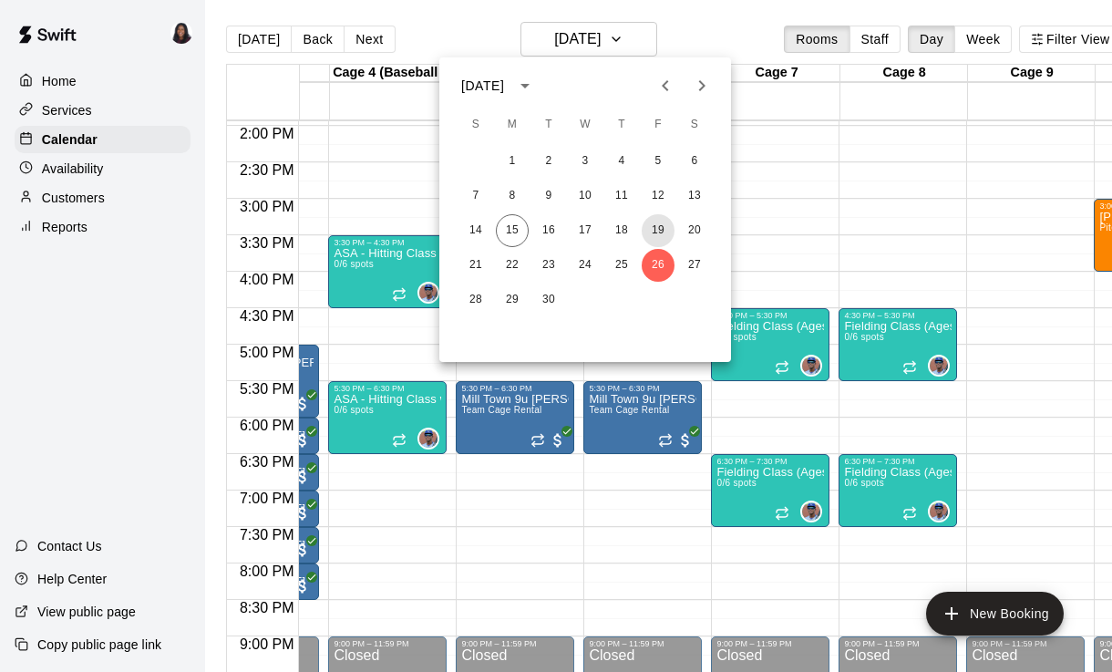
click at [665, 239] on button "19" at bounding box center [658, 230] width 33 height 33
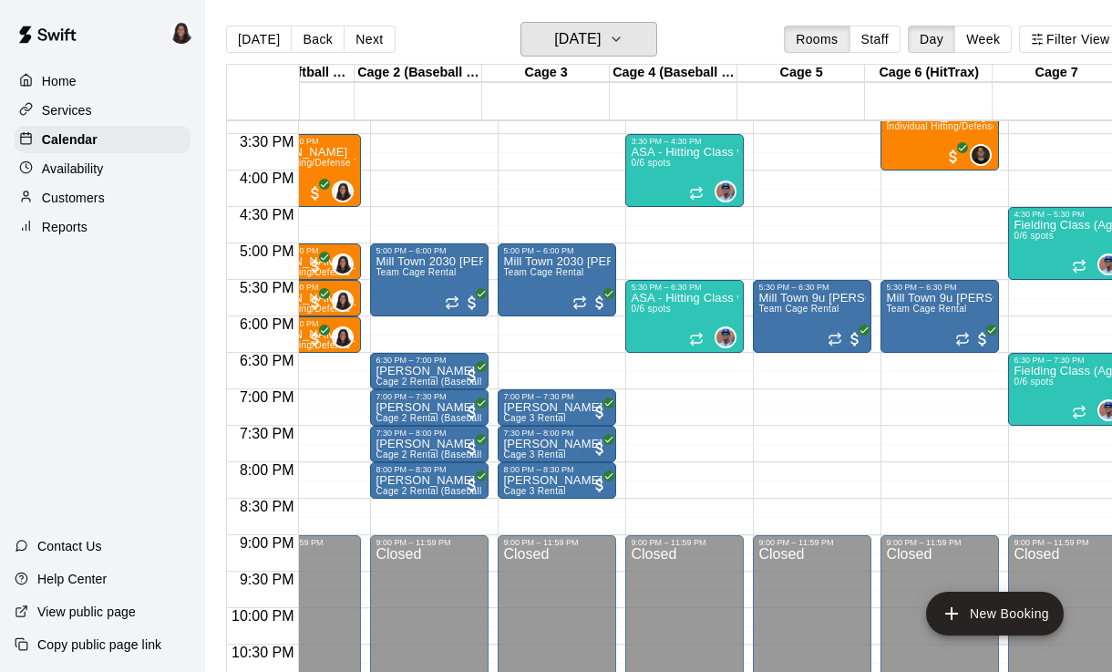
scroll to position [1119, 0]
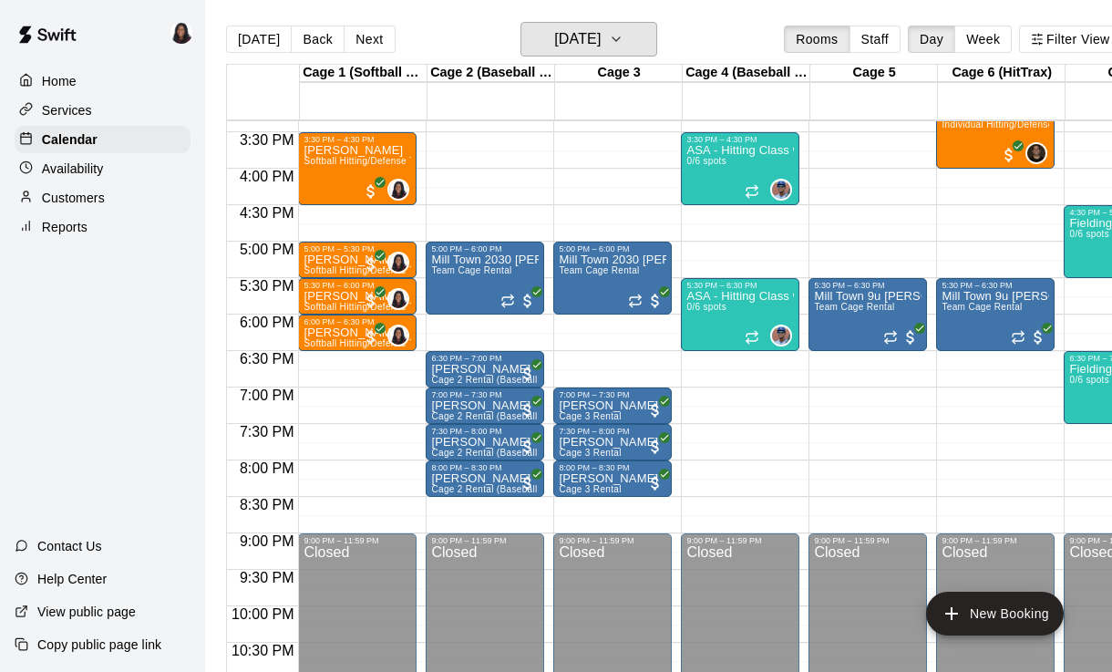
click at [620, 39] on icon "button" at bounding box center [615, 39] width 7 height 4
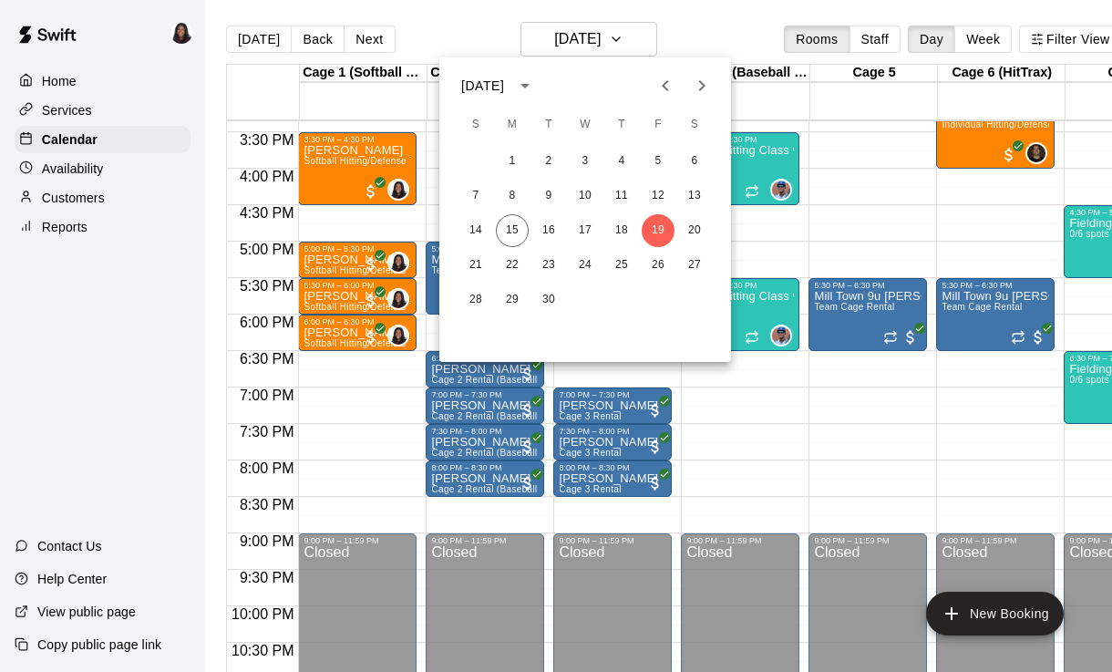
click at [709, 91] on icon "Next month" at bounding box center [702, 86] width 22 height 22
click at [665, 166] on button "3" at bounding box center [658, 161] width 33 height 33
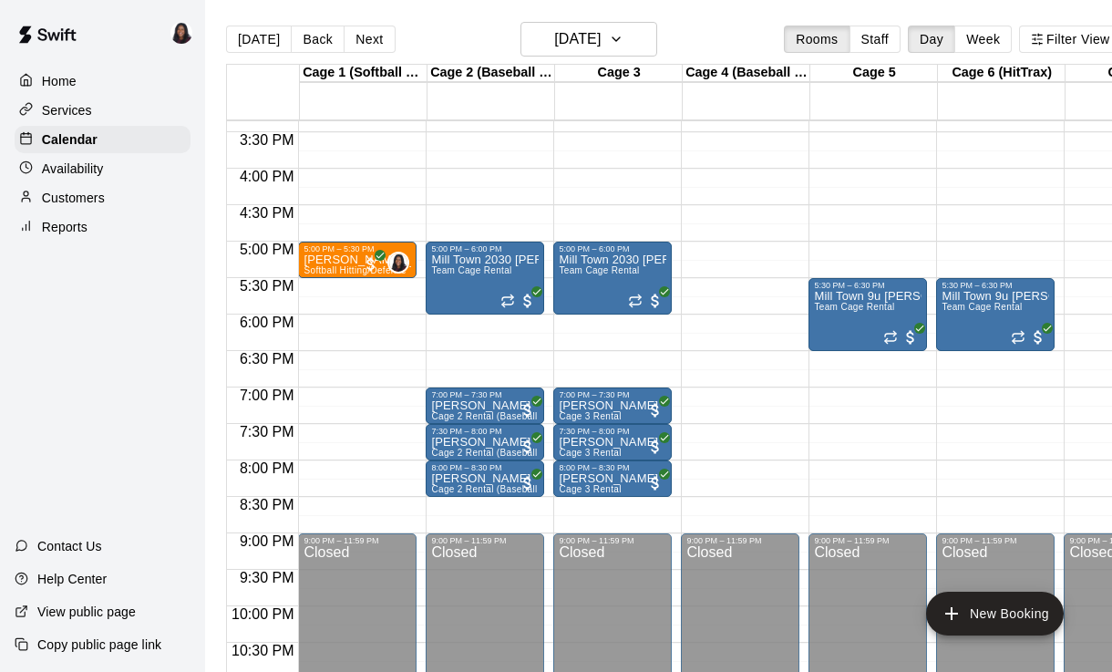
click at [623, 72] on div "Cage 3" at bounding box center [619, 73] width 128 height 17
click at [598, 26] on h6 "[DATE]" at bounding box center [577, 39] width 46 height 26
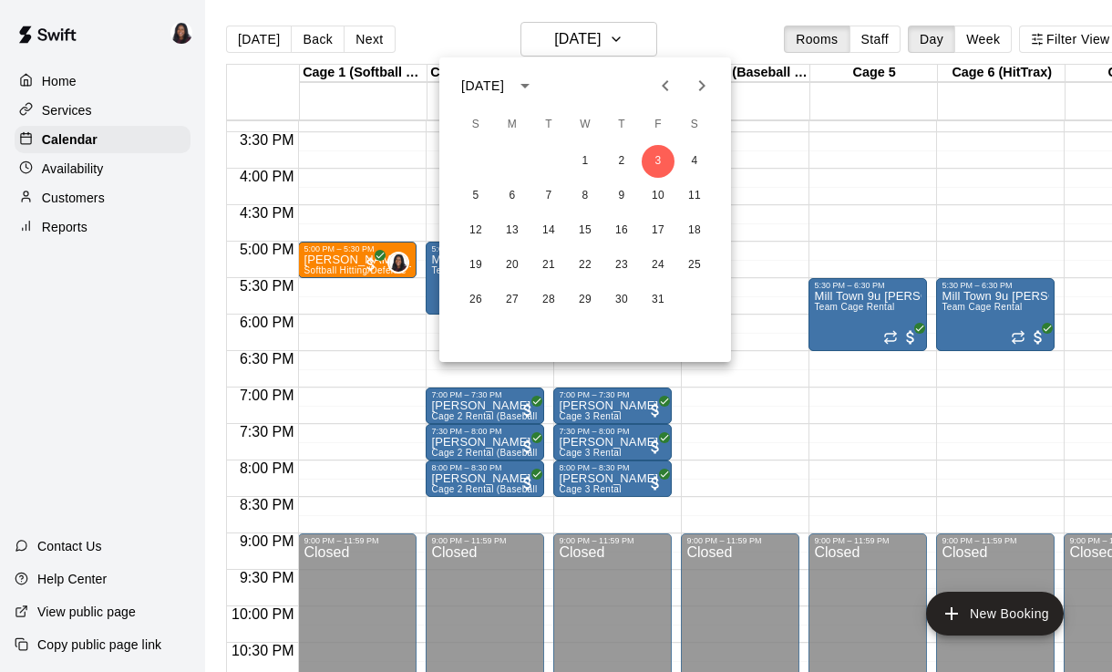
click at [678, 93] on button "Previous month" at bounding box center [665, 85] width 36 height 36
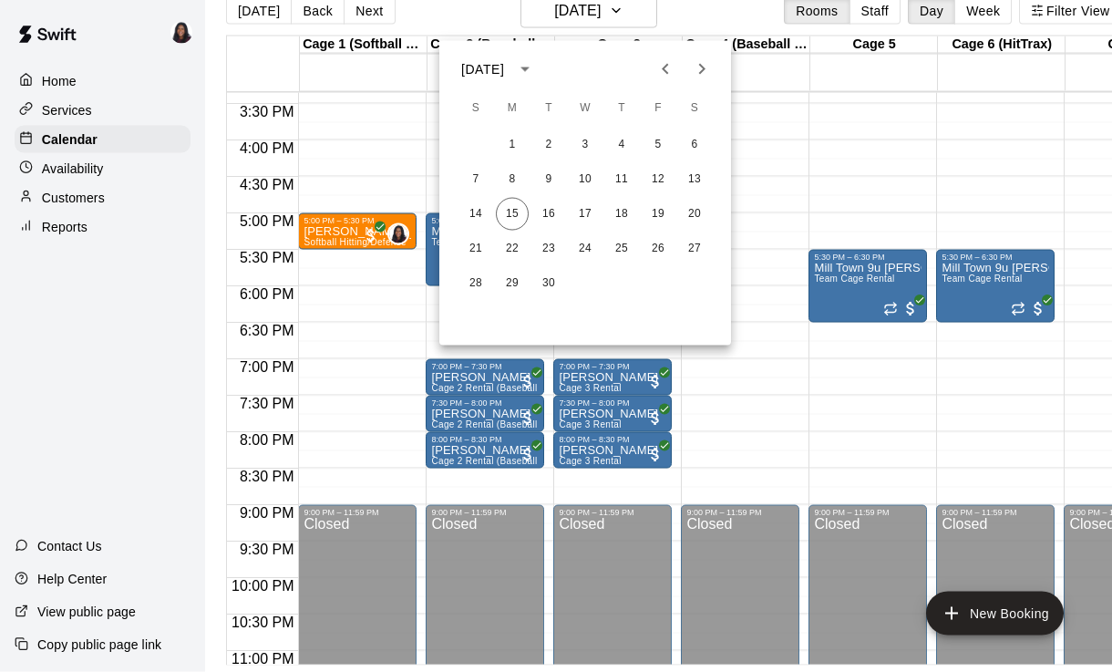
scroll to position [28, 0]
